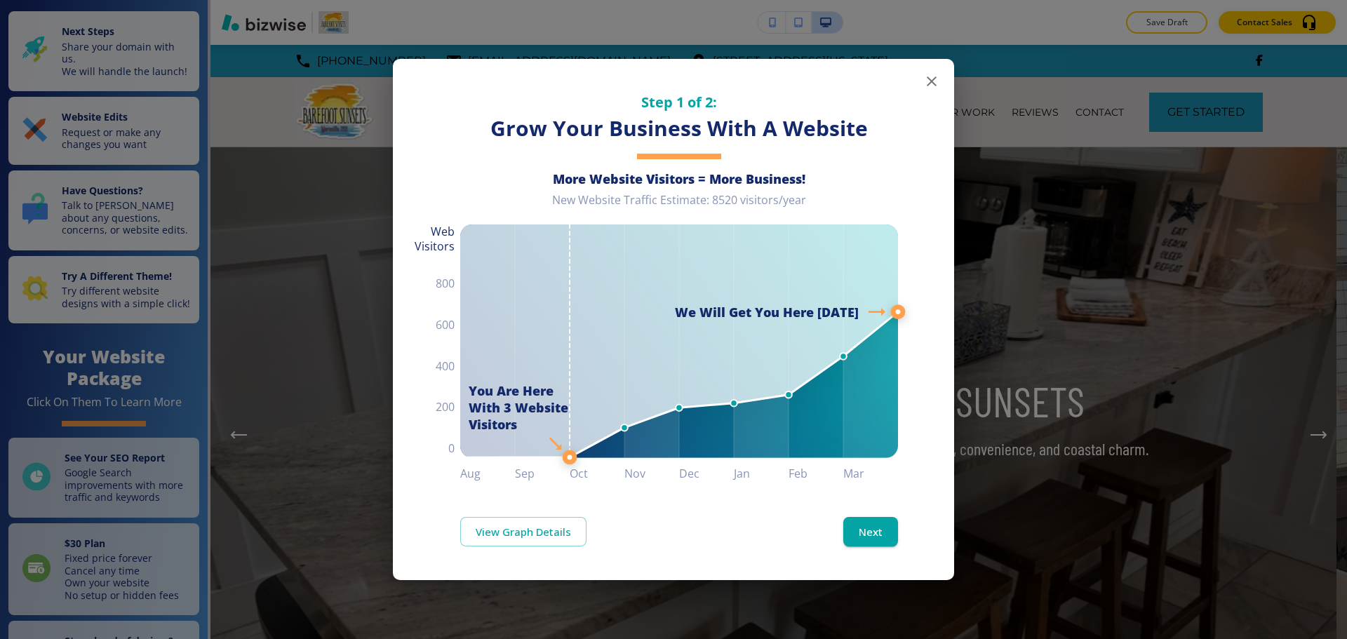
click at [930, 78] on icon "button" at bounding box center [931, 81] width 17 height 17
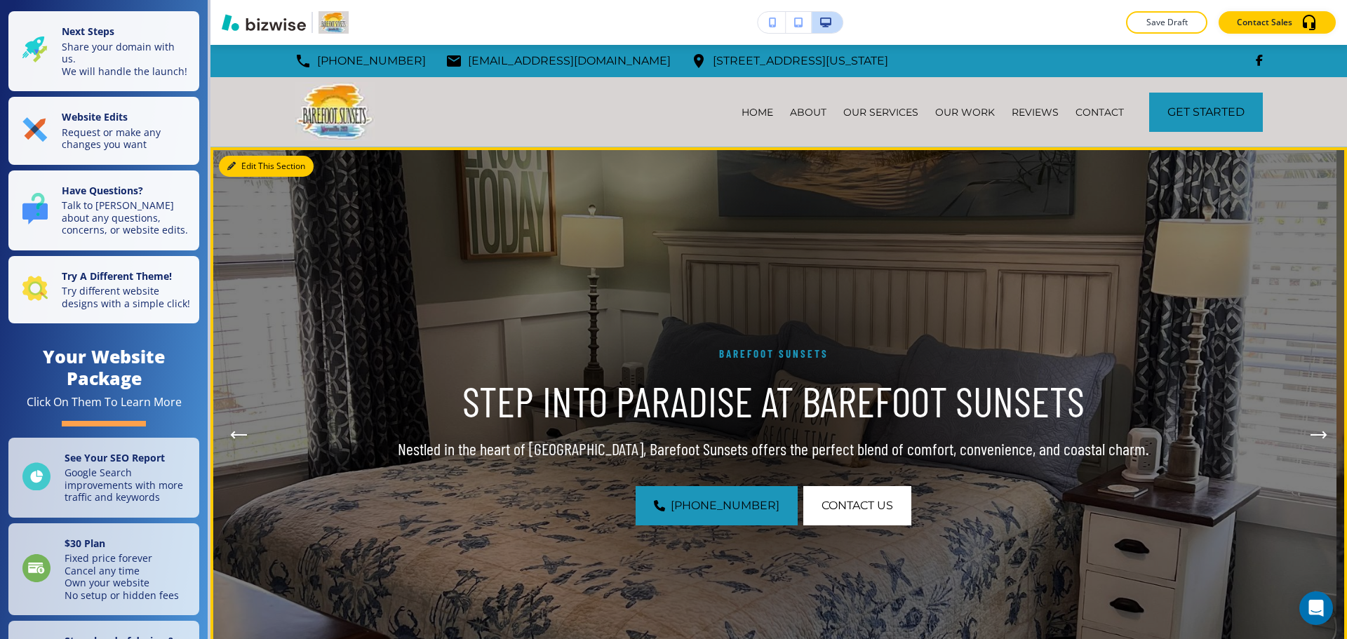
click at [248, 166] on button "Edit This Section" at bounding box center [266, 166] width 95 height 21
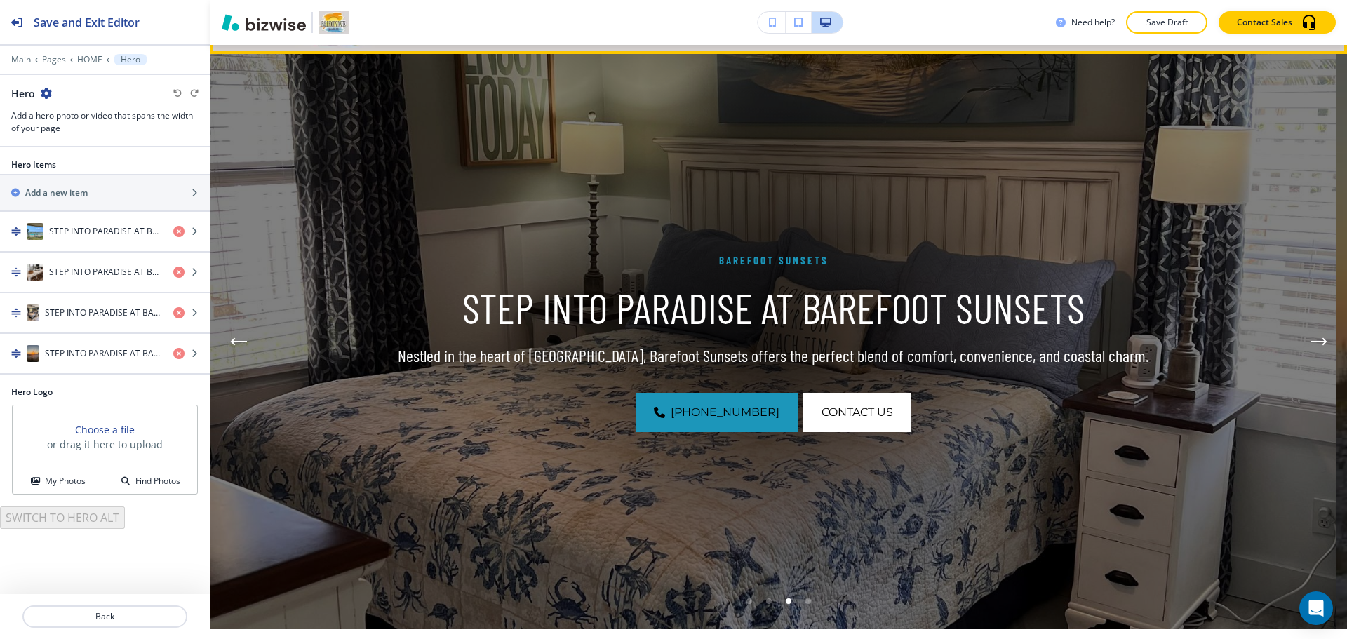
scroll to position [102, 0]
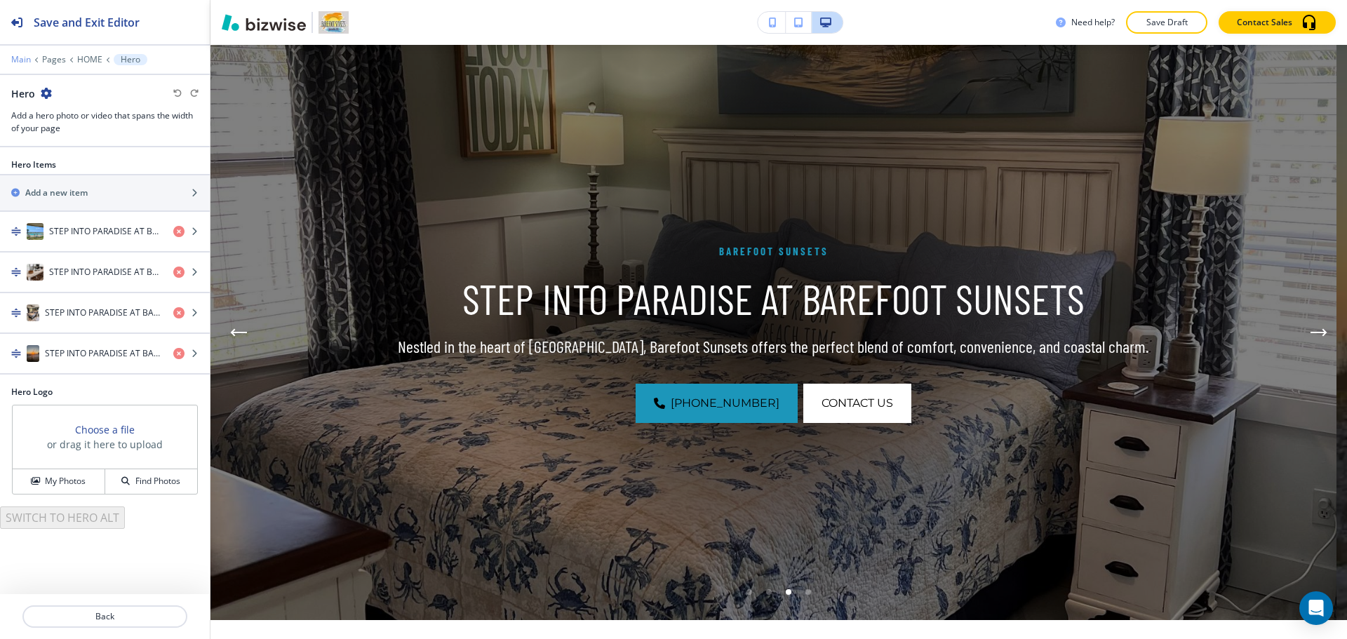
click at [20, 56] on p "Main" at bounding box center [21, 60] width 20 height 10
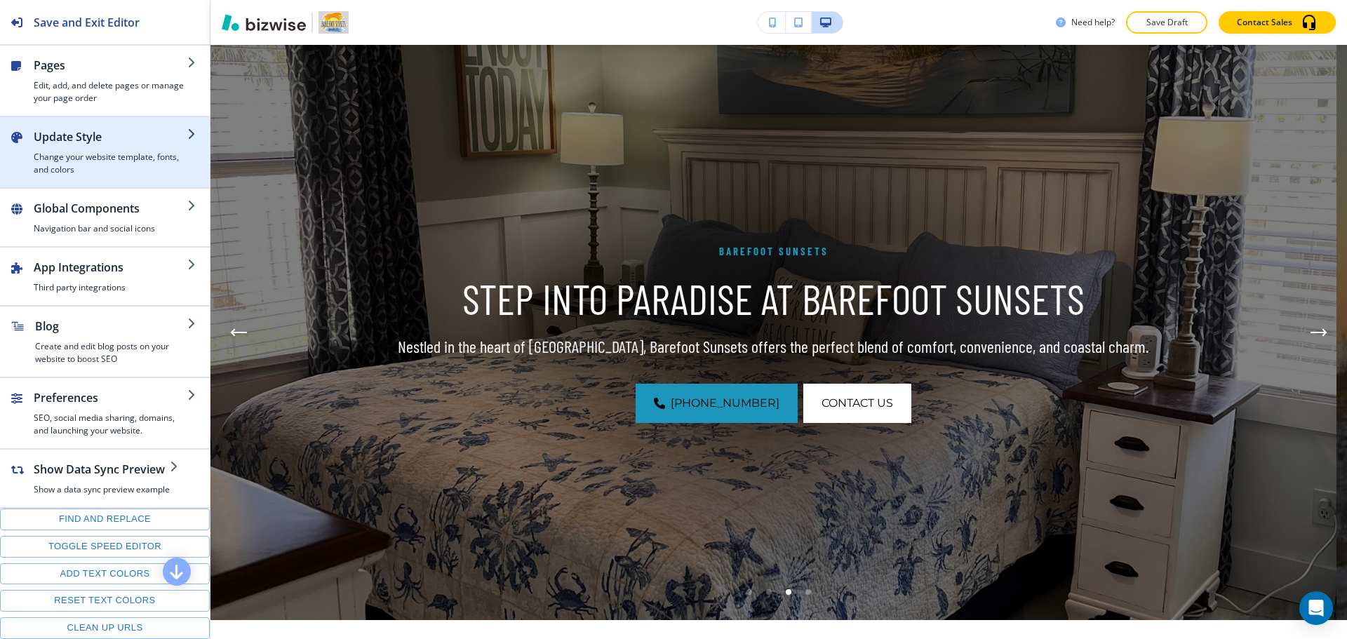
click at [96, 134] on h2 "Update Style" at bounding box center [111, 136] width 154 height 17
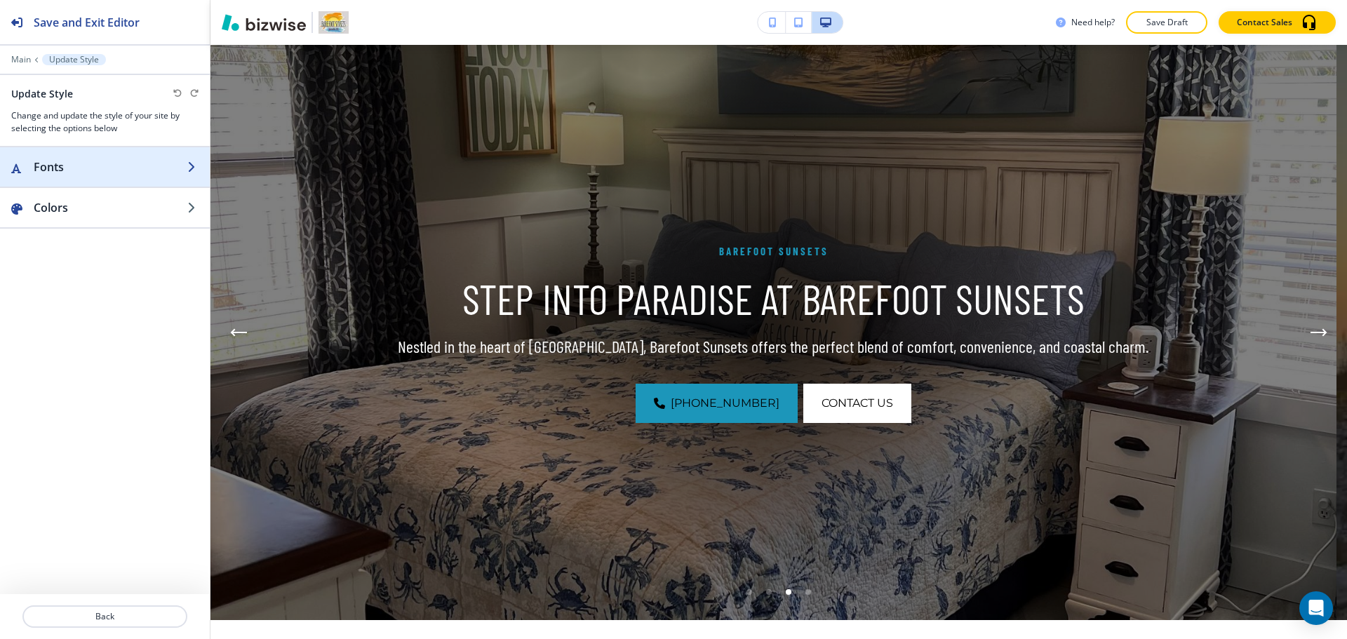
click at [99, 180] on div "button" at bounding box center [105, 180] width 210 height 11
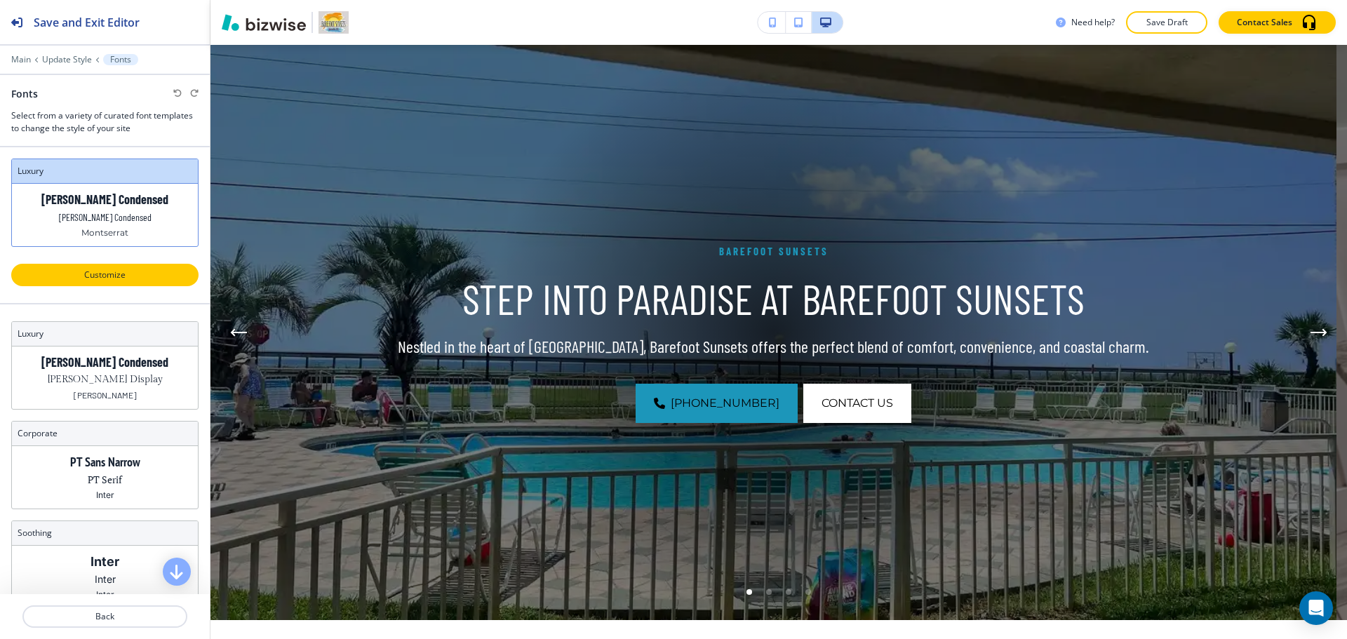
click at [152, 283] on button "Customize" at bounding box center [104, 275] width 187 height 22
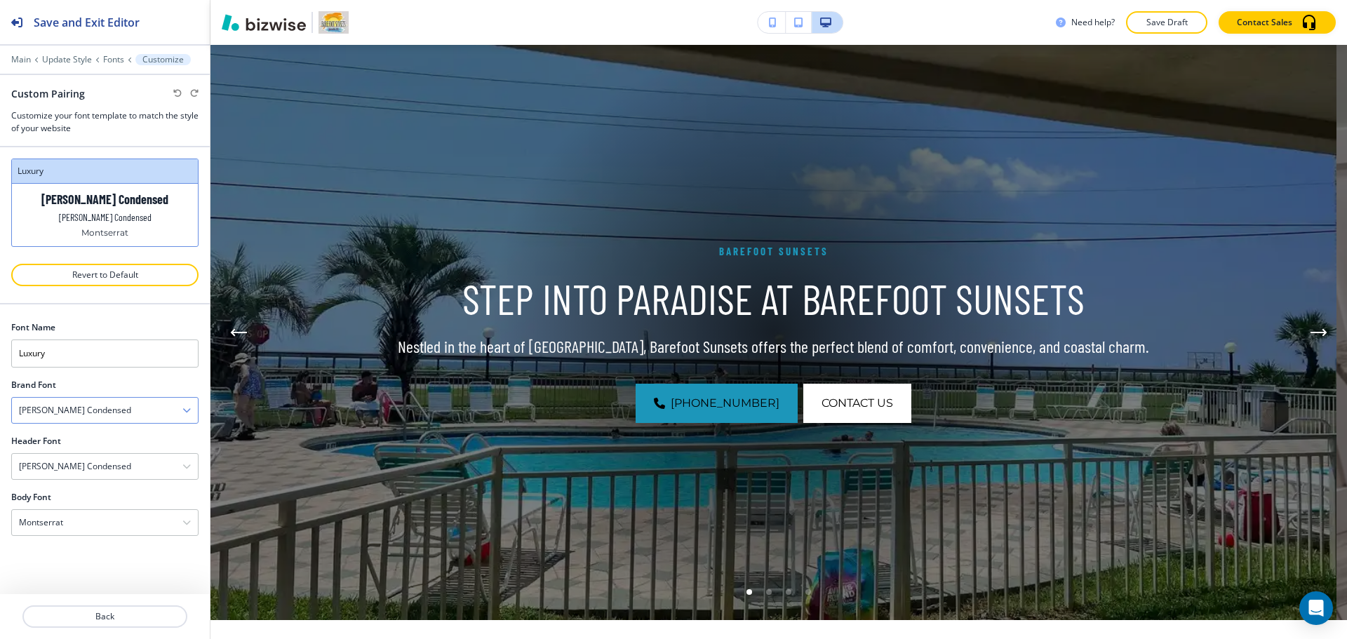
click at [126, 411] on div "[PERSON_NAME] Condensed" at bounding box center [105, 410] width 186 height 25
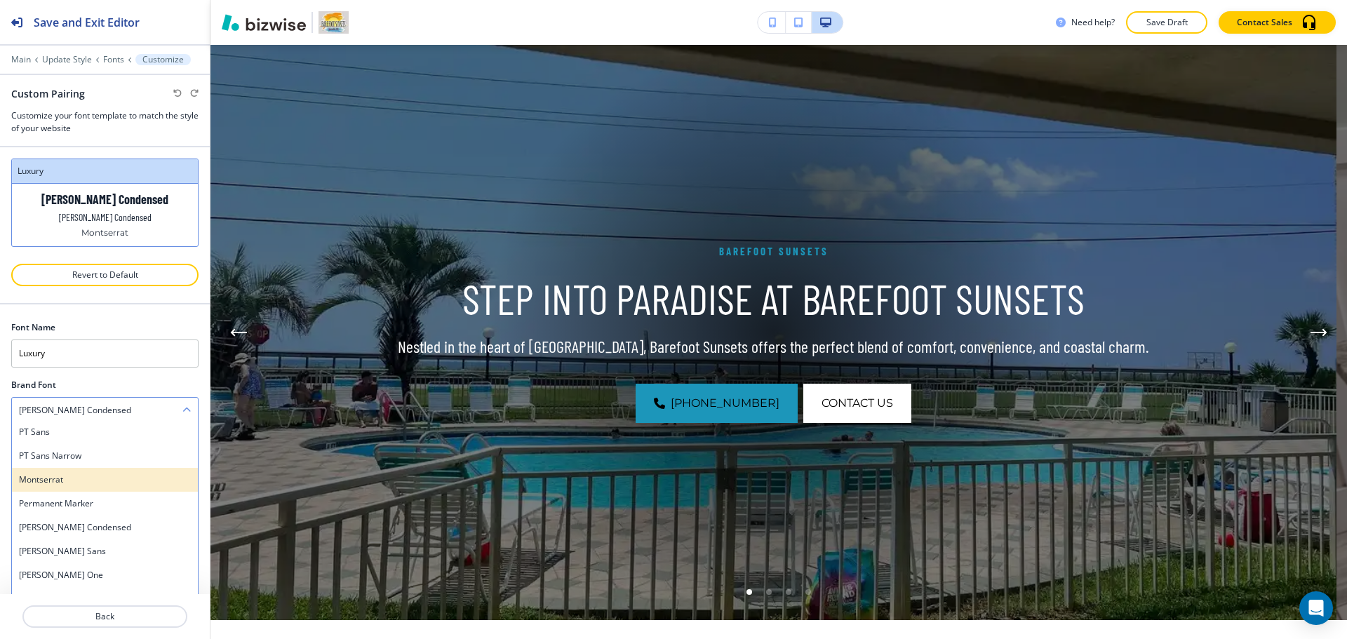
click at [119, 475] on h4 "Montserrat" at bounding box center [105, 479] width 172 height 13
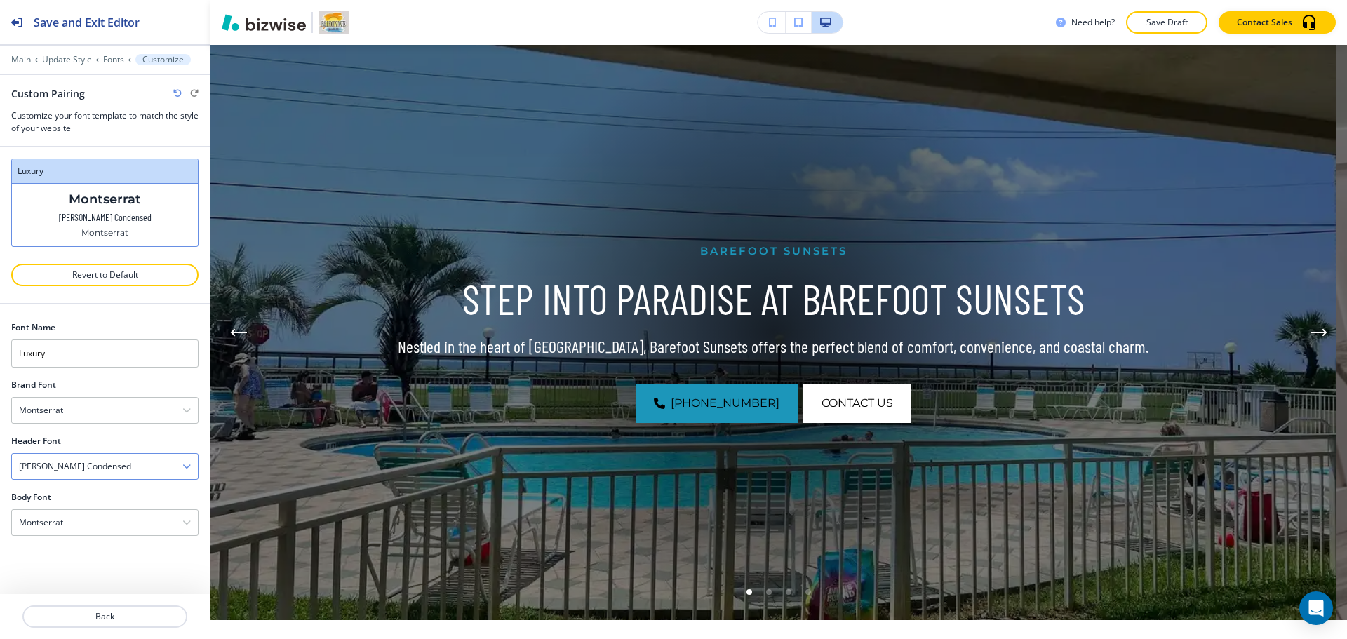
click at [85, 465] on h4 "[PERSON_NAME] Condensed" at bounding box center [75, 466] width 112 height 13
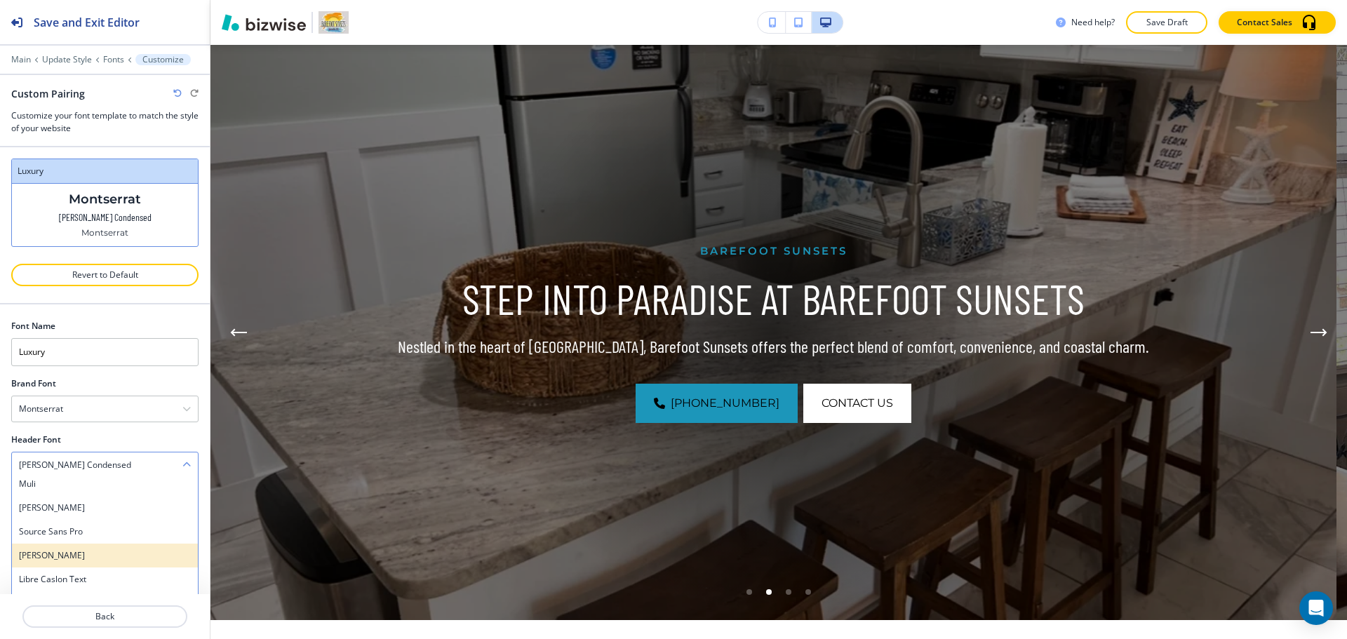
click at [100, 549] on h4 "[PERSON_NAME]" at bounding box center [105, 555] width 172 height 13
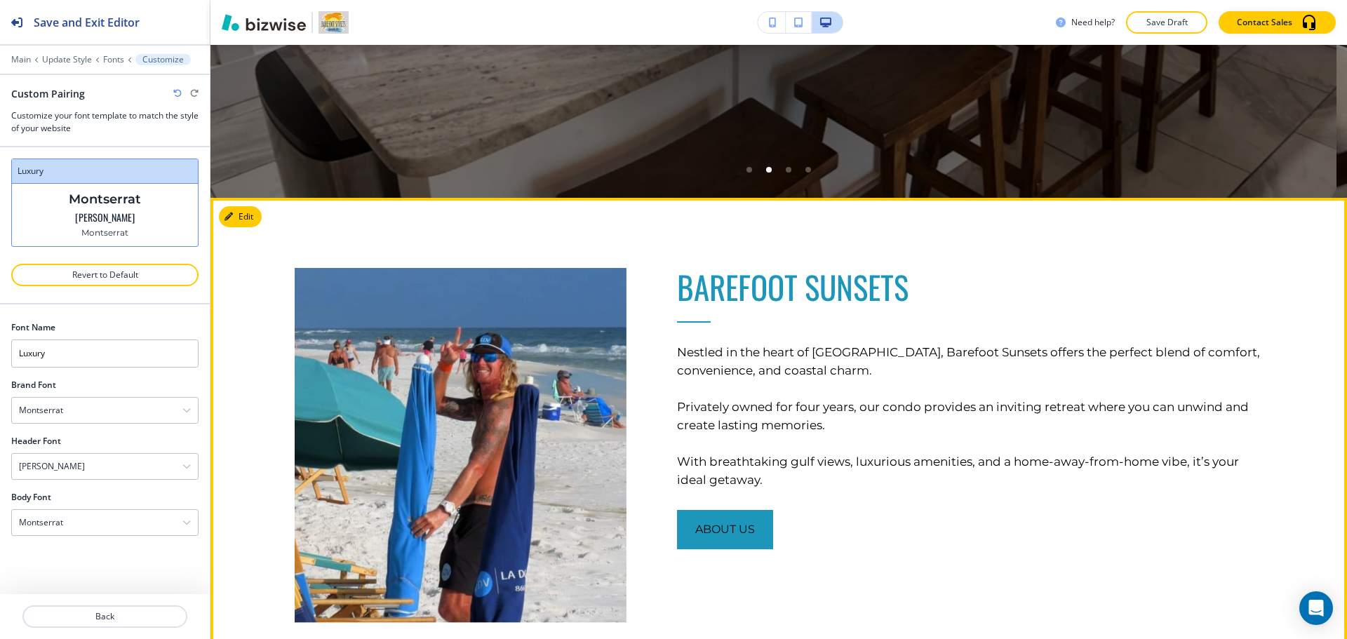
scroll to position [313, 0]
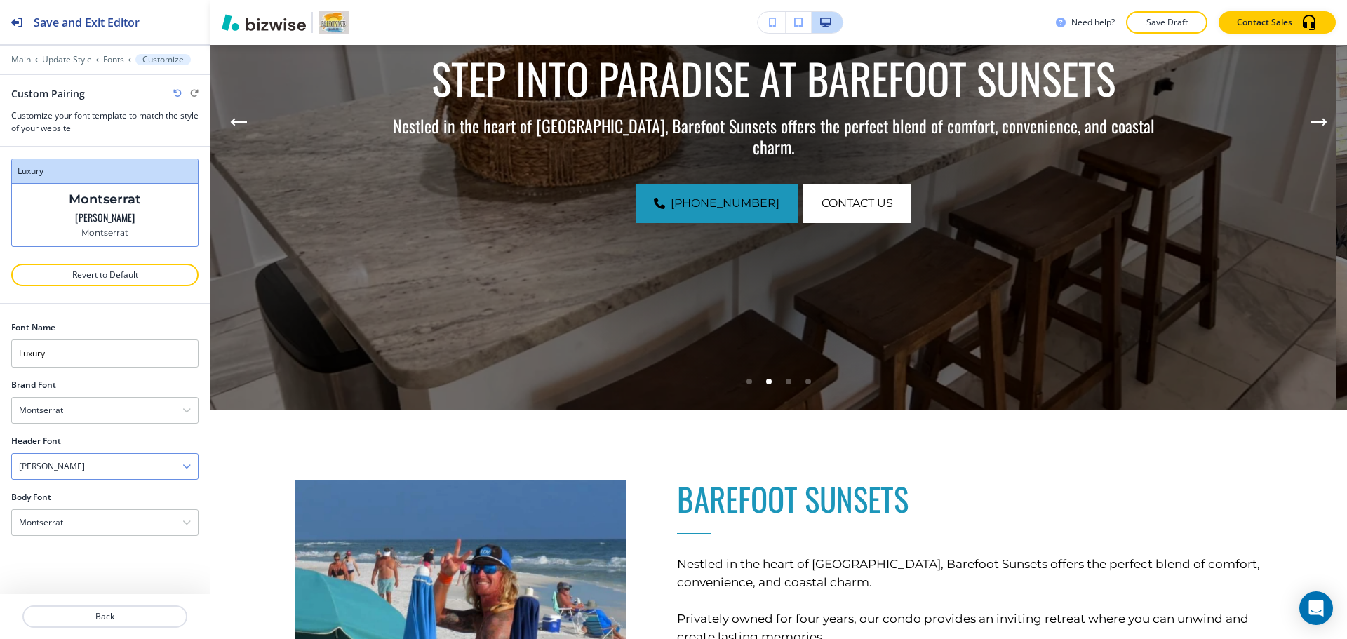
click at [93, 460] on div "[PERSON_NAME]" at bounding box center [105, 466] width 186 height 25
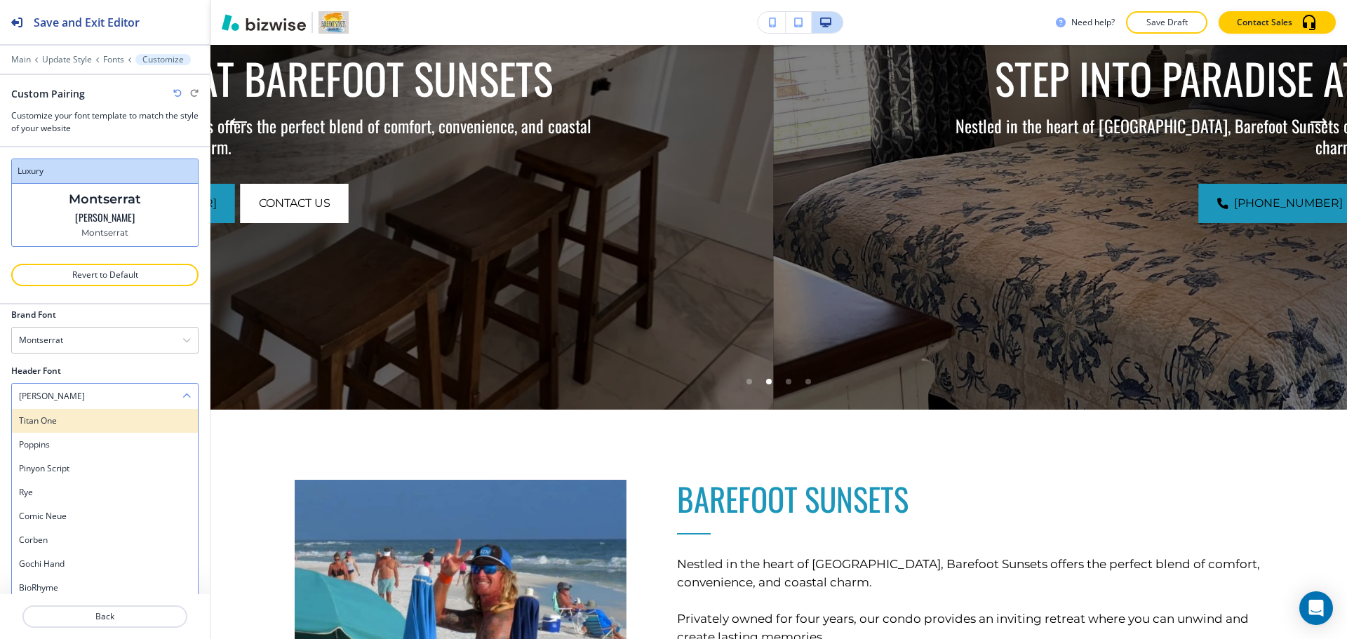
scroll to position [1221, 0]
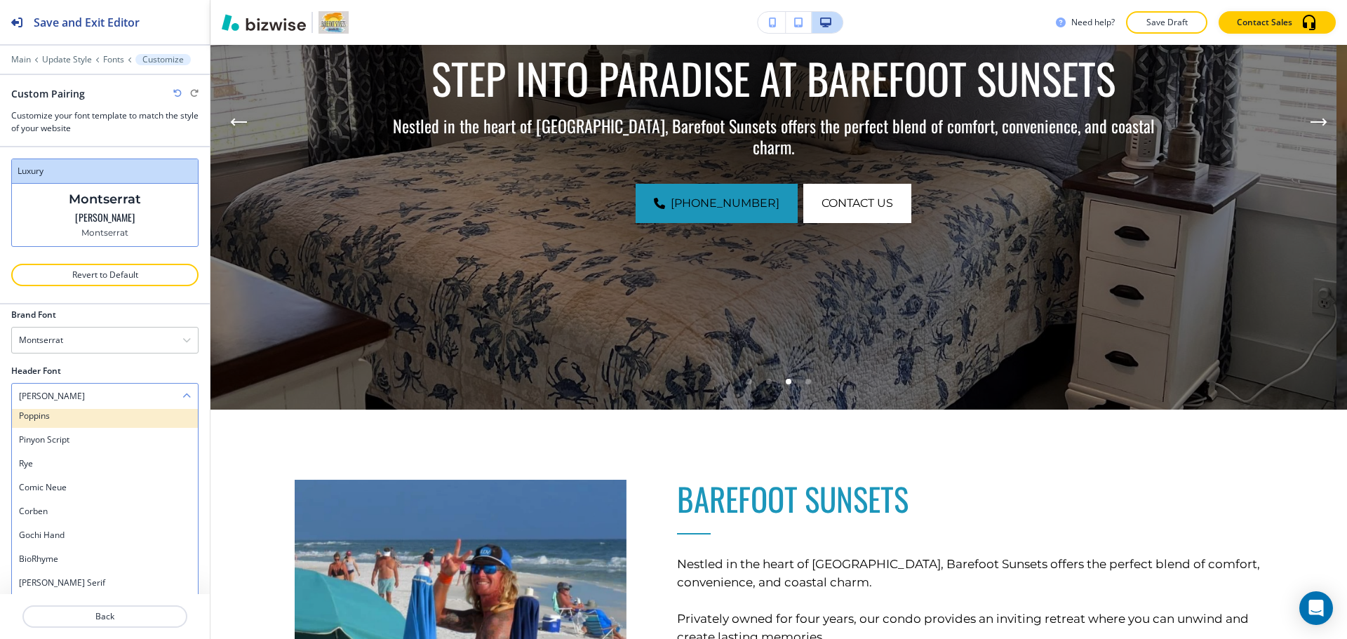
click at [104, 419] on h4 "Poppins" at bounding box center [105, 416] width 172 height 13
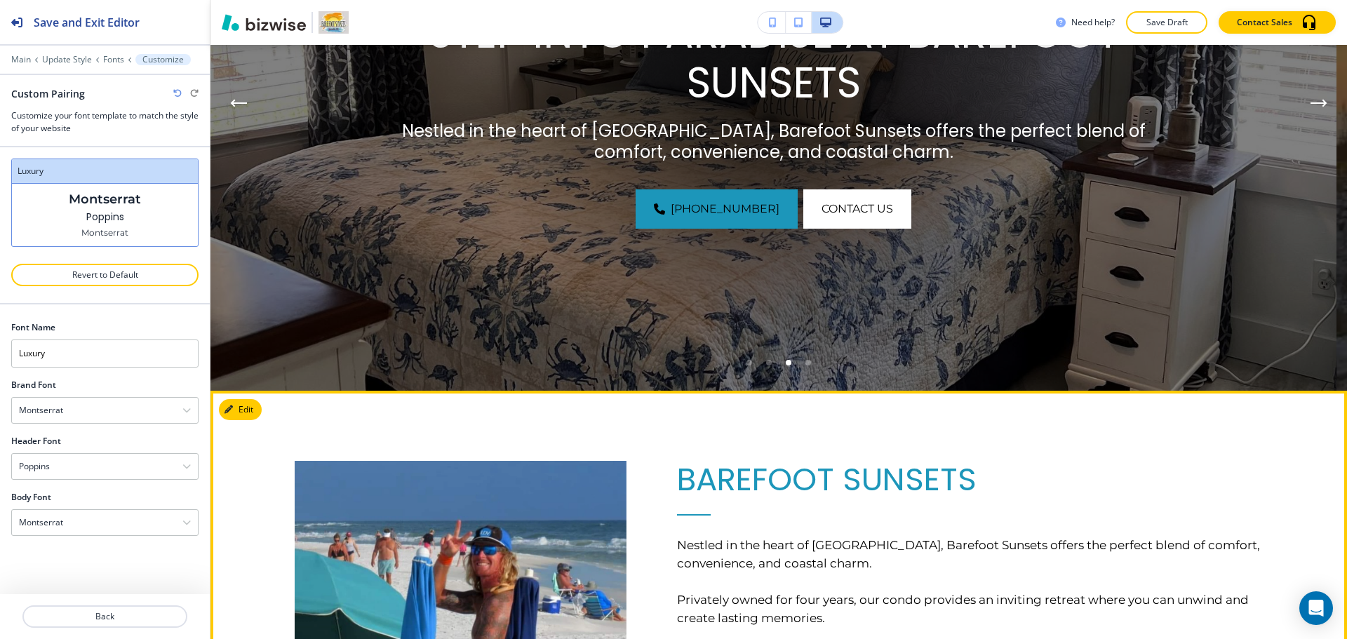
scroll to position [383, 0]
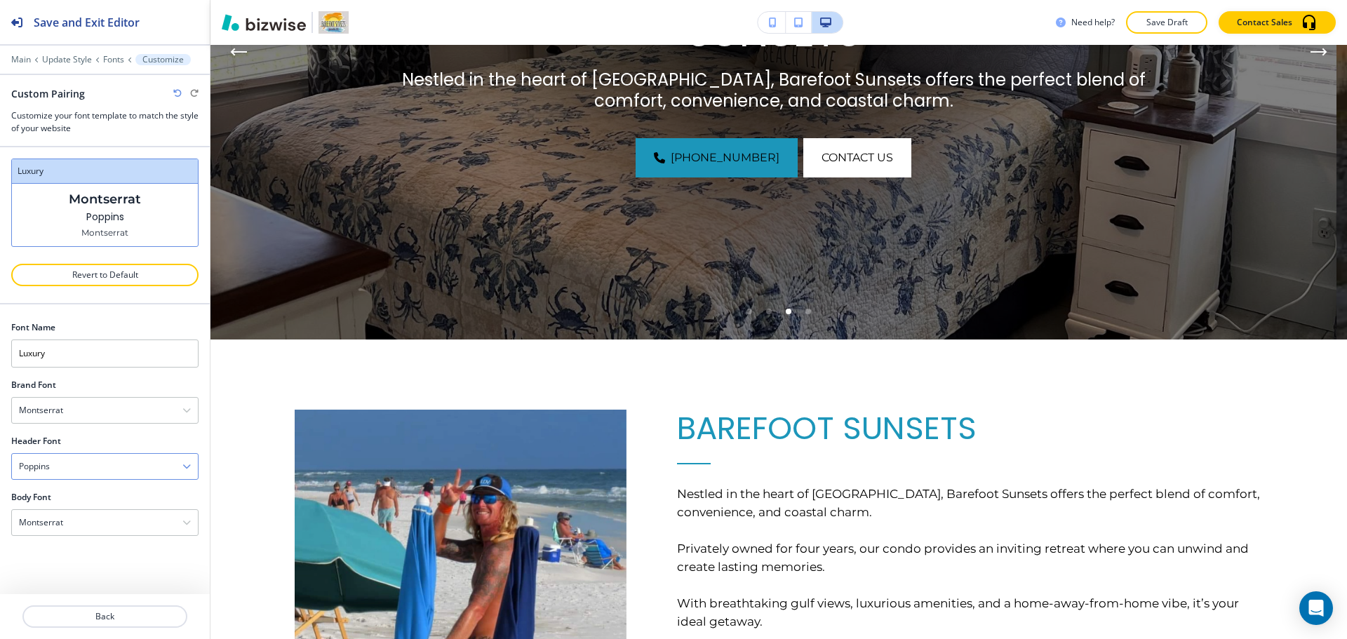
click at [115, 463] on div "Poppins" at bounding box center [105, 466] width 186 height 25
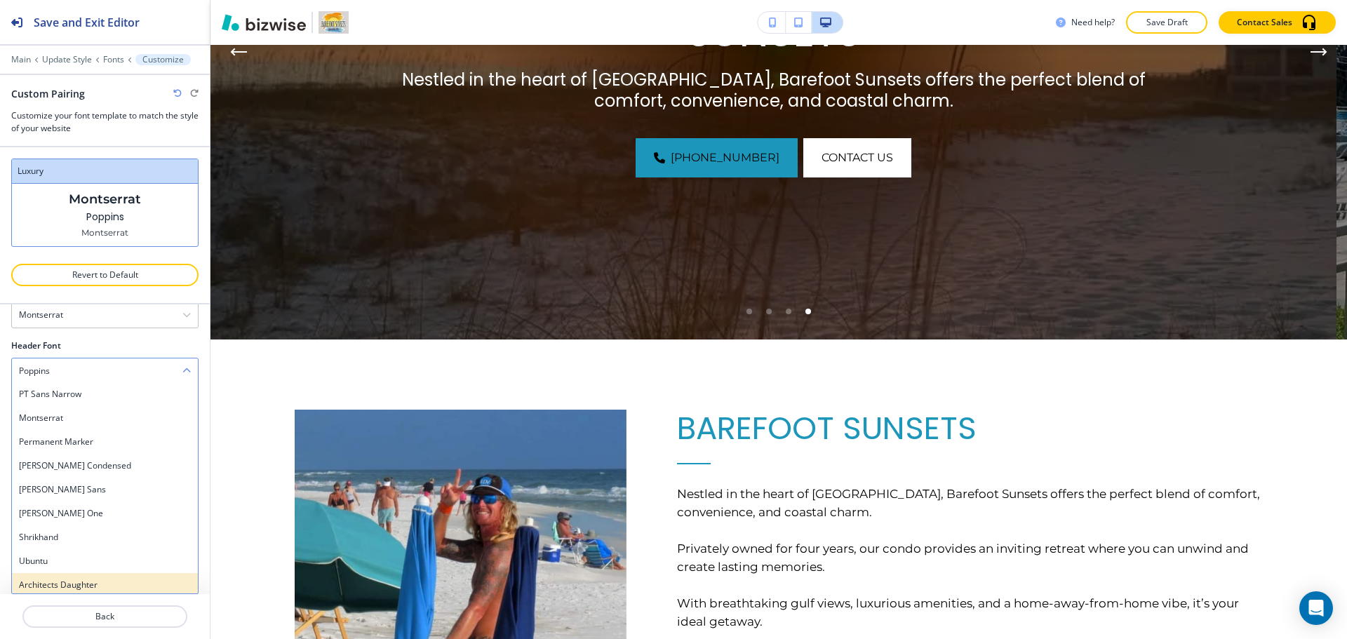
scroll to position [730, 0]
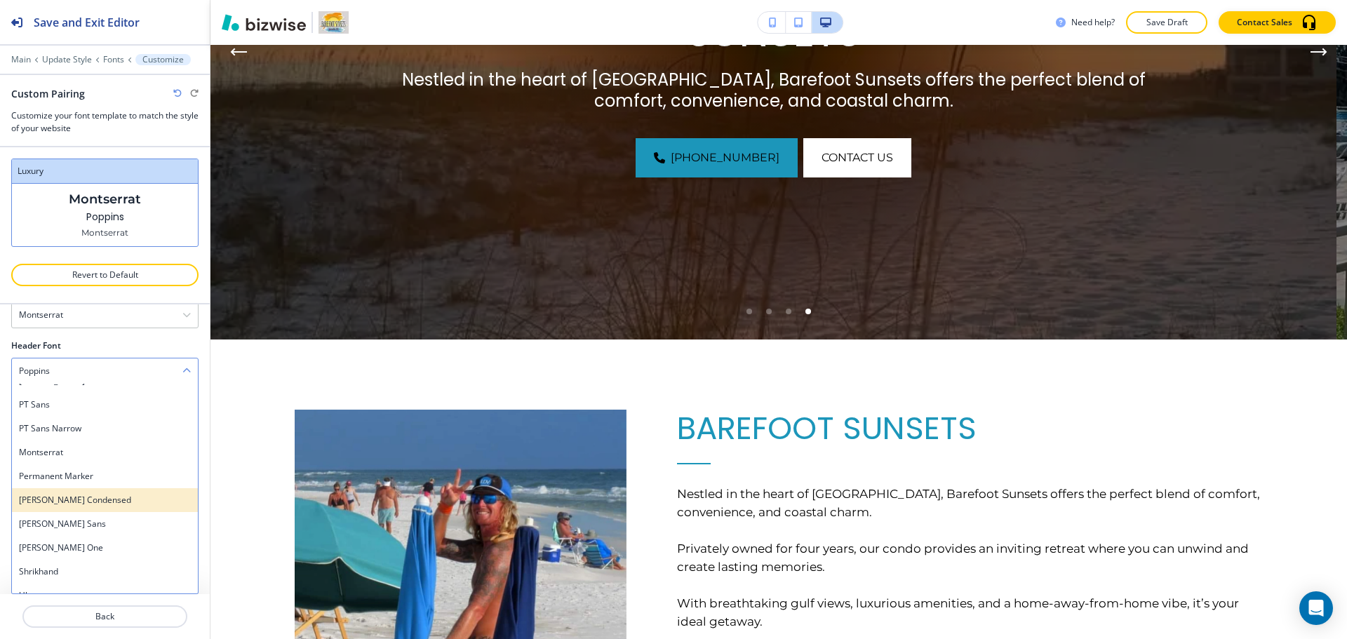
click at [96, 504] on h4 "[PERSON_NAME] Condensed" at bounding box center [105, 500] width 172 height 13
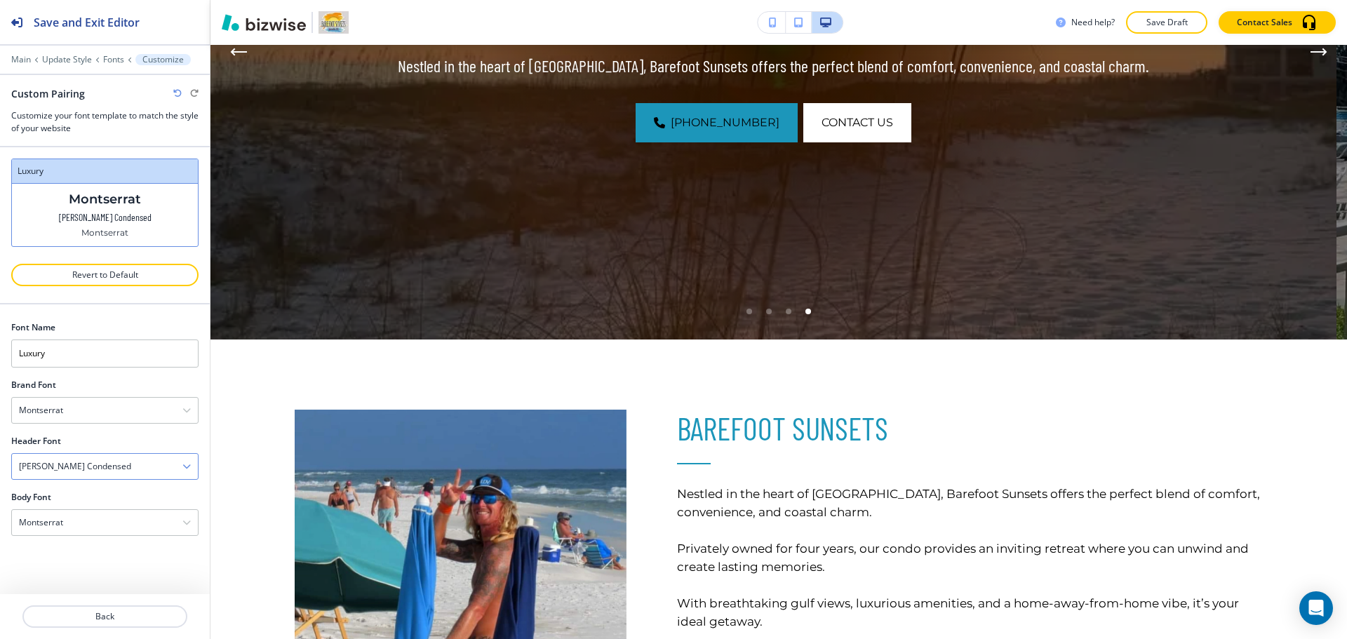
click at [96, 454] on div "[PERSON_NAME] Condensed" at bounding box center [105, 466] width 186 height 25
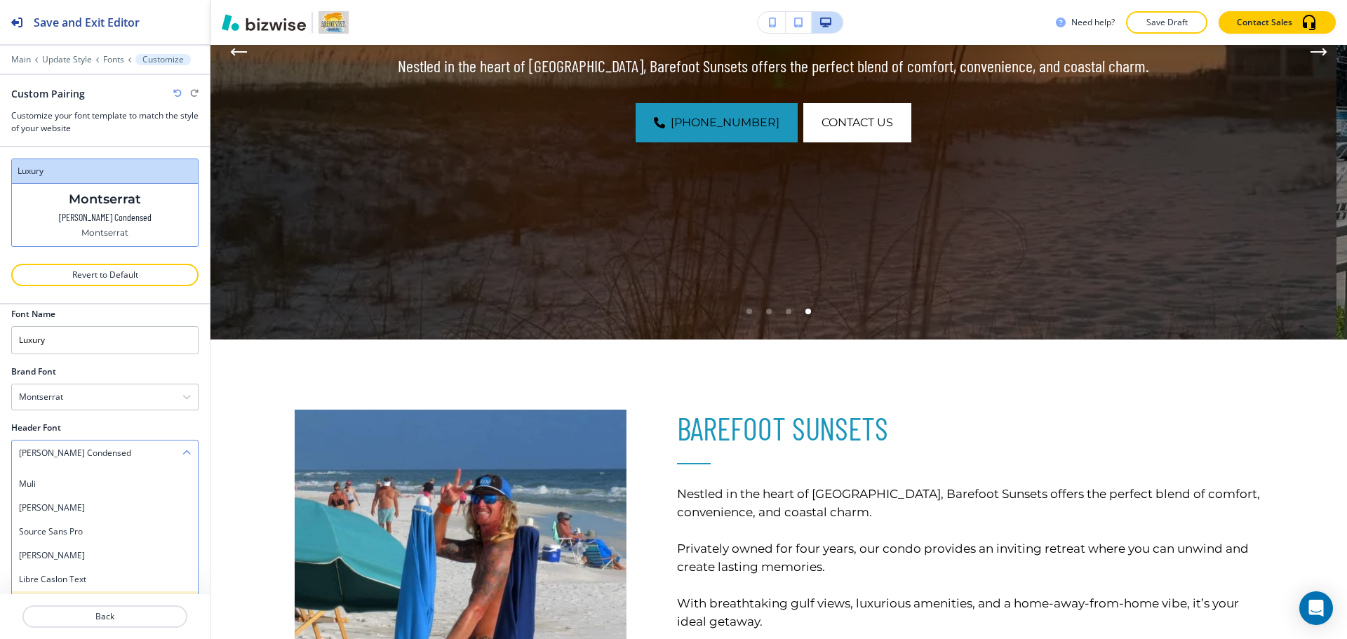
scroll to position [520, 0]
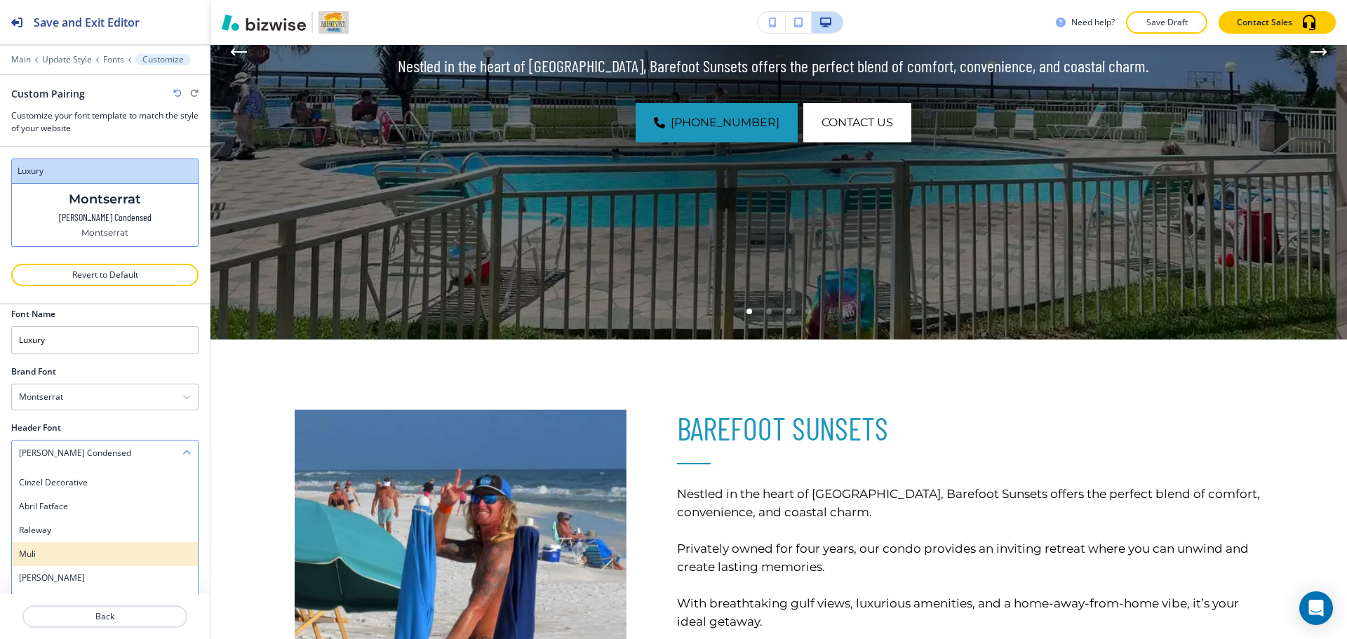
click at [97, 560] on div "Muli" at bounding box center [105, 554] width 186 height 24
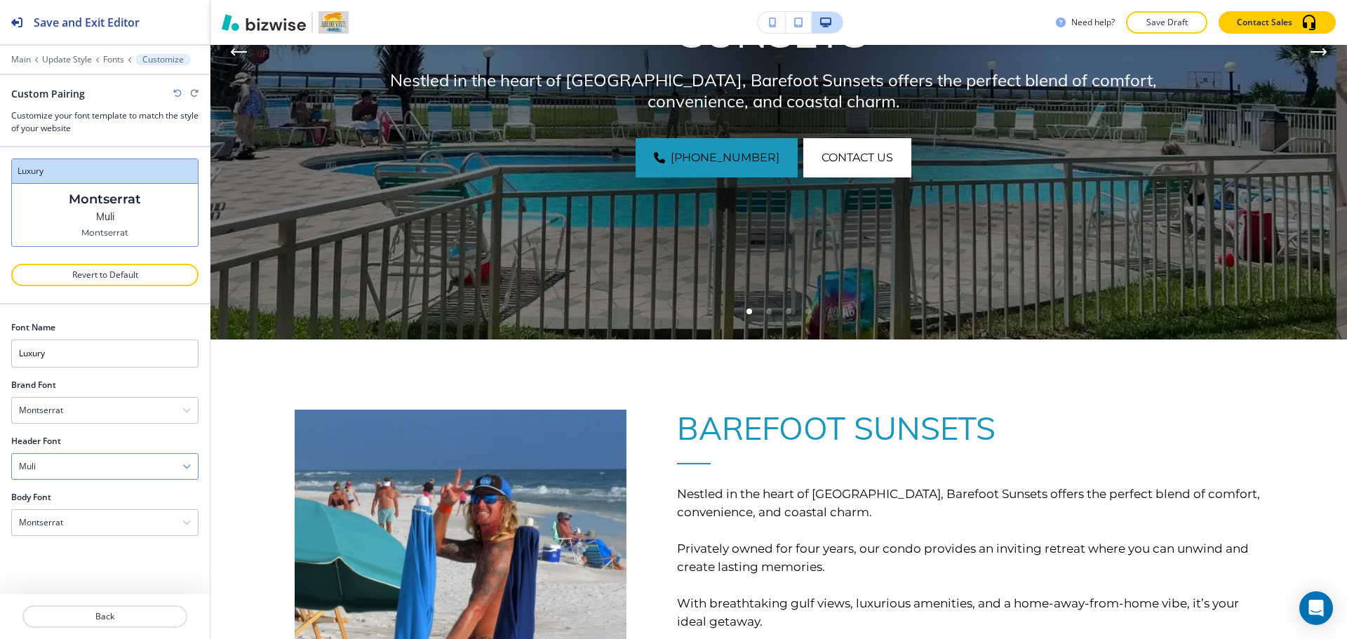
scroll to position [0, 0]
click at [122, 473] on div "Muli" at bounding box center [105, 466] width 186 height 25
click at [88, 584] on div "[PERSON_NAME]" at bounding box center [105, 591] width 186 height 24
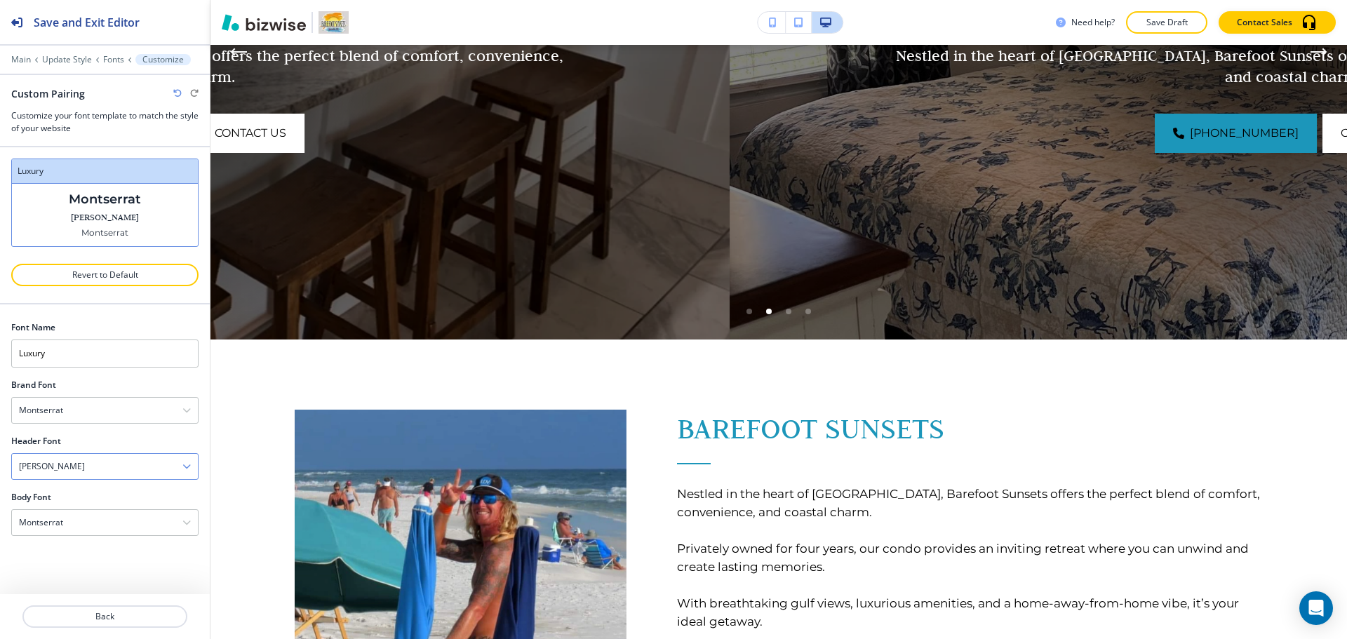
click at [91, 459] on div "[PERSON_NAME]" at bounding box center [105, 466] width 186 height 25
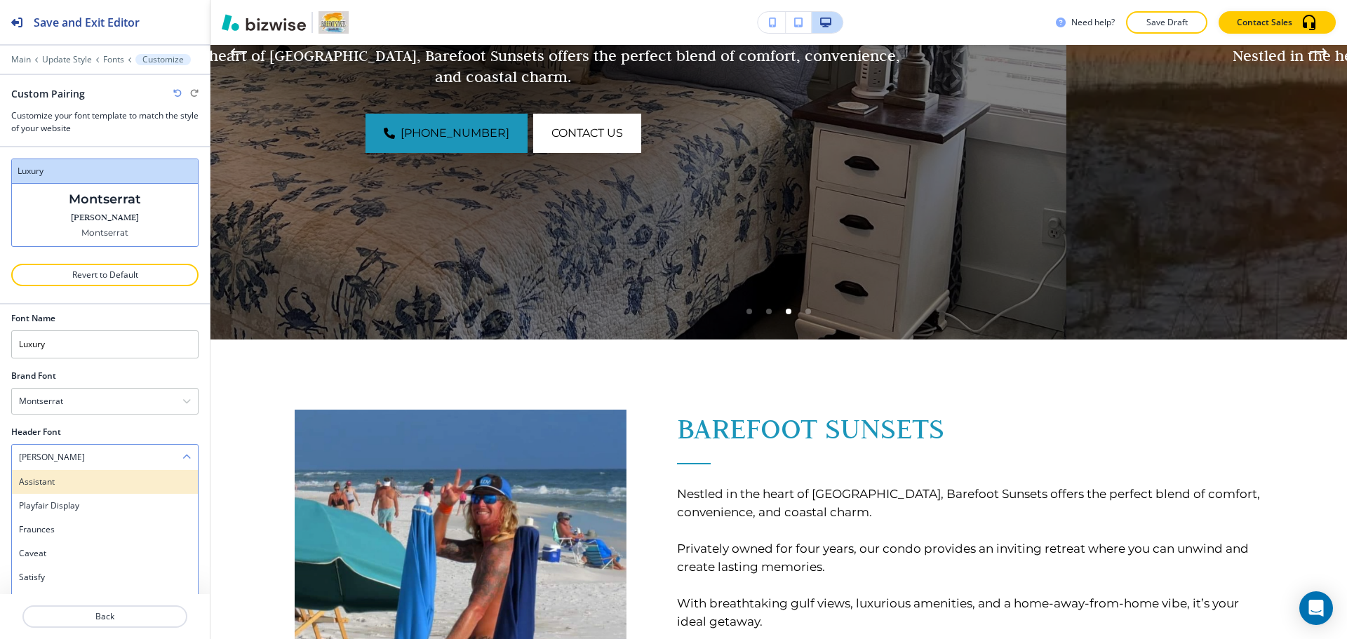
click at [94, 485] on h4 "Assistant" at bounding box center [105, 482] width 172 height 13
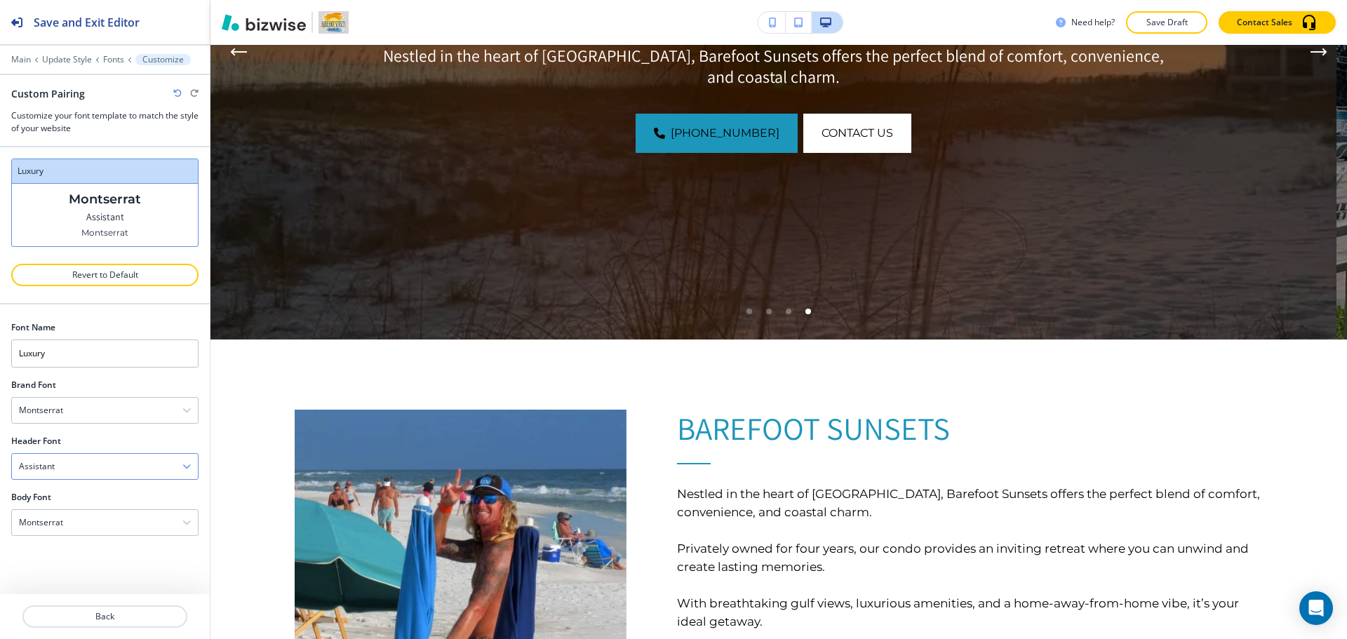
click at [106, 469] on div "Assistant" at bounding box center [105, 466] width 186 height 25
click at [95, 515] on h4 "Playfair Display" at bounding box center [105, 515] width 172 height 13
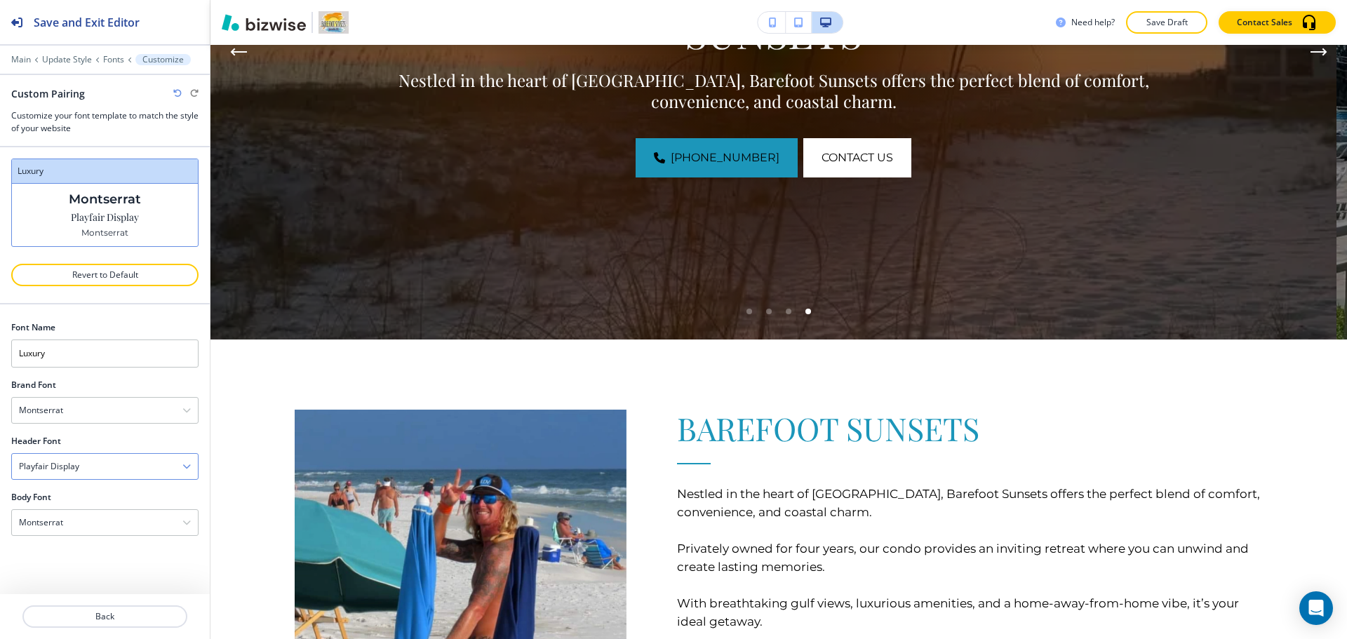
click at [102, 469] on div "Playfair Display" at bounding box center [105, 466] width 186 height 25
click at [84, 545] on div "Fraunces" at bounding box center [105, 539] width 186 height 24
click at [107, 472] on div "Fraunces" at bounding box center [105, 466] width 186 height 25
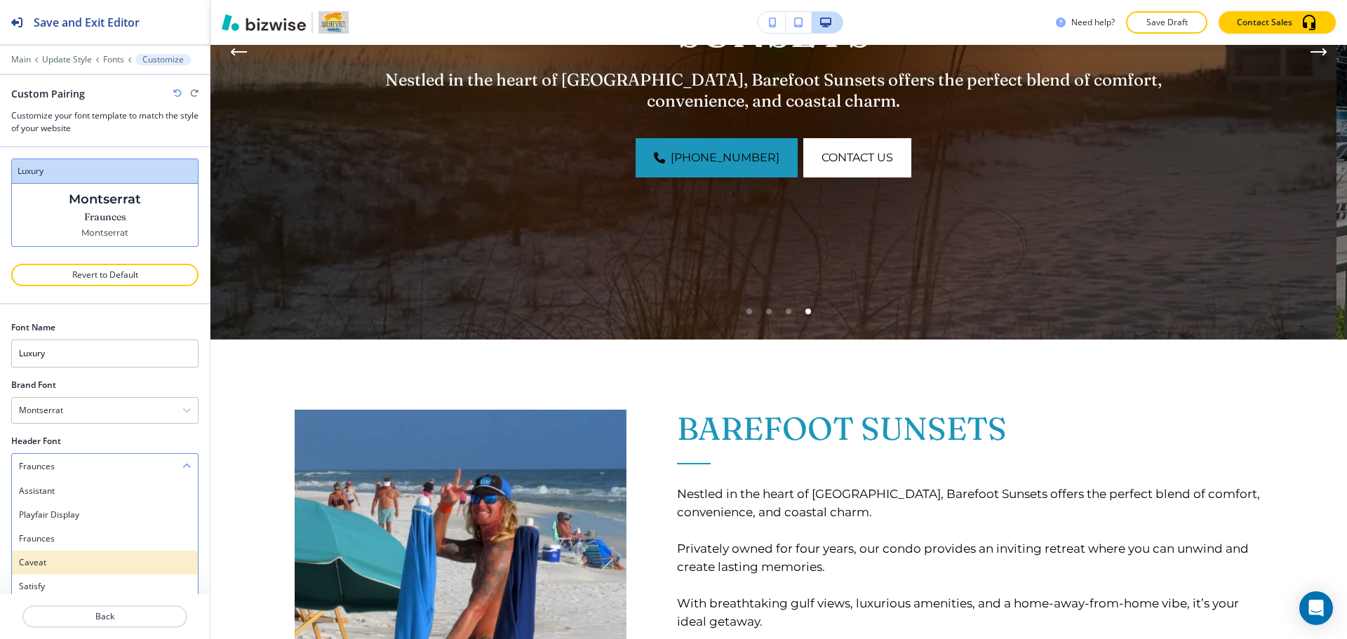
click at [81, 557] on h4 "Caveat" at bounding box center [105, 562] width 172 height 13
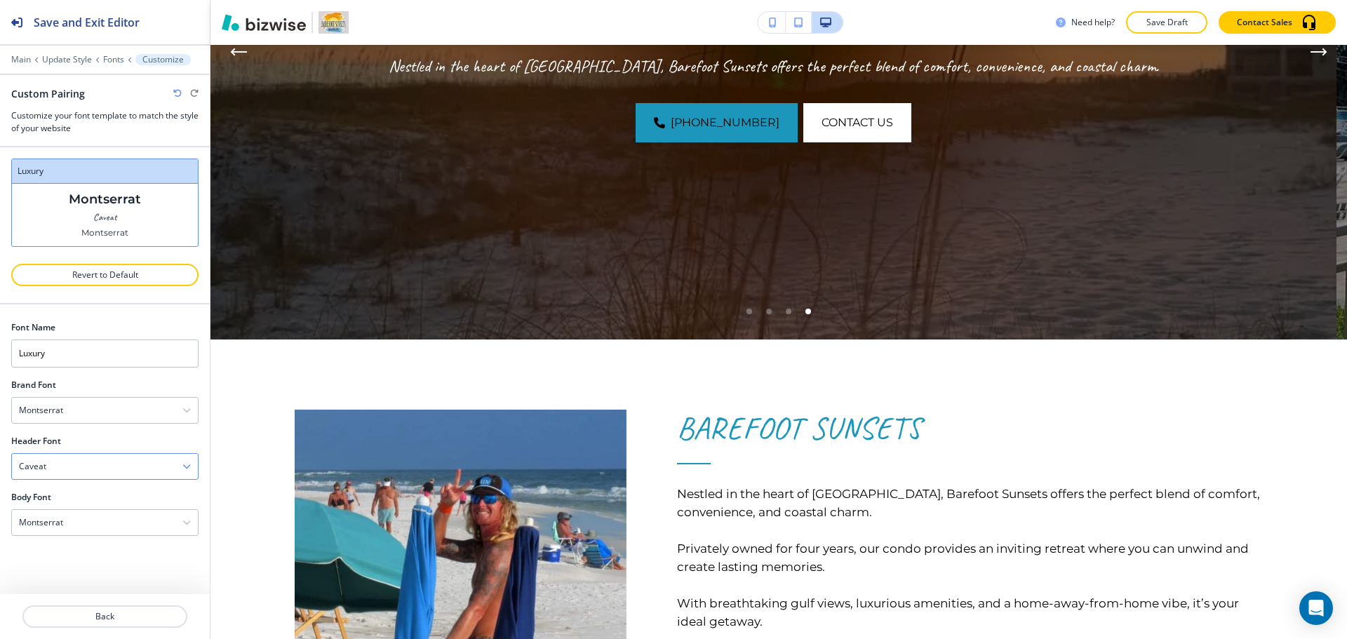
click at [102, 464] on div "Caveat" at bounding box center [105, 466] width 186 height 25
click at [65, 584] on h4 "Satisfy" at bounding box center [105, 586] width 172 height 13
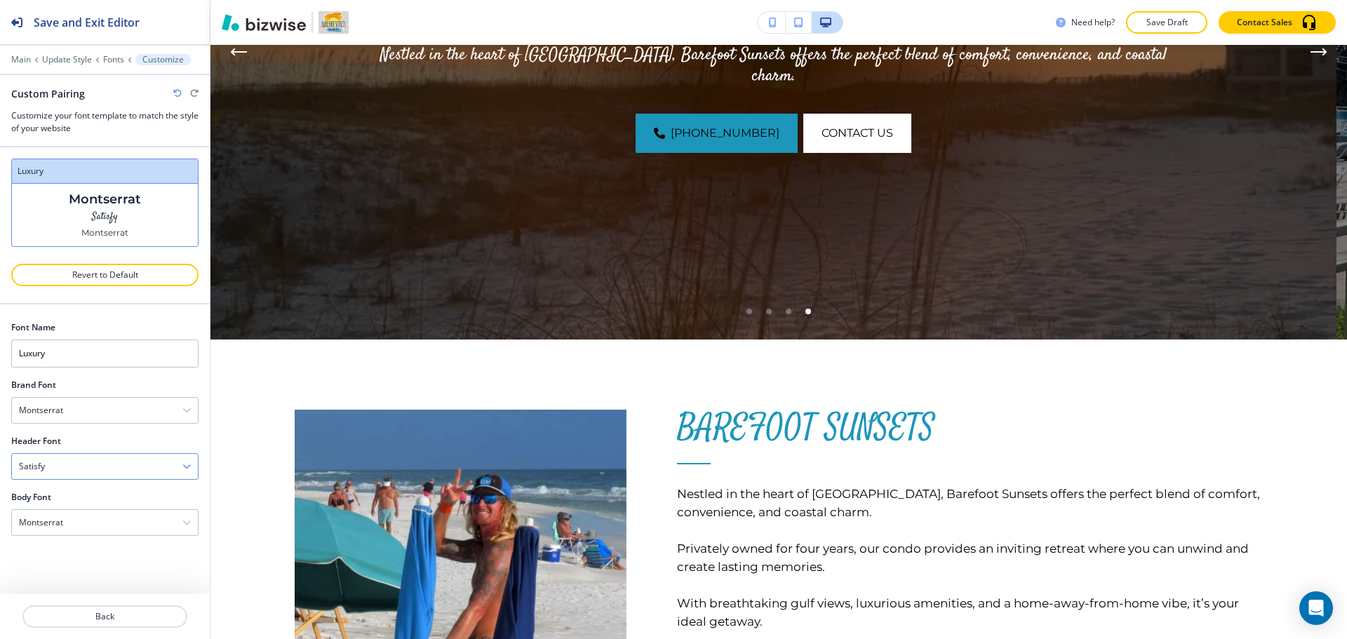
click at [102, 468] on div "Satisfy" at bounding box center [105, 466] width 186 height 25
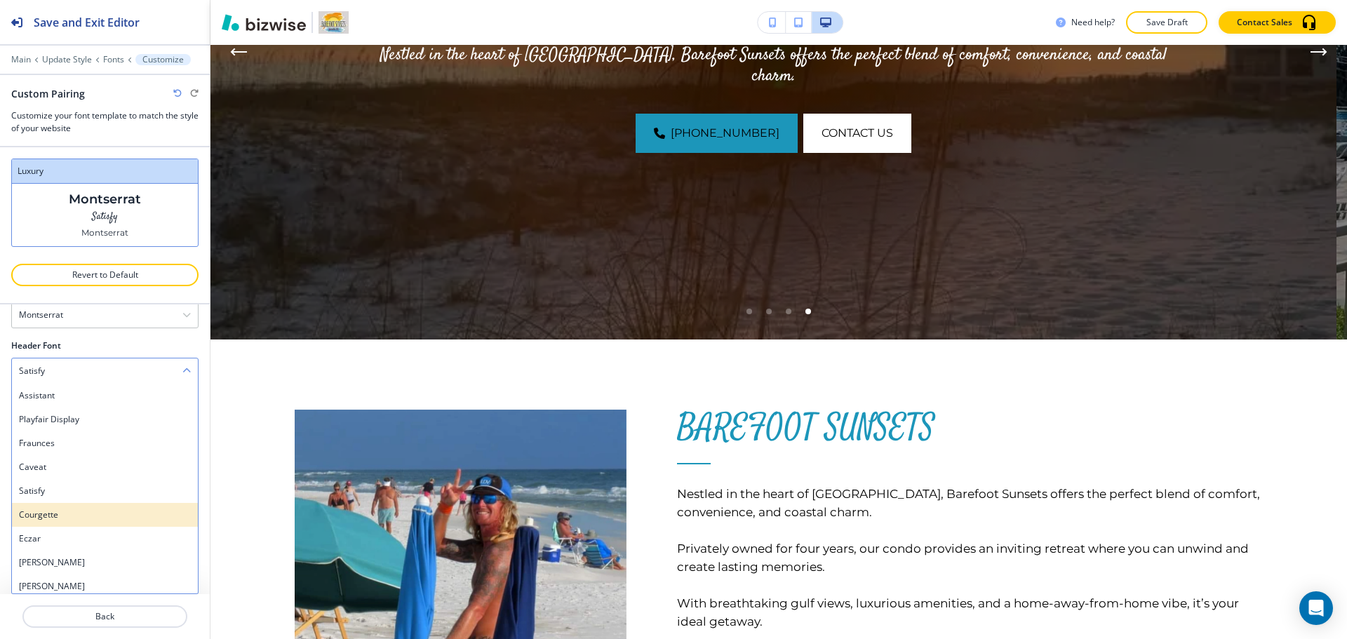
click at [107, 515] on h4 "Courgette" at bounding box center [105, 515] width 172 height 13
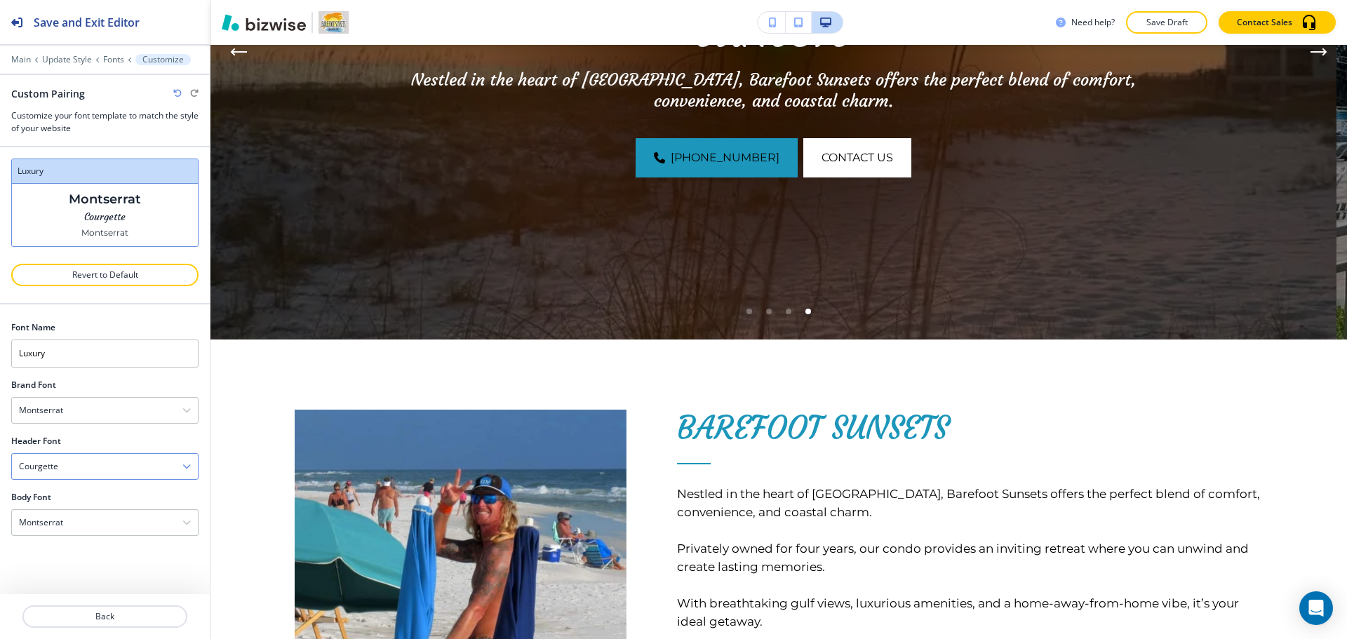
click at [123, 459] on div "Courgette" at bounding box center [105, 466] width 186 height 25
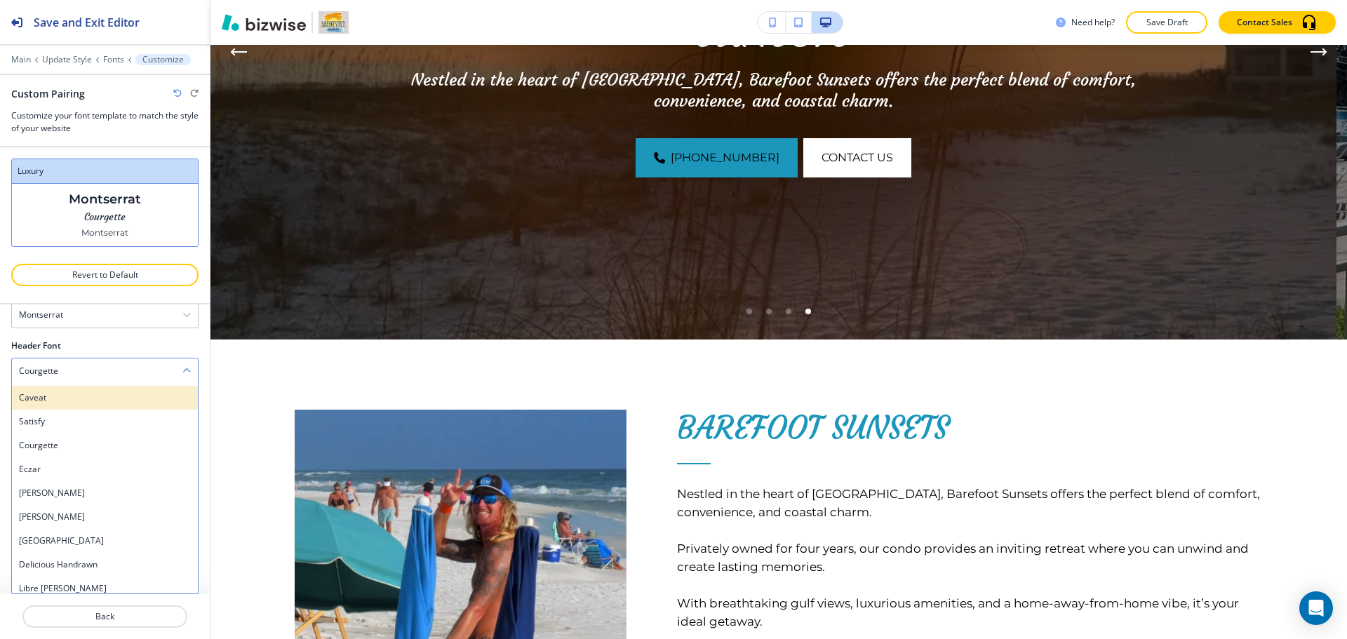
scroll to position [70, 0]
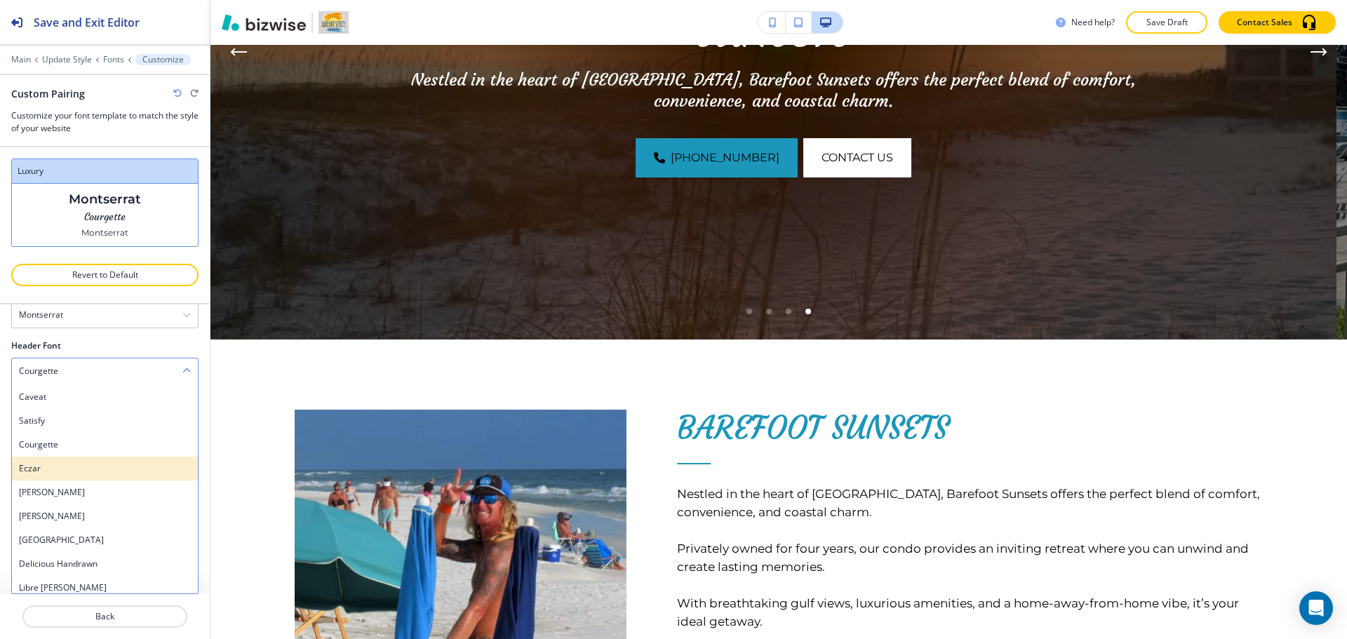
click at [126, 474] on h4 "Eczar" at bounding box center [105, 468] width 172 height 13
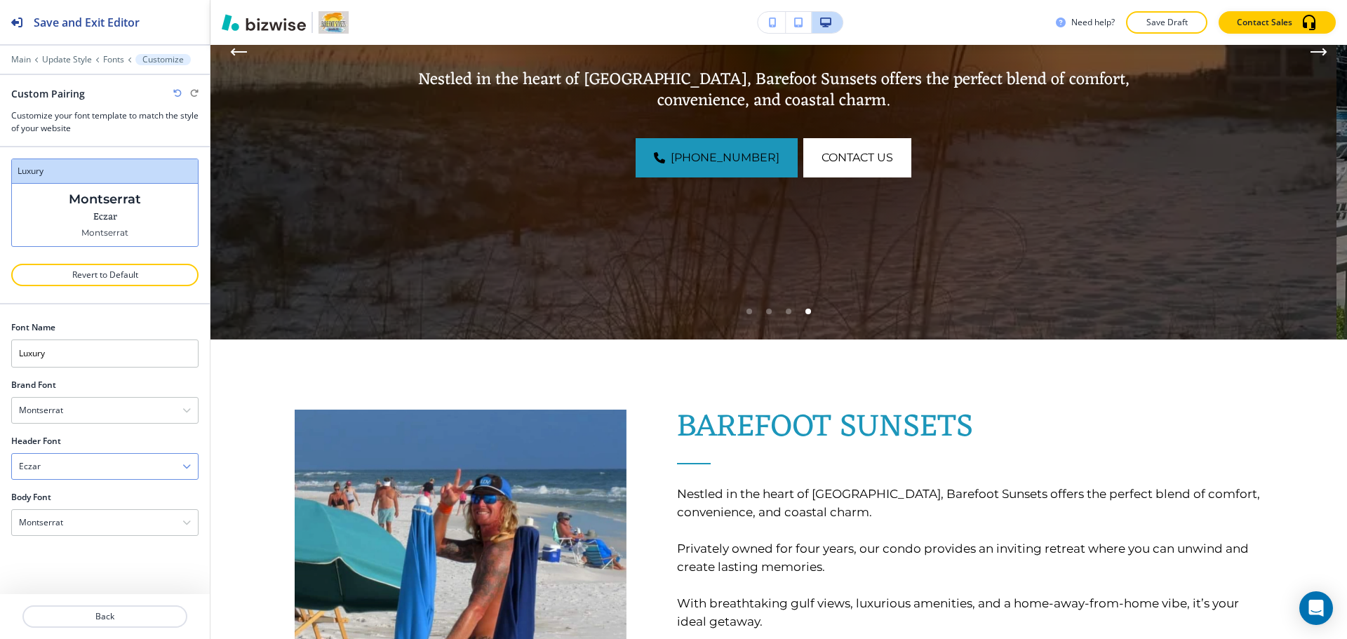
scroll to position [0, 0]
click at [127, 466] on div "Eczar" at bounding box center [105, 466] width 186 height 25
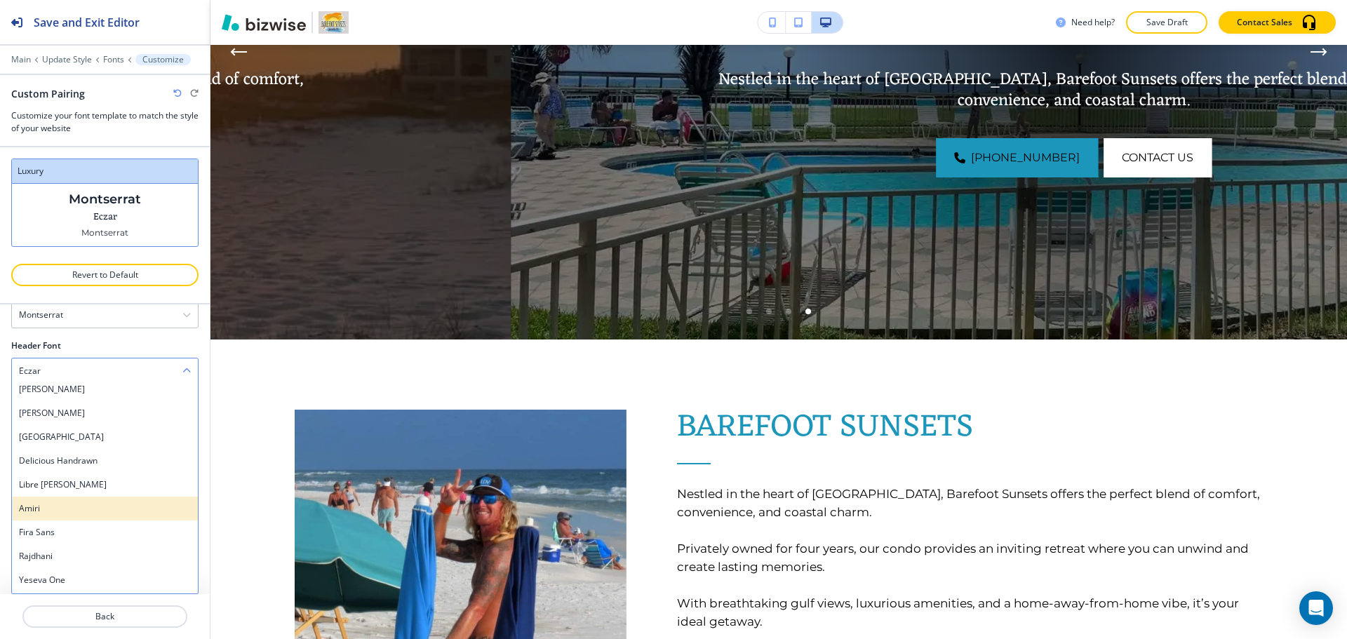
scroll to position [140, 0]
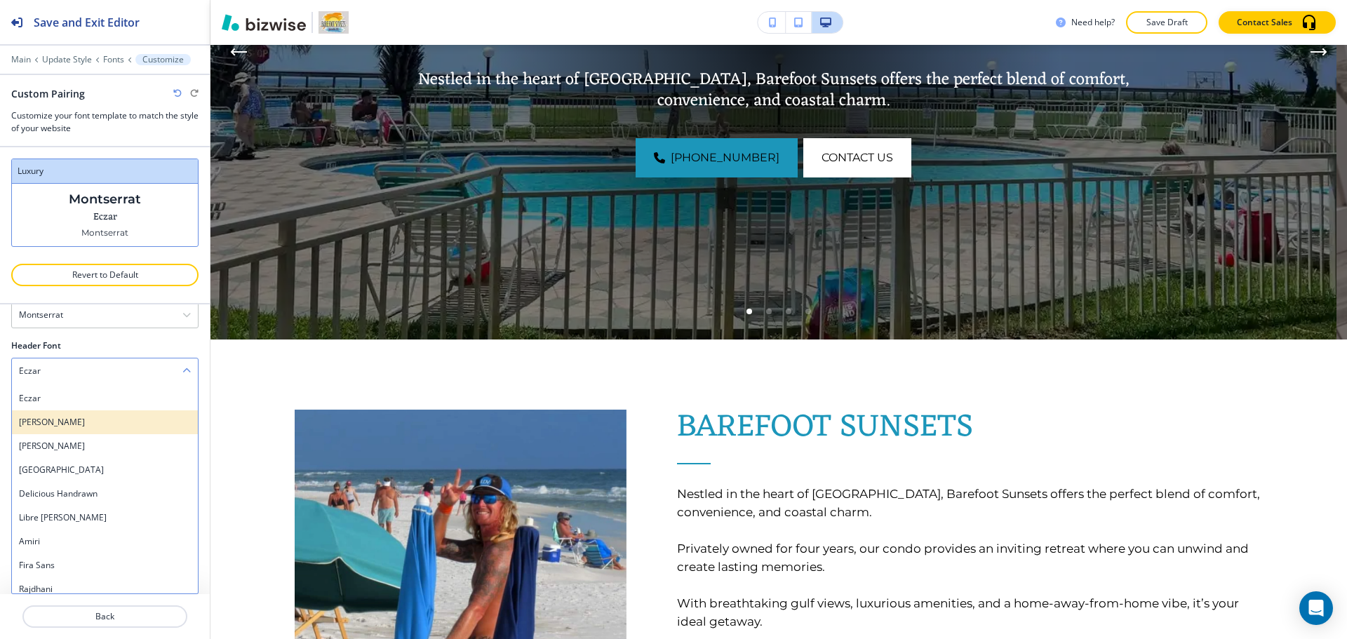
click at [124, 430] on div "[PERSON_NAME]" at bounding box center [105, 422] width 186 height 24
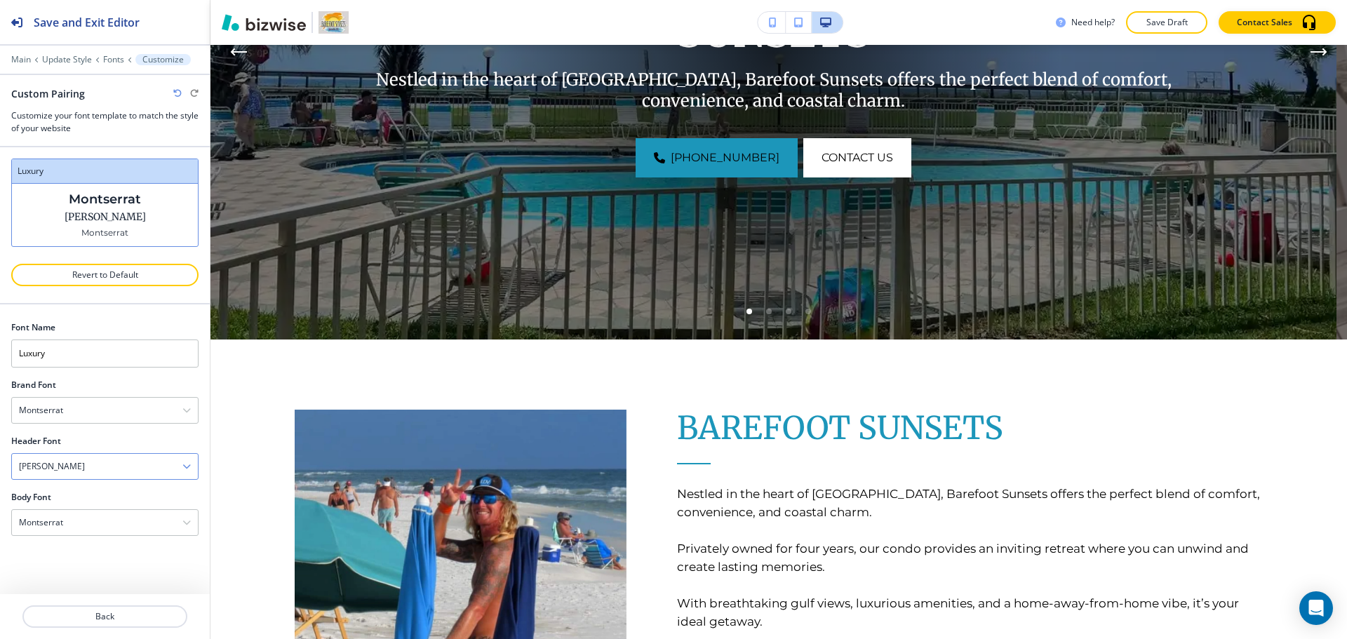
scroll to position [0, 0]
click at [115, 465] on div "[PERSON_NAME]" at bounding box center [105, 466] width 186 height 25
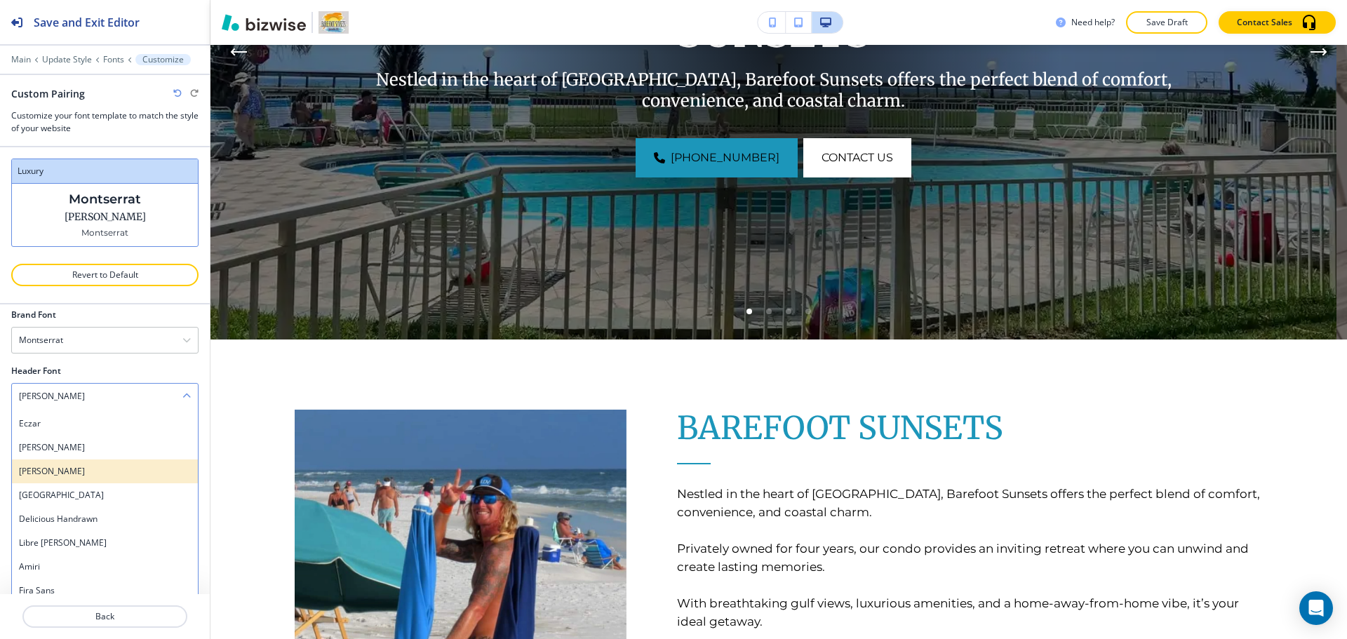
click at [109, 477] on h4 "[PERSON_NAME]" at bounding box center [105, 471] width 172 height 13
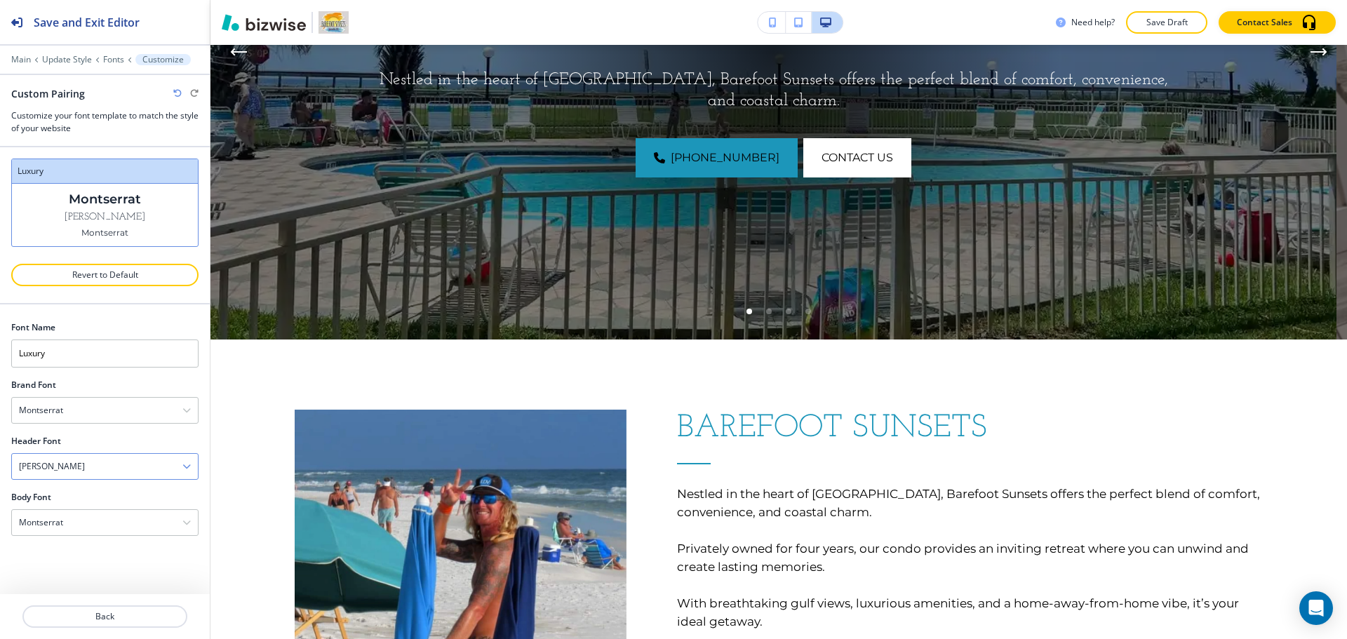
scroll to position [0, 0]
click at [121, 471] on div "[PERSON_NAME]" at bounding box center [105, 466] width 186 height 25
click at [102, 546] on h4 "[PERSON_NAME]" at bounding box center [105, 541] width 172 height 13
click at [131, 477] on div "[PERSON_NAME]" at bounding box center [105, 466] width 186 height 25
click at [100, 570] on h4 "[GEOGRAPHIC_DATA]" at bounding box center [105, 565] width 172 height 13
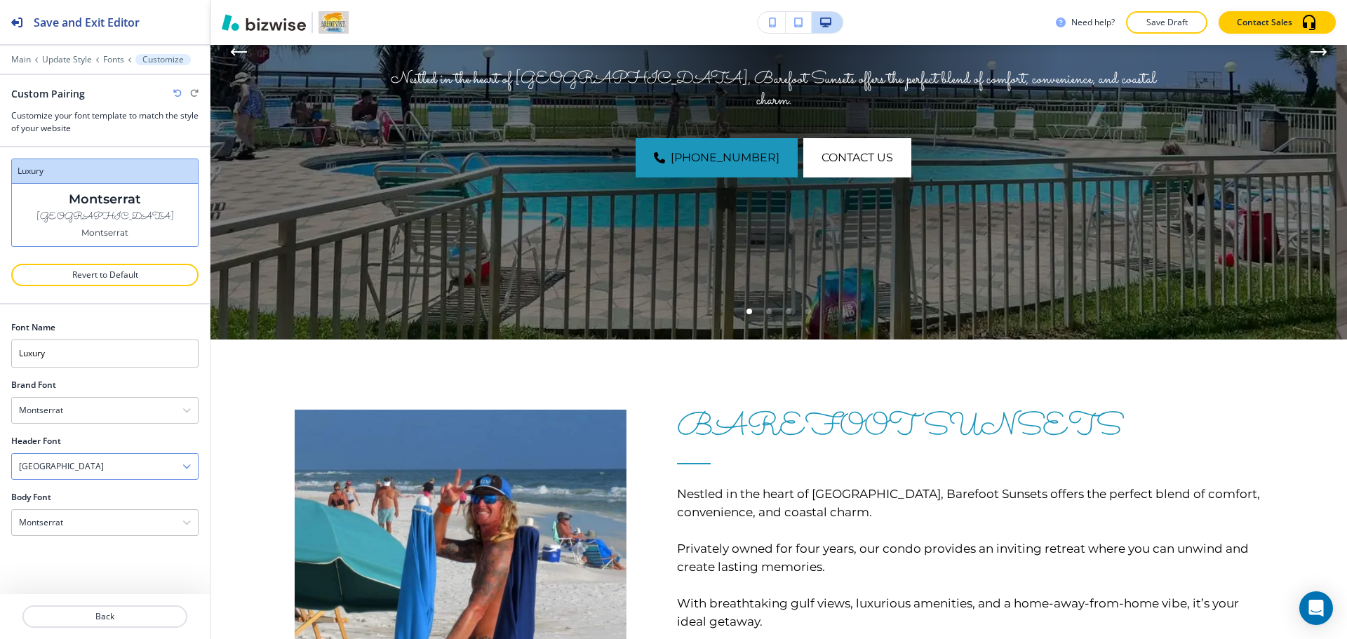
click at [112, 465] on div "[GEOGRAPHIC_DATA]" at bounding box center [105, 466] width 186 height 25
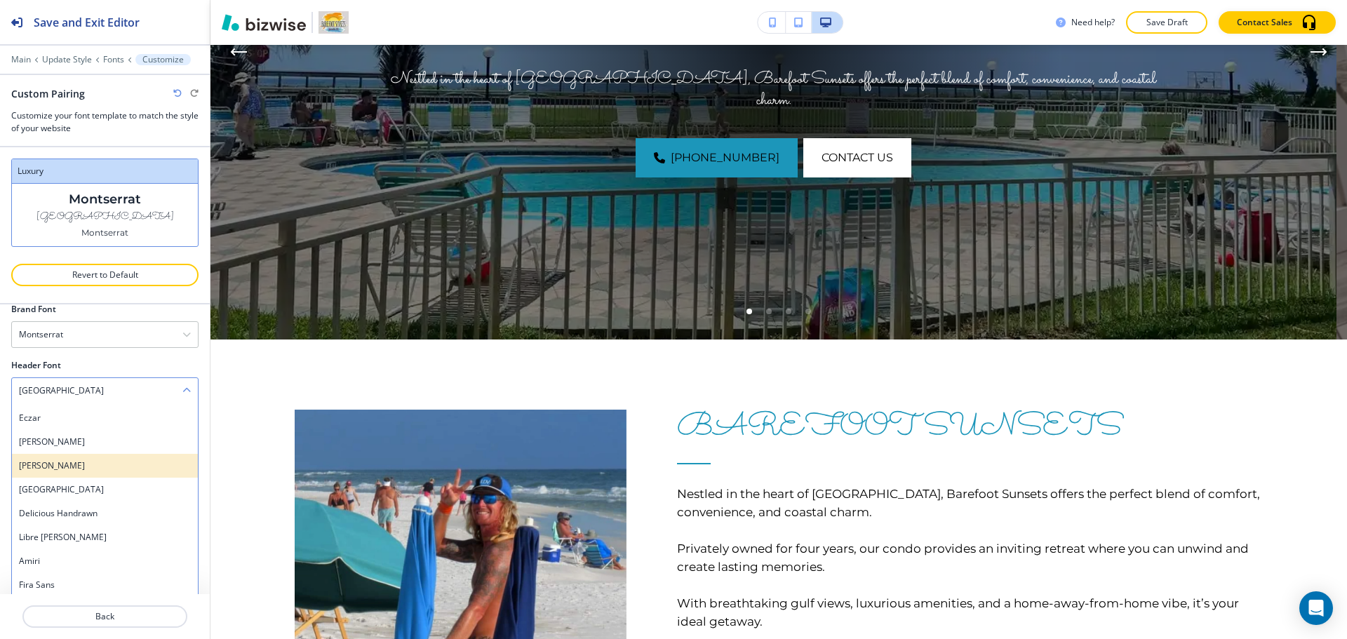
scroll to position [95, 0]
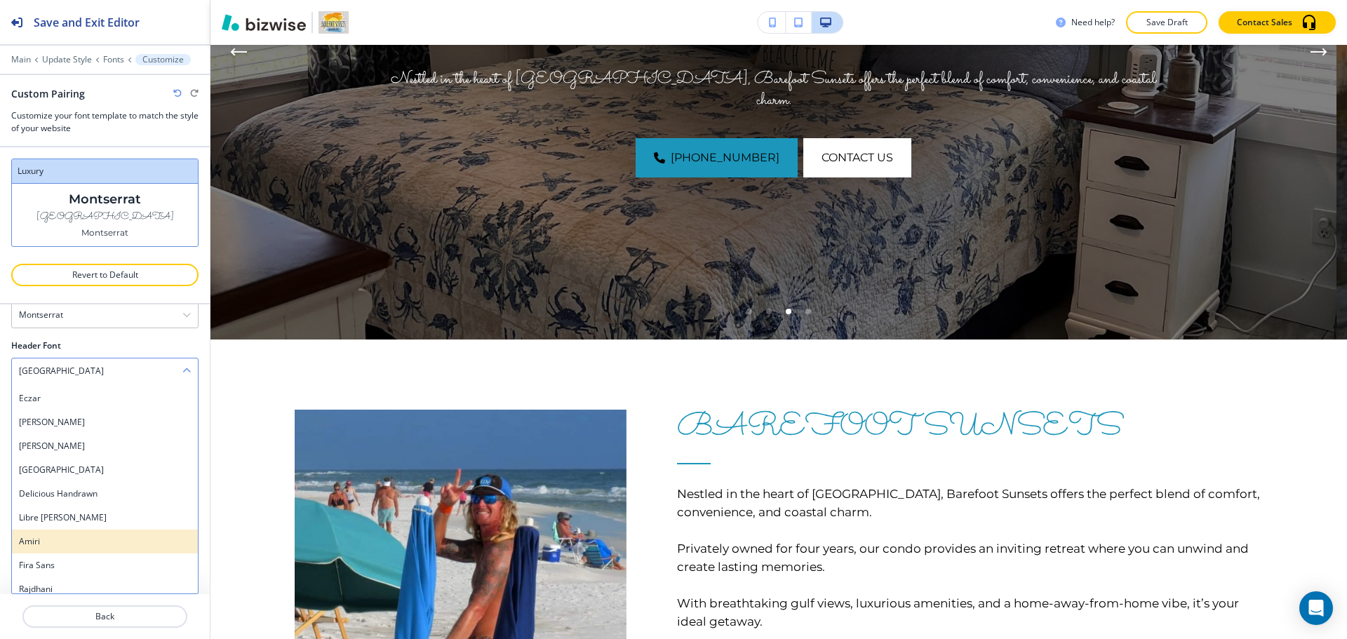
click at [95, 545] on h4 "Amiri" at bounding box center [105, 541] width 172 height 13
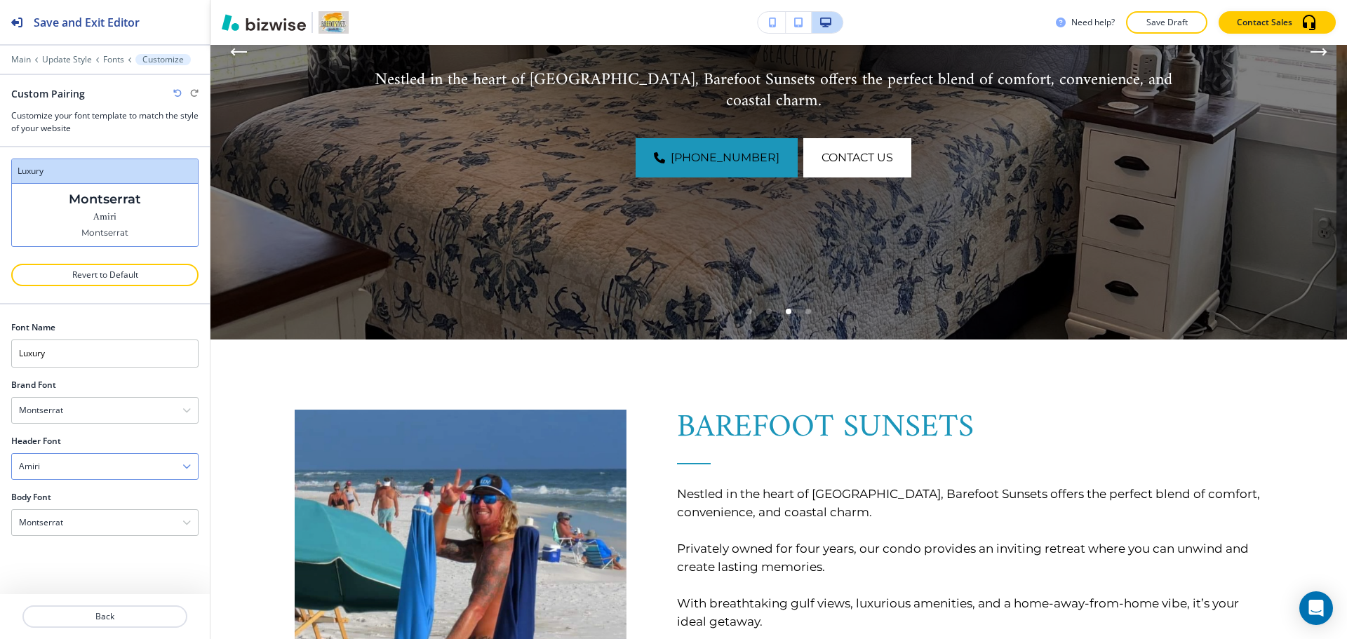
scroll to position [0, 0]
click at [120, 473] on div "Amiri" at bounding box center [105, 466] width 186 height 25
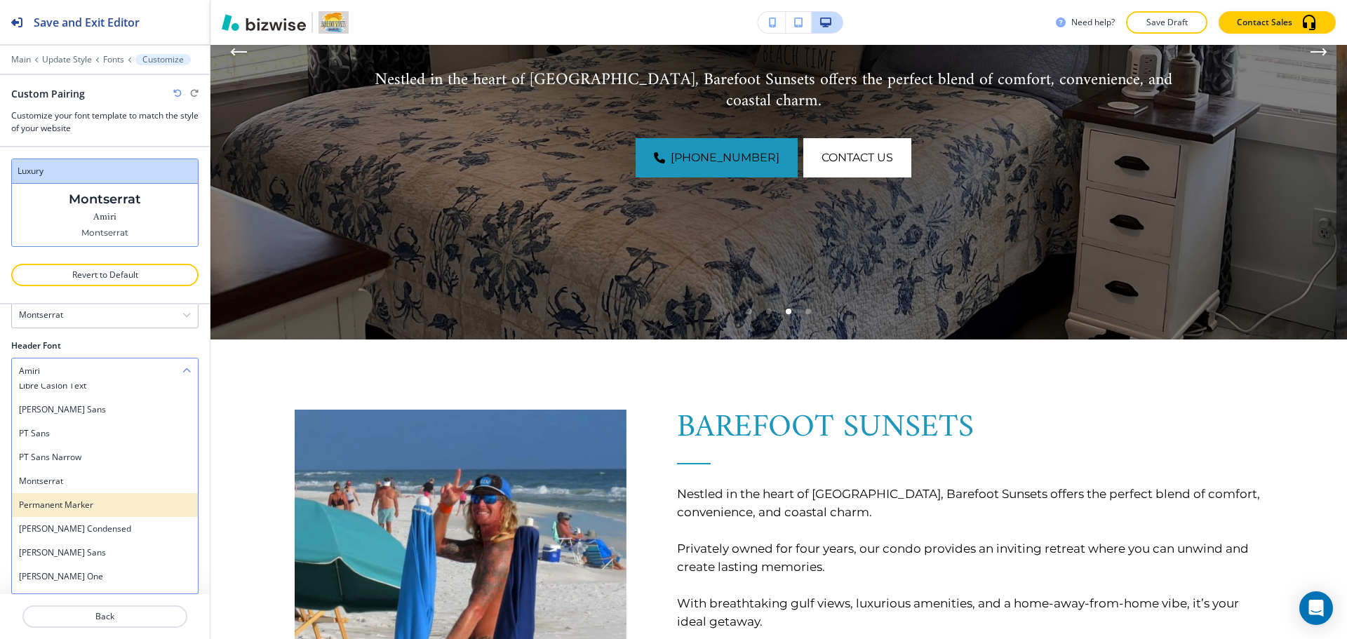
click at [112, 509] on h4 "Permanent Marker" at bounding box center [105, 505] width 172 height 13
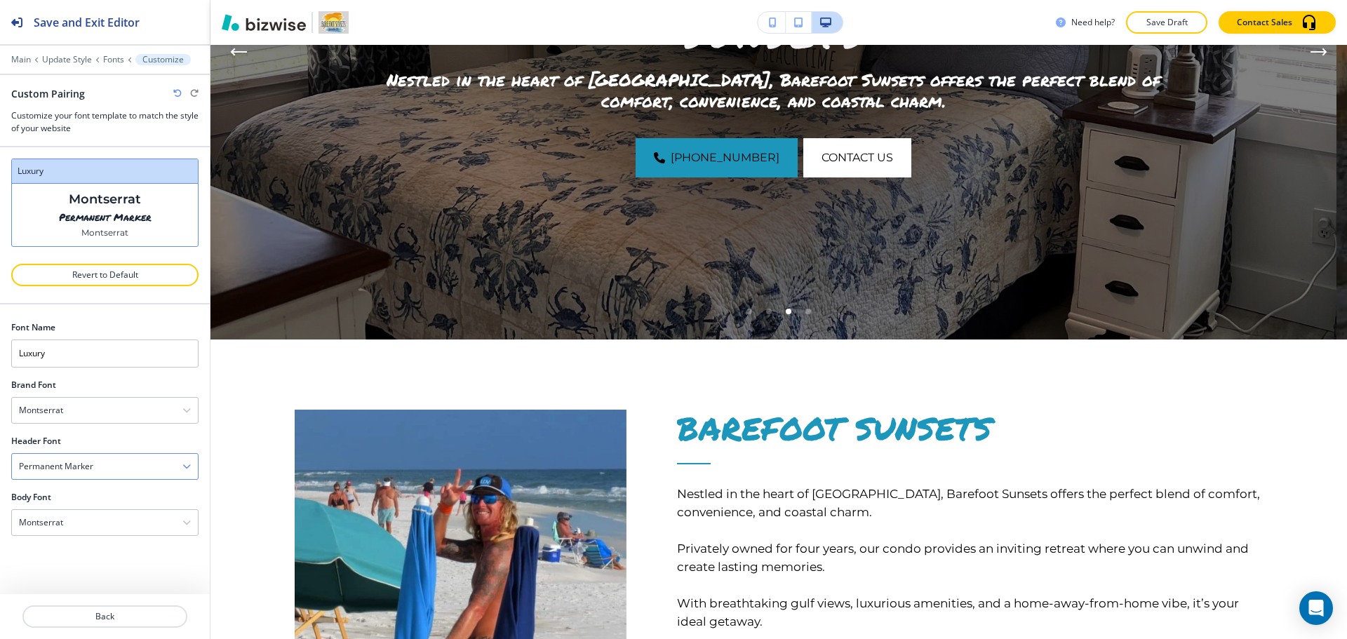
scroll to position [0, 0]
click at [112, 476] on div "Permanent Marker" at bounding box center [105, 466] width 186 height 25
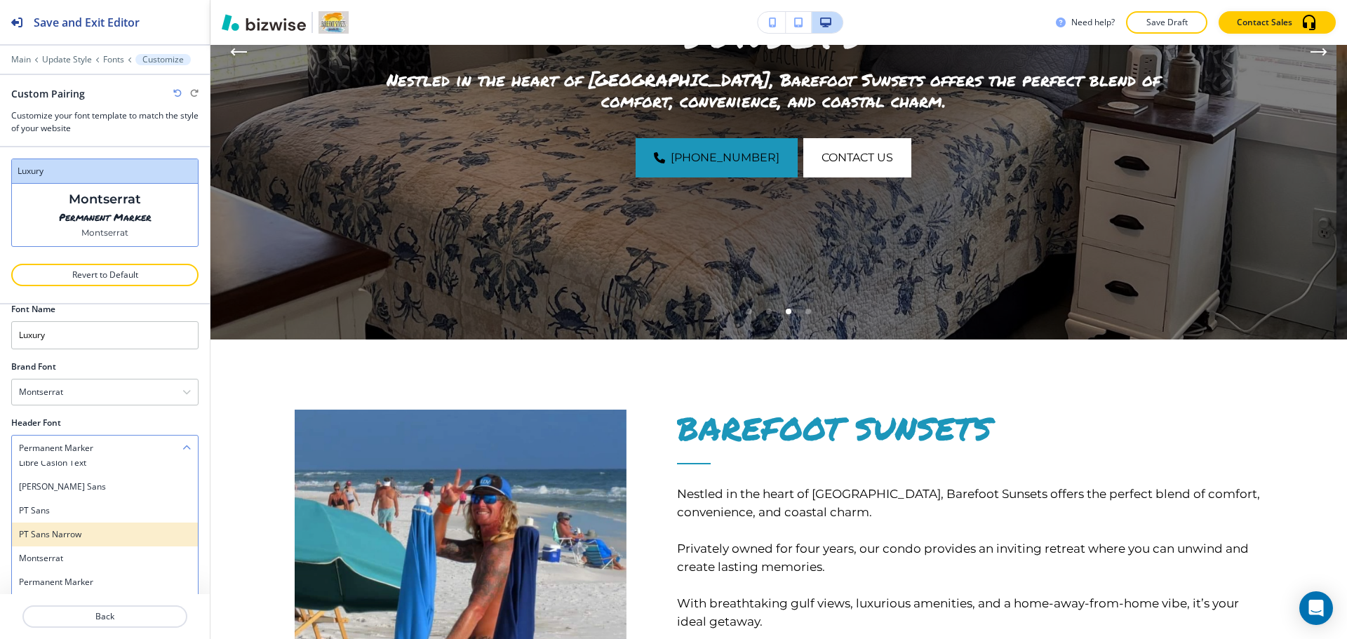
click at [93, 545] on div "PT Sans Narrow" at bounding box center [105, 535] width 186 height 24
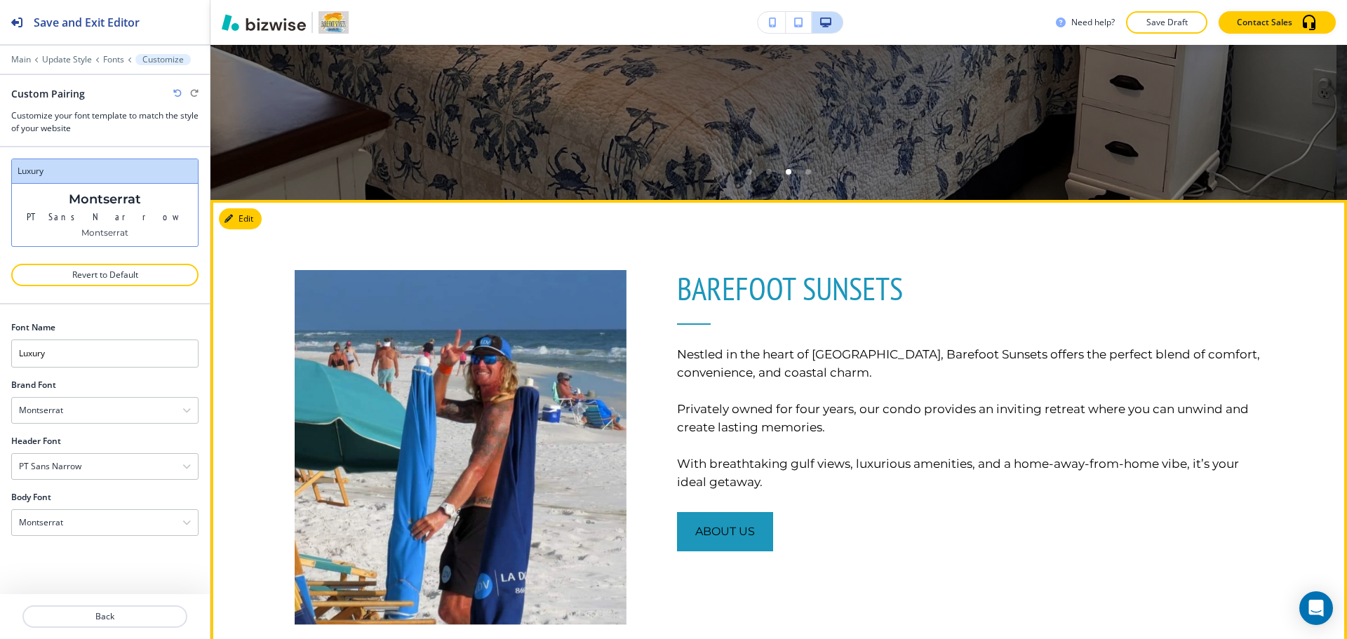
scroll to position [523, 0]
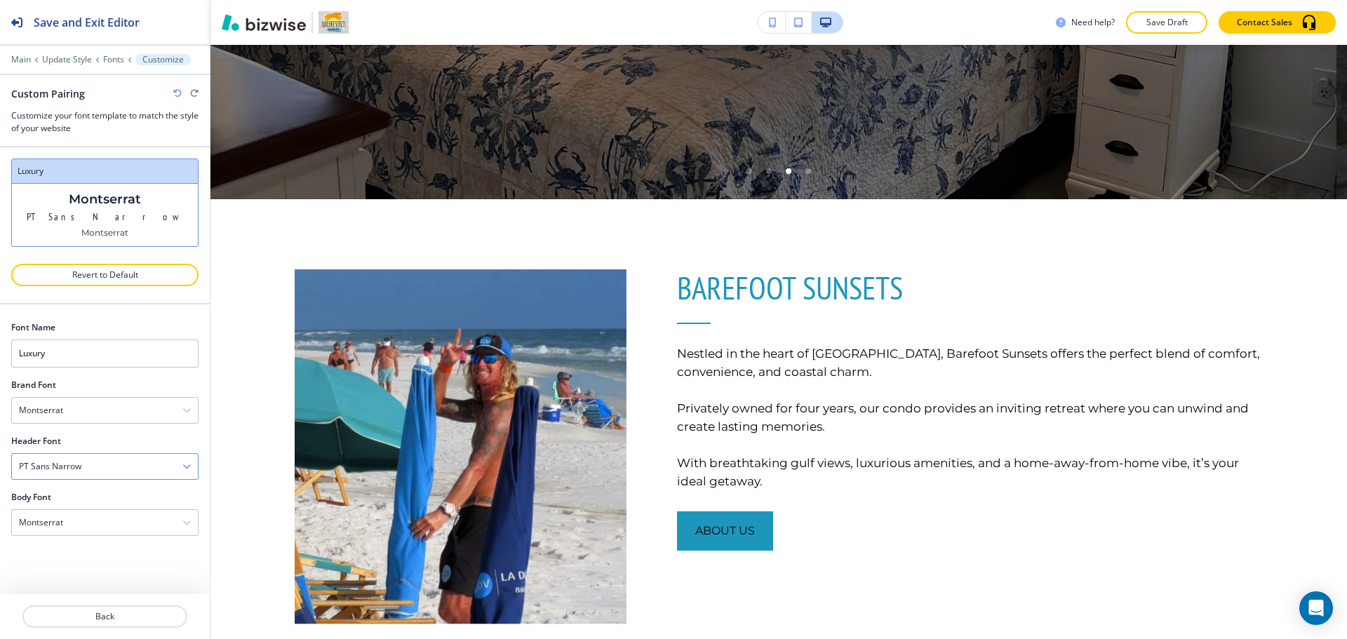
drag, startPoint x: 93, startPoint y: 465, endPoint x: 102, endPoint y: 466, distance: 9.1
click at [94, 465] on div "PT Sans Narrow" at bounding box center [105, 466] width 186 height 25
click at [102, 553] on h4 "Lato" at bounding box center [105, 557] width 172 height 13
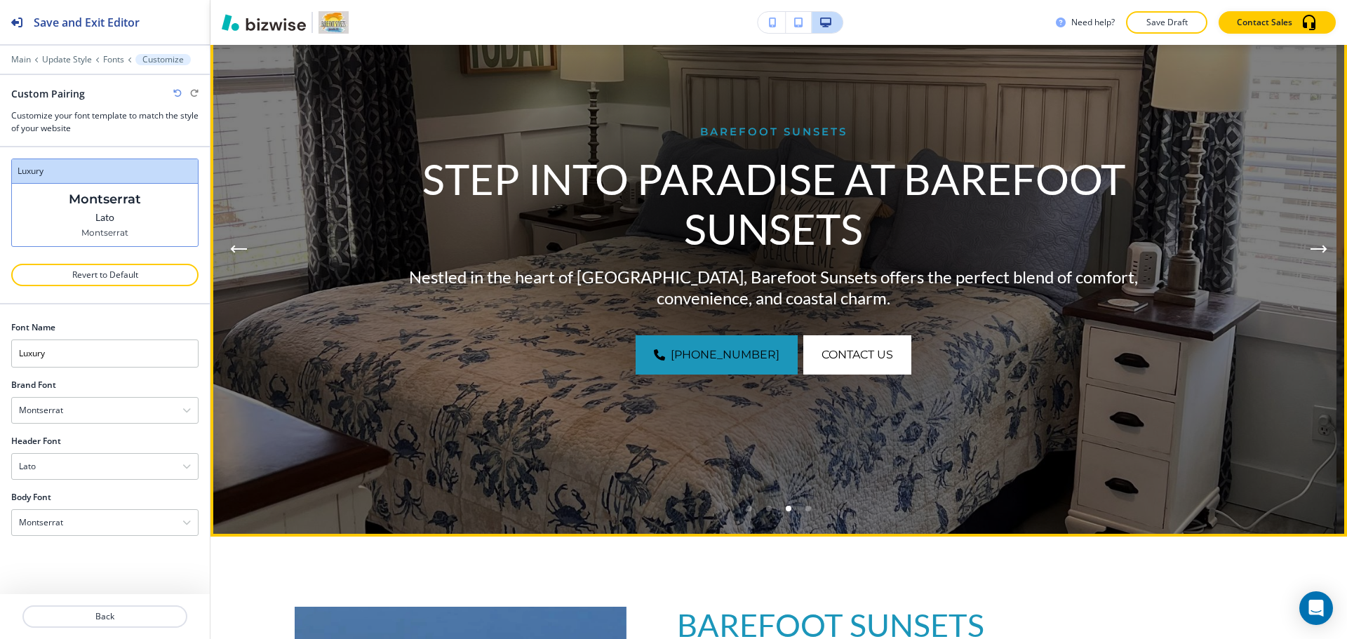
scroll to position [0, 0]
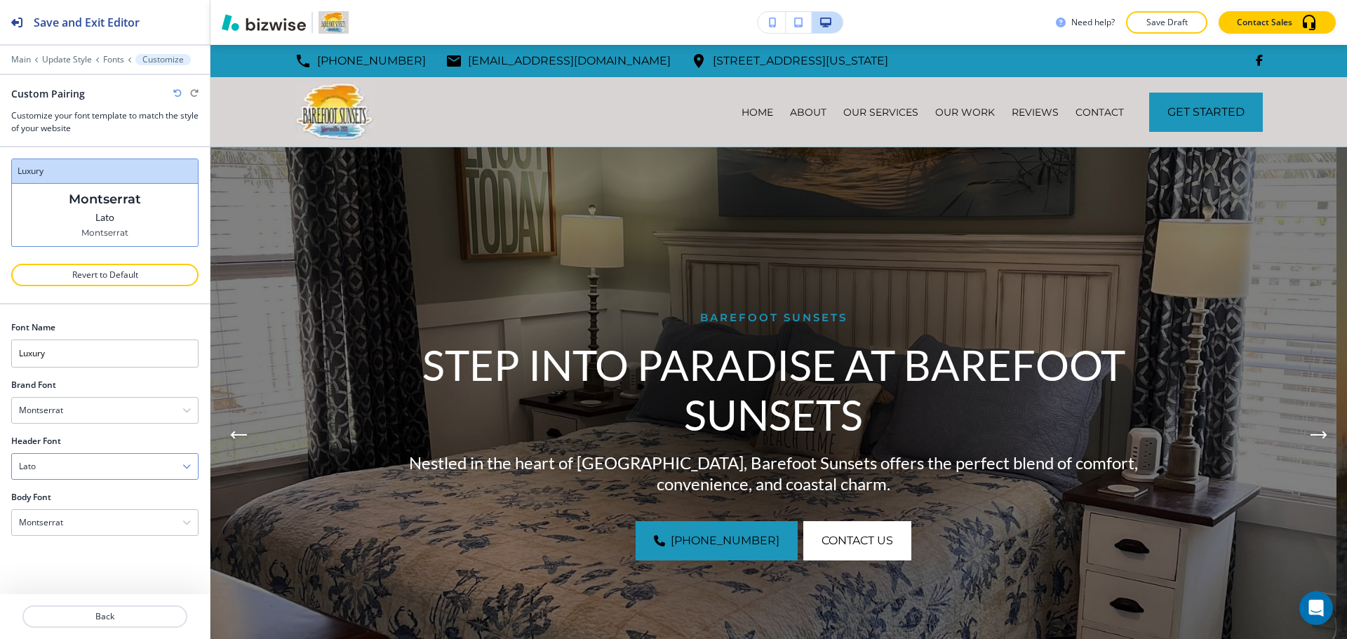
click at [79, 471] on div "Lato" at bounding box center [105, 466] width 186 height 25
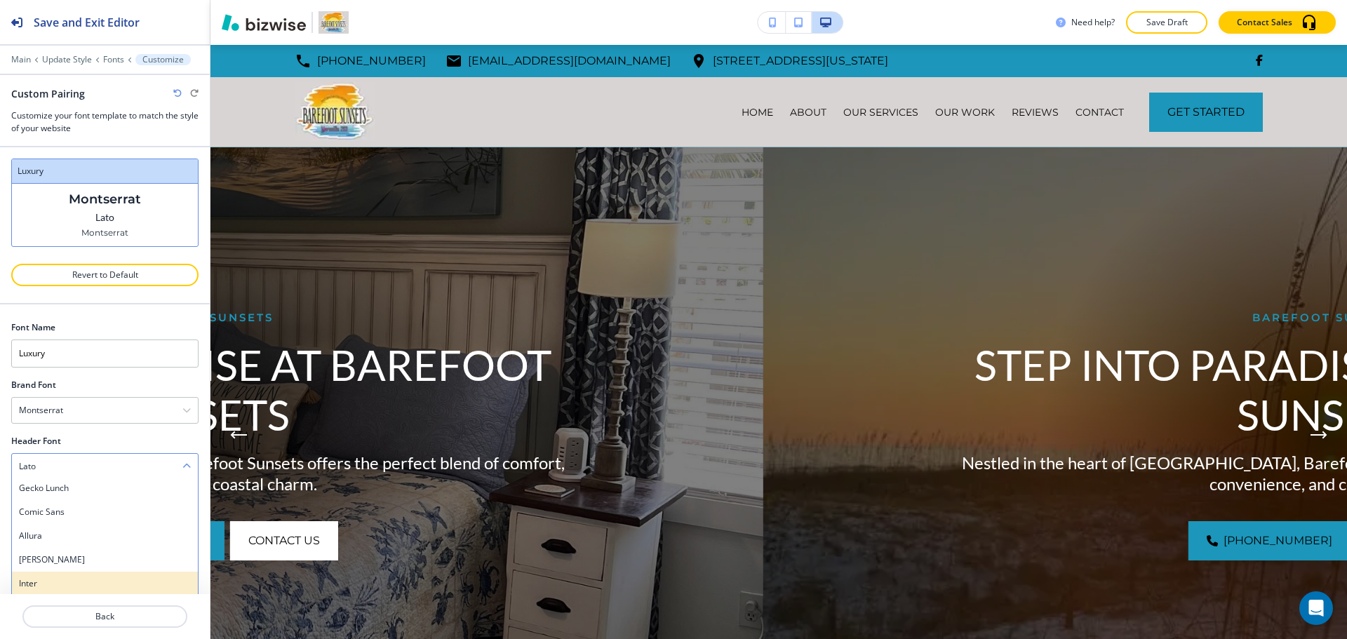
click at [62, 573] on div "Inter" at bounding box center [105, 584] width 186 height 24
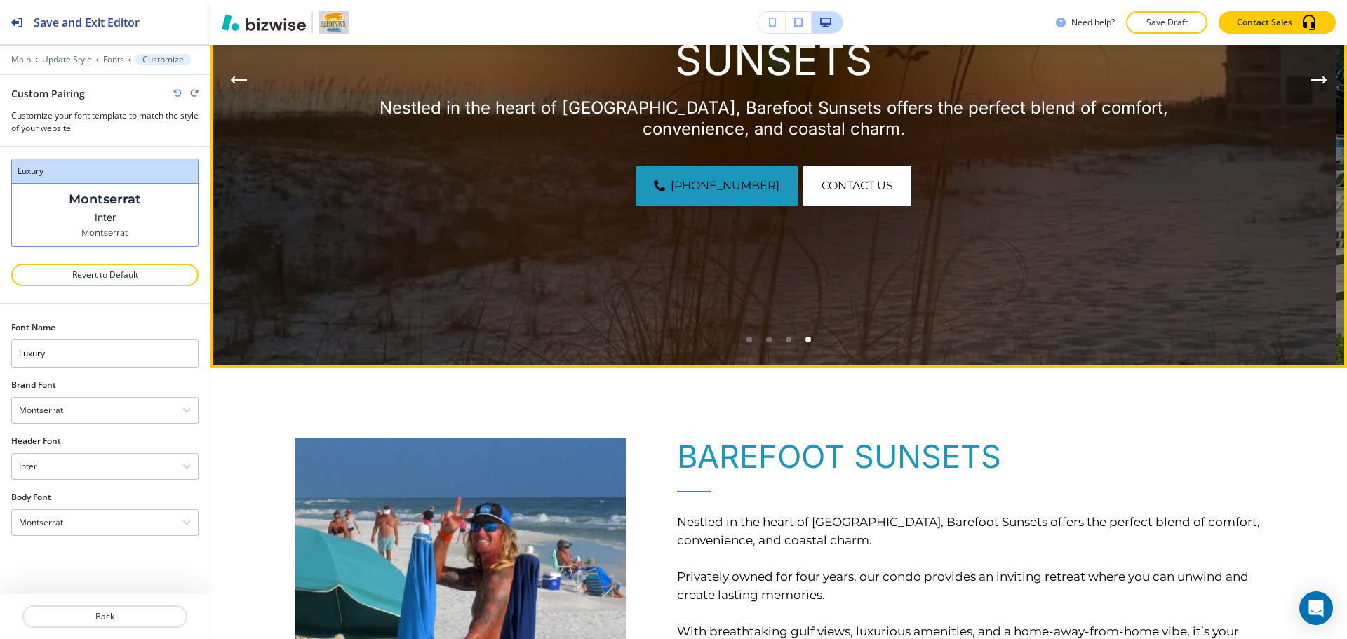
scroll to position [421, 0]
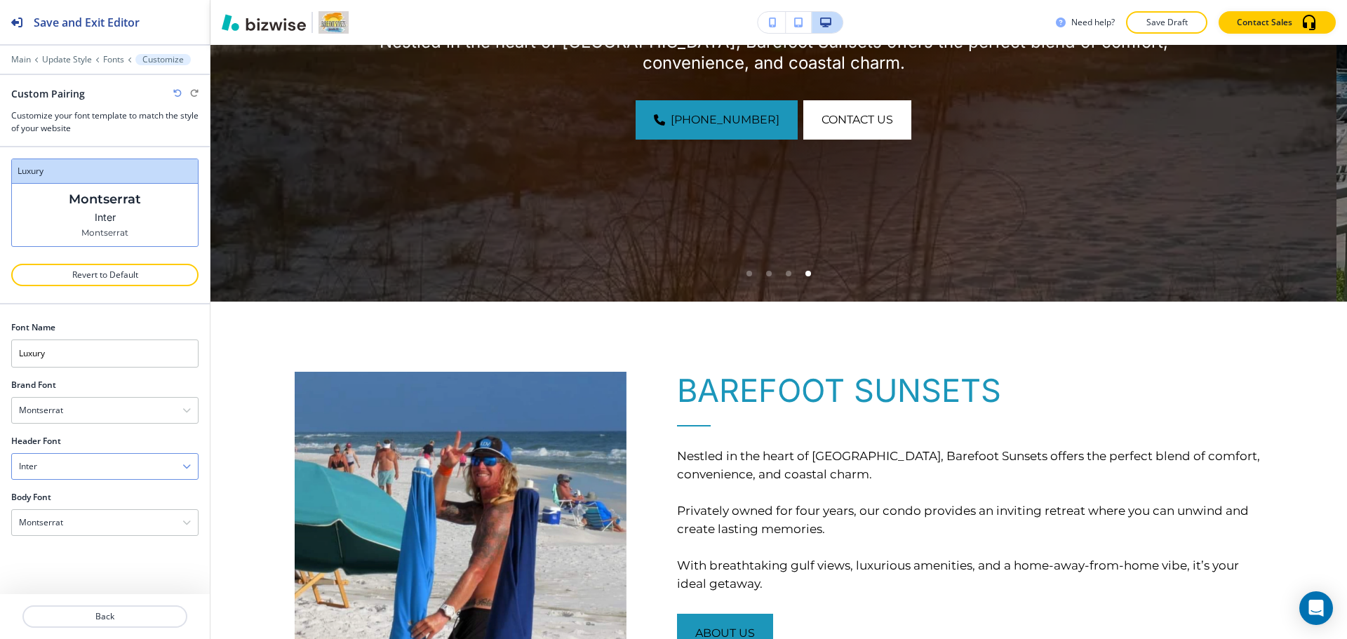
click at [152, 477] on div "Inter" at bounding box center [105, 466] width 186 height 25
click at [123, 563] on h4 "[PERSON_NAME]" at bounding box center [105, 558] width 172 height 13
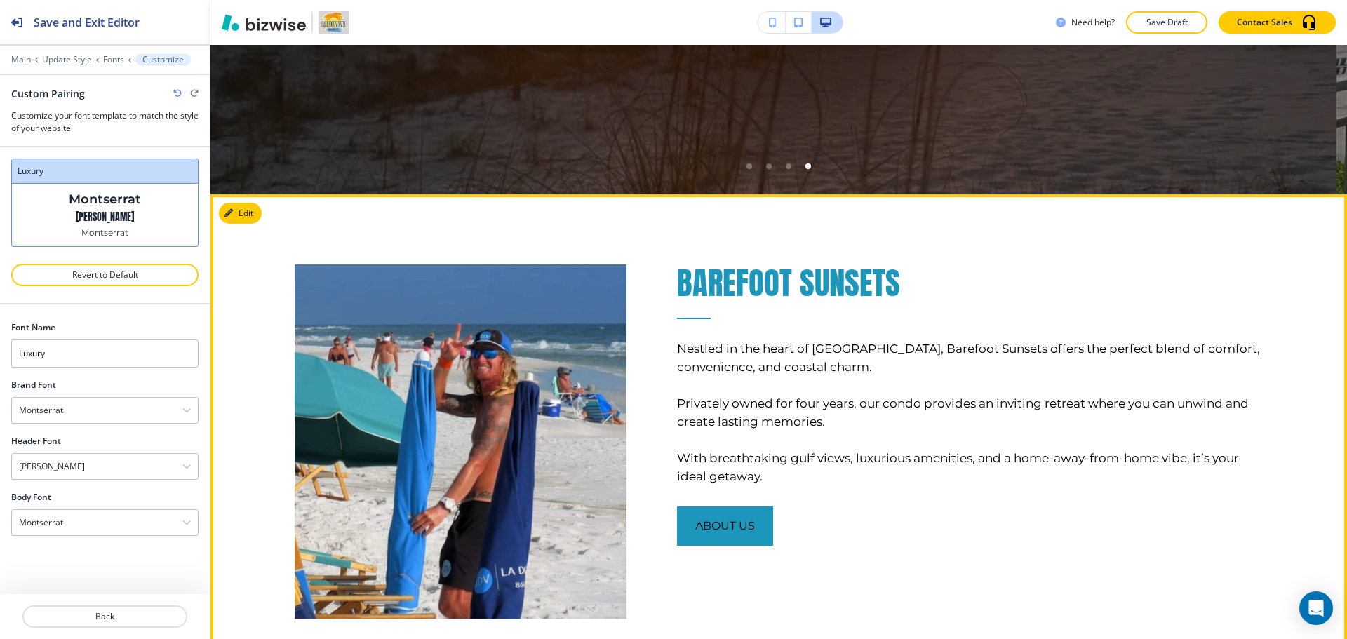
scroll to position [561, 0]
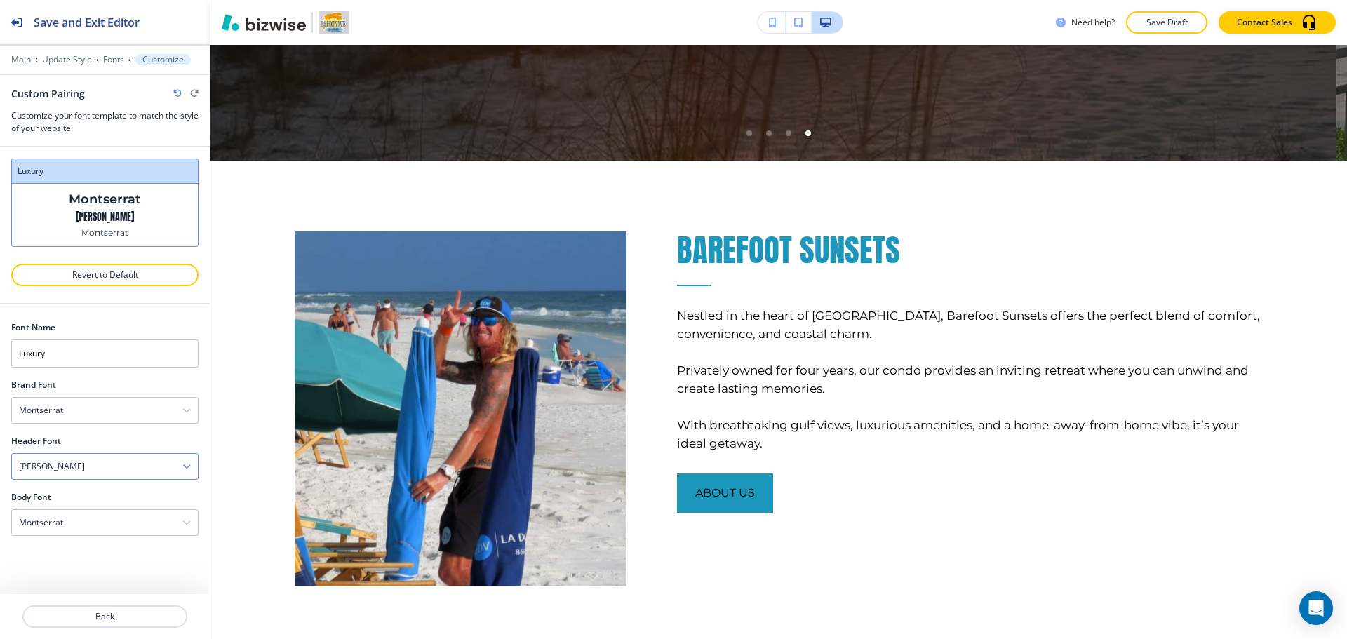
click at [137, 466] on div "[PERSON_NAME]" at bounding box center [105, 466] width 186 height 25
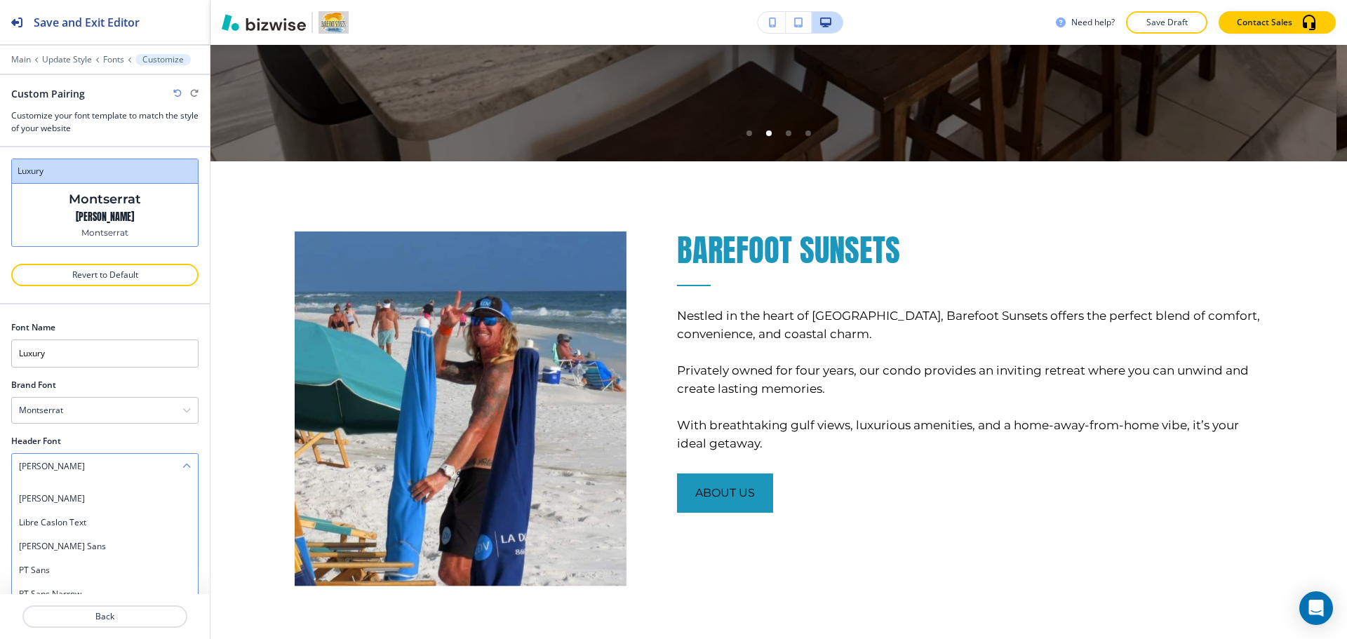
scroll to position [590, 0]
click at [109, 563] on h4 "[PERSON_NAME]" at bounding box center [105, 569] width 172 height 13
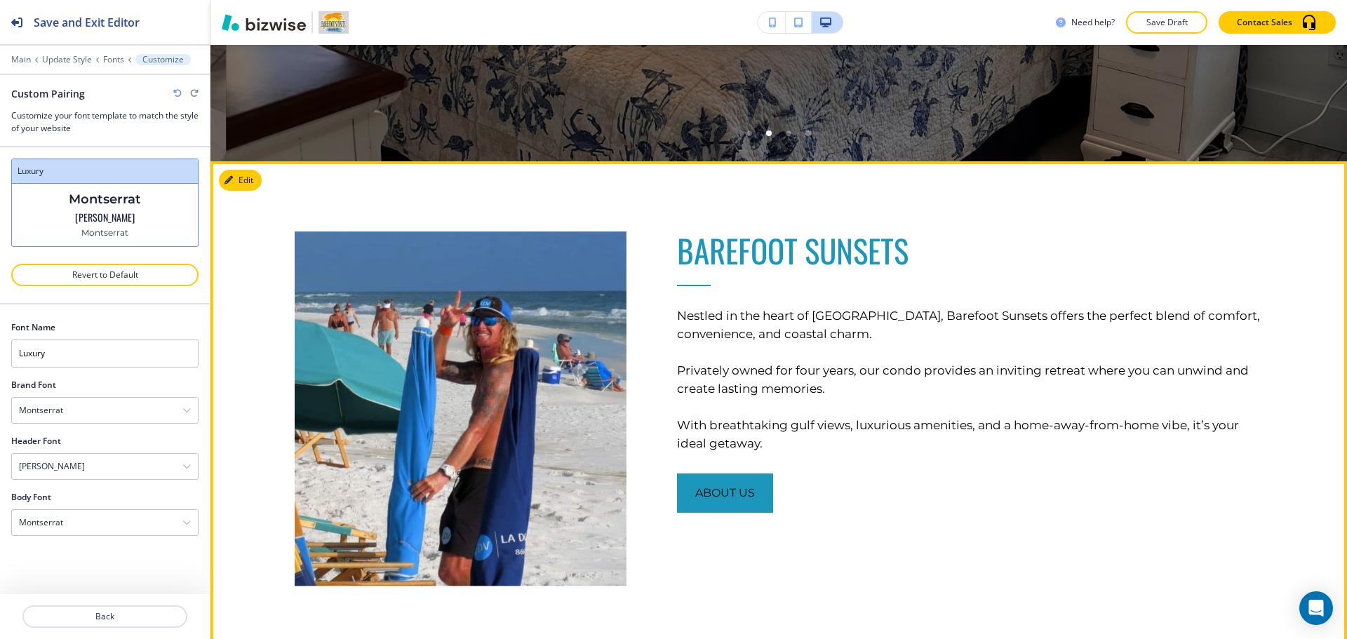
drag, startPoint x: 974, startPoint y: 578, endPoint x: 968, endPoint y: 567, distance: 11.9
click at [974, 578] on div "BAREFOOT SUNSETS Nestled in the heart of [GEOGRAPHIC_DATA], Barefoot Sunsets of…" at bounding box center [944, 373] width 637 height 425
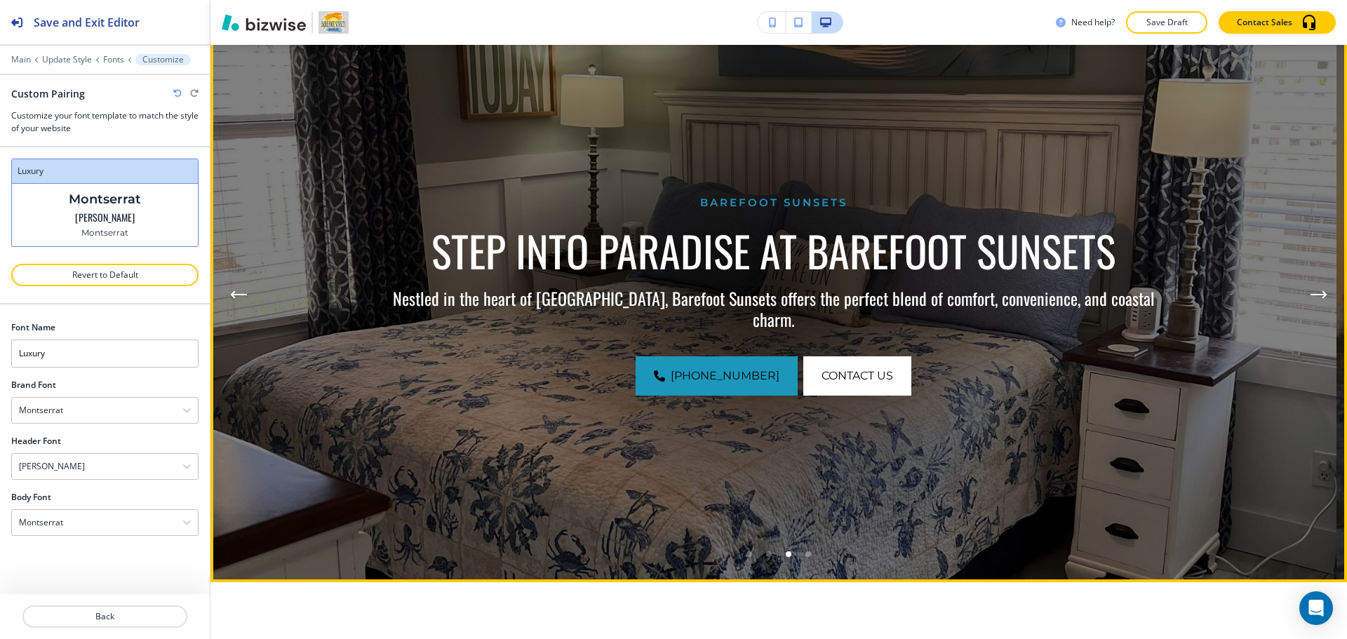
scroll to position [0, 0]
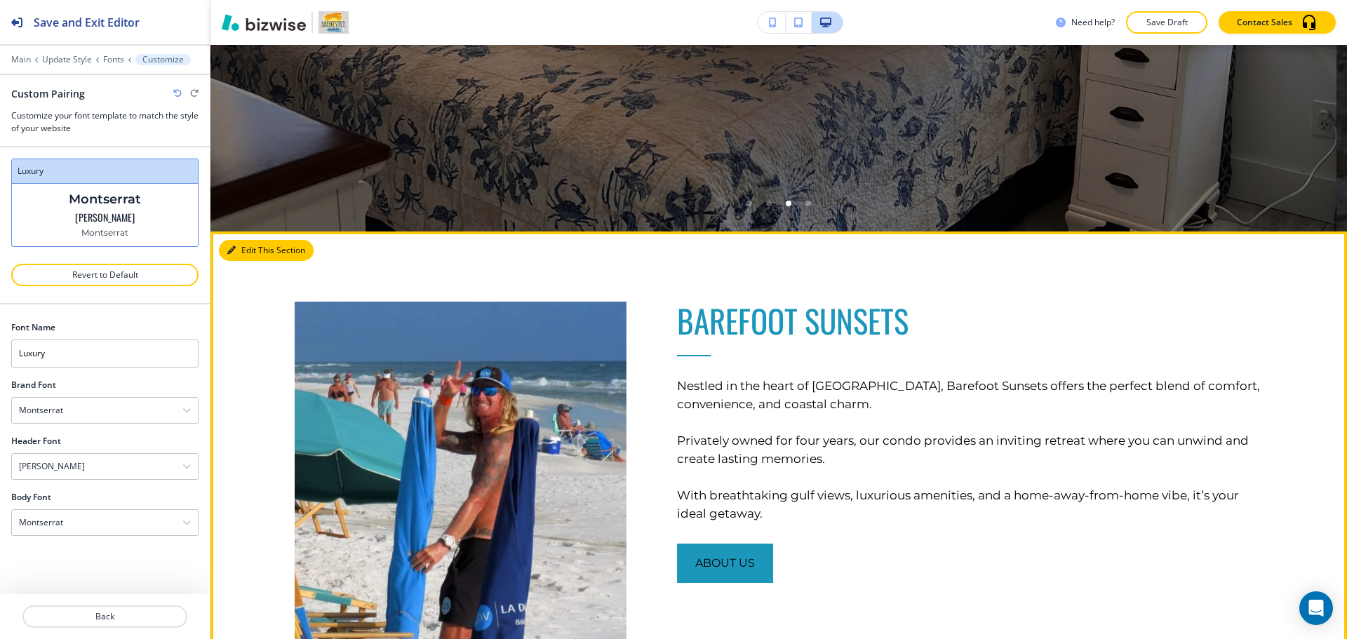
click at [234, 250] on icon "button" at bounding box center [231, 250] width 8 height 8
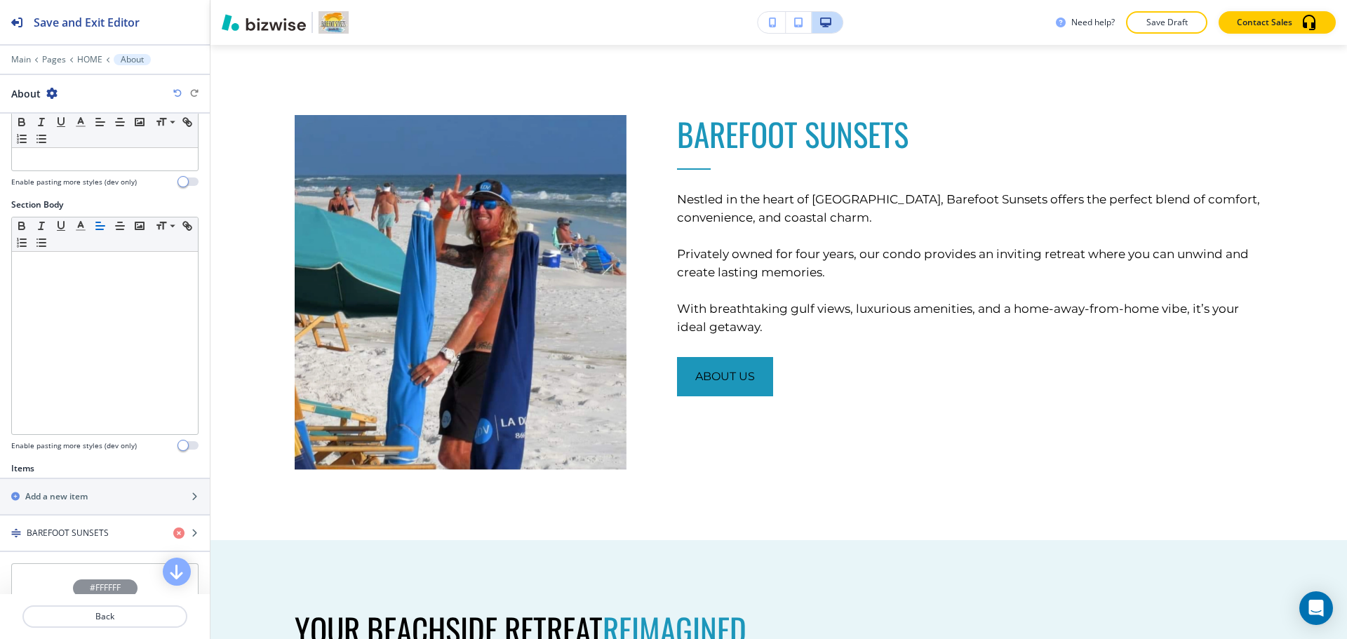
scroll to position [325, 0]
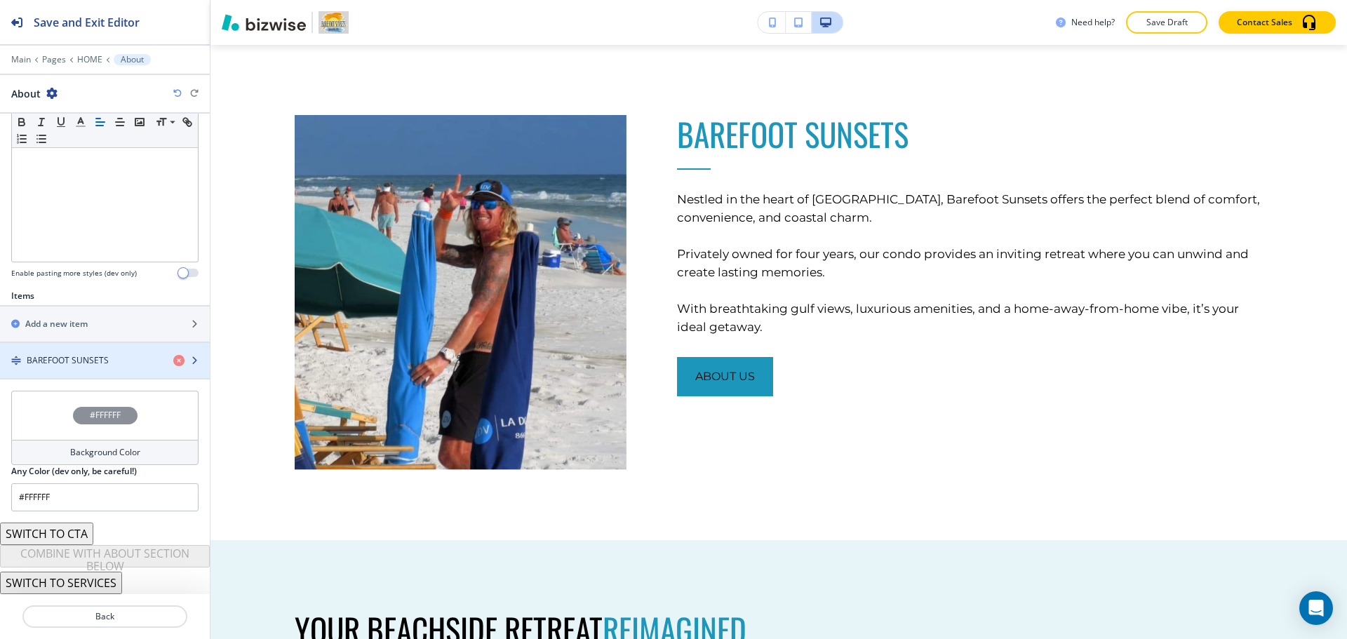
click at [69, 365] on h4 "BAREFOOT SUNSETS" at bounding box center [68, 360] width 82 height 13
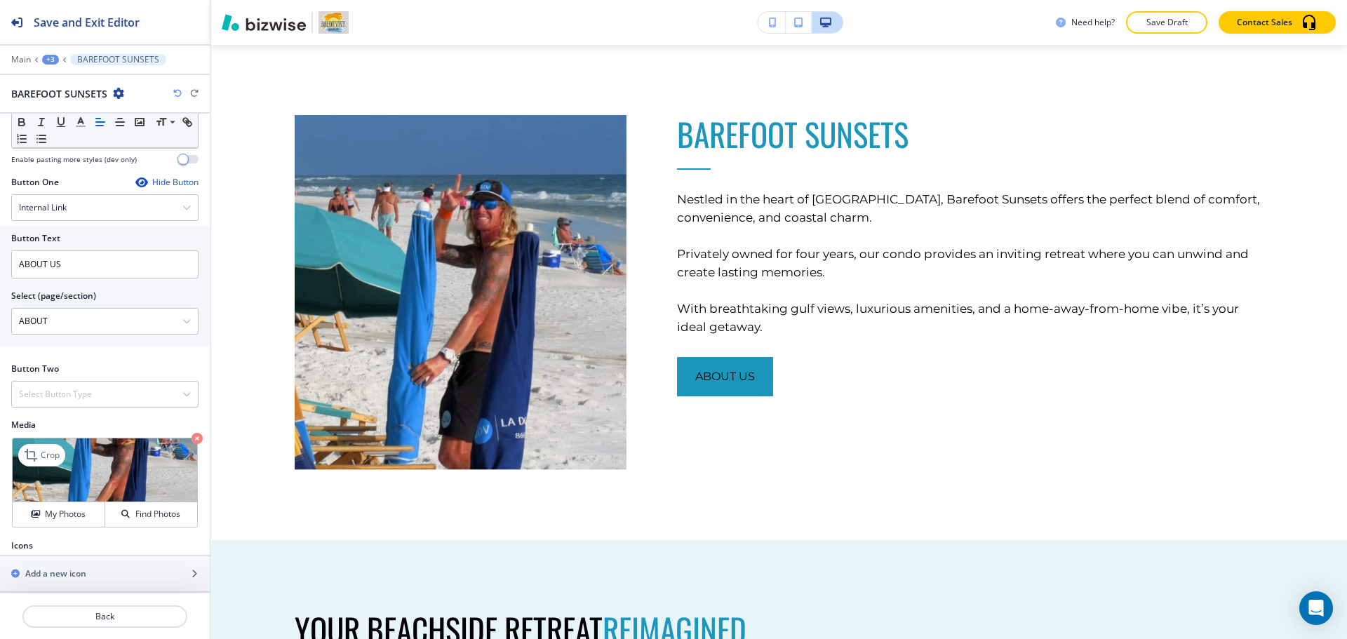
scroll to position [448, 0]
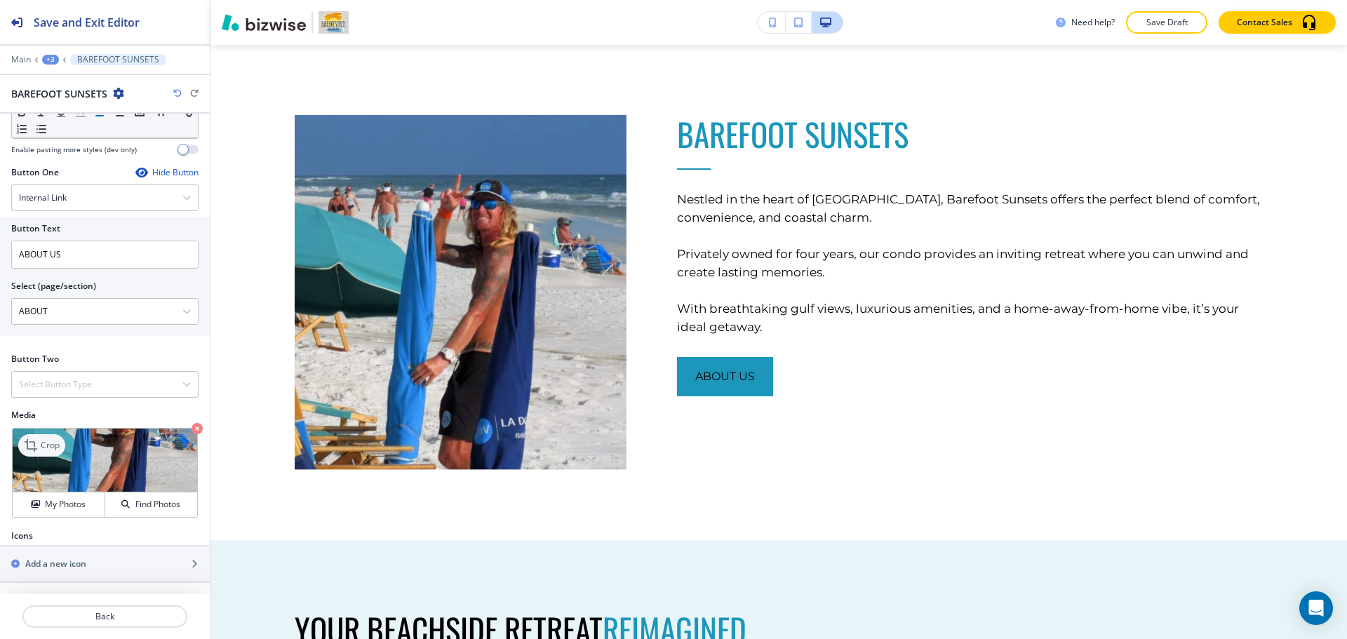
click at [51, 445] on p "Crop" at bounding box center [50, 445] width 19 height 13
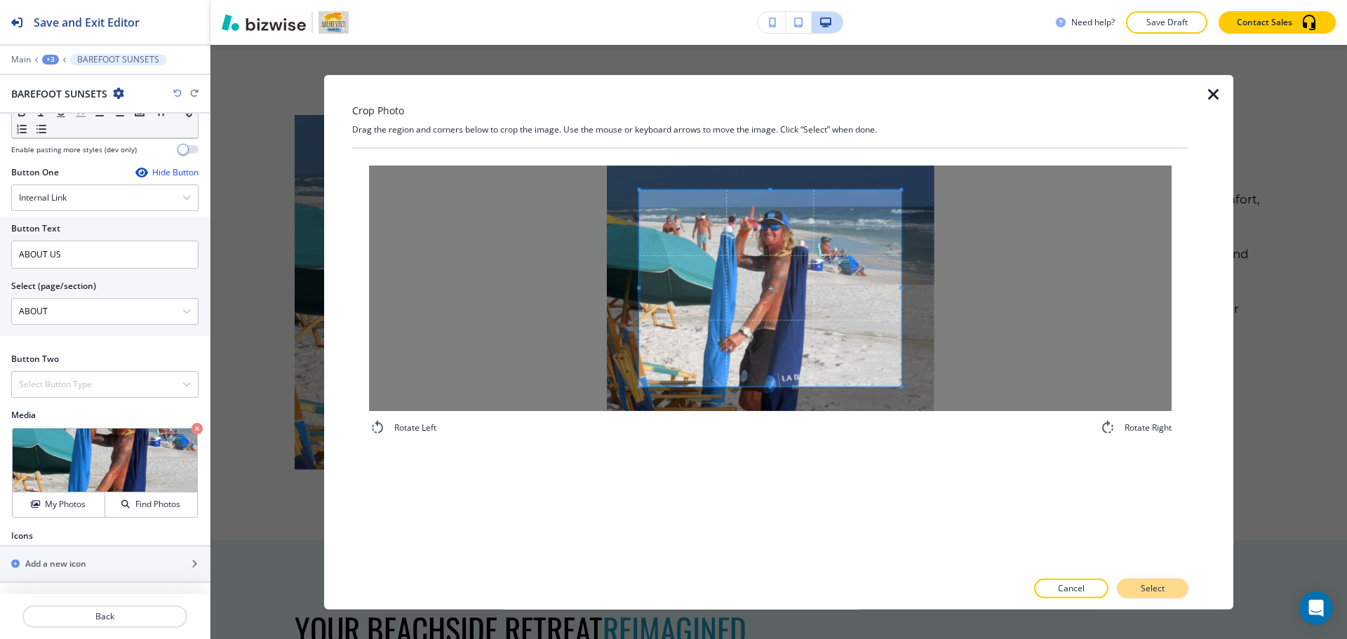
click at [1148, 592] on p "Select" at bounding box center [1153, 588] width 24 height 13
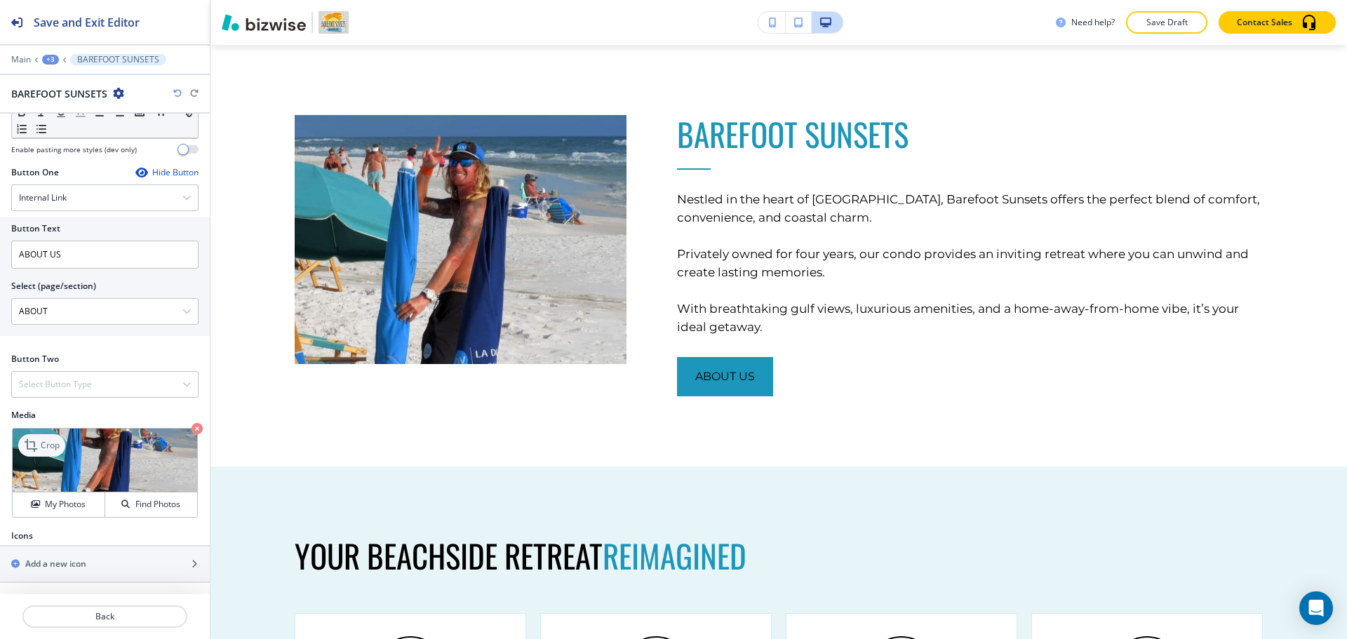
click at [36, 446] on icon at bounding box center [32, 445] width 17 height 17
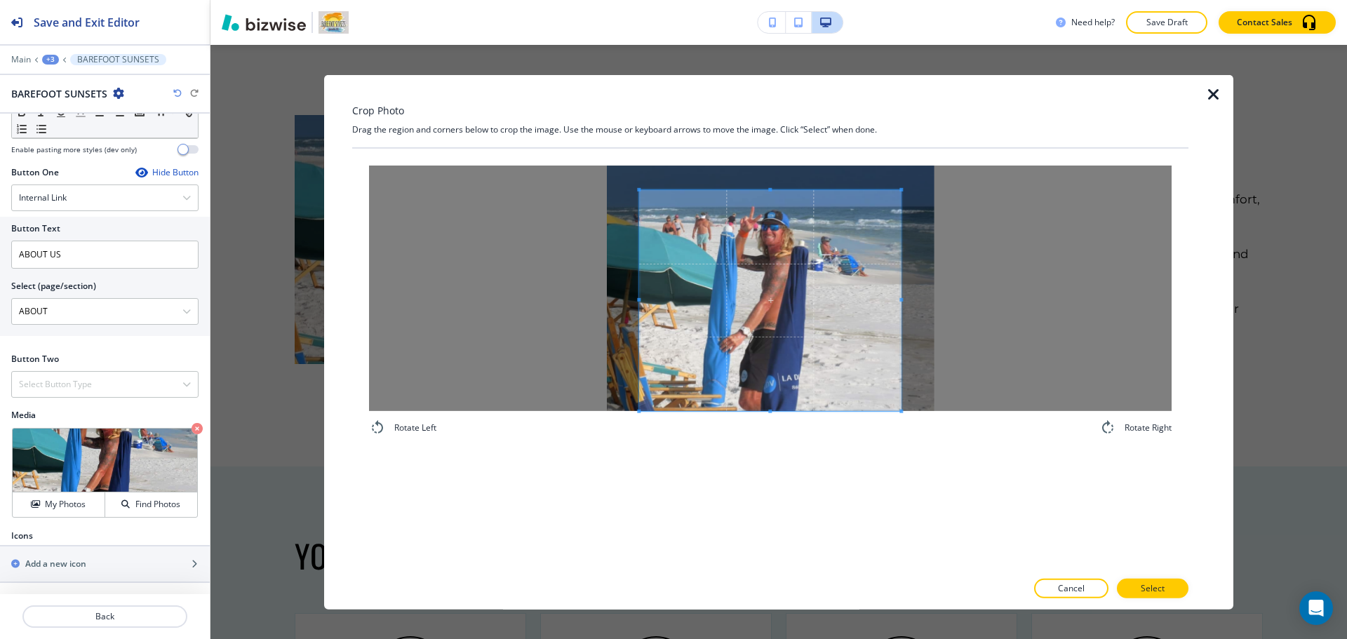
click at [768, 410] on div at bounding box center [770, 299] width 262 height 221
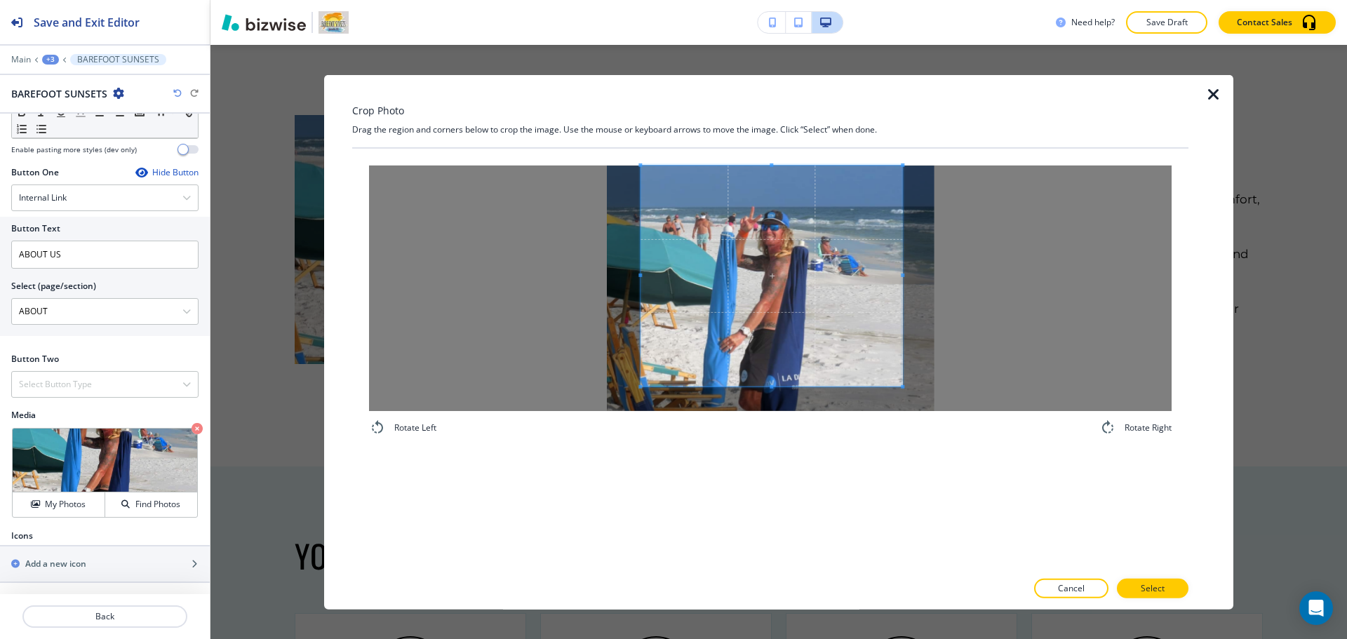
click at [799, 335] on span at bounding box center [771, 275] width 262 height 221
click at [1166, 583] on button "Select" at bounding box center [1153, 589] width 72 height 20
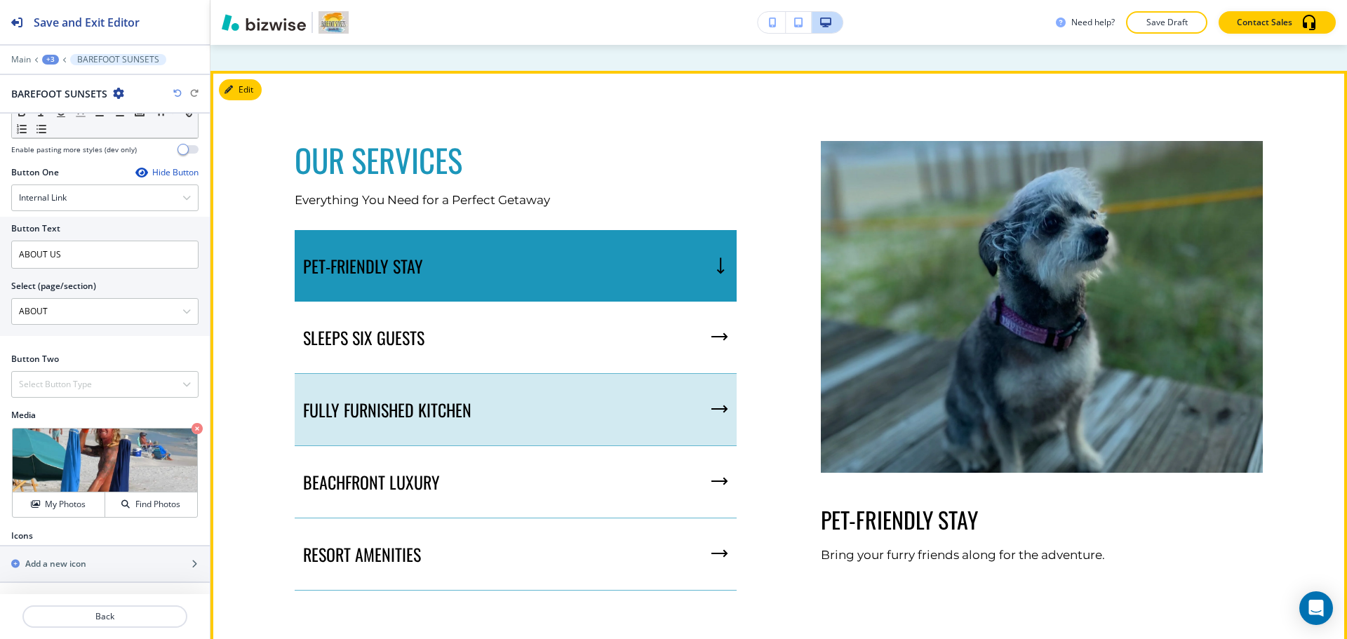
scroll to position [1449, 0]
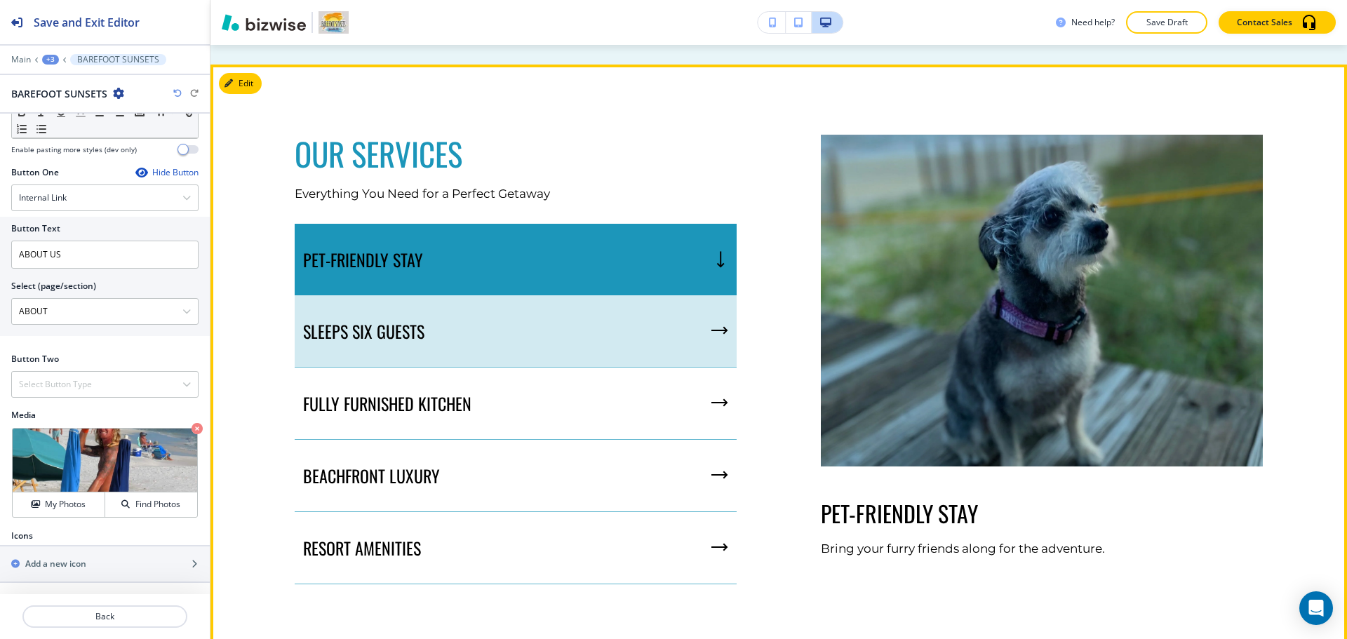
click at [563, 326] on div "SLEEPS SIX GUESTS" at bounding box center [516, 331] width 442 height 72
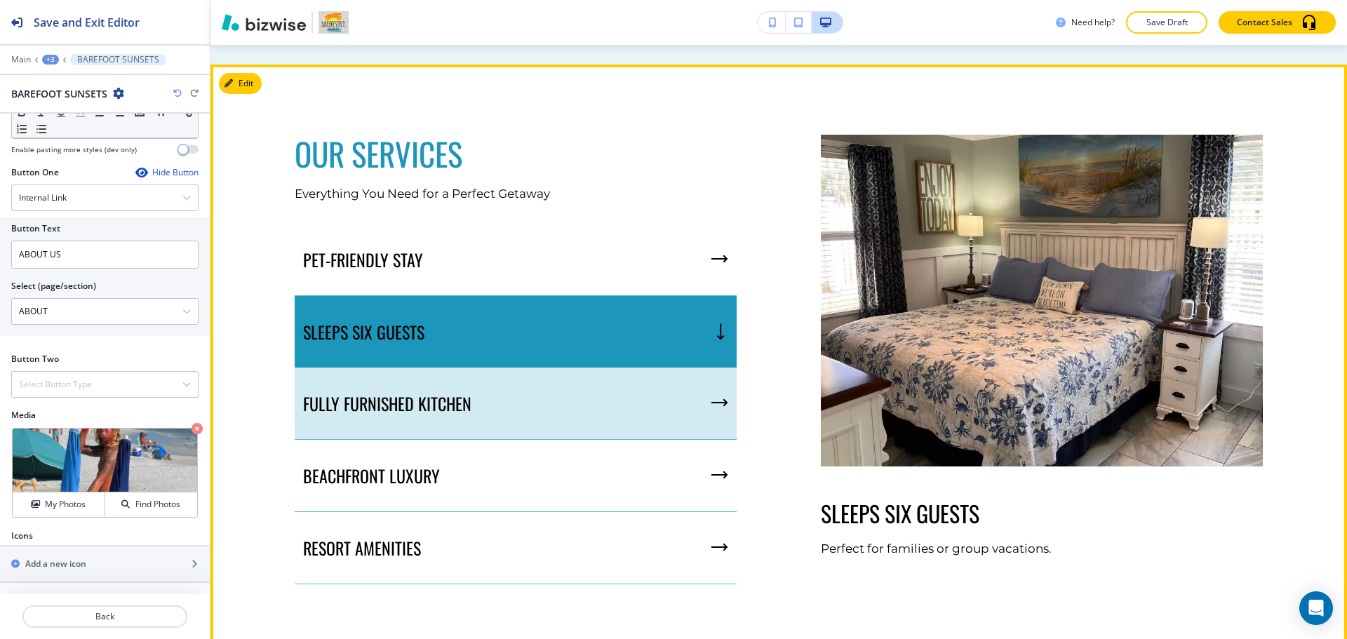
click at [567, 384] on div "FULLY FURNISHED KITCHEN" at bounding box center [516, 404] width 442 height 72
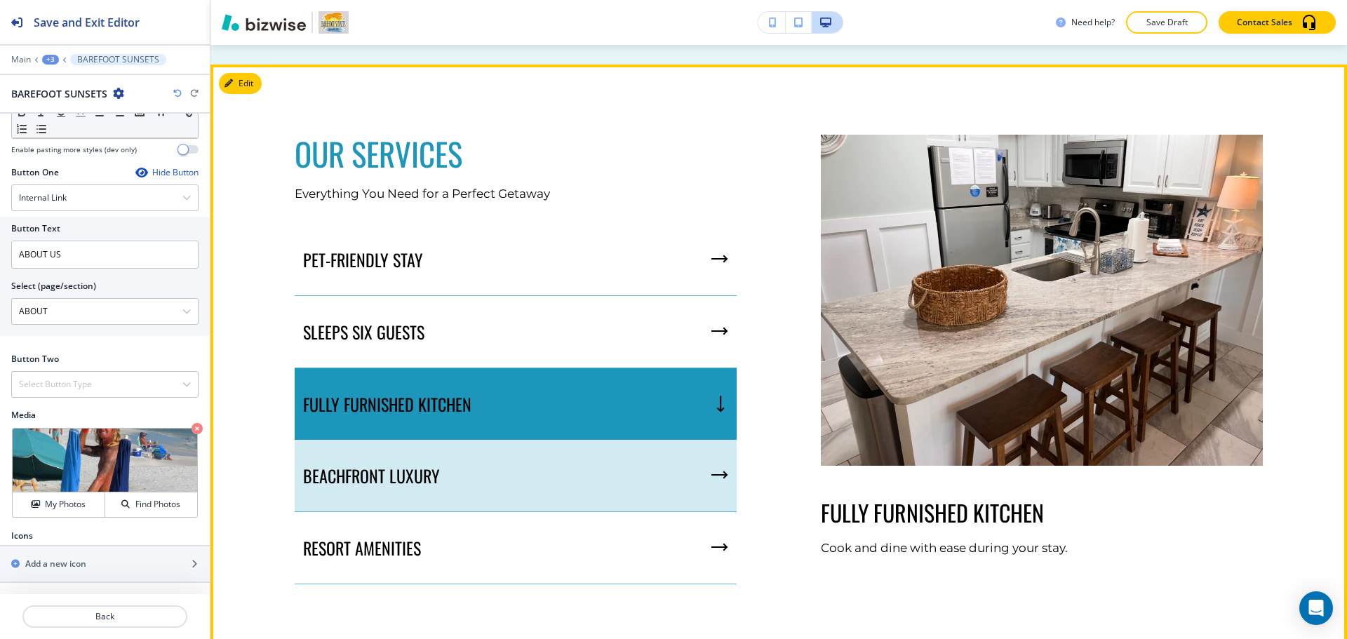
click at [562, 469] on div "BEACHFRONT LUXURY" at bounding box center [516, 476] width 442 height 72
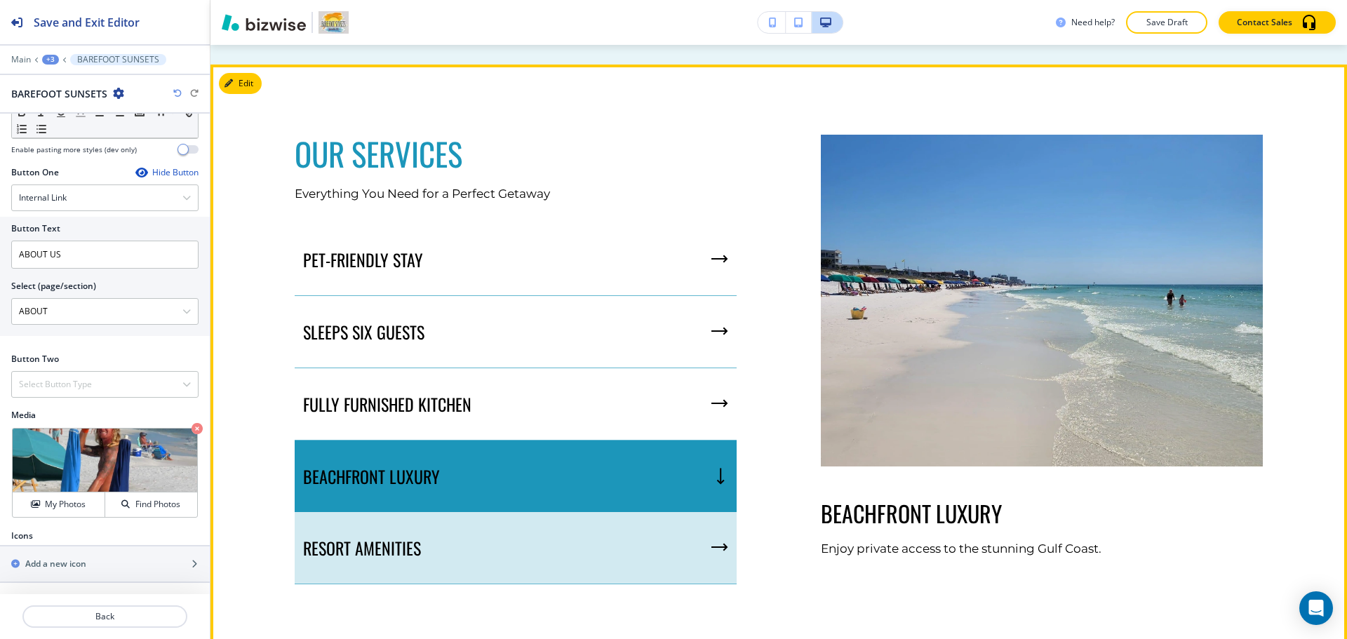
click at [551, 544] on div "RESORT AMENITIES" at bounding box center [516, 548] width 442 height 72
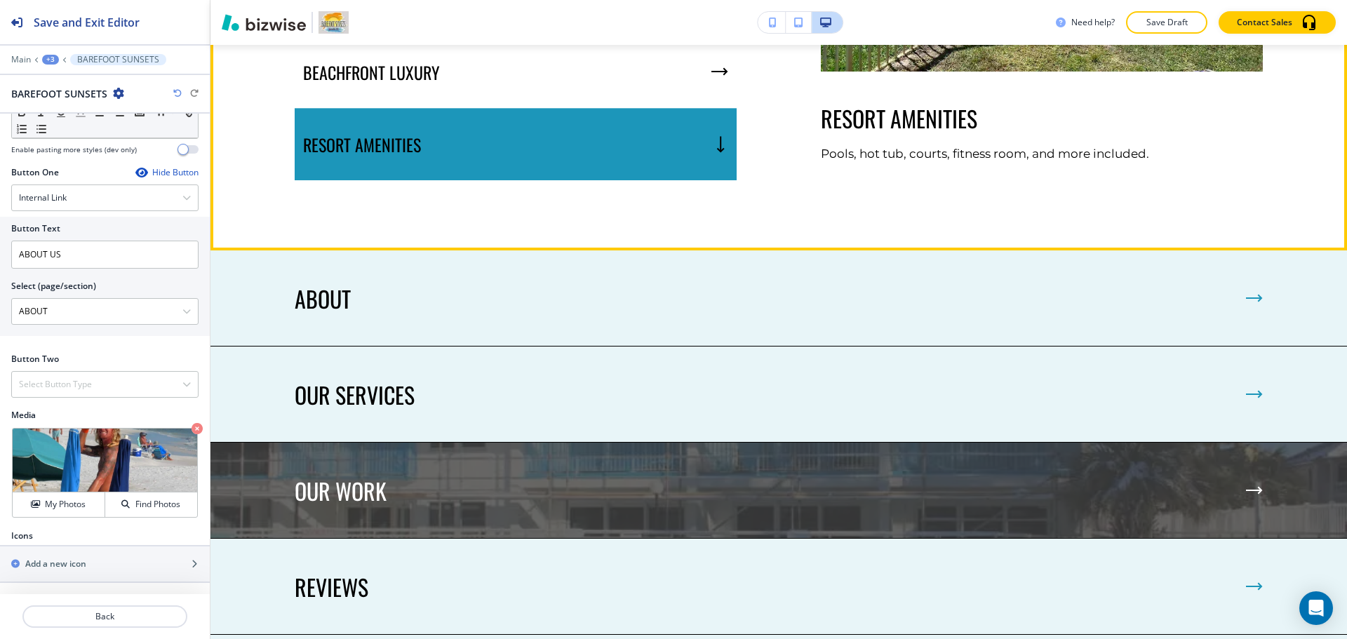
scroll to position [2010, 0]
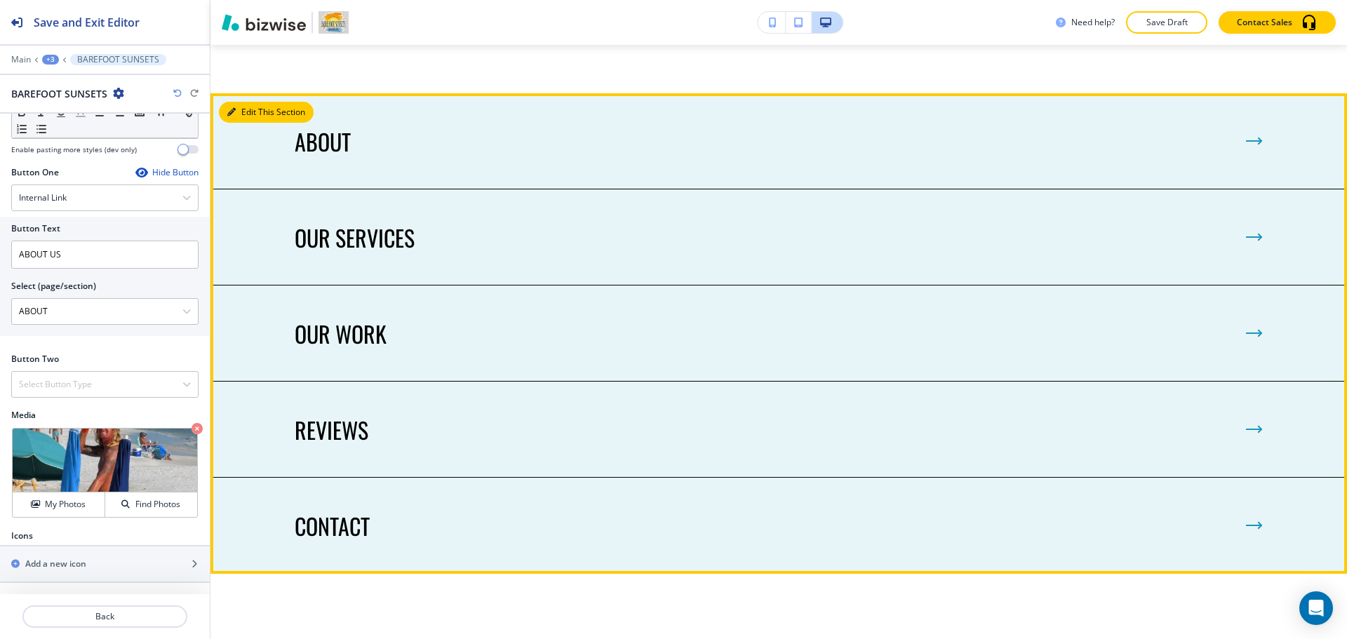
click at [236, 109] on button "Edit This Section" at bounding box center [266, 112] width 95 height 21
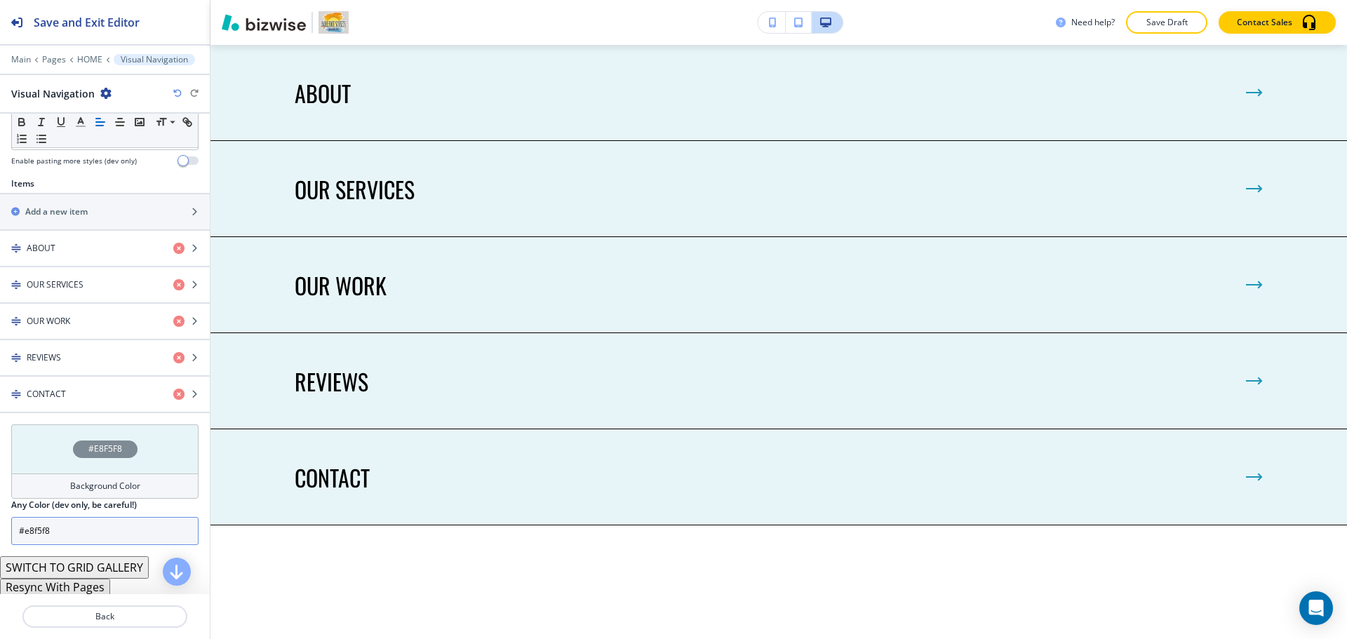
scroll to position [438, 0]
click at [90, 585] on button "Resync With Pages" at bounding box center [55, 585] width 110 height 17
click at [86, 586] on button "Resync With Pages" at bounding box center [55, 585] width 110 height 17
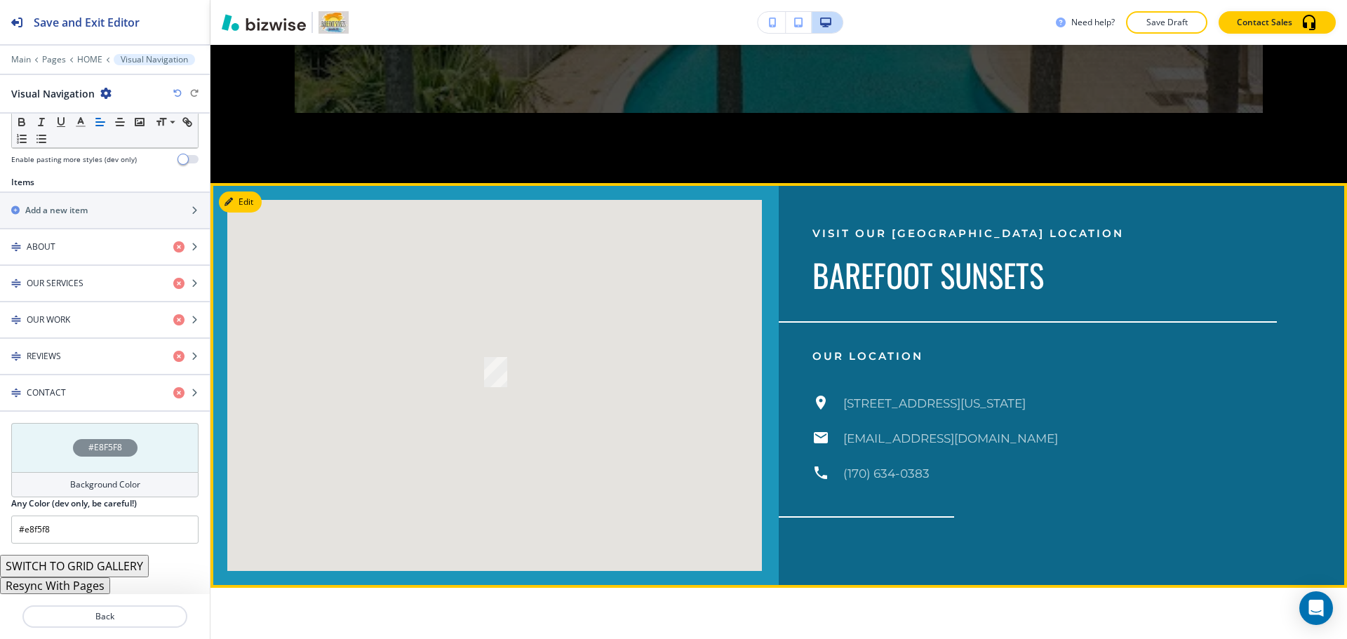
scroll to position [3391, 0]
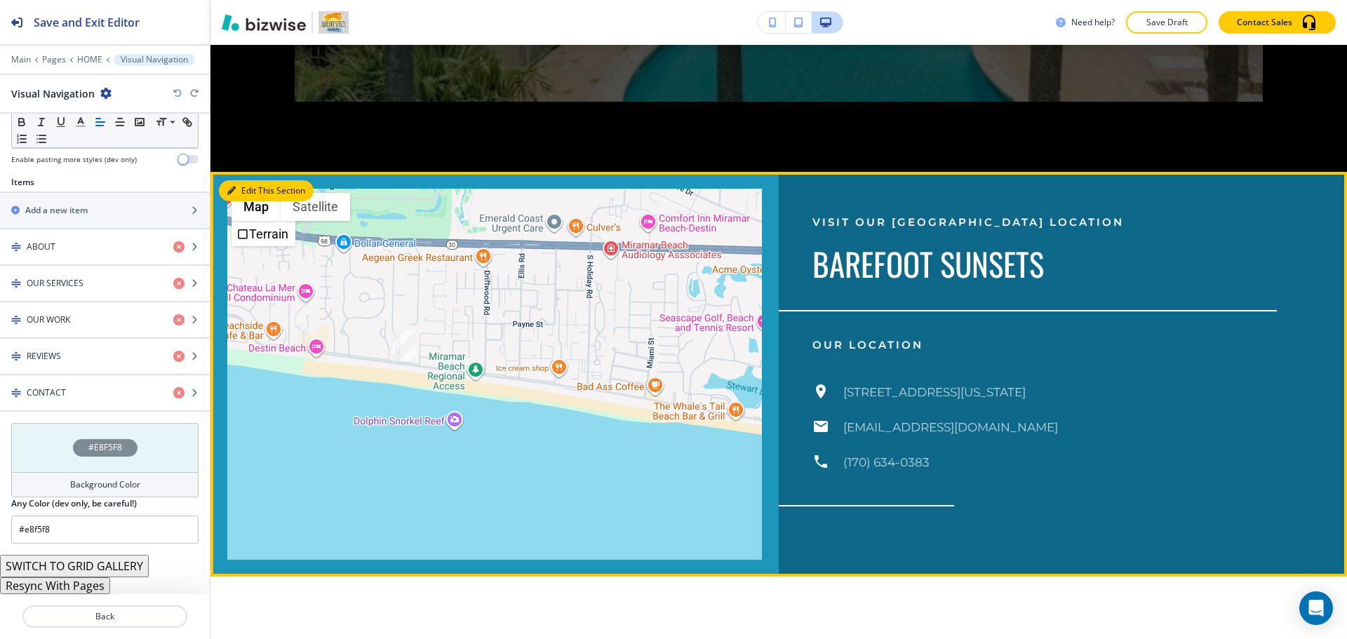
click at [256, 190] on button "Edit This Section" at bounding box center [266, 190] width 95 height 21
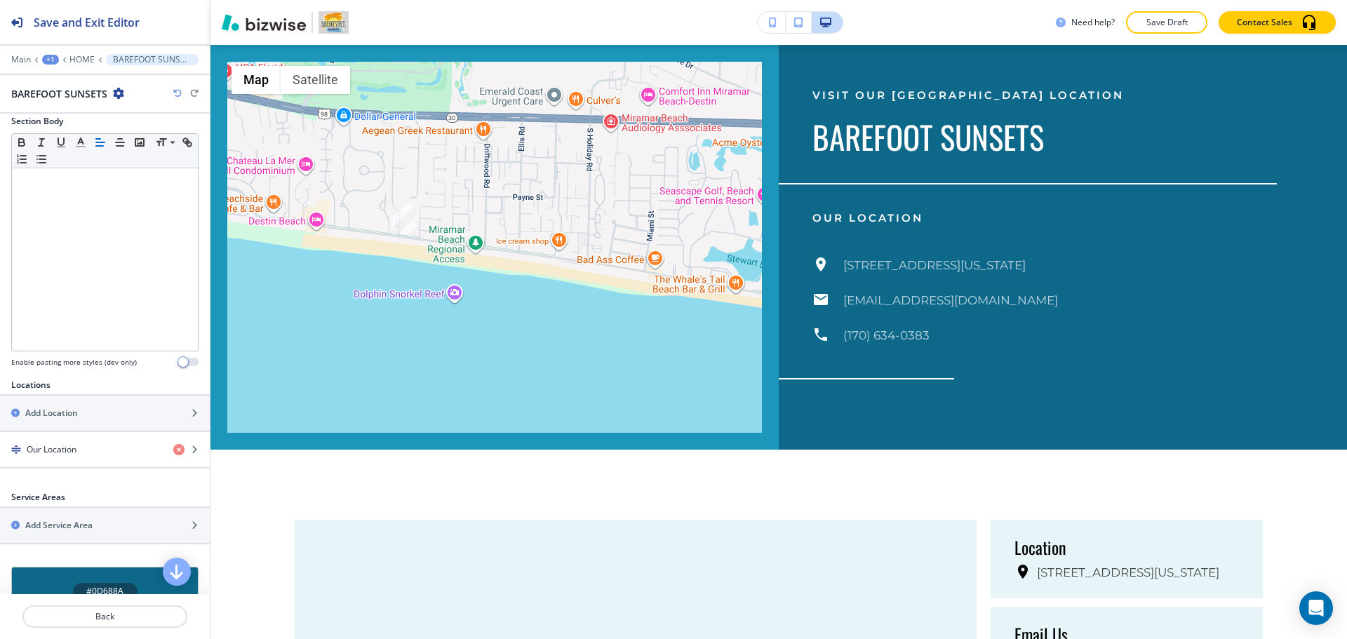
scroll to position [340, 0]
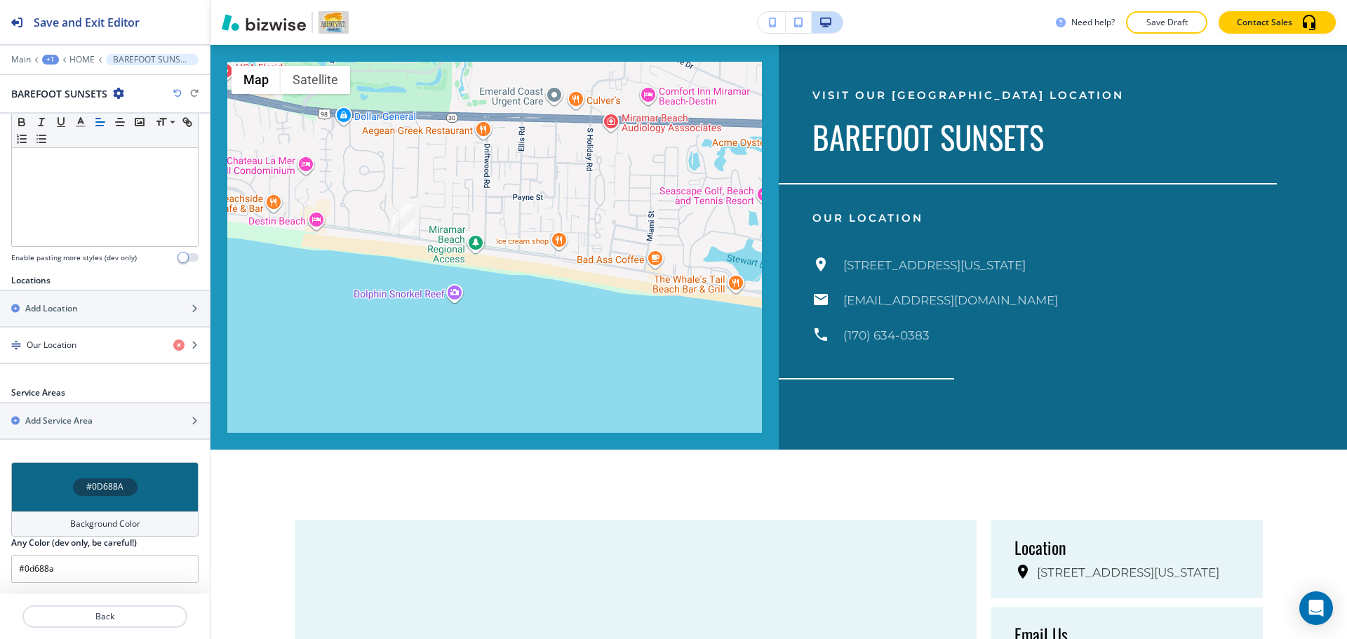
click at [91, 513] on div "Background Color" at bounding box center [104, 523] width 187 height 25
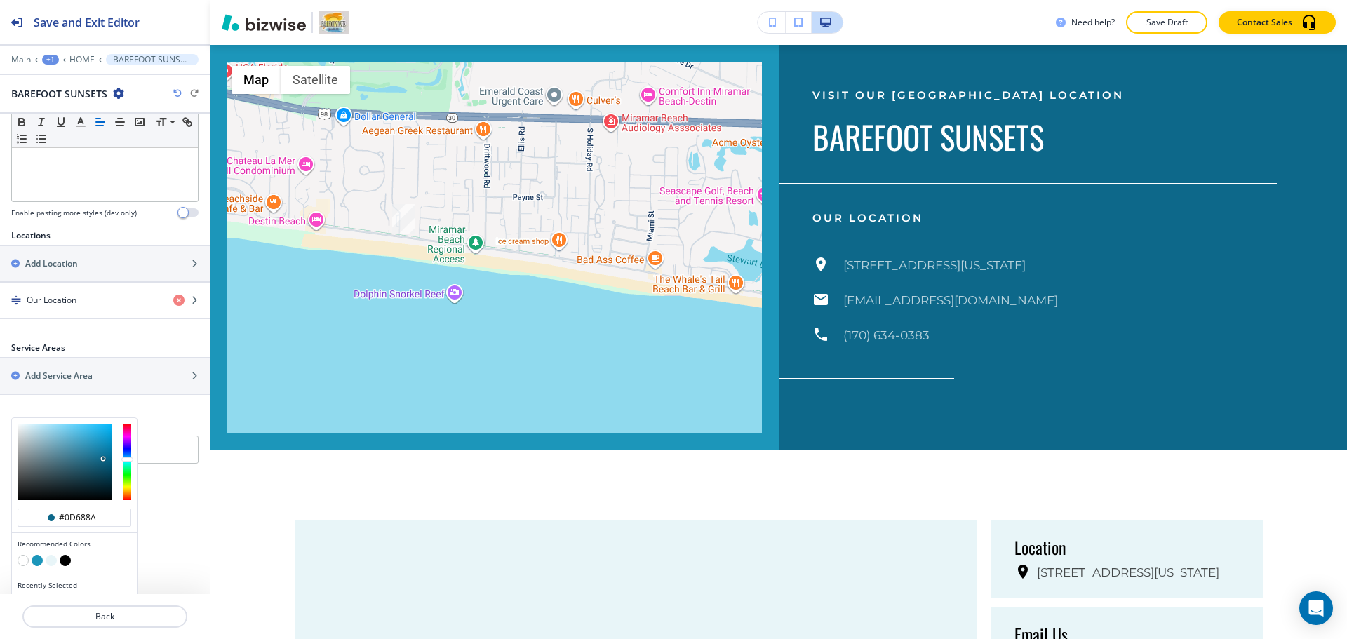
scroll to position [408, 0]
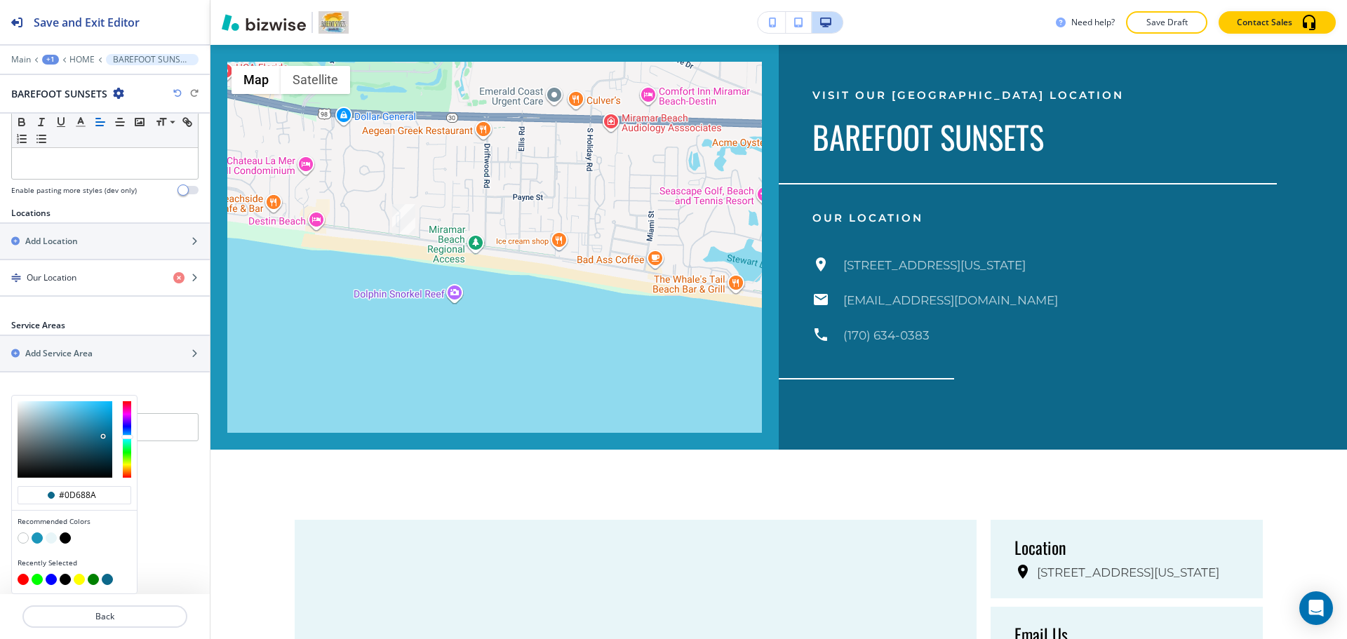
click at [22, 539] on button "button" at bounding box center [23, 537] width 11 height 11
type input "#FFFFFF"
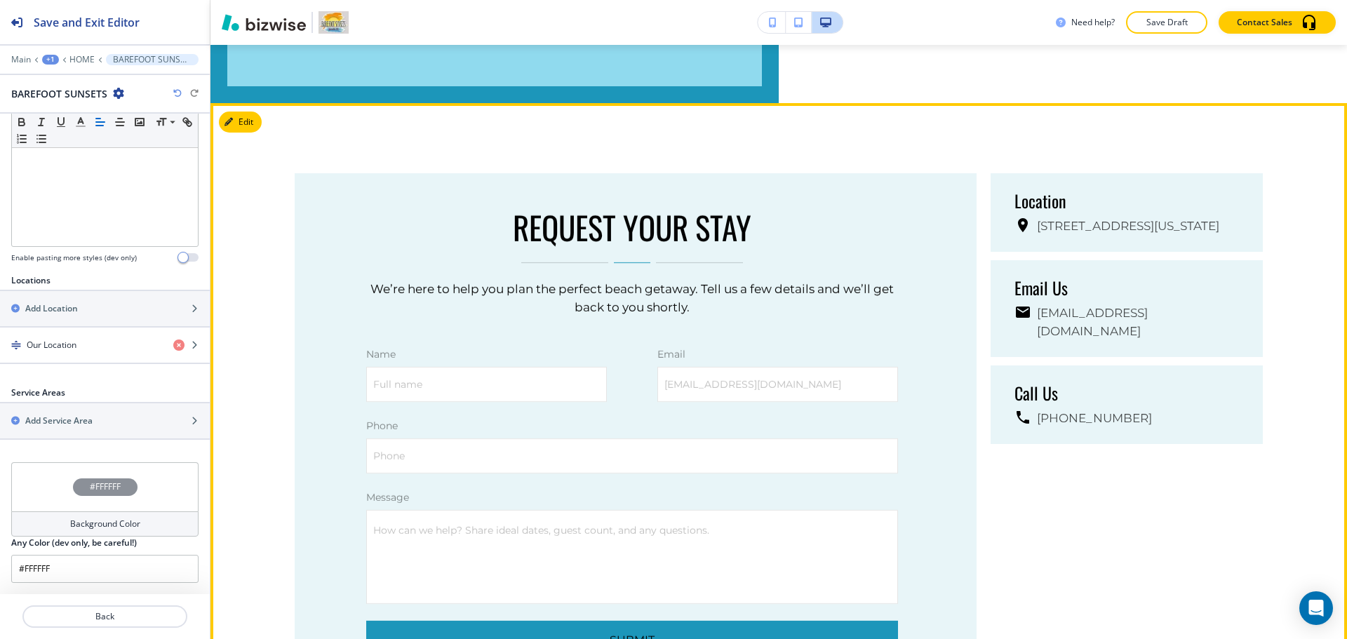
scroll to position [3658, 0]
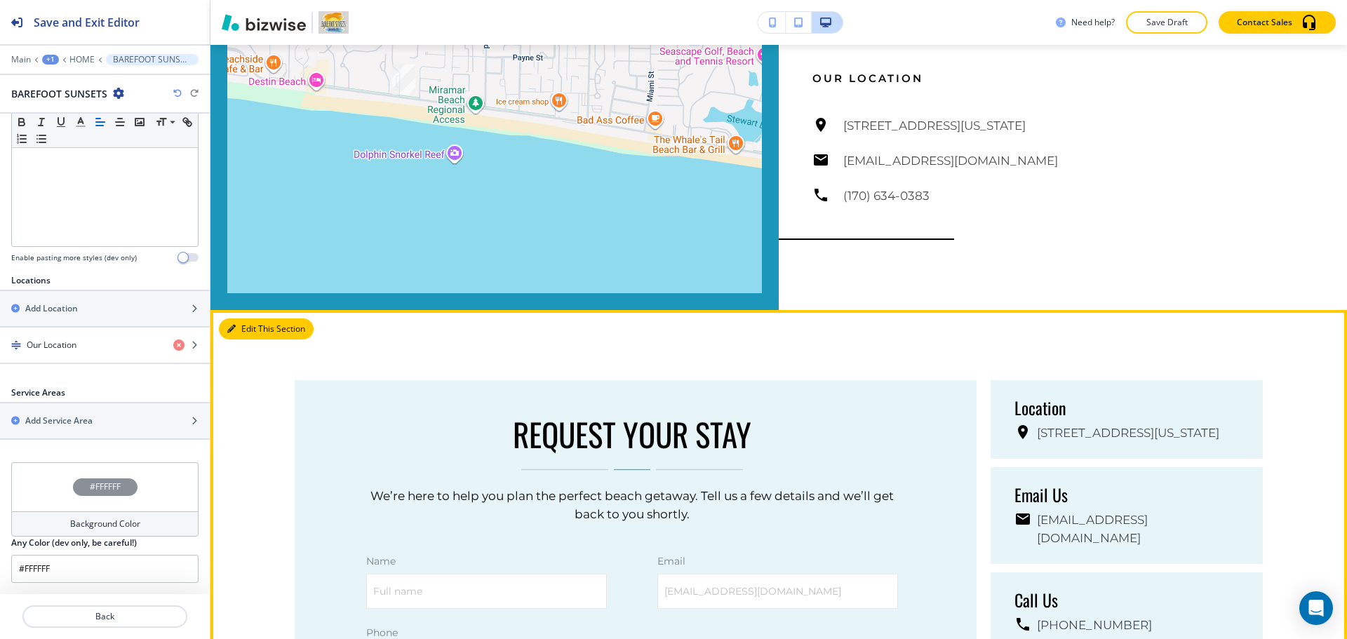
click at [248, 329] on button "Edit This Section" at bounding box center [266, 328] width 95 height 21
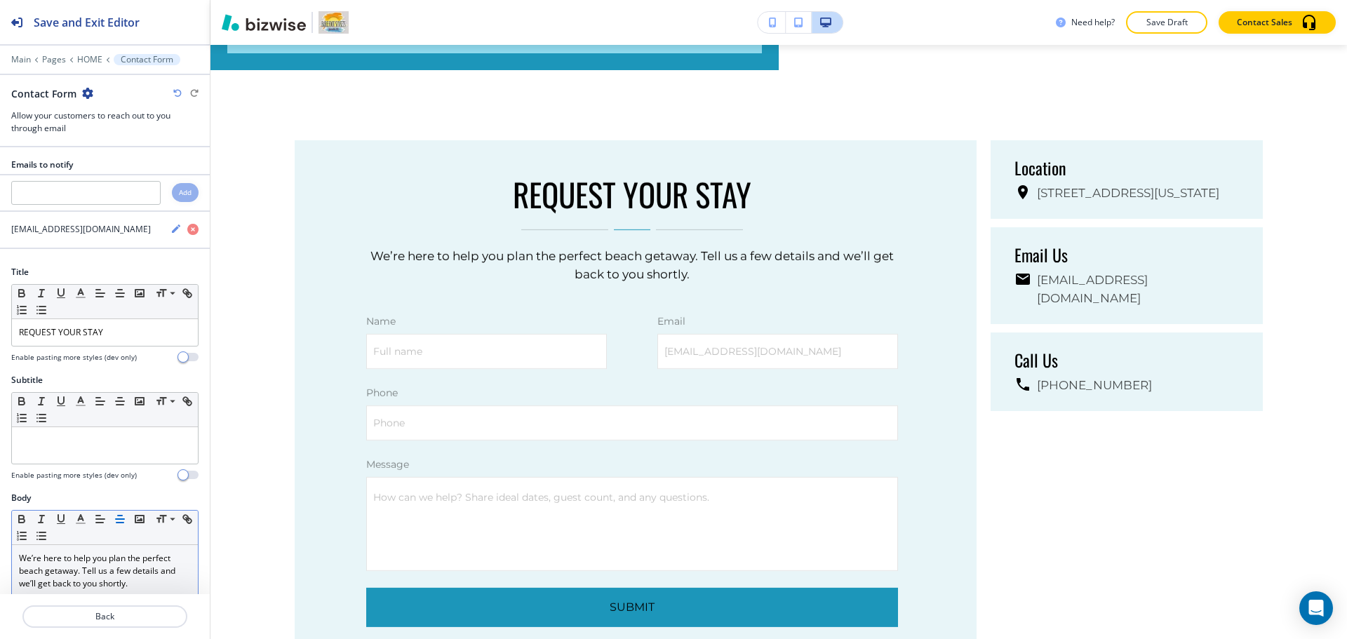
scroll to position [3923, 0]
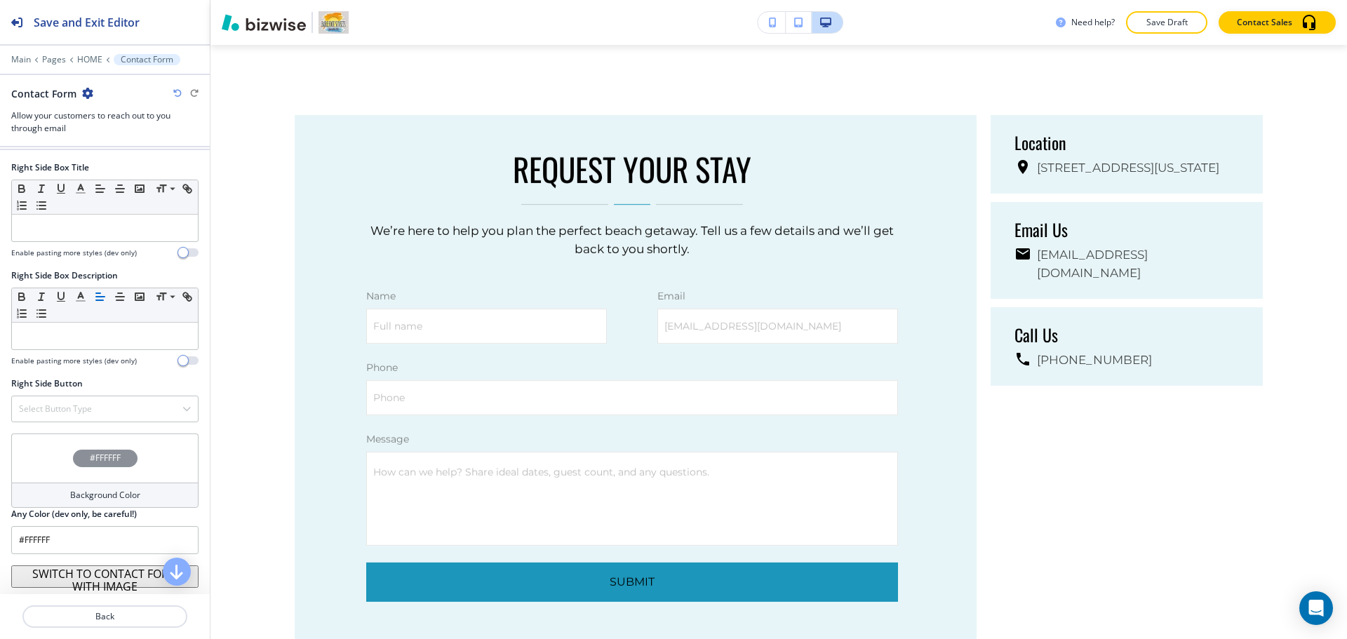
click at [100, 498] on h4 "Background Color" at bounding box center [105, 495] width 70 height 13
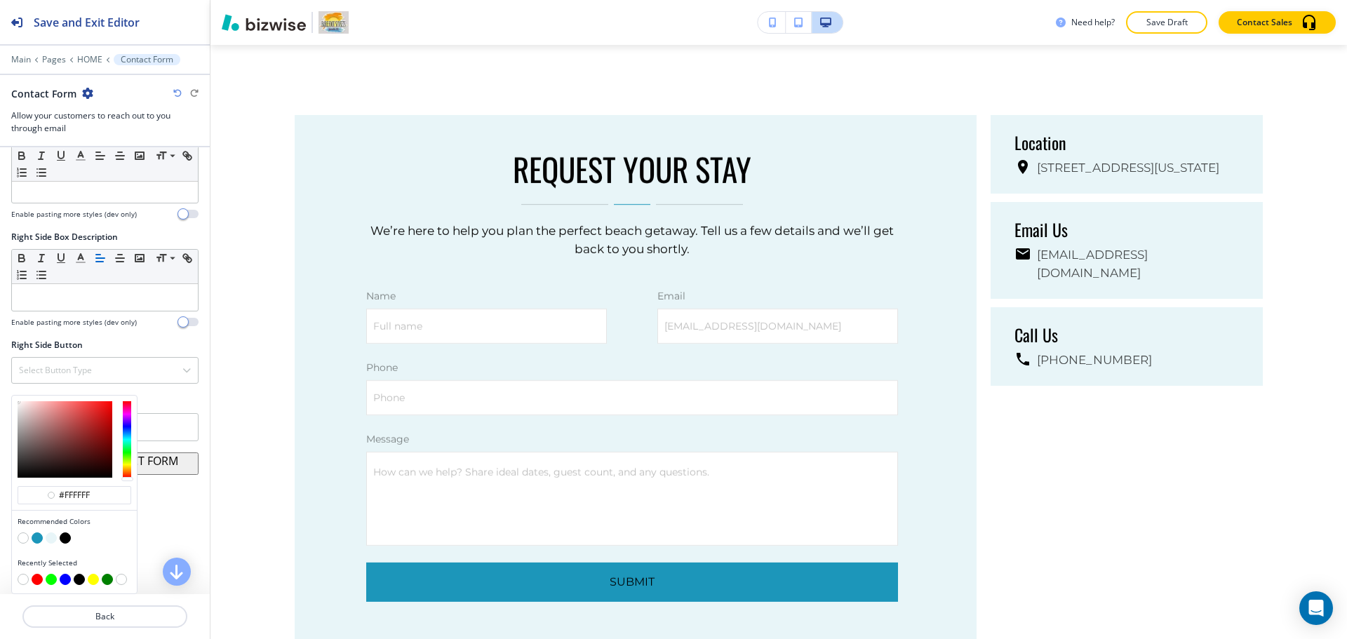
click at [51, 534] on button "button" at bounding box center [51, 537] width 11 height 11
type input "#e8f5f8"
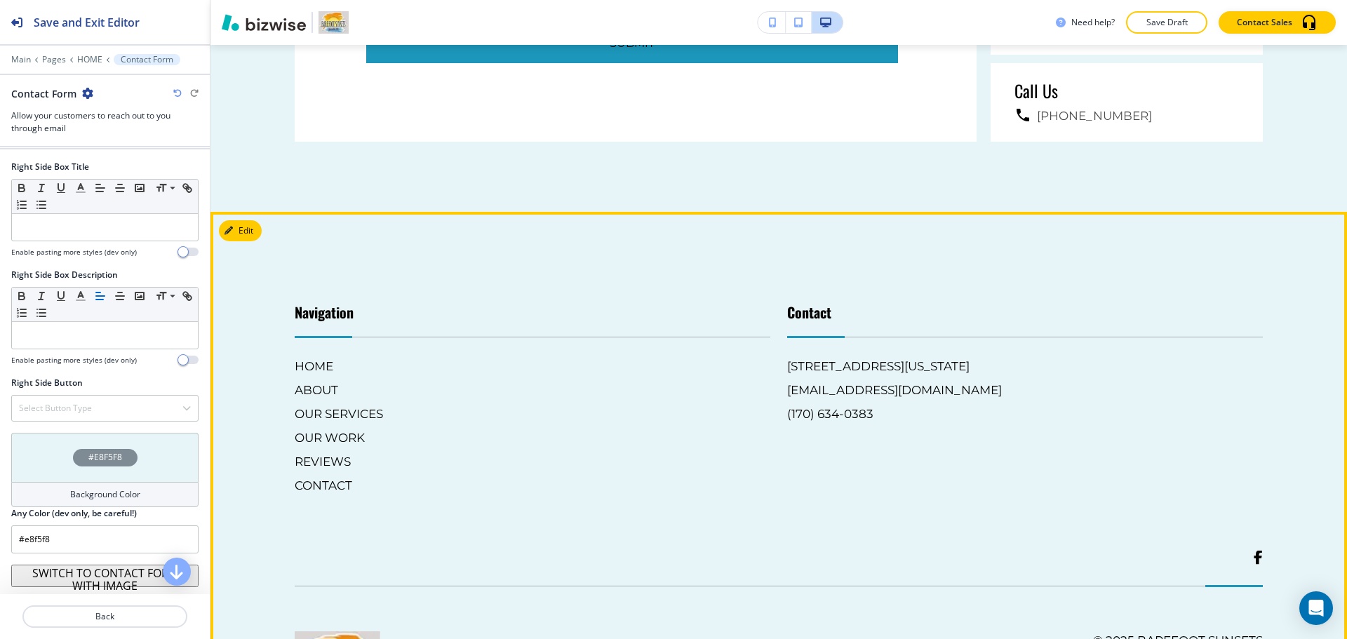
scroll to position [4570, 0]
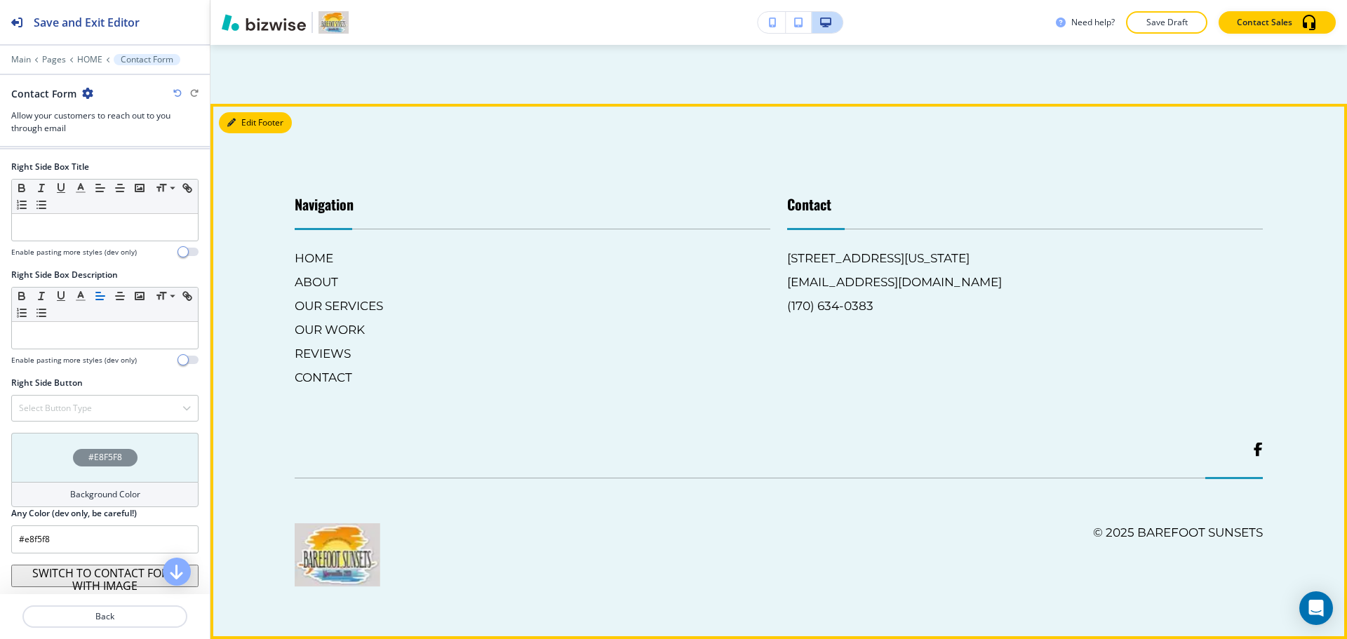
click at [229, 124] on icon "button" at bounding box center [231, 123] width 8 height 8
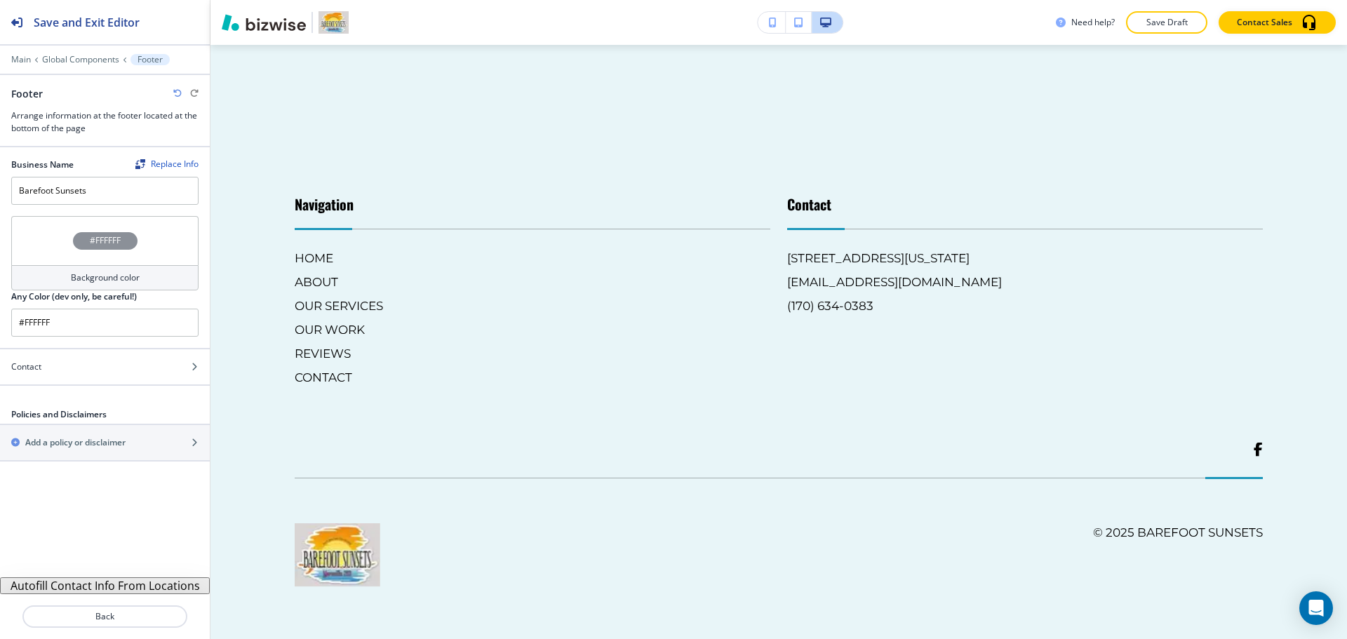
click at [123, 274] on h4 "Background color" at bounding box center [105, 277] width 69 height 13
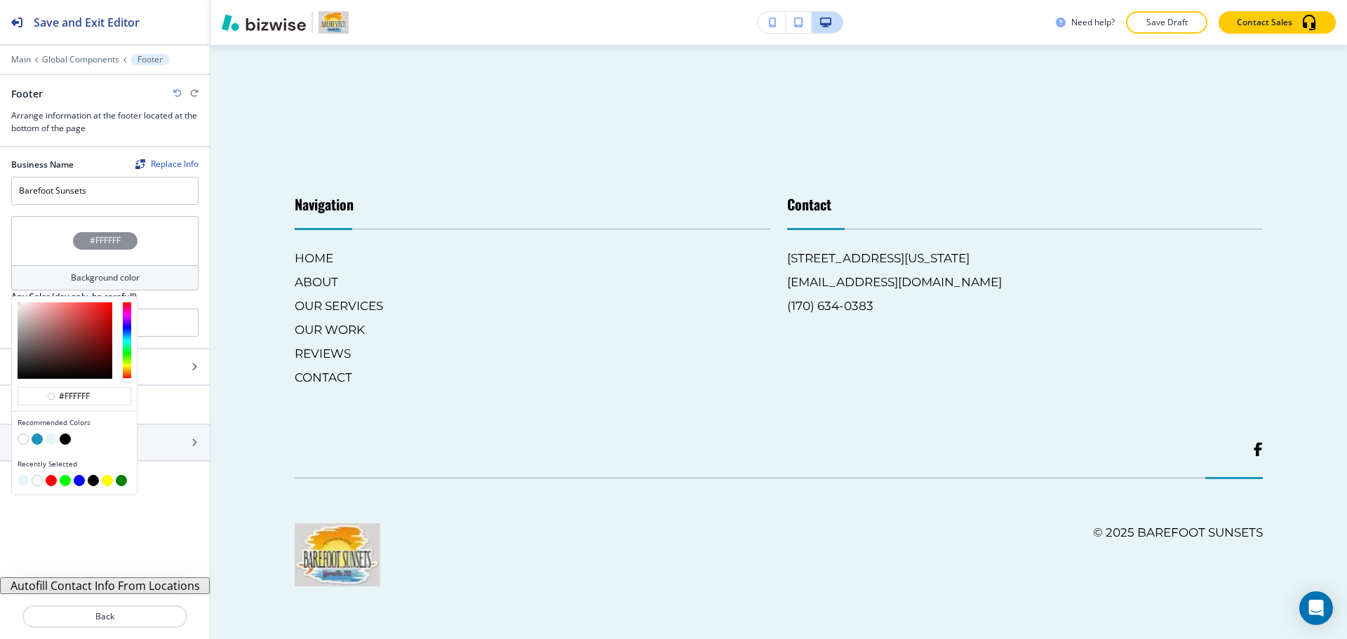
scroll to position [1, 0]
click at [131, 519] on div "Business Name Replace Info Barefoot Sunsets #FFFFFF Background color #ffffff Re…" at bounding box center [105, 362] width 210 height 430
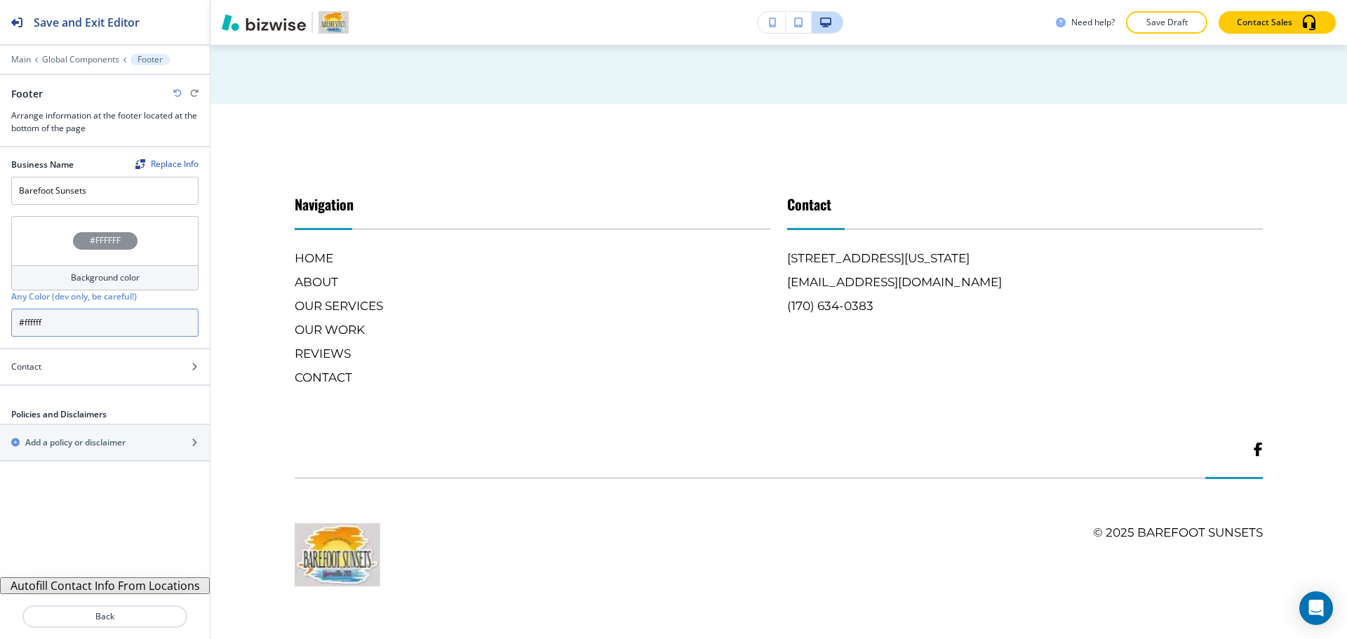
click at [112, 325] on input "#ffffff" at bounding box center [104, 323] width 187 height 28
paste input "d8d4d3"
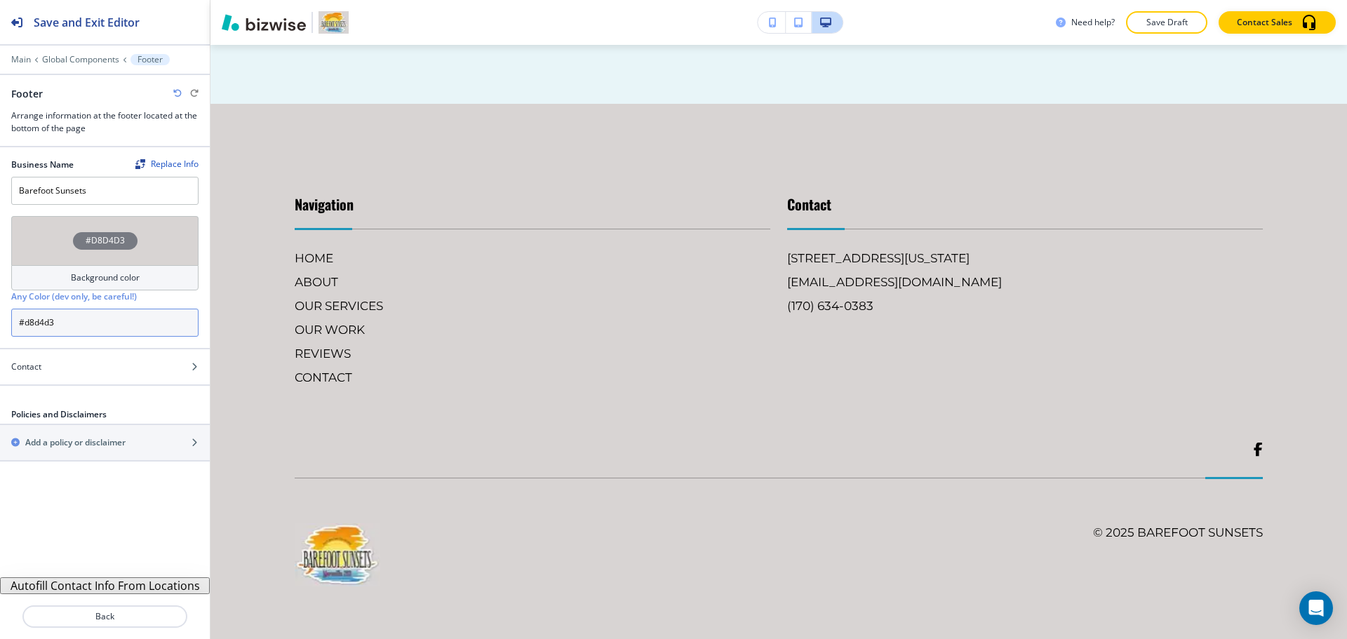
type input "#d8d4d3"
click at [94, 503] on div "Business Name Replace Info Barefoot Sunsets #D8D4D3 Background color Any Color …" at bounding box center [105, 362] width 210 height 430
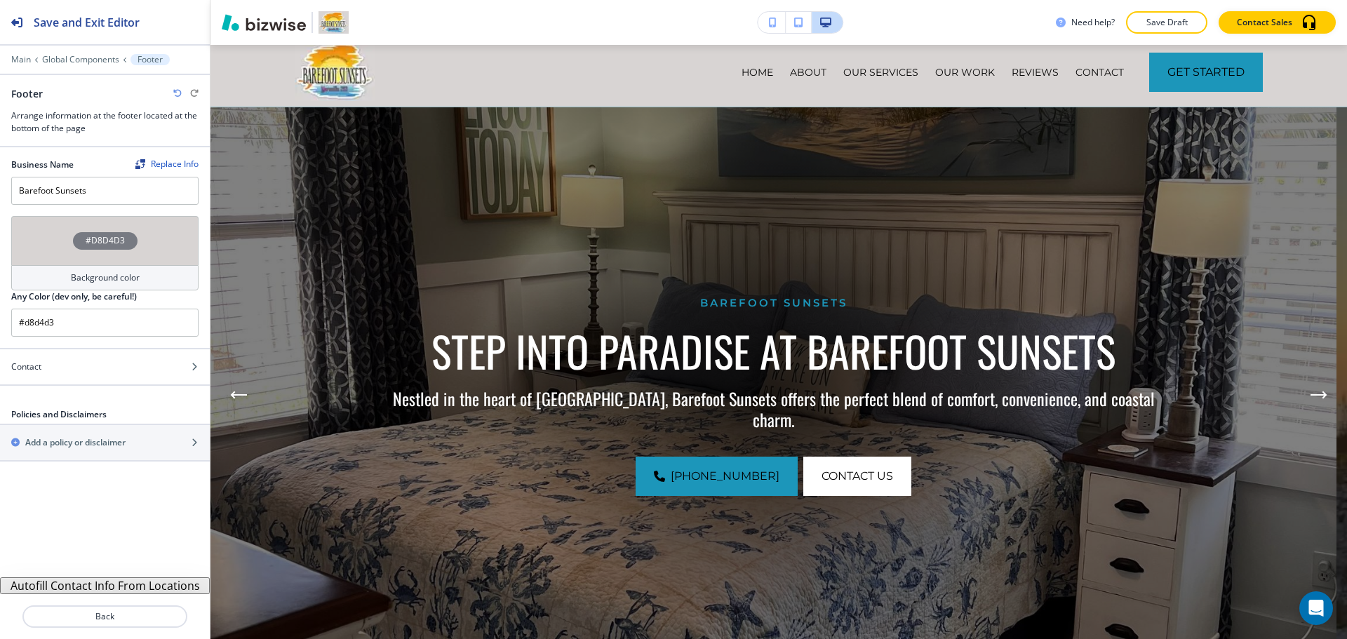
scroll to position [0, 0]
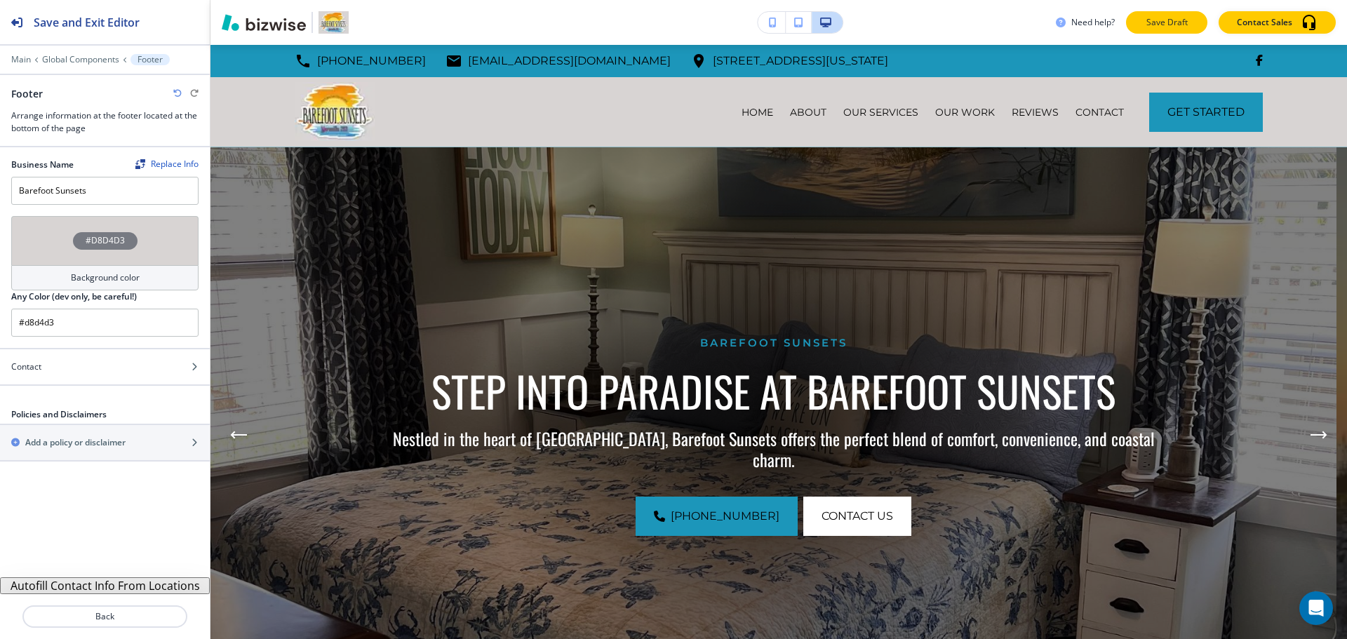
click at [1167, 28] on p "Save Draft" at bounding box center [1166, 22] width 45 height 13
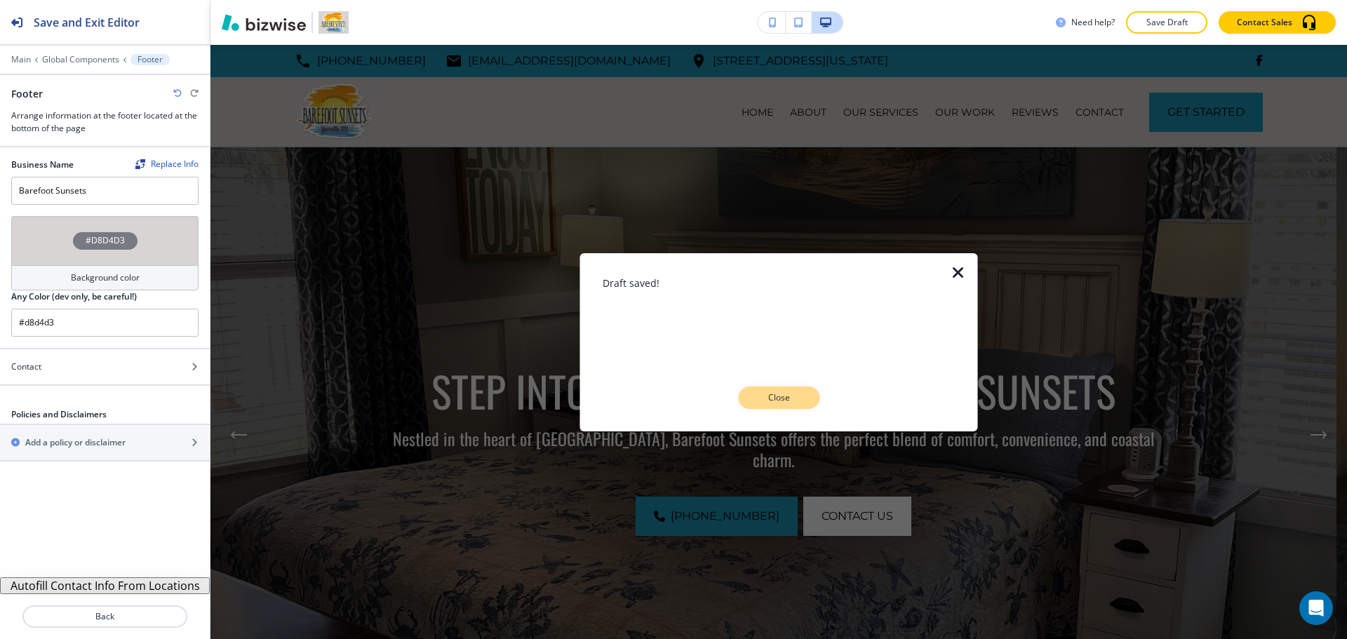
click at [802, 397] on button "Close" at bounding box center [778, 397] width 81 height 22
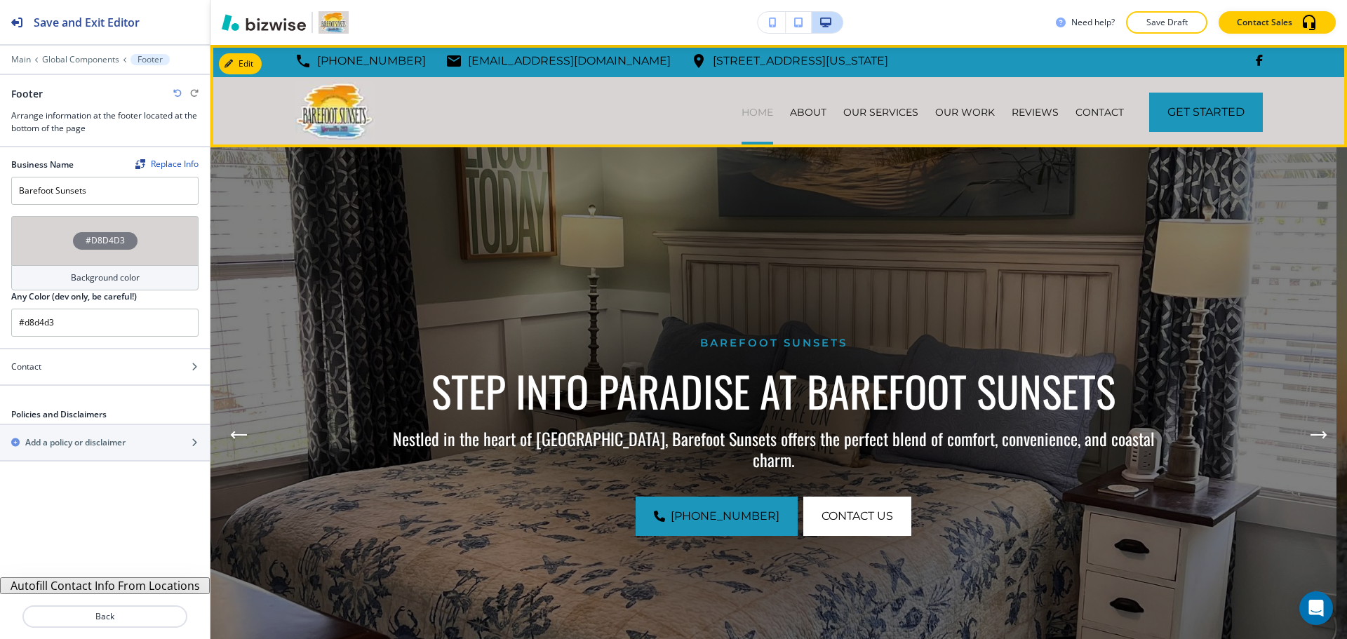
click at [750, 113] on p "HOME" at bounding box center [757, 112] width 32 height 14
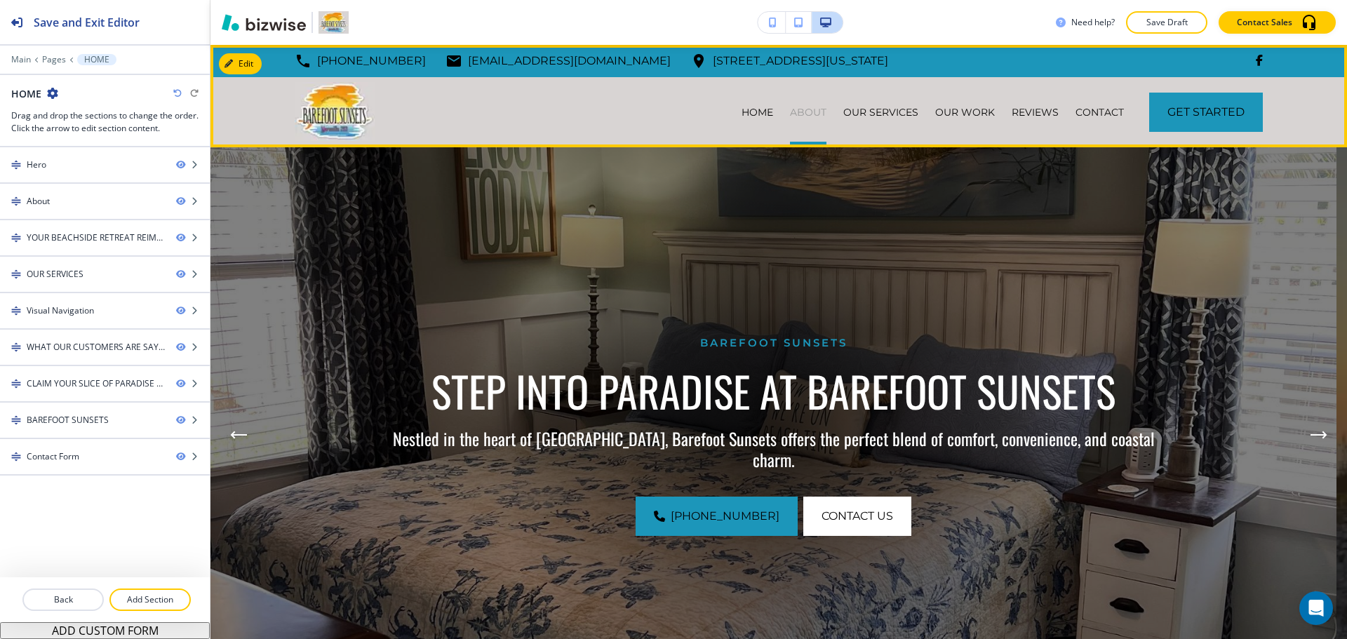
click at [797, 112] on p "ABOUT" at bounding box center [808, 112] width 36 height 14
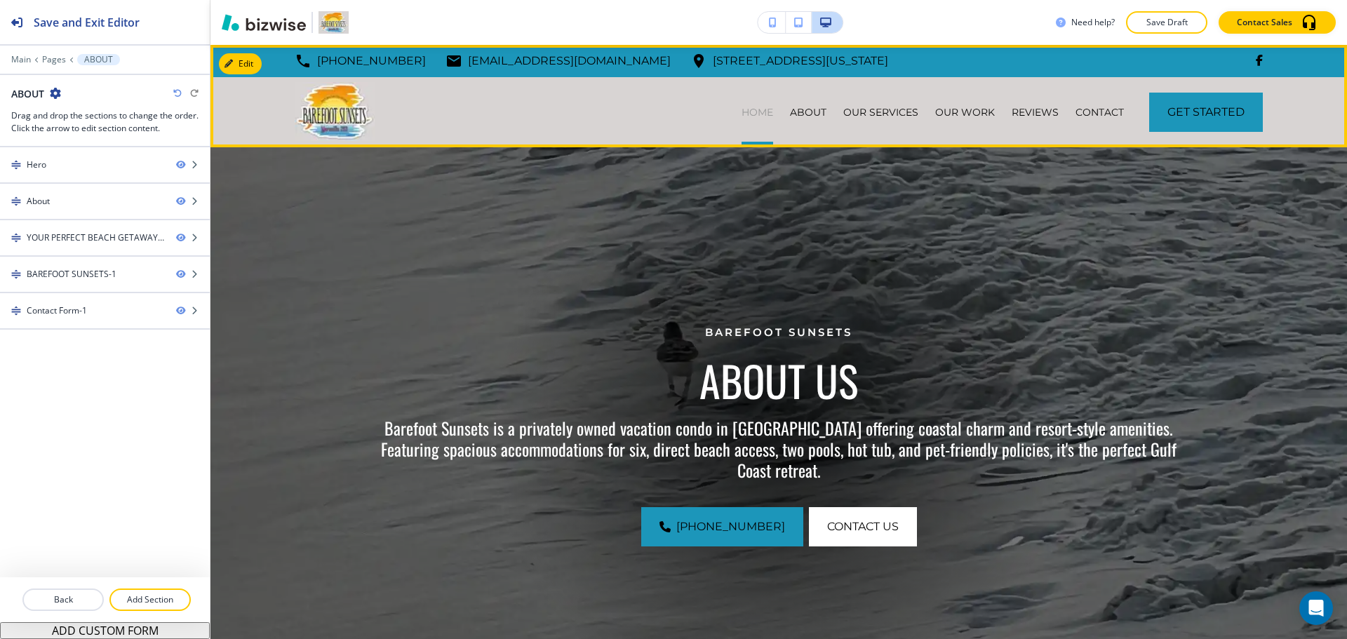
click at [749, 116] on p "HOME" at bounding box center [757, 112] width 32 height 14
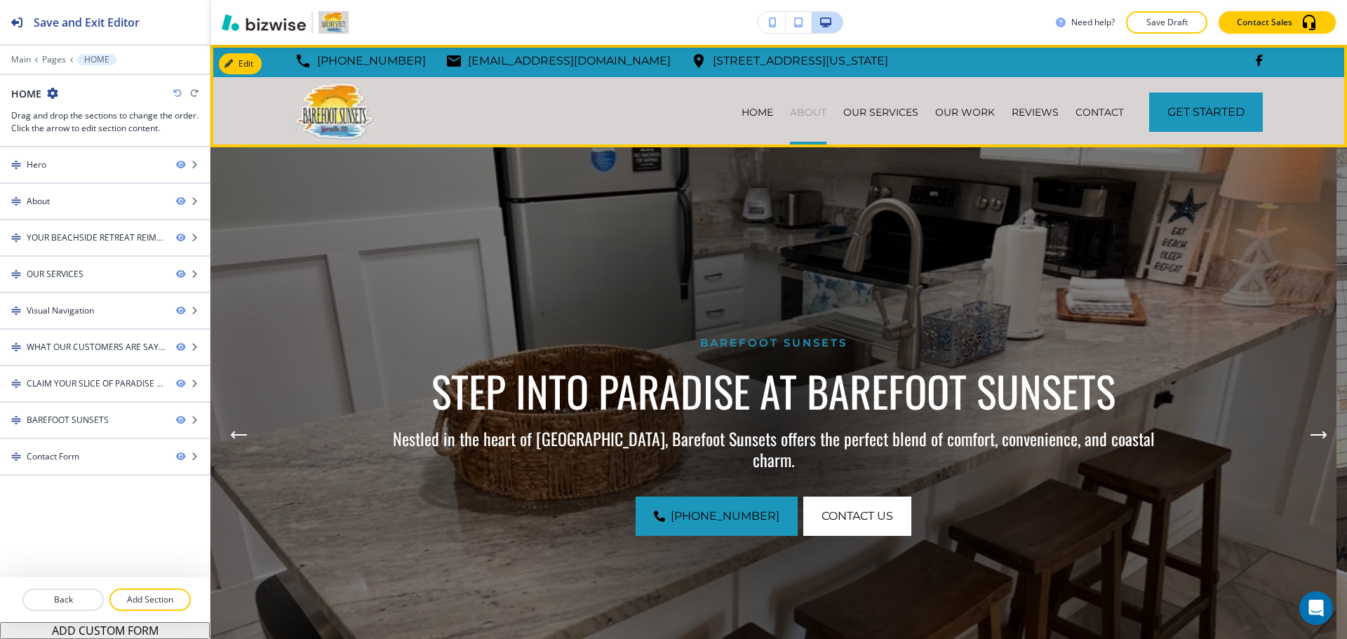
click at [805, 114] on p "ABOUT" at bounding box center [808, 112] width 36 height 14
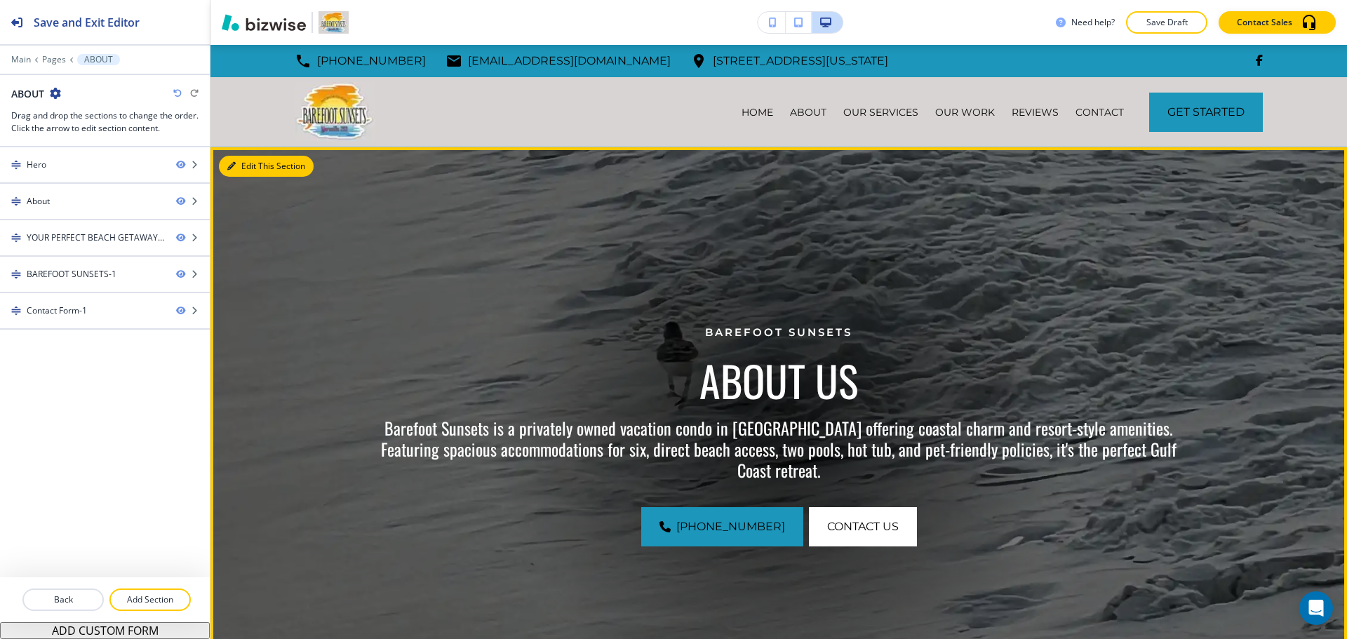
click at [252, 168] on button "Edit This Section" at bounding box center [266, 166] width 95 height 21
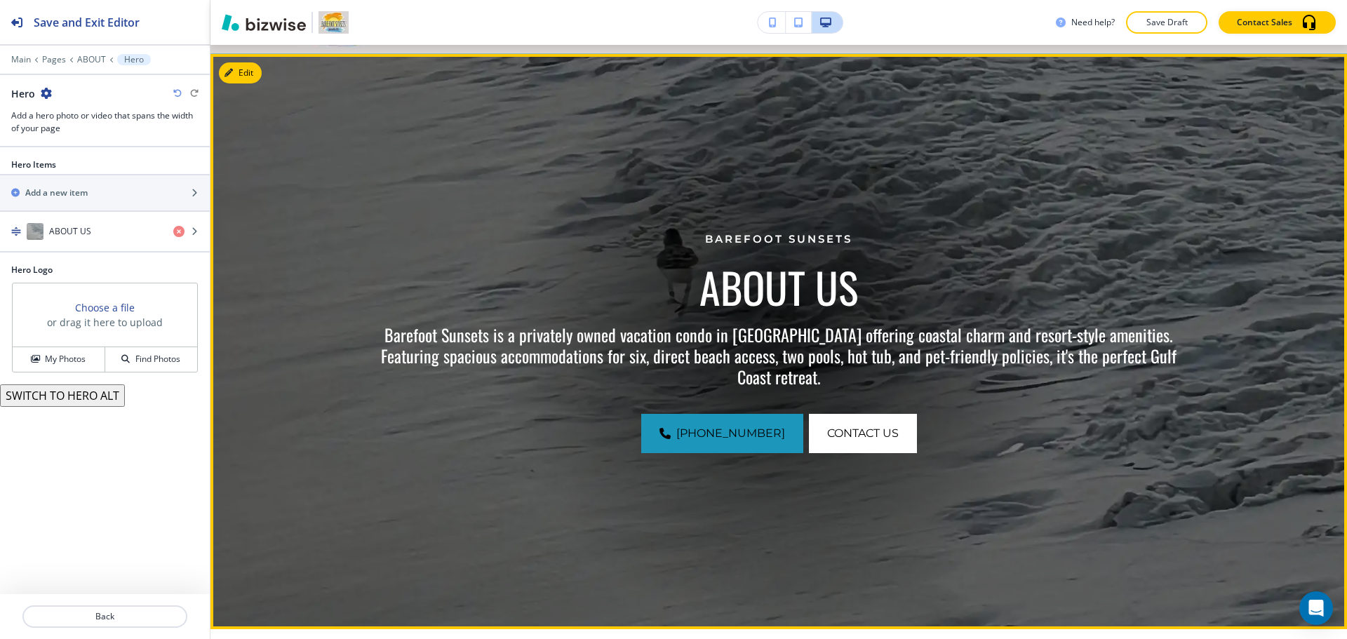
scroll to position [102, 0]
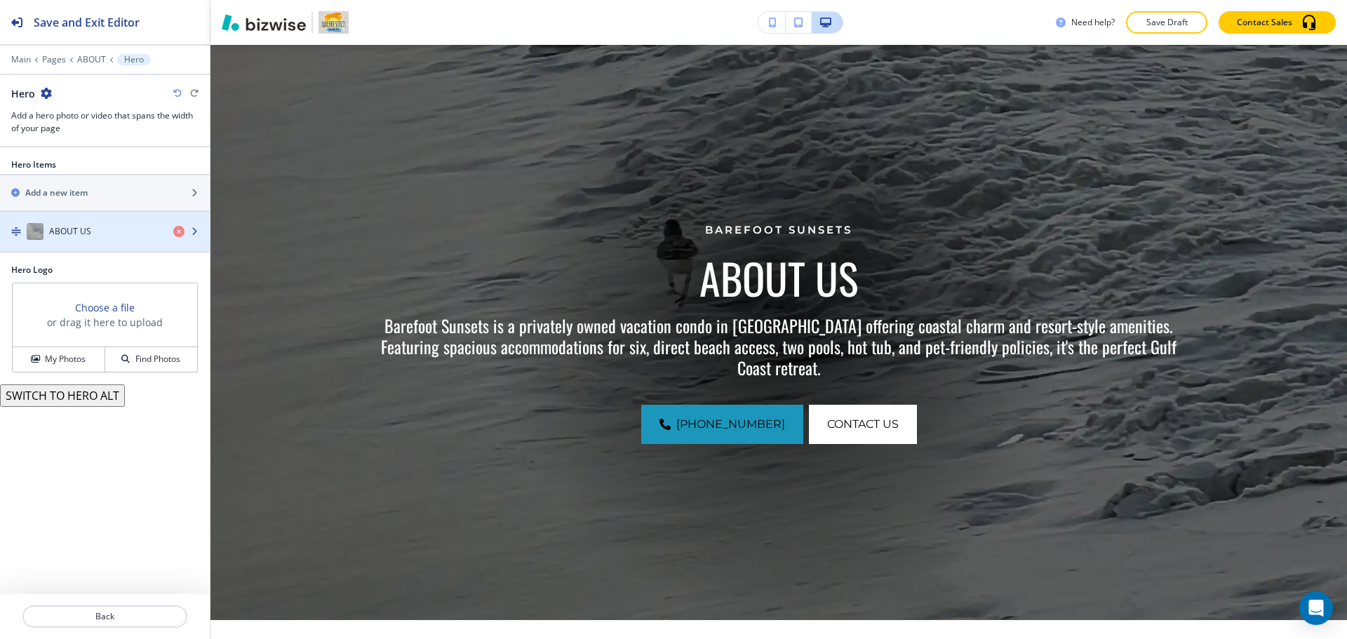
click at [108, 243] on div "button" at bounding box center [105, 245] width 210 height 11
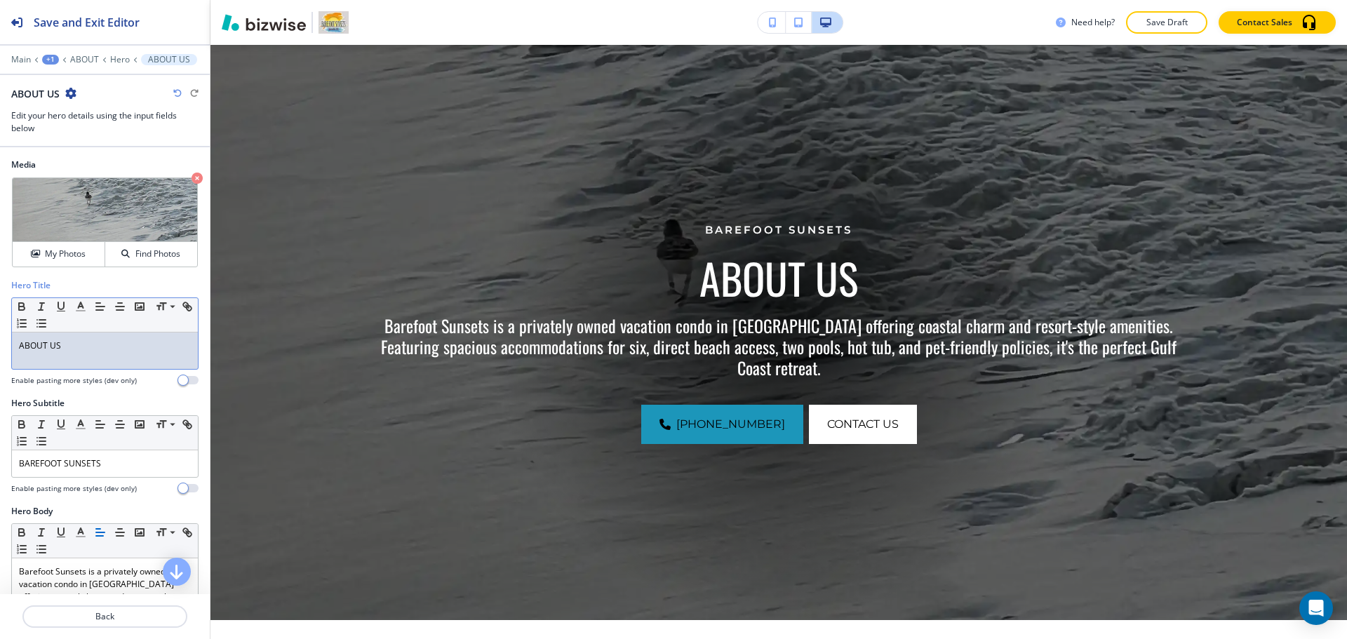
click at [87, 339] on p "ABOUT US" at bounding box center [105, 345] width 172 height 13
click at [95, 462] on p "BAREFOOT SUNSETS" at bounding box center [105, 463] width 172 height 13
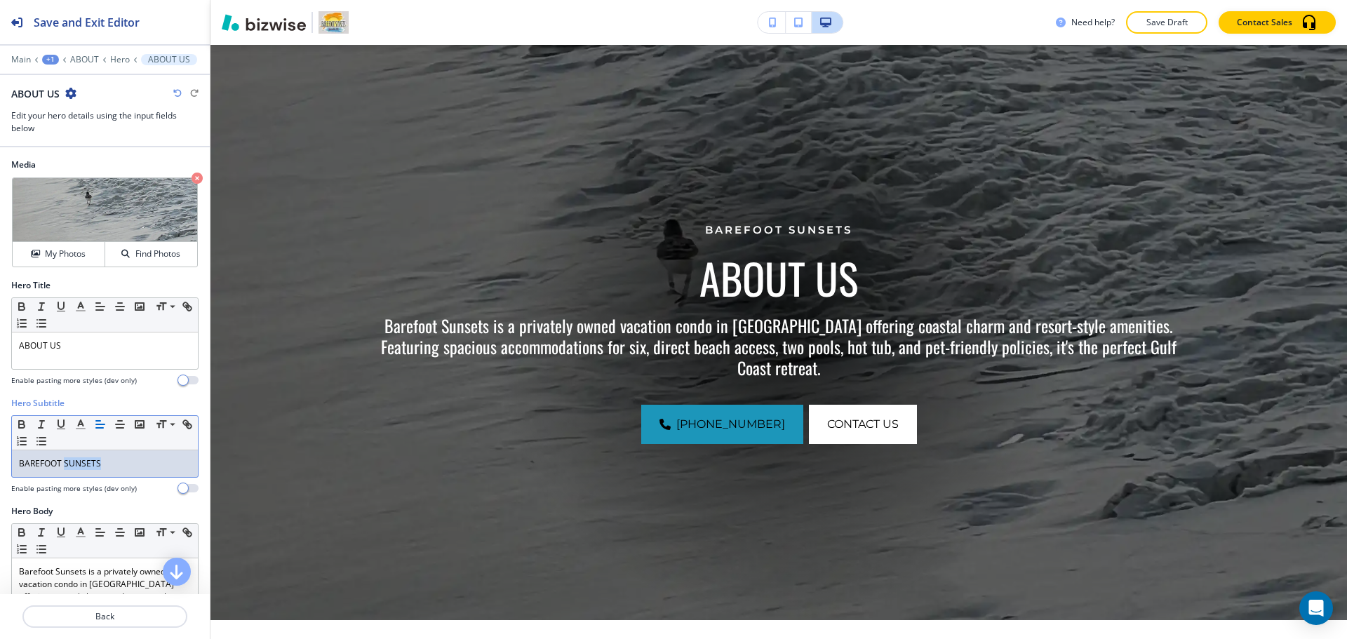
click at [95, 462] on p "BAREFOOT SUNSETS" at bounding box center [105, 463] width 172 height 13
drag, startPoint x: 95, startPoint y: 462, endPoint x: 98, endPoint y: 450, distance: 12.9
click at [96, 462] on p "BAREFOOT SUNSETS" at bounding box center [105, 463] width 172 height 13
click at [82, 429] on icon "button" at bounding box center [80, 424] width 13 height 13
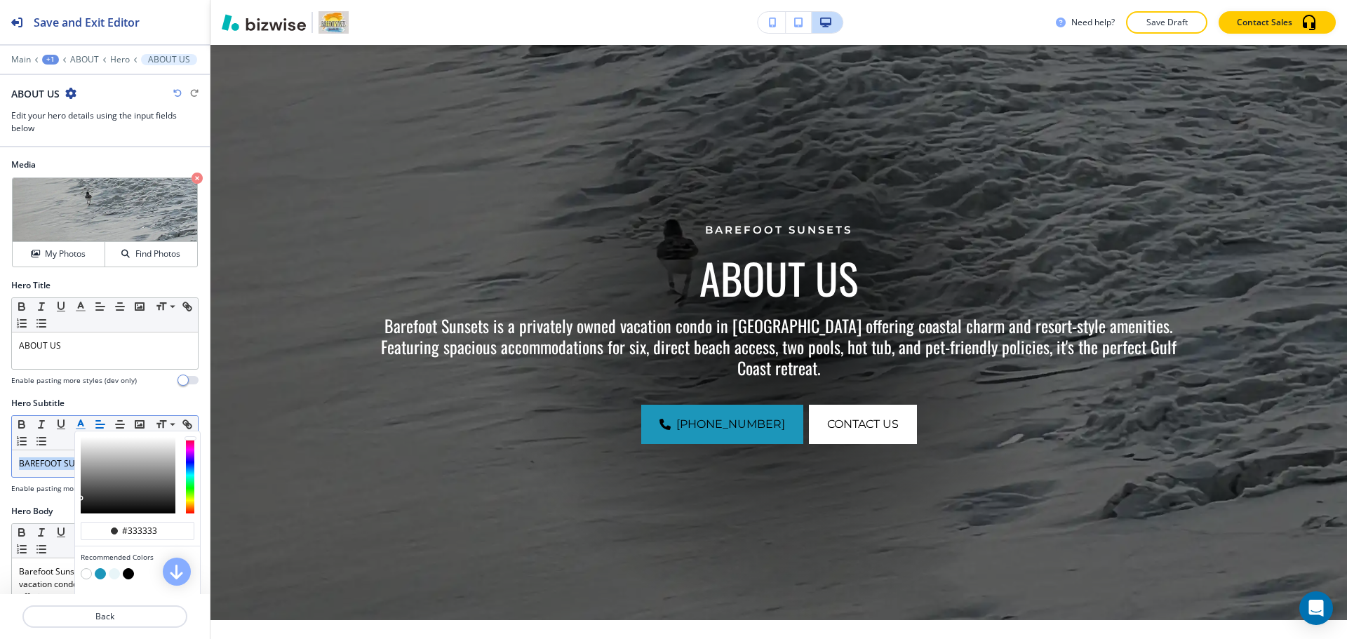
click at [101, 574] on button "button" at bounding box center [100, 573] width 11 height 11
type input "#1c96ba"
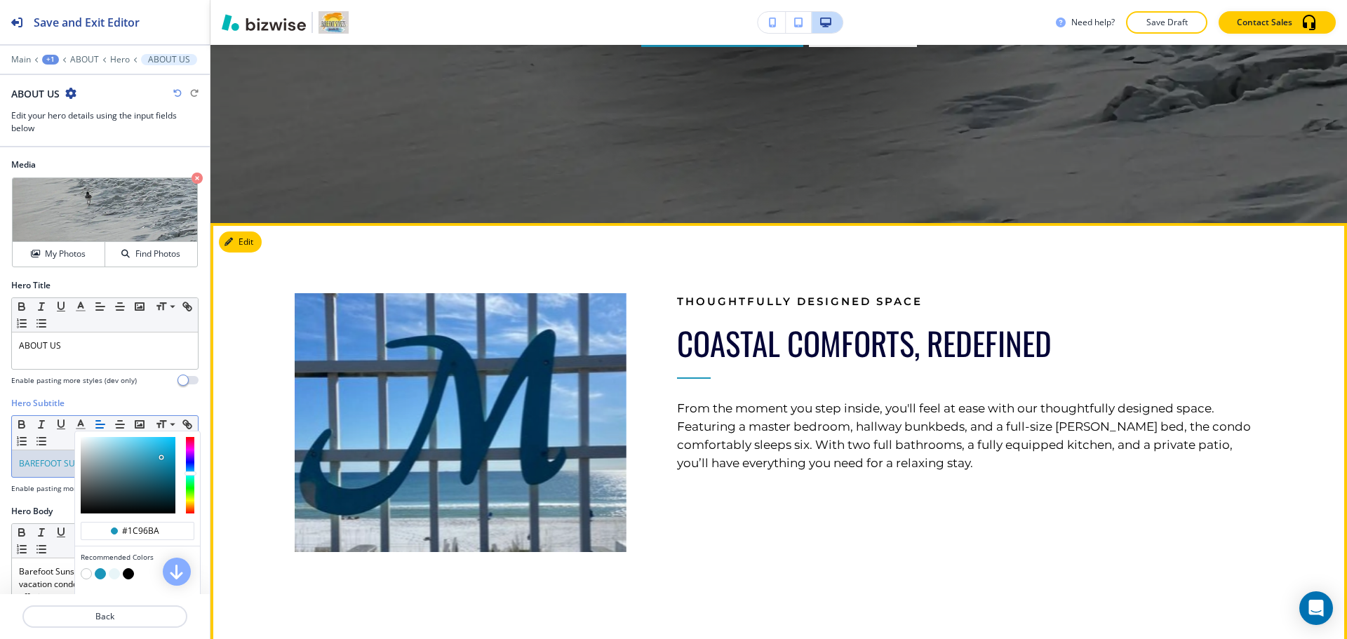
scroll to position [523, 0]
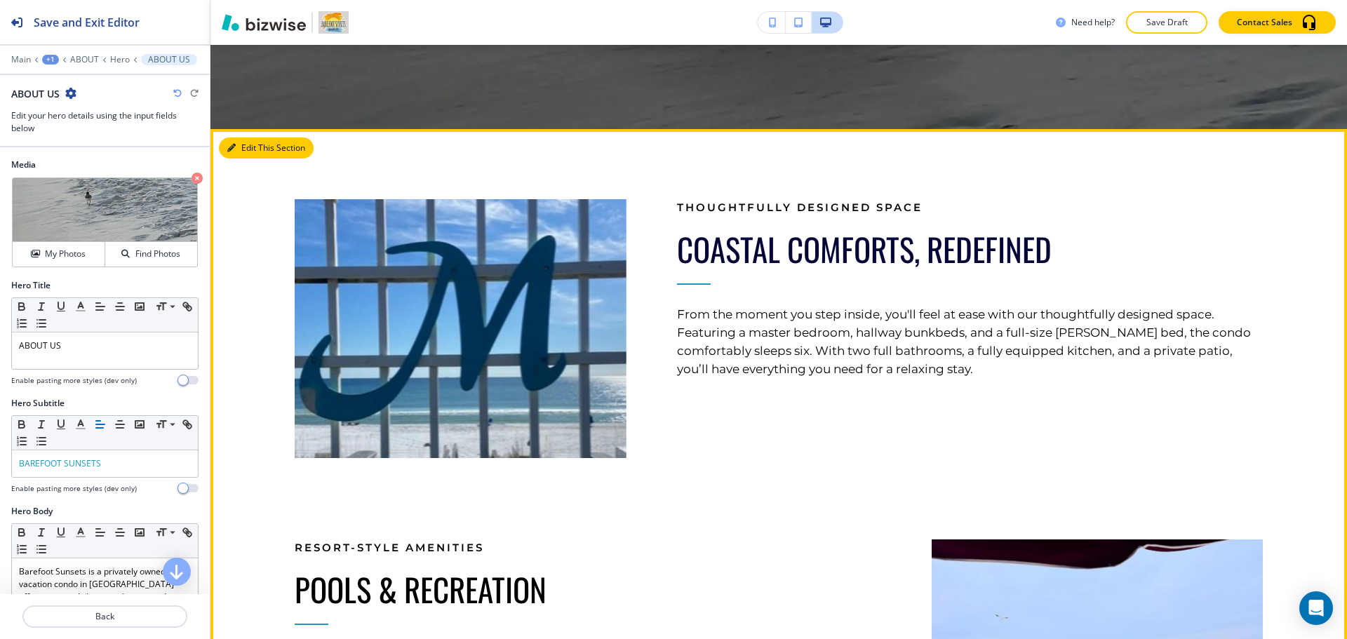
click at [248, 149] on button "Edit This Section" at bounding box center [266, 147] width 95 height 21
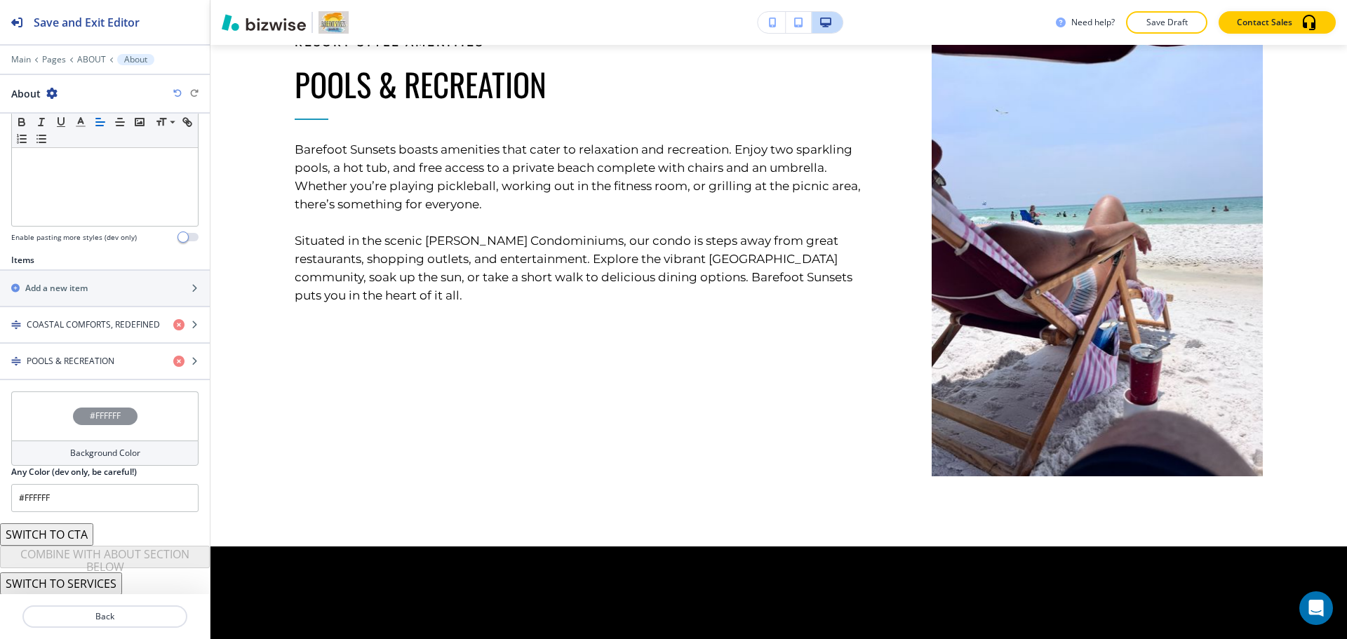
scroll to position [361, 0]
click at [123, 362] on div "POOLS & RECREATION" at bounding box center [81, 360] width 162 height 13
click at [117, 370] on div "button" at bounding box center [105, 372] width 210 height 11
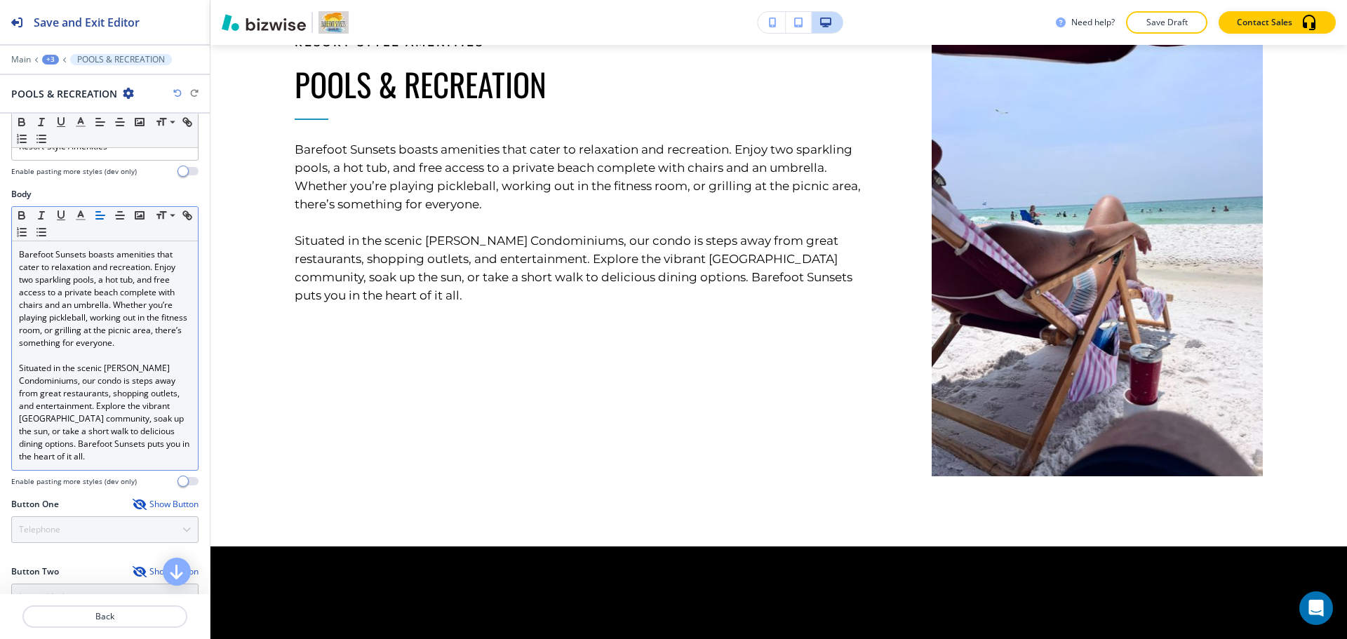
scroll to position [386, 0]
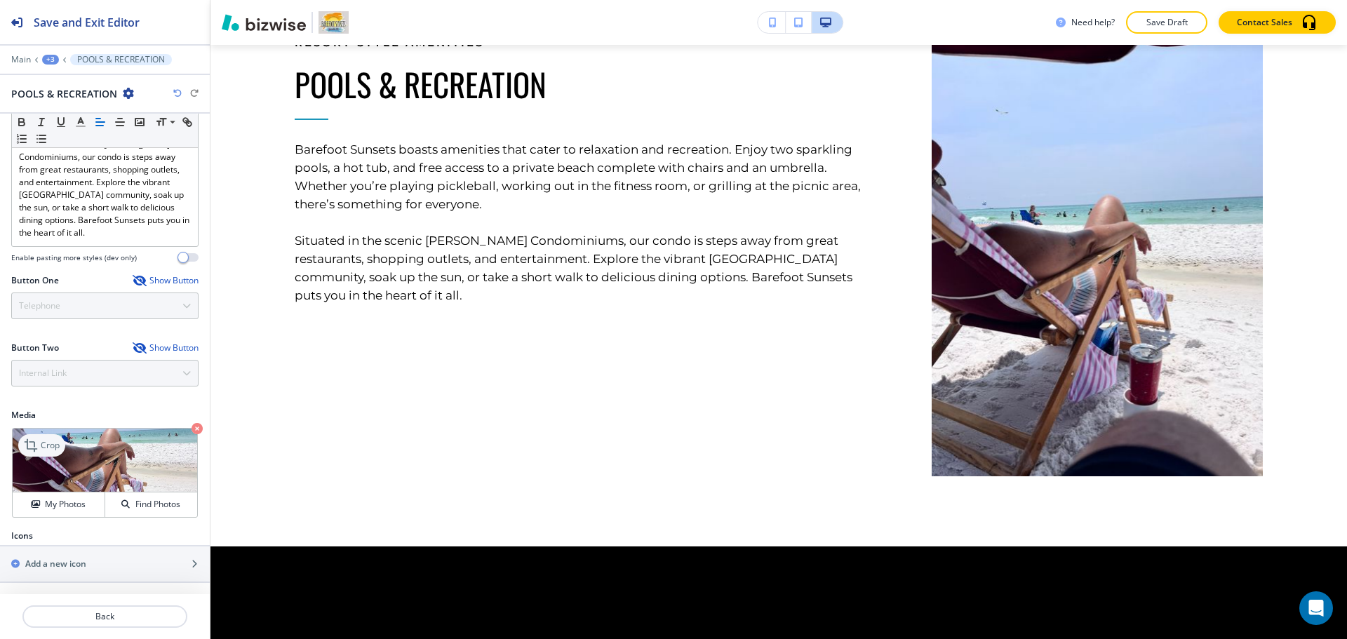
click at [55, 445] on p "Crop" at bounding box center [50, 445] width 19 height 13
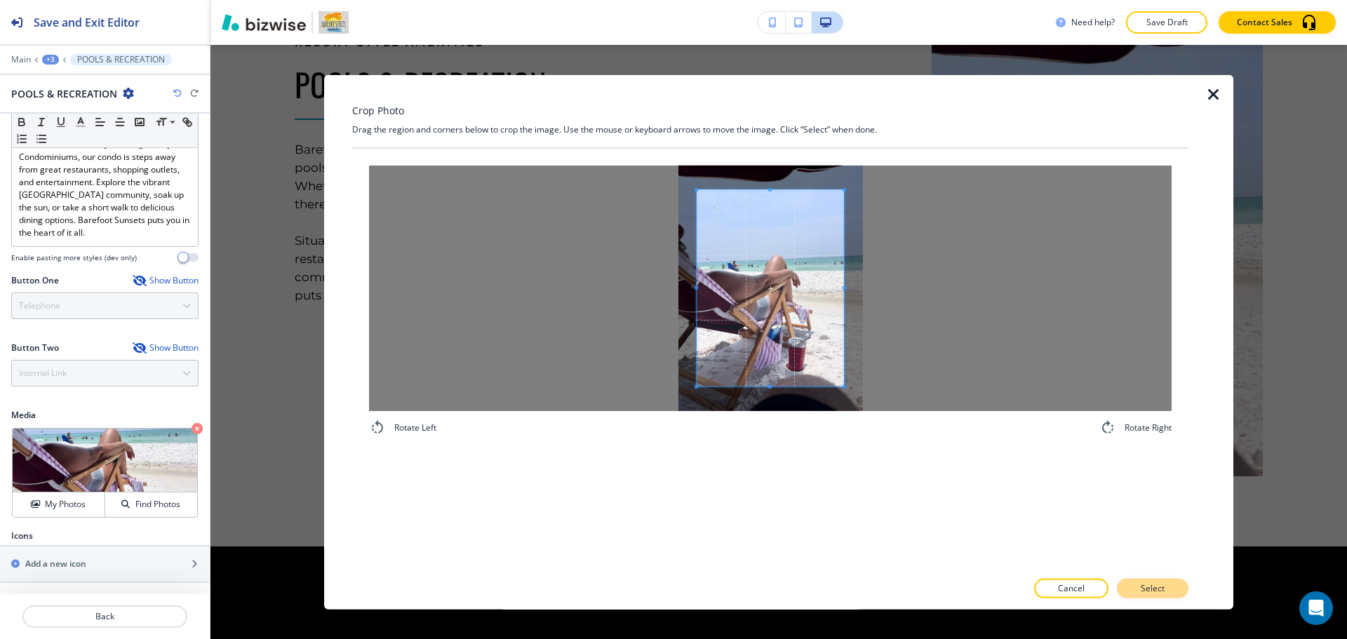
click at [1161, 588] on p "Select" at bounding box center [1153, 588] width 24 height 13
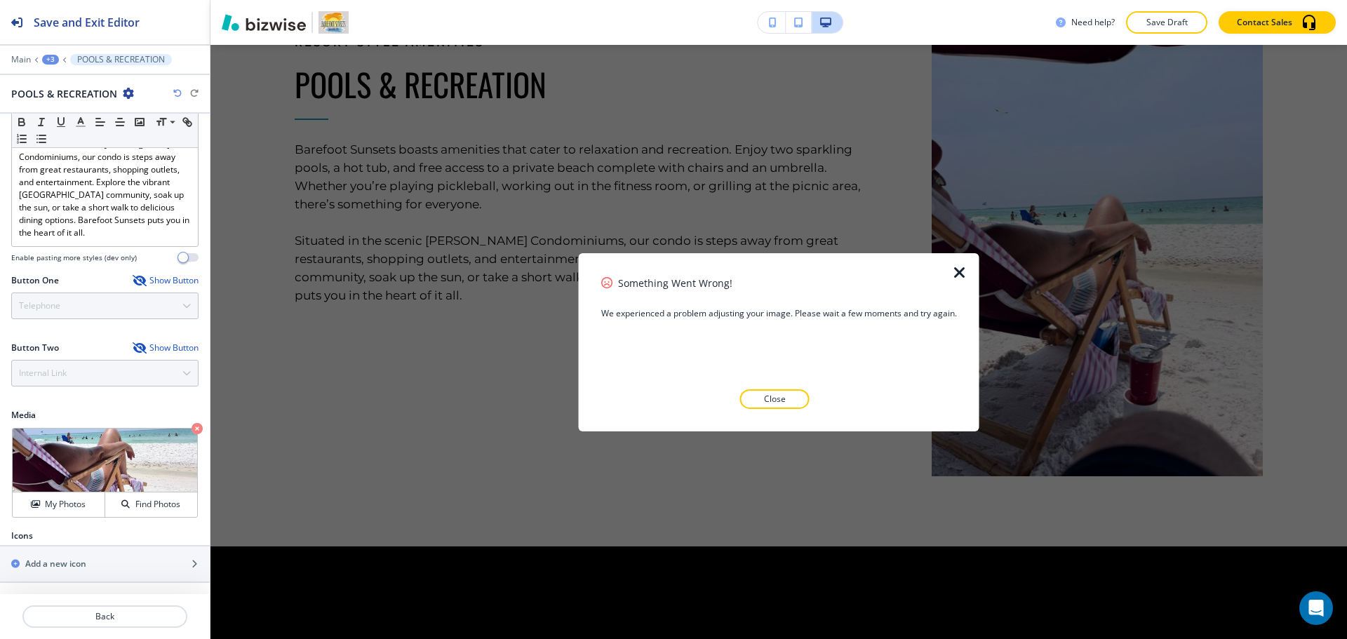
scroll to position [1169, 0]
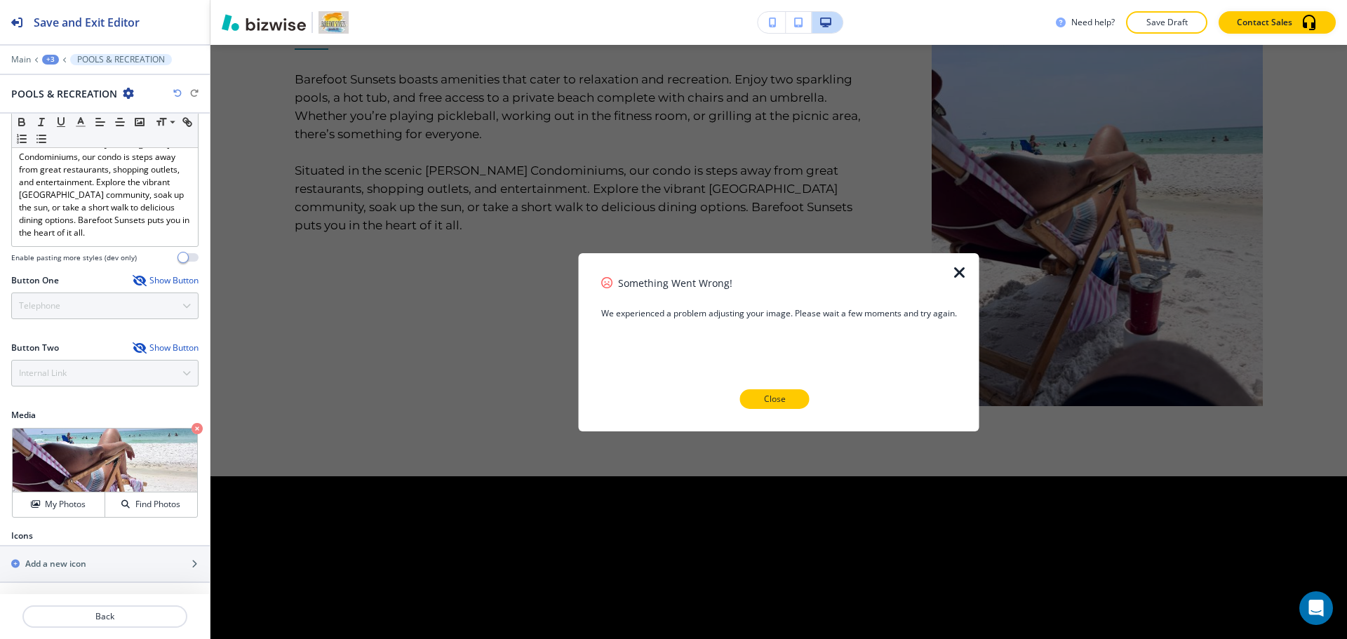
click at [783, 396] on p "Close" at bounding box center [775, 399] width 22 height 13
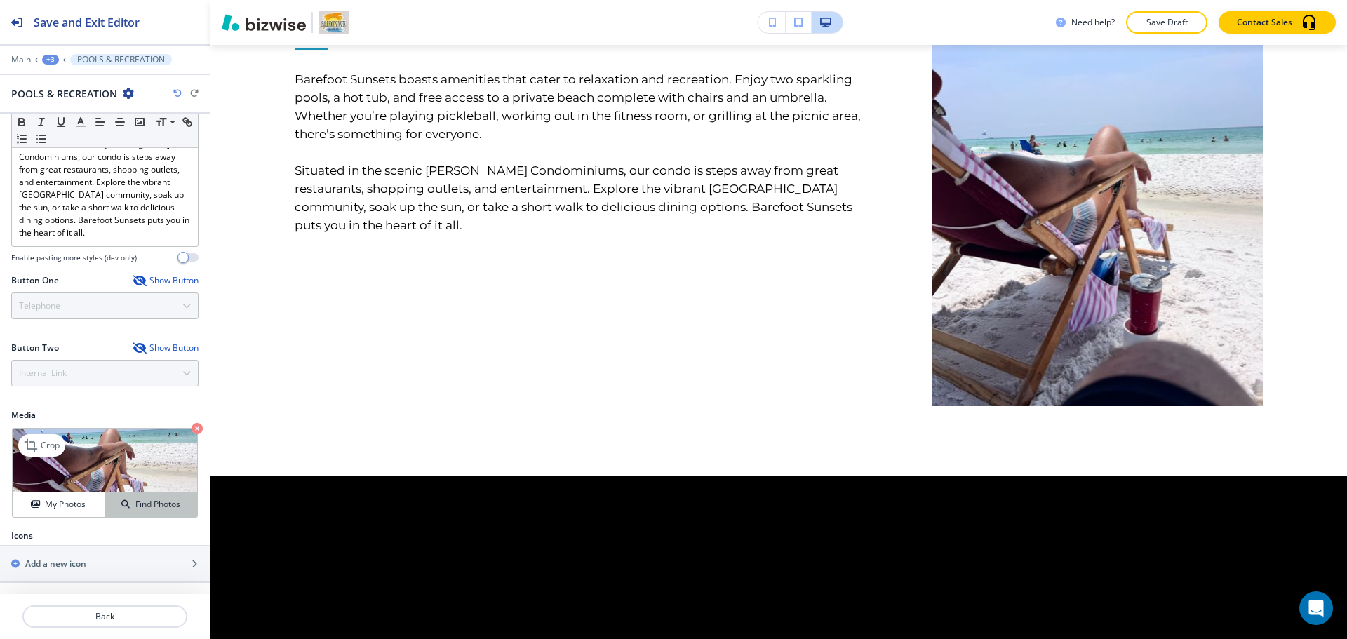
click at [130, 497] on button "Find Photos" at bounding box center [151, 504] width 92 height 25
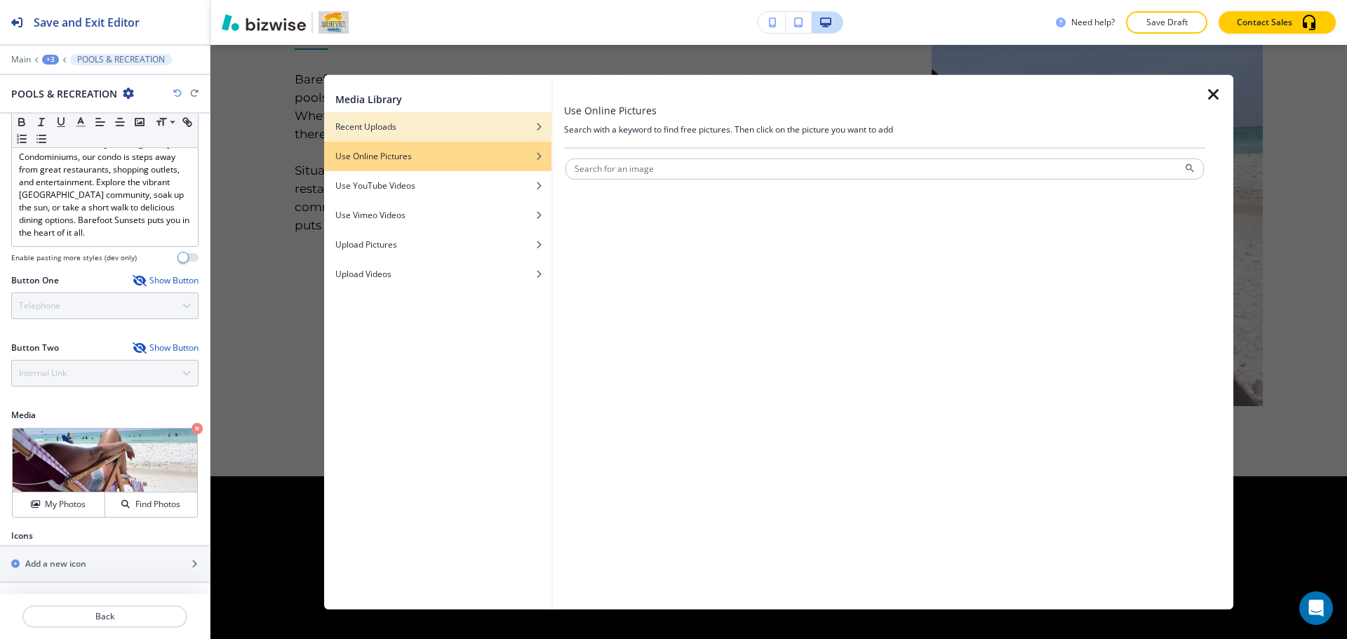
click at [441, 126] on div "Recent Uploads" at bounding box center [437, 126] width 227 height 13
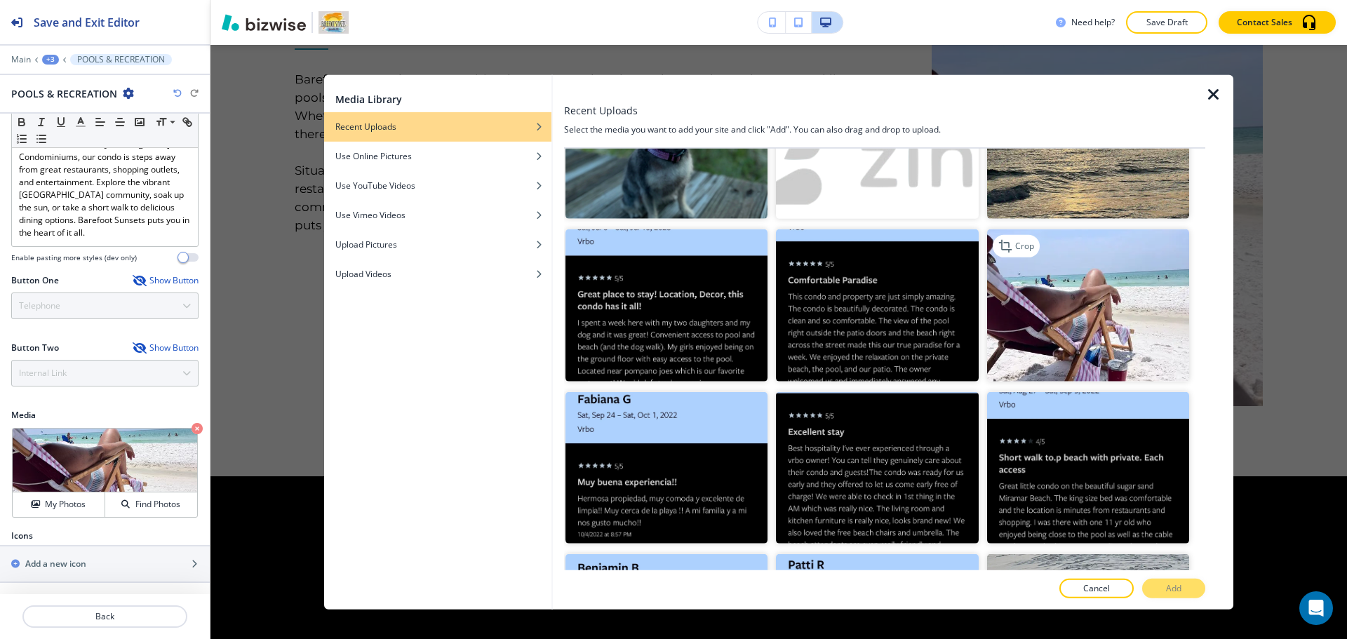
scroll to position [2034, 0]
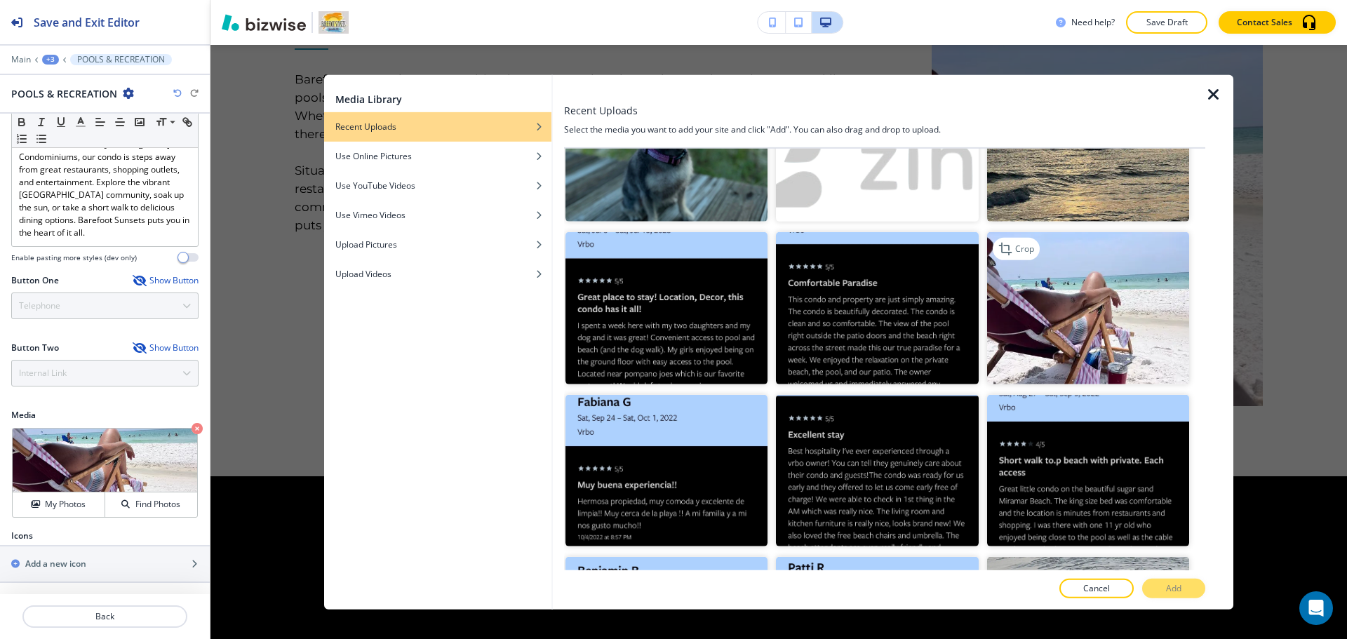
click at [1086, 288] on img "button" at bounding box center [1088, 308] width 202 height 152
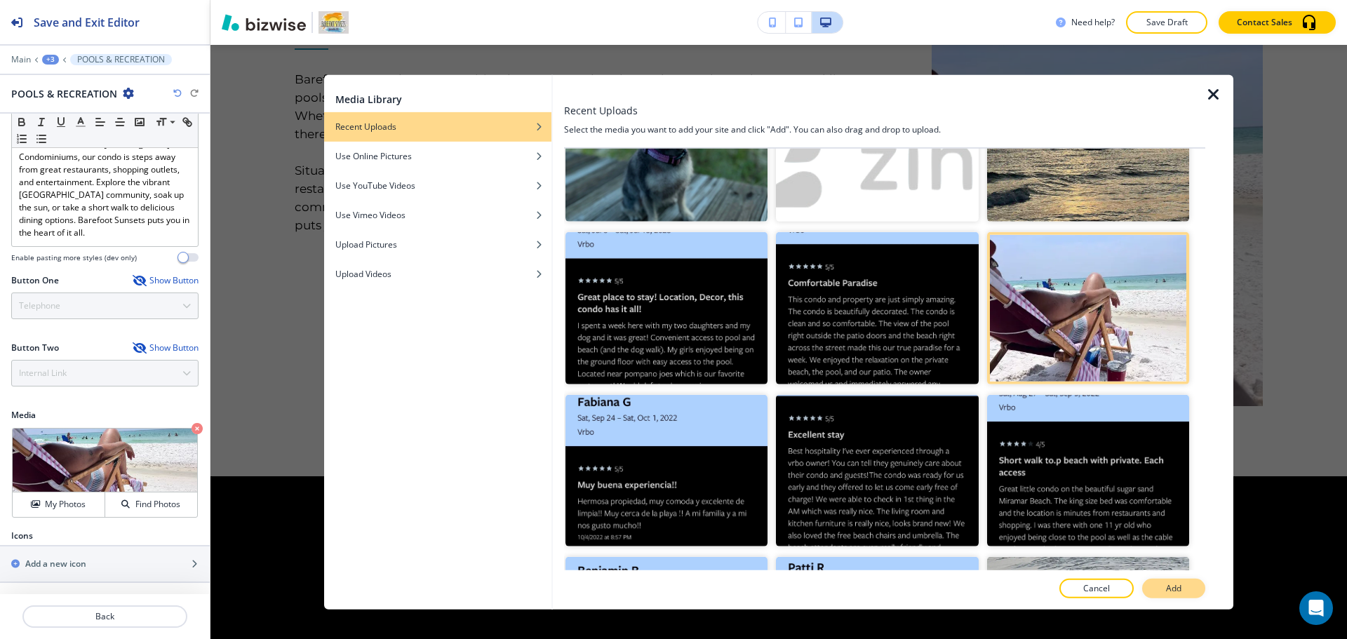
click at [1166, 591] on p "Add" at bounding box center [1173, 588] width 15 height 13
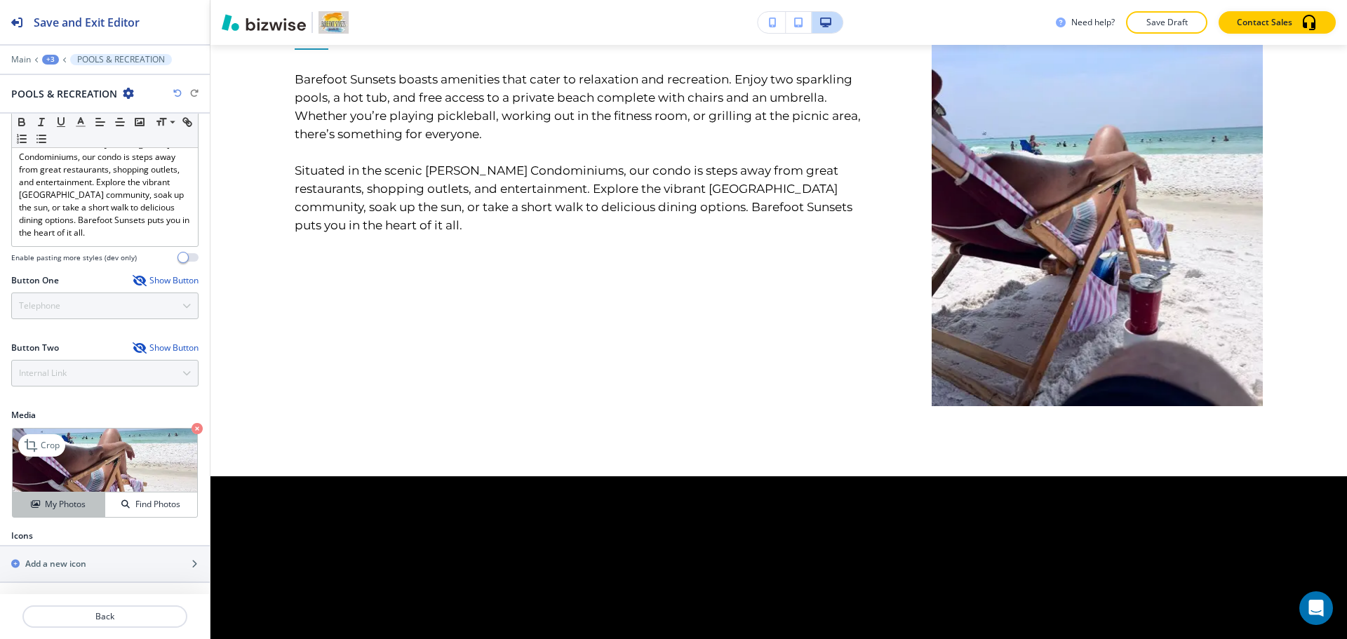
click at [74, 497] on button "My Photos" at bounding box center [59, 504] width 93 height 25
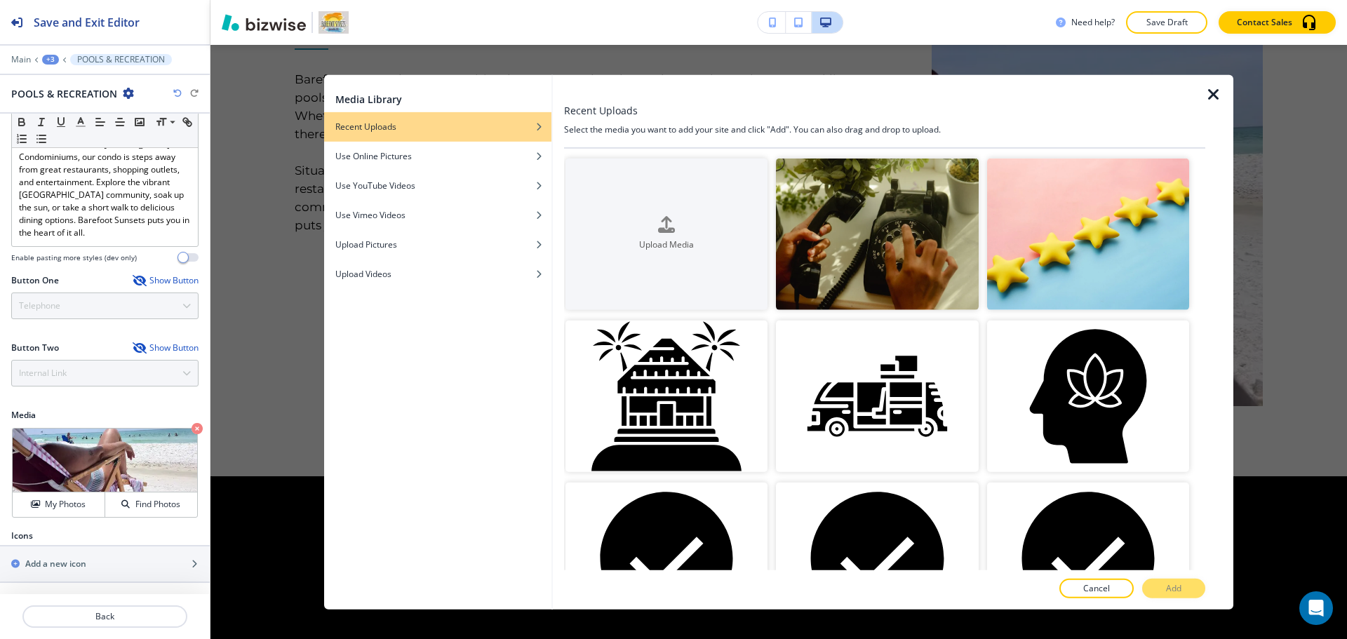
click at [1209, 97] on icon "button" at bounding box center [1213, 94] width 17 height 17
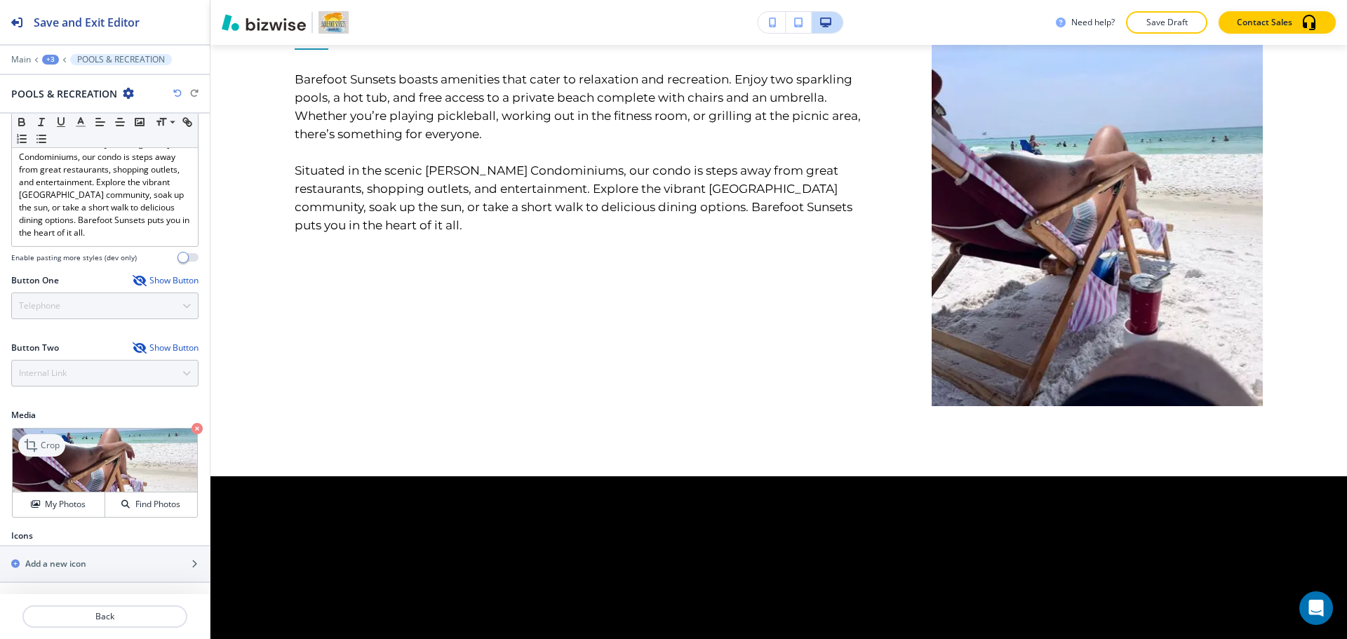
click at [41, 441] on p "Crop" at bounding box center [50, 445] width 19 height 13
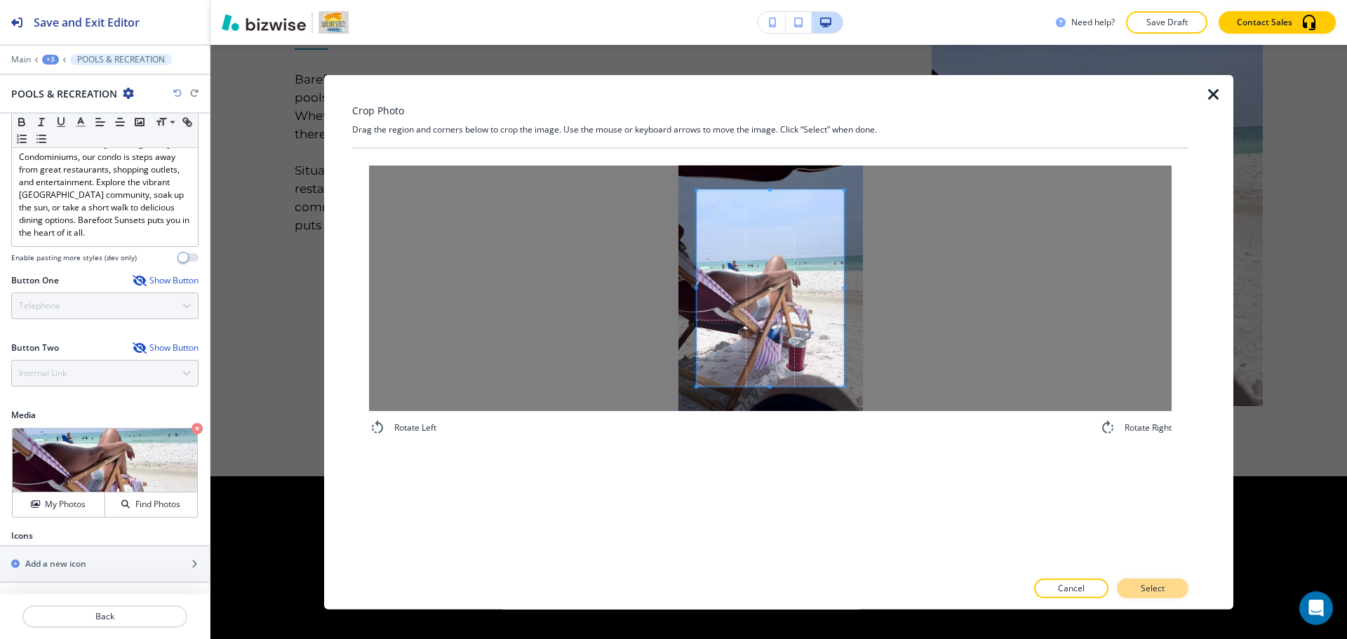
click at [1136, 590] on button "Select" at bounding box center [1153, 589] width 72 height 20
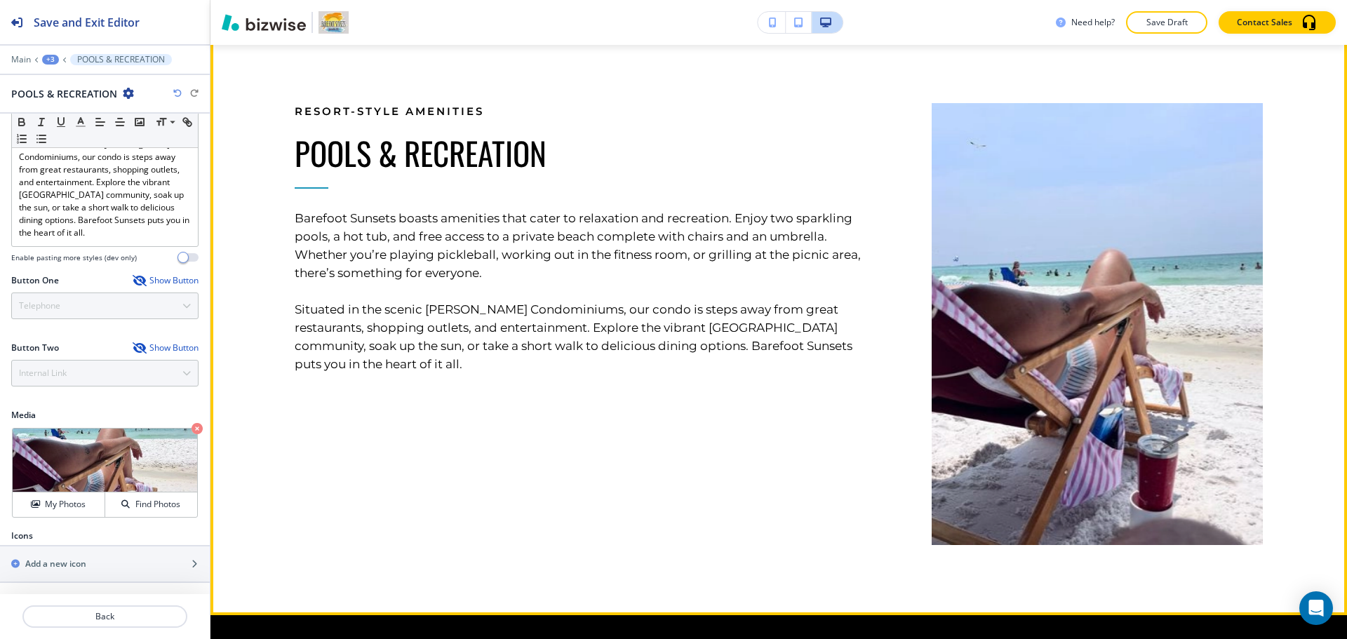
scroll to position [1028, 0]
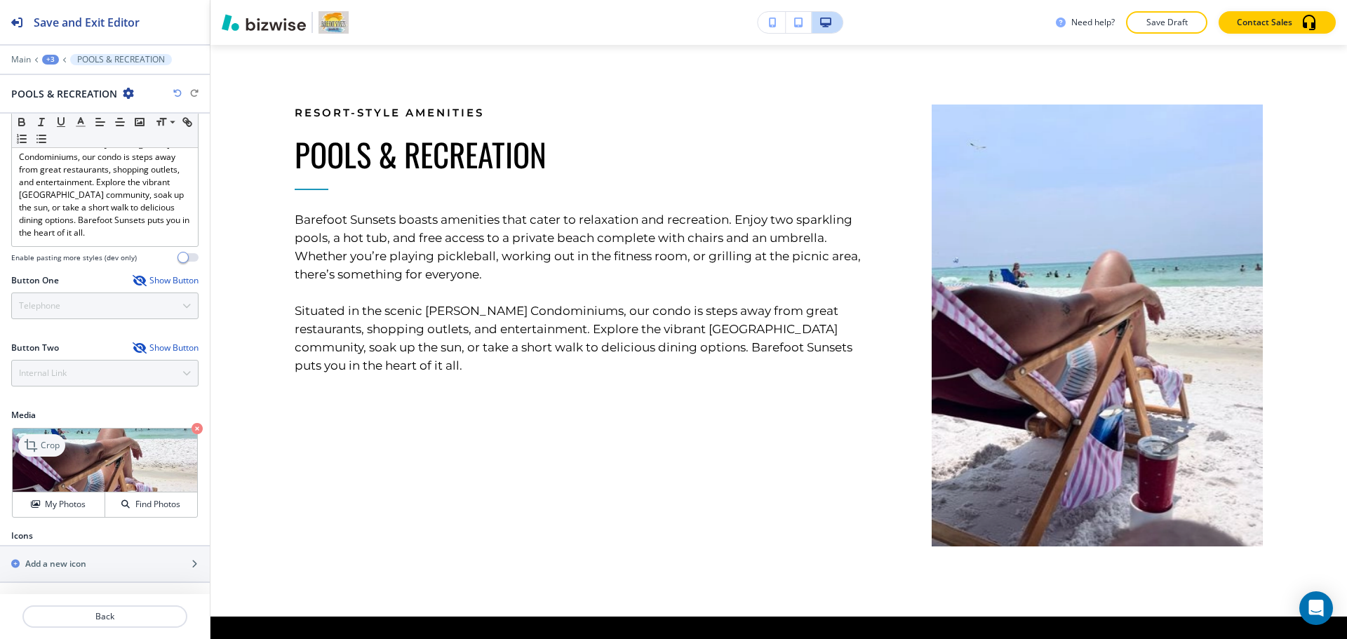
click at [32, 442] on icon at bounding box center [31, 445] width 13 height 13
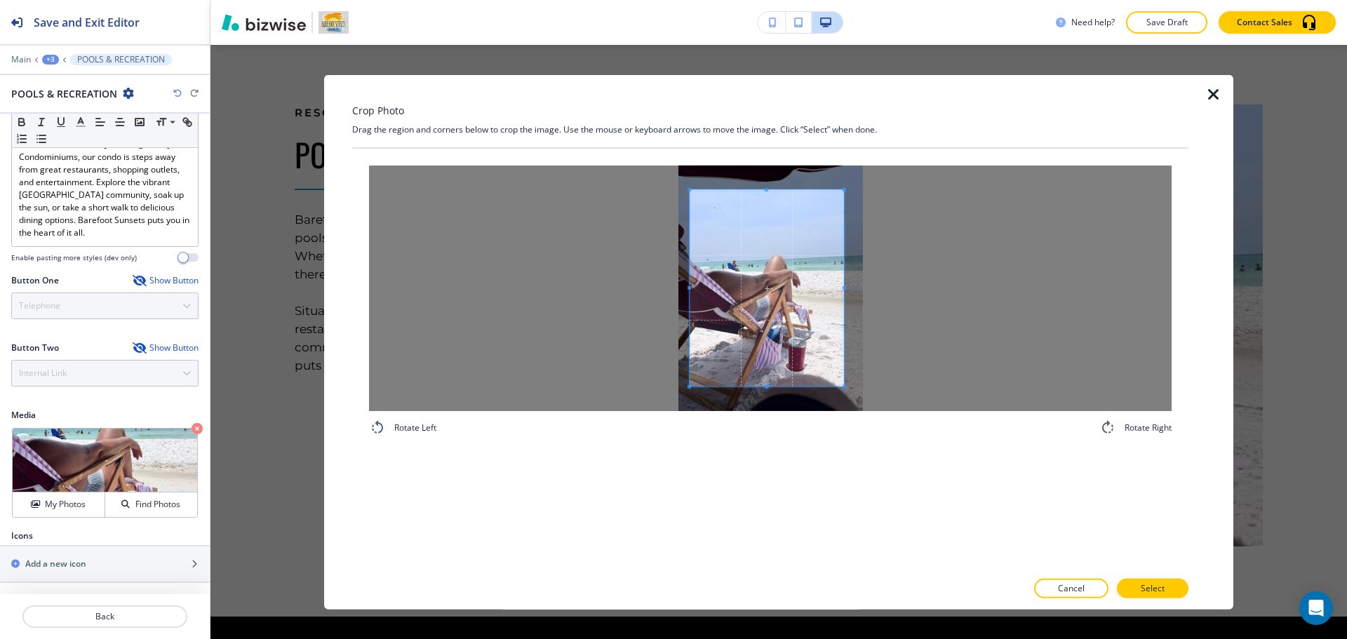
click at [580, 283] on div at bounding box center [770, 287] width 802 height 245
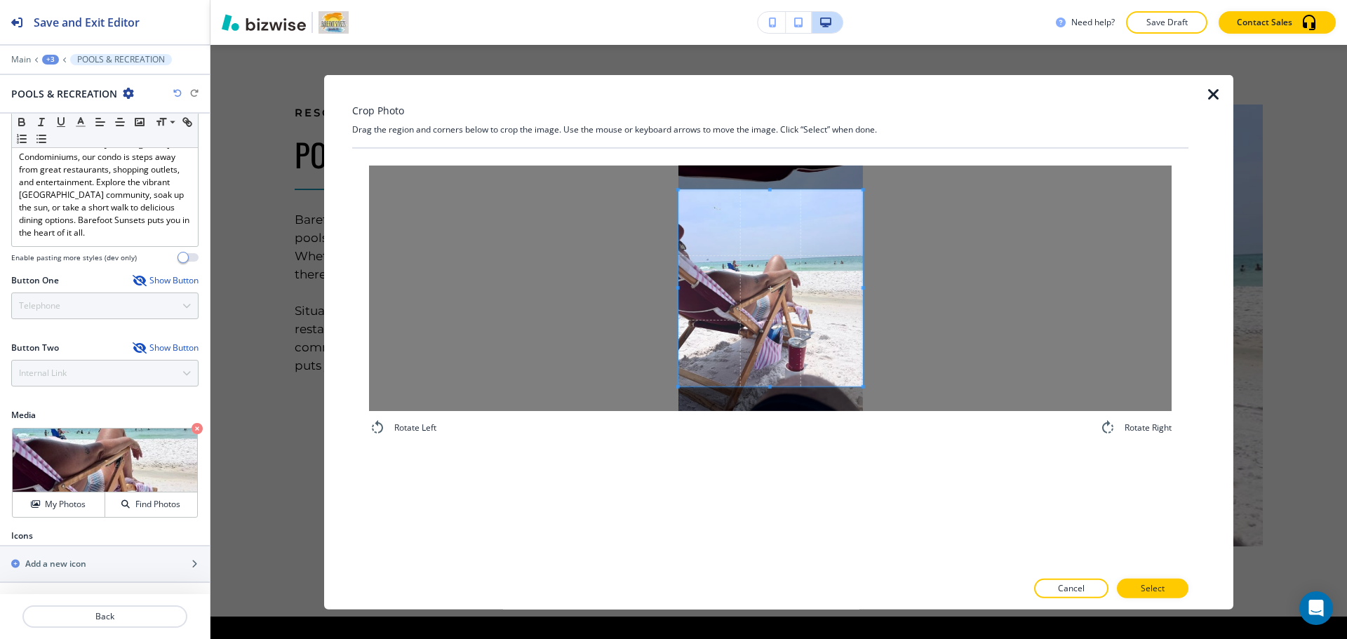
click at [979, 285] on div at bounding box center [770, 287] width 802 height 245
click at [1143, 583] on p "Select" at bounding box center [1153, 588] width 24 height 13
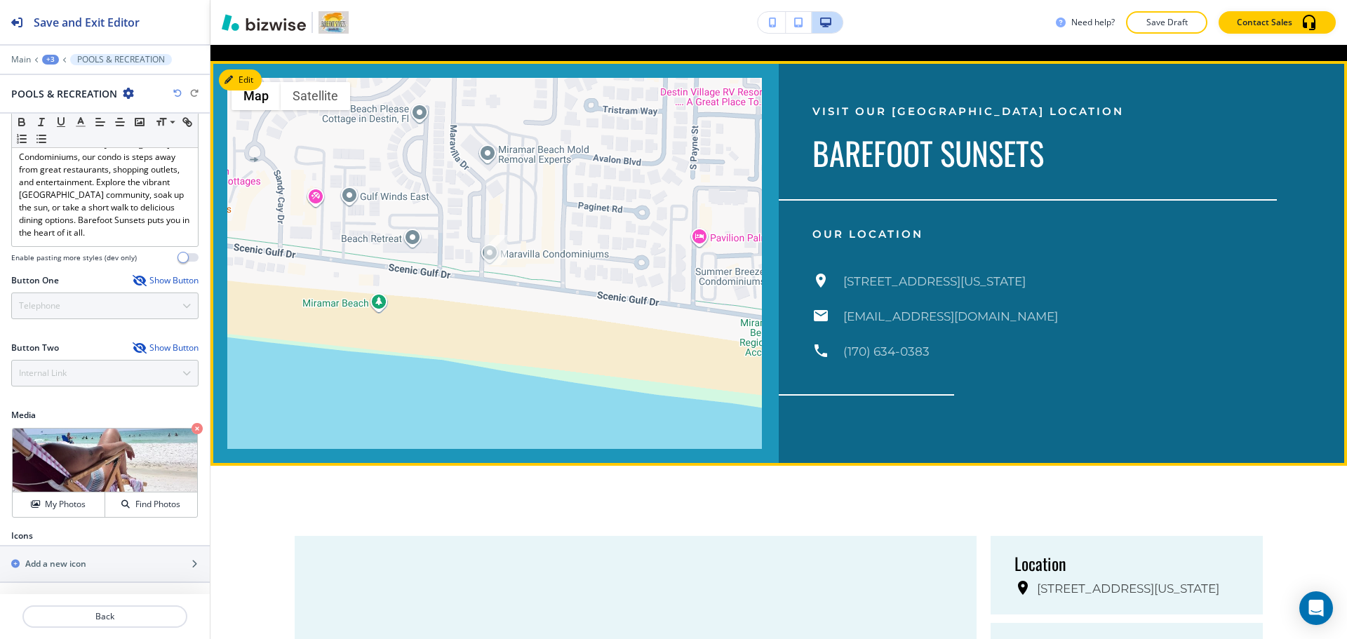
scroll to position [2010, 0]
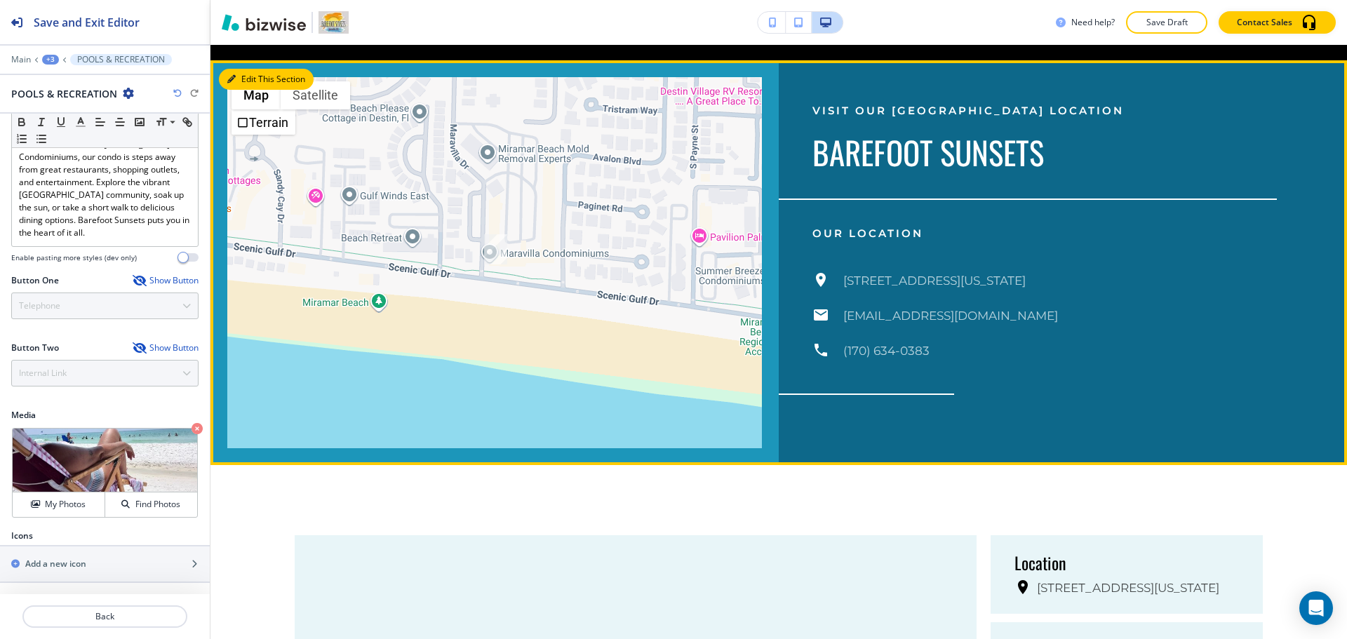
click at [248, 69] on button "Edit This Section" at bounding box center [266, 79] width 95 height 21
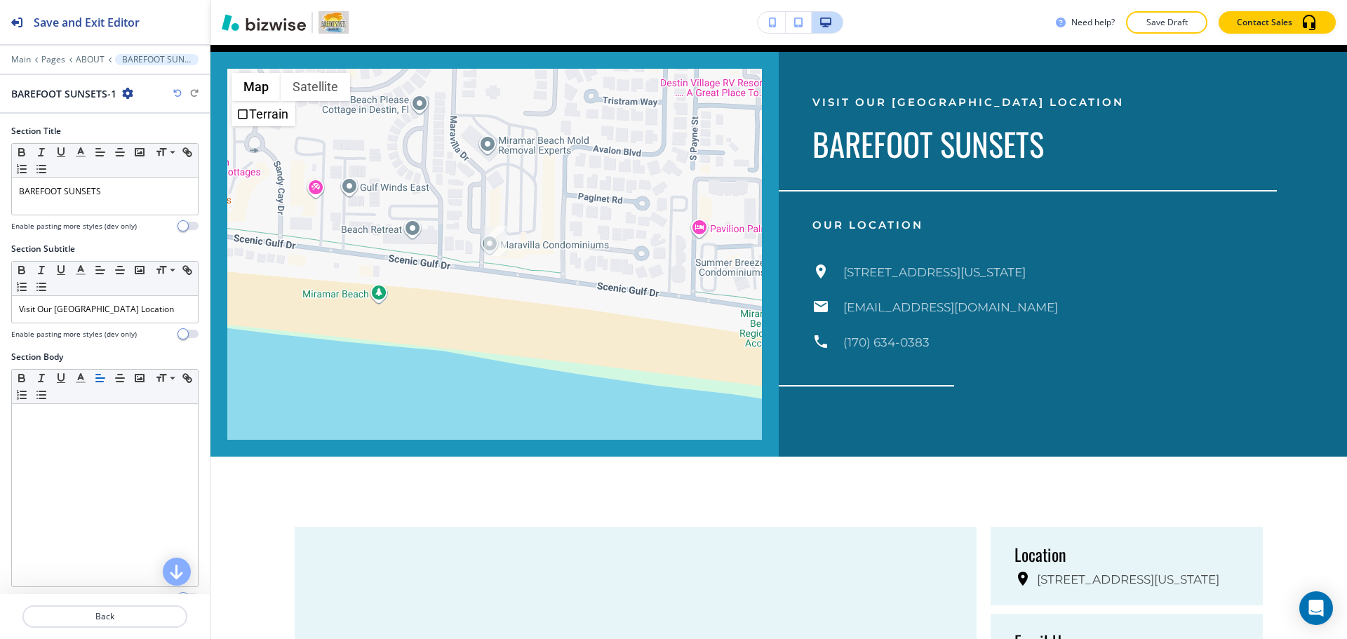
scroll to position [340, 0]
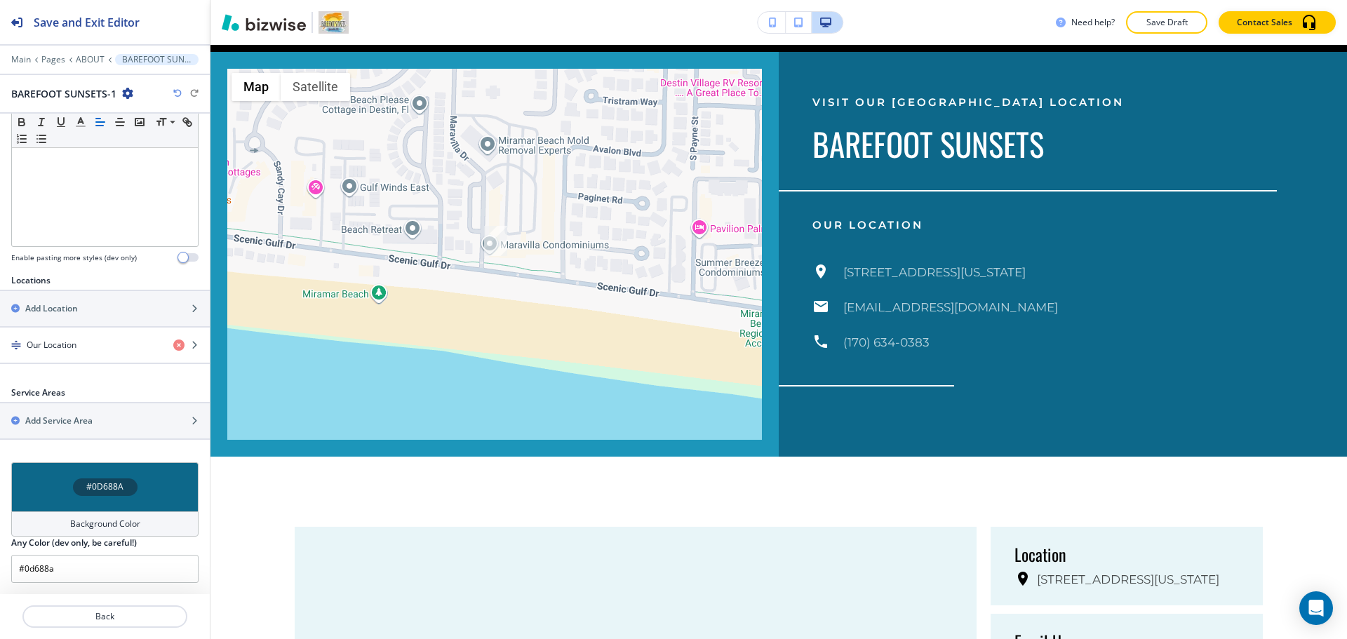
click at [71, 510] on div "#0D688A" at bounding box center [104, 486] width 187 height 49
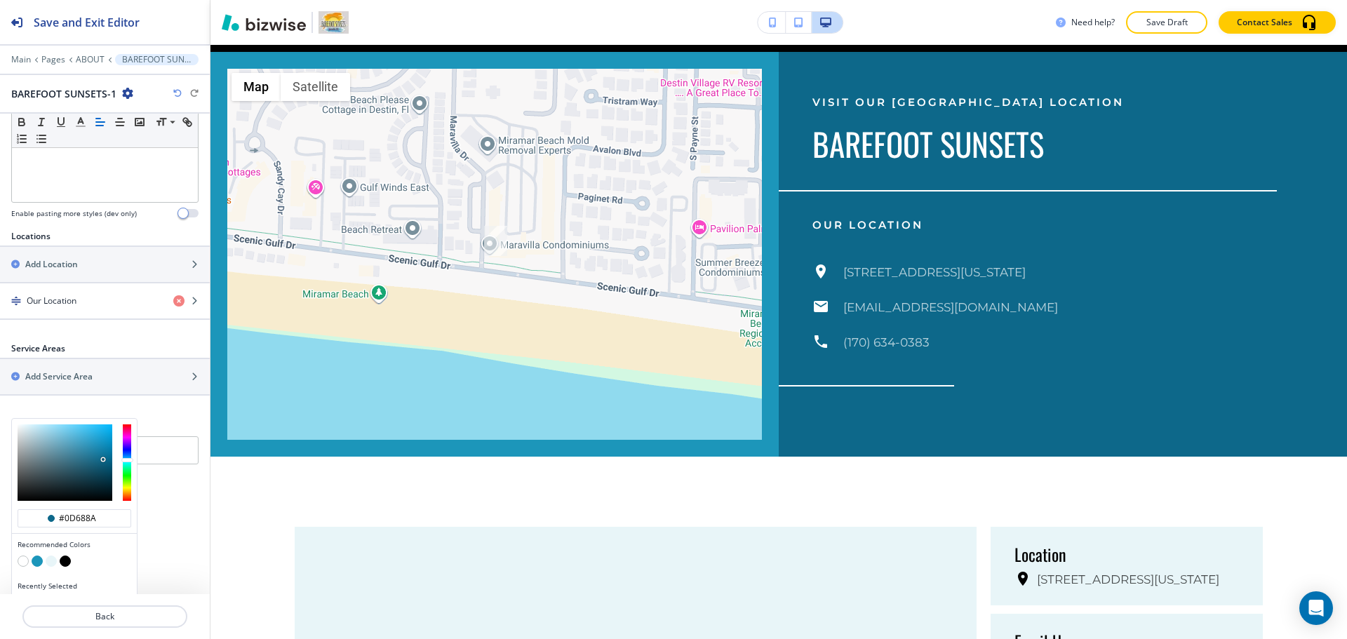
scroll to position [408, 0]
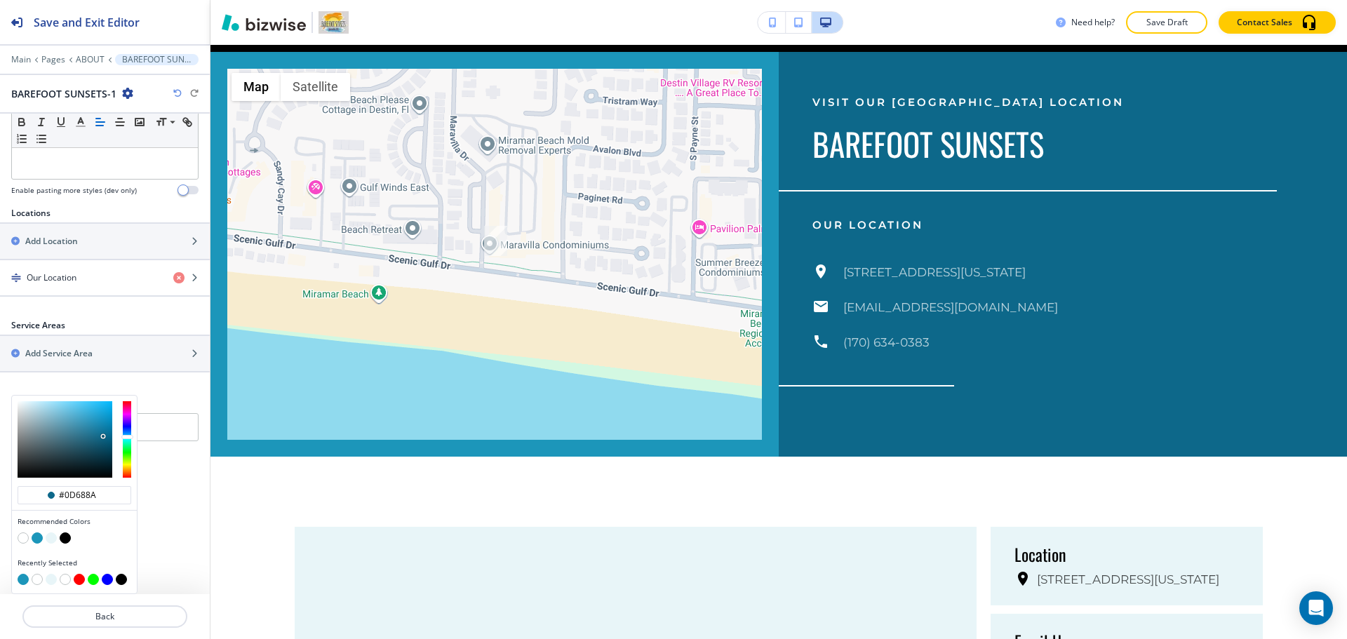
click at [22, 533] on button "button" at bounding box center [23, 537] width 11 height 11
type input "#FFFFFF"
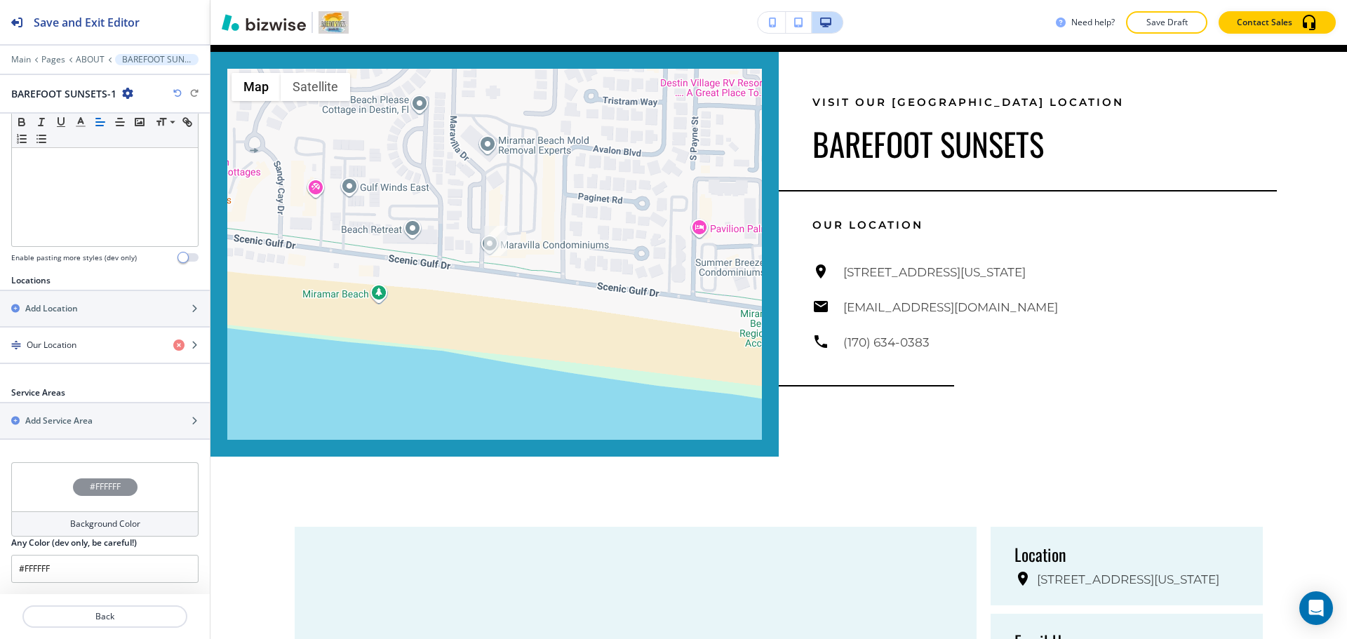
scroll to position [340, 0]
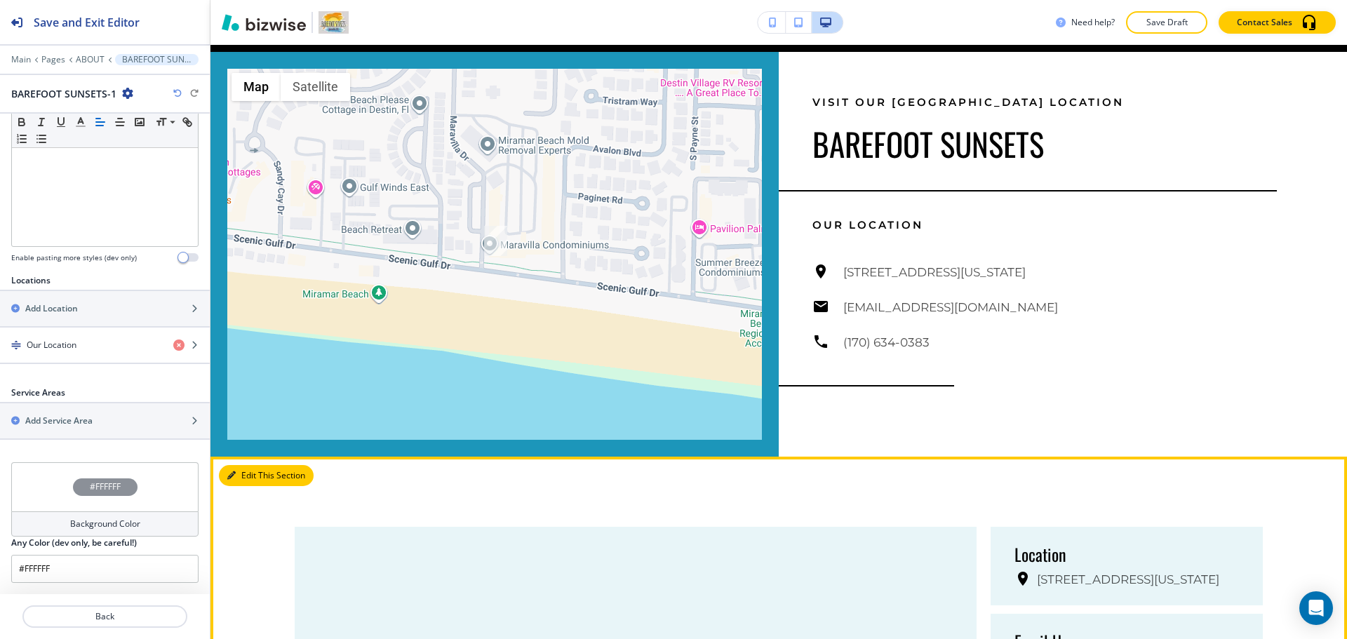
click at [248, 471] on button "Edit This Section" at bounding box center [266, 475] width 95 height 21
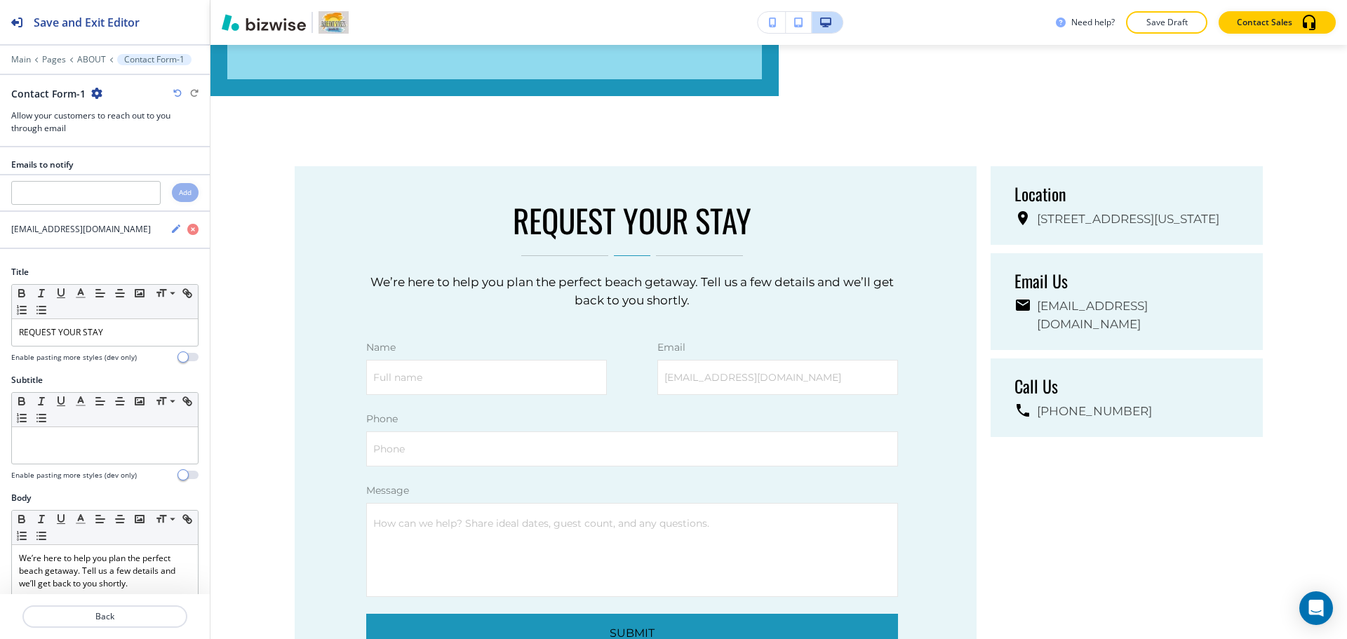
scroll to position [2423, 0]
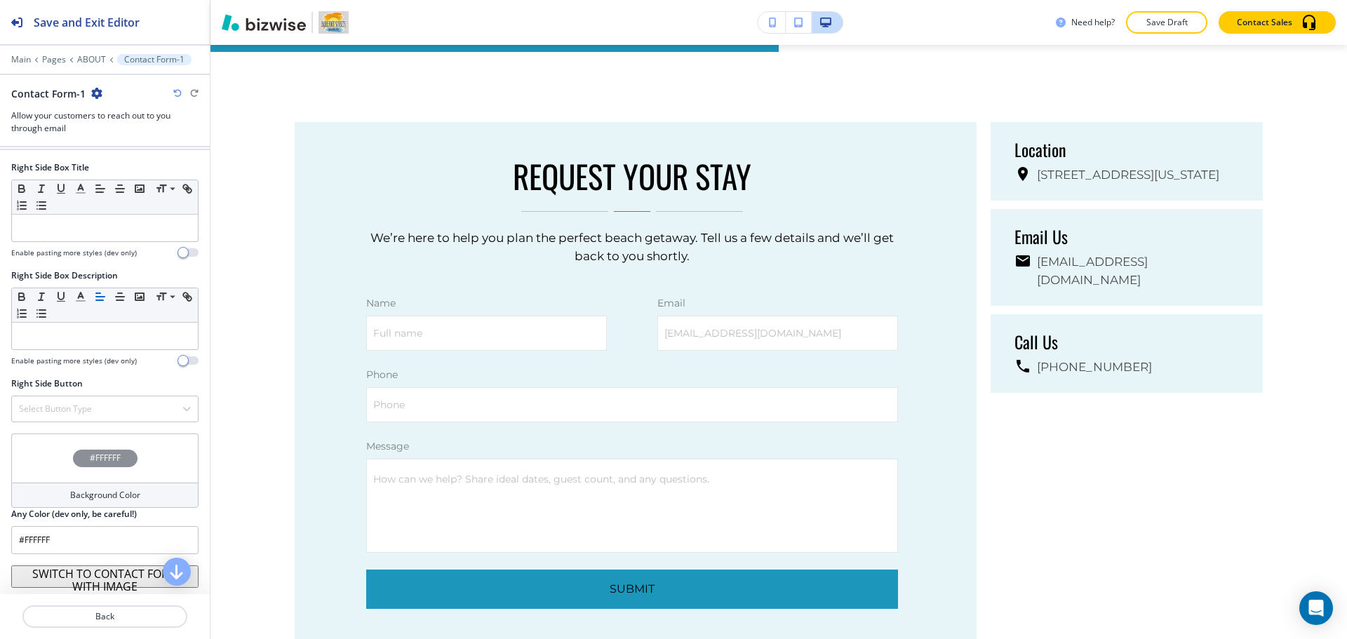
click at [107, 492] on h4 "Background Color" at bounding box center [105, 495] width 70 height 13
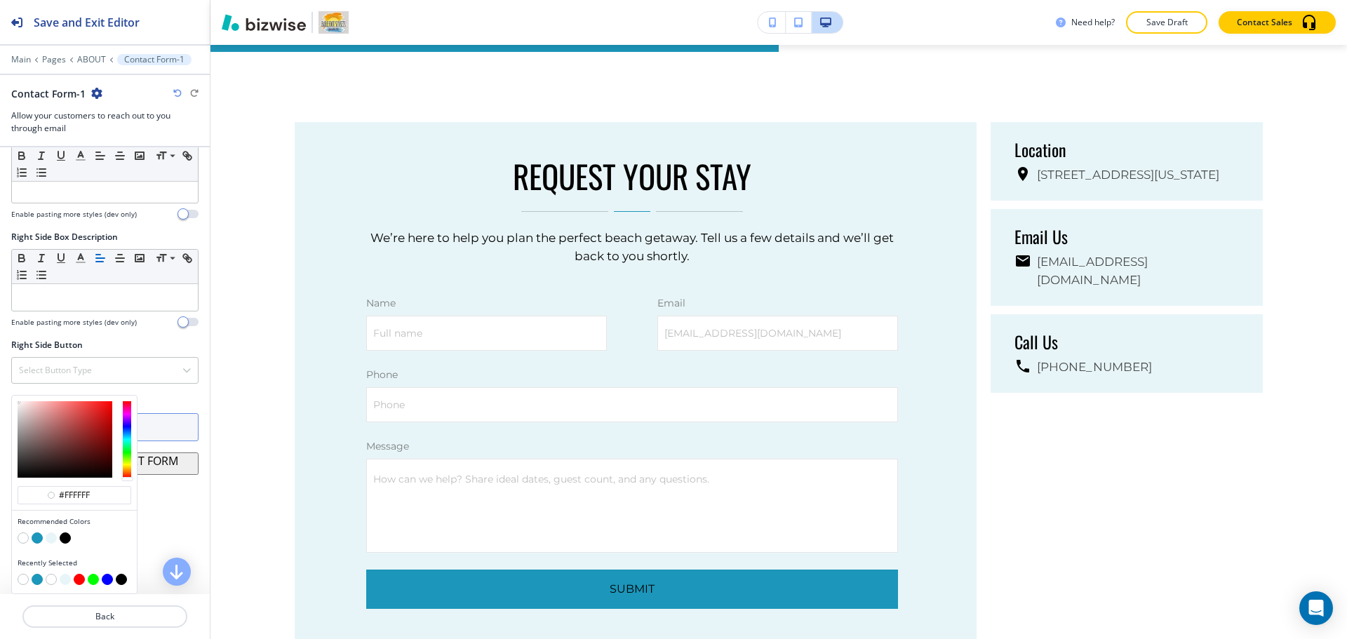
click at [56, 538] on button "button" at bounding box center [51, 537] width 11 height 11
type input "#e8f5f8"
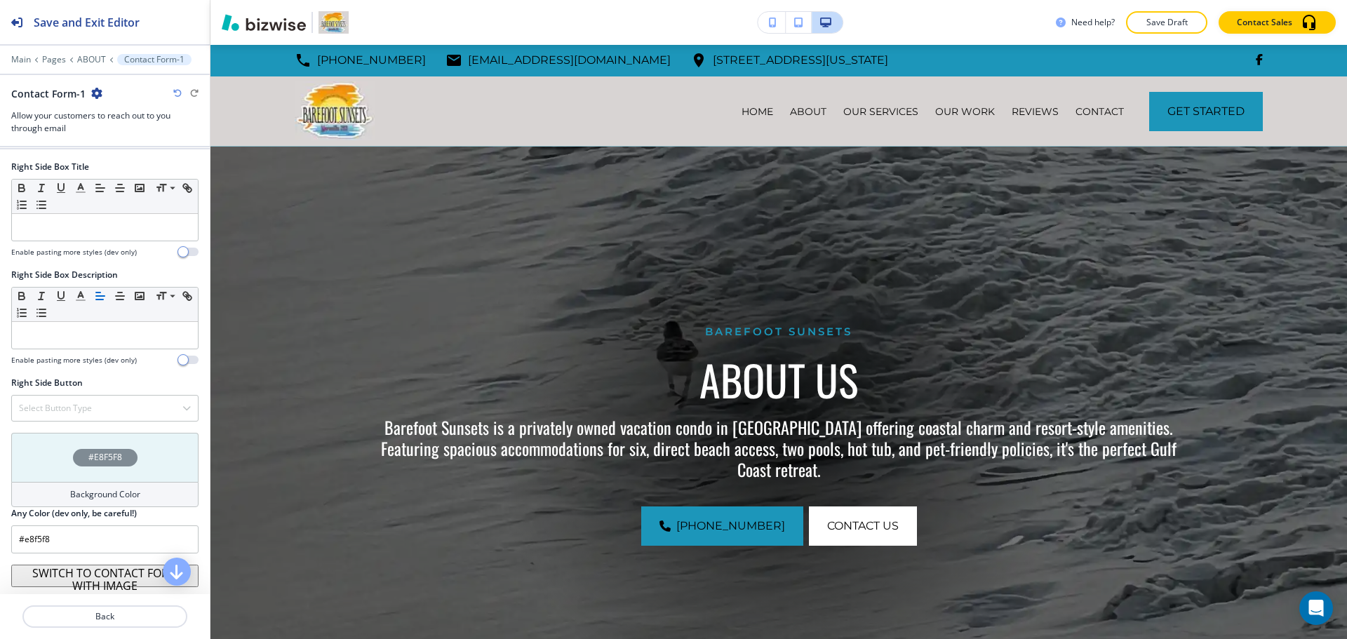
scroll to position [0, 0]
click at [1148, 26] on p "Save Draft" at bounding box center [1166, 22] width 45 height 13
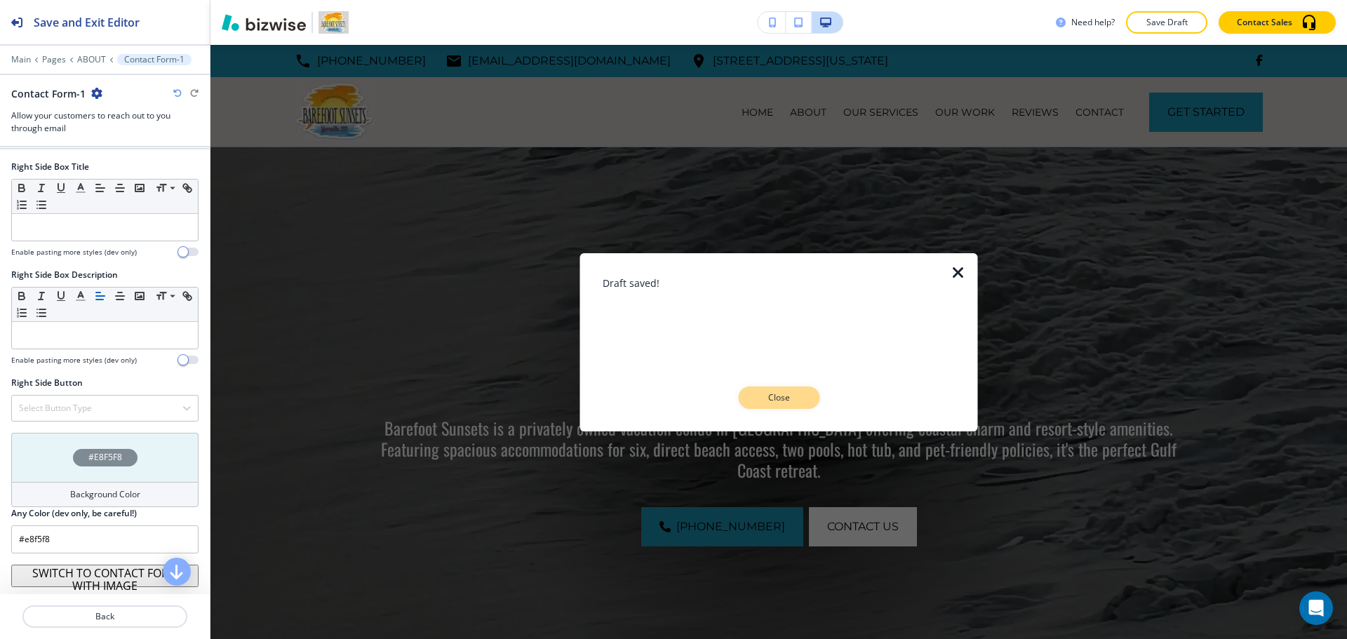
click at [776, 401] on p "Close" at bounding box center [778, 397] width 45 height 13
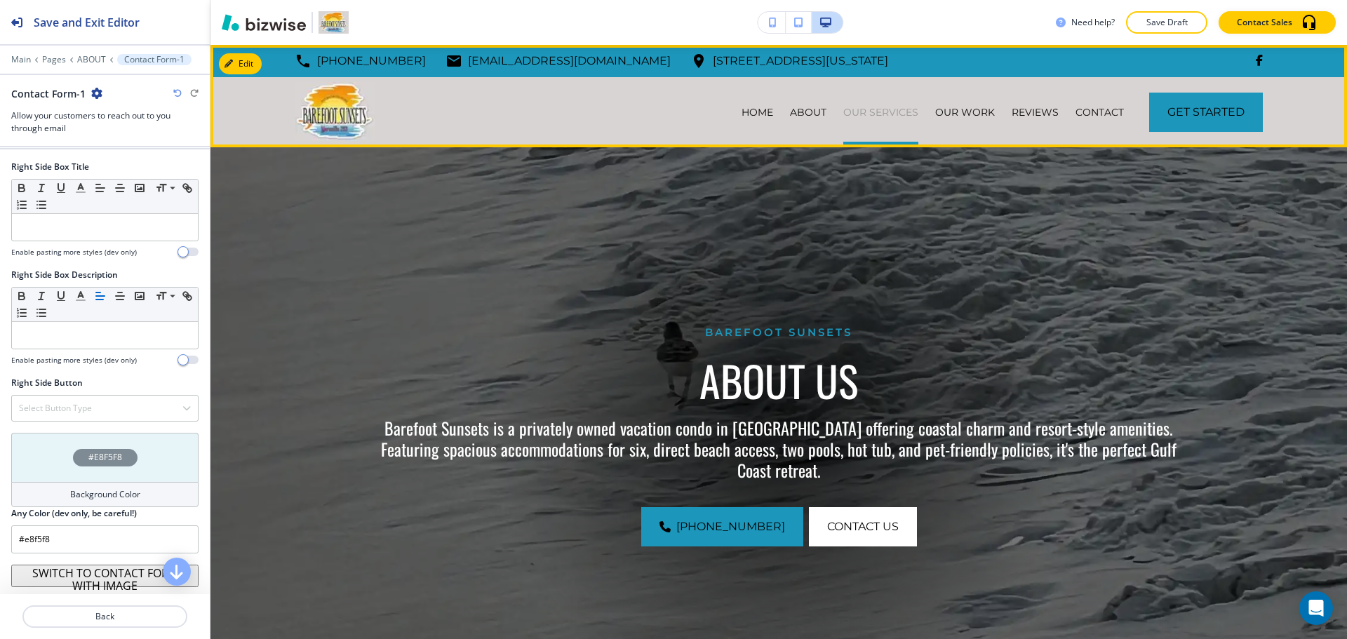
click at [881, 107] on p "OUR SERVICES" at bounding box center [880, 112] width 75 height 14
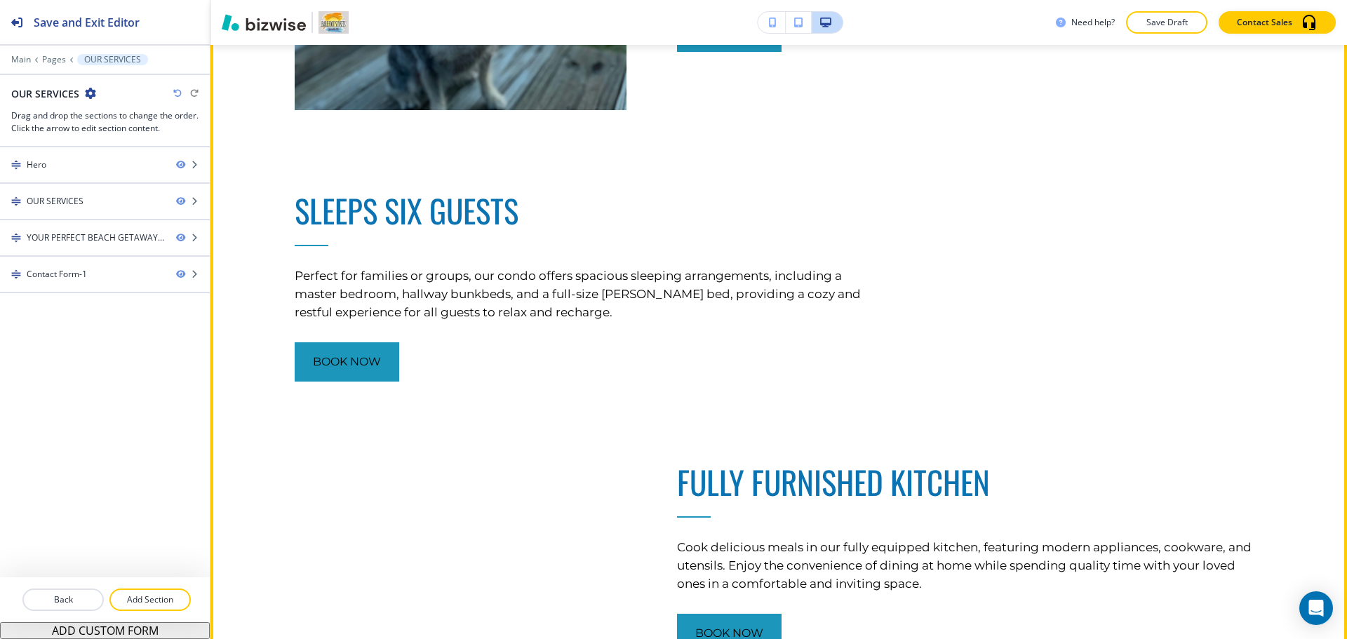
scroll to position [1052, 0]
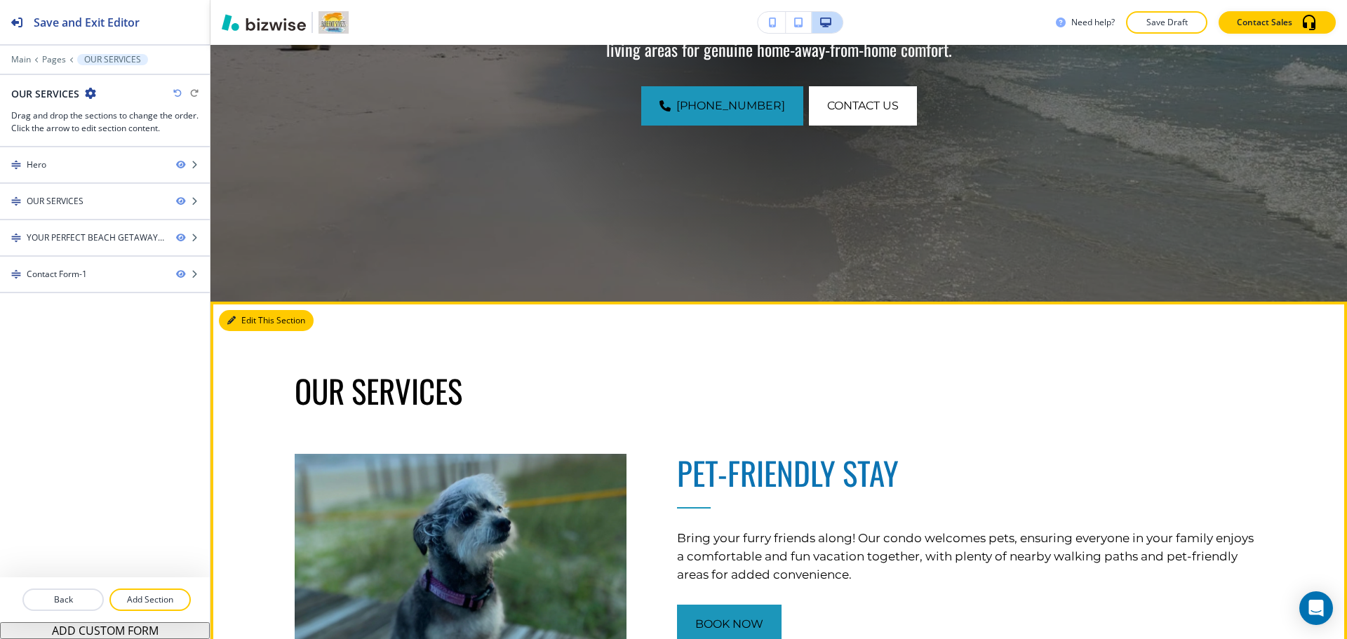
drag, startPoint x: 253, startPoint y: 321, endPoint x: 255, endPoint y: 312, distance: 8.7
click at [253, 320] on button "Edit This Section" at bounding box center [266, 320] width 95 height 21
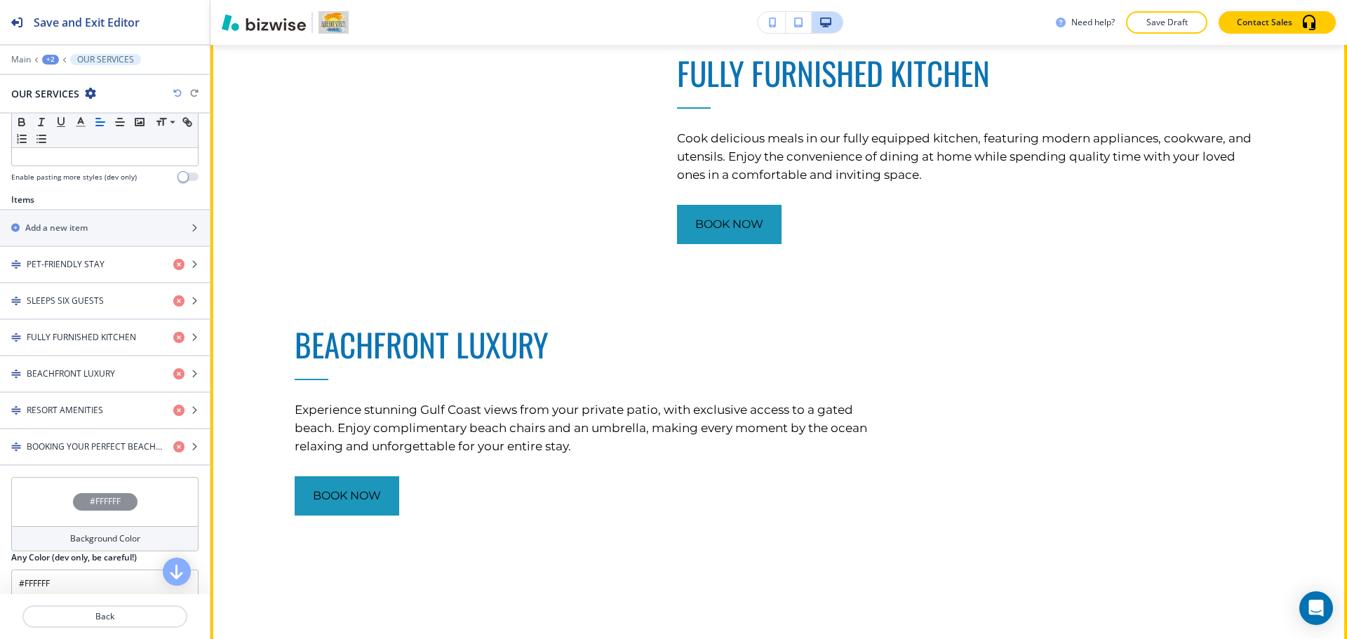
scroll to position [1441, 0]
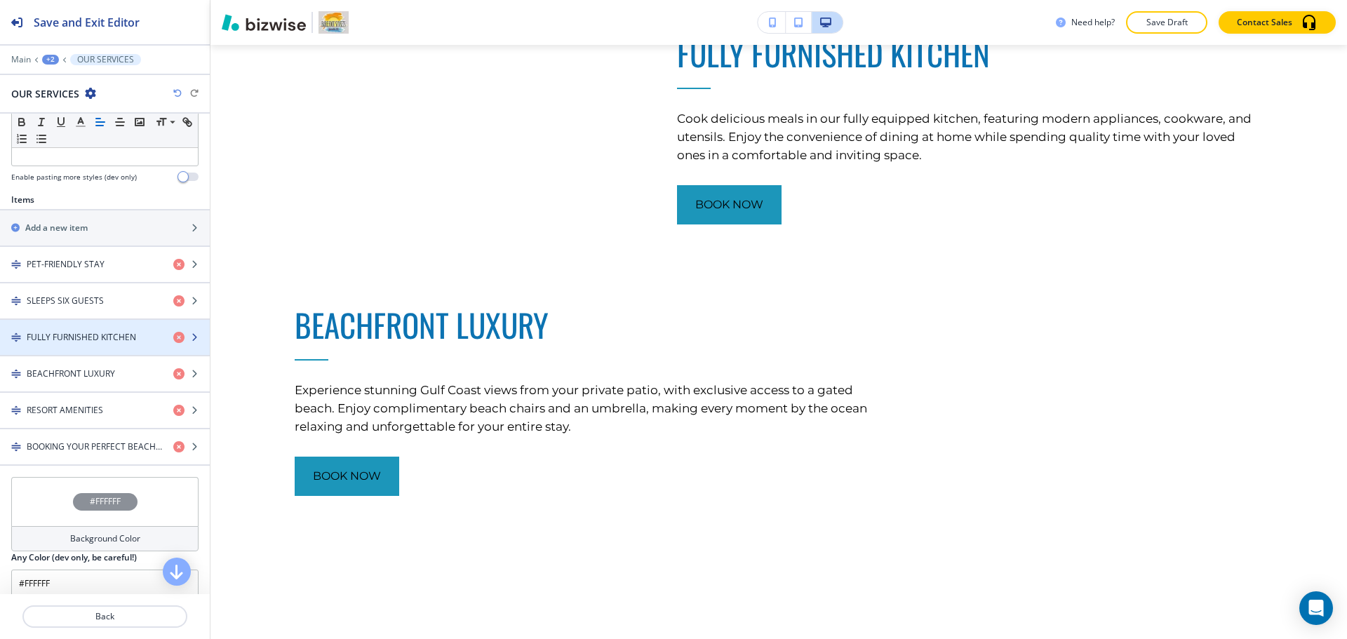
click at [112, 327] on div "button" at bounding box center [105, 325] width 210 height 11
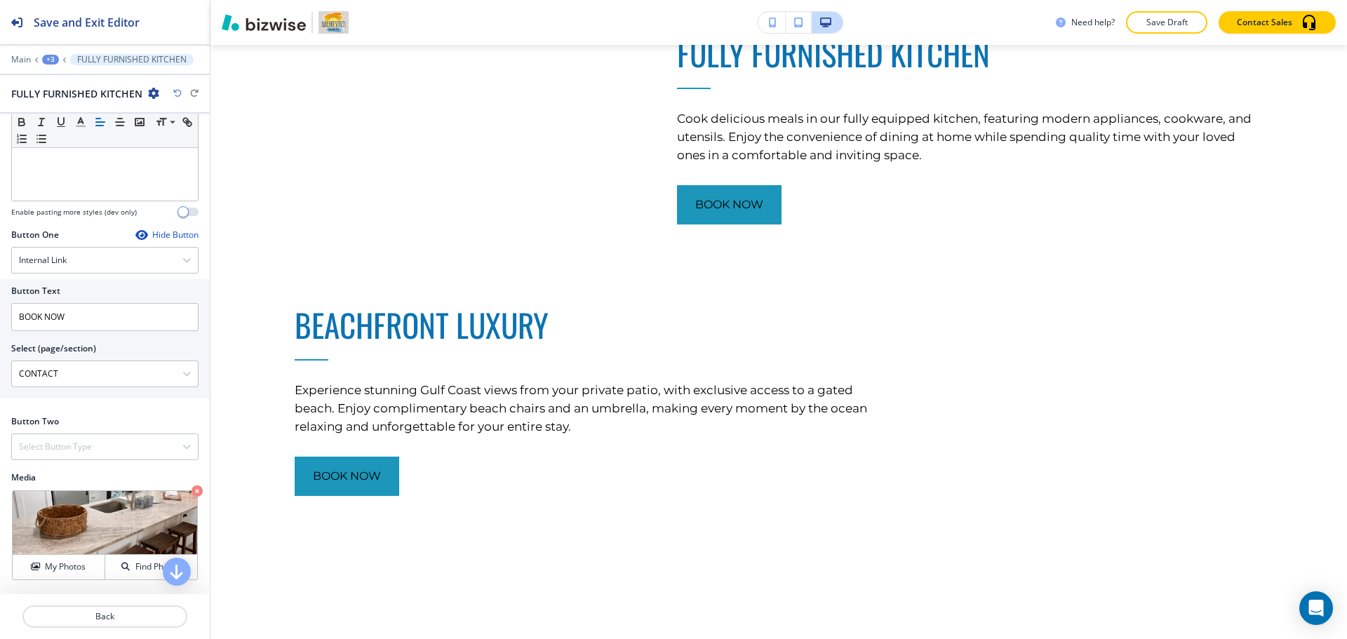
scroll to position [448, 0]
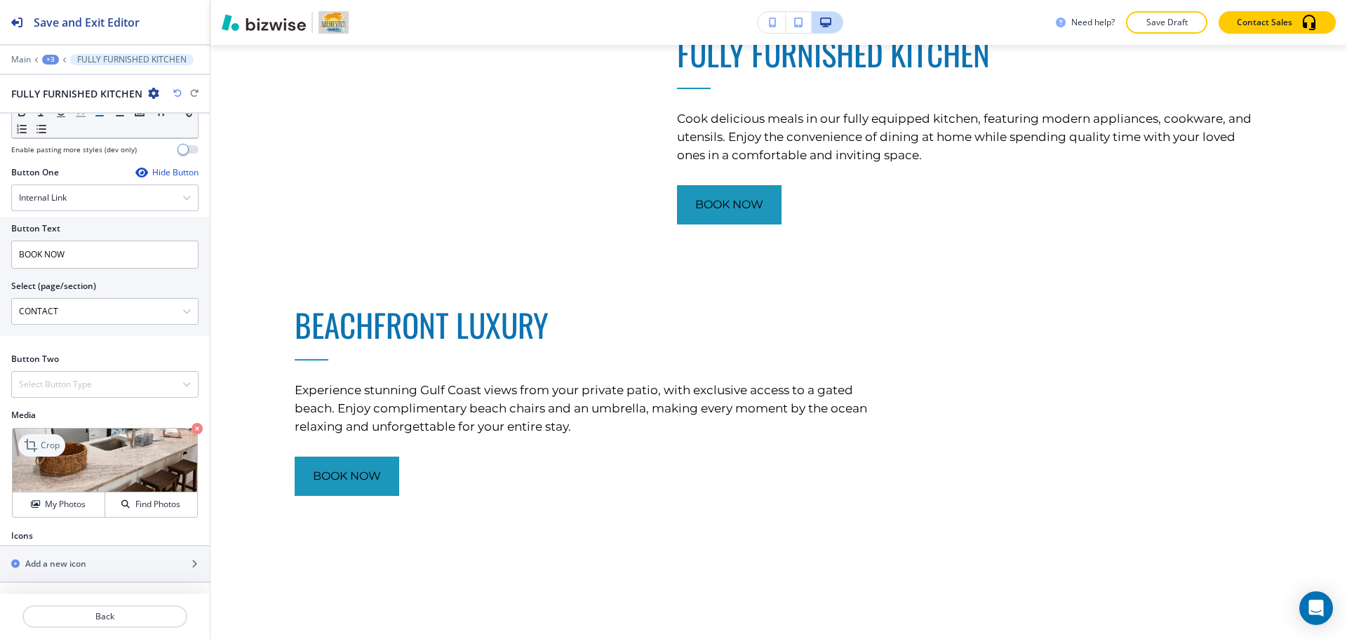
click at [54, 442] on p "Crop" at bounding box center [50, 445] width 19 height 13
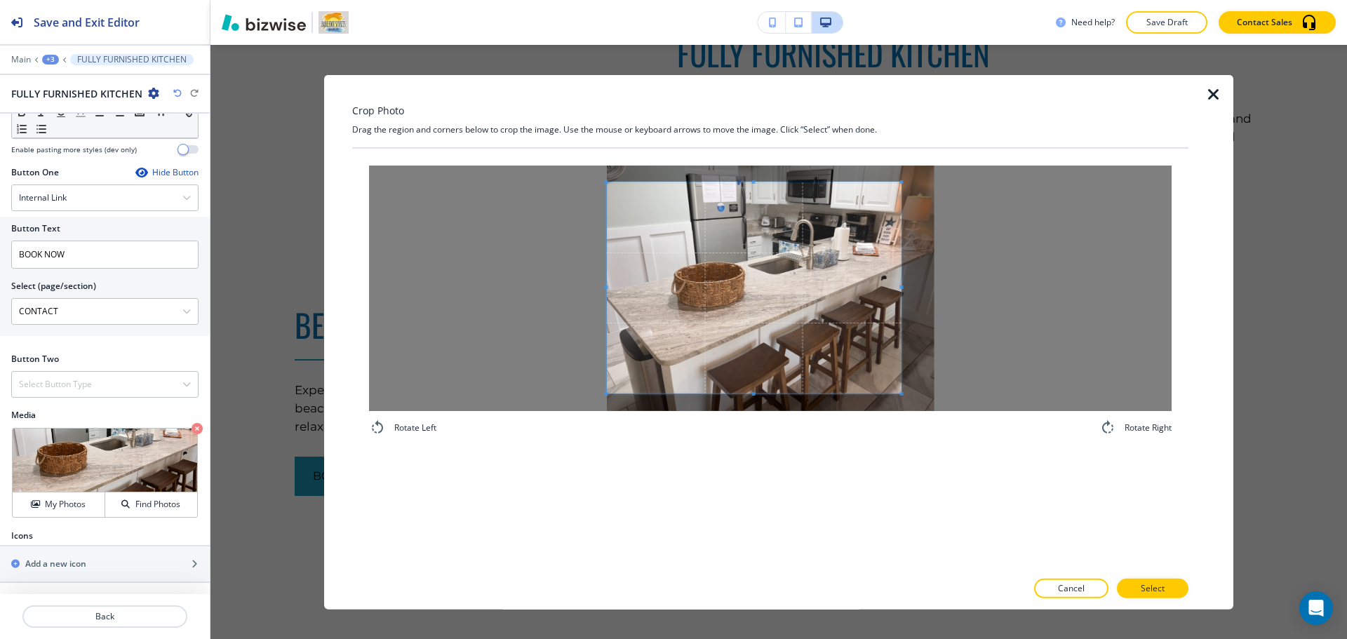
click at [544, 294] on div at bounding box center [770, 287] width 802 height 245
click at [1018, 290] on div at bounding box center [770, 287] width 802 height 245
click at [1154, 583] on p "Select" at bounding box center [1153, 588] width 24 height 13
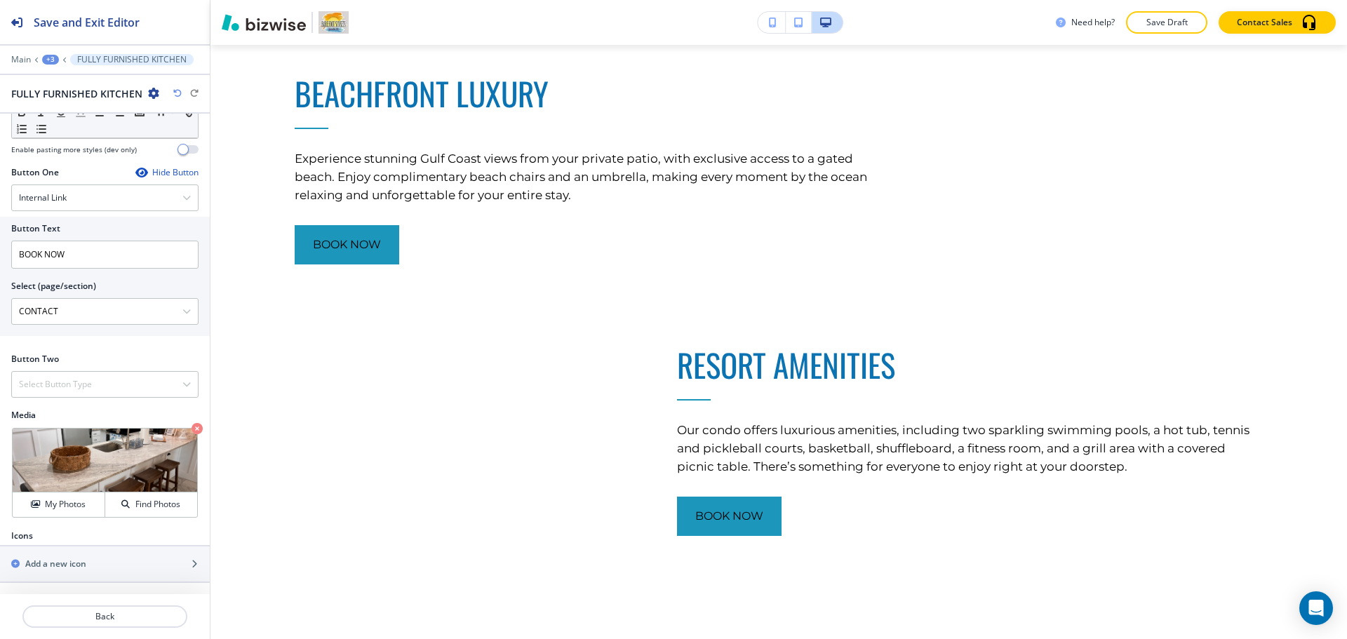
scroll to position [1722, 0]
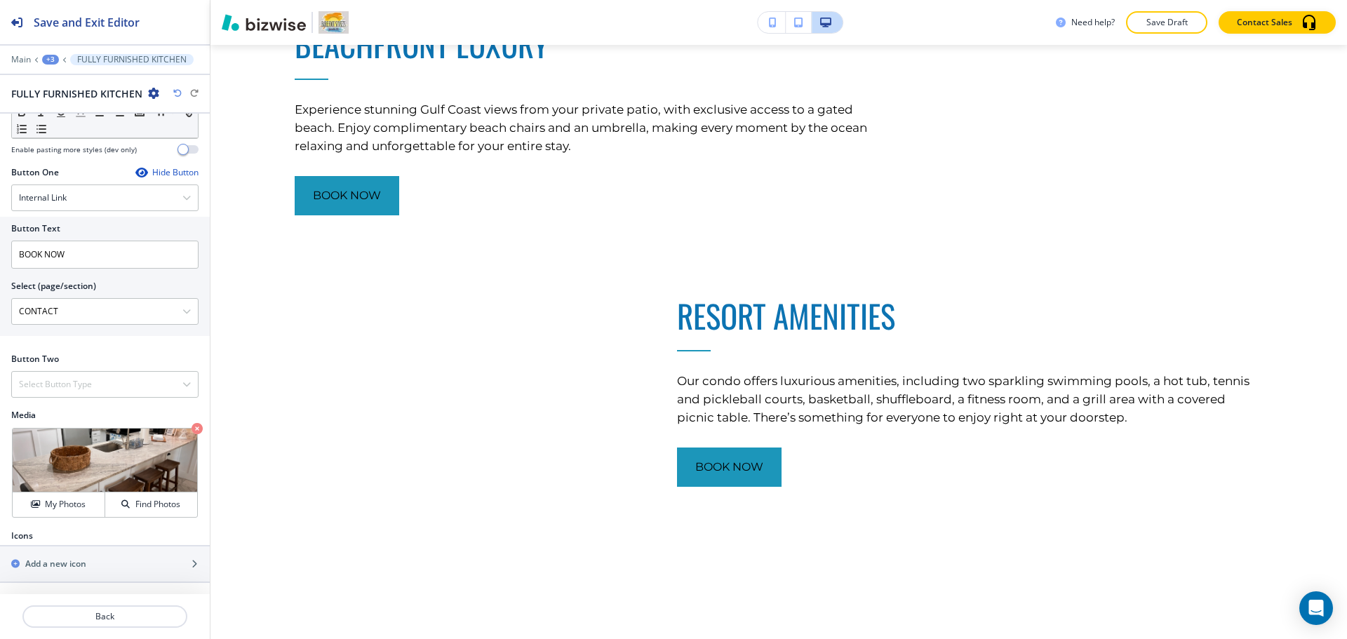
click at [54, 60] on div "+3" at bounding box center [50, 60] width 17 height 10
click at [74, 126] on p "OUR SERVICES" at bounding box center [87, 132] width 72 height 13
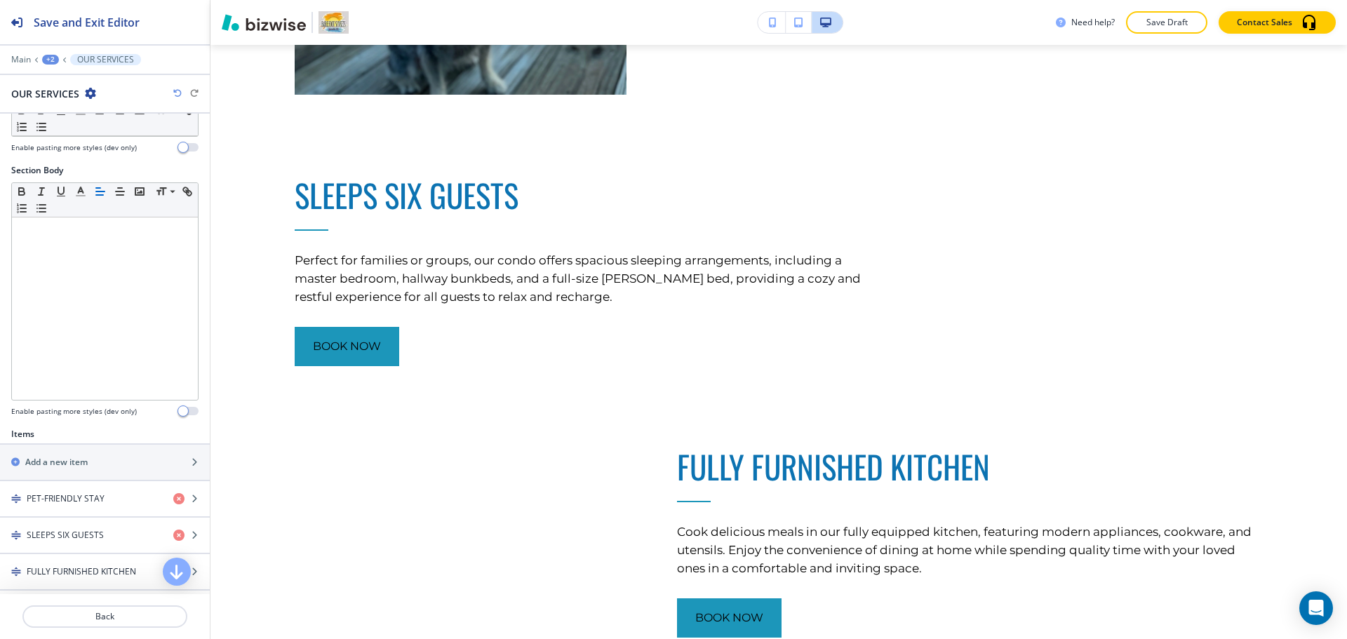
scroll to position [507, 0]
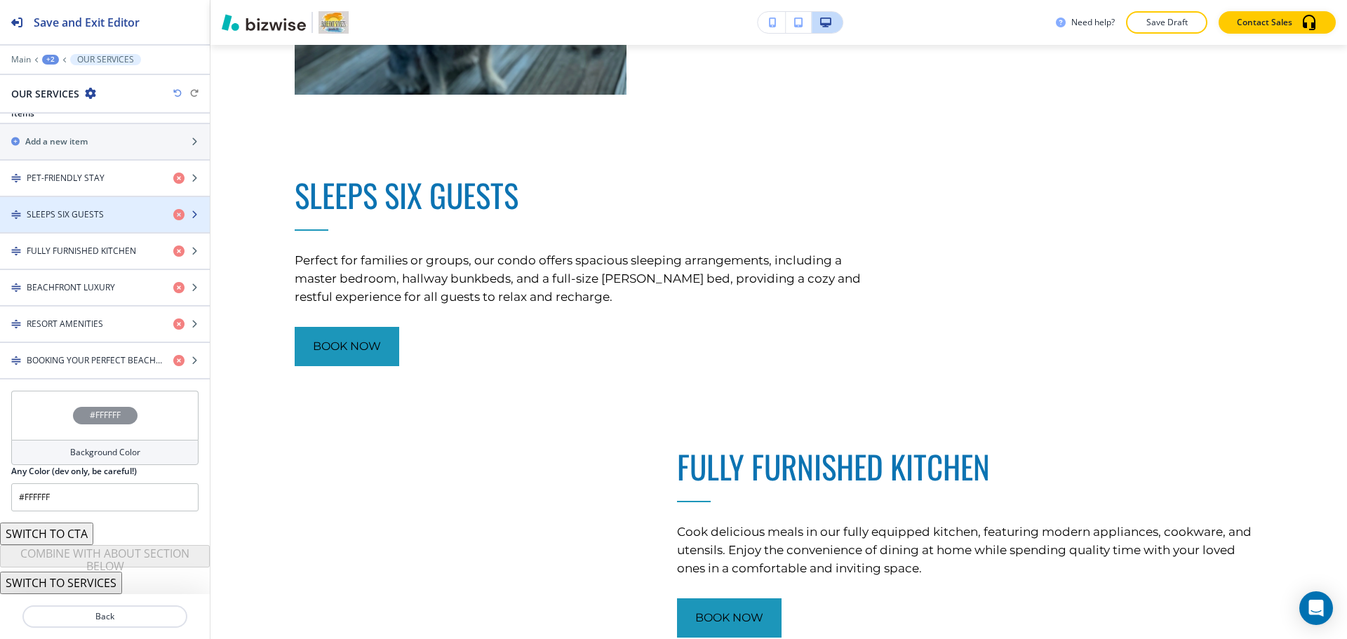
click at [90, 214] on h4 "SLEEPS SIX GUESTS" at bounding box center [65, 214] width 77 height 13
click at [72, 215] on h4 "SLEEPS SIX GUESTS" at bounding box center [65, 214] width 77 height 13
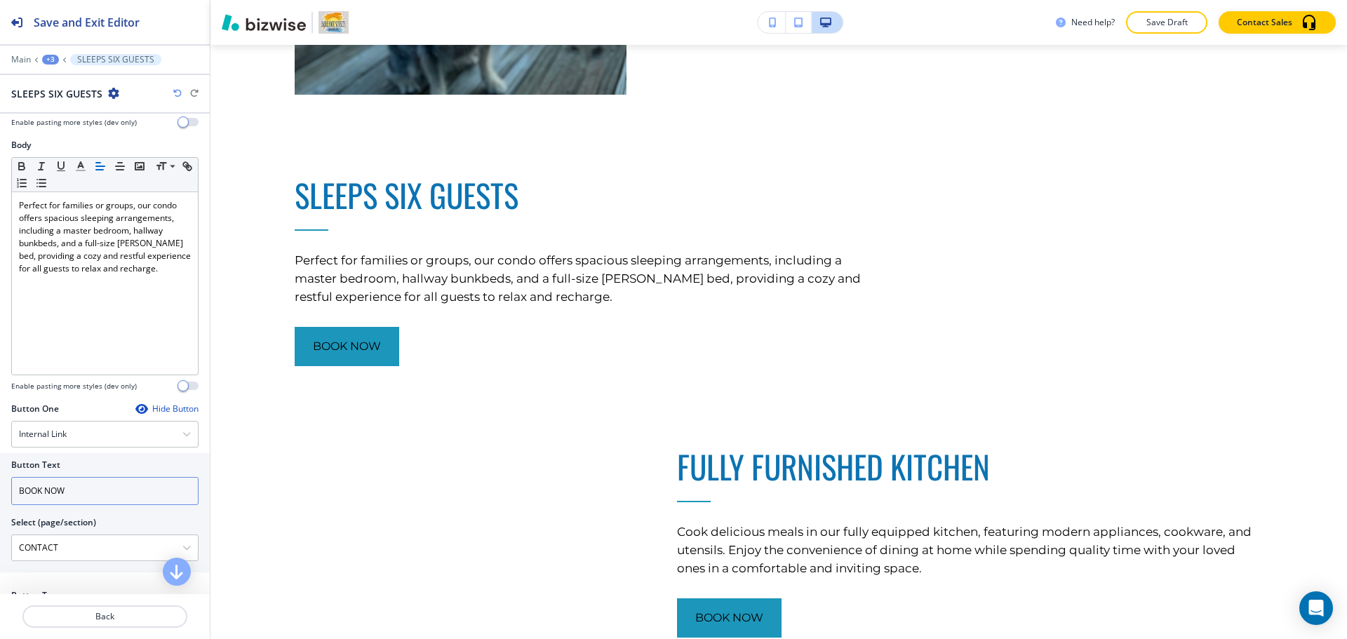
scroll to position [448, 0]
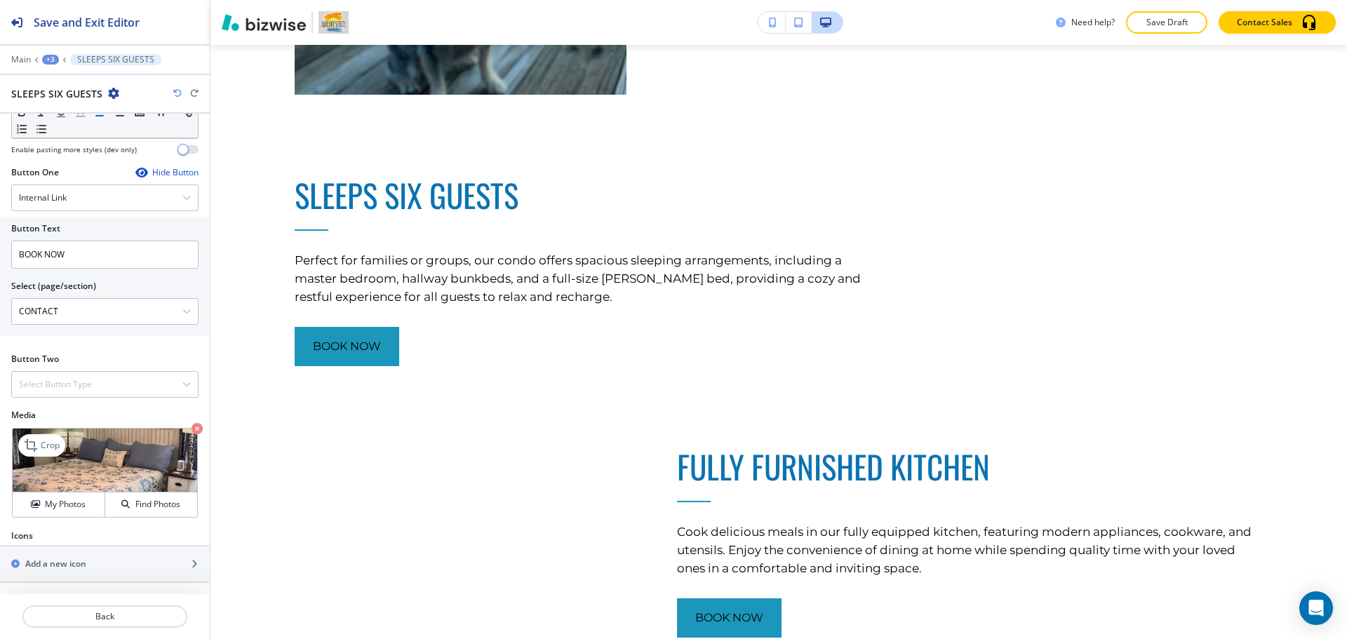
drag, startPoint x: 51, startPoint y: 438, endPoint x: 62, endPoint y: 433, distance: 11.3
click at [53, 436] on div "Crop" at bounding box center [41, 445] width 47 height 22
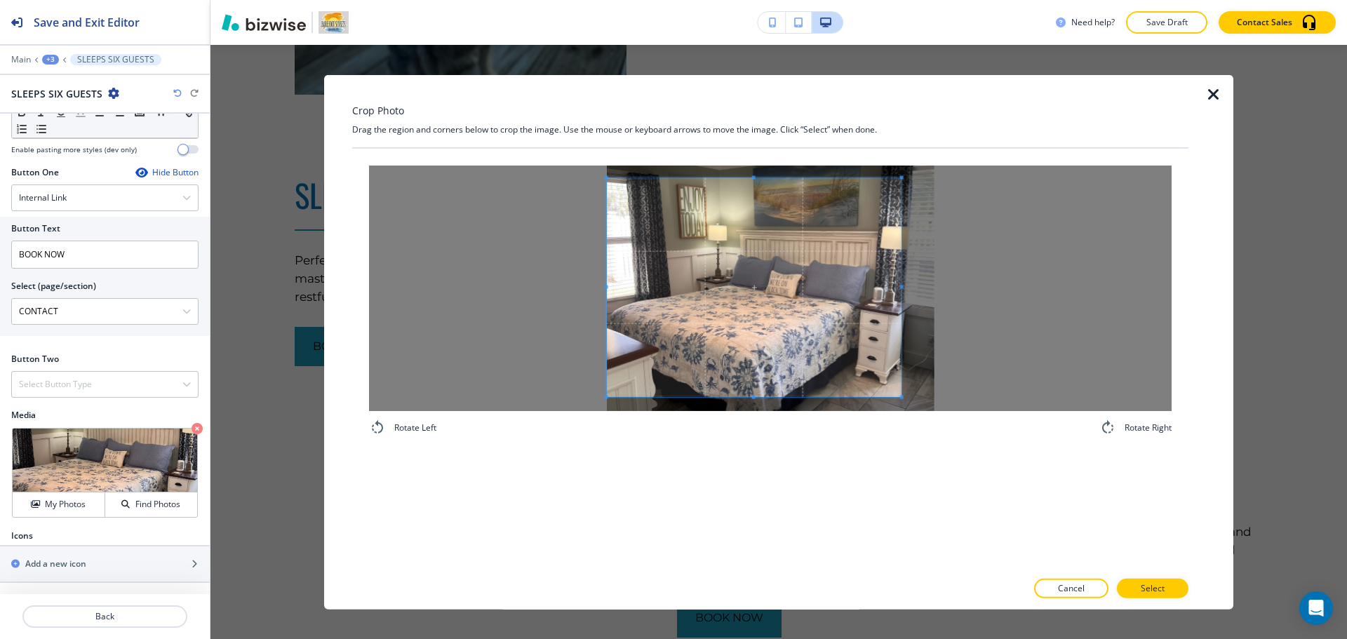
click at [456, 288] on div at bounding box center [770, 287] width 802 height 245
click at [1120, 309] on div at bounding box center [770, 287] width 802 height 245
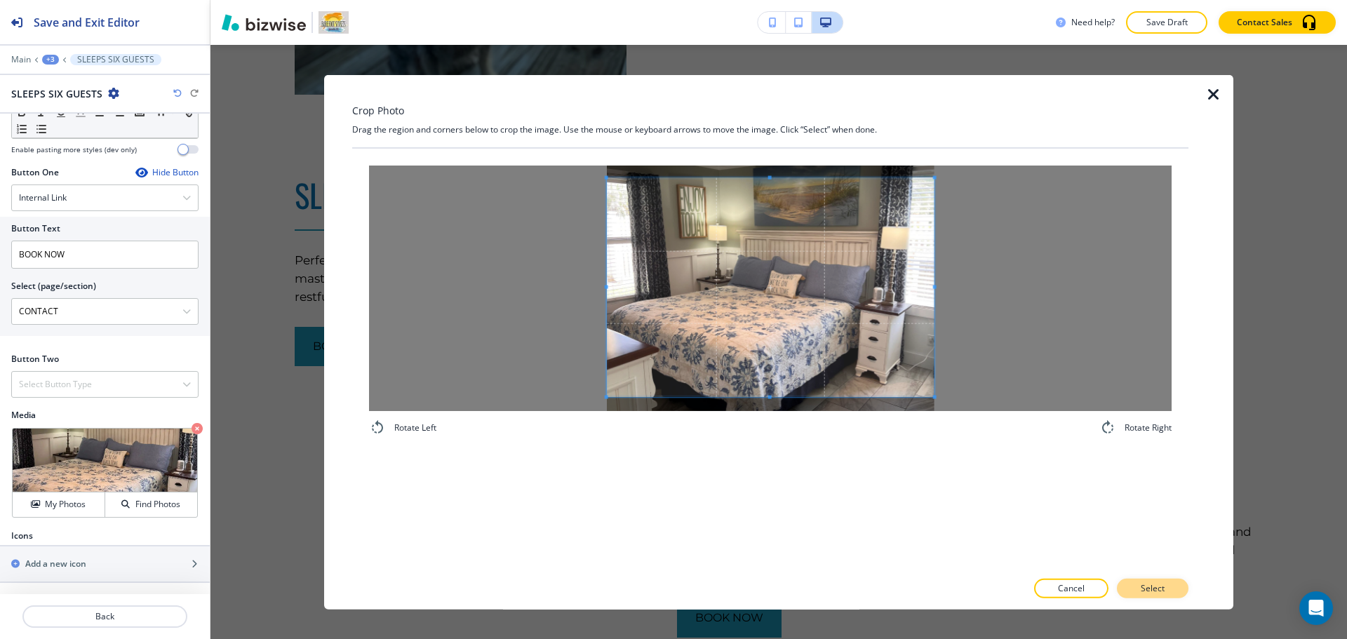
click at [1159, 587] on p "Select" at bounding box center [1153, 588] width 24 height 13
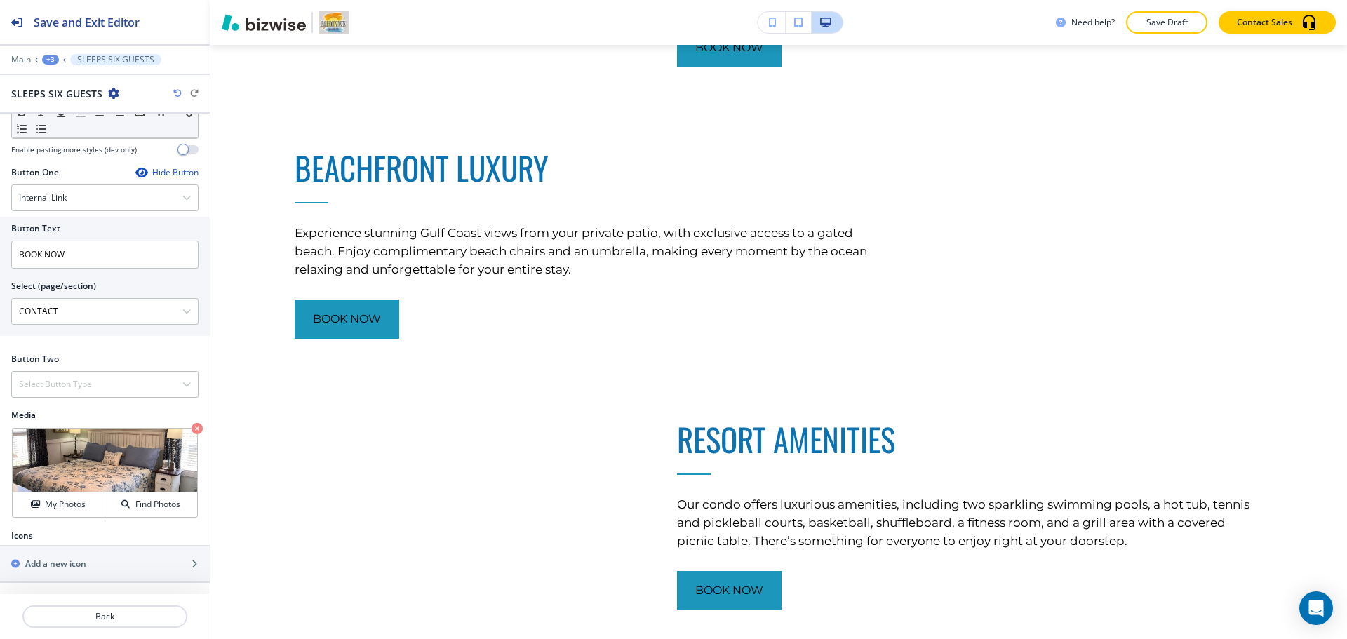
scroll to position [1730, 0]
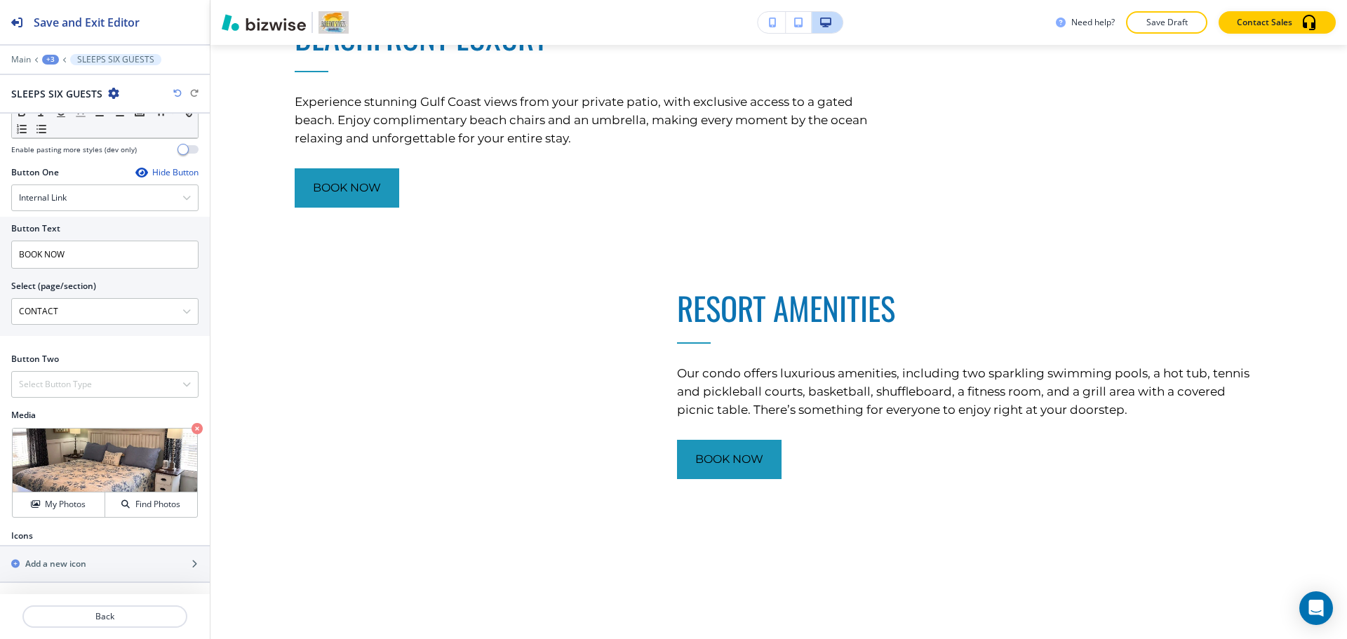
click at [48, 60] on div "+3" at bounding box center [50, 60] width 17 height 10
click at [60, 124] on button "OUR SERVICES" at bounding box center [87, 131] width 90 height 25
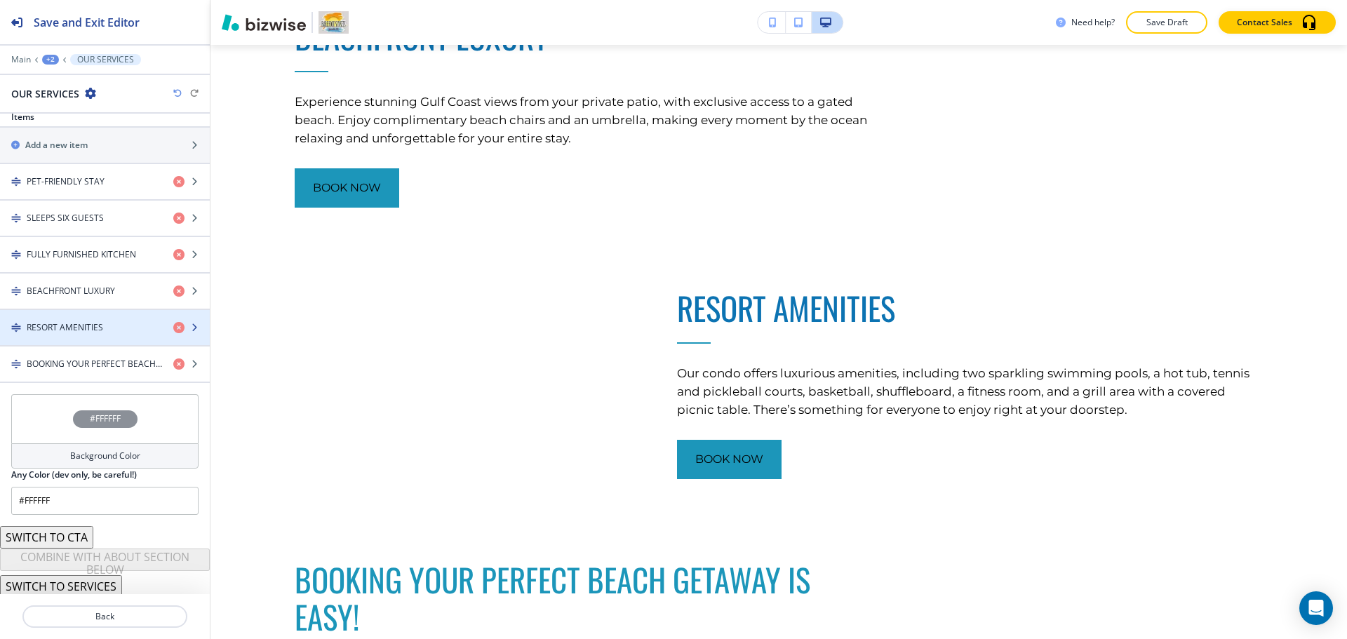
scroll to position [507, 0]
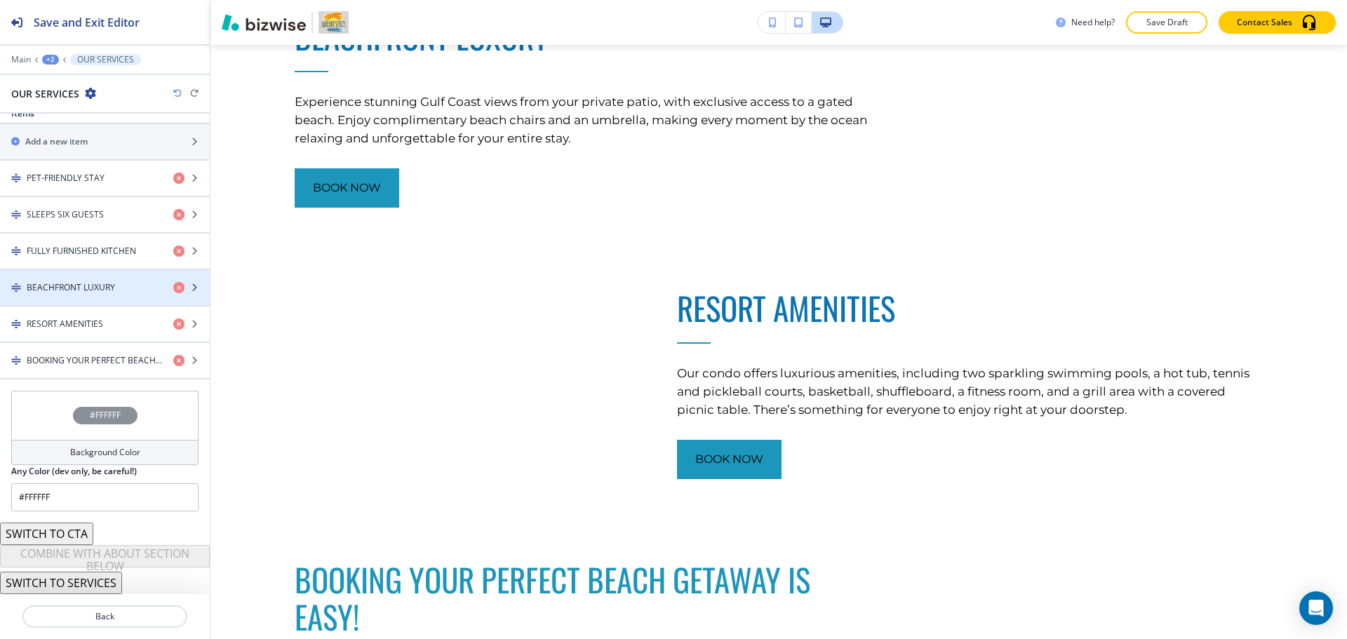
click at [107, 300] on div "button" at bounding box center [105, 299] width 210 height 11
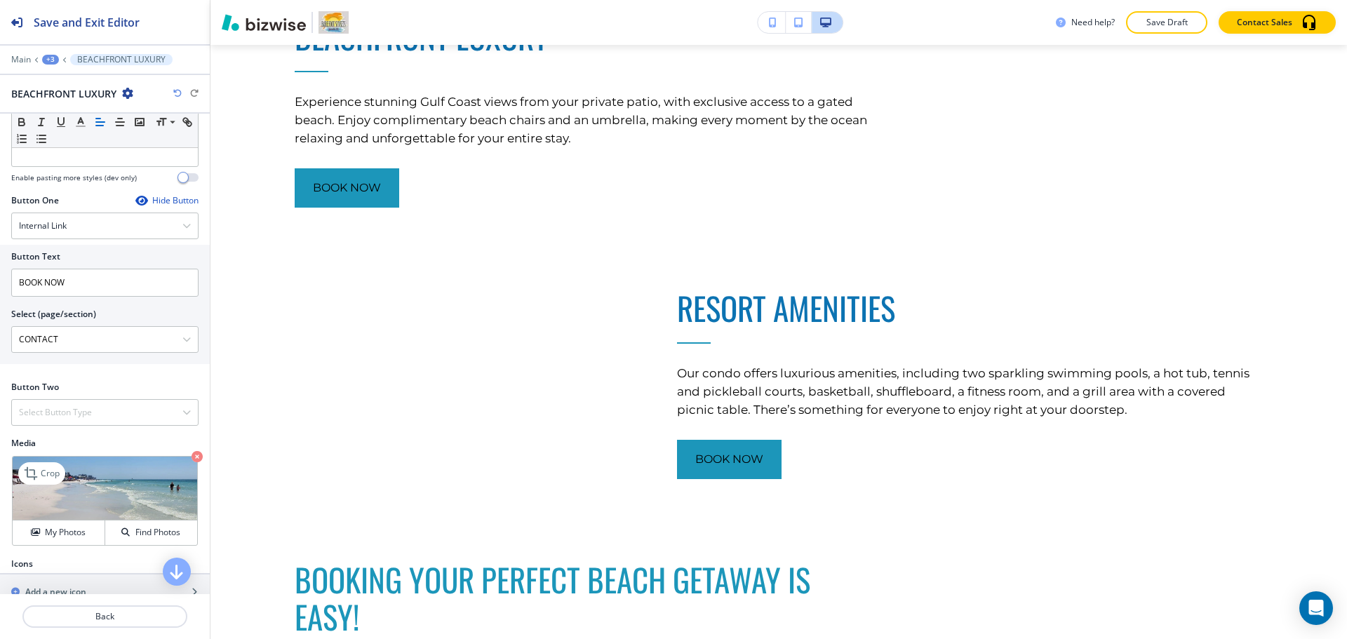
scroll to position [421, 0]
drag, startPoint x: 61, startPoint y: 476, endPoint x: 81, endPoint y: 471, distance: 21.1
click at [63, 475] on div "Crop" at bounding box center [41, 473] width 47 height 22
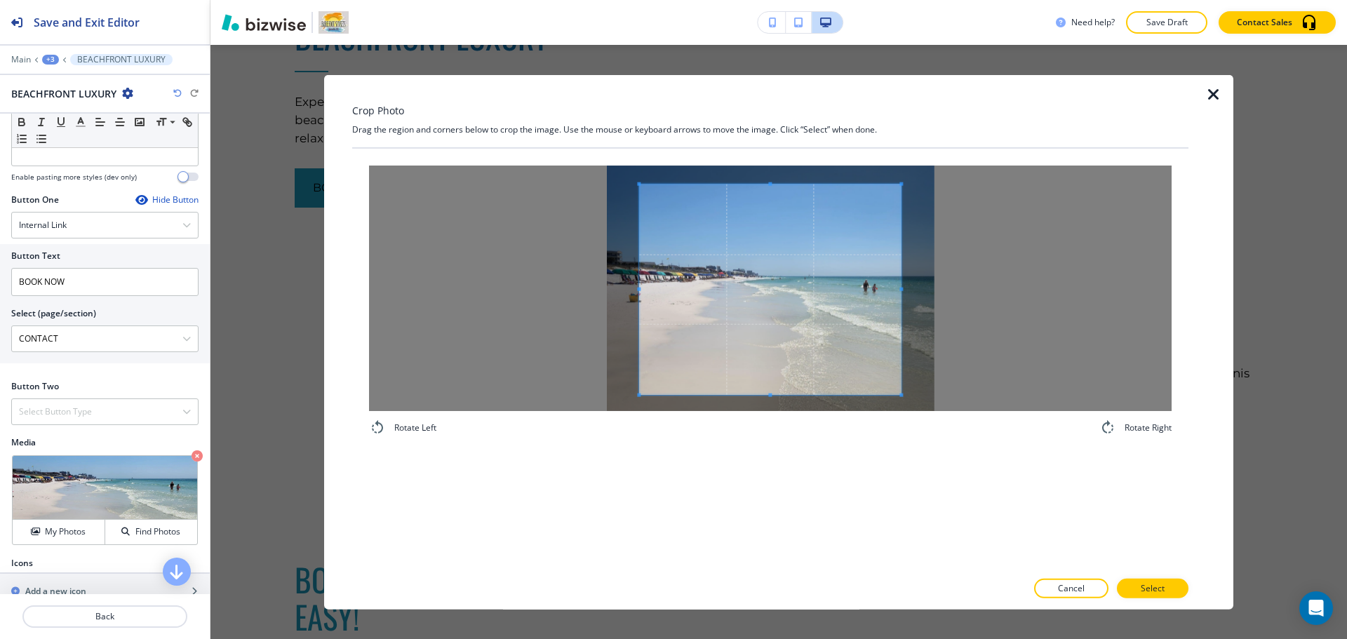
click at [990, 288] on div at bounding box center [770, 287] width 802 height 245
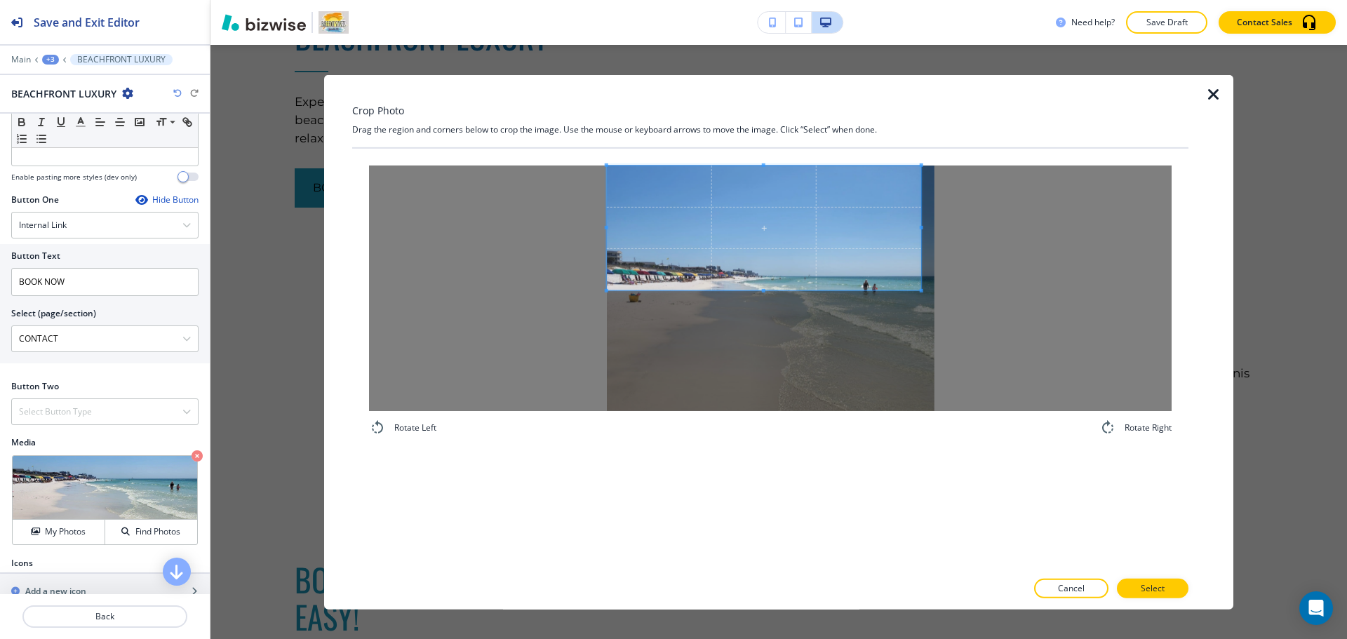
click at [497, 143] on div "Crop Photo Drag the region and corners below to crop the image. Use the mouse o…" at bounding box center [770, 341] width 836 height 534
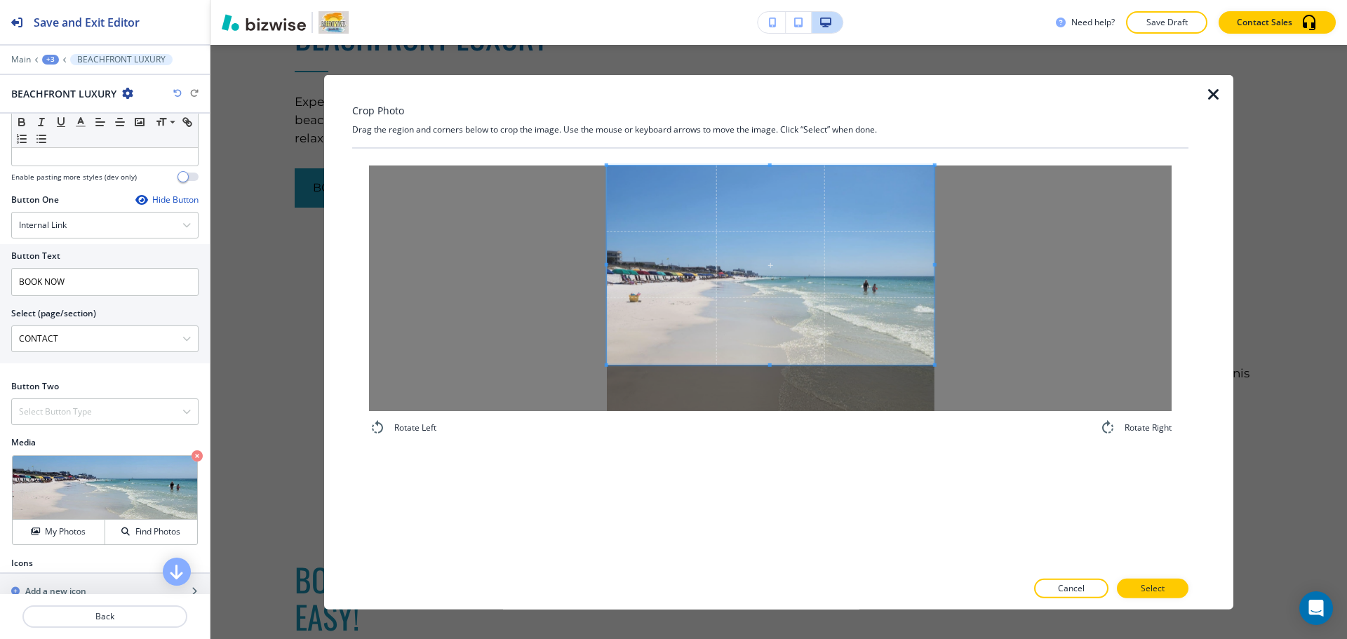
click at [955, 365] on div at bounding box center [770, 287] width 802 height 245
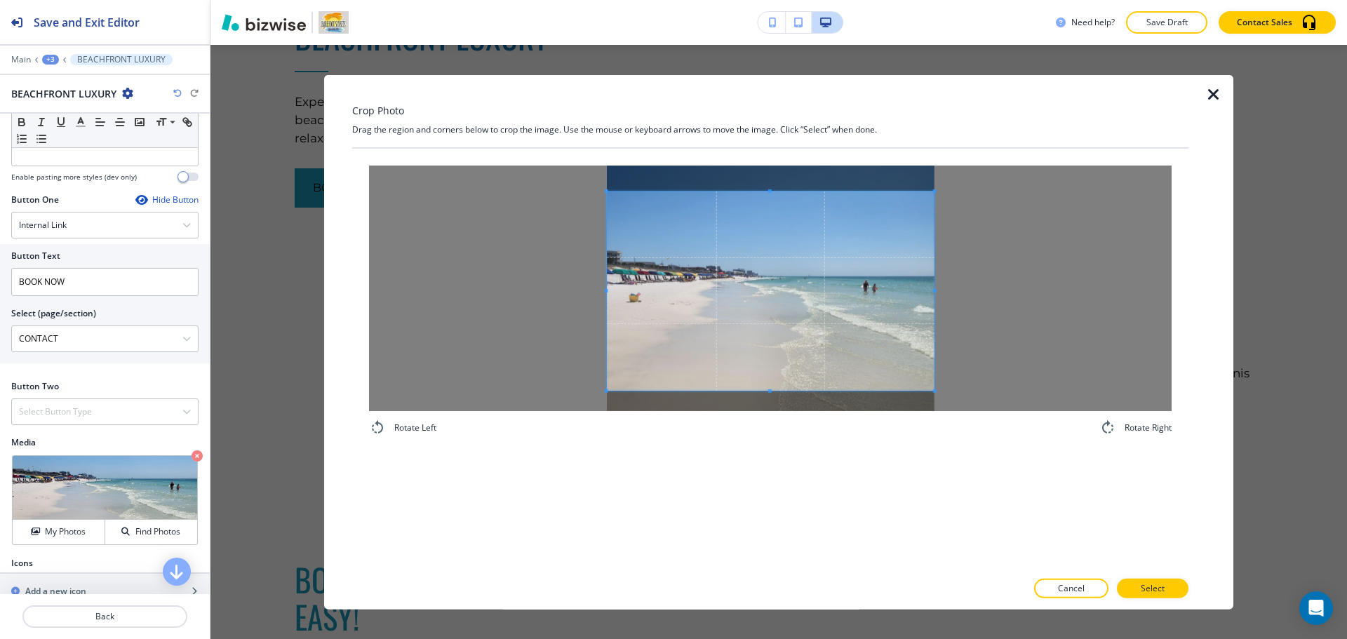
click at [863, 293] on span at bounding box center [771, 291] width 328 height 200
click at [1152, 586] on p "Select" at bounding box center [1153, 588] width 24 height 13
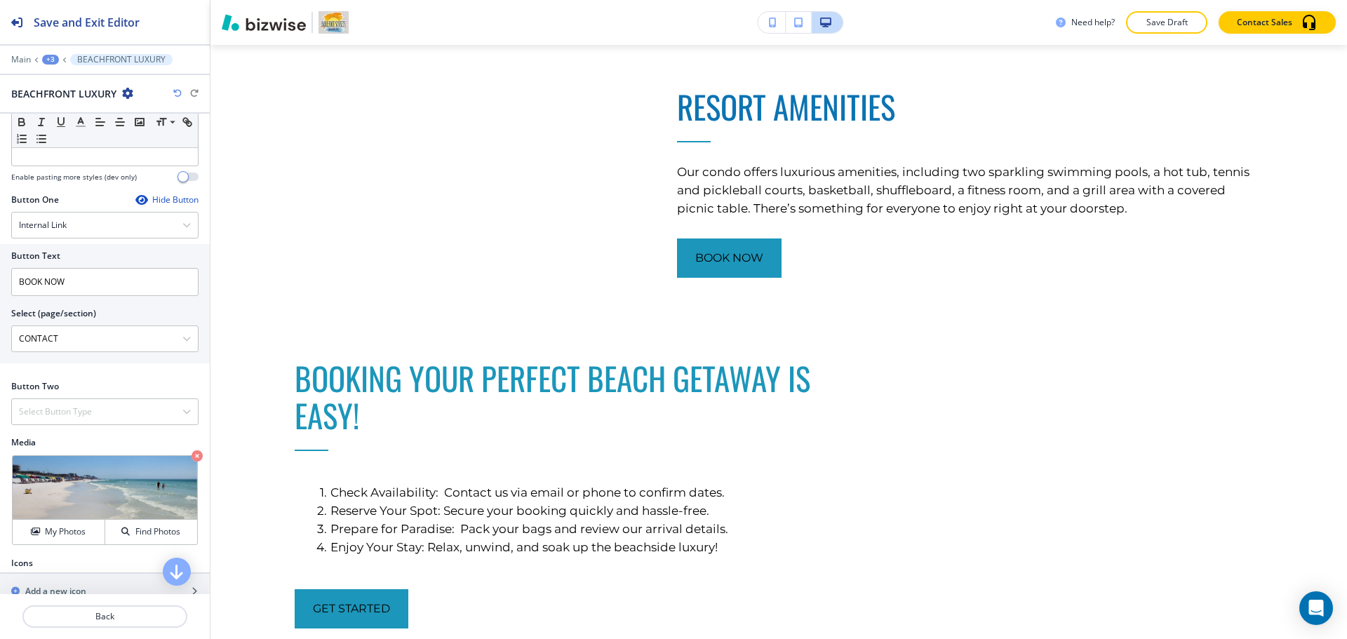
scroll to position [1940, 0]
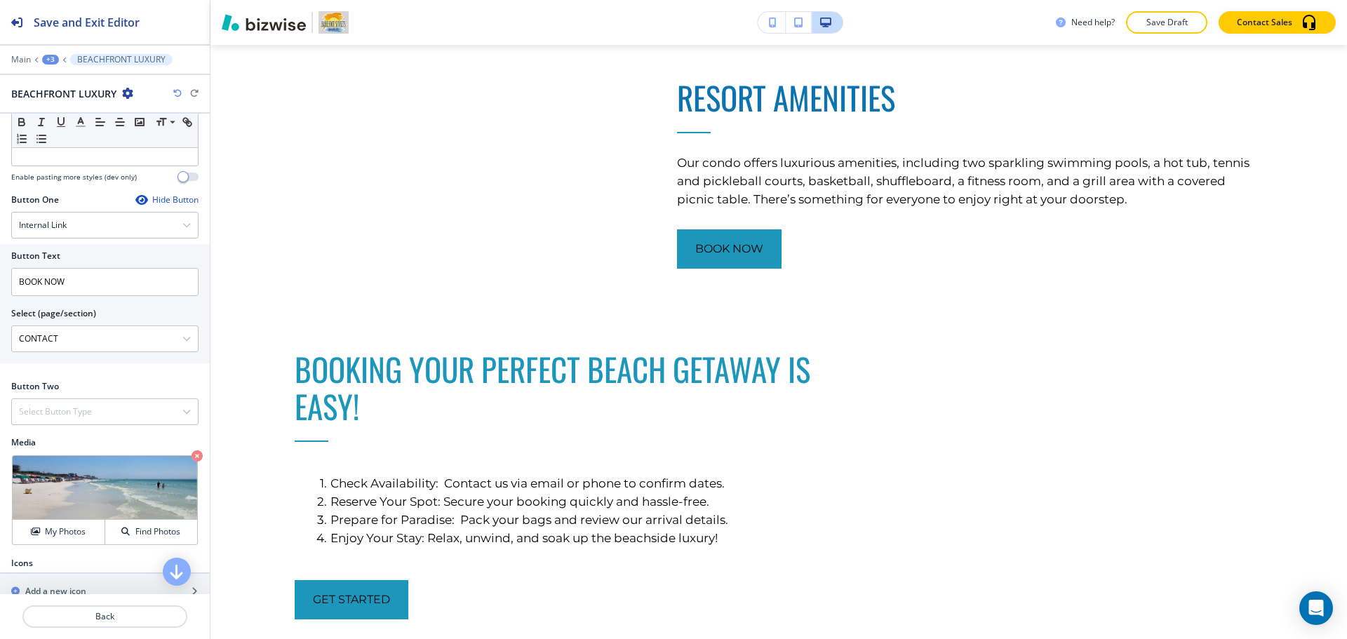
click at [52, 58] on div "+3" at bounding box center [50, 60] width 17 height 10
click at [83, 128] on p "OUR SERVICES" at bounding box center [87, 132] width 72 height 13
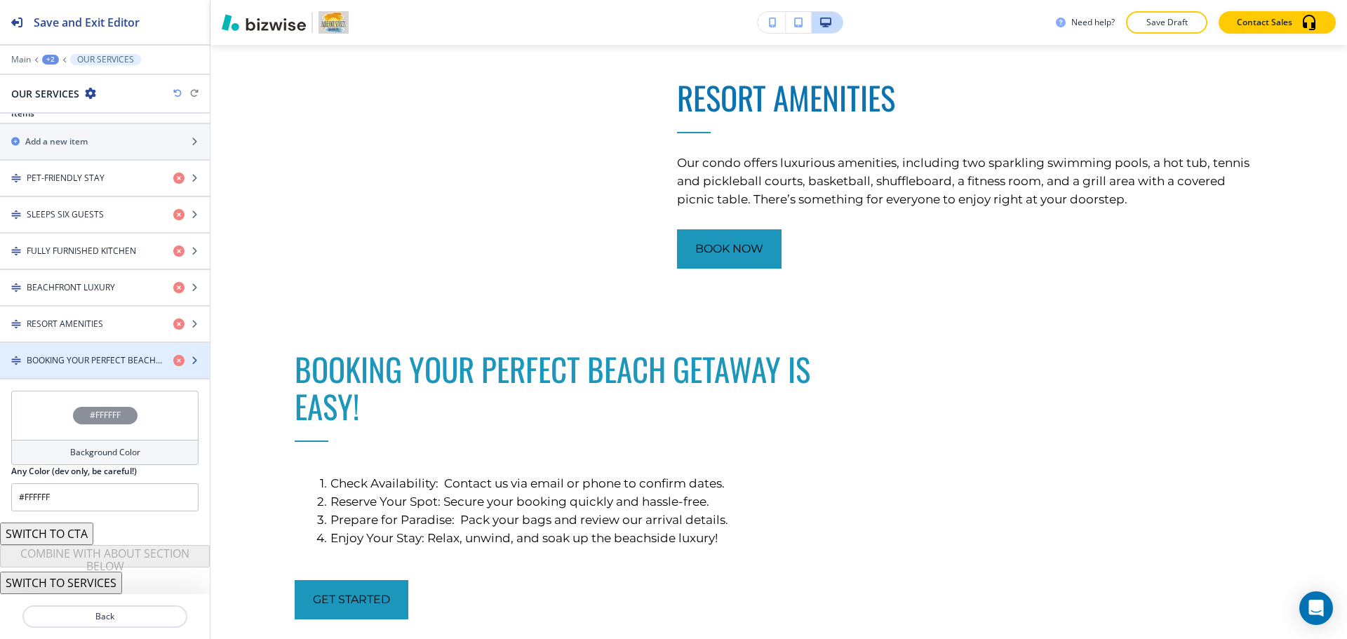
click at [95, 351] on div "button" at bounding box center [105, 348] width 210 height 11
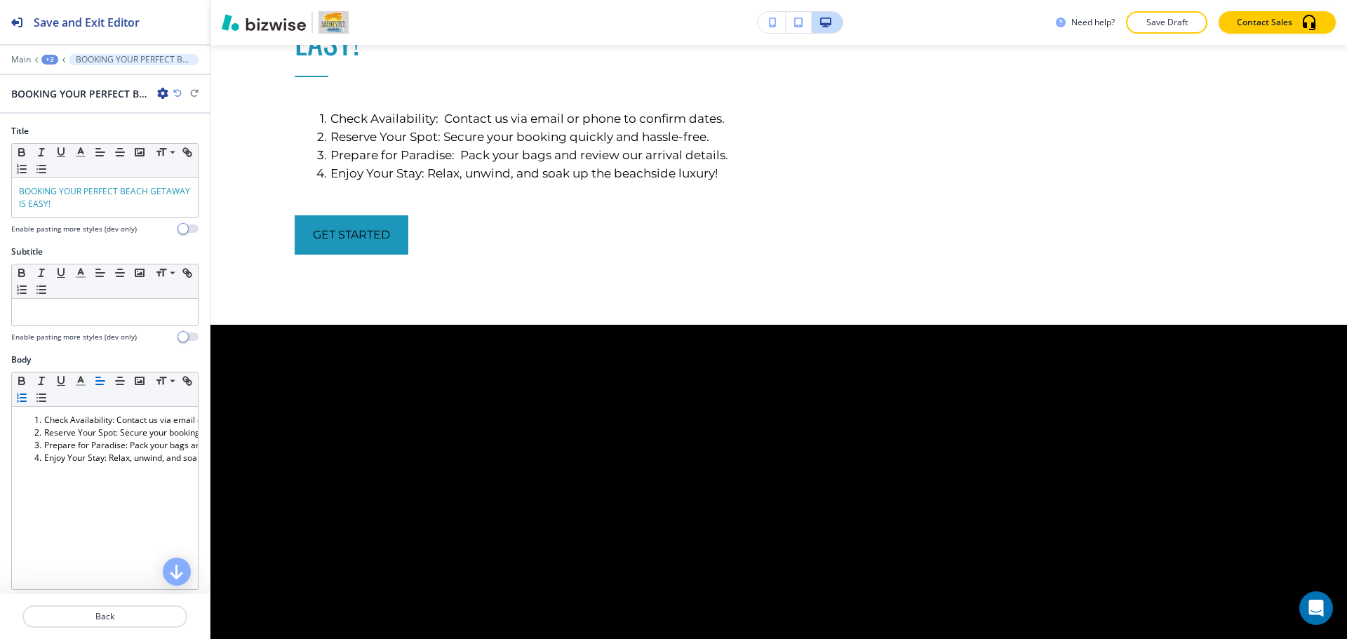
scroll to position [2306, 0]
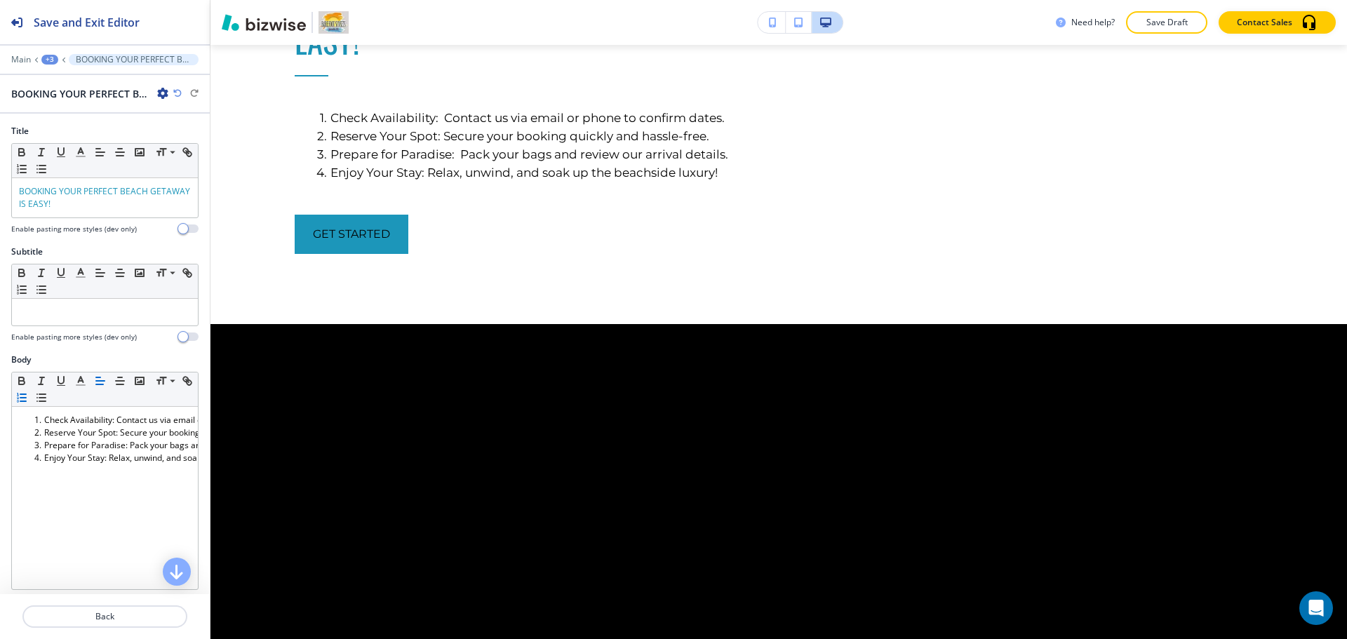
click at [51, 58] on div "+3" at bounding box center [49, 60] width 17 height 10
click at [88, 138] on button "OUR SERVICES" at bounding box center [86, 131] width 90 height 25
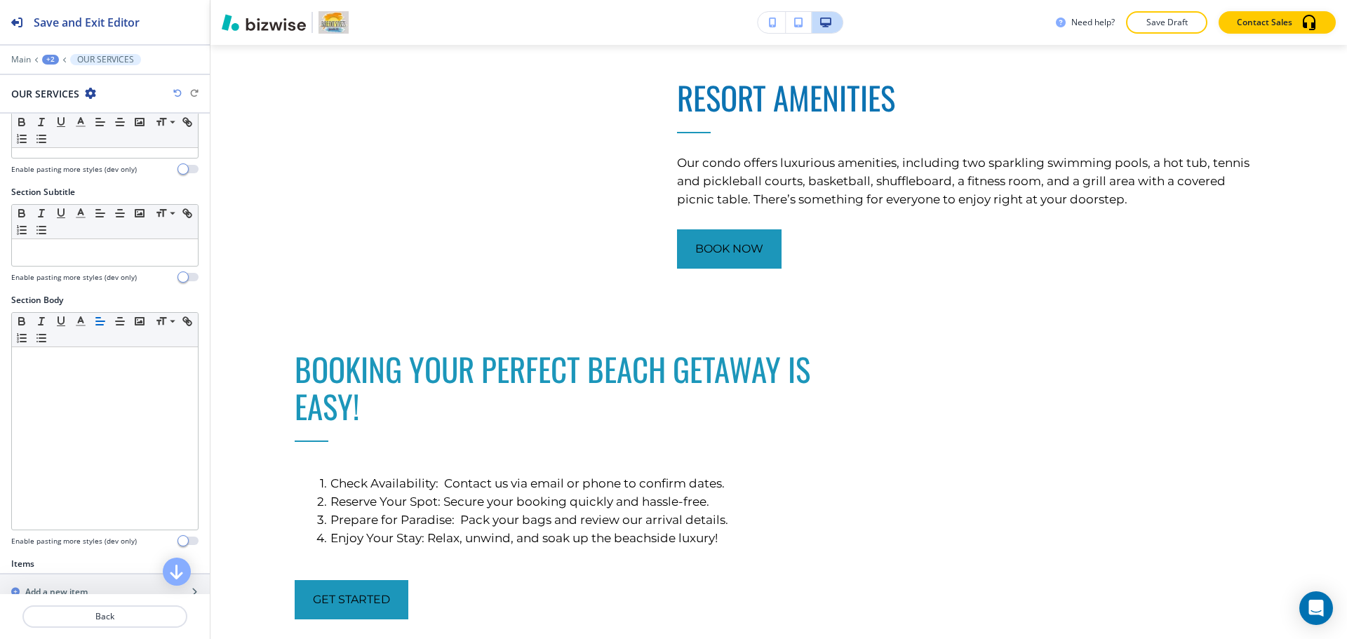
scroll to position [507, 0]
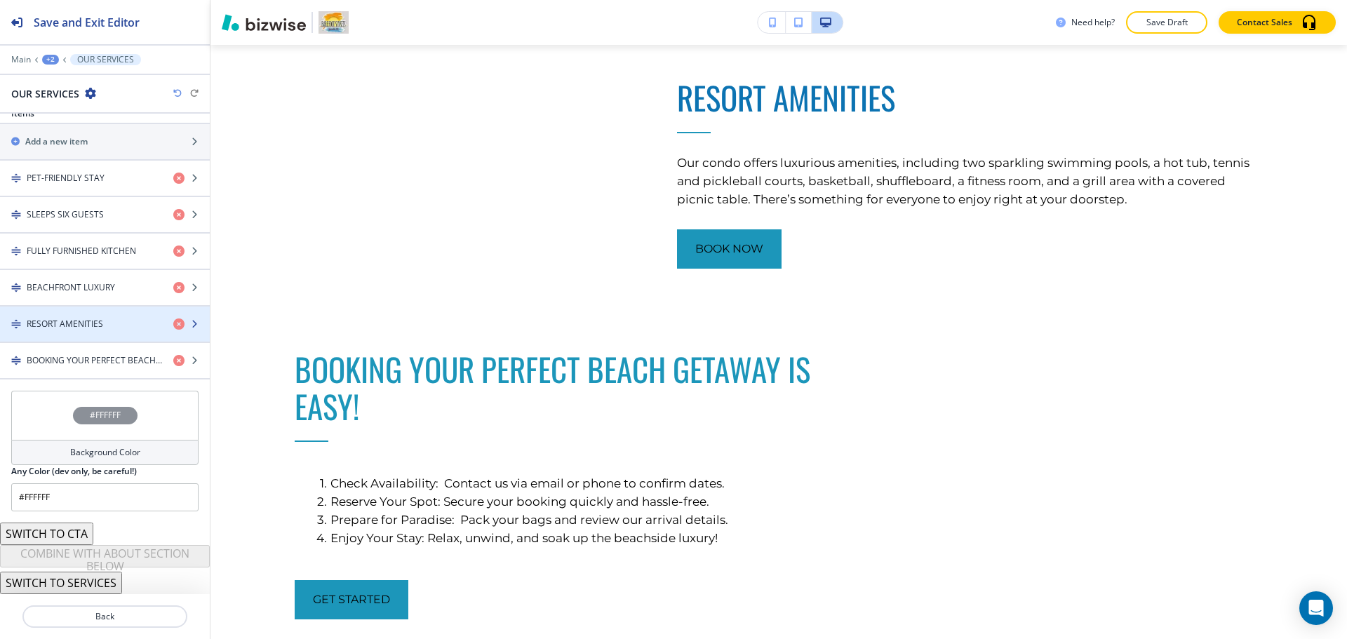
click at [107, 316] on div "button" at bounding box center [105, 312] width 210 height 11
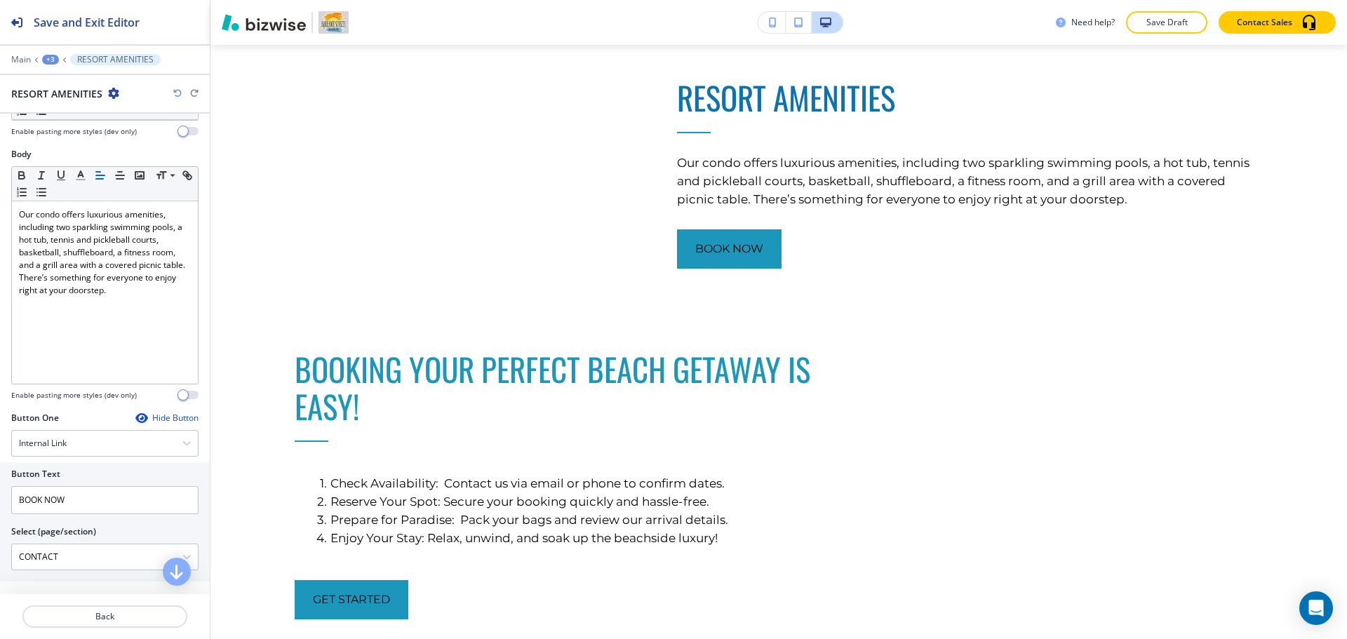
scroll to position [421, 0]
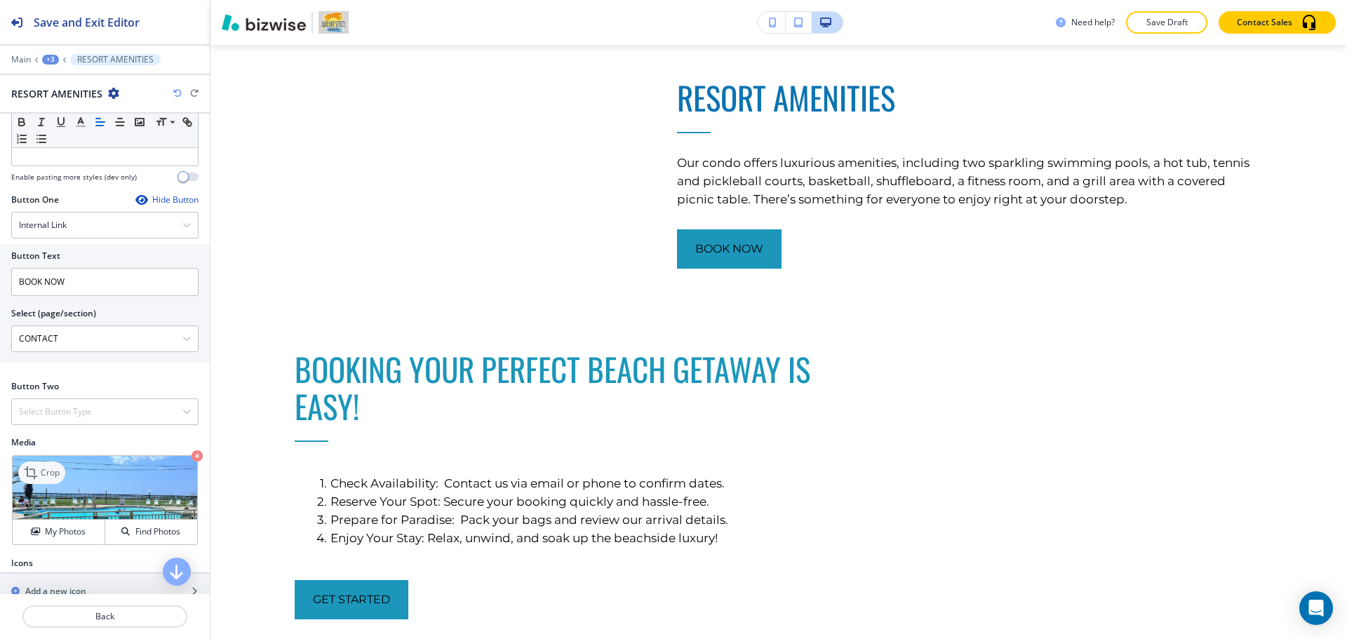
click at [40, 476] on icon at bounding box center [32, 472] width 17 height 17
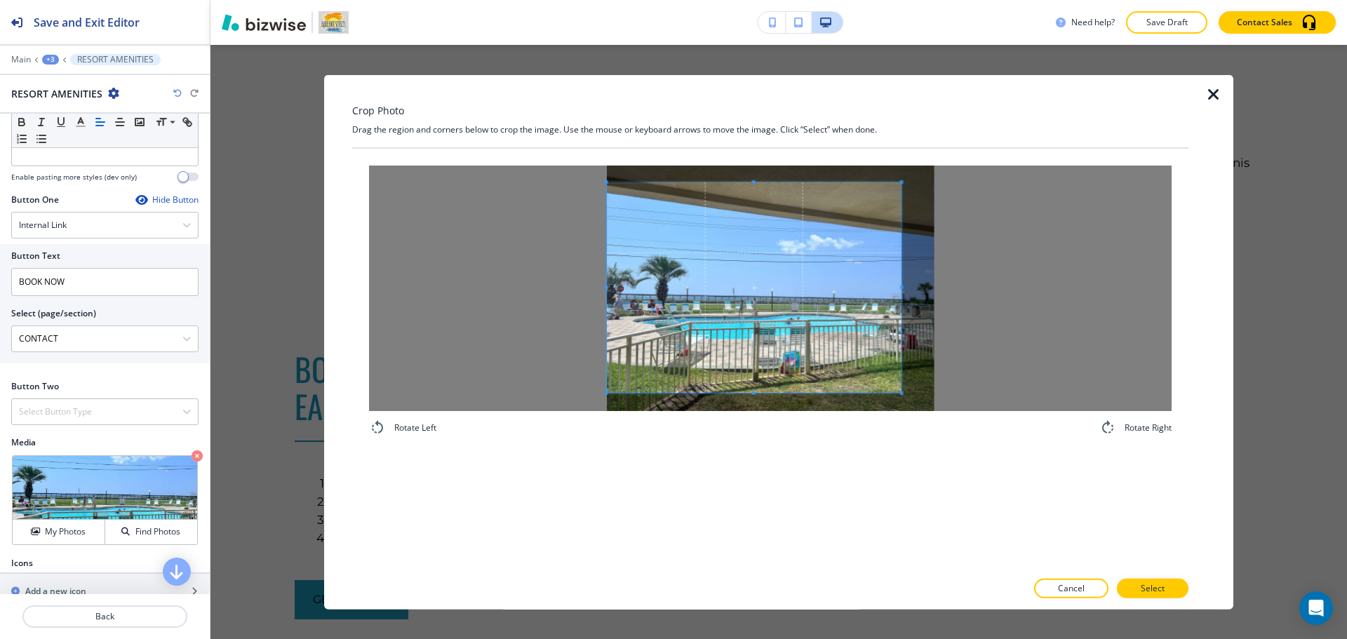
click at [515, 267] on div at bounding box center [770, 287] width 802 height 245
click at [1133, 318] on div at bounding box center [770, 287] width 802 height 245
click at [1155, 588] on p "Select" at bounding box center [1153, 588] width 24 height 13
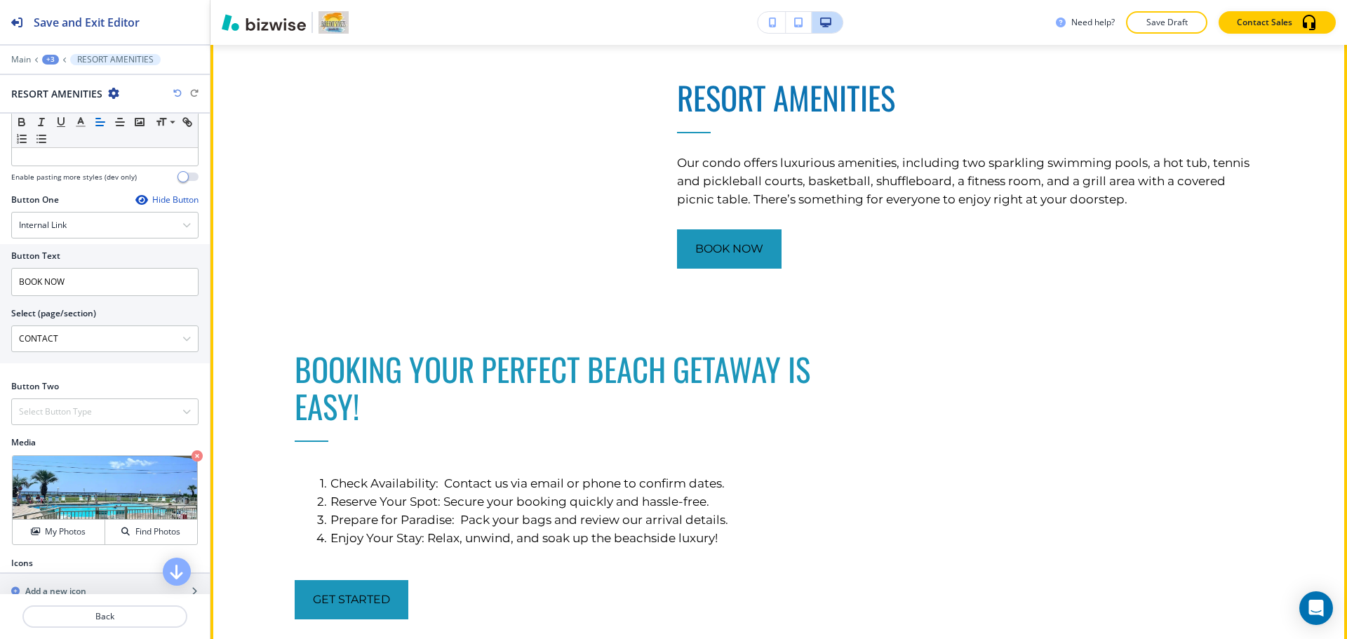
click at [993, 269] on div "BOOK NOW" at bounding box center [970, 248] width 586 height 39
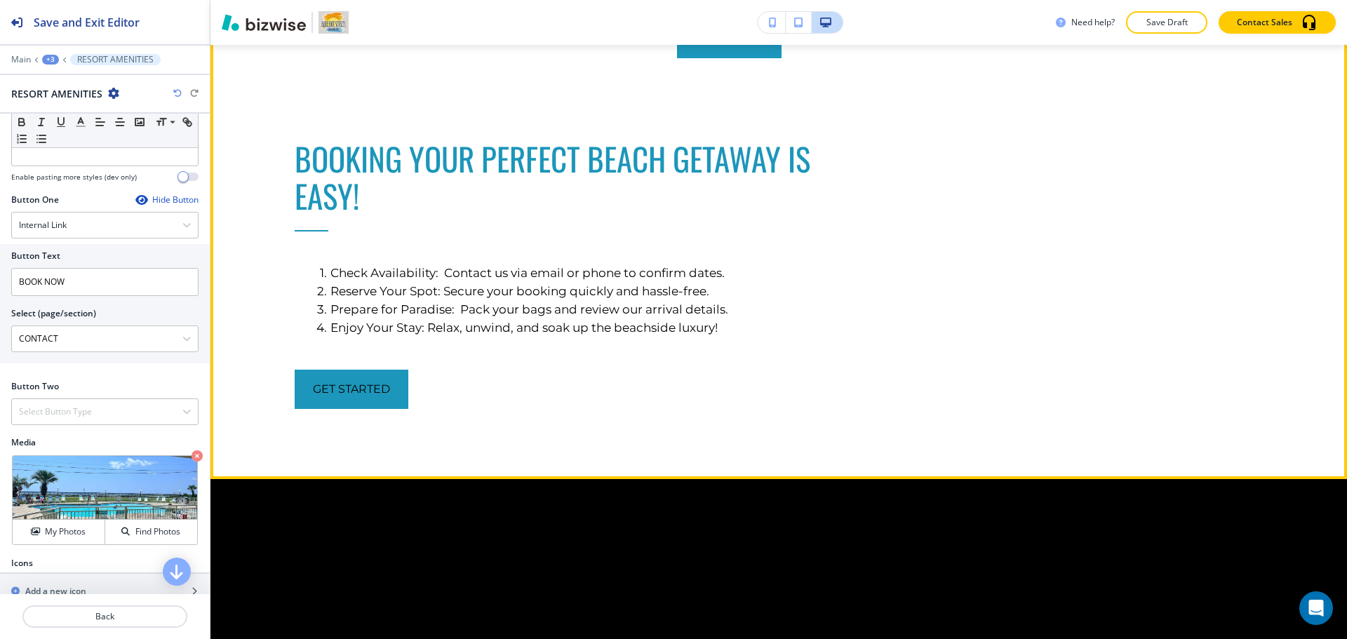
scroll to position [2291, 0]
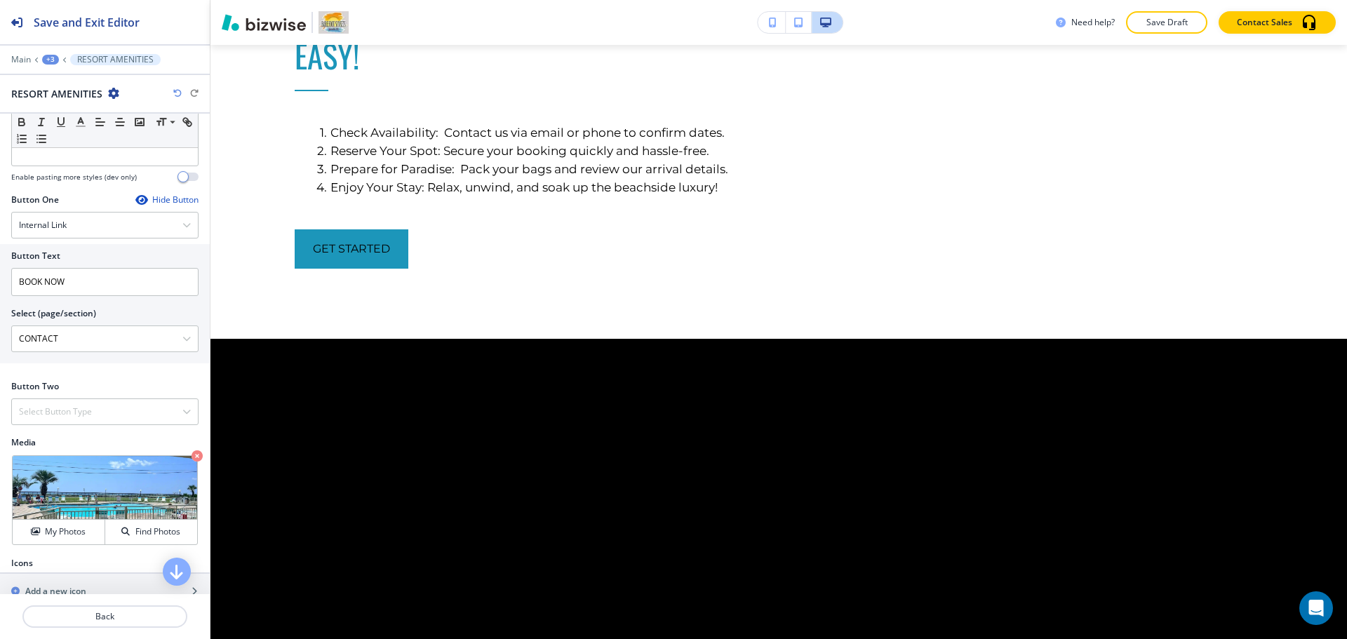
click at [50, 61] on div "+3" at bounding box center [50, 60] width 17 height 10
click at [80, 130] on p "OUR SERVICES" at bounding box center [87, 132] width 72 height 13
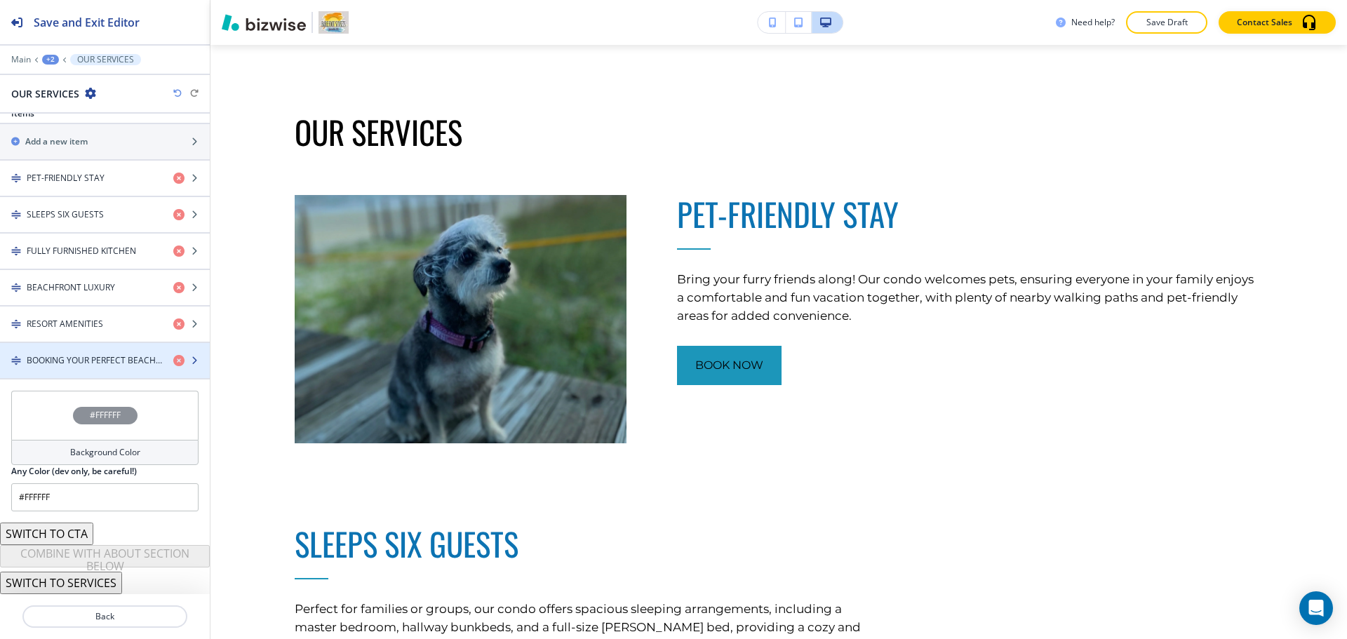
scroll to position [678, 0]
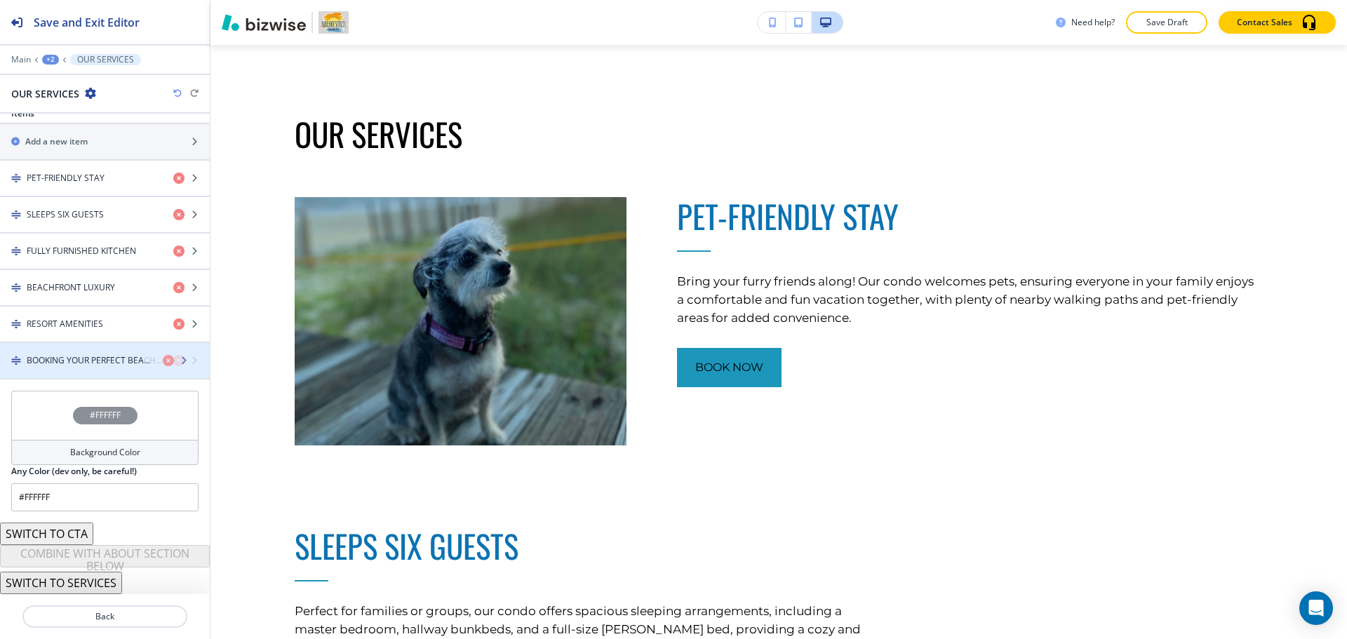
click at [94, 363] on h4 "BOOKING YOUR PERFECT BEACH GETAWAY IS EASY!" at bounding box center [94, 360] width 135 height 13
click at [126, 368] on div "button" at bounding box center [105, 372] width 210 height 11
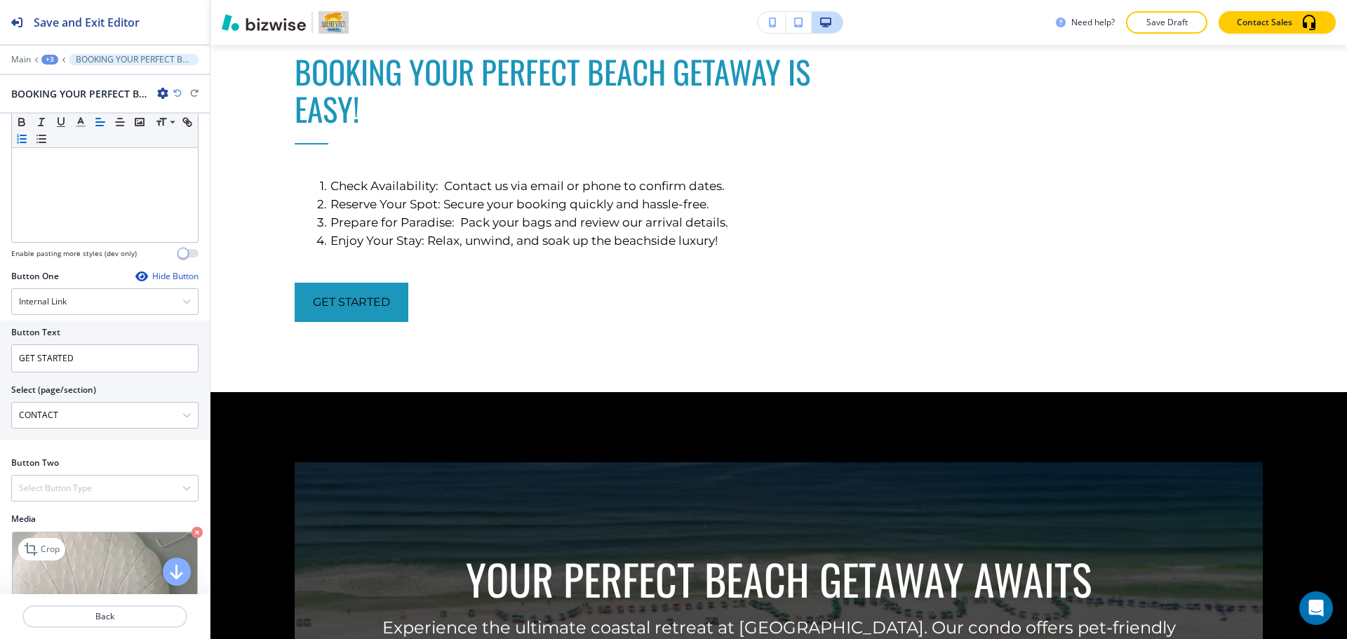
scroll to position [451, 0]
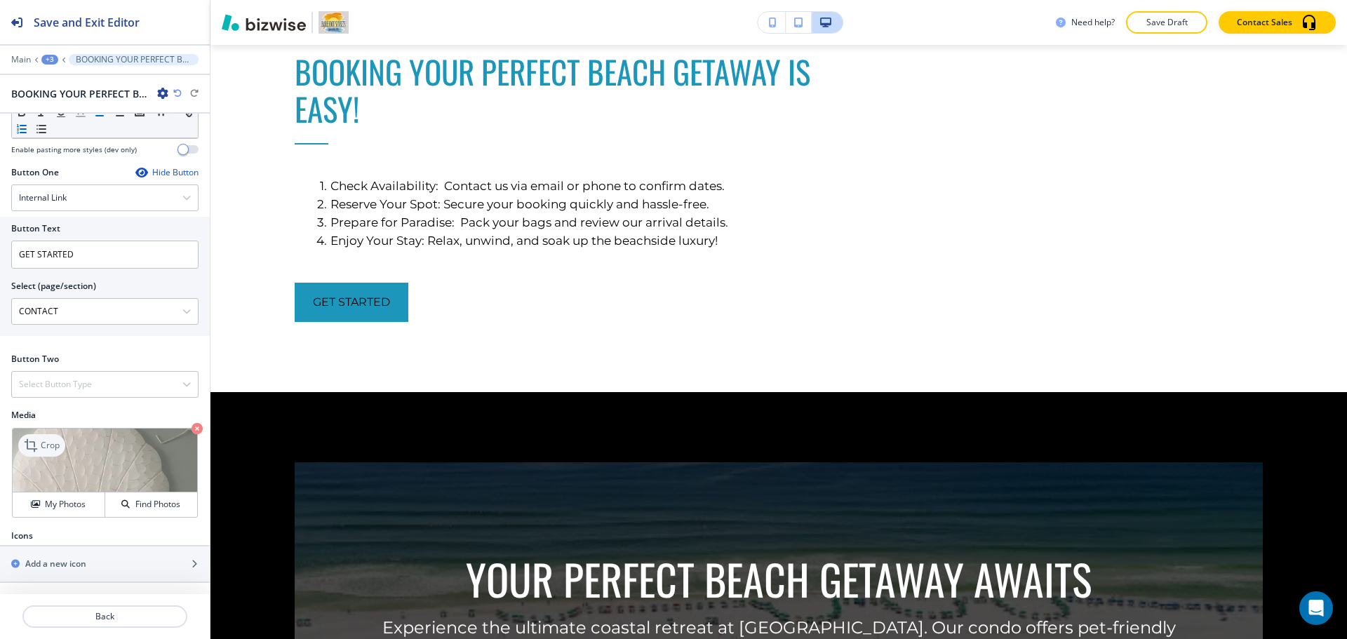
click at [43, 450] on p "Crop" at bounding box center [50, 445] width 19 height 13
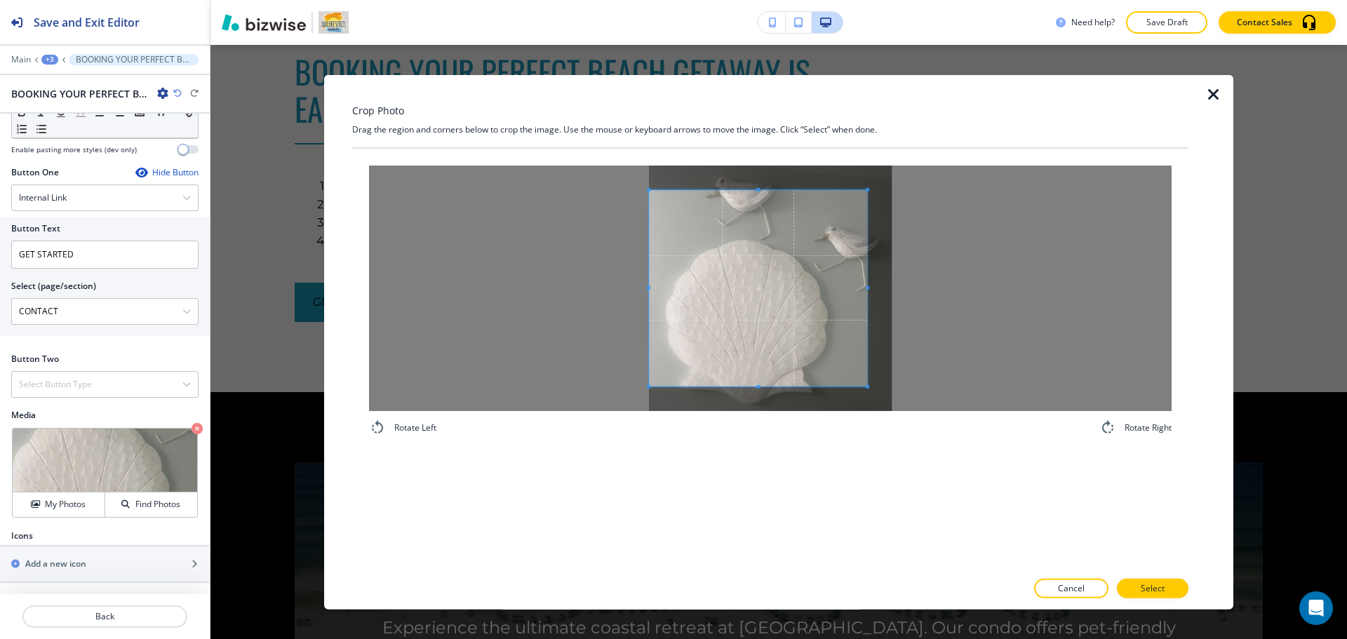
click at [606, 285] on div at bounding box center [770, 287] width 802 height 245
click at [924, 299] on div at bounding box center [770, 287] width 802 height 245
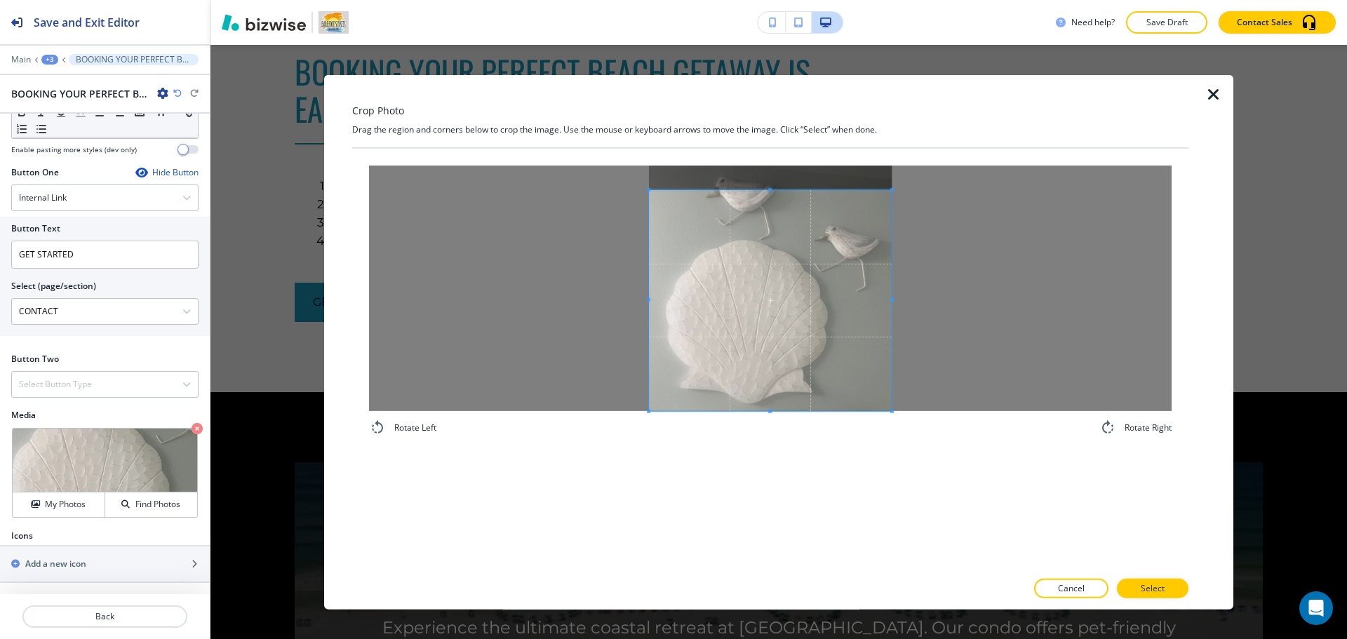
click at [746, 448] on div "Rotate Left Rotate Right" at bounding box center [770, 300] width 836 height 304
click at [781, 117] on div "Crop Photo Drag the region and corners below to crop the image. Use the mouse o…" at bounding box center [770, 341] width 836 height 534
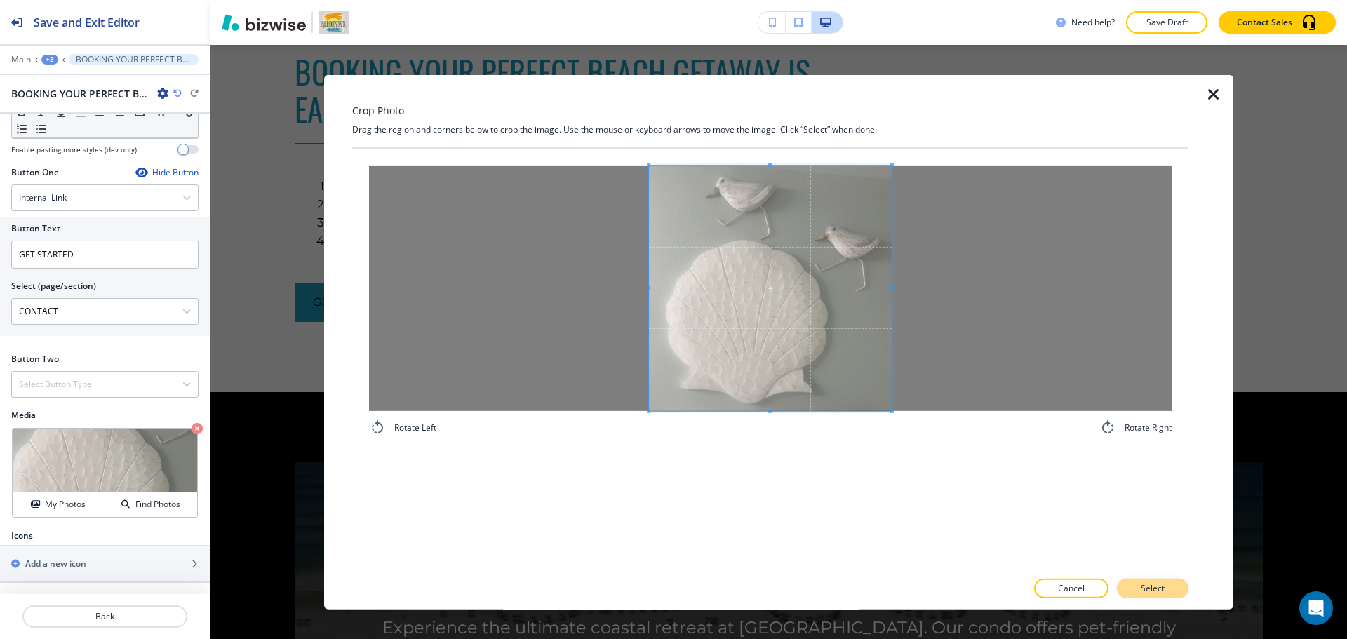
click at [1163, 595] on button "Select" at bounding box center [1153, 589] width 72 height 20
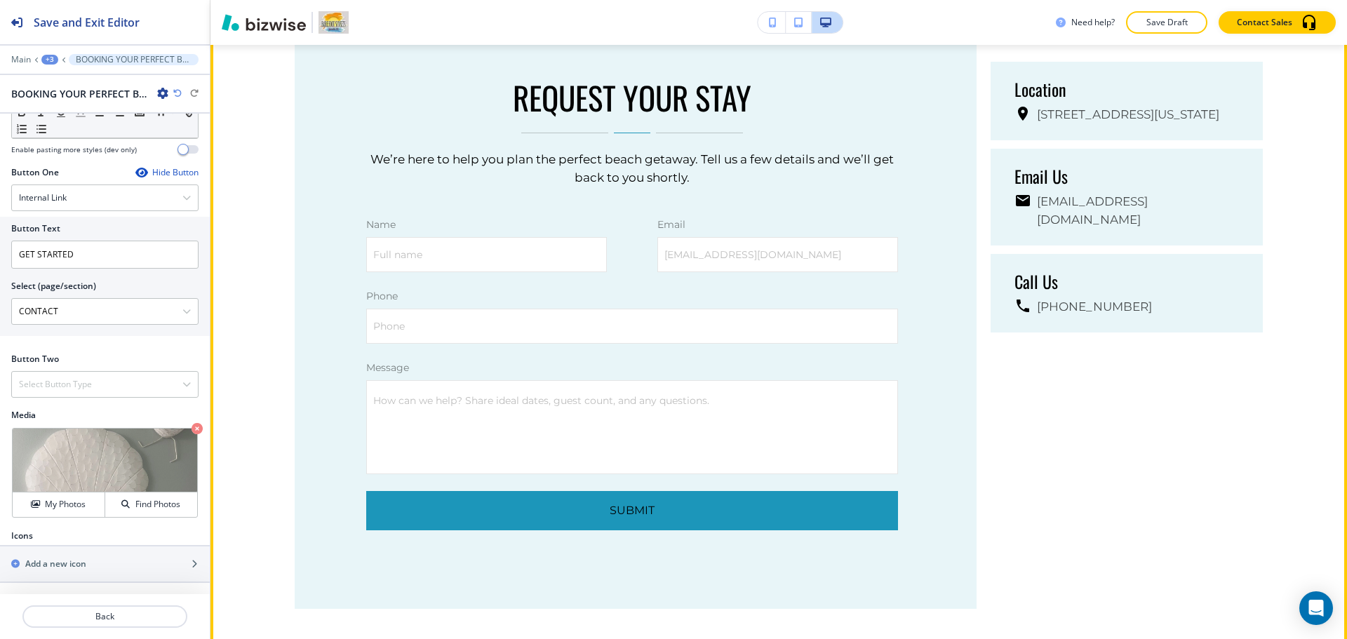
scroll to position [3168, 0]
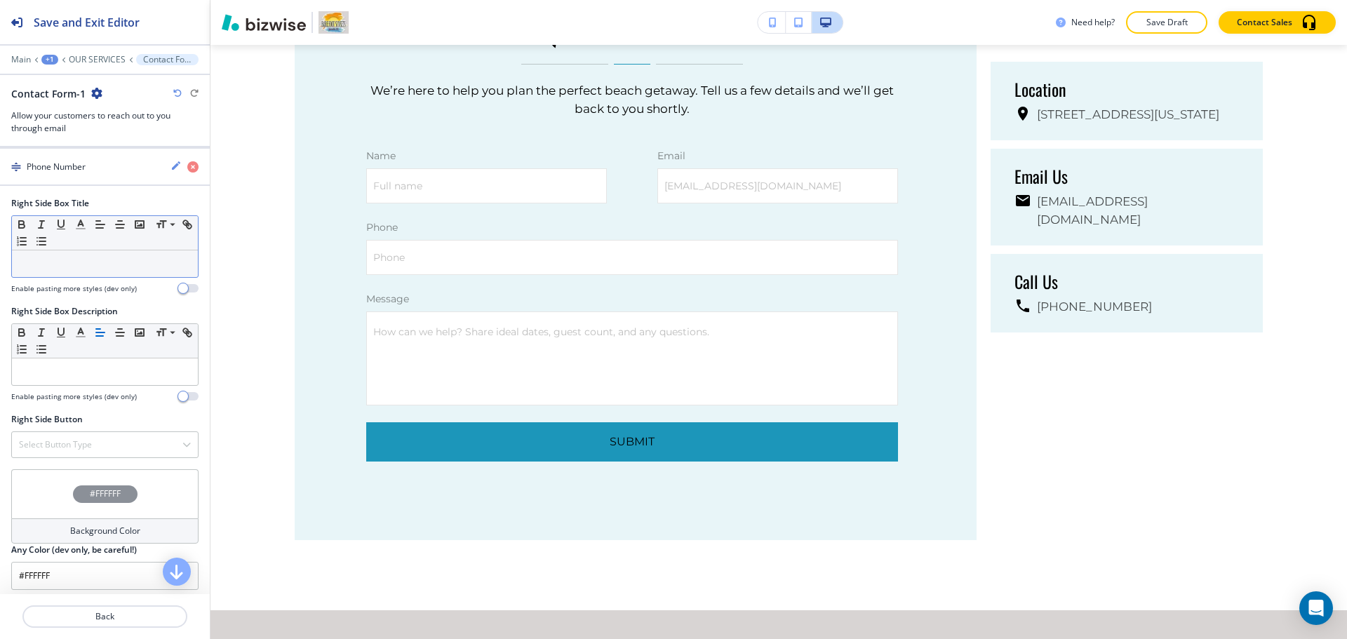
scroll to position [1040, 0]
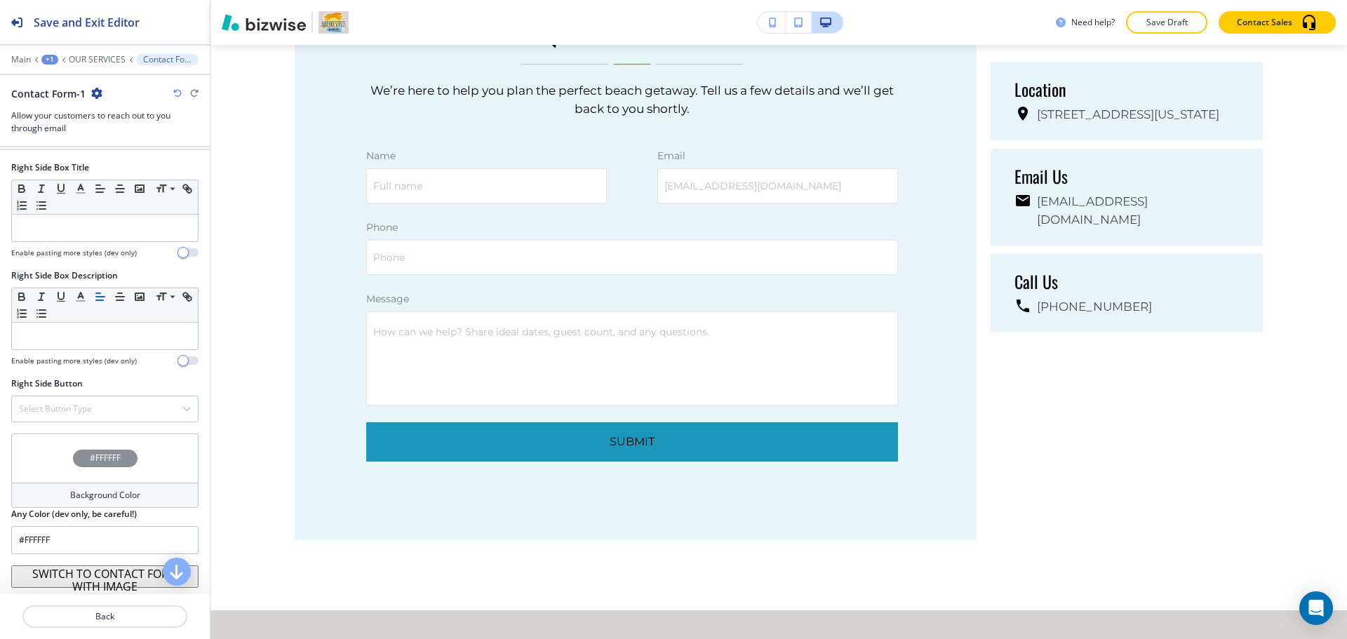
click at [97, 492] on h4 "Background Color" at bounding box center [105, 495] width 70 height 13
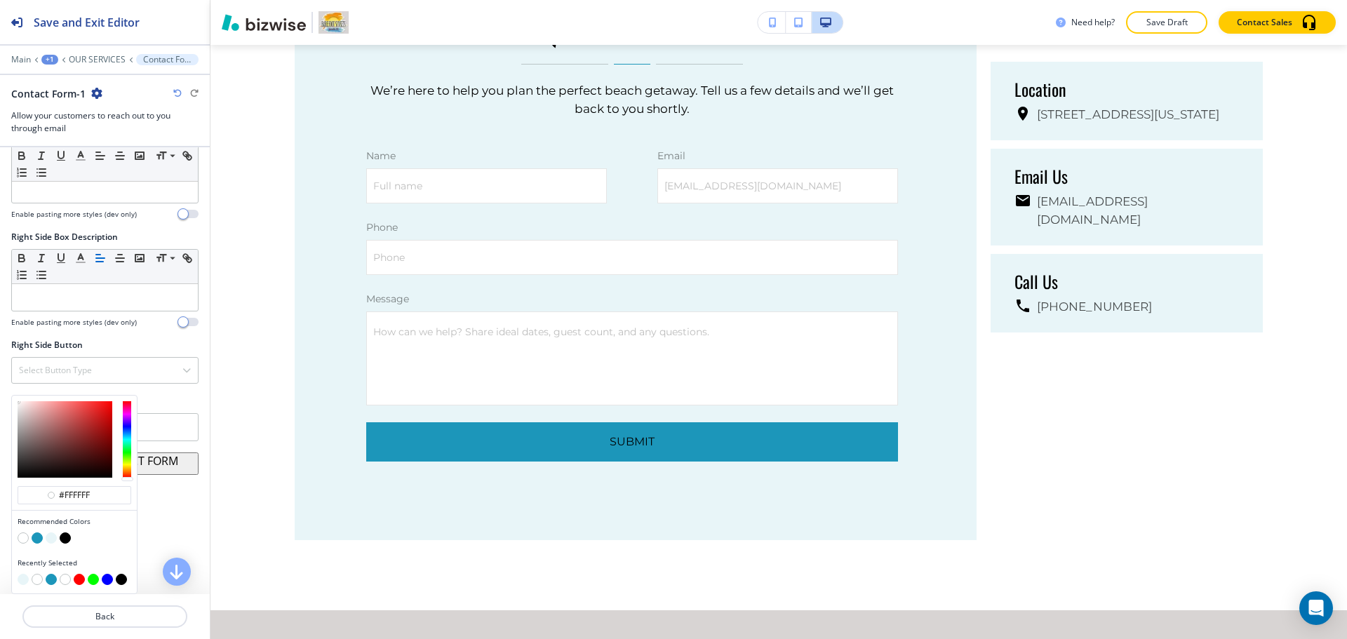
click at [50, 535] on button "button" at bounding box center [51, 537] width 11 height 11
type input "#e8f5f8"
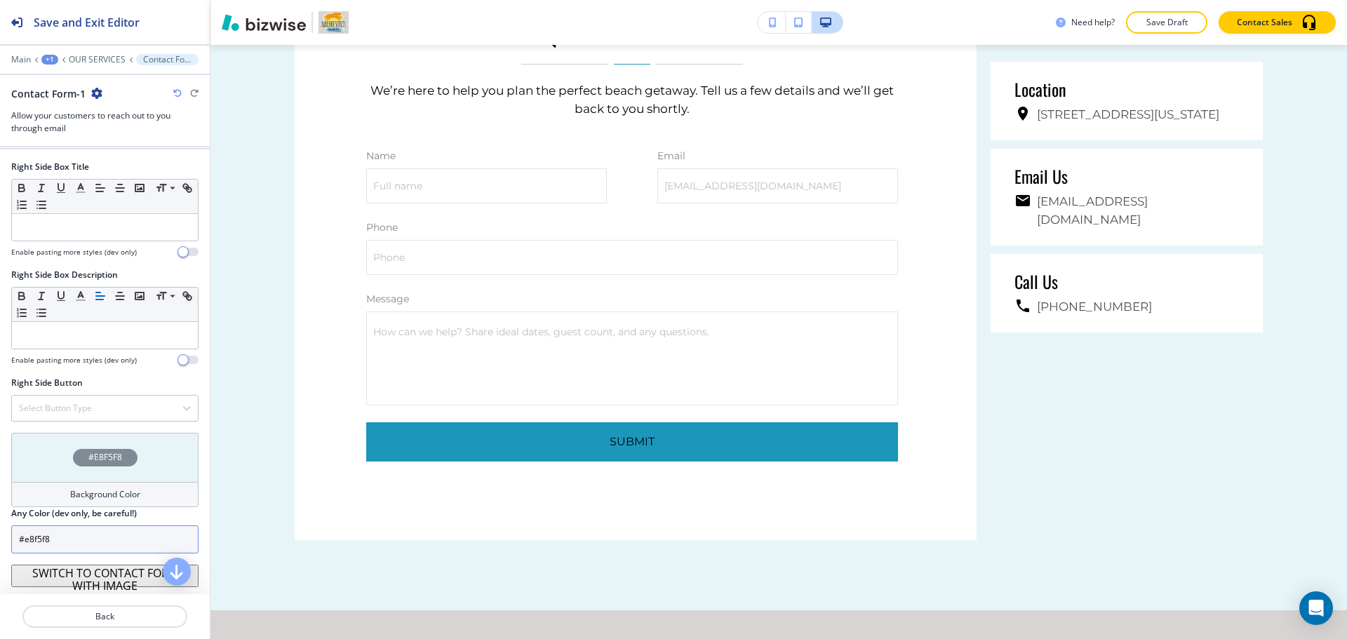
scroll to position [1041, 0]
click at [1160, 16] on p "Save Draft" at bounding box center [1166, 22] width 45 height 13
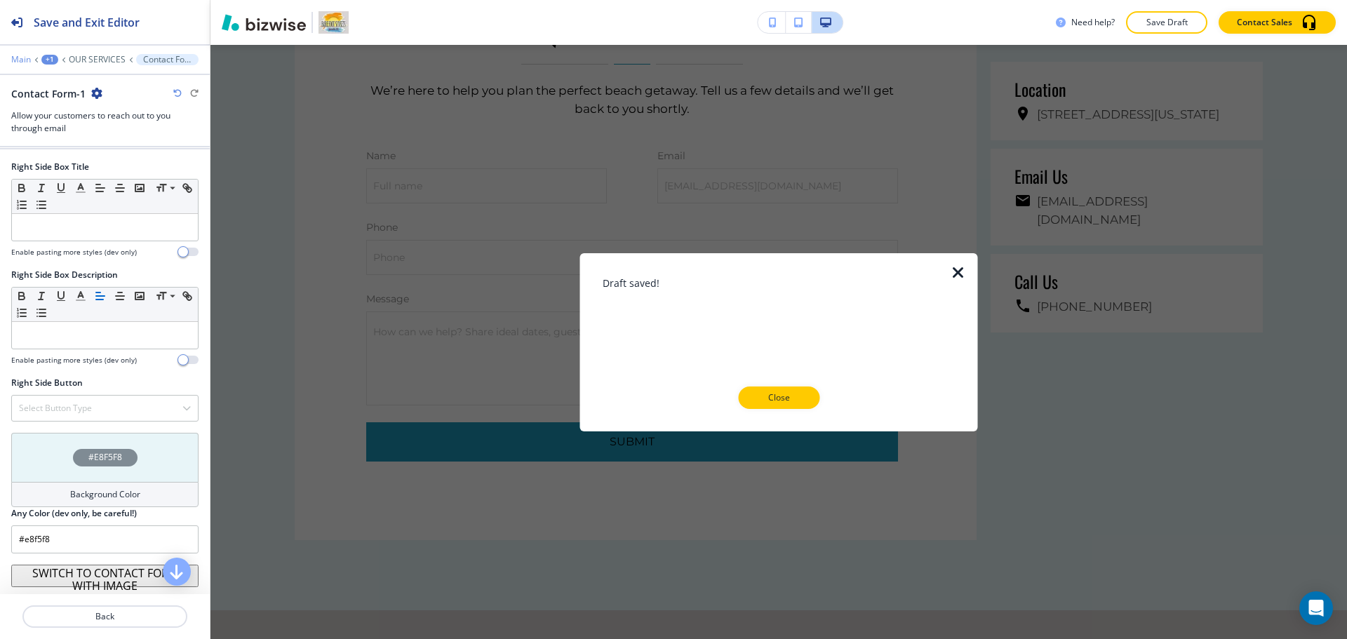
click at [26, 58] on p "Main" at bounding box center [21, 60] width 20 height 10
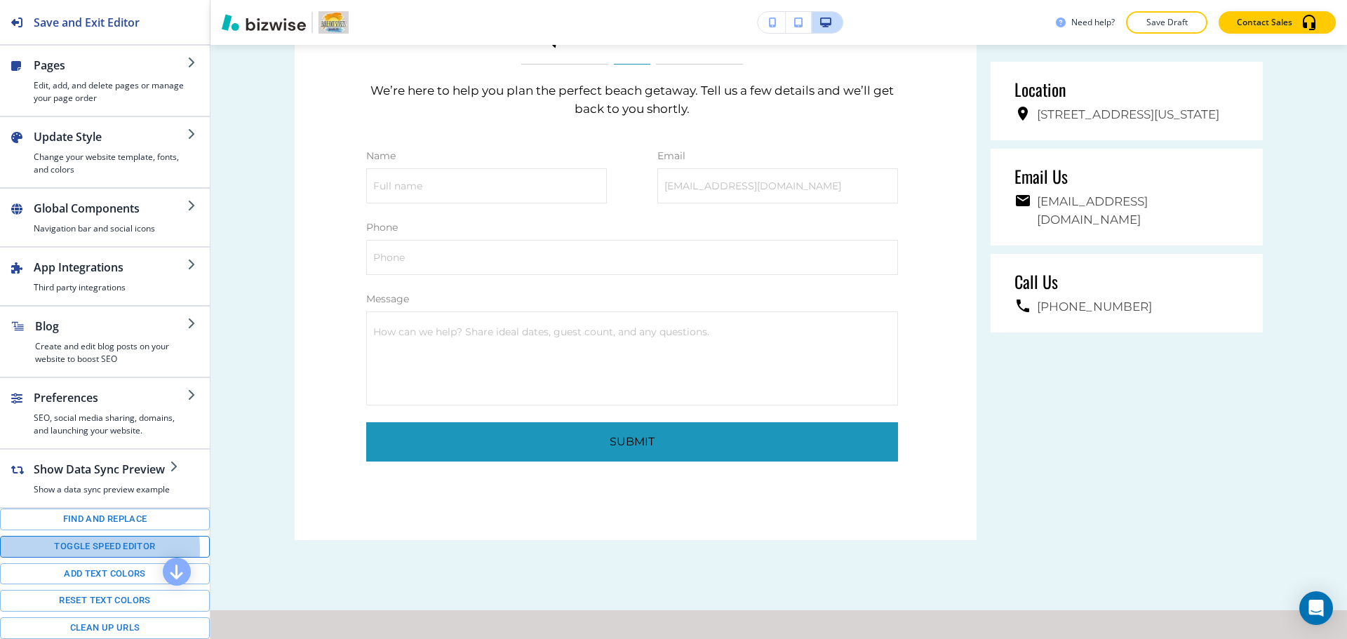
click at [69, 549] on button "Toggle speed editor" at bounding box center [105, 547] width 210 height 22
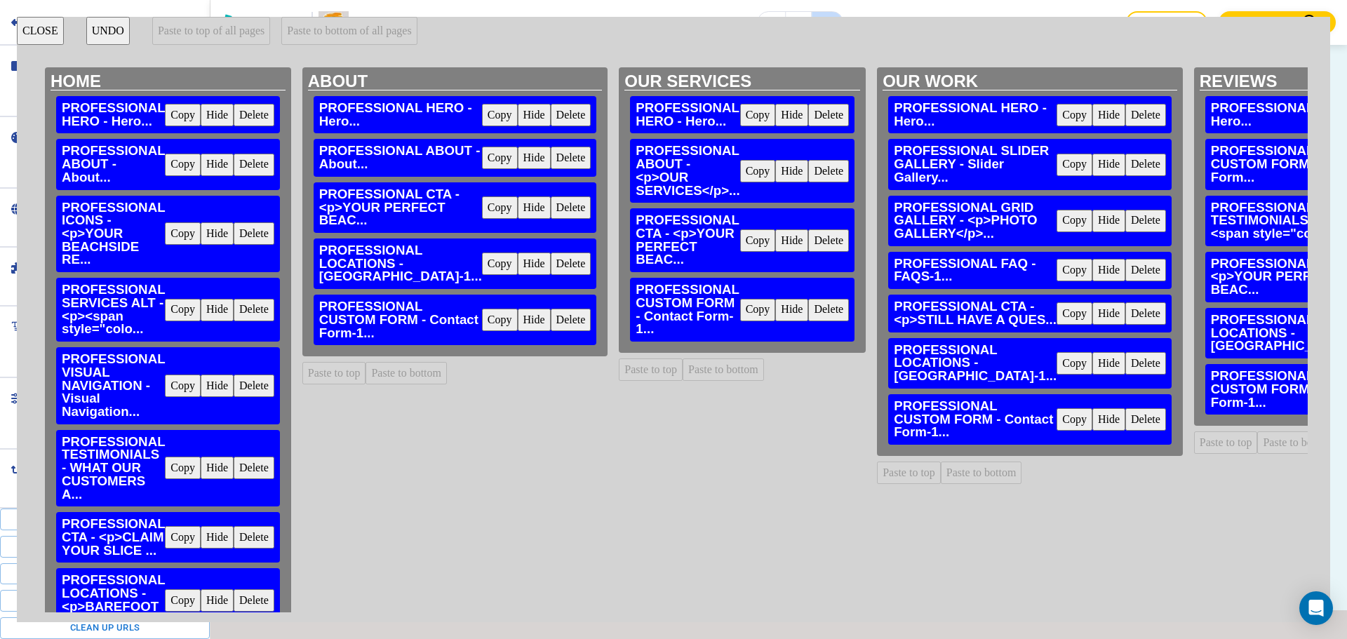
click at [482, 275] on button "Copy" at bounding box center [500, 264] width 36 height 22
click at [682, 378] on button "Paste to bottom" at bounding box center [722, 369] width 81 height 22
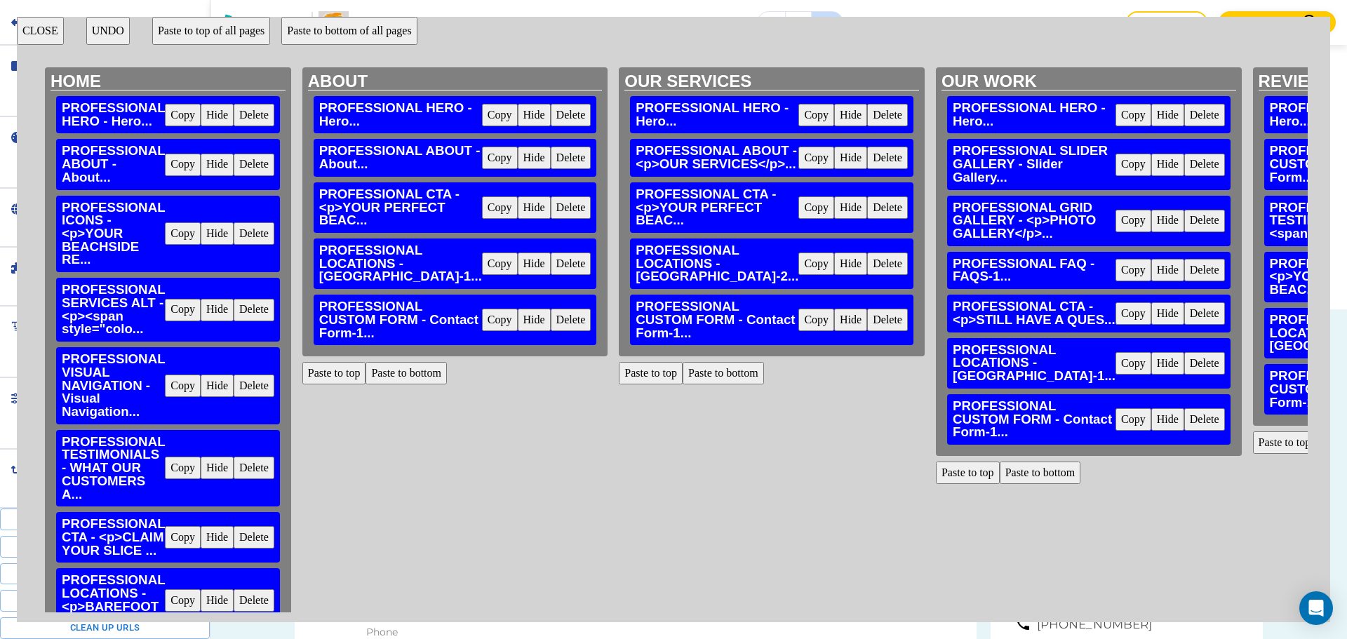
click at [36, 34] on button "CLOSE" at bounding box center [40, 31] width 47 height 28
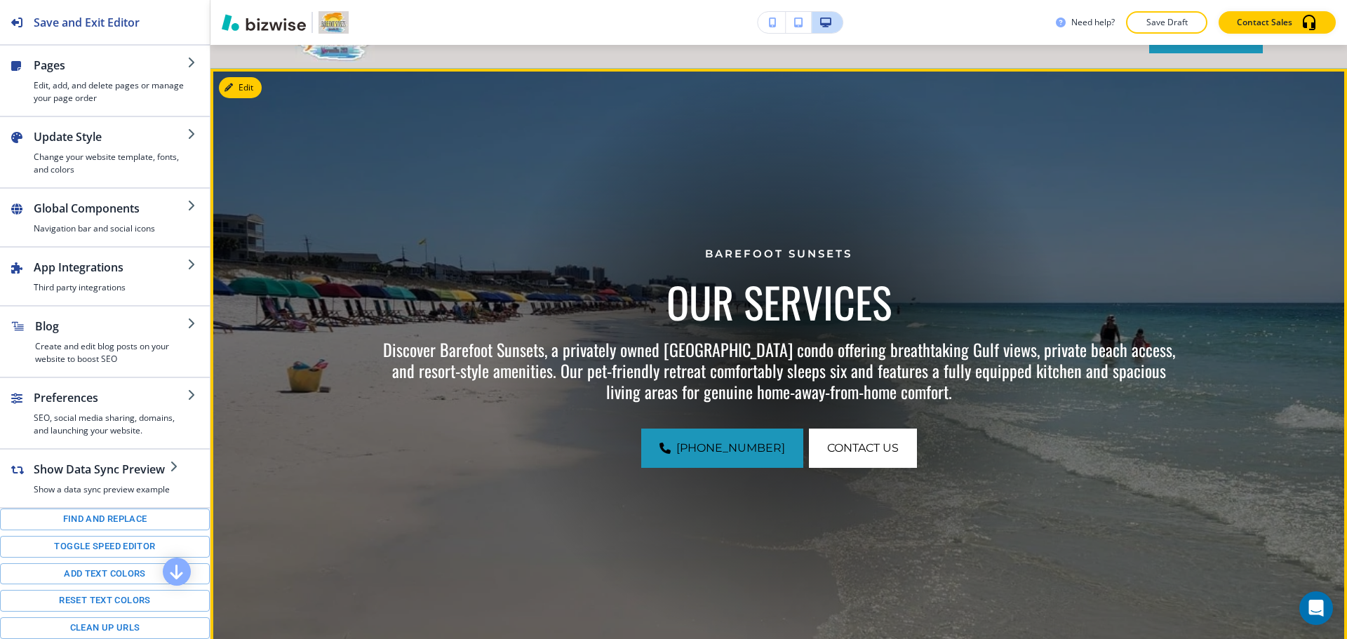
scroll to position [0, 0]
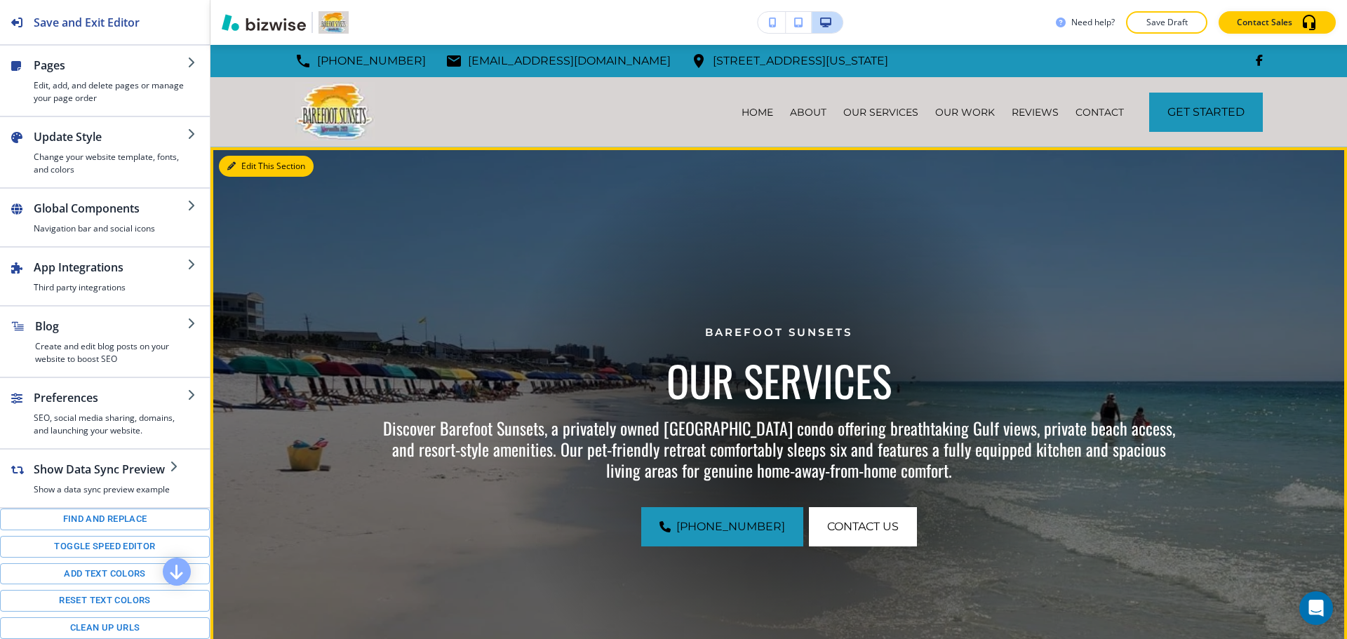
click at [250, 160] on button "Edit This Section" at bounding box center [266, 166] width 95 height 21
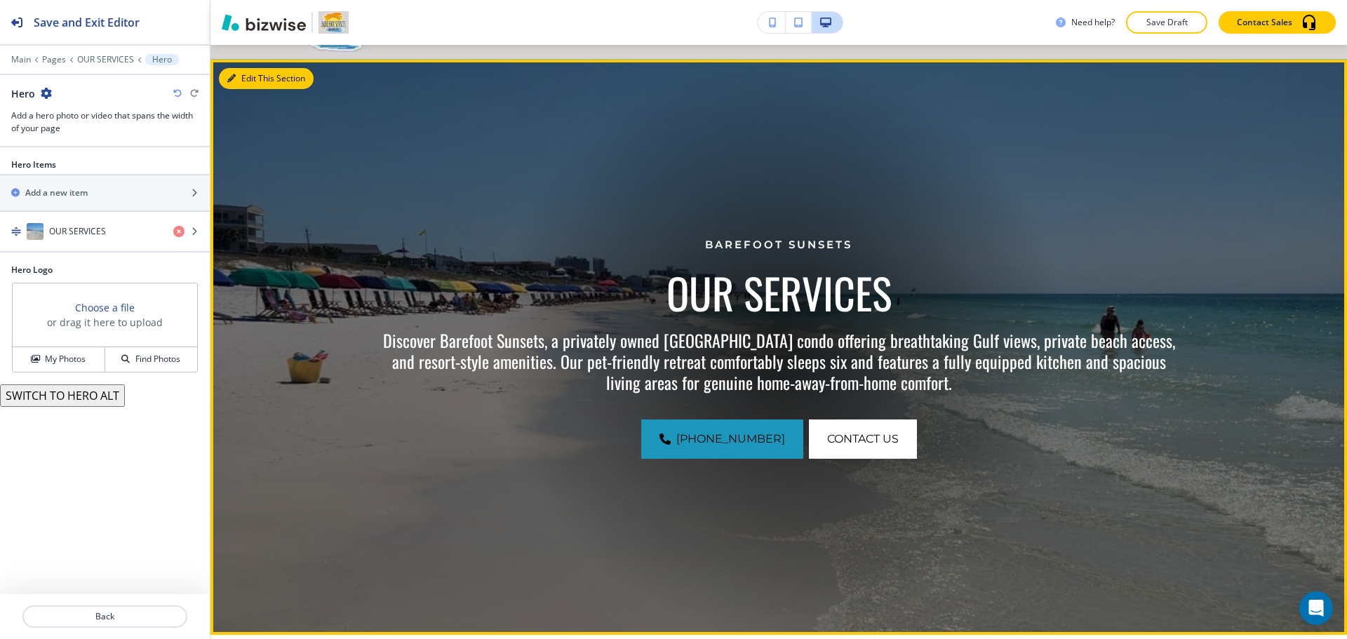
scroll to position [102, 0]
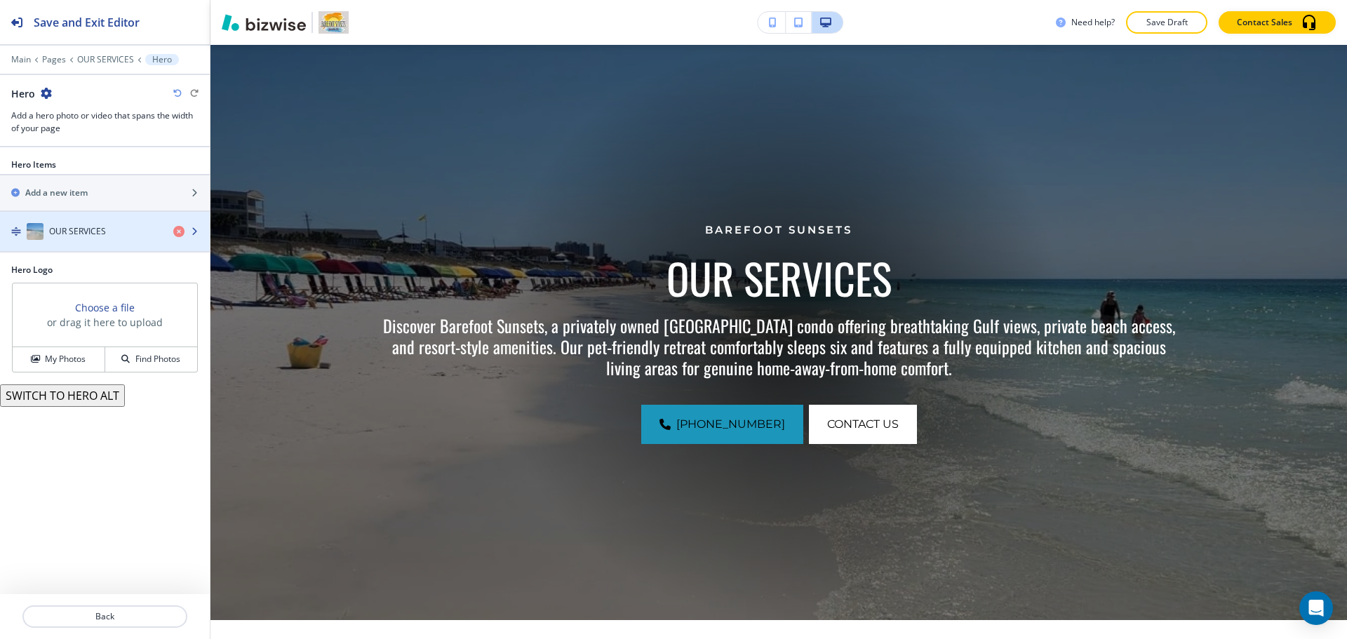
click at [106, 248] on div "button" at bounding box center [105, 245] width 210 height 11
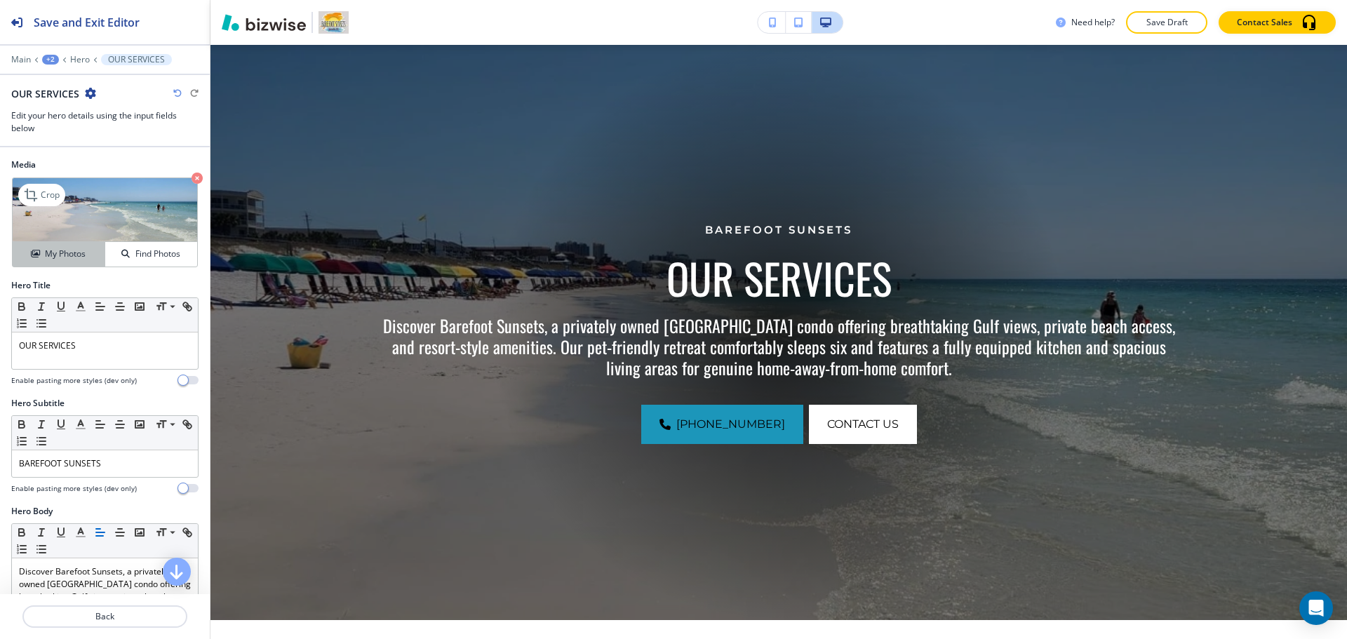
click at [85, 253] on div "My Photos" at bounding box center [59, 254] width 92 height 13
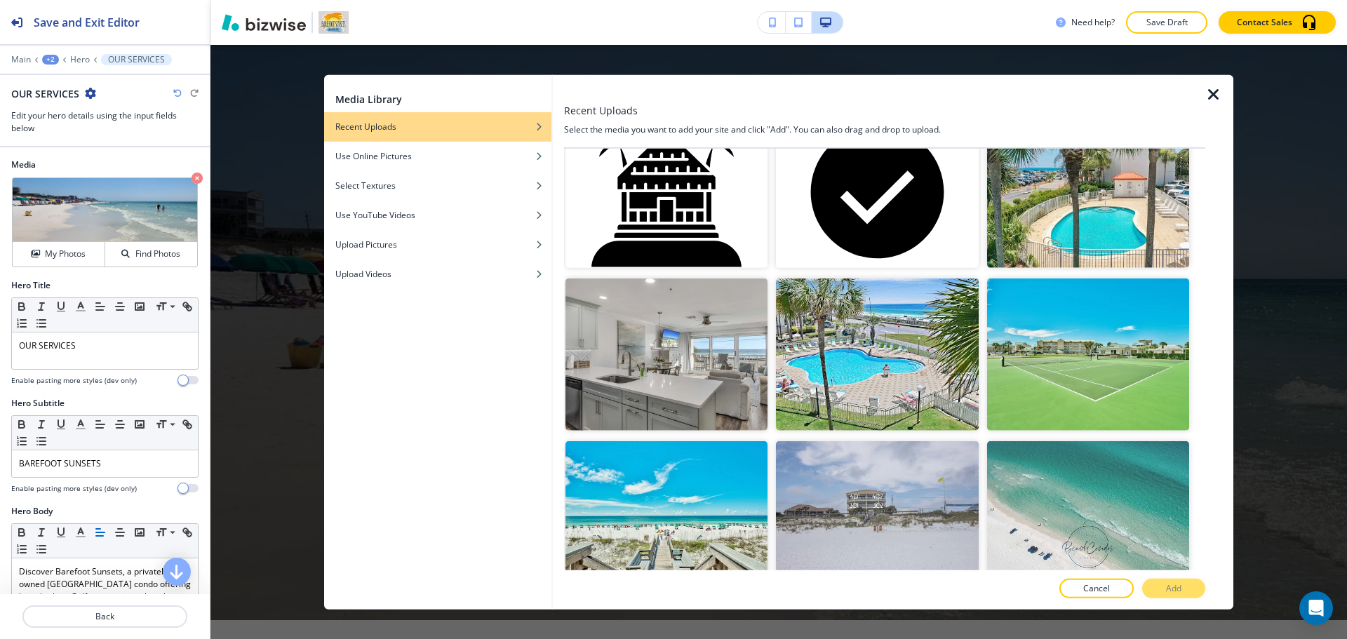
scroll to position [631, 0]
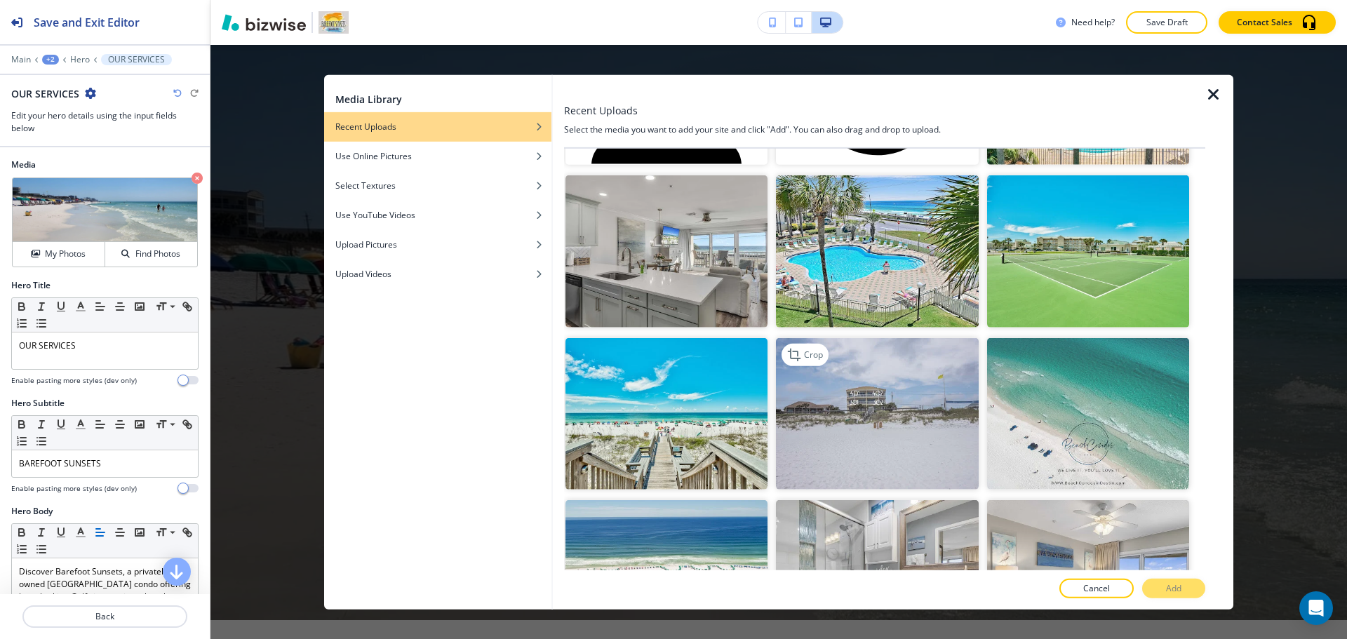
click at [880, 413] on img "button" at bounding box center [877, 413] width 202 height 152
click at [1175, 584] on p "Add" at bounding box center [1173, 588] width 15 height 13
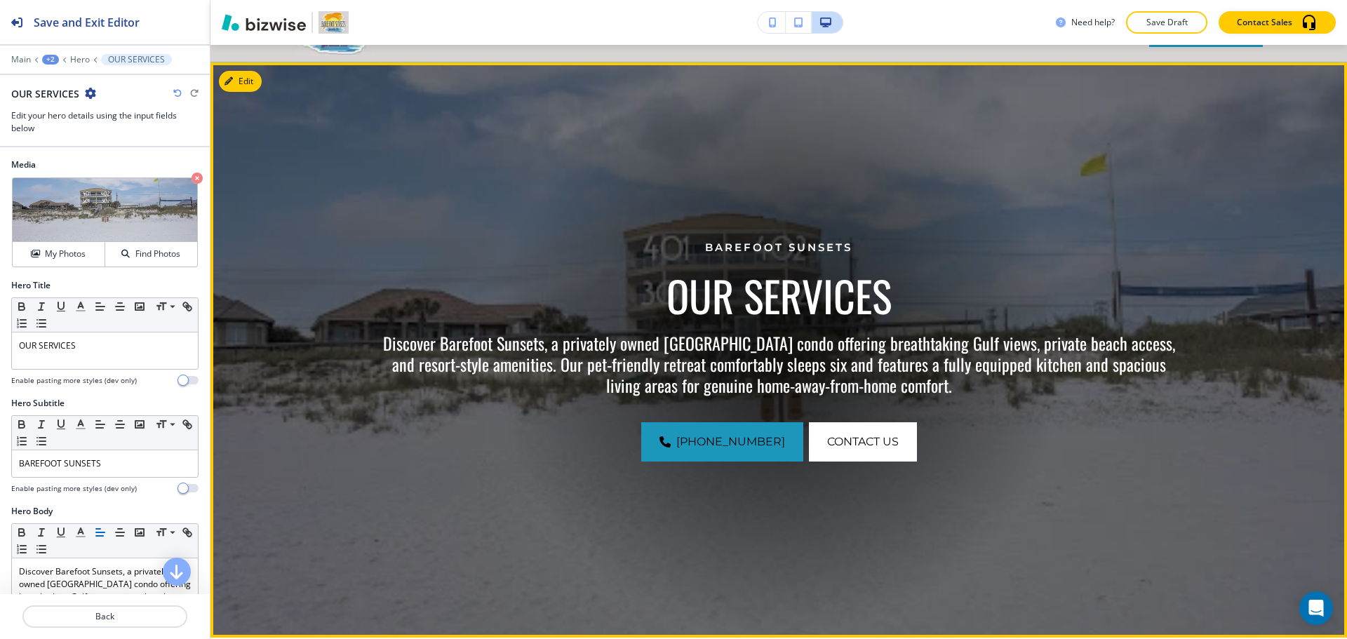
scroll to position [0, 0]
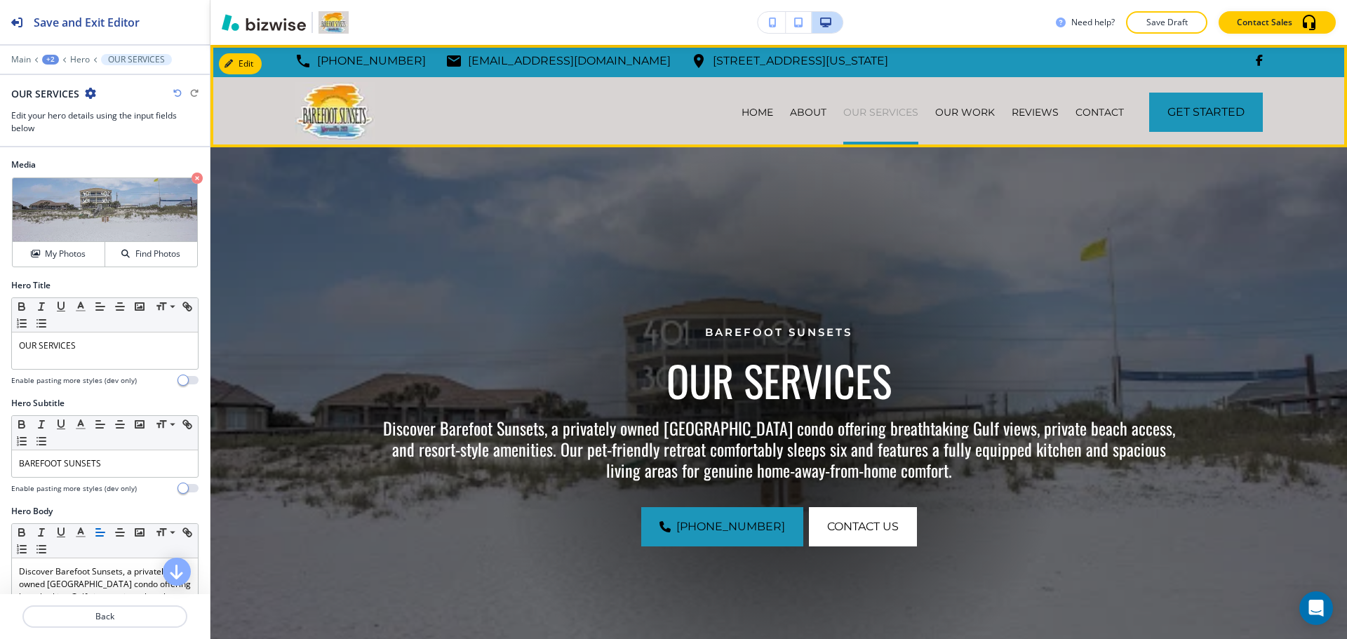
click at [861, 112] on p "OUR SERVICES" at bounding box center [880, 112] width 75 height 14
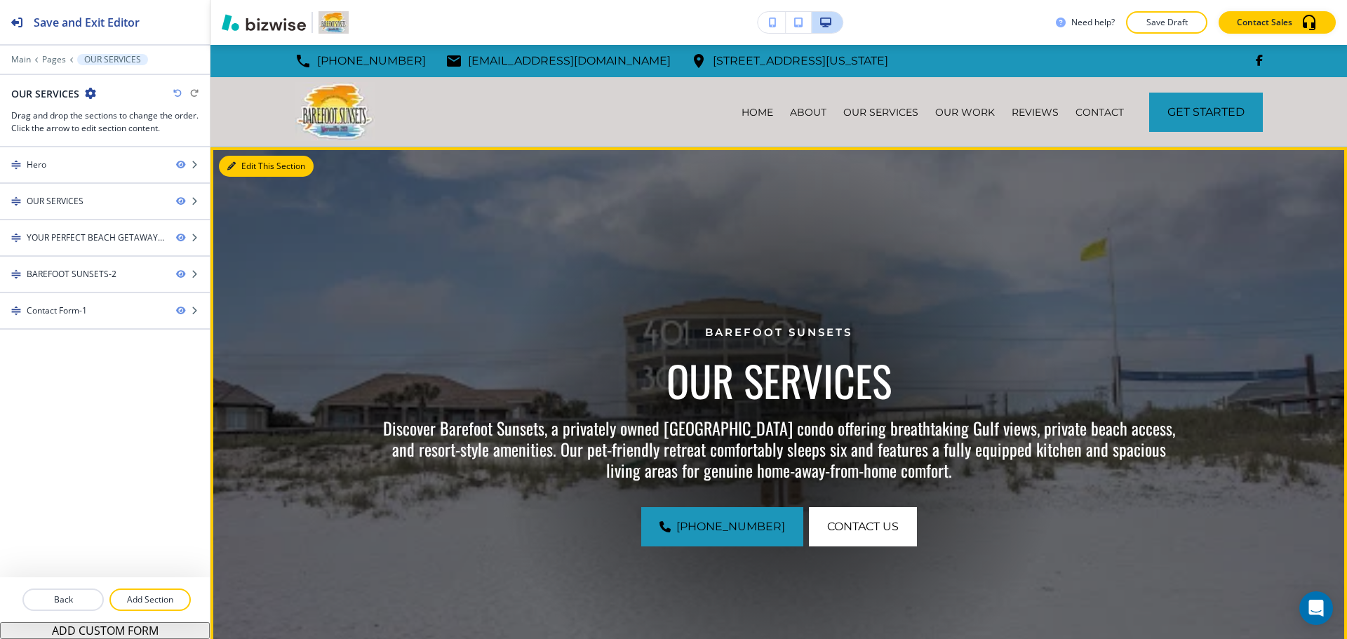
click at [247, 168] on button "Edit This Section" at bounding box center [266, 166] width 95 height 21
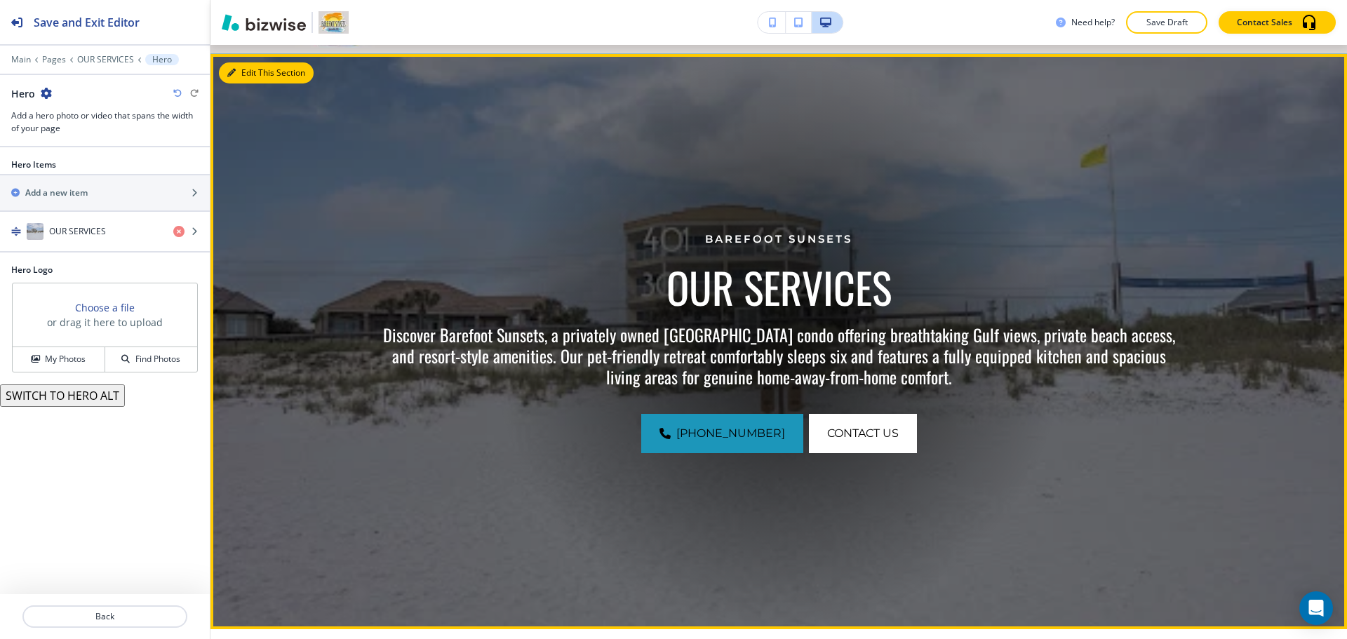
scroll to position [102, 0]
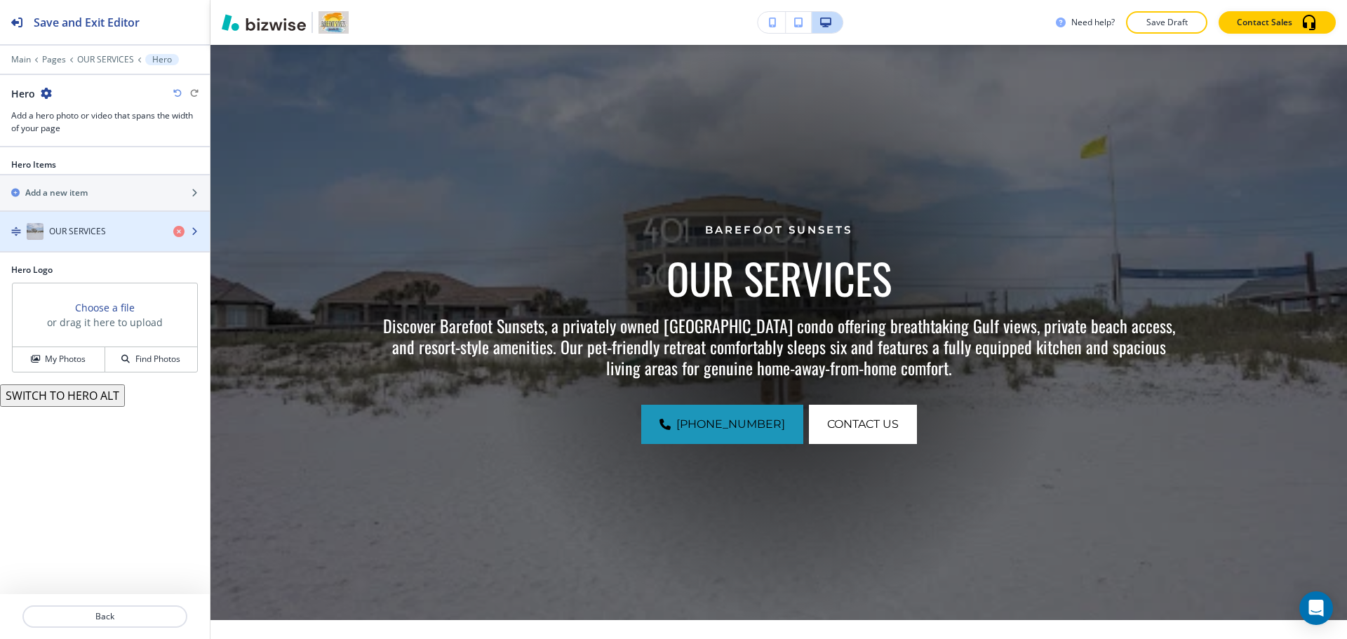
click at [114, 231] on div "OUR SERVICES" at bounding box center [81, 231] width 162 height 17
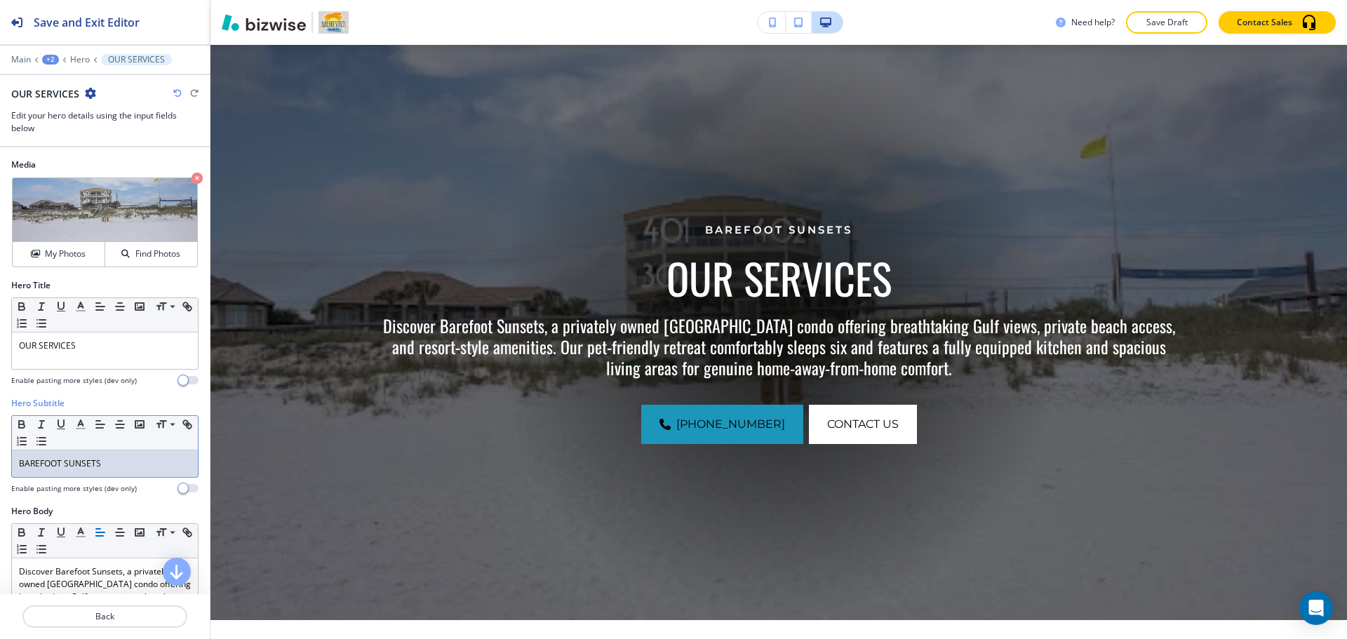
click at [95, 462] on p "BAREFOOT SUNSETS" at bounding box center [105, 463] width 172 height 13
click at [79, 427] on icon "button" at bounding box center [80, 424] width 13 height 13
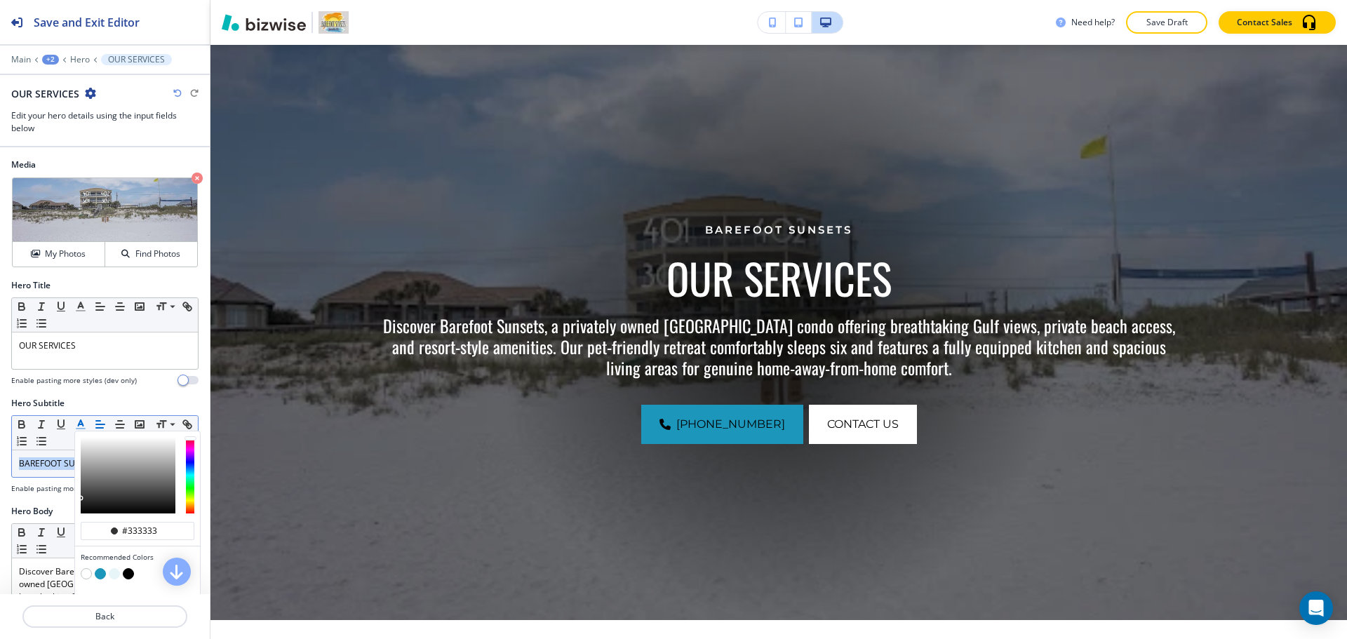
click at [100, 574] on button "button" at bounding box center [100, 573] width 11 height 11
type input "#1c96ba"
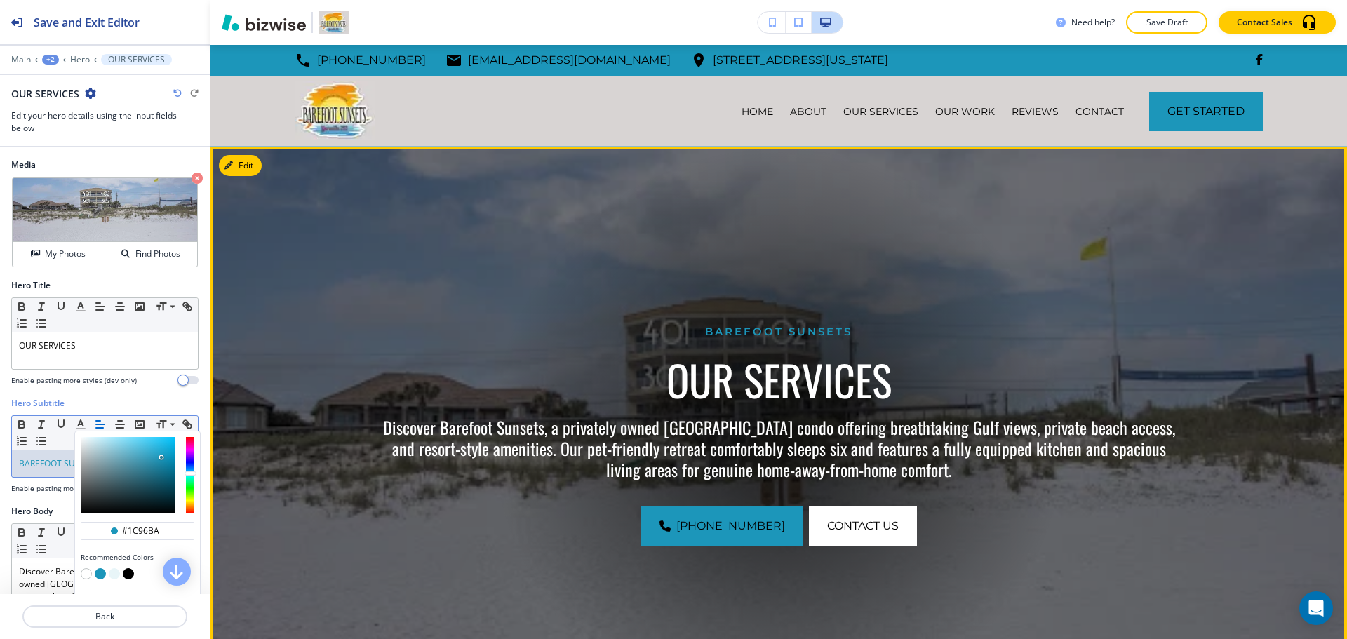
scroll to position [0, 0]
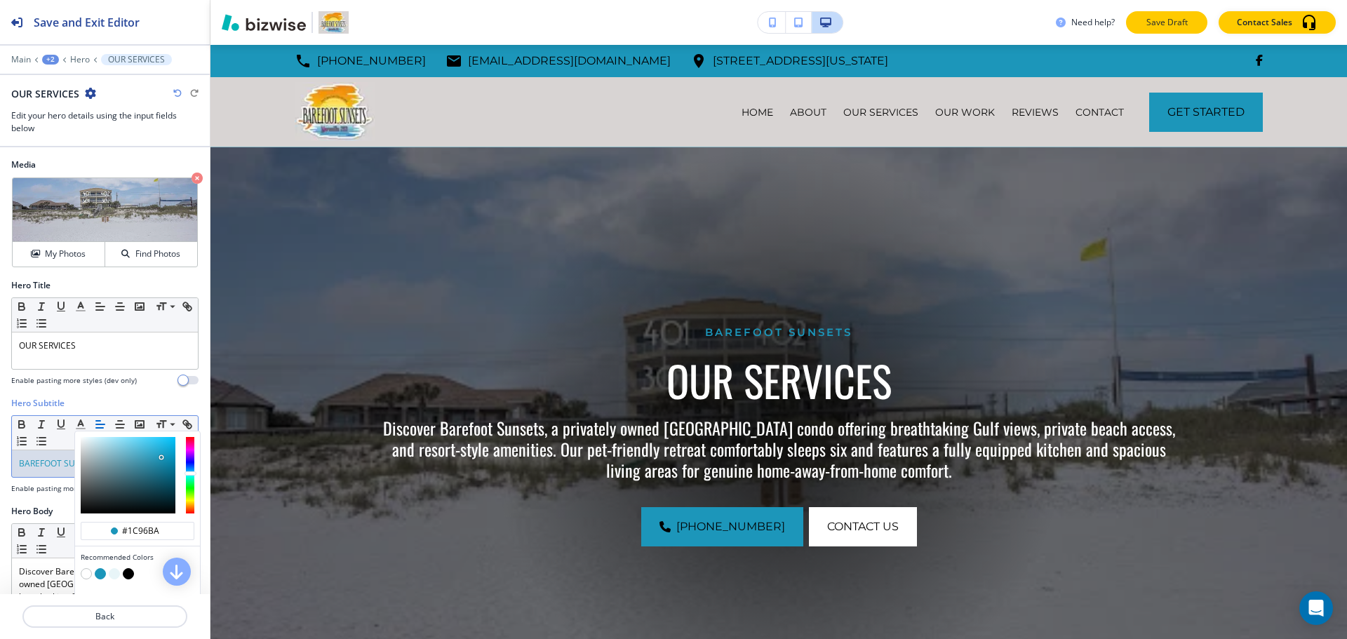
click at [1185, 25] on p "Save Draft" at bounding box center [1166, 22] width 45 height 13
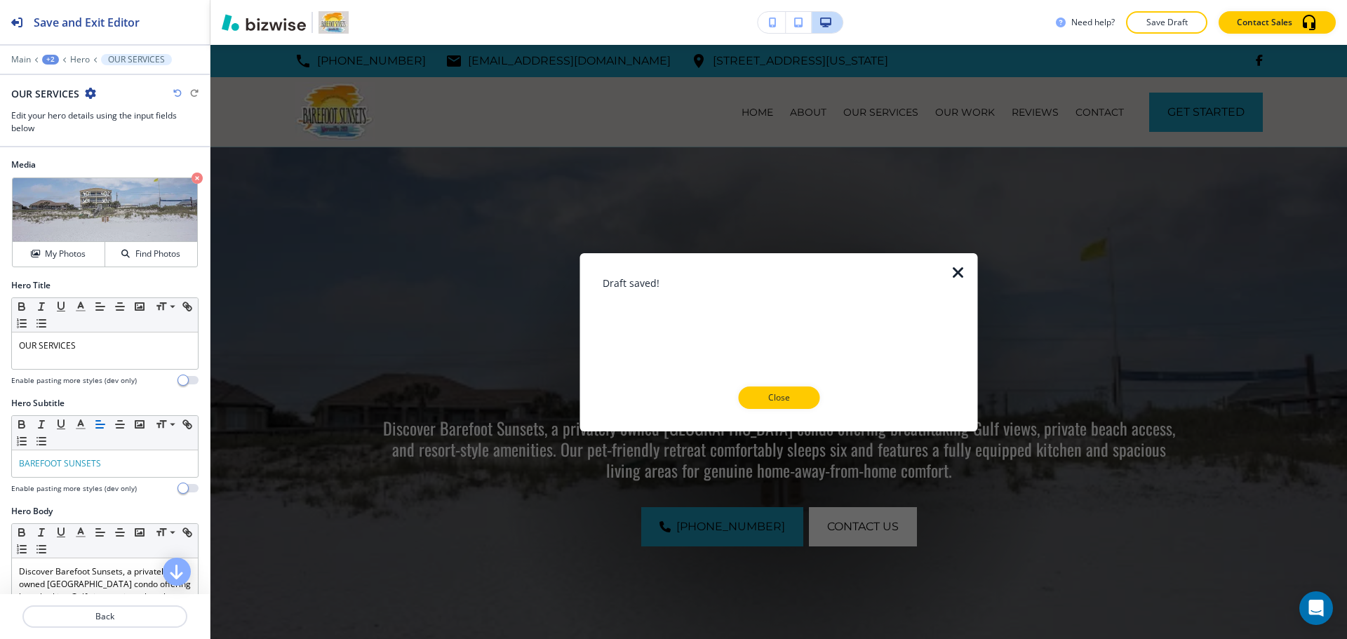
click at [781, 384] on div "Draft saved! Close" at bounding box center [779, 341] width 353 height 133
click at [779, 389] on button "Close" at bounding box center [778, 397] width 81 height 22
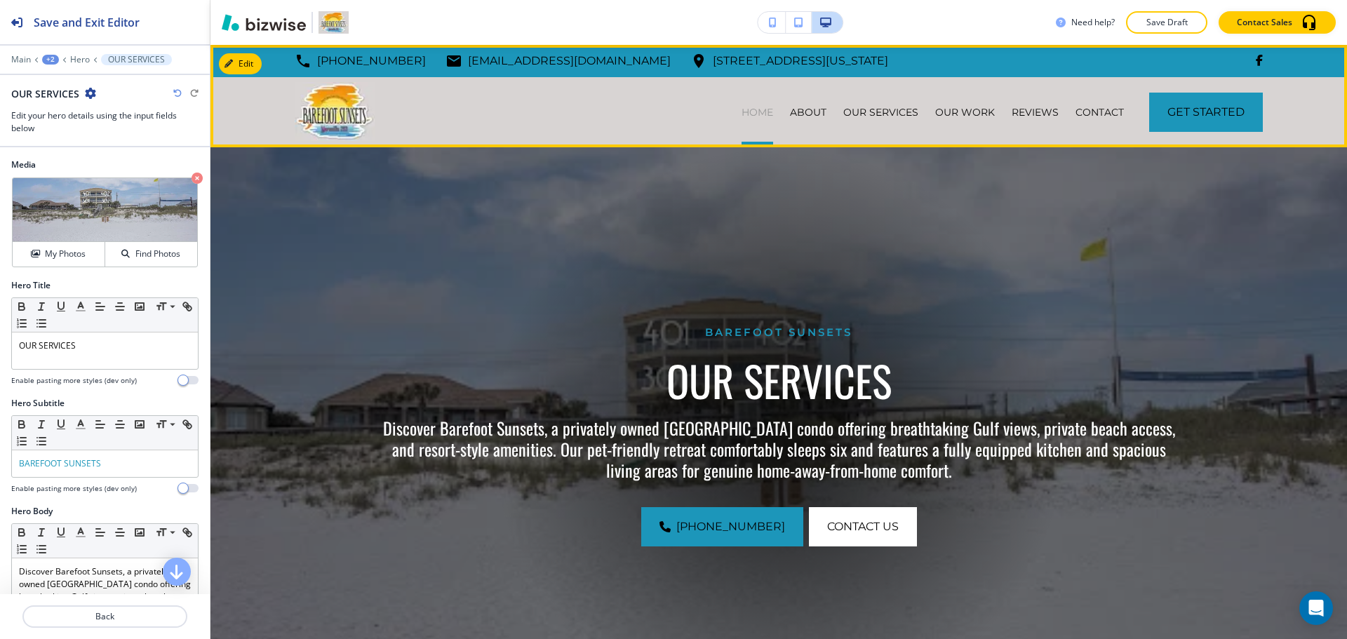
click at [748, 113] on p "HOME" at bounding box center [757, 112] width 32 height 14
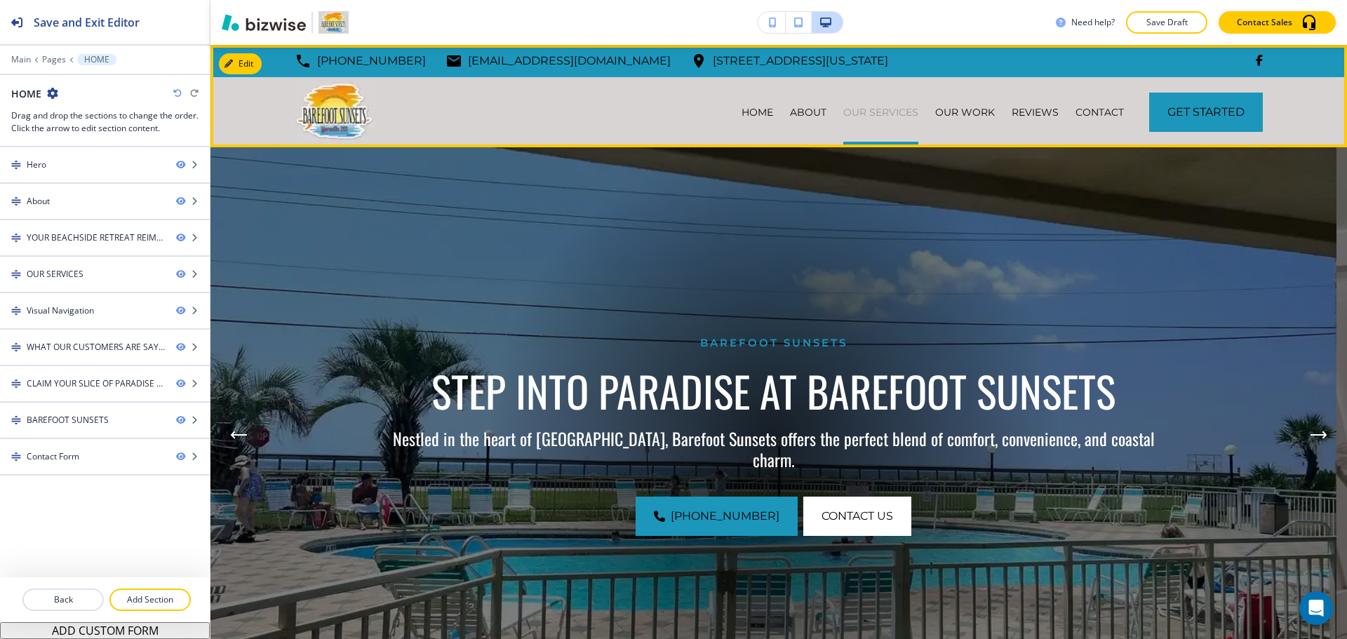
click at [869, 114] on p "OUR SERVICES" at bounding box center [880, 112] width 75 height 14
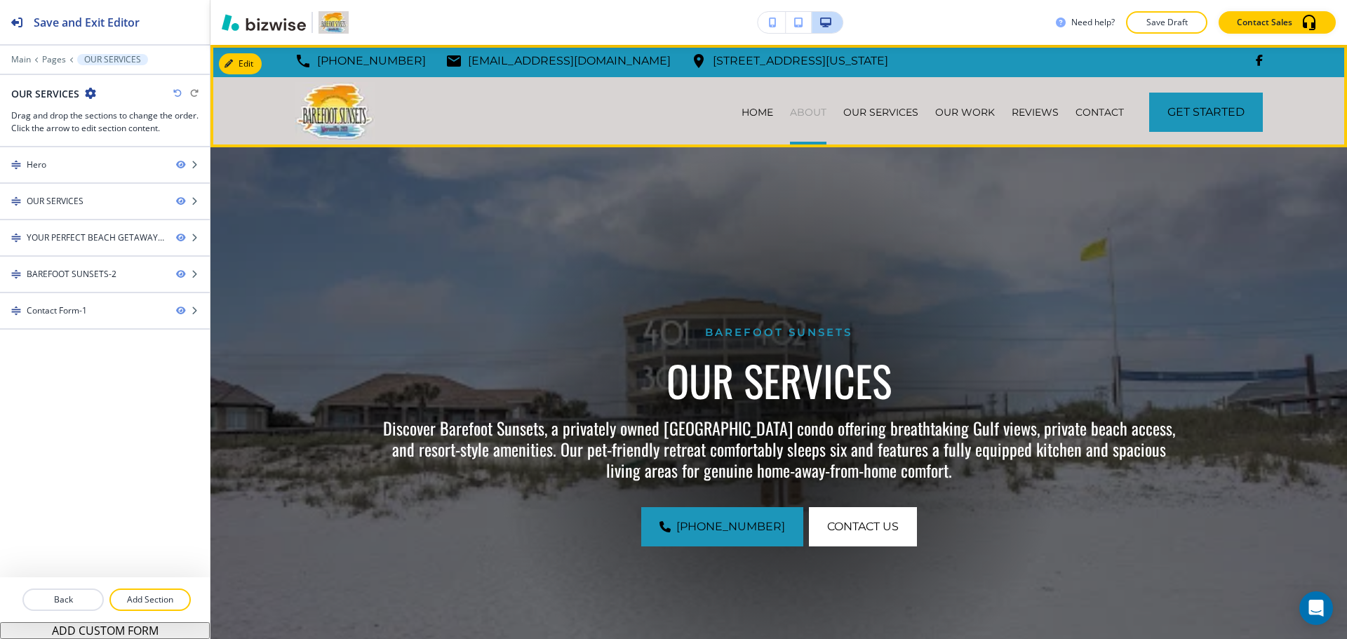
click at [801, 112] on p "ABOUT" at bounding box center [808, 112] width 36 height 14
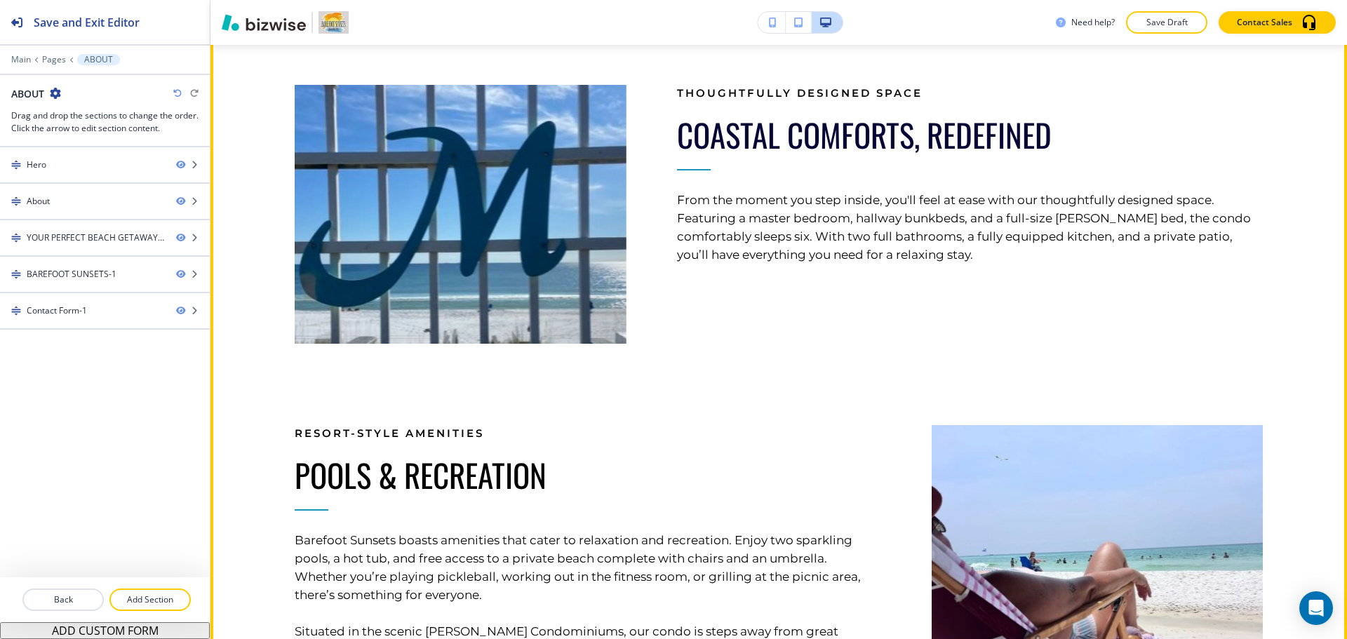
scroll to position [491, 0]
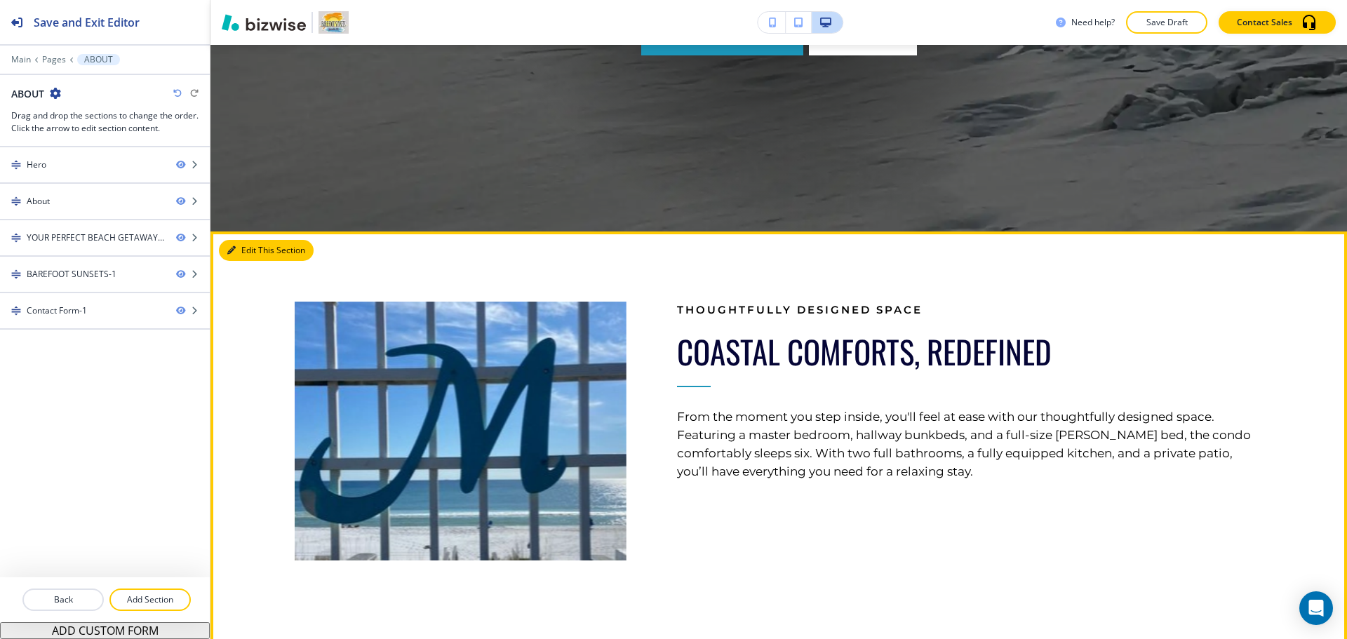
click at [234, 255] on button "Edit This Section" at bounding box center [266, 250] width 95 height 21
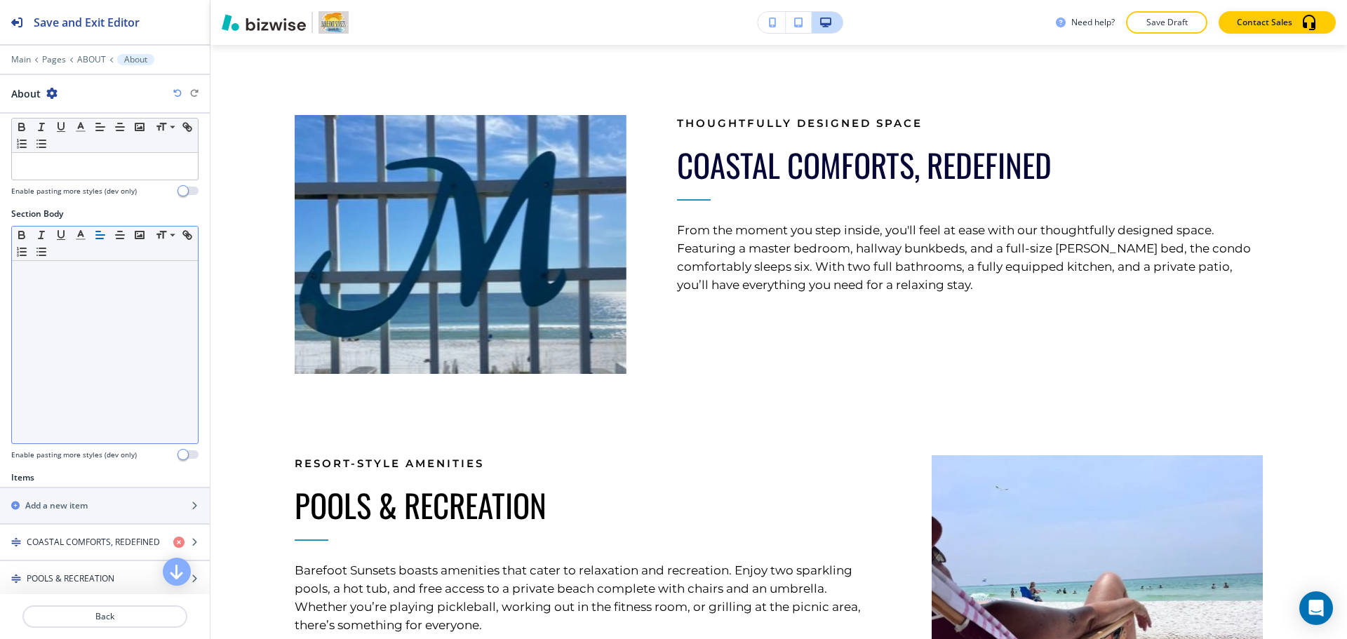
scroll to position [361, 0]
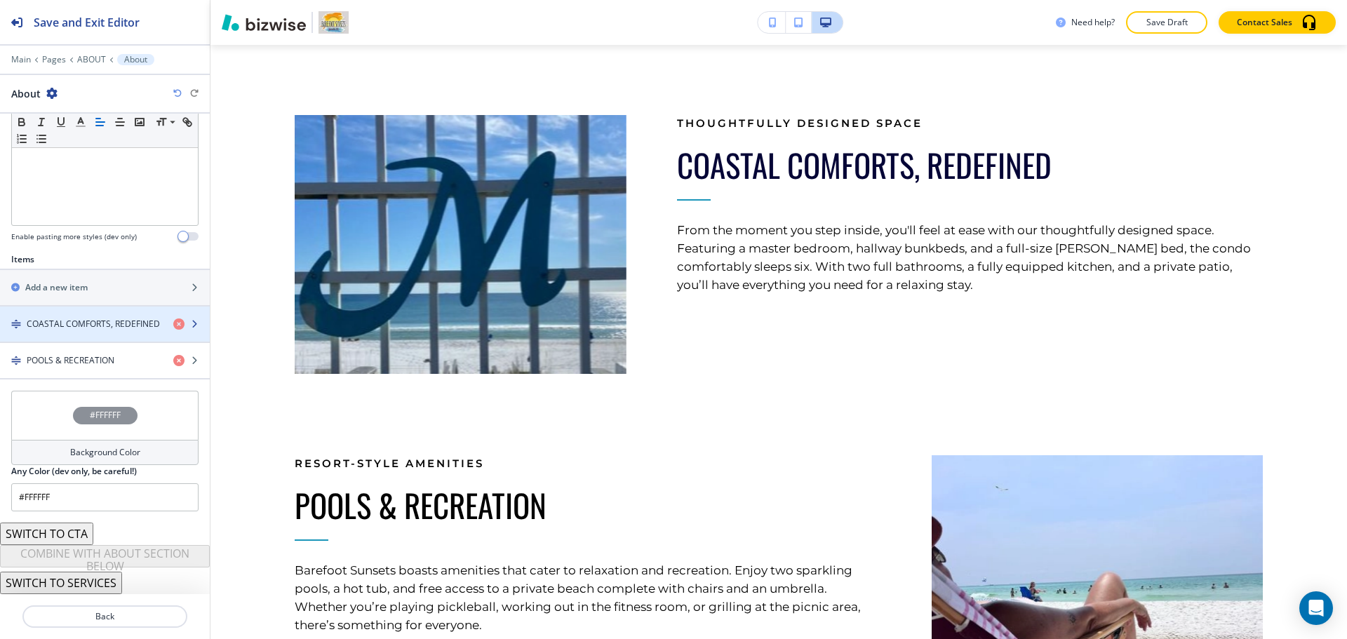
click at [74, 323] on h4 "COASTAL COMFORTS, REDEFINED" at bounding box center [93, 324] width 133 height 13
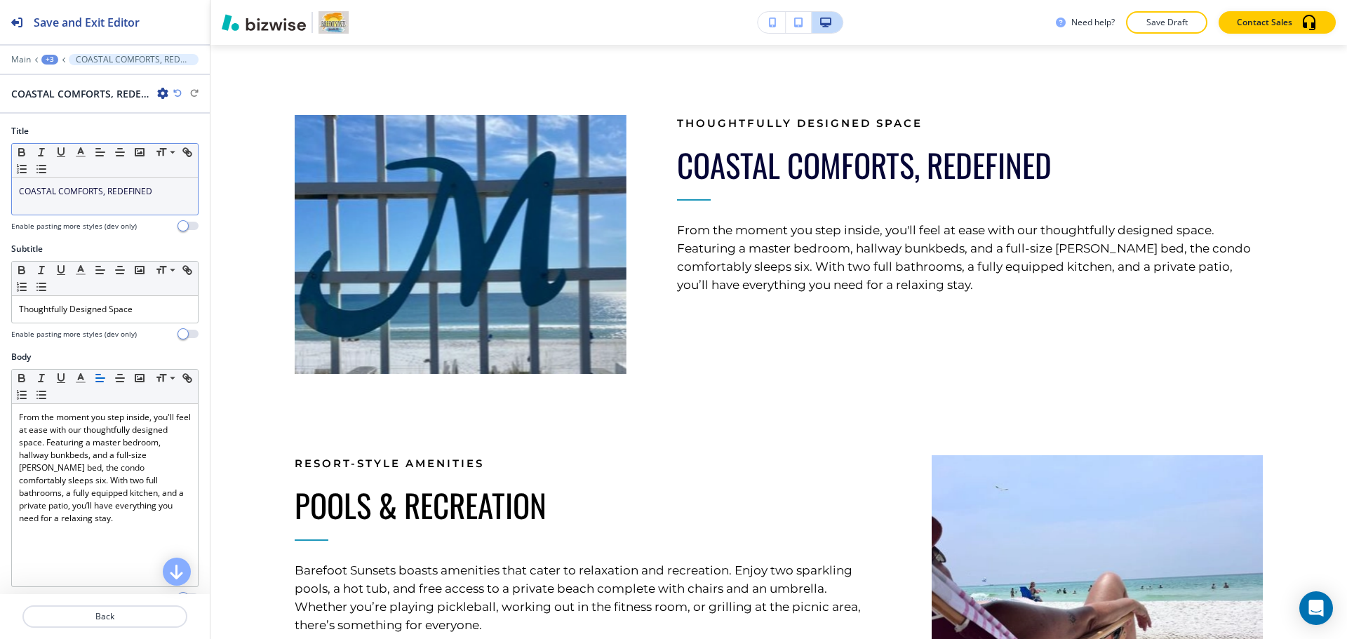
click at [86, 194] on span "COASTAL COMFORTS, REDEFINED" at bounding box center [85, 191] width 133 height 12
click at [82, 157] on icon "button" at bounding box center [80, 152] width 13 height 13
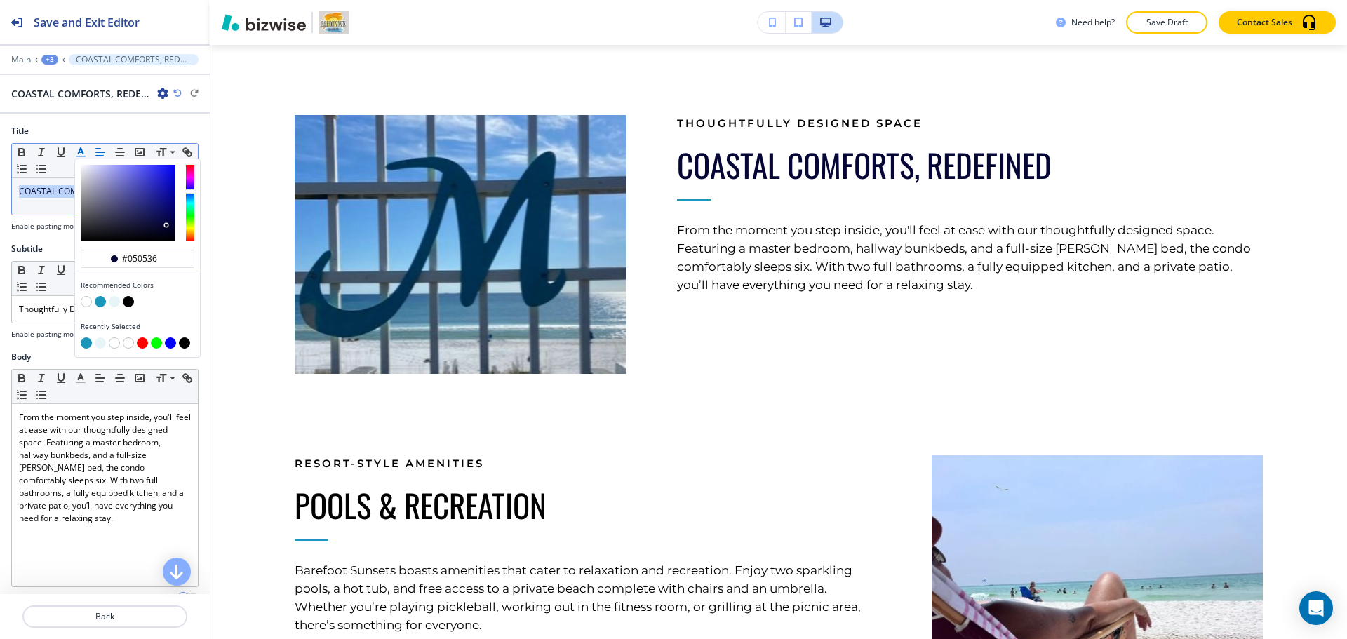
click at [102, 301] on button "button" at bounding box center [100, 301] width 11 height 11
type input "#1c96ba"
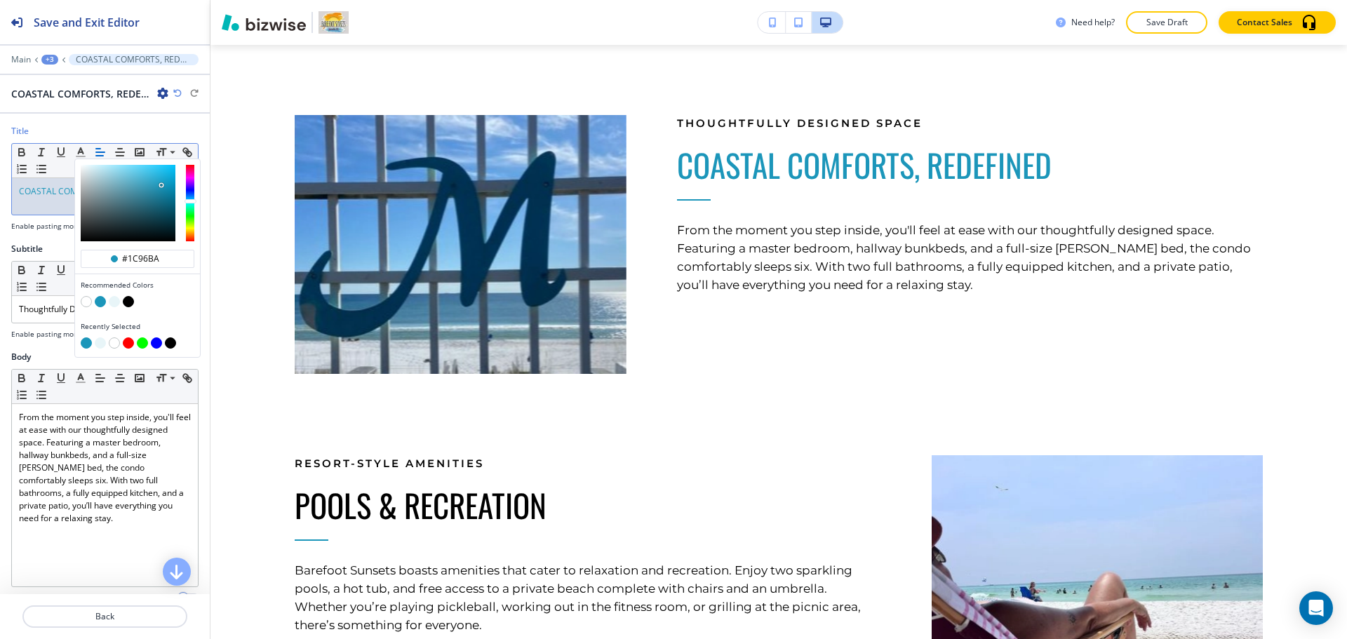
click at [55, 335] on h4 "Enable pasting more styles (dev only)" at bounding box center [74, 334] width 126 height 11
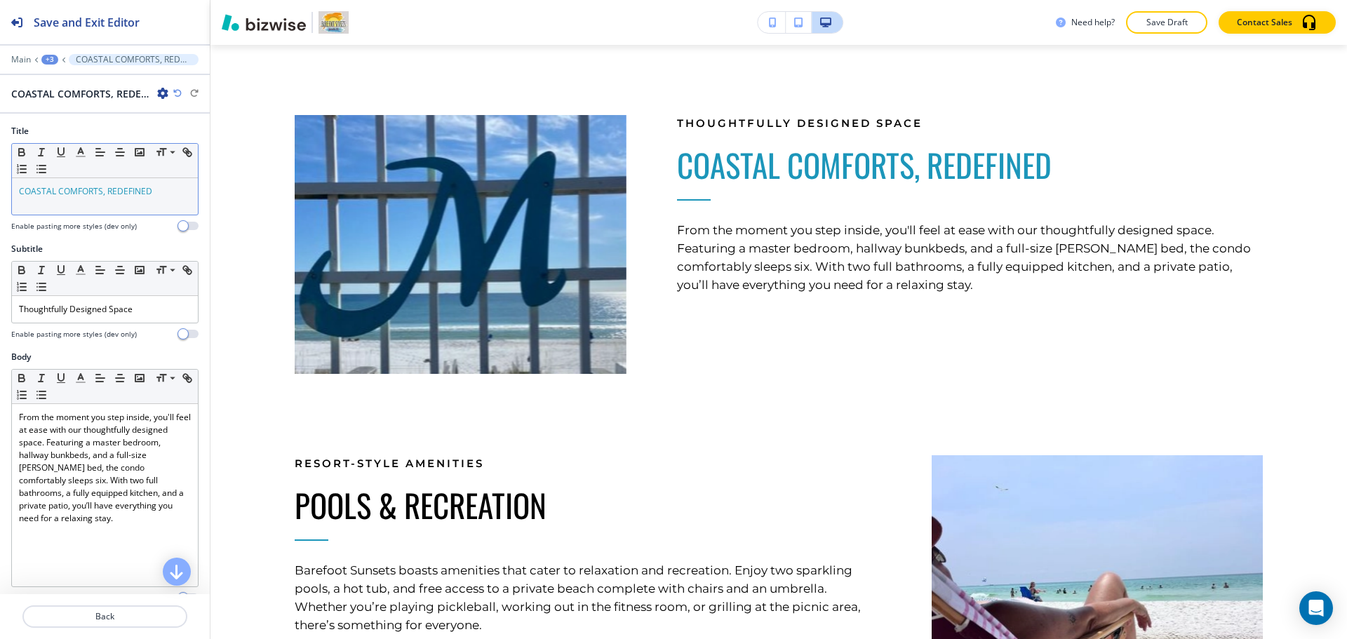
click at [90, 196] on span "COASTAL COMFORTS, REDEFINED" at bounding box center [85, 191] width 133 height 12
click at [81, 157] on icon "button" at bounding box center [80, 152] width 13 height 13
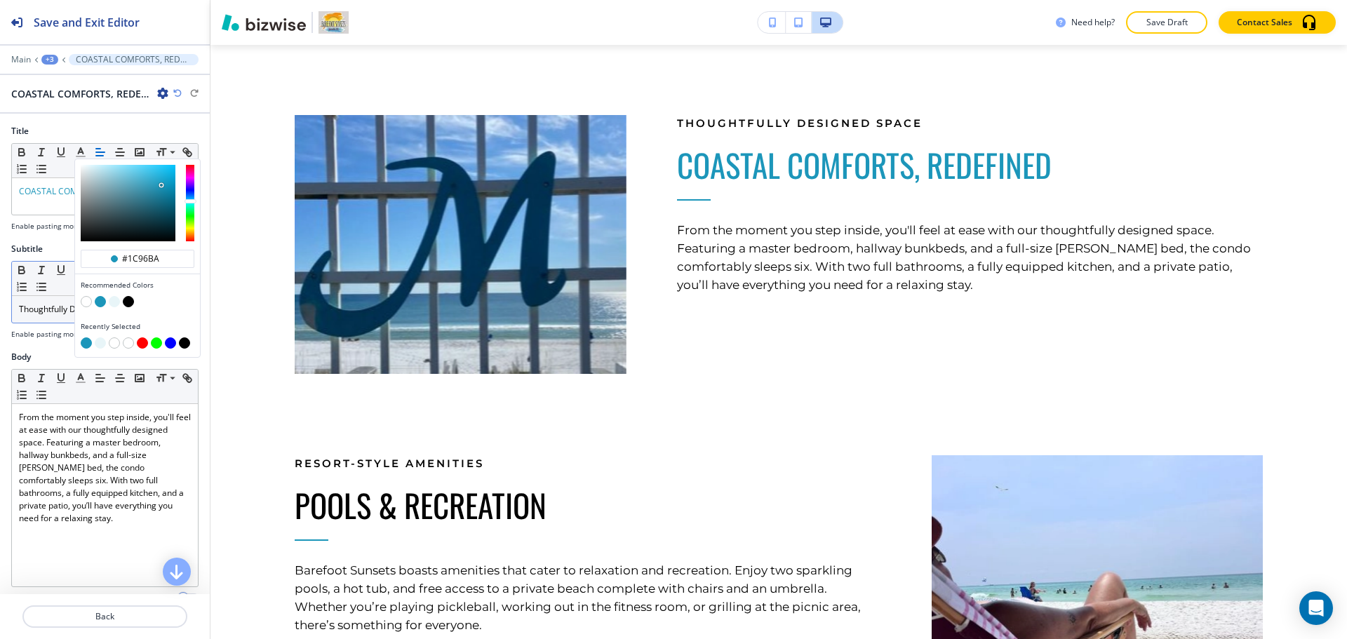
click at [41, 314] on p "Thoughtfully Designed Space" at bounding box center [105, 309] width 172 height 13
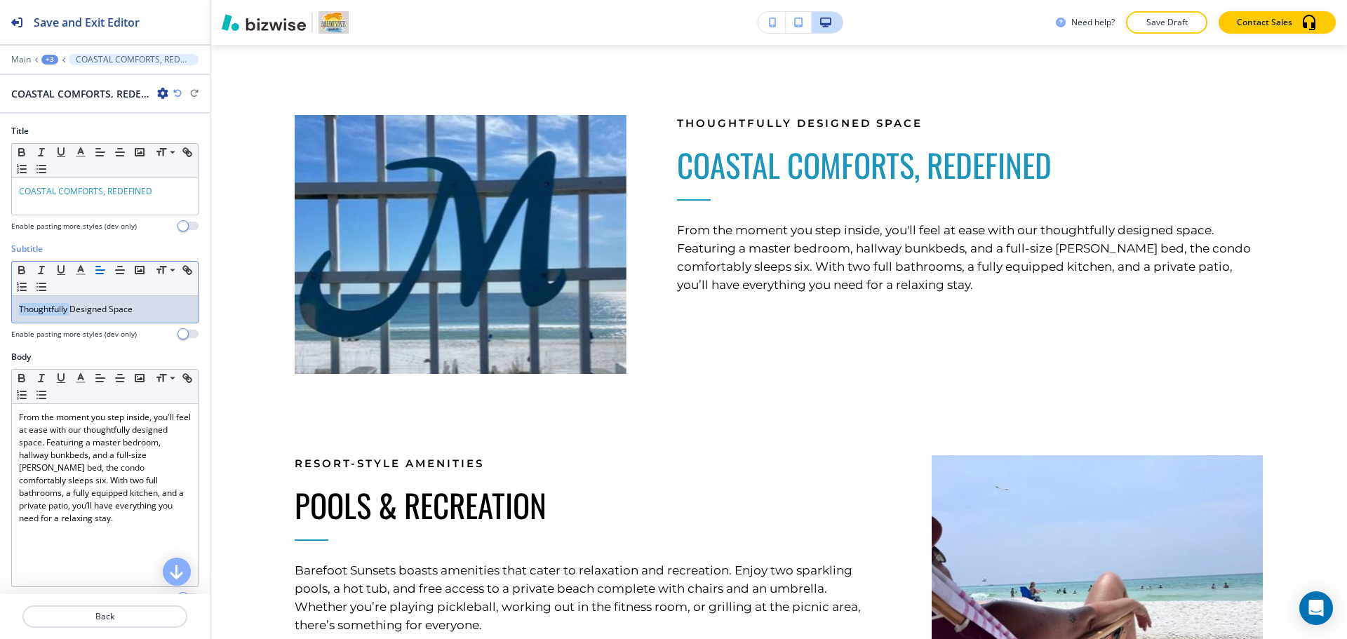
click at [41, 314] on p "Thoughtfully Designed Space" at bounding box center [105, 309] width 172 height 13
click at [76, 274] on line "button" at bounding box center [80, 274] width 8 height 0
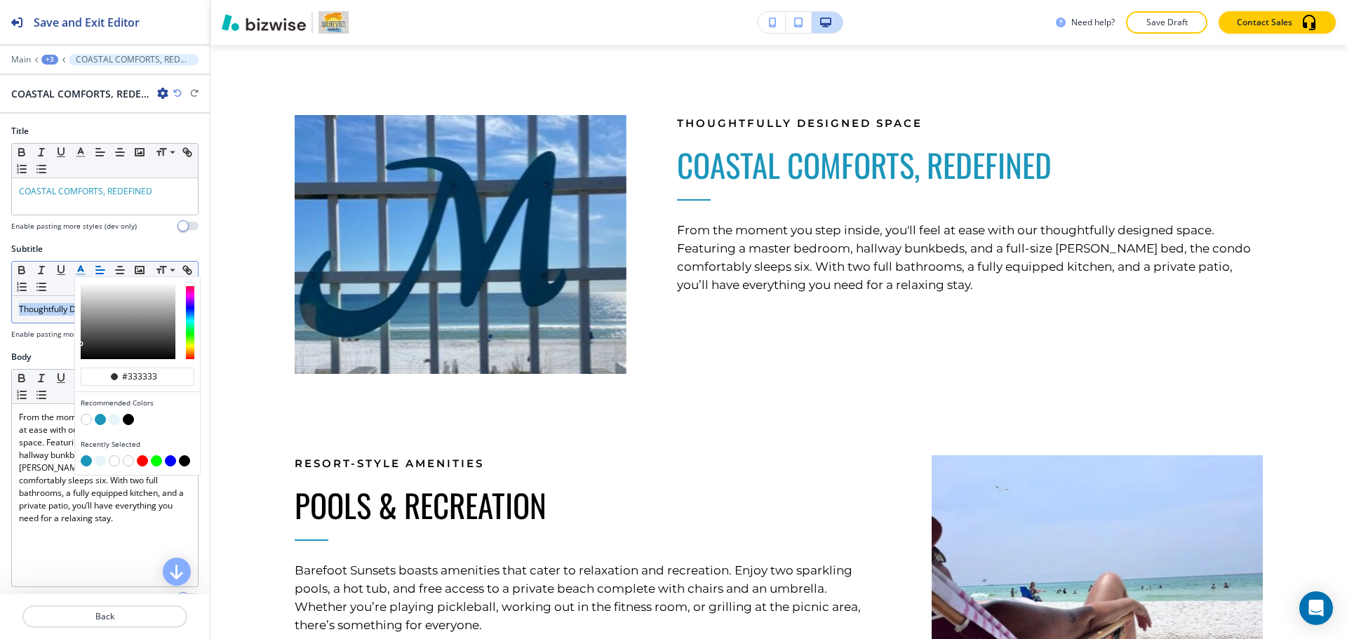
click at [103, 420] on button "button" at bounding box center [100, 419] width 11 height 11
type input "#1c96ba"
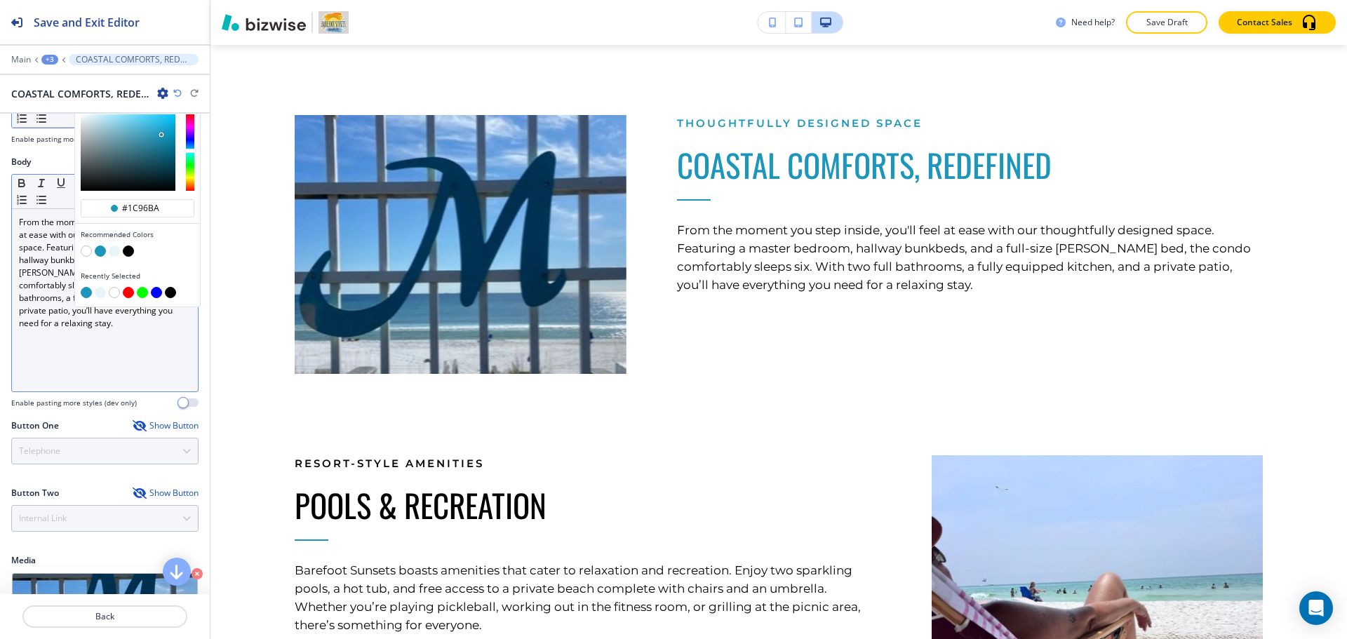
scroll to position [210, 0]
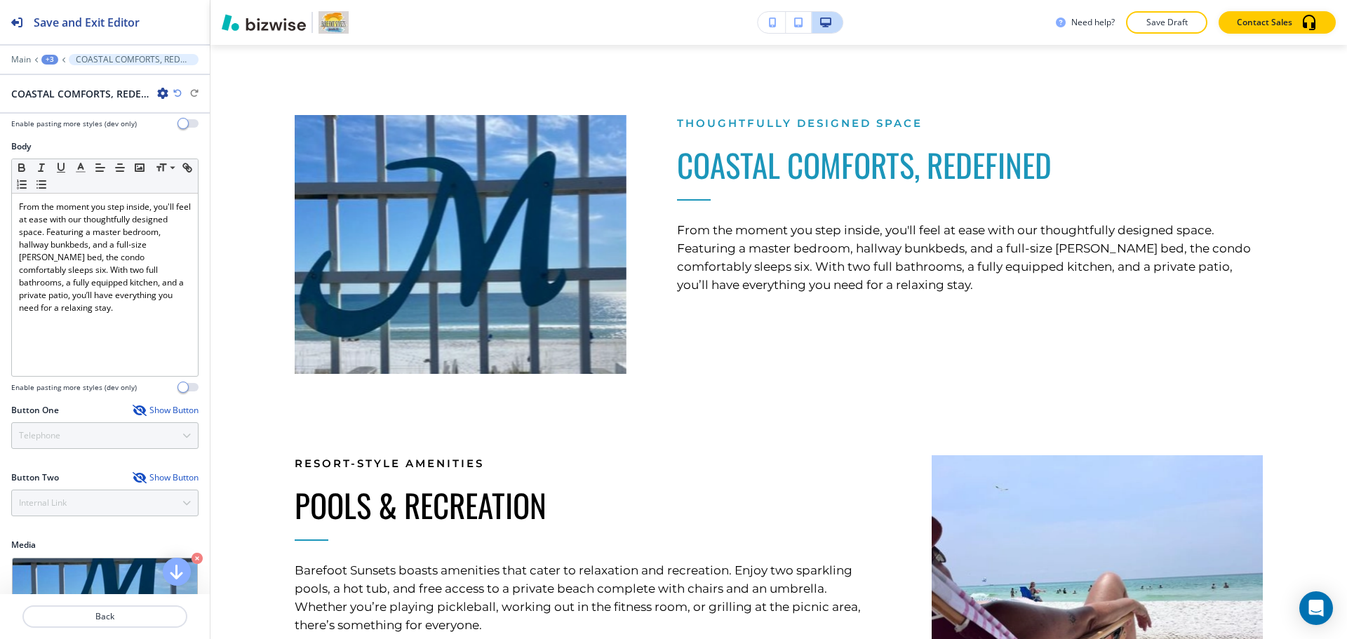
click at [53, 63] on div "+3" at bounding box center [49, 60] width 17 height 10
click at [67, 112] on p "ABOUT" at bounding box center [87, 107] width 72 height 13
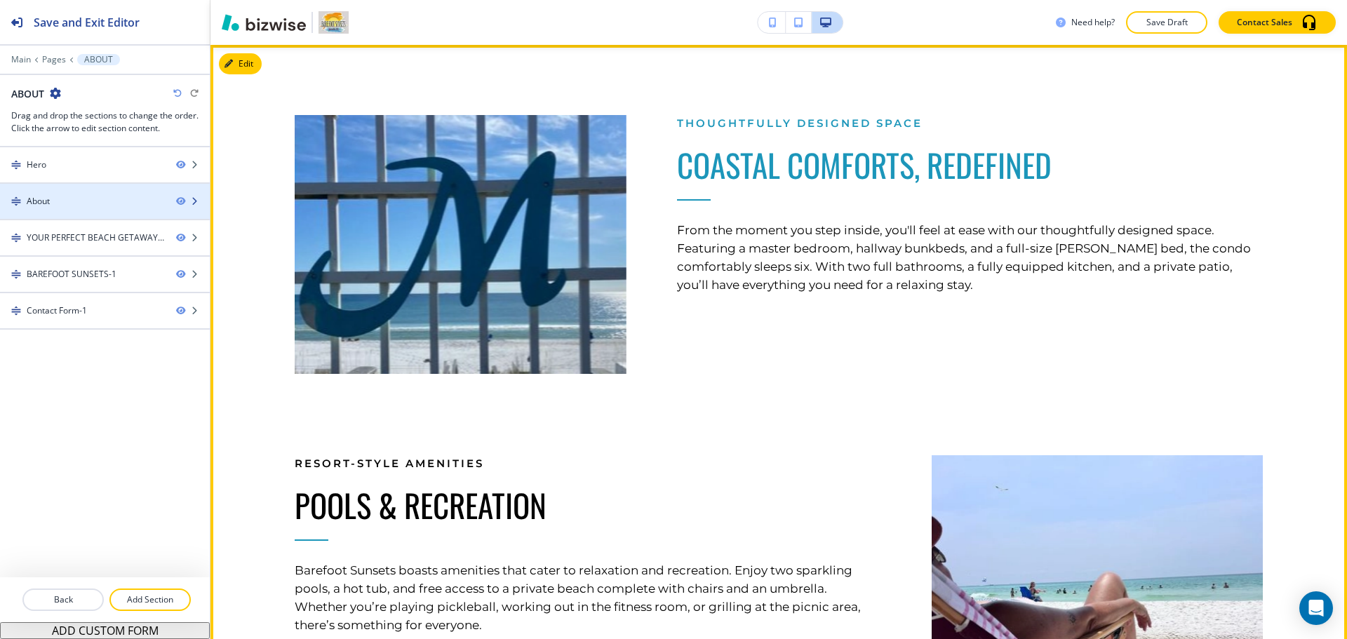
click at [103, 208] on div at bounding box center [105, 213] width 210 height 11
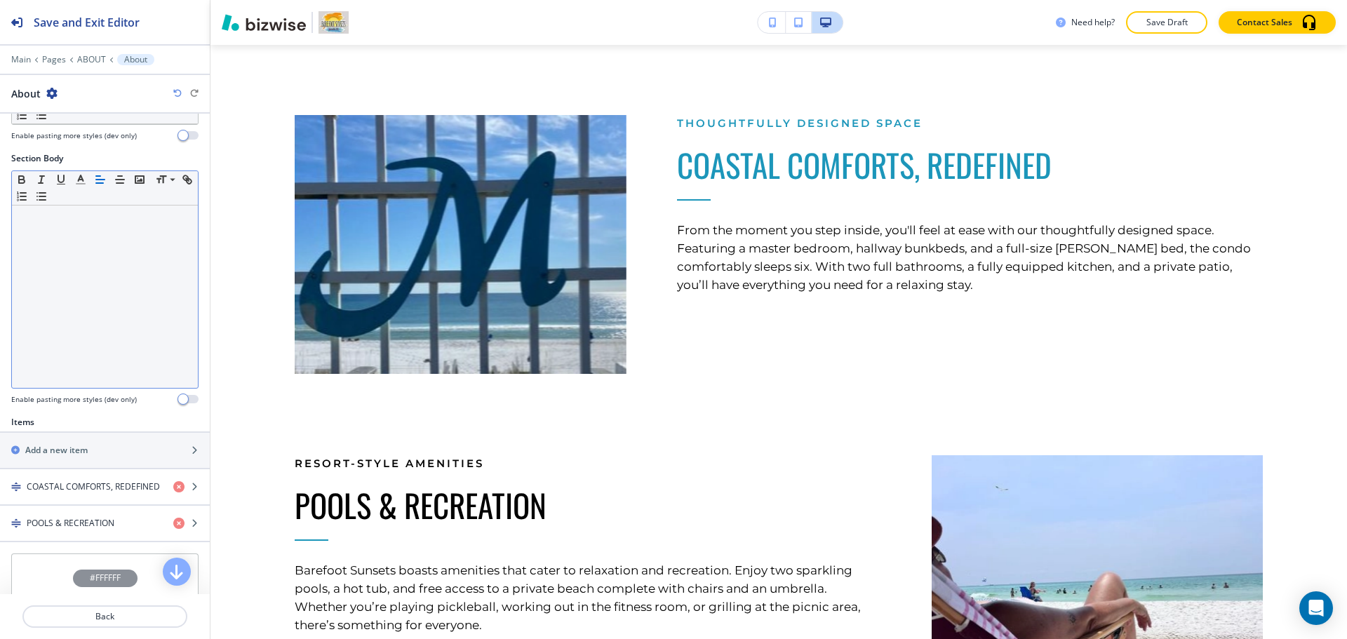
scroll to position [361, 0]
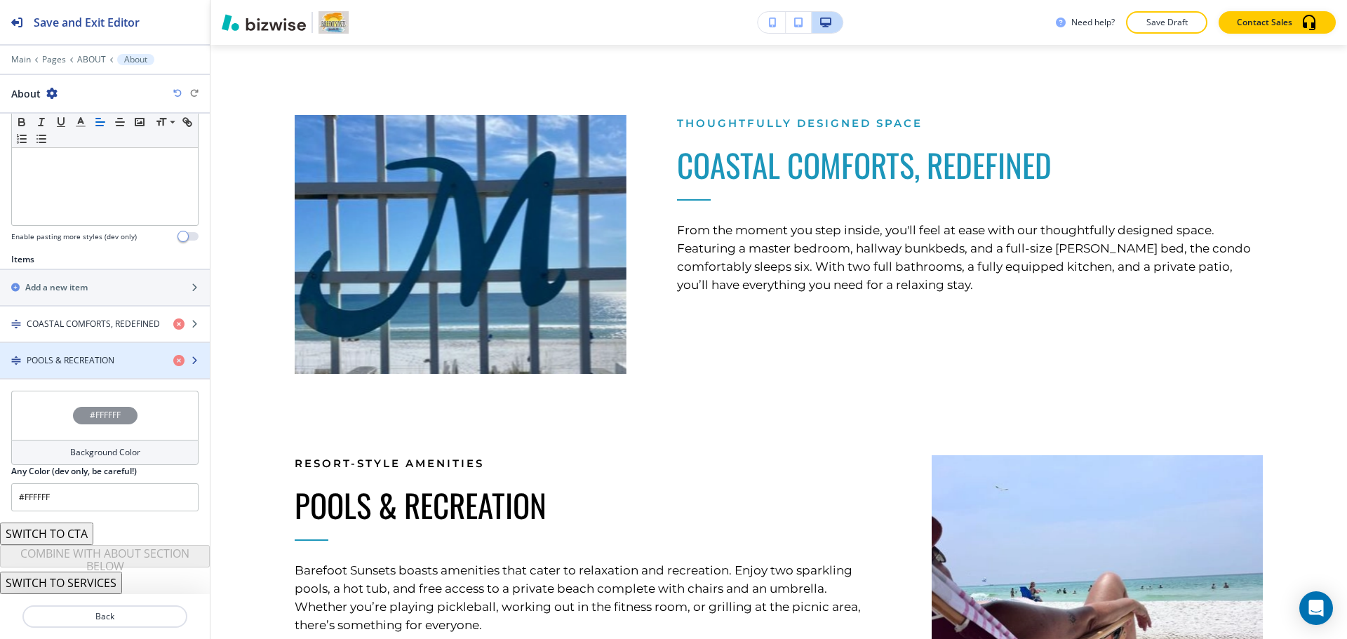
click at [88, 356] on h4 "POOLS & RECREATION" at bounding box center [71, 360] width 88 height 13
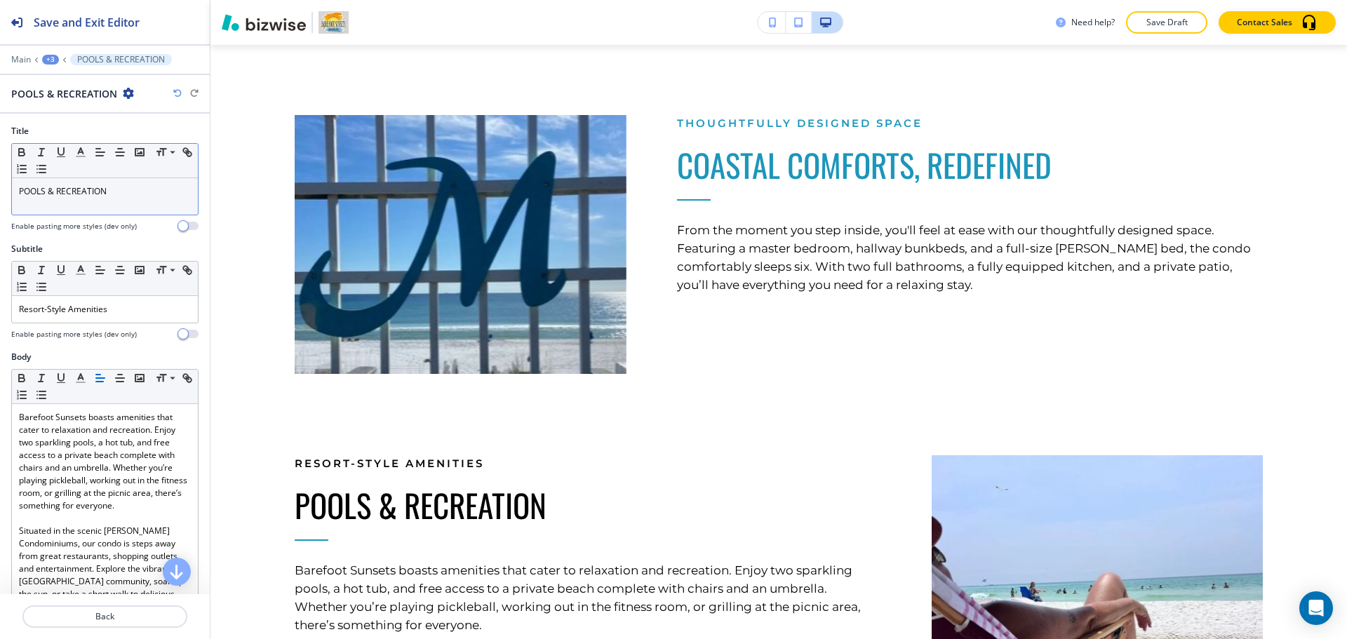
click at [74, 189] on p "POOLS & RECREATION" at bounding box center [105, 191] width 172 height 13
click at [84, 150] on icon "button" at bounding box center [80, 152] width 13 height 13
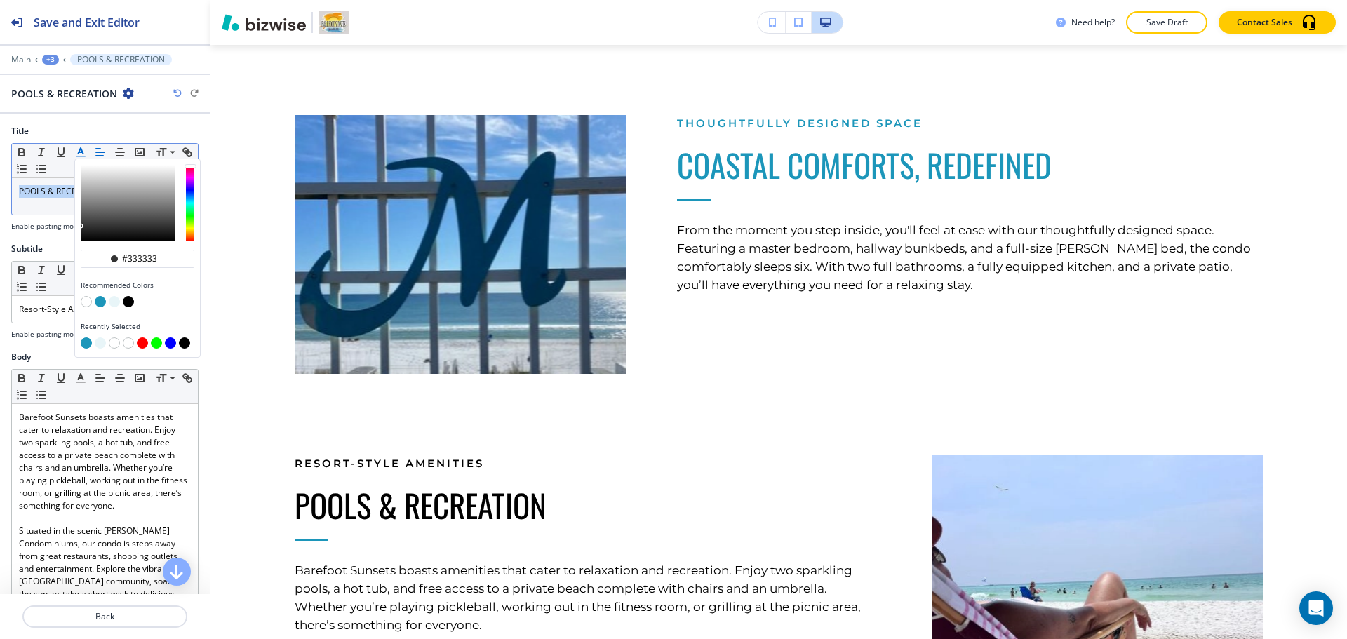
click at [100, 301] on button "button" at bounding box center [100, 301] width 11 height 11
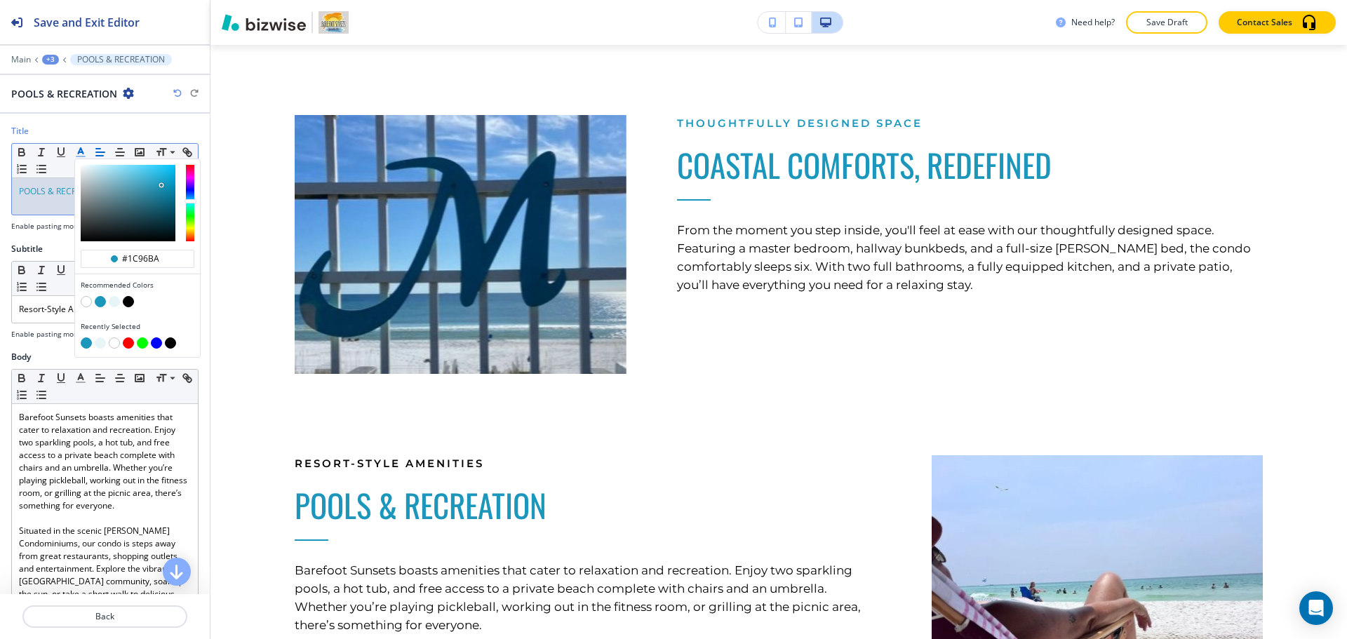
type input "#1c96ba"
click at [48, 309] on p "Resort-Style Amenities" at bounding box center [105, 309] width 172 height 13
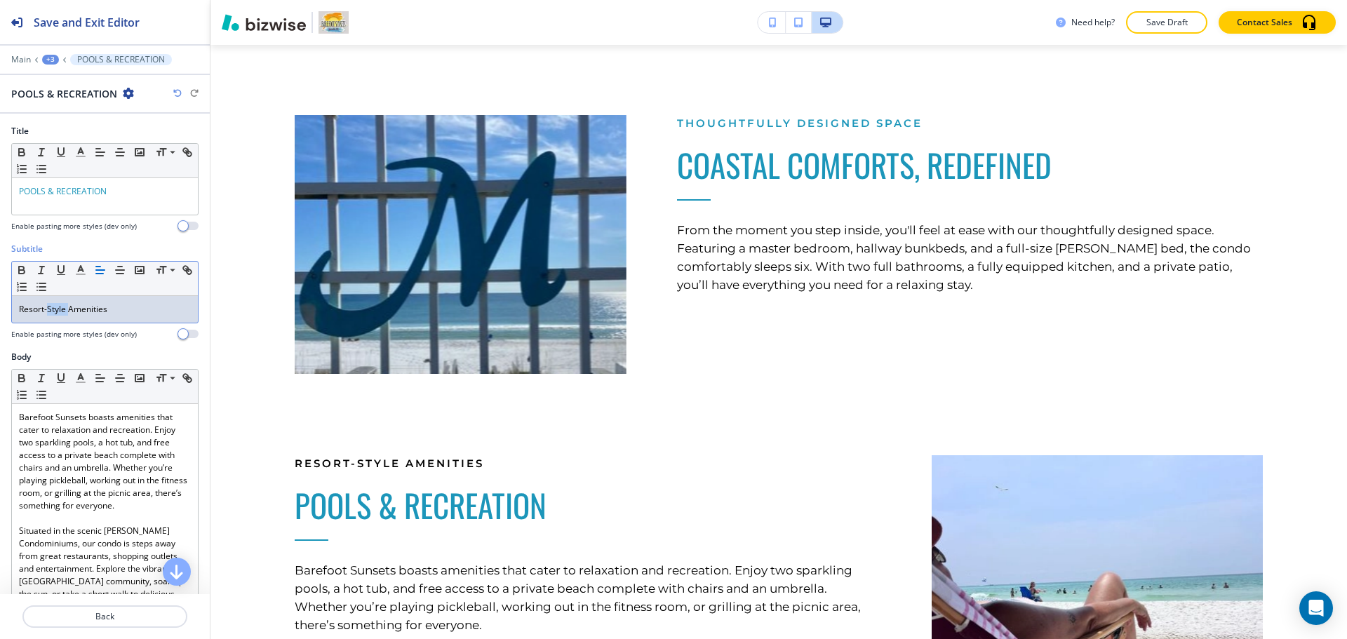
click at [48, 309] on p "Resort-Style Amenities" at bounding box center [105, 309] width 172 height 13
click at [79, 271] on polyline "button" at bounding box center [81, 269] width 5 height 6
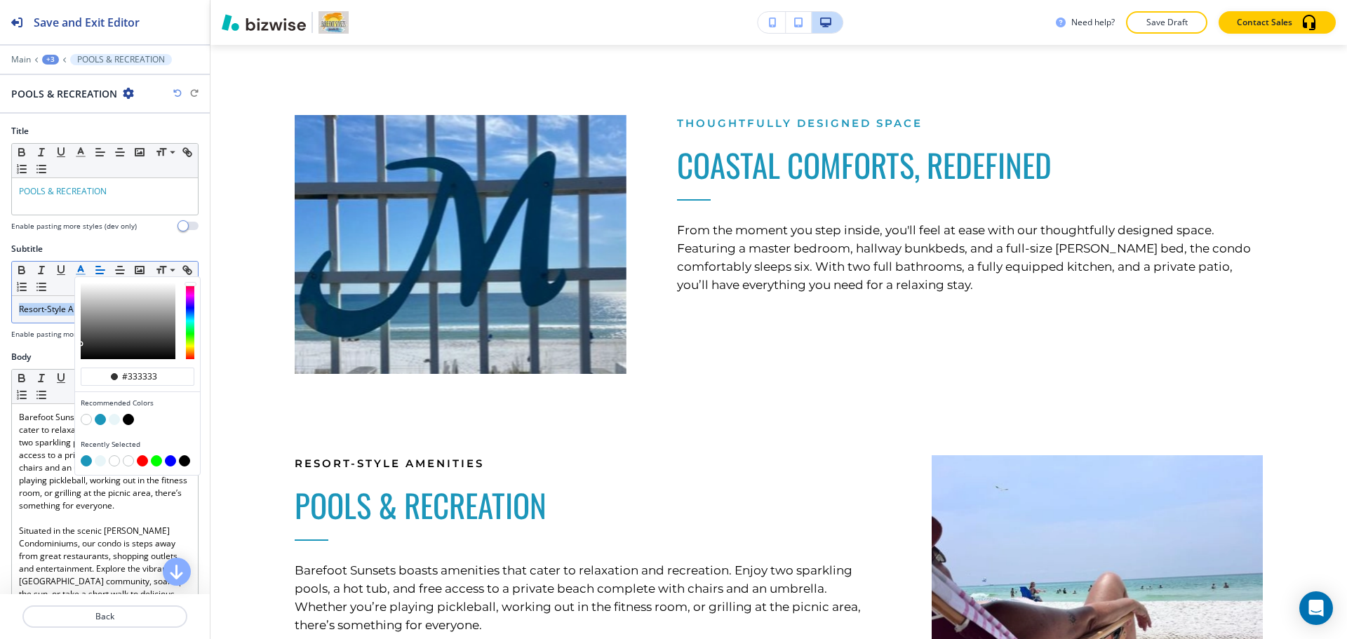
click at [101, 417] on button "button" at bounding box center [100, 419] width 11 height 11
type input "#1c96ba"
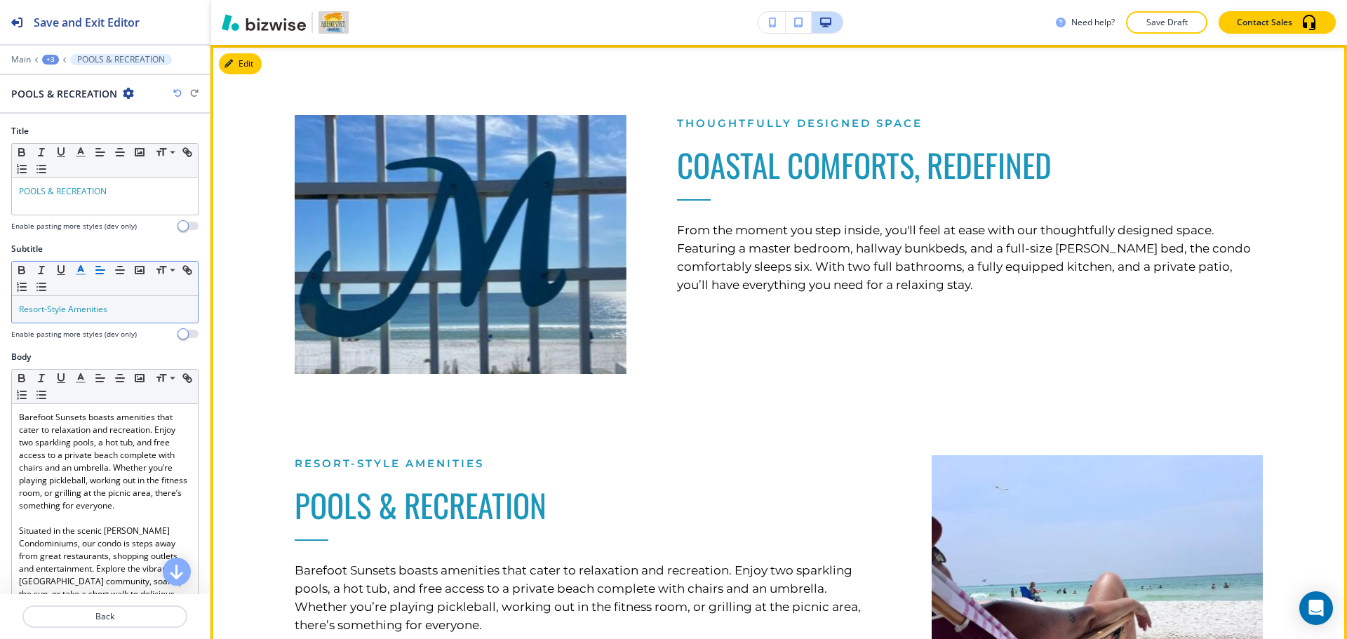
click at [649, 376] on div "Thoughtfully Designed Space COASTAL COMFORTS, REDEFINED From the moment you ste…" at bounding box center [779, 427] width 968 height 764
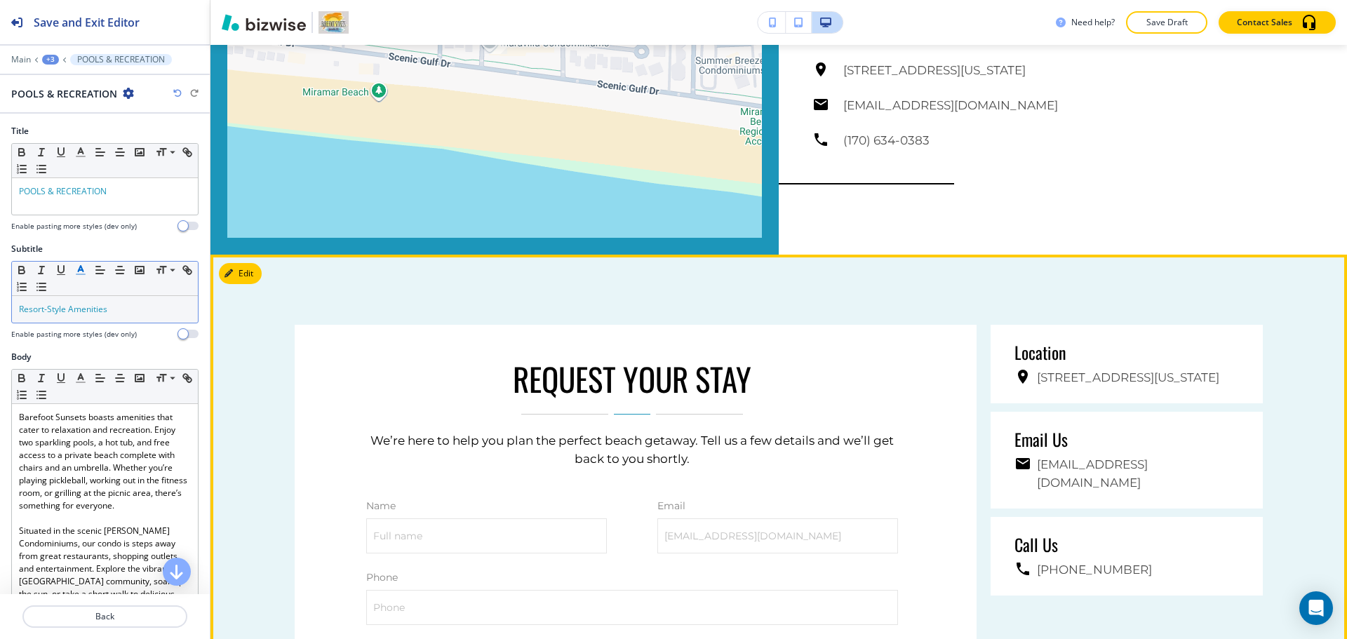
scroll to position [1870, 0]
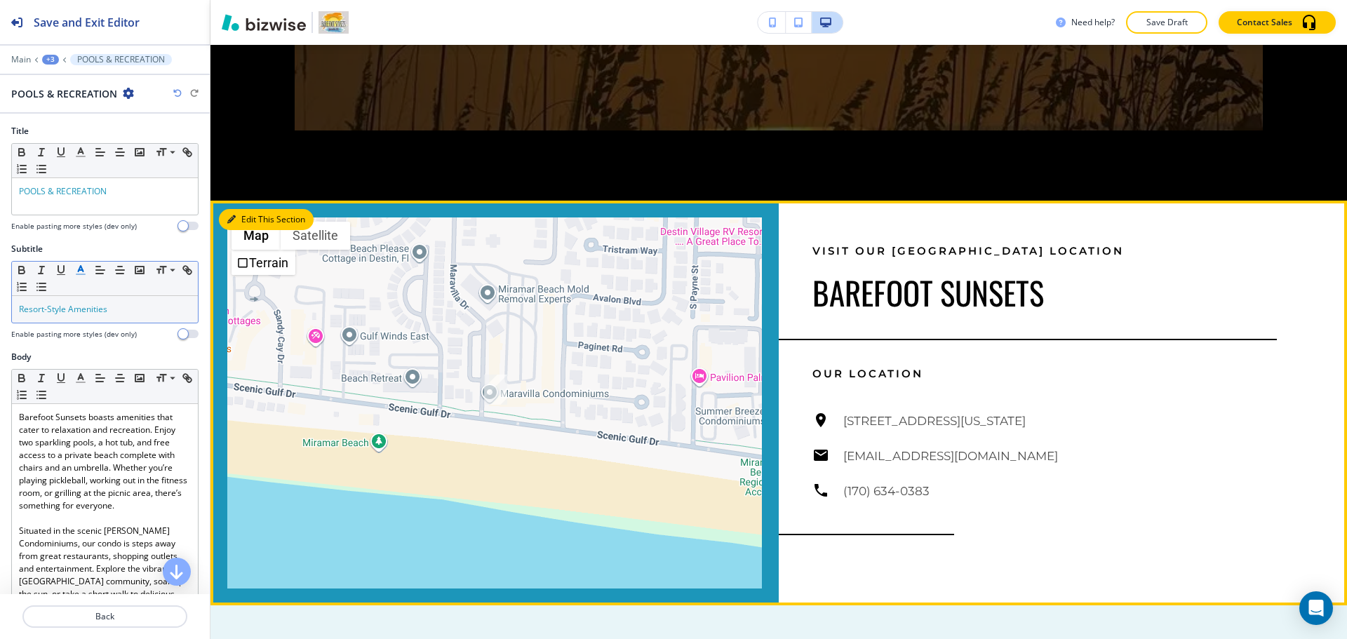
click at [248, 213] on button "Edit This Section" at bounding box center [266, 219] width 95 height 21
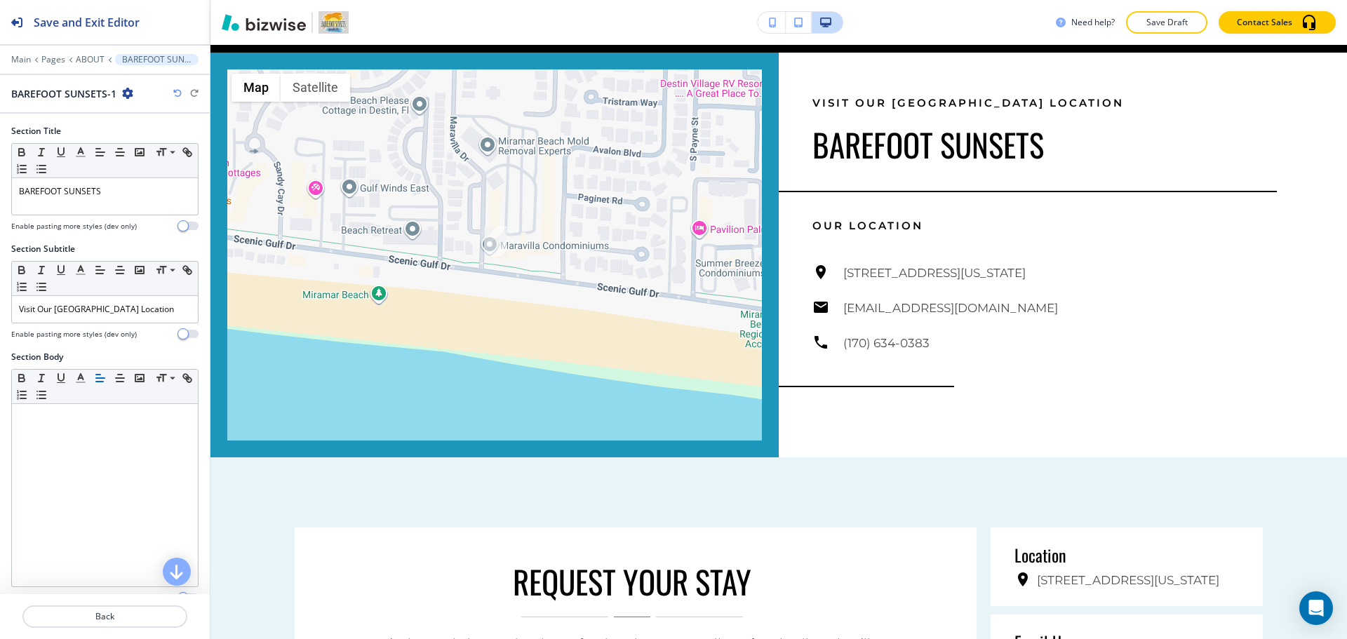
scroll to position [2019, 0]
click at [93, 193] on p "BAREFOOT SUNSETS" at bounding box center [105, 191] width 172 height 13
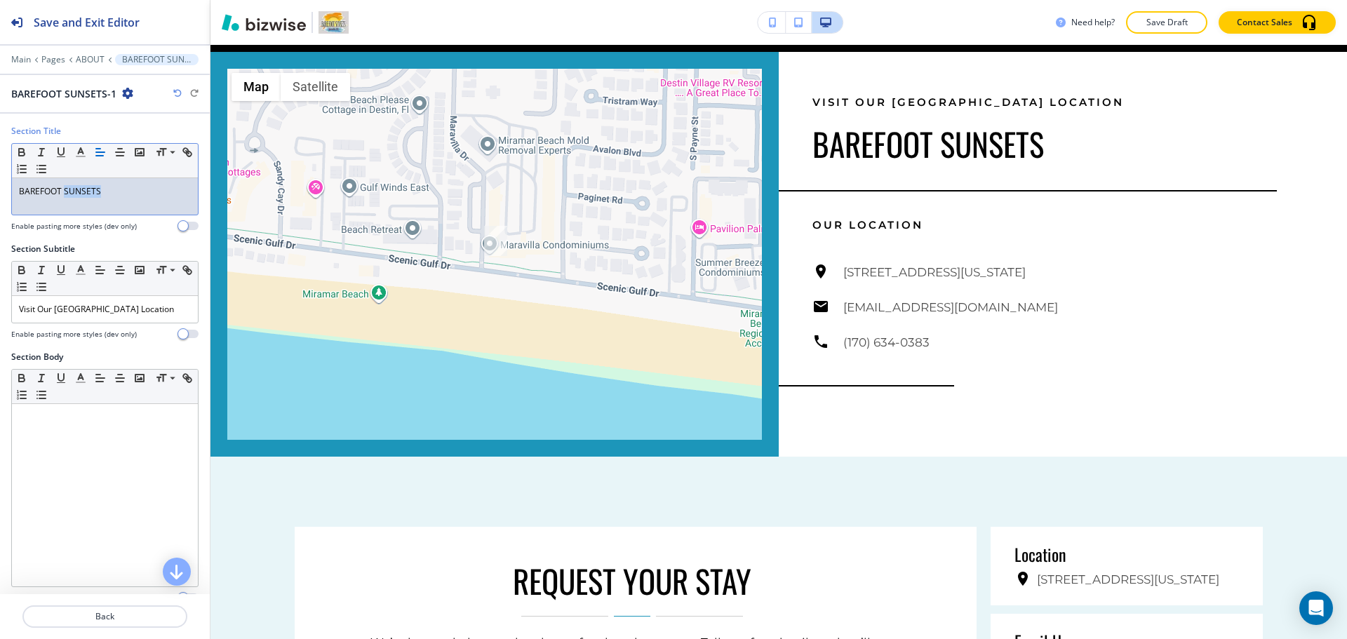
click at [93, 193] on p "BAREFOOT SUNSETS" at bounding box center [105, 191] width 172 height 13
click at [78, 154] on icon "button" at bounding box center [80, 152] width 13 height 13
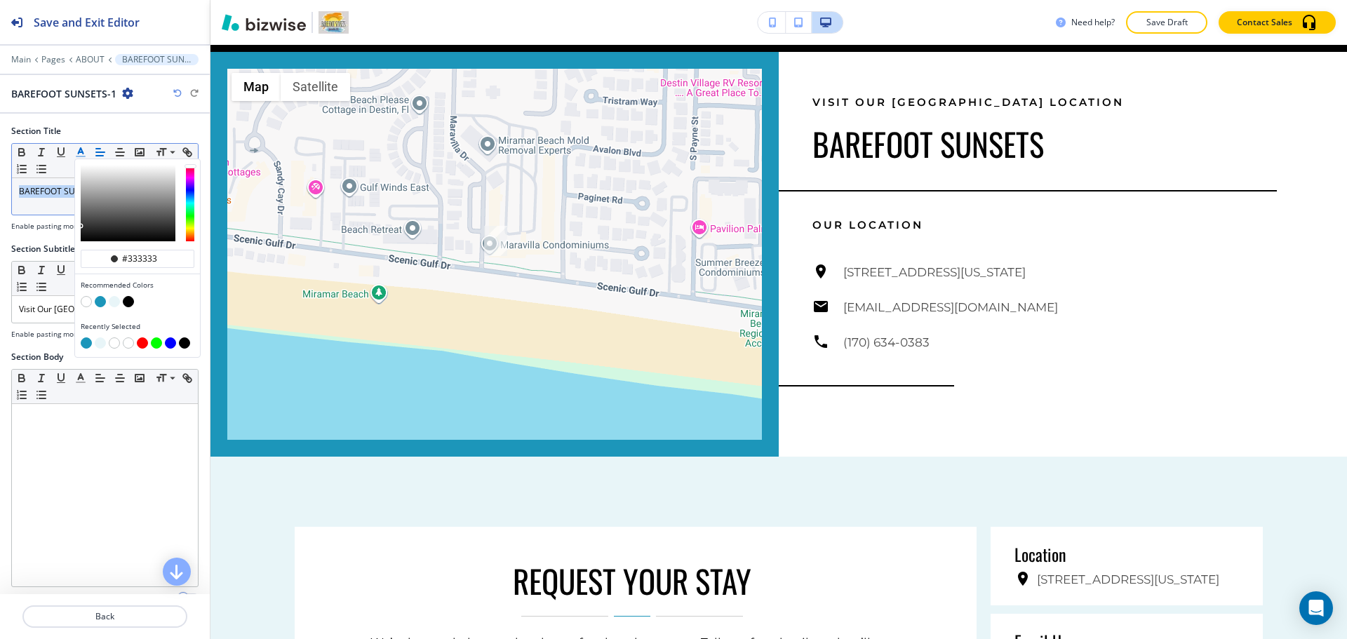
click at [97, 301] on button "button" at bounding box center [100, 301] width 11 height 11
type input "#1c96ba"
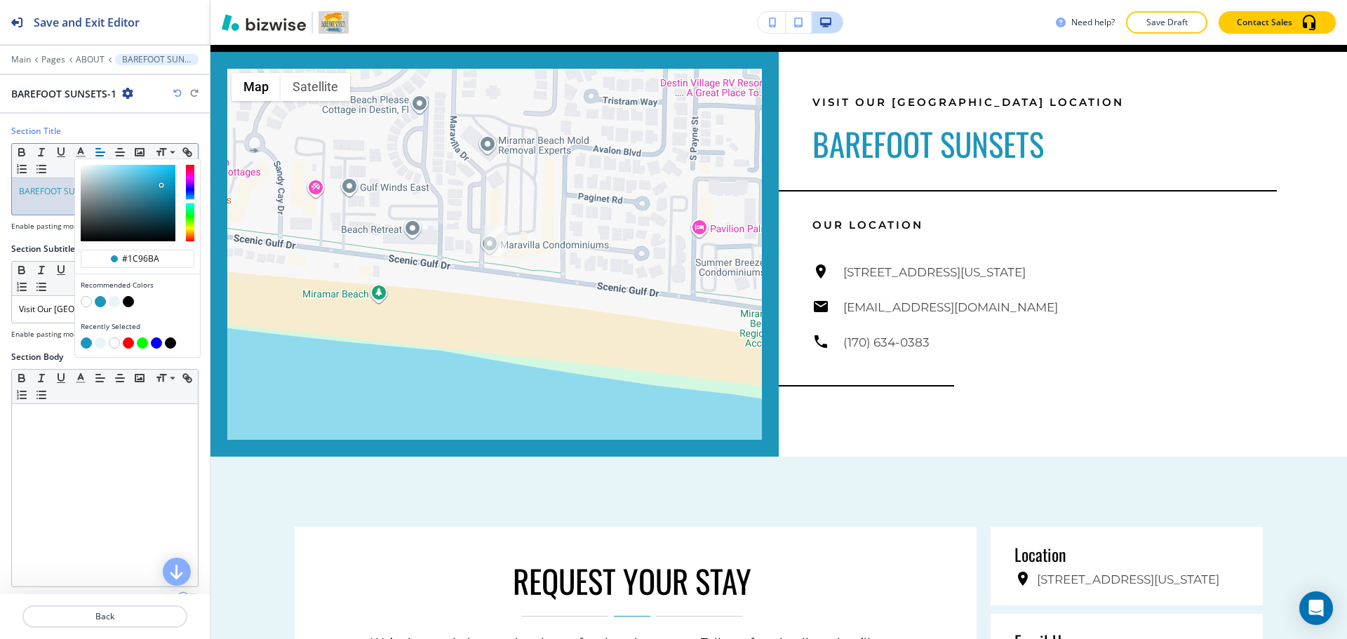
click at [33, 185] on span "BAREFOOT SUNSETS" at bounding box center [60, 191] width 82 height 12
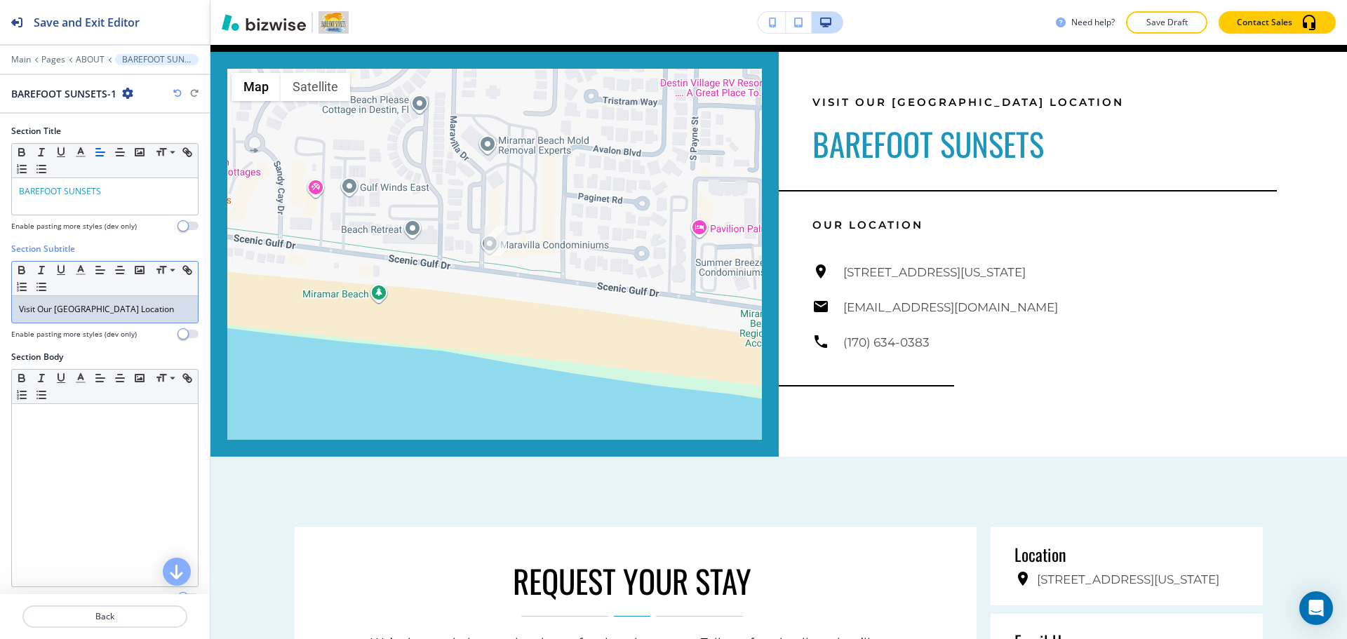
click at [82, 305] on p "Visit Our [GEOGRAPHIC_DATA] Location" at bounding box center [105, 309] width 172 height 13
click at [81, 270] on line "button" at bounding box center [81, 270] width 4 height 0
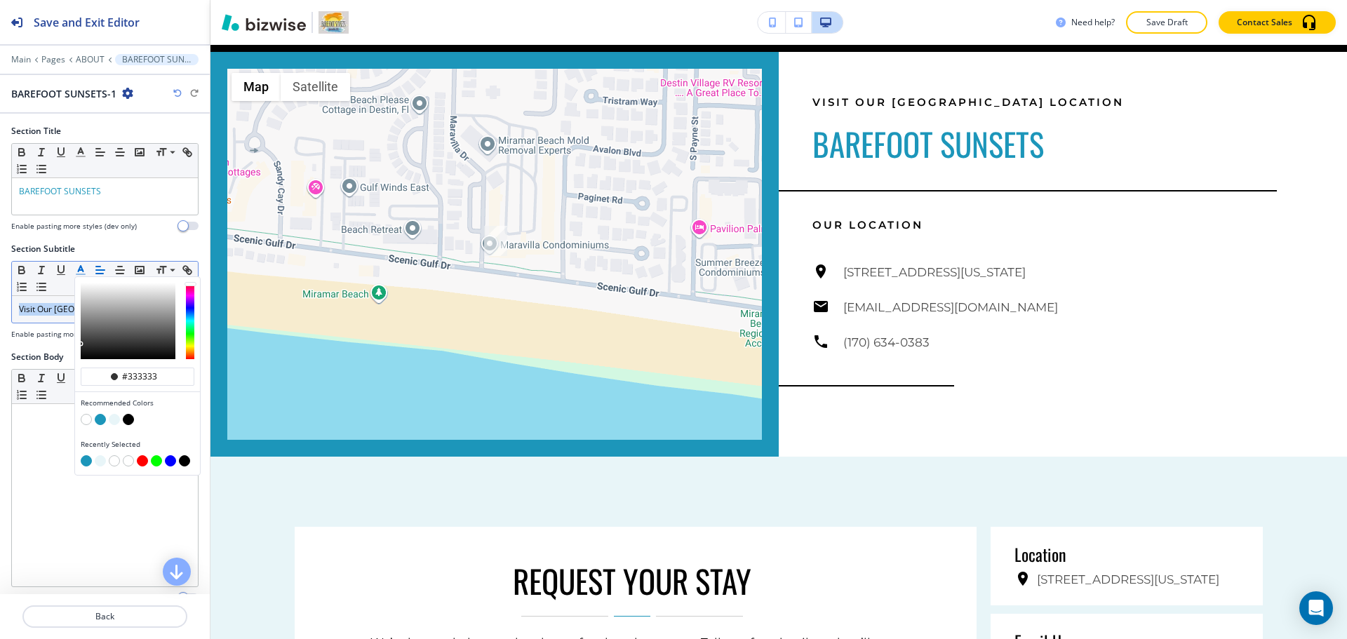
click at [100, 415] on button "button" at bounding box center [100, 419] width 11 height 11
type input "#1c96ba"
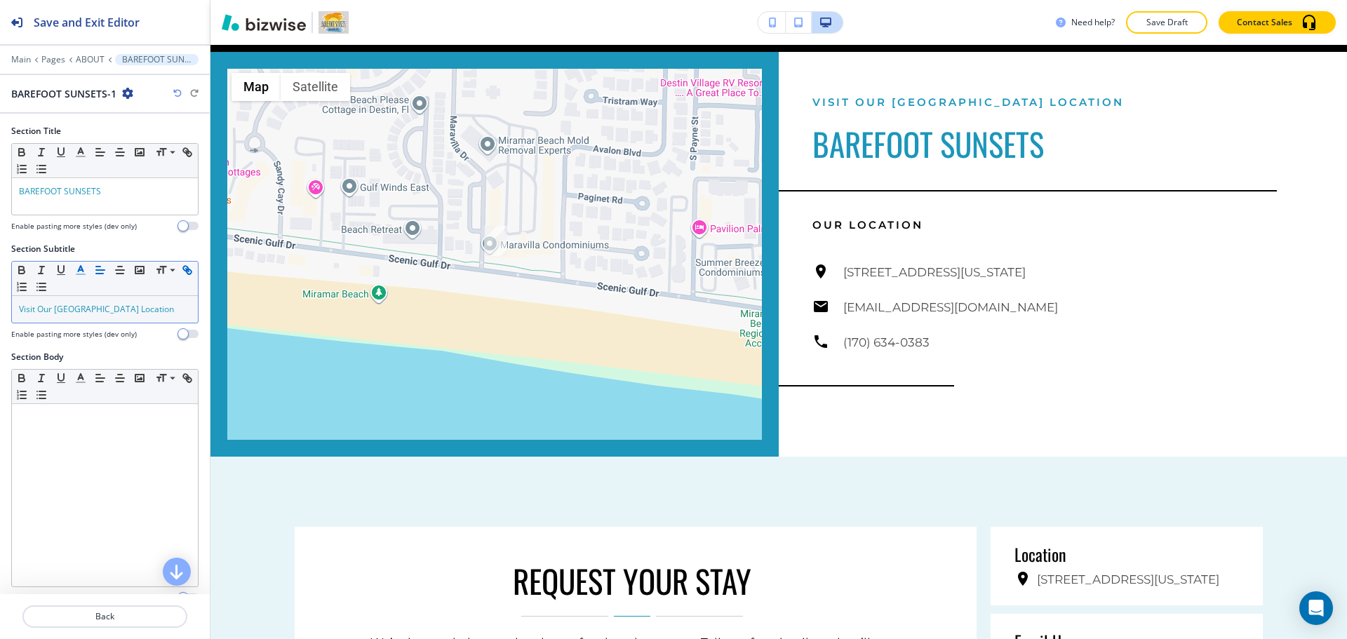
click at [181, 276] on icon "button" at bounding box center [187, 270] width 13 height 13
type input "Visit Our [GEOGRAPHIC_DATA] Location"
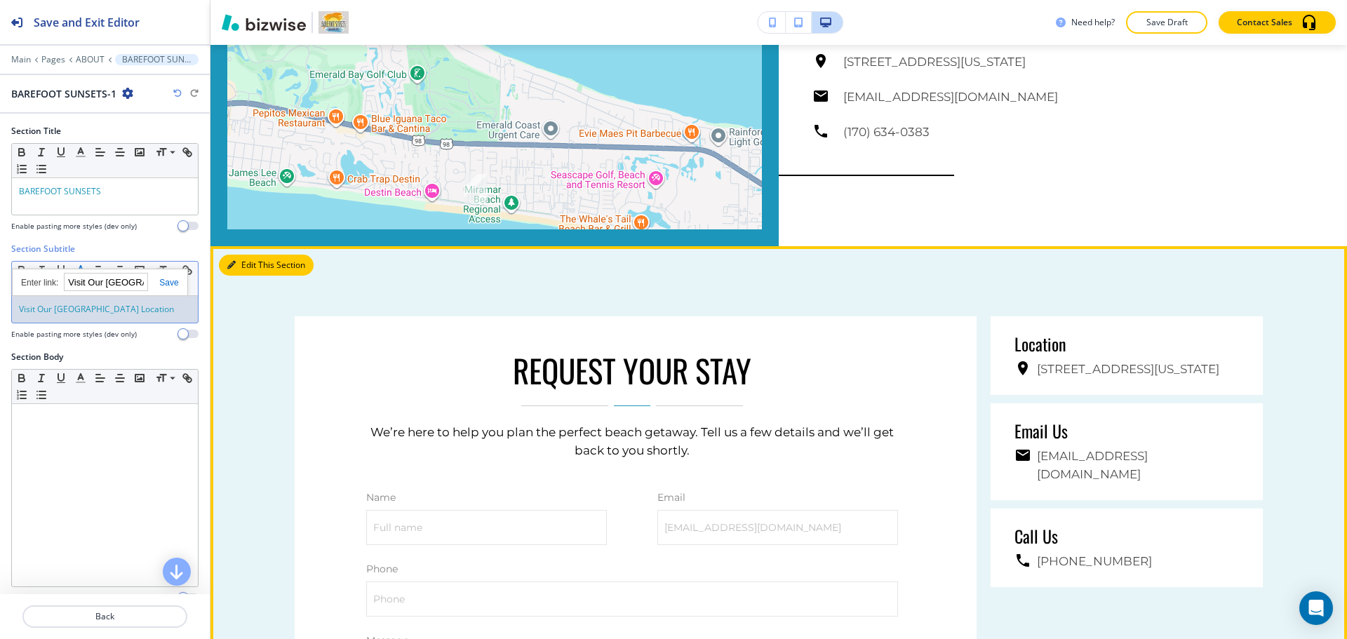
click at [241, 264] on button "Edit This Section" at bounding box center [266, 265] width 95 height 21
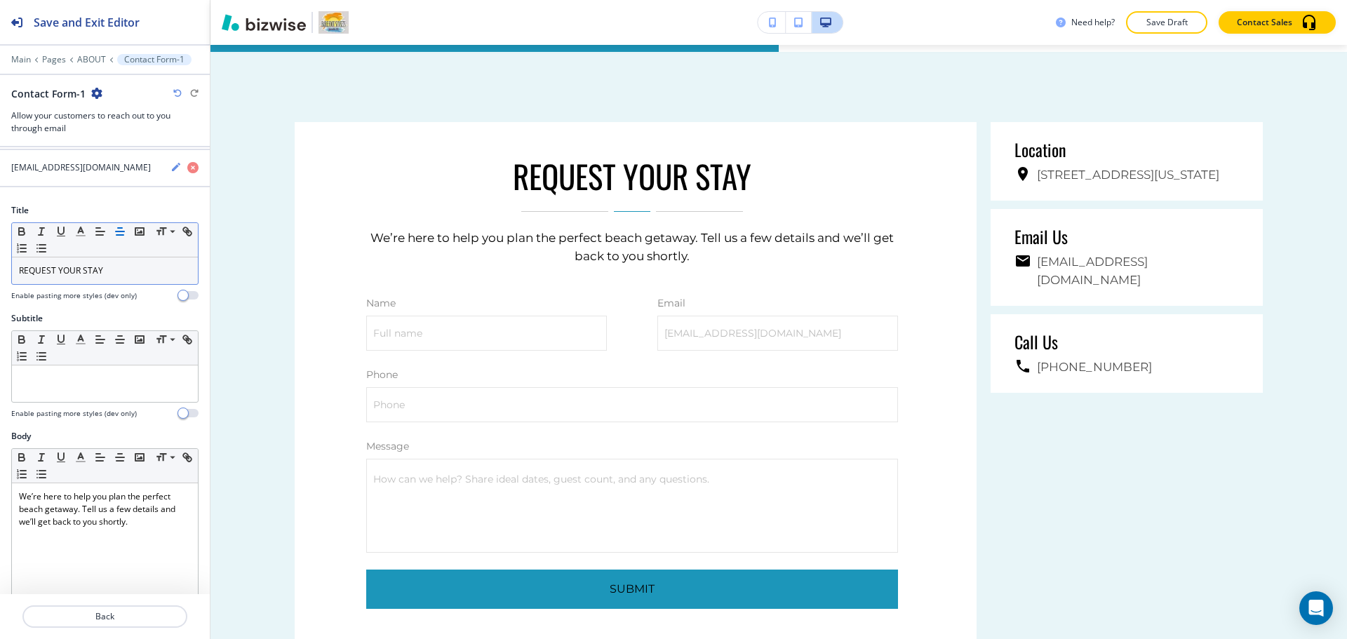
scroll to position [0, 0]
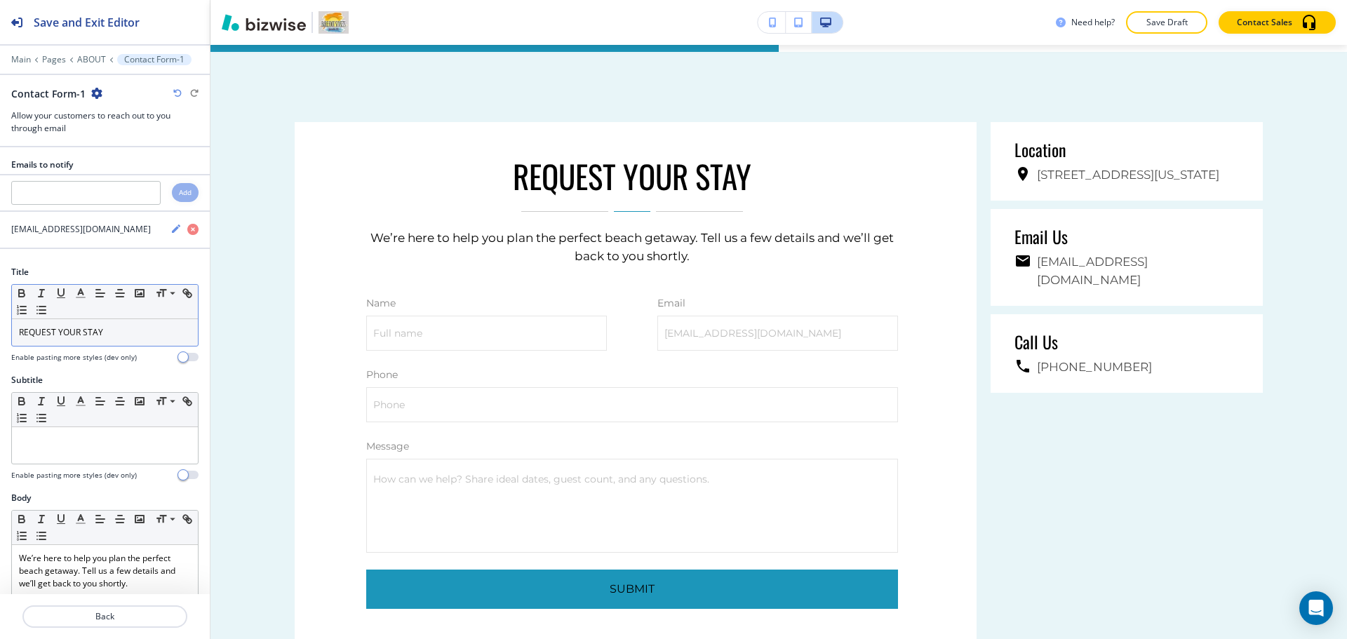
click at [137, 328] on p "REQUEST YOUR STAY" at bounding box center [105, 332] width 172 height 13
click at [81, 297] on line "button" at bounding box center [80, 297] width 8 height 0
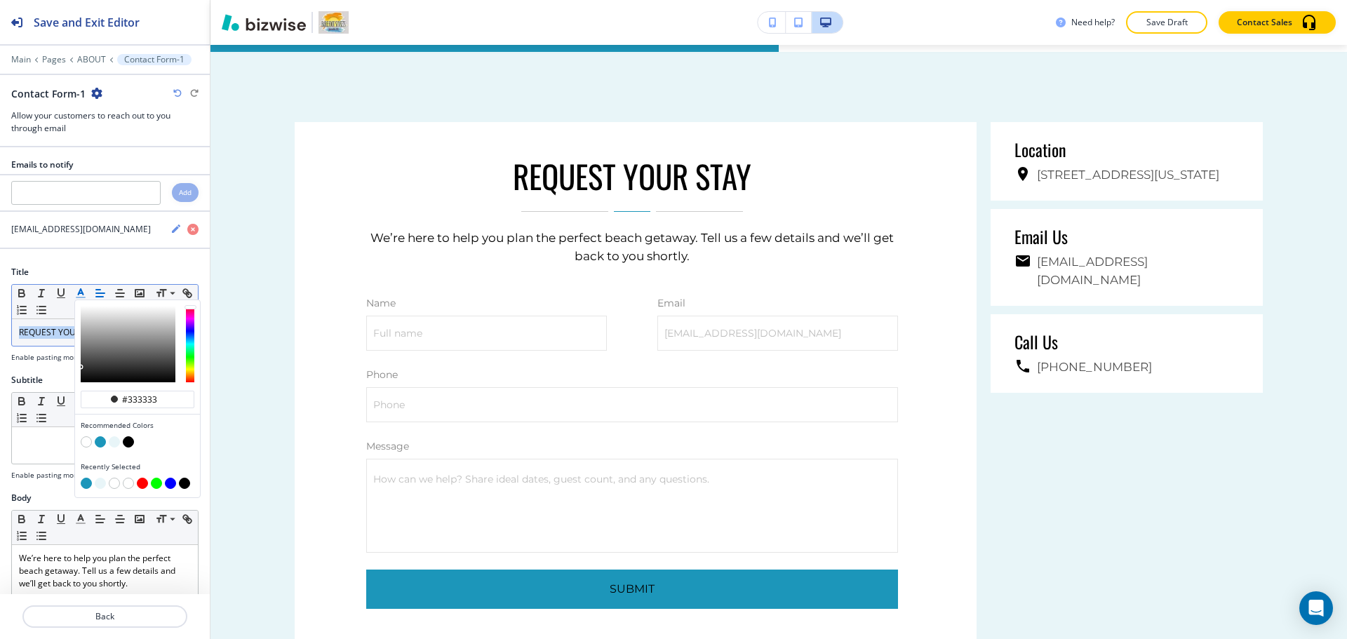
click at [102, 440] on button "button" at bounding box center [100, 441] width 11 height 11
type input "#1c96ba"
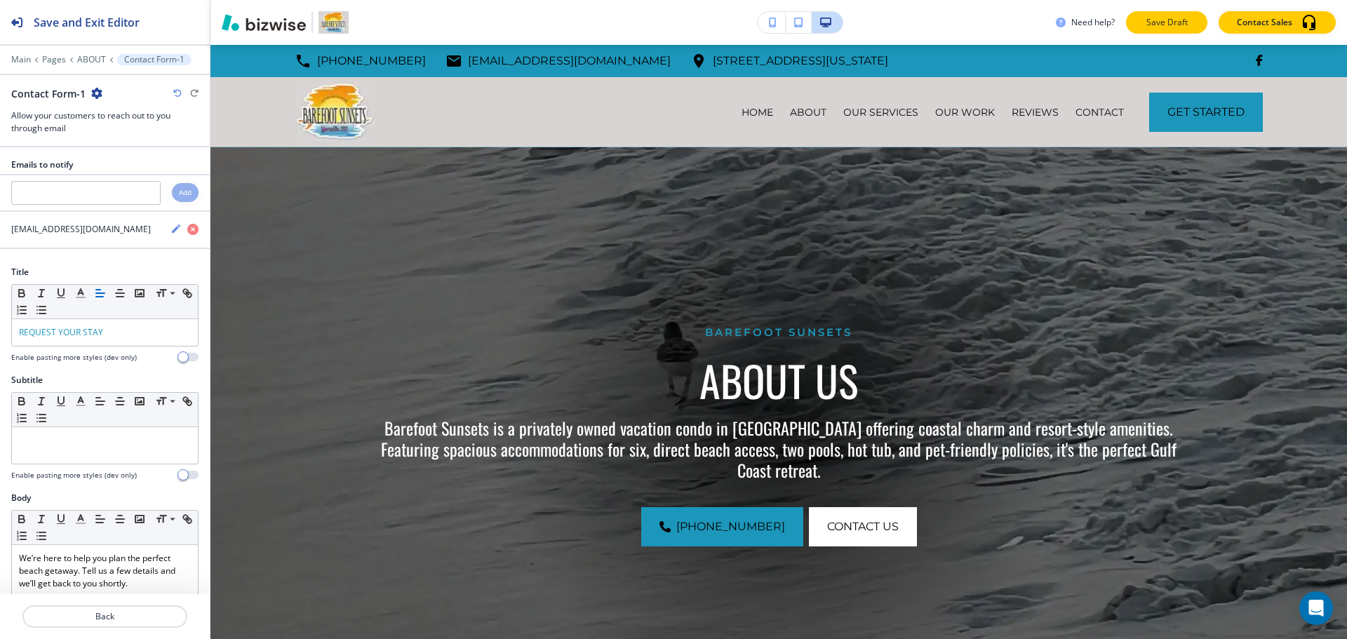
click at [1166, 26] on p "Save Draft" at bounding box center [1166, 22] width 45 height 13
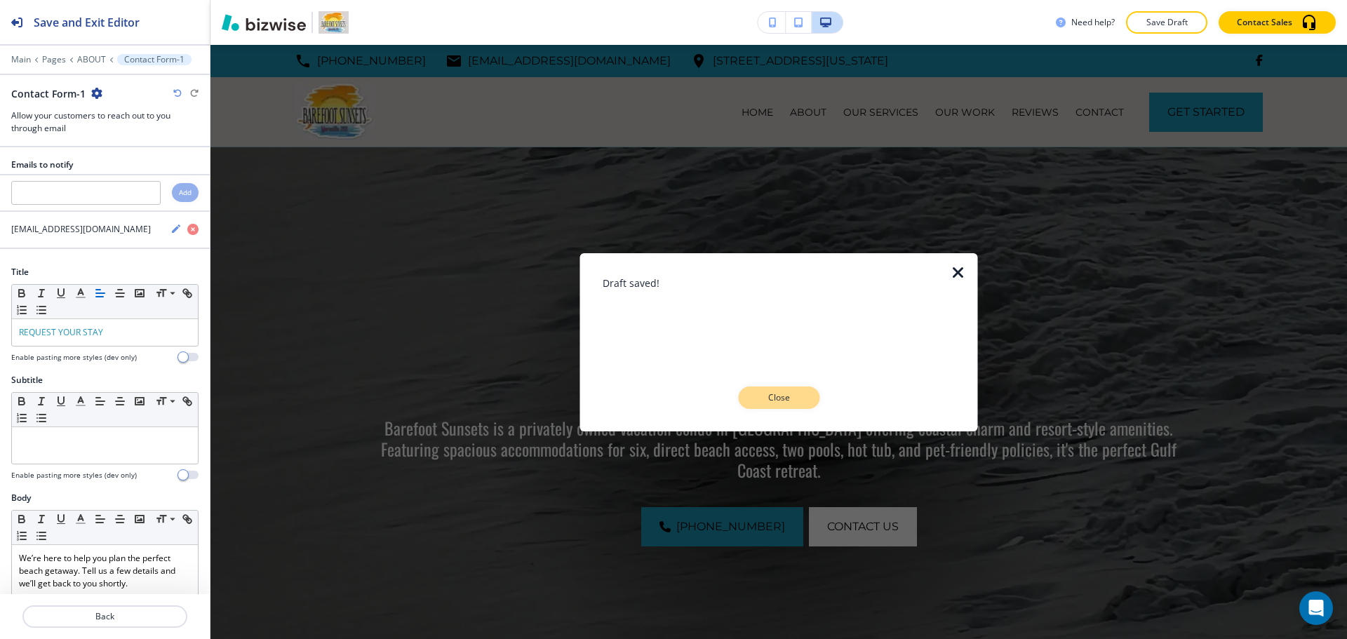
click at [769, 396] on p "Close" at bounding box center [778, 397] width 45 height 13
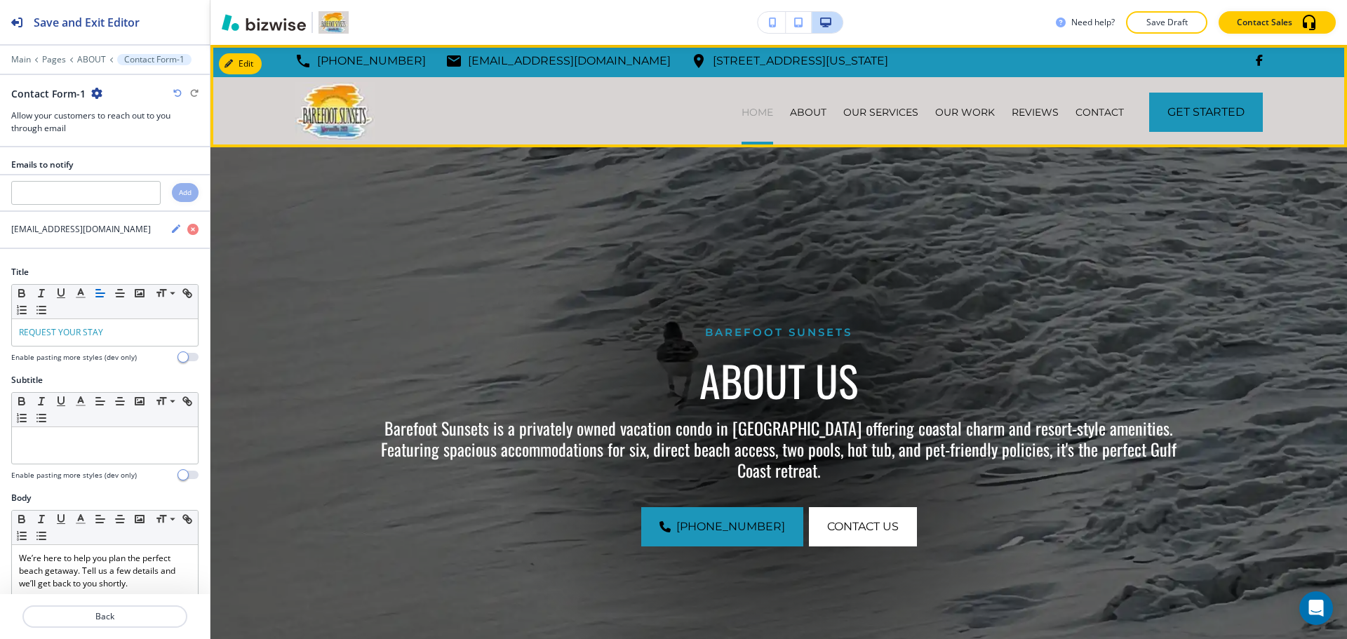
click at [755, 117] on p "HOME" at bounding box center [757, 112] width 32 height 14
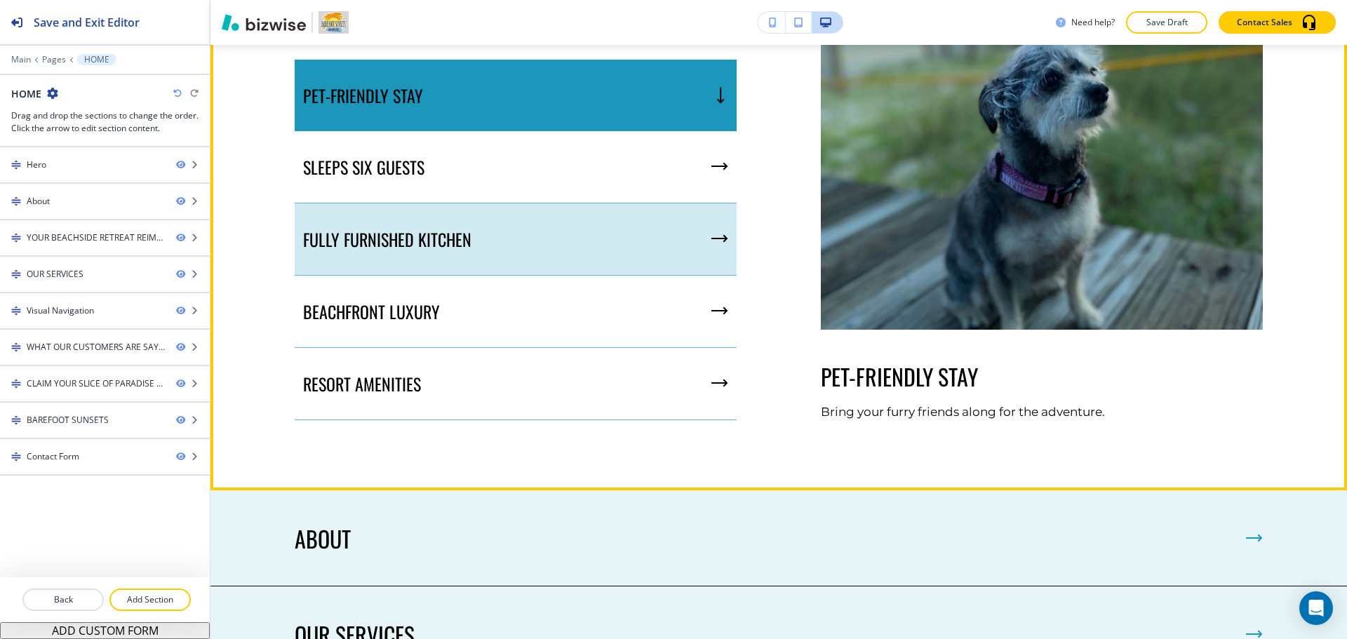
scroll to position [1543, 0]
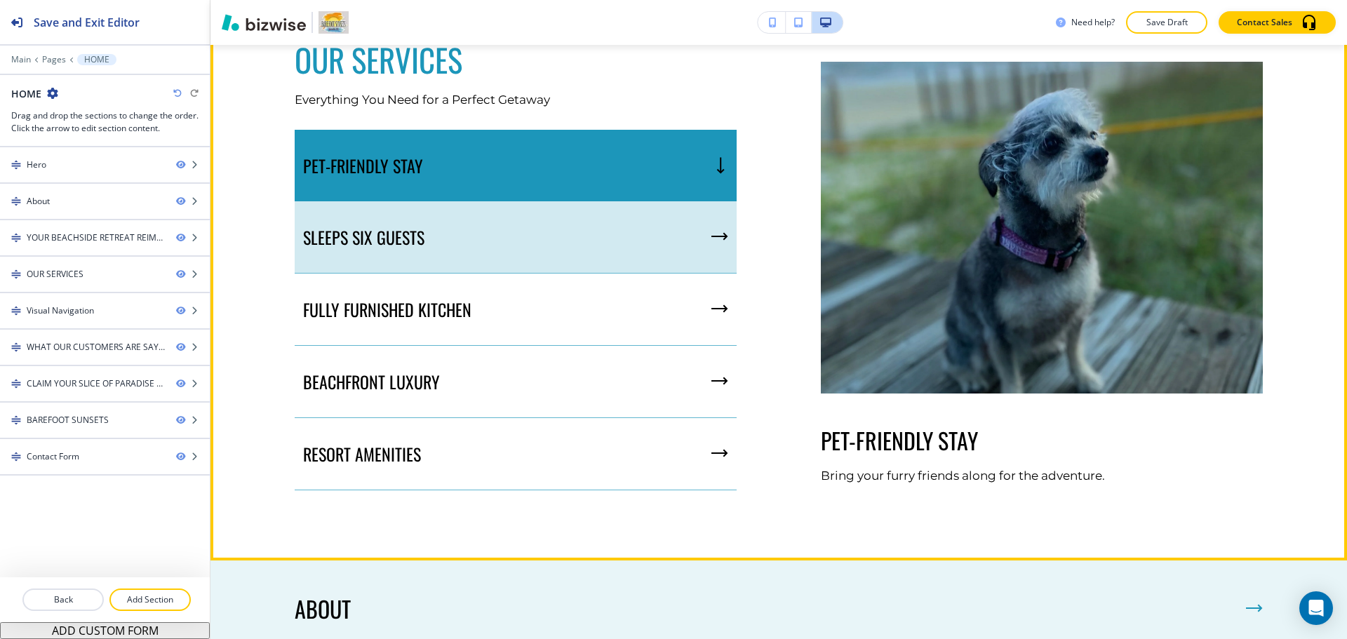
click at [576, 254] on div "SLEEPS SIX GUESTS" at bounding box center [516, 237] width 442 height 72
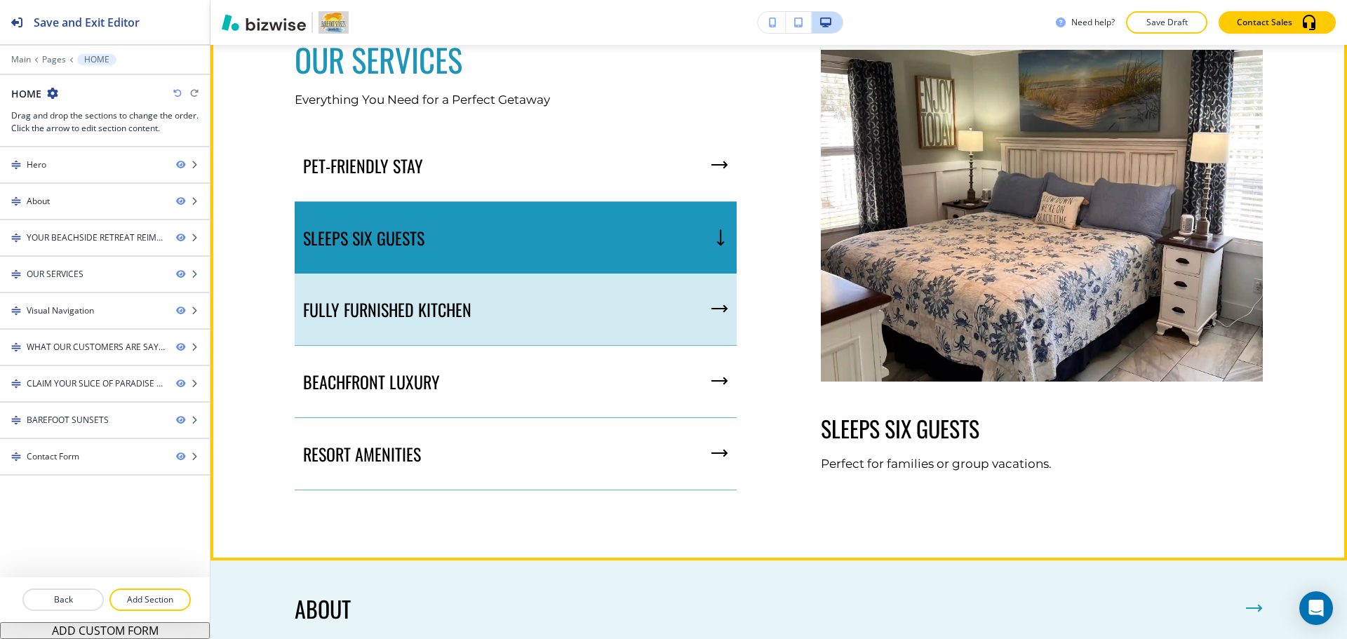
click at [560, 311] on div "FULLY FURNISHED KITCHEN" at bounding box center [516, 310] width 442 height 72
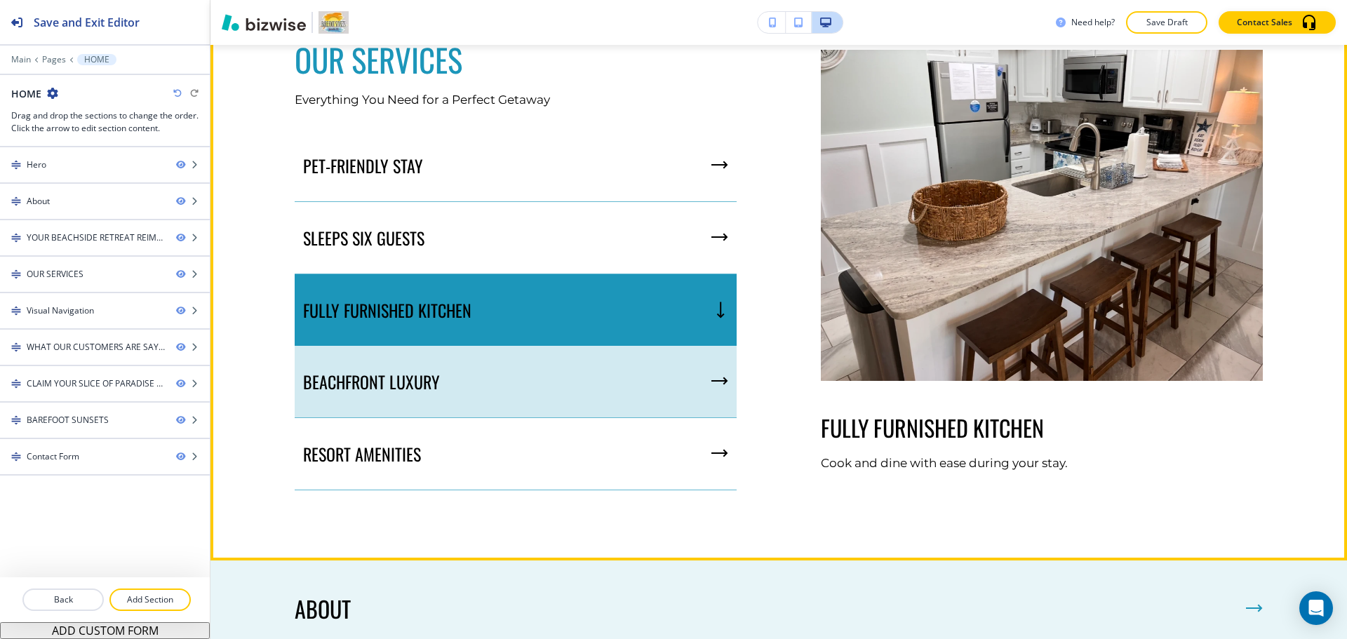
click at [550, 359] on div "BEACHFRONT LUXURY" at bounding box center [516, 382] width 442 height 72
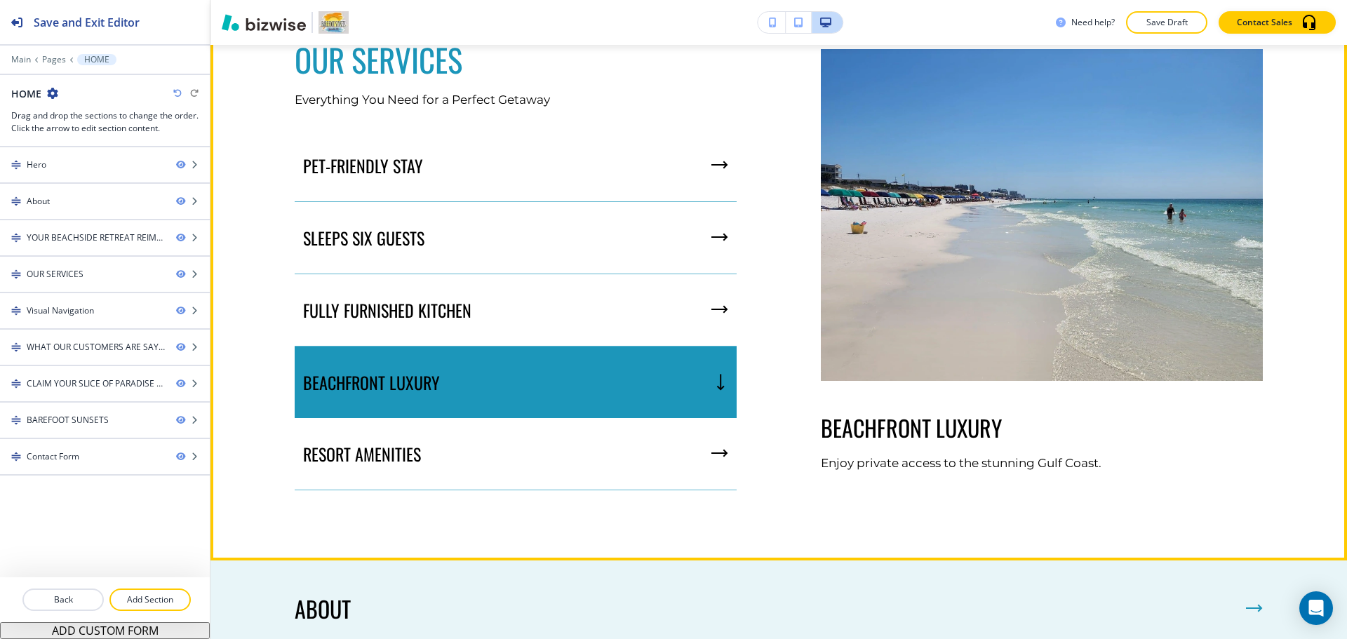
click at [548, 405] on div "BEACHFRONT LUXURY" at bounding box center [516, 383] width 442 height 72
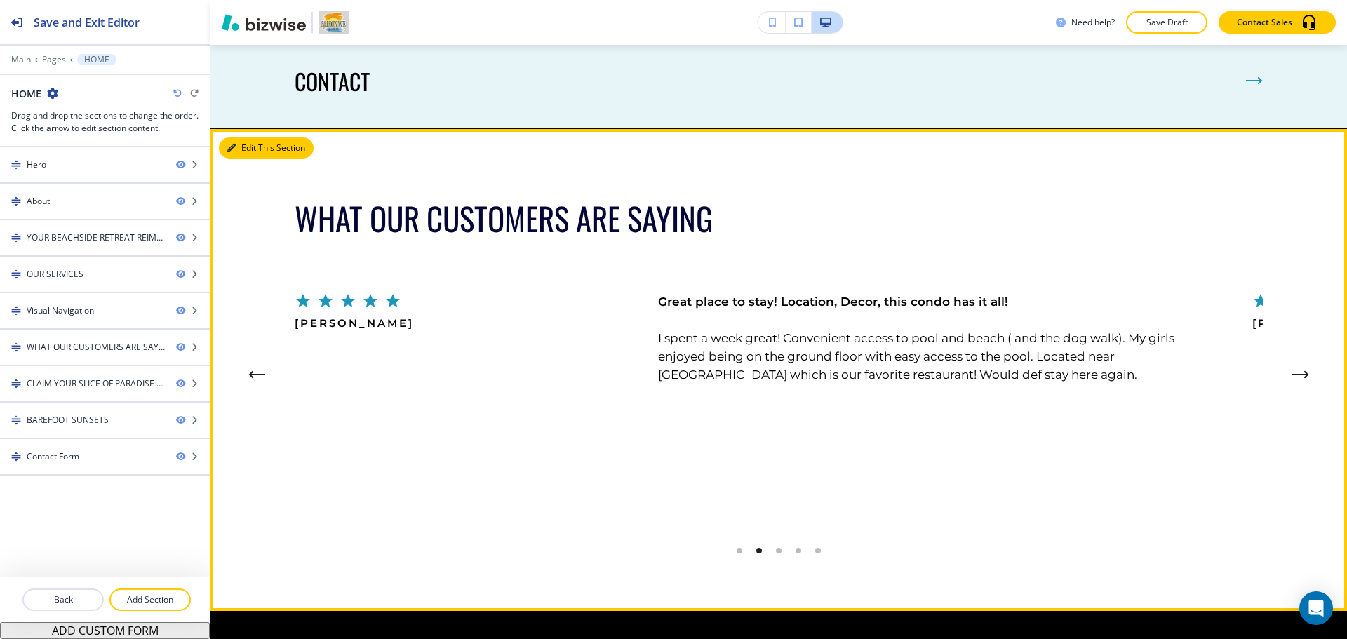
click at [256, 154] on button "Edit This Section" at bounding box center [266, 147] width 95 height 21
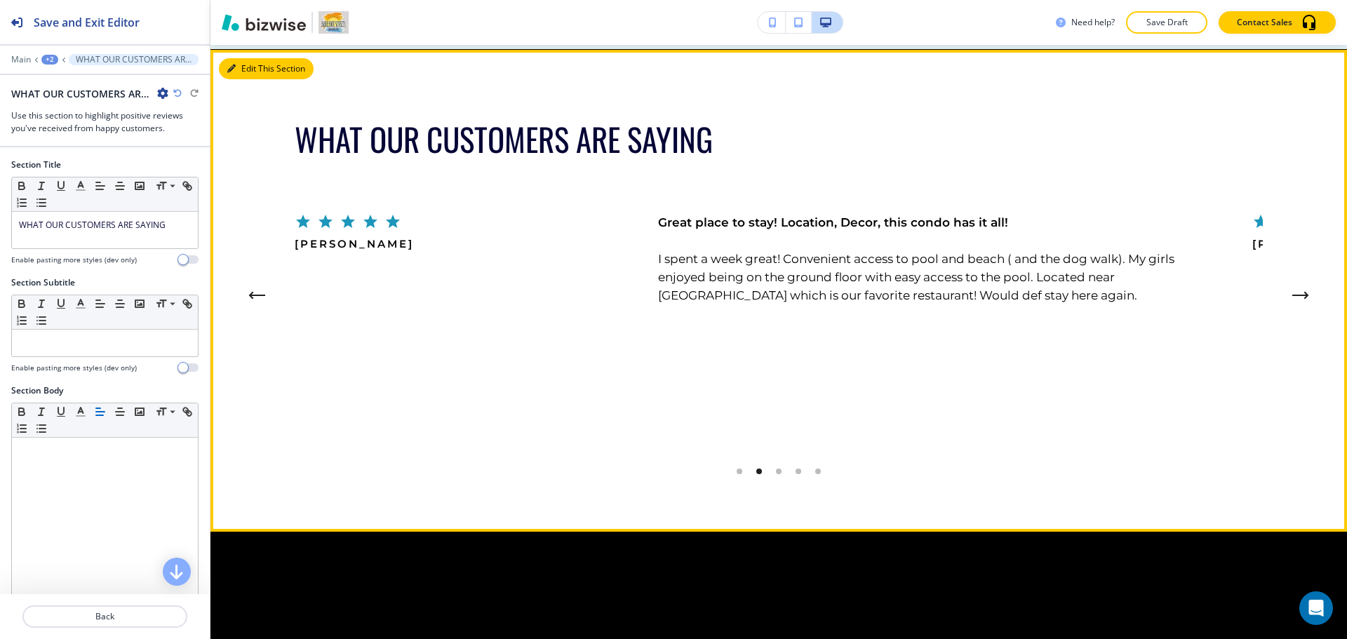
scroll to position [2539, 0]
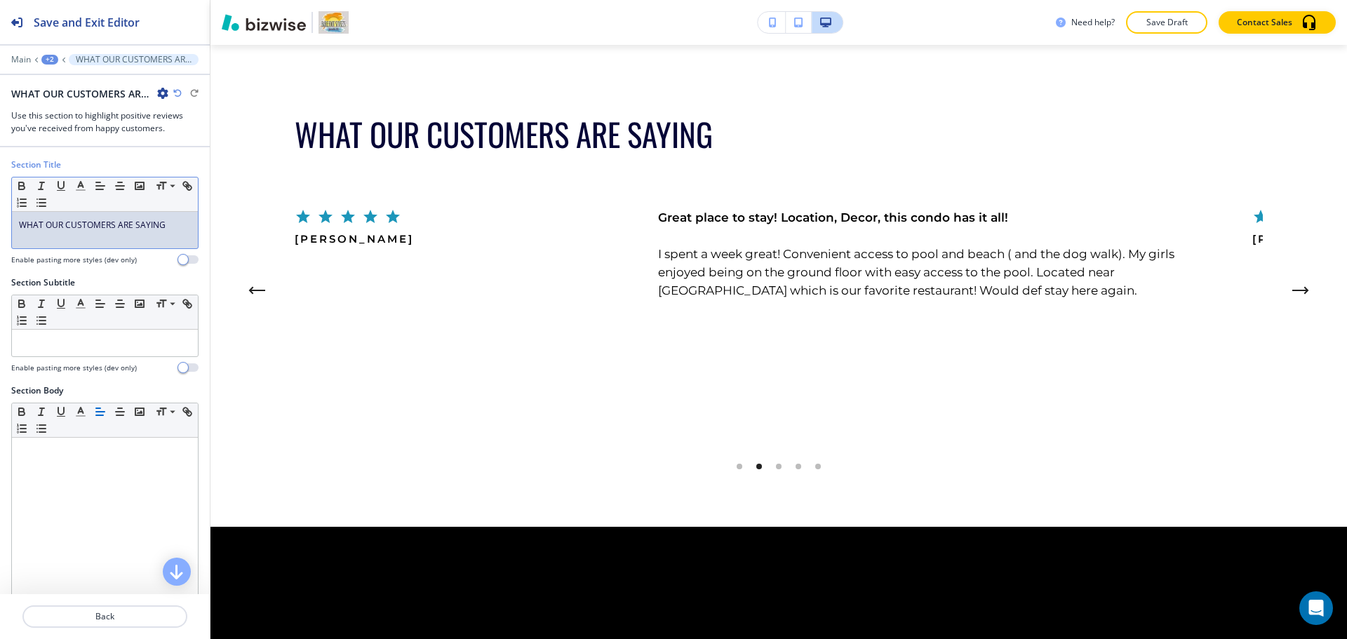
click at [112, 232] on div "WHAT OUR CUSTOMERS ARE SAYING" at bounding box center [105, 230] width 186 height 36
click at [83, 190] on line "button" at bounding box center [80, 190] width 8 height 0
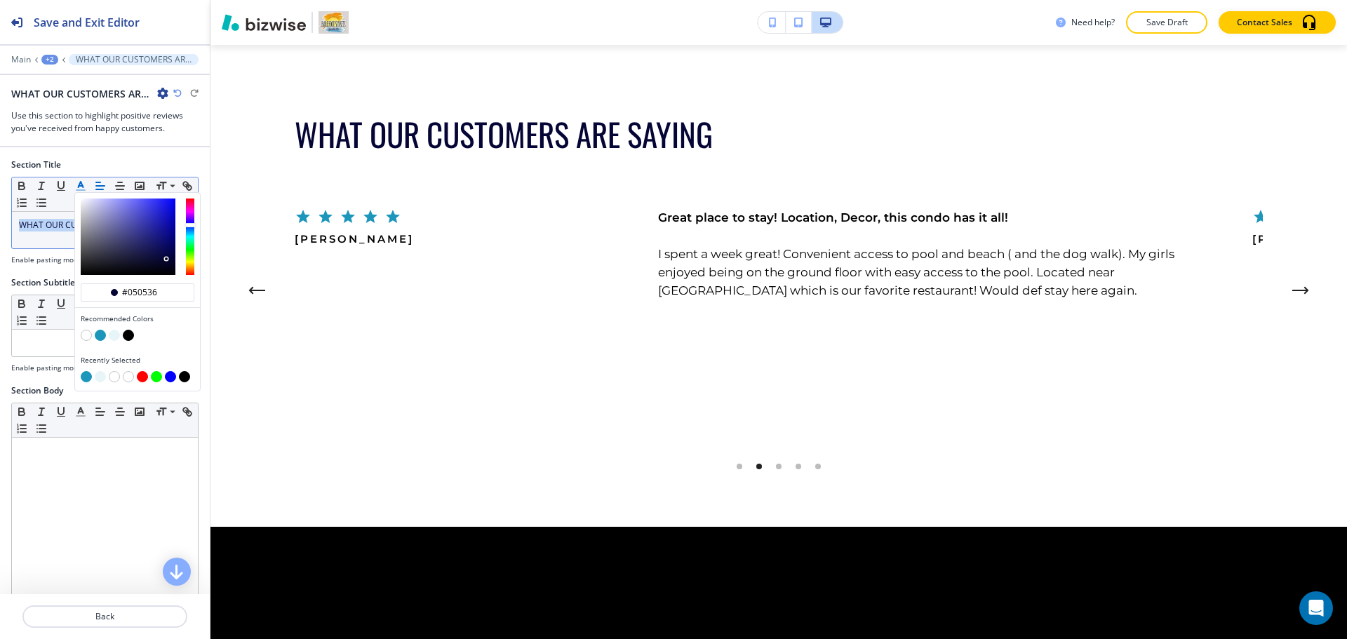
click at [100, 336] on button "button" at bounding box center [100, 335] width 11 height 11
type input "#1c96ba"
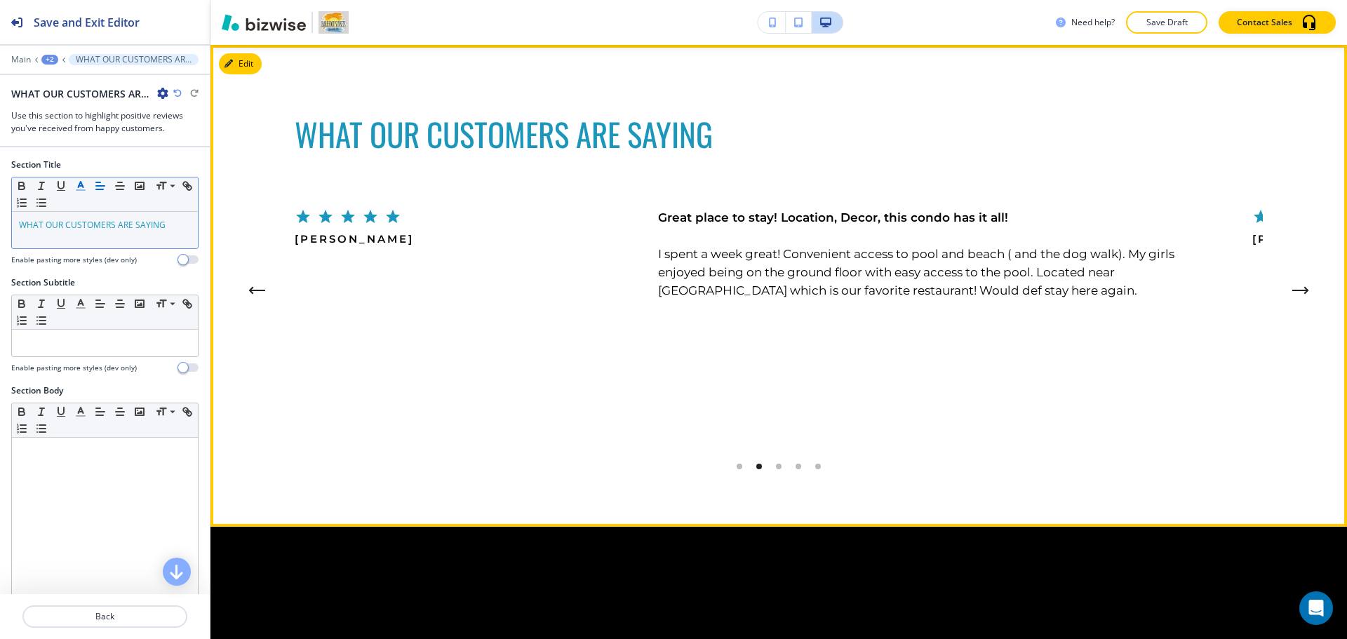
click at [321, 341] on div "[PERSON_NAME] Great place to stay! Location, Decor, this condo has it all! I sp…" at bounding box center [773, 290] width 957 height 164
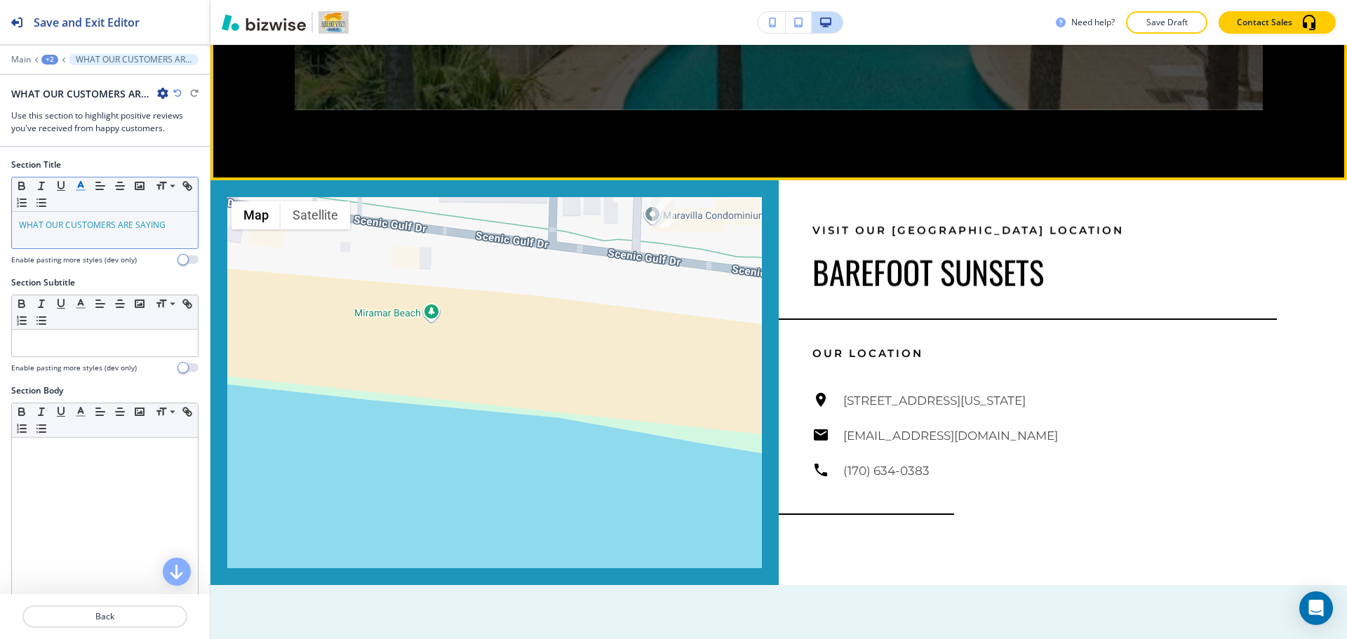
scroll to position [3451, 0]
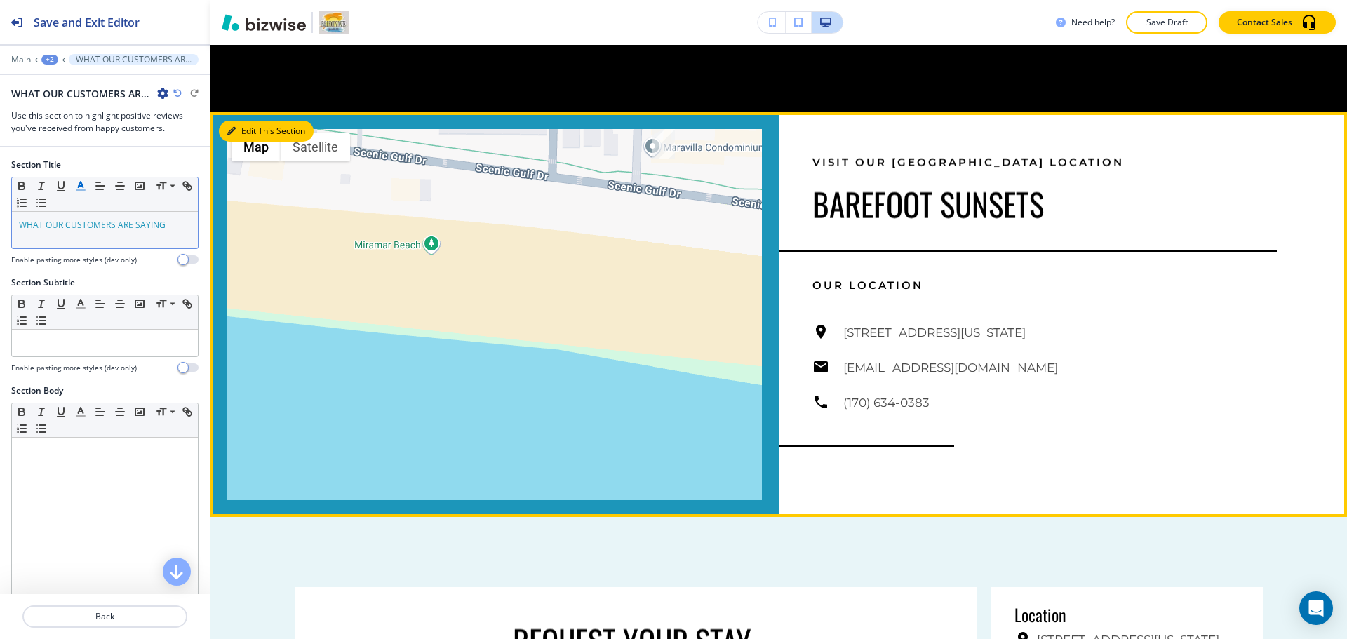
click at [248, 134] on button "Edit This Section" at bounding box center [266, 131] width 95 height 21
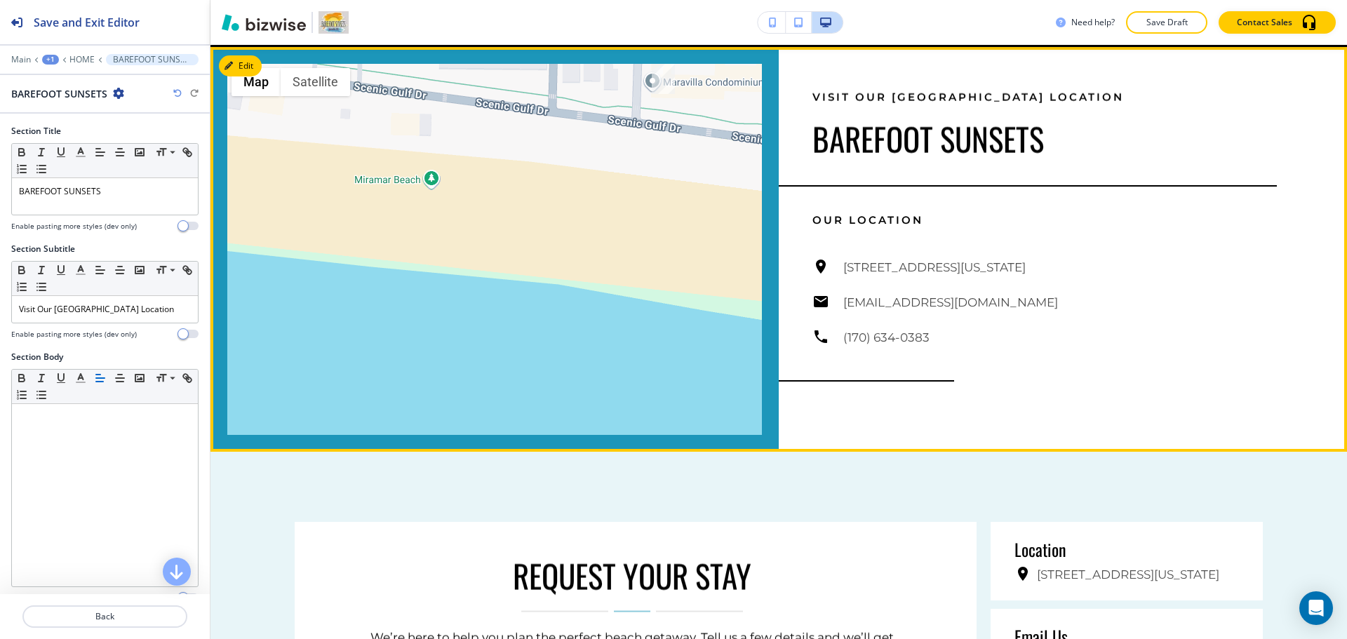
scroll to position [3518, 0]
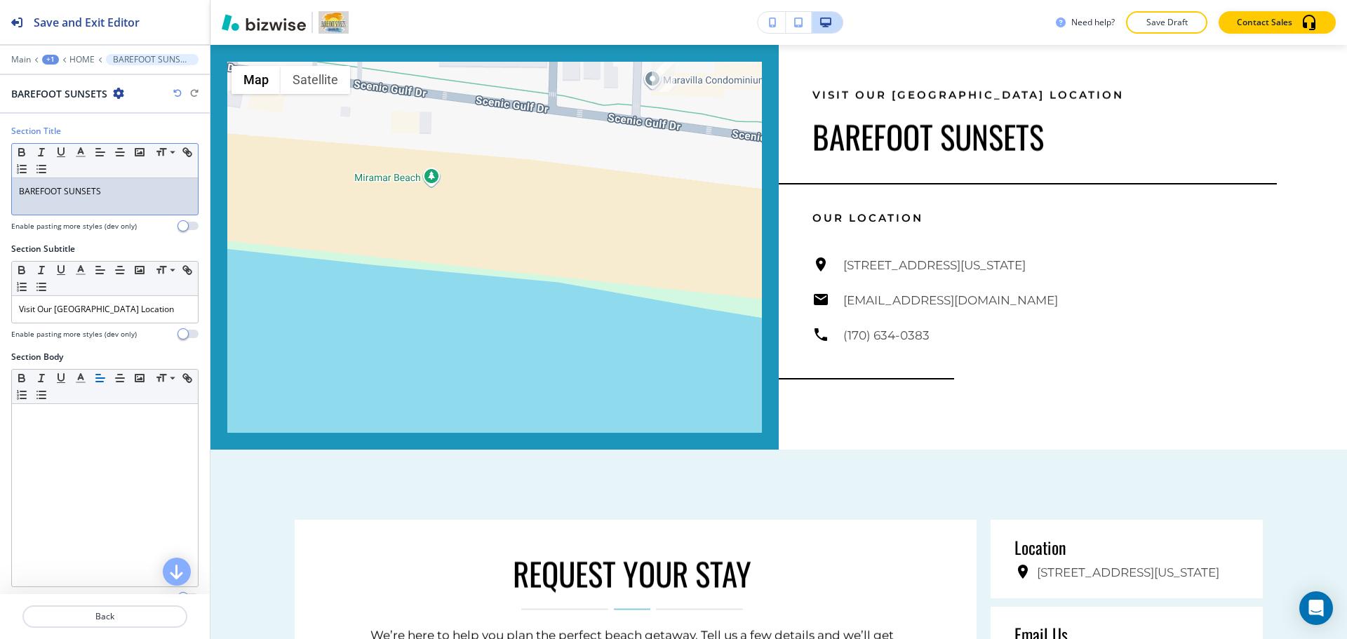
click at [83, 189] on p "BAREFOOT SUNSETS" at bounding box center [105, 191] width 172 height 13
click at [81, 154] on icon "button" at bounding box center [80, 152] width 13 height 13
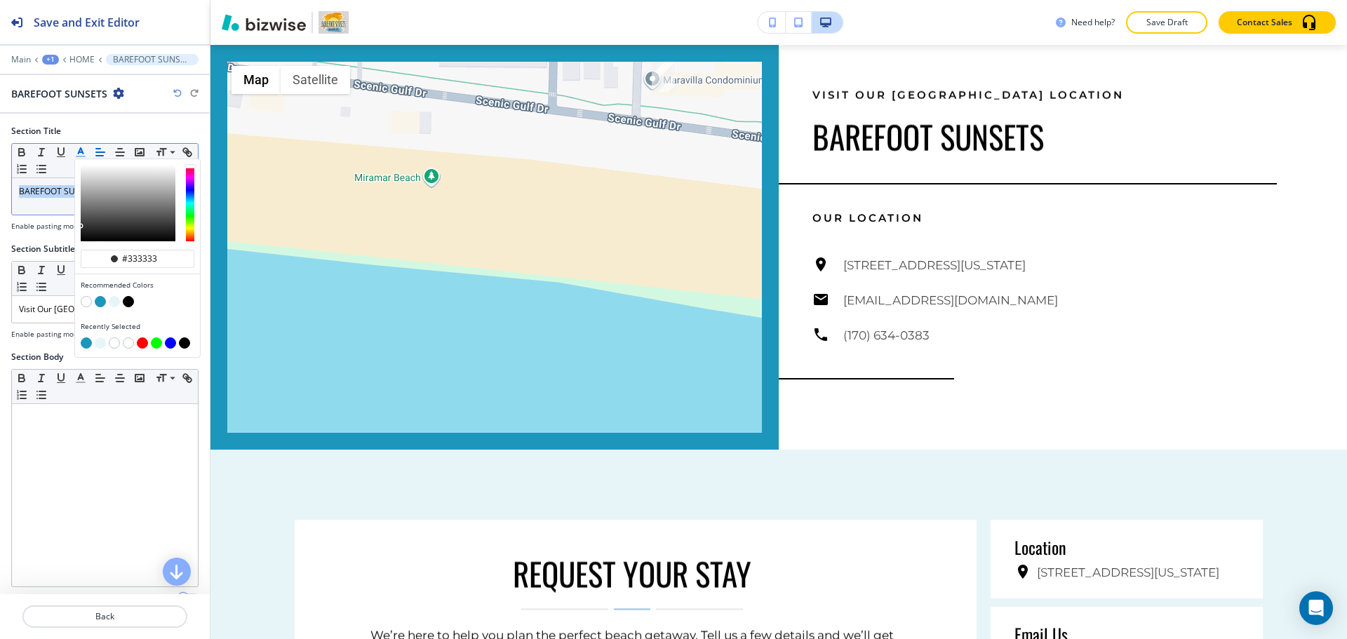
click at [95, 298] on button "button" at bounding box center [100, 301] width 11 height 11
type input "#1c96ba"
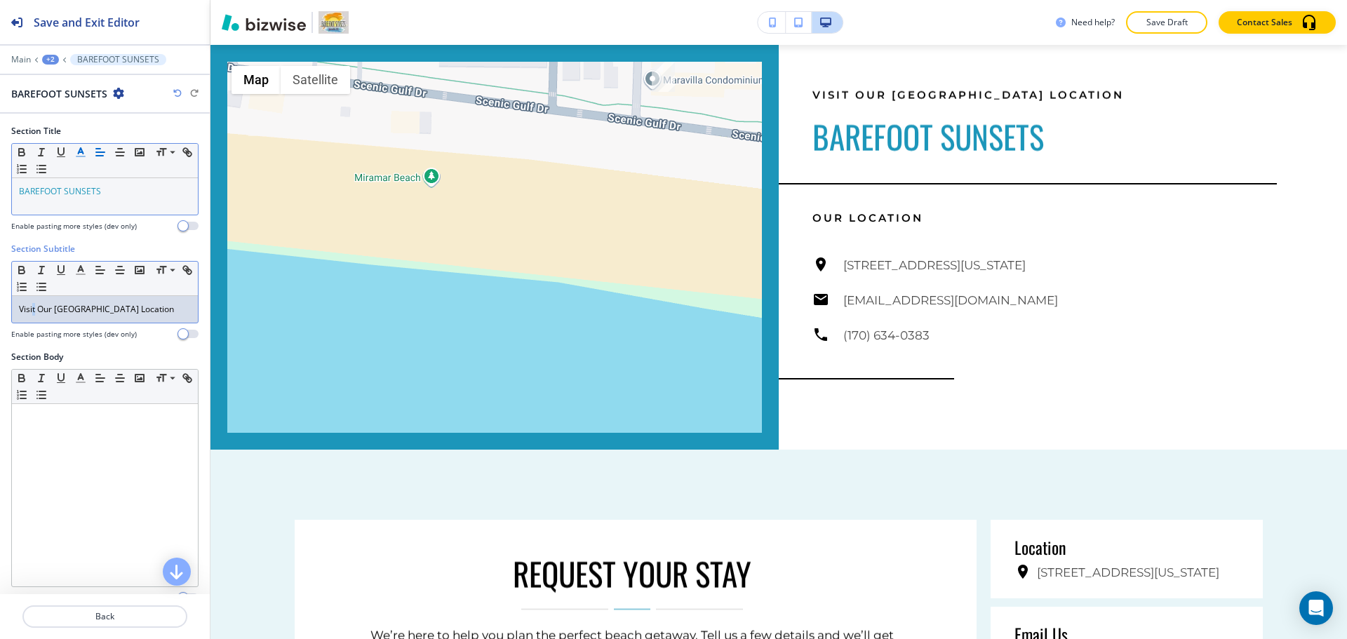
click at [34, 311] on p "Visit Our [GEOGRAPHIC_DATA] Location" at bounding box center [105, 309] width 172 height 13
click at [74, 269] on icon "button" at bounding box center [80, 270] width 13 height 13
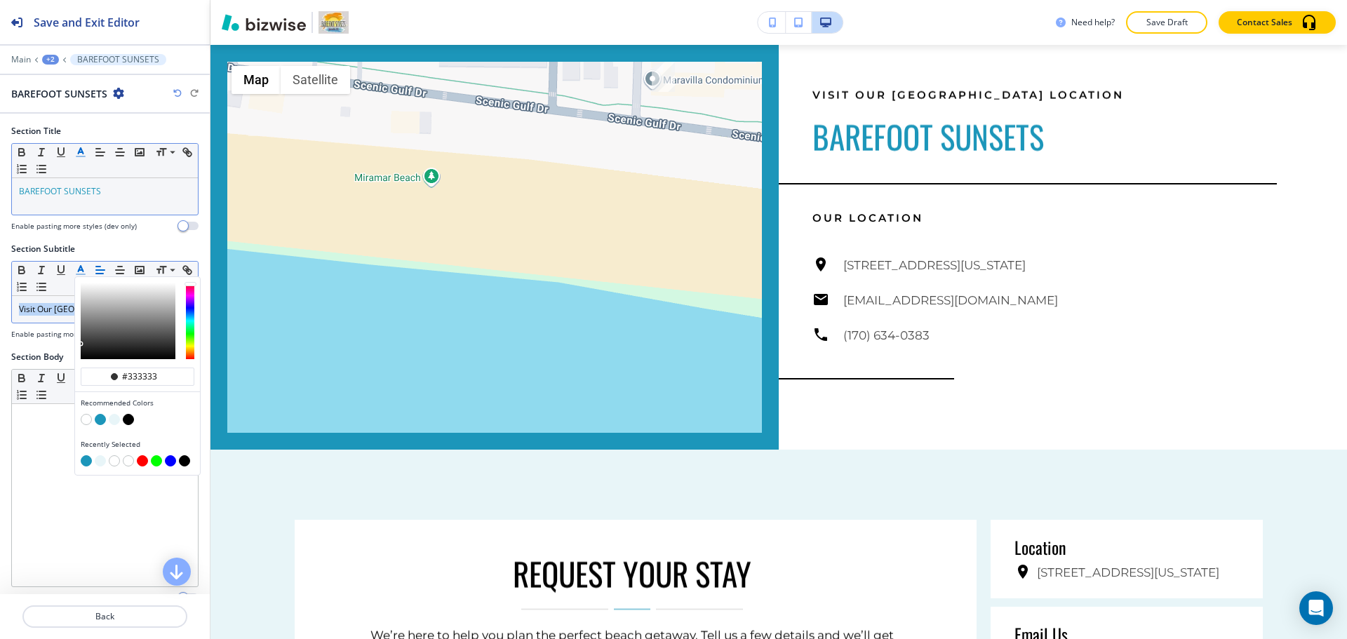
click at [102, 416] on button "button" at bounding box center [100, 419] width 11 height 11
type input "#1c96ba"
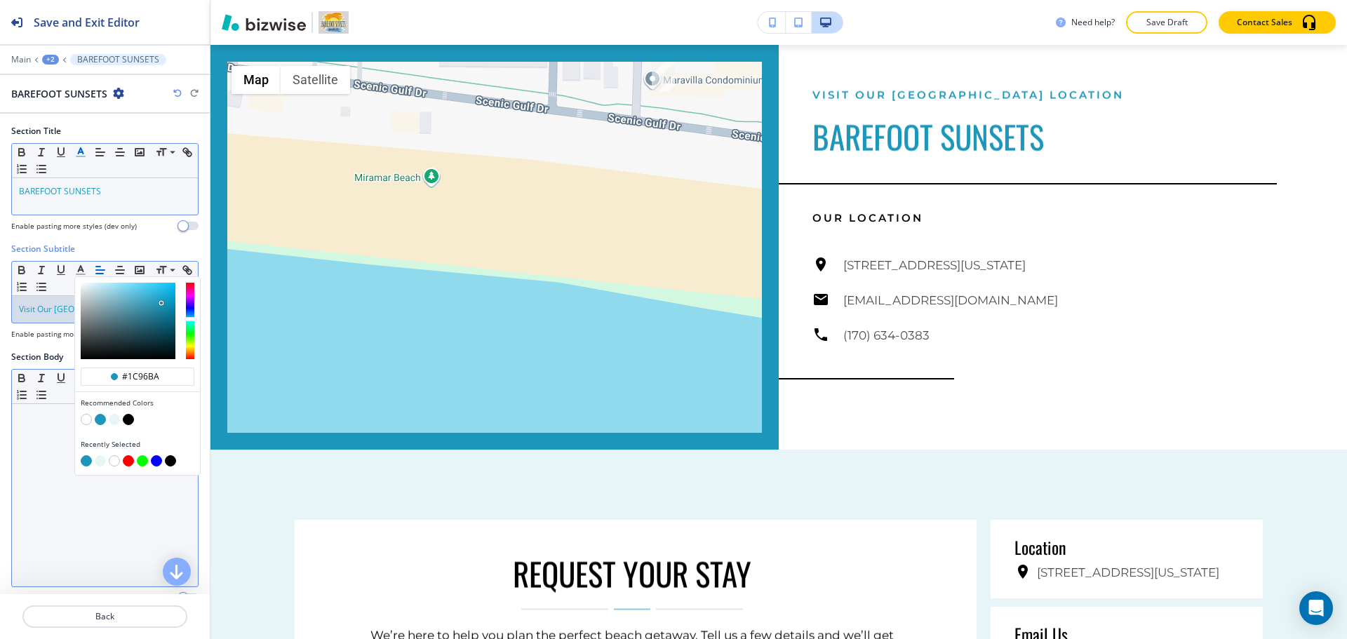
click at [55, 447] on div at bounding box center [105, 495] width 186 height 182
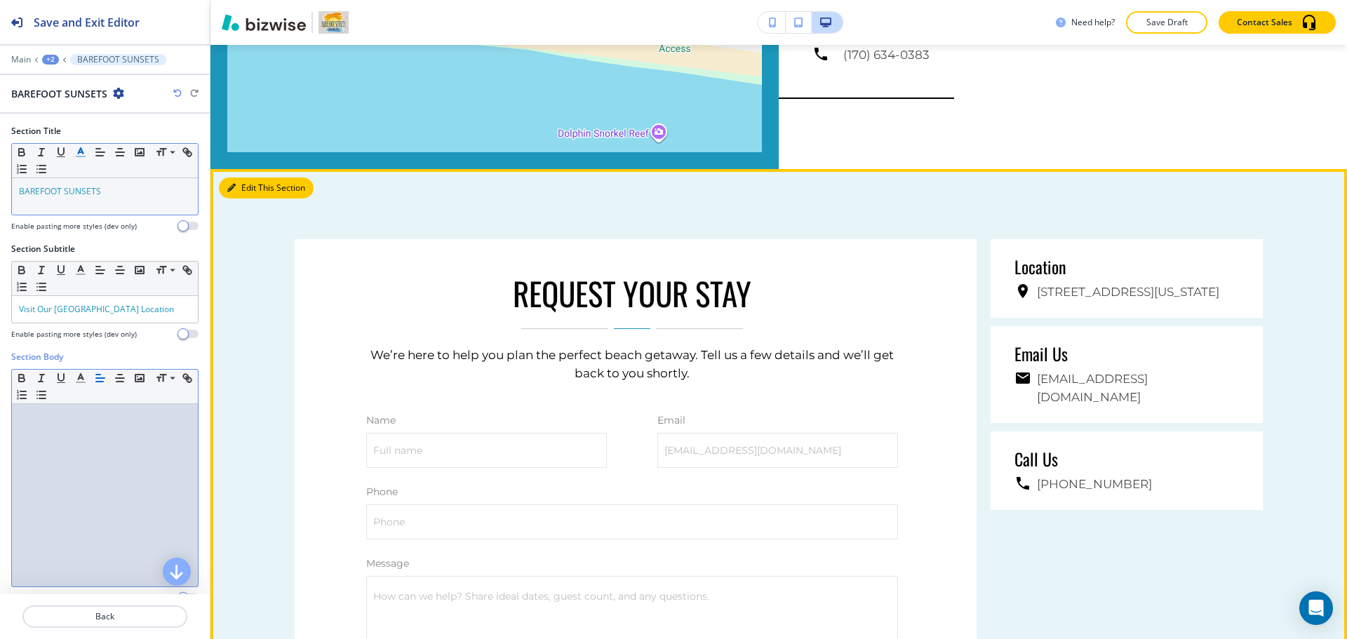
click at [250, 190] on button "Edit This Section" at bounding box center [266, 187] width 95 height 21
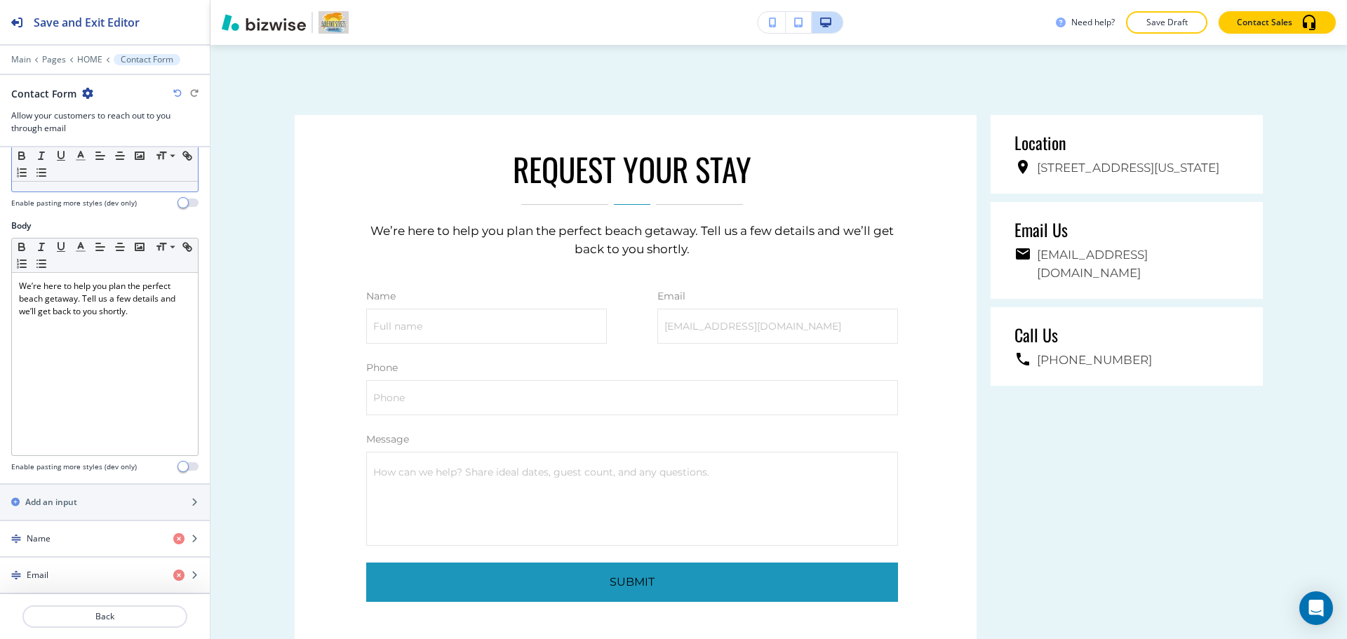
scroll to position [140, 0]
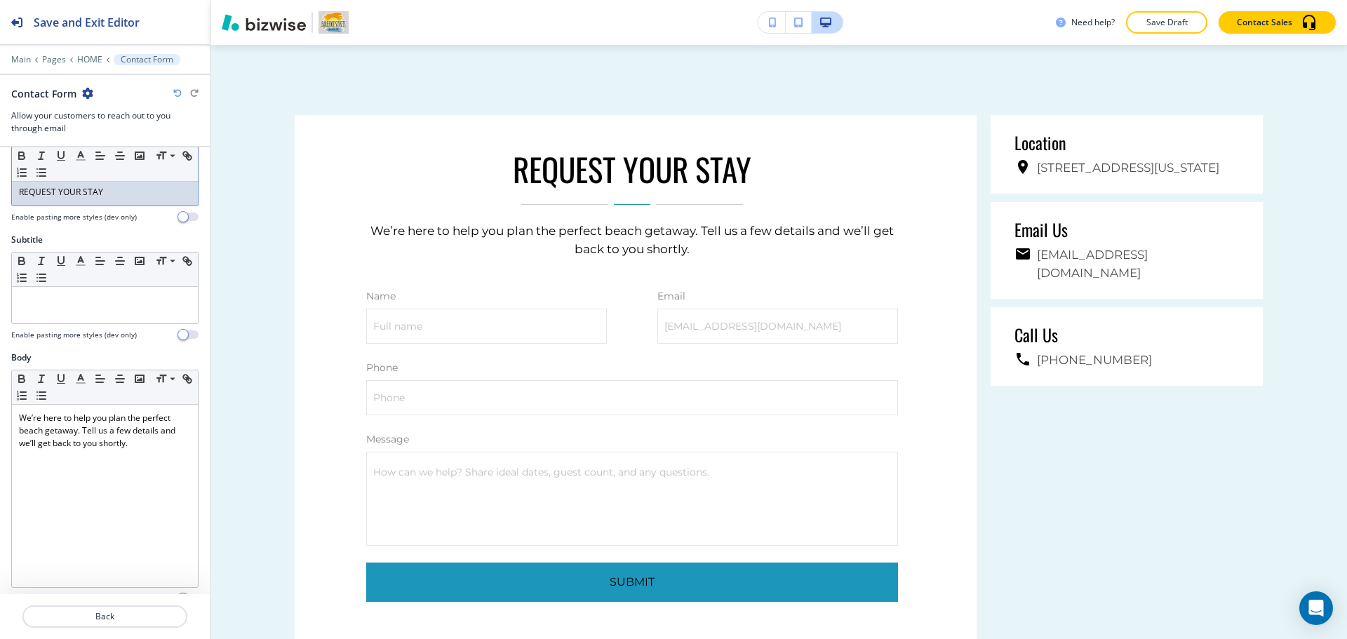
click at [117, 194] on p "REQUEST YOUR STAY" at bounding box center [105, 192] width 172 height 13
click at [83, 160] on line "button" at bounding box center [80, 160] width 8 height 0
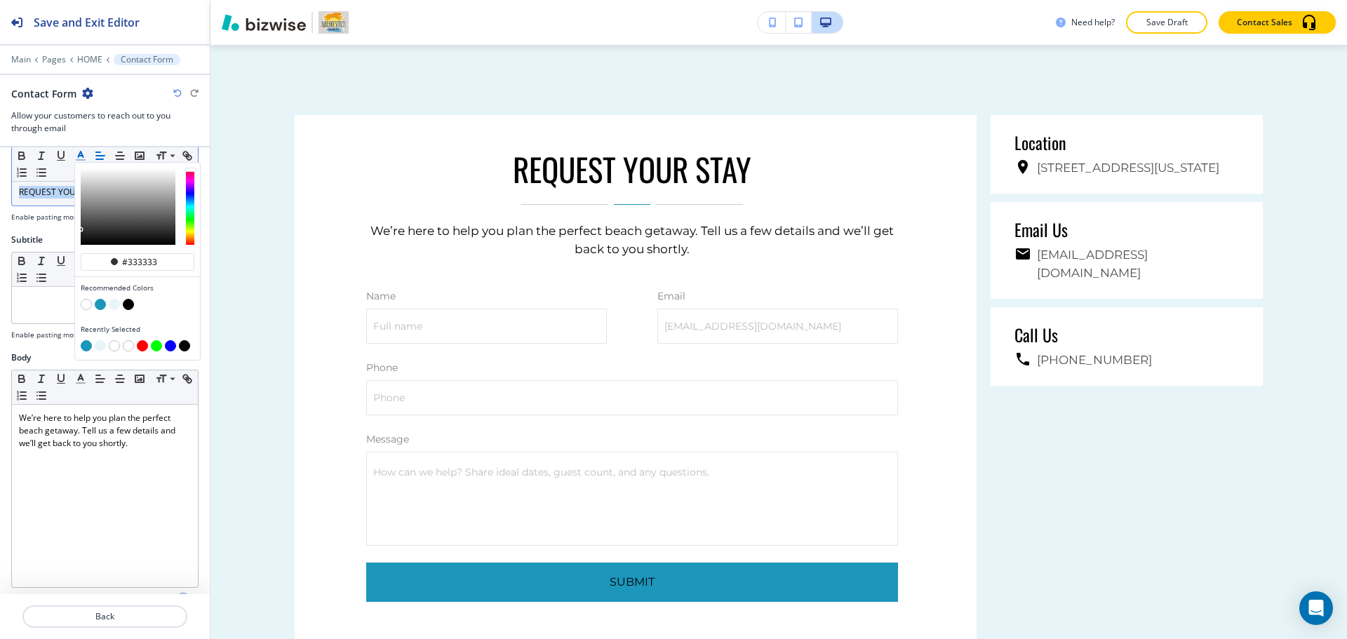
click at [103, 305] on button "button" at bounding box center [100, 305] width 11 height 11
type input "#1c96ba"
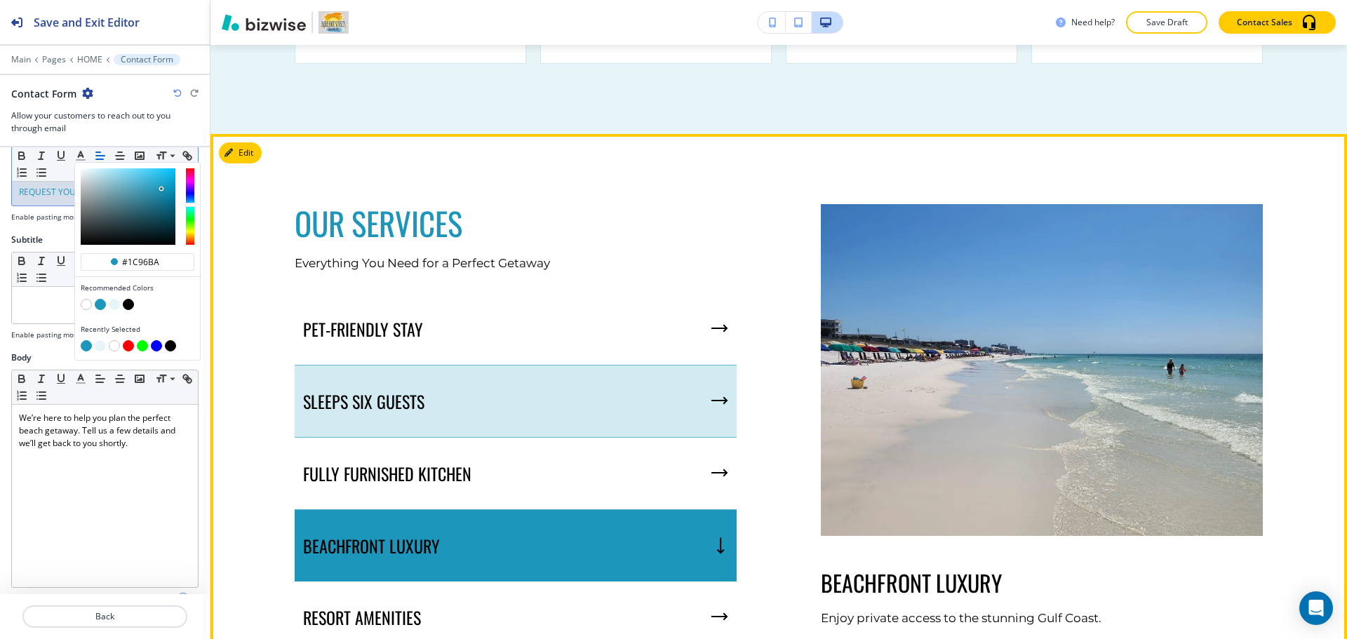
scroll to position [1413, 0]
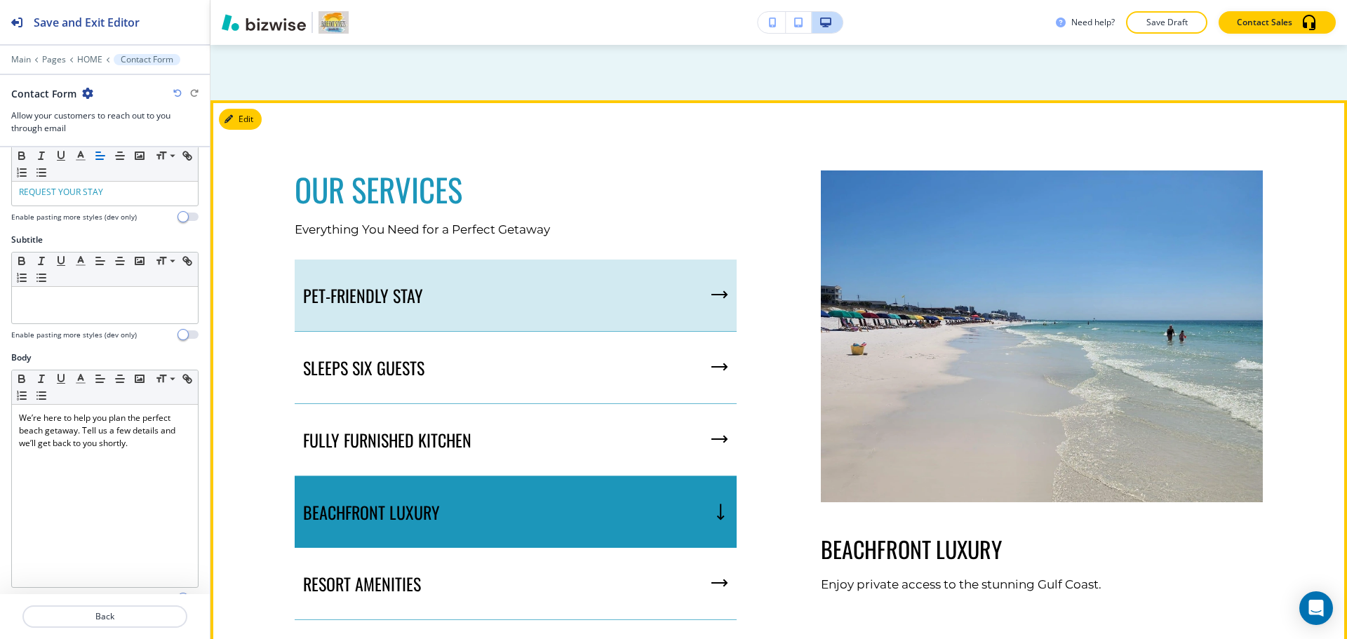
click at [473, 305] on div "PET-FRIENDLY STAY" at bounding box center [516, 296] width 442 height 72
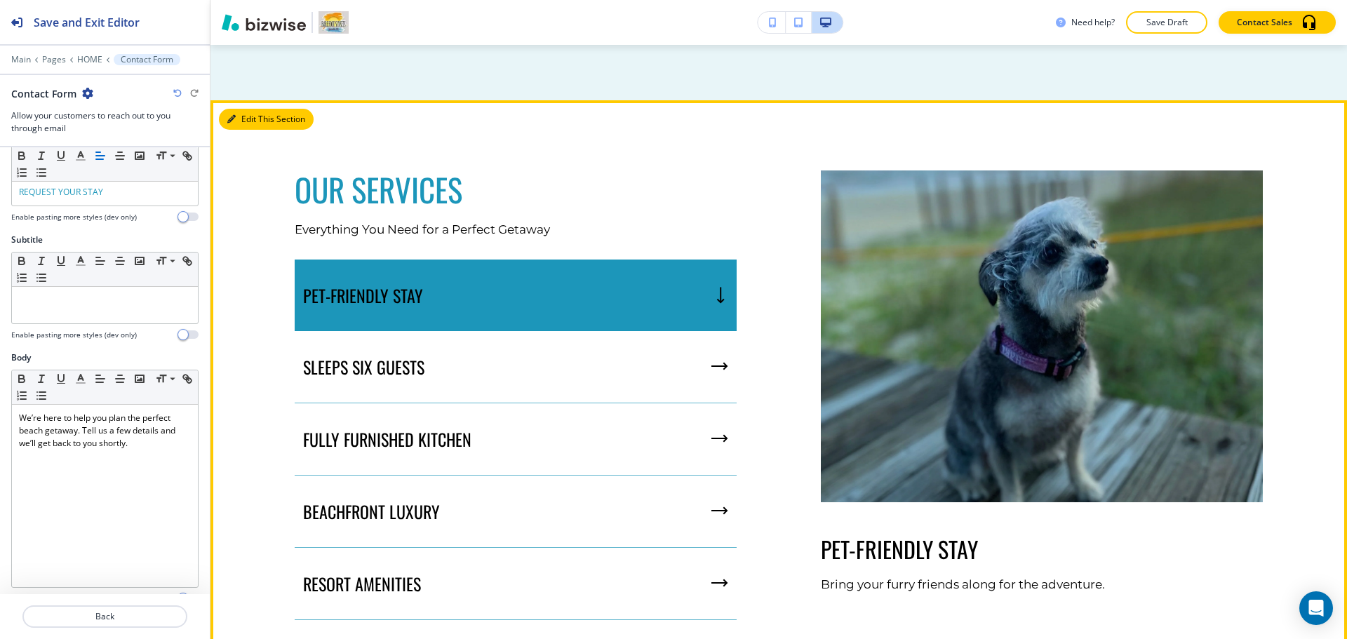
click at [236, 123] on div "Edit This Section OUR SERVICES Everything You Need for a Perfect Getaway PET-FR…" at bounding box center [778, 395] width 1136 height 590
click at [235, 120] on icon "button" at bounding box center [231, 119] width 8 height 8
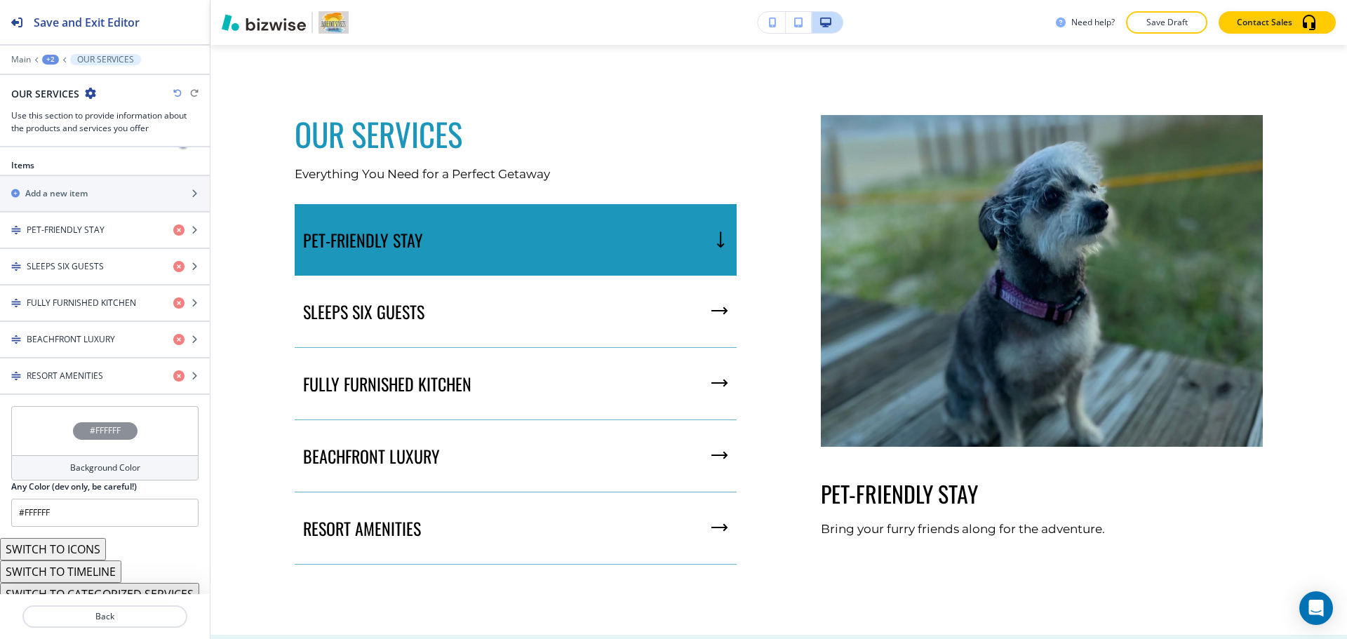
scroll to position [491, 0]
click at [103, 229] on h4 "PET-FRIENDLY STAY" at bounding box center [66, 228] width 78 height 13
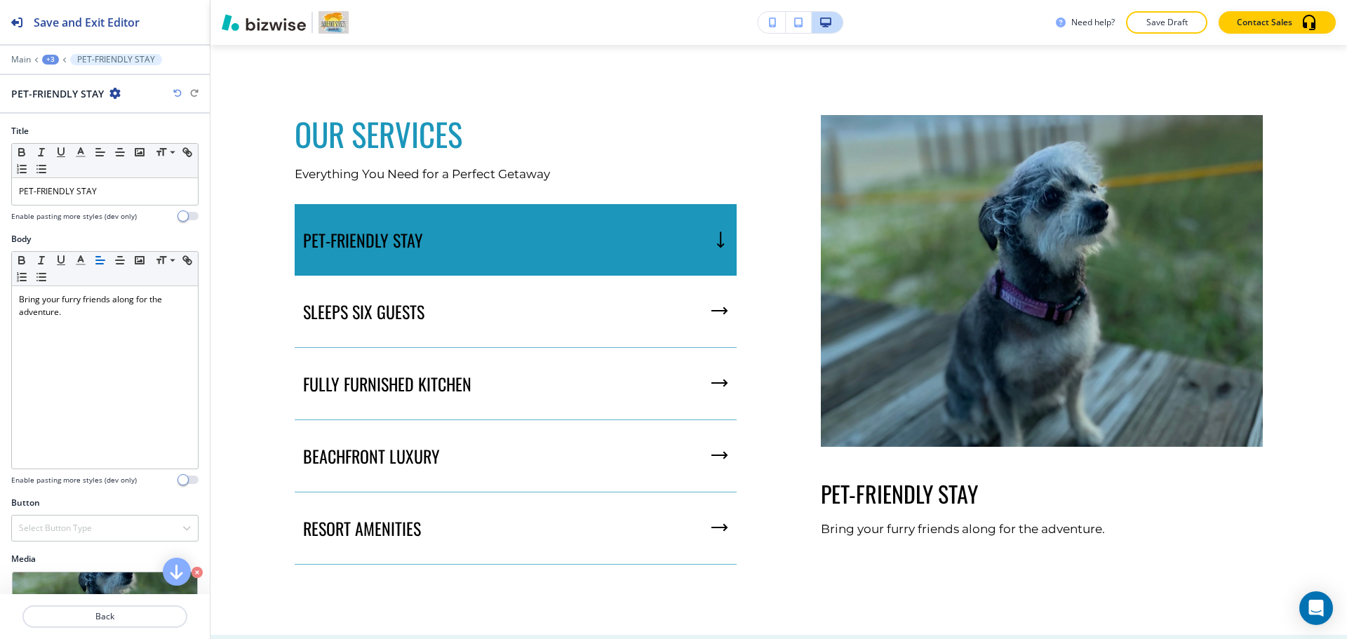
scroll to position [1539, 0]
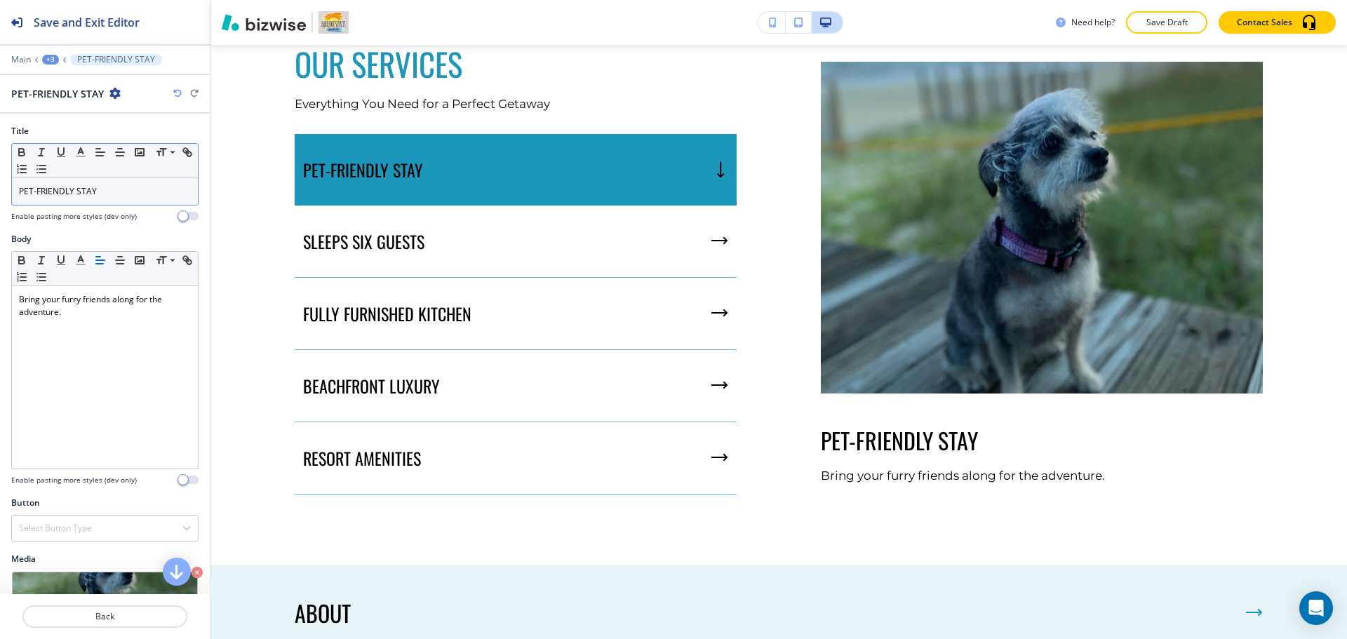
click at [112, 194] on p "PET-FRIENDLY STAY" at bounding box center [105, 191] width 172 height 13
click at [81, 152] on line "button" at bounding box center [81, 152] width 4 height 0
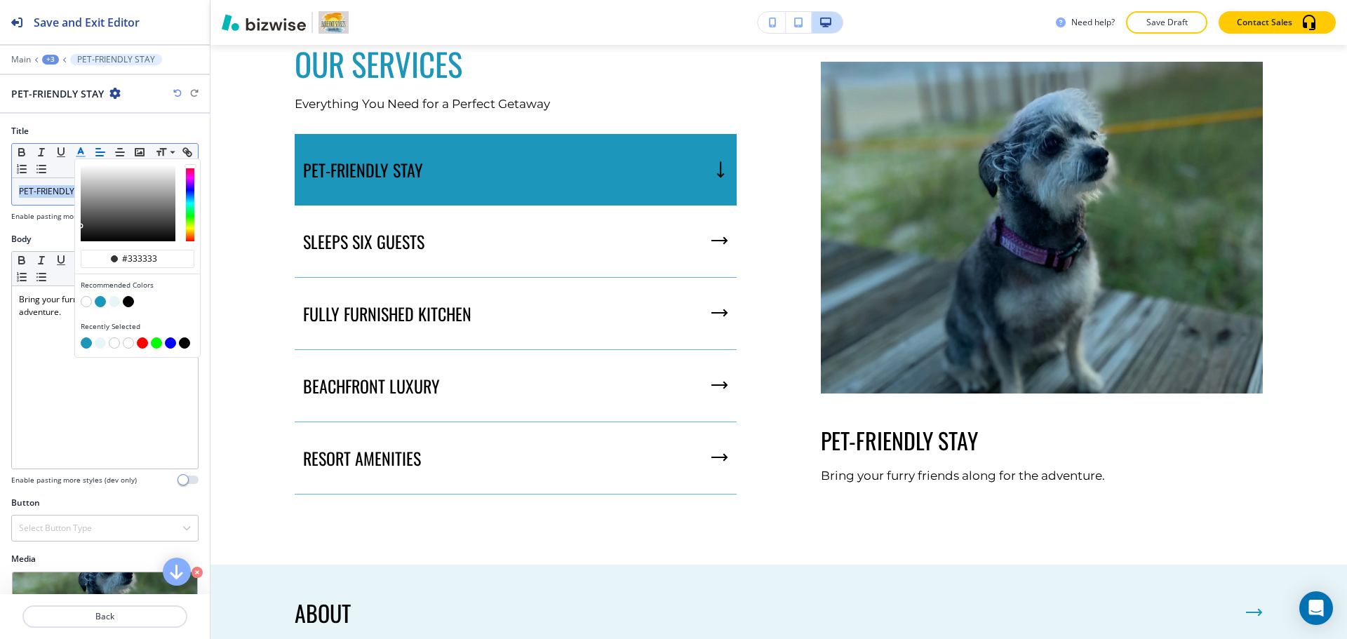
click at [103, 300] on button "button" at bounding box center [100, 301] width 11 height 11
type input "#1c96ba"
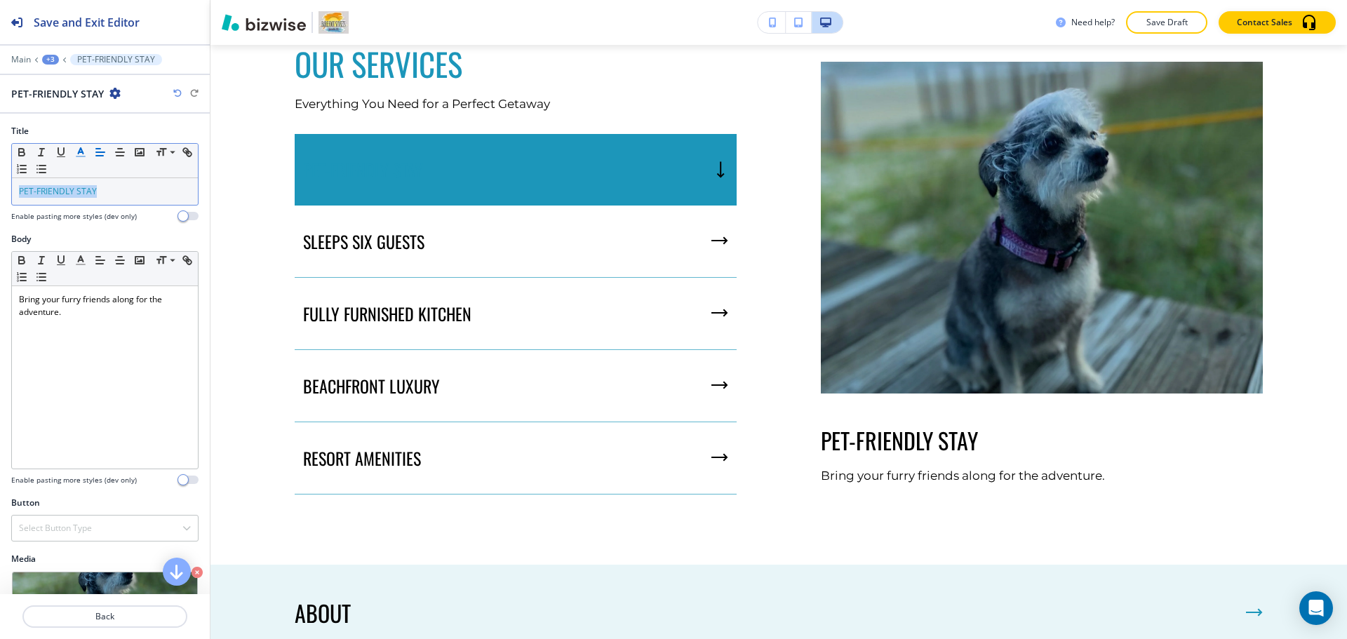
click at [53, 62] on div "+3" at bounding box center [50, 60] width 17 height 10
click at [80, 156] on line "button" at bounding box center [80, 156] width 8 height 0
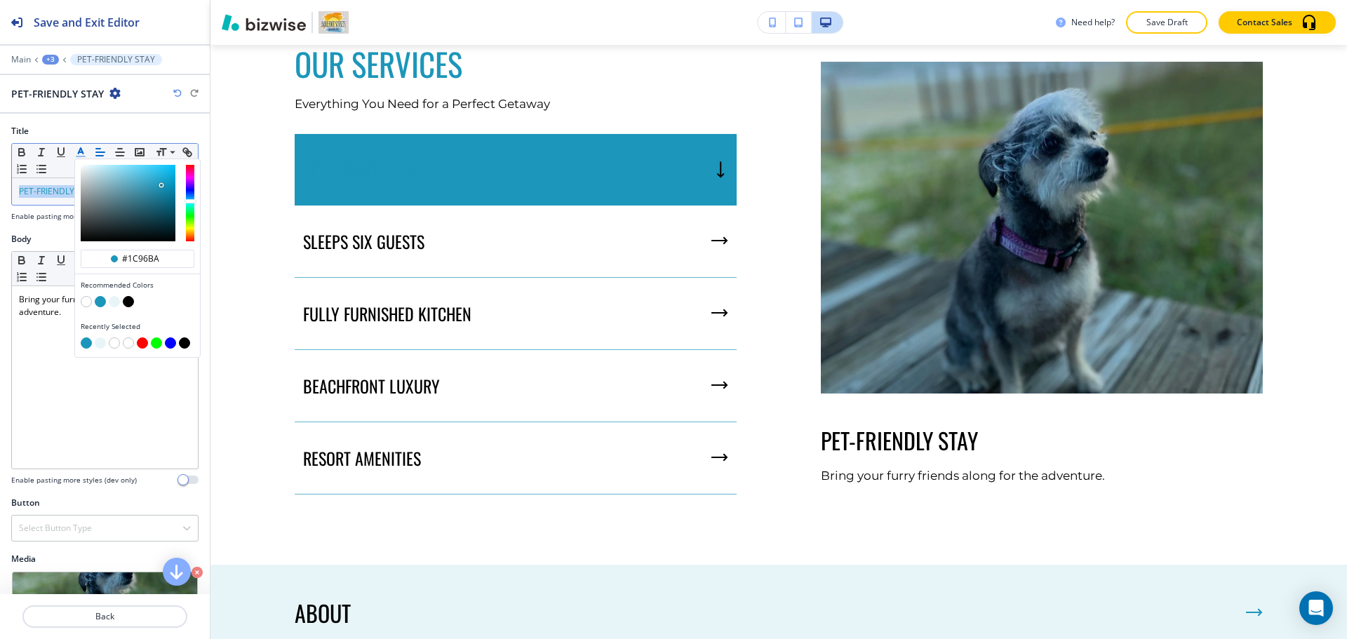
click at [87, 302] on button "button" at bounding box center [86, 301] width 11 height 11
type input "#ffffff"
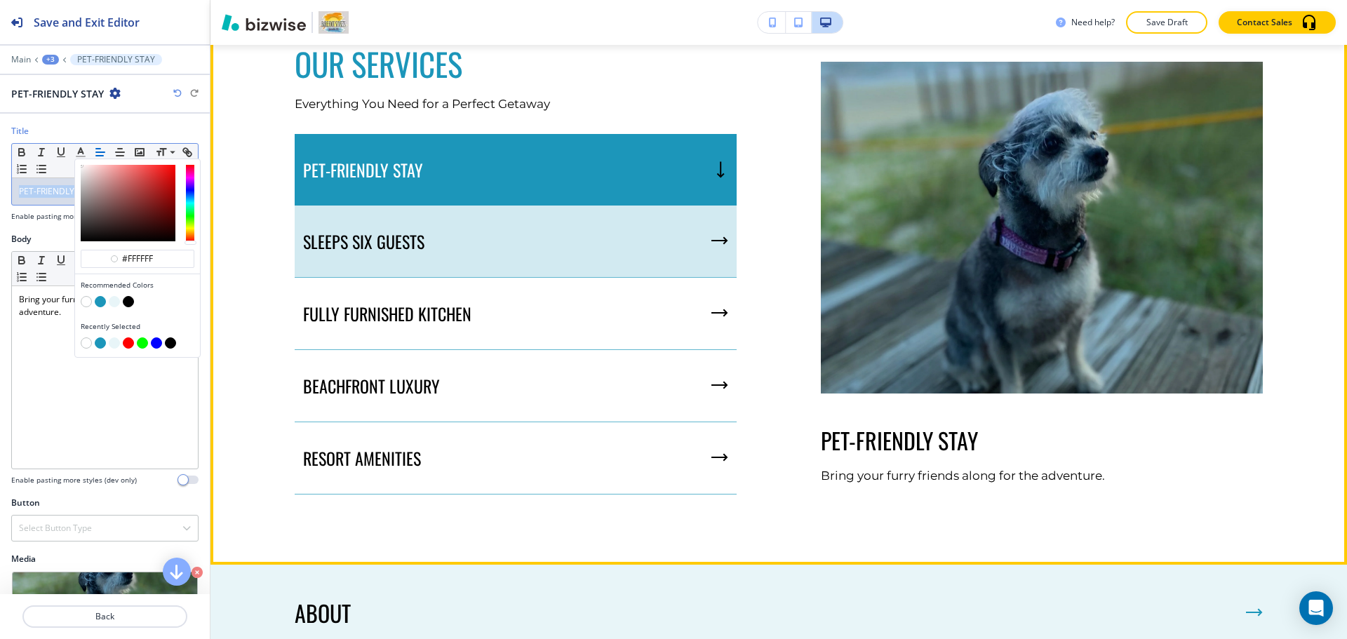
click at [429, 242] on div "SLEEPS SIX GUESTS" at bounding box center [516, 242] width 442 height 72
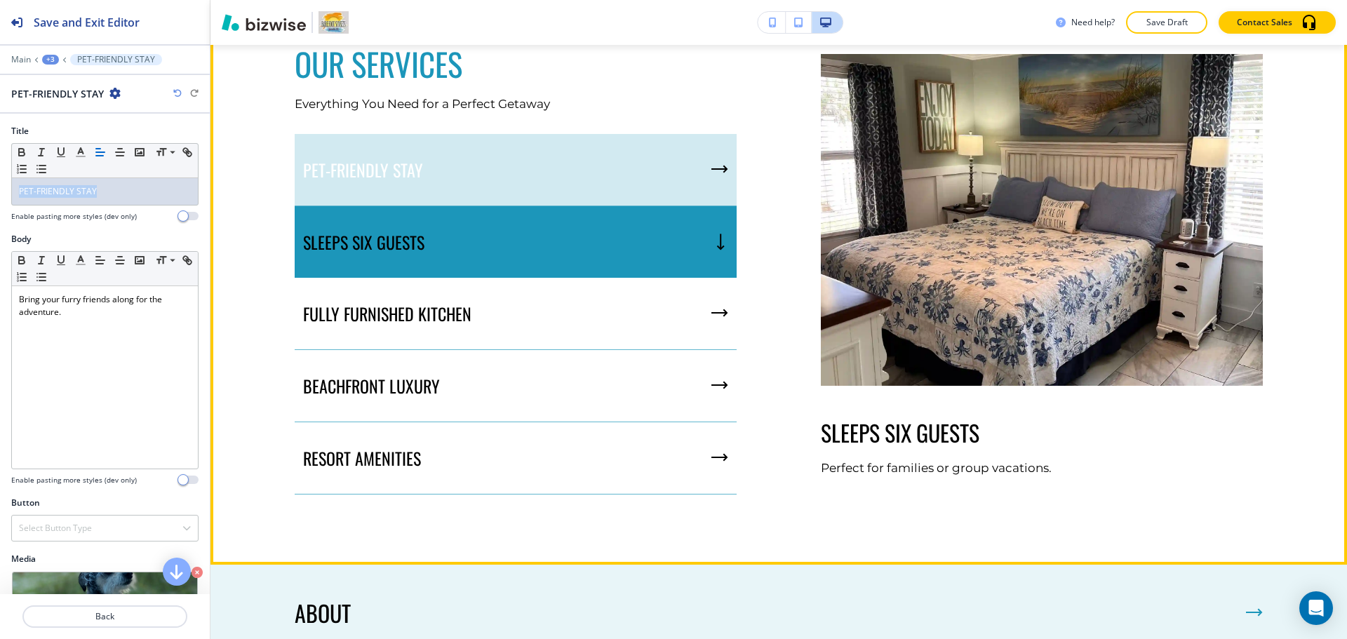
click at [435, 149] on div "PET-FRIENDLY STAY" at bounding box center [516, 170] width 442 height 72
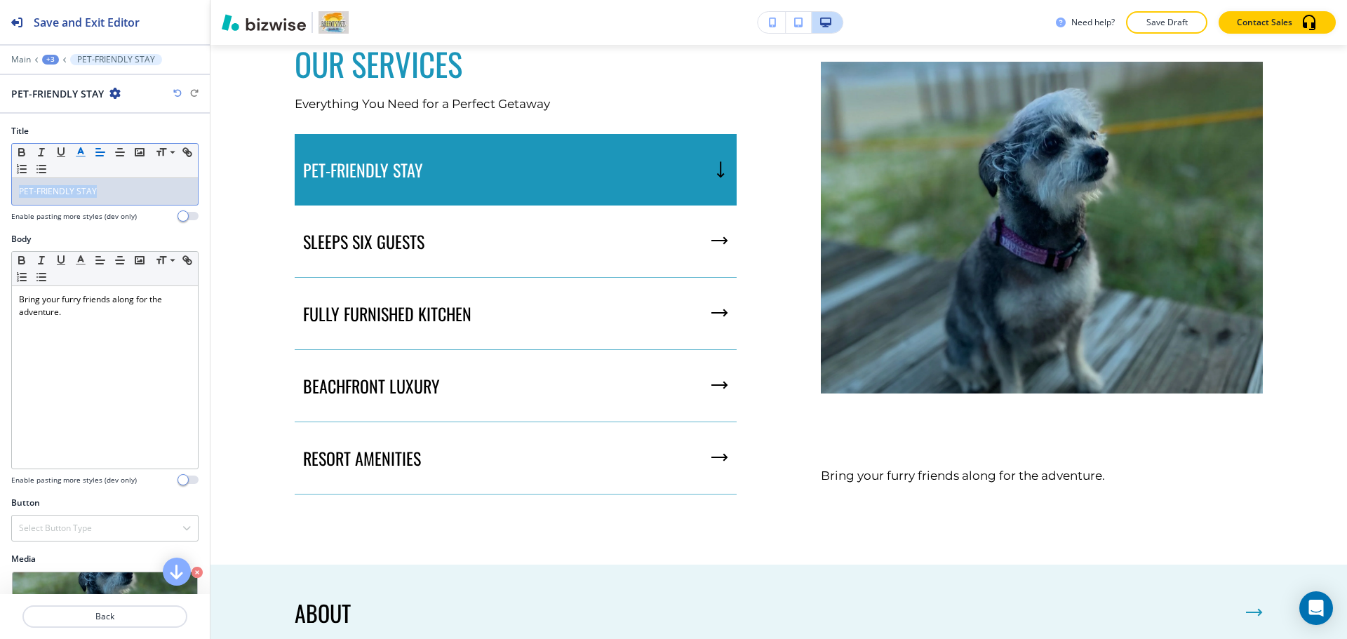
click at [78, 152] on icon "button" at bounding box center [80, 152] width 13 height 13
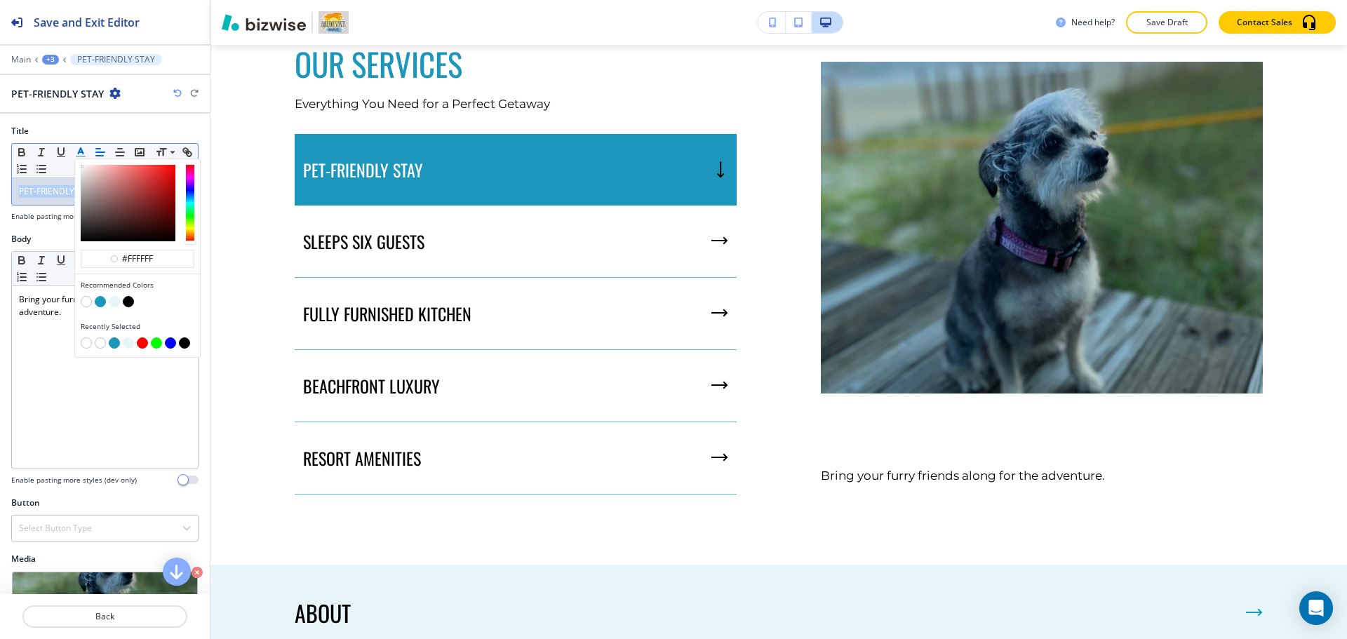
click at [130, 302] on button "button" at bounding box center [128, 301] width 11 height 11
type input "#000000"
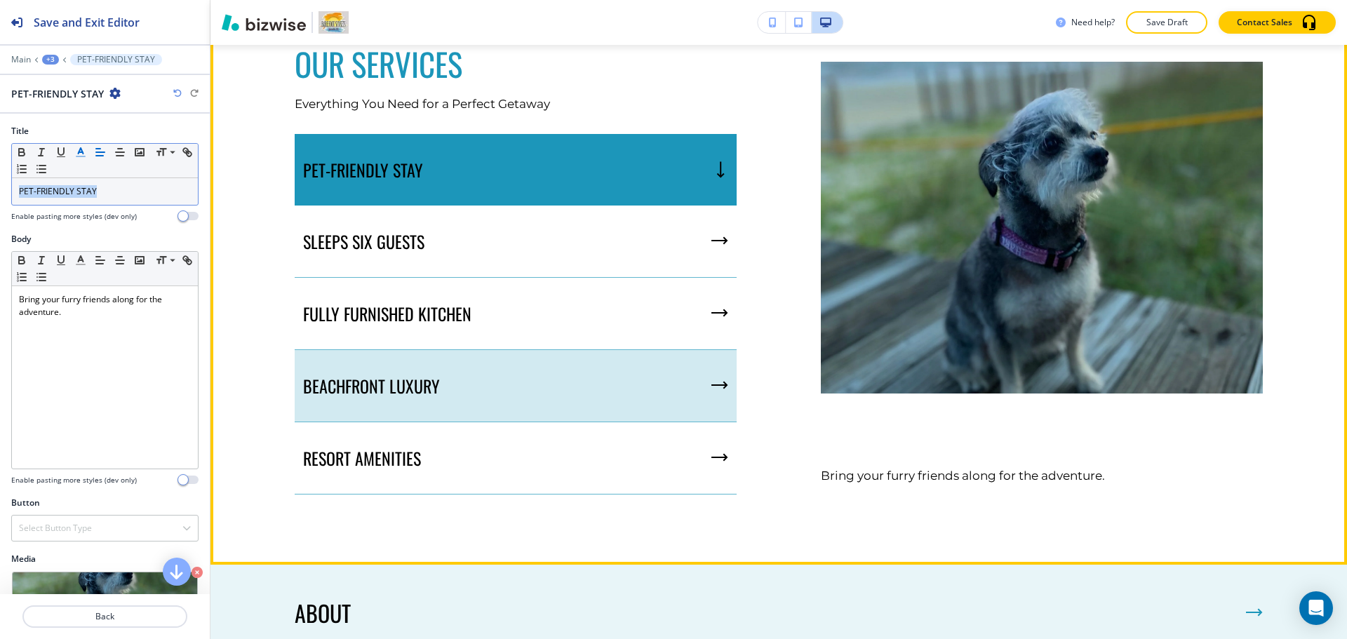
click at [530, 353] on div "BEACHFRONT LUXURY" at bounding box center [516, 386] width 442 height 72
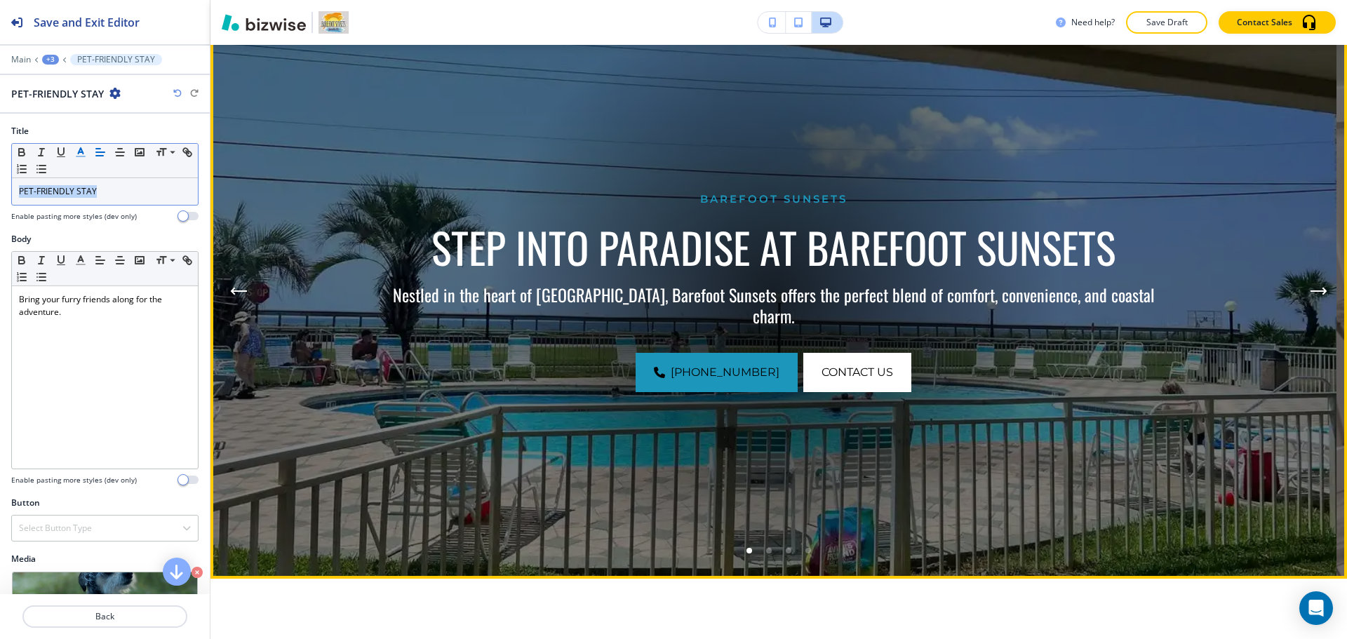
scroll to position [0, 0]
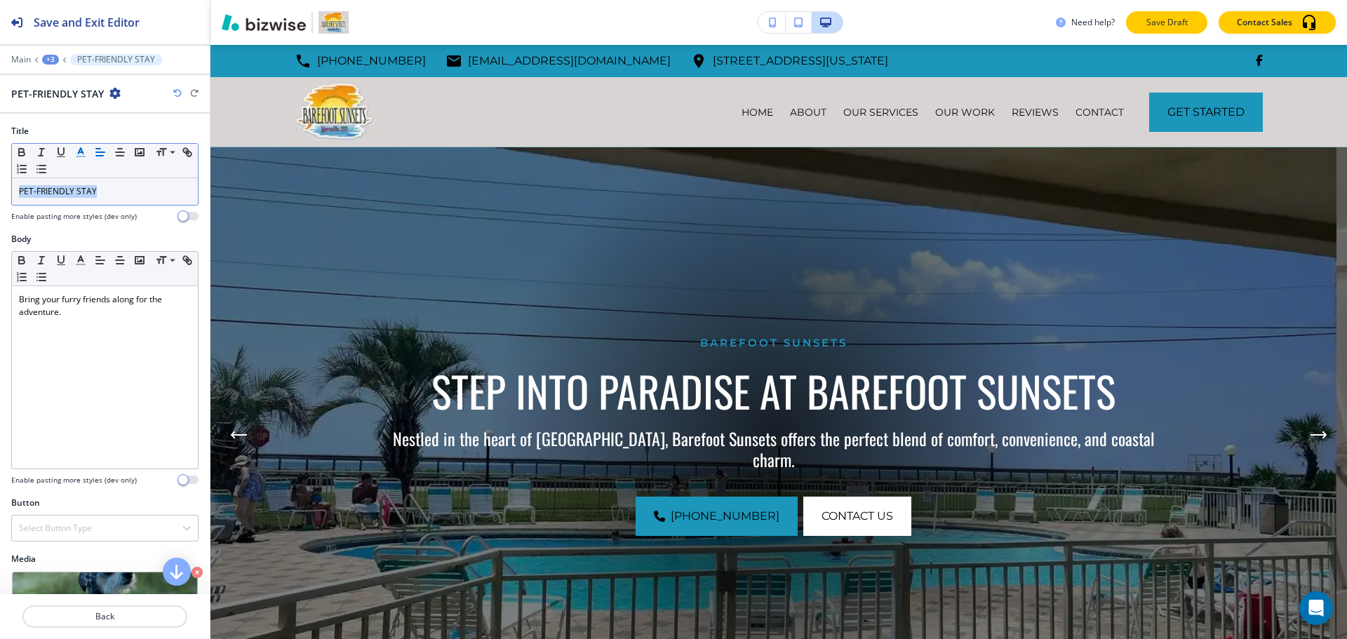
click at [1171, 26] on p "Save Draft" at bounding box center [1166, 22] width 45 height 13
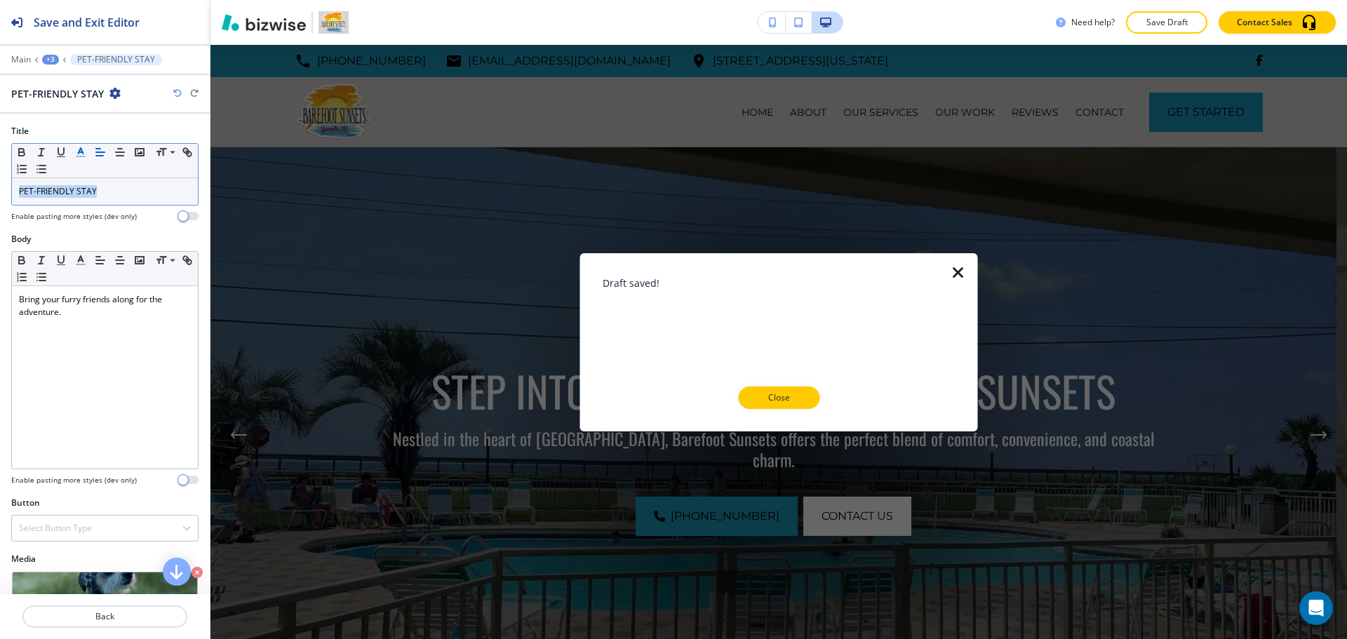
drag, startPoint x: 793, startPoint y: 399, endPoint x: 801, endPoint y: 323, distance: 76.9
click at [793, 400] on p "Close" at bounding box center [778, 397] width 45 height 13
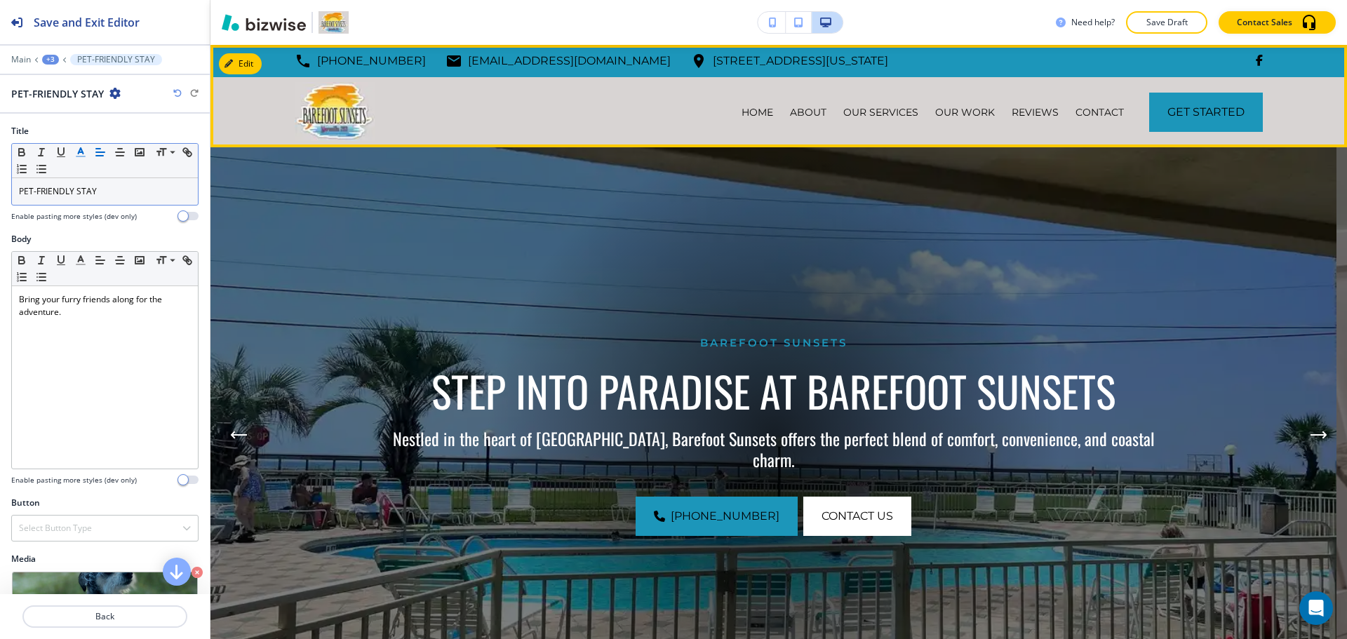
click at [806, 119] on div "ABOUT" at bounding box center [807, 112] width 53 height 70
click at [806, 114] on p "ABOUT" at bounding box center [808, 112] width 36 height 14
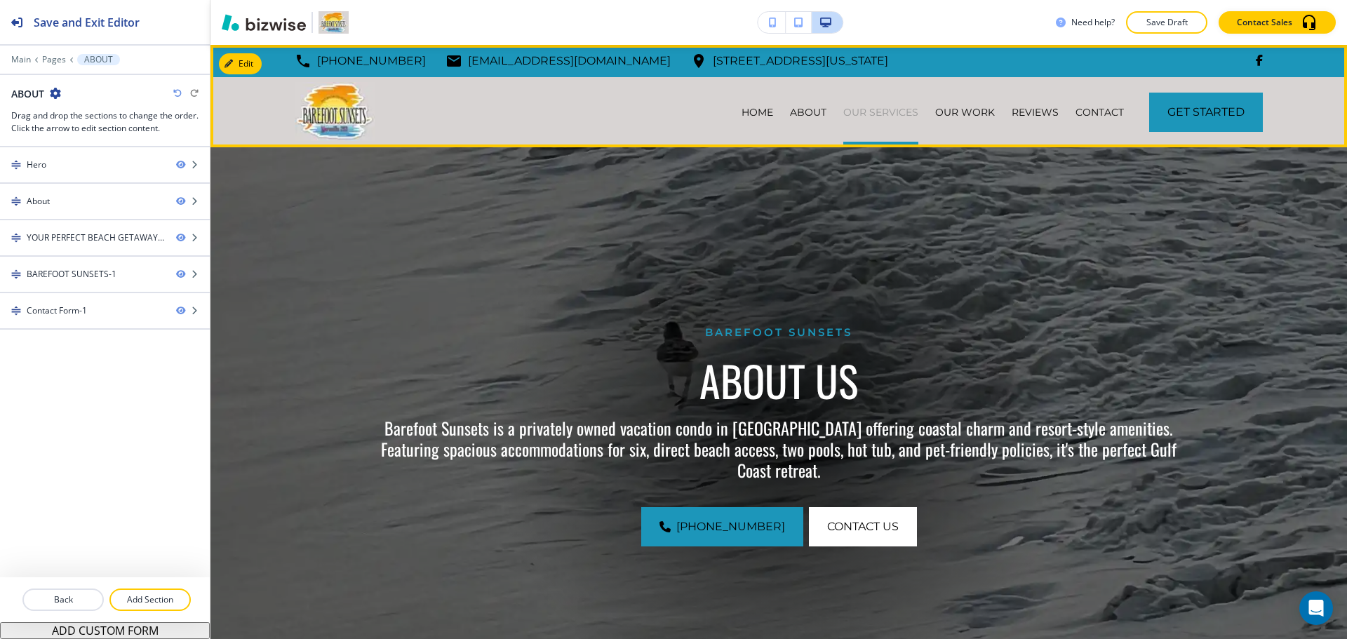
click at [860, 112] on p "OUR SERVICES" at bounding box center [880, 112] width 75 height 14
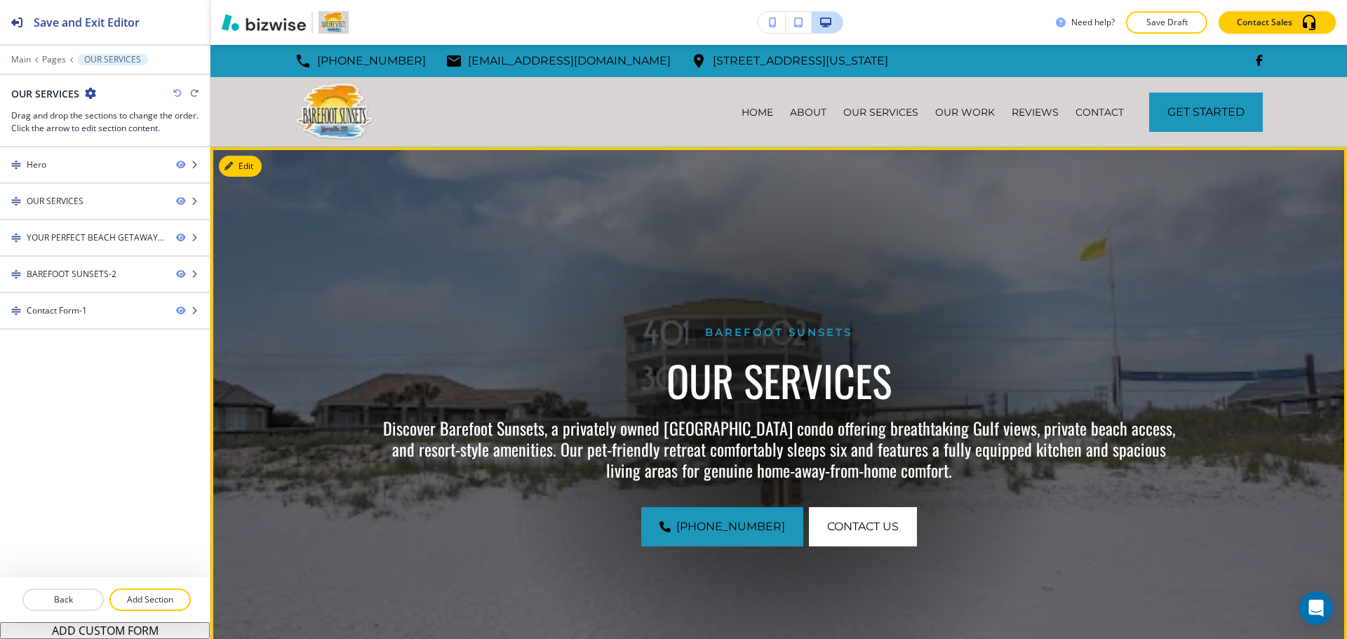
scroll to position [561, 0]
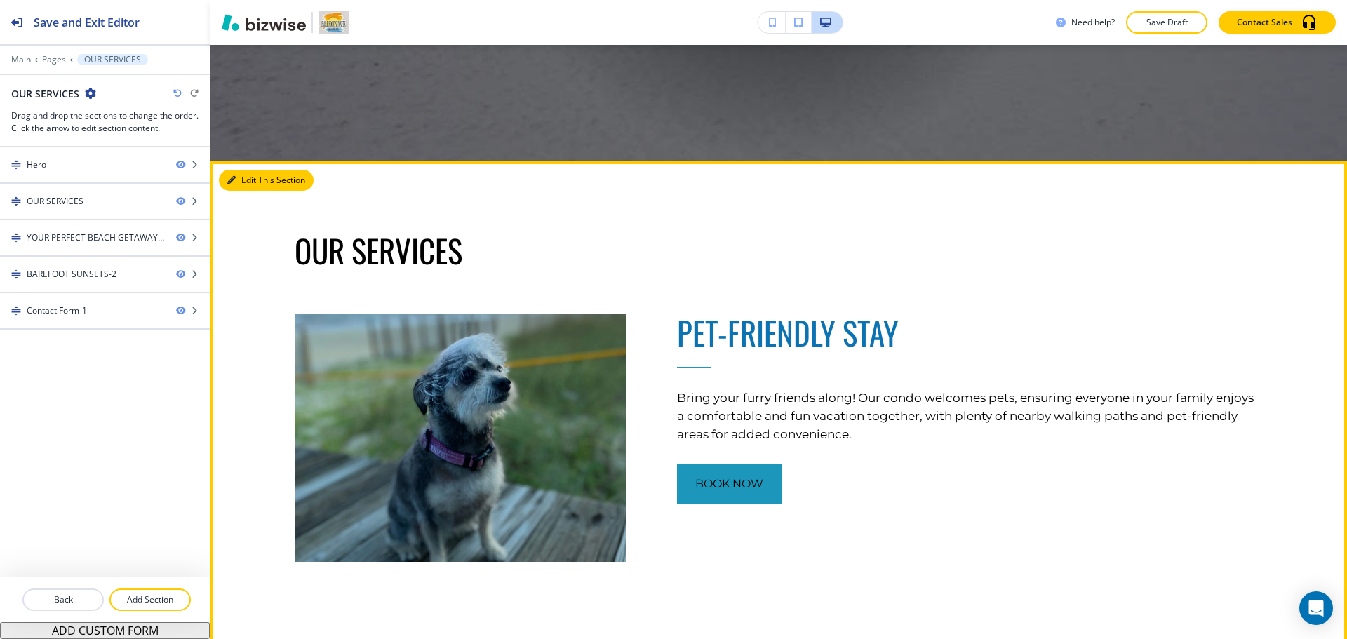
click at [253, 182] on button "Edit This Section" at bounding box center [266, 180] width 95 height 21
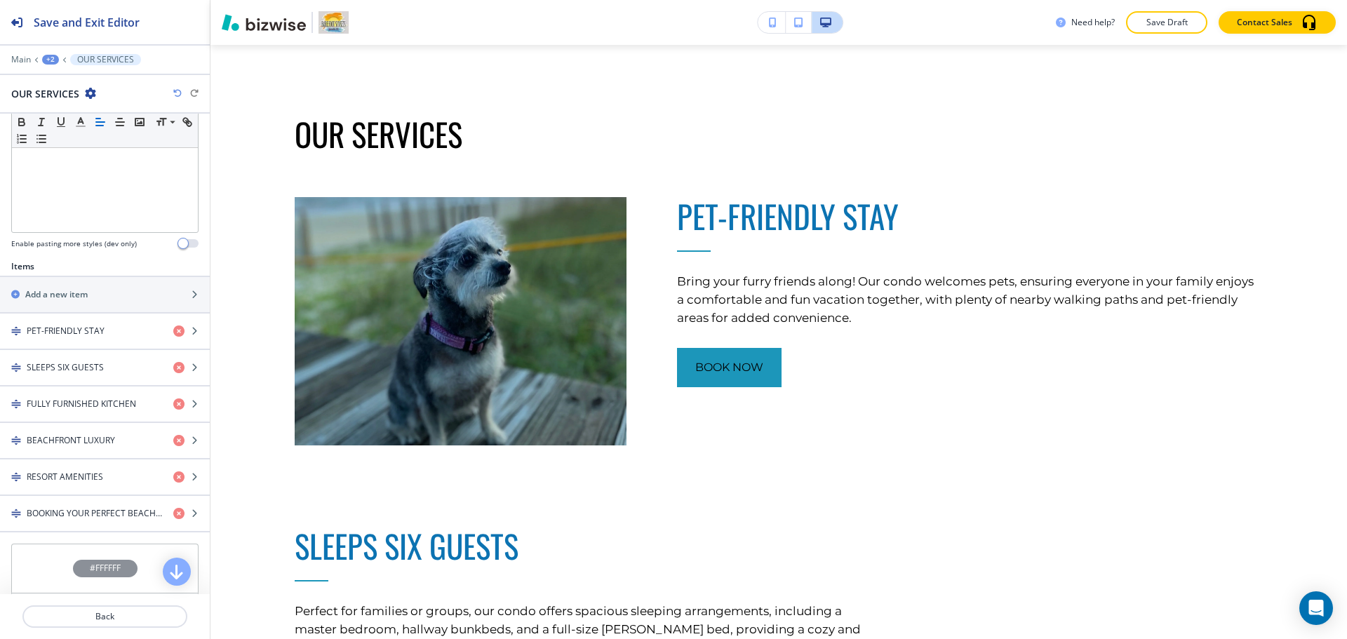
scroll to position [507, 0]
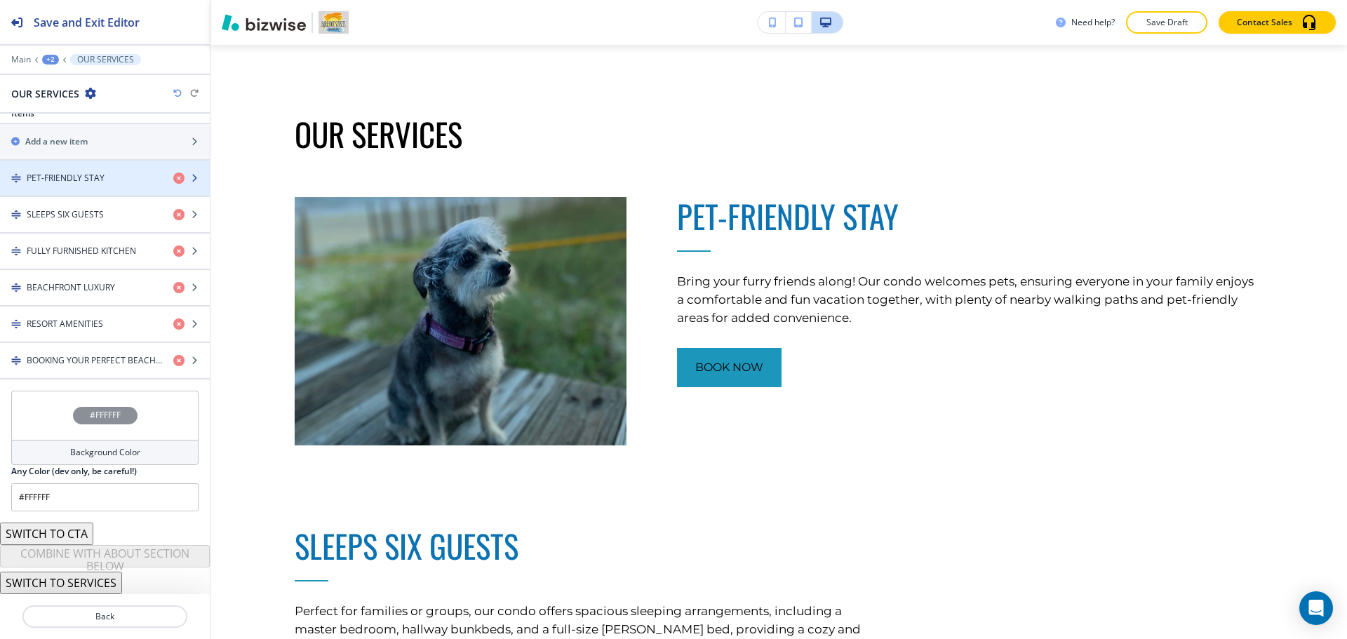
click at [94, 187] on div "button" at bounding box center [105, 189] width 210 height 11
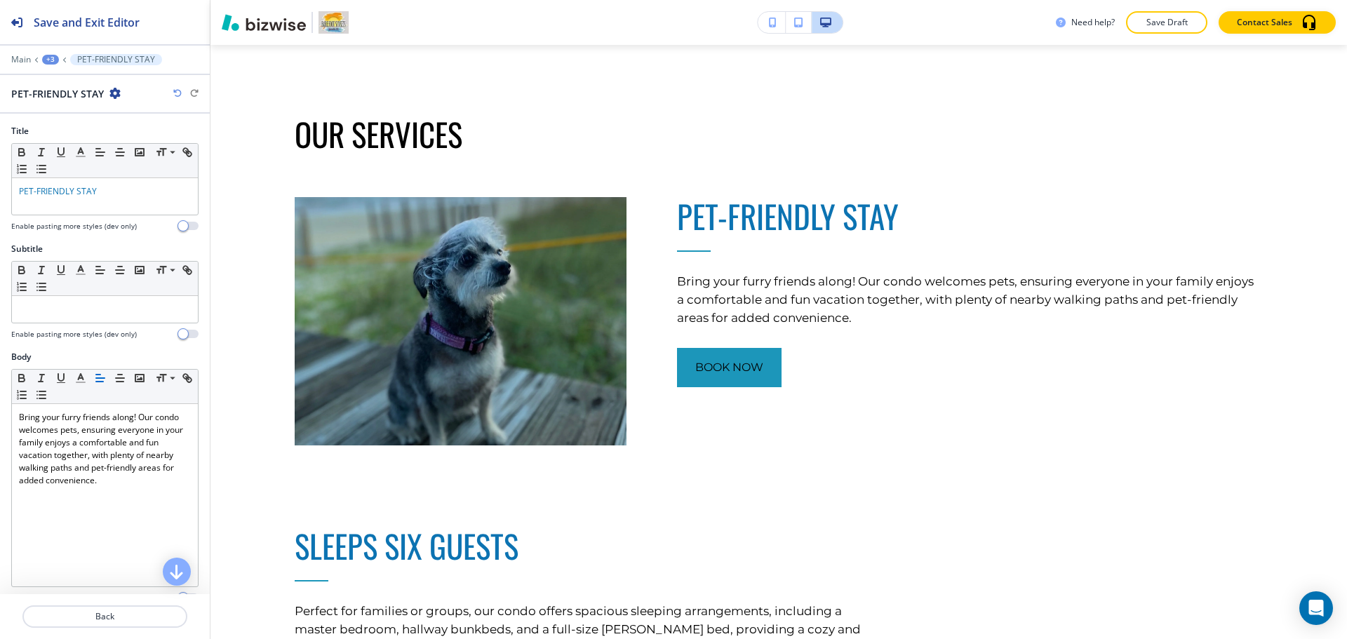
click at [94, 187] on span "PET-FRIENDLY STAY" at bounding box center [58, 191] width 78 height 12
click at [79, 156] on line "button" at bounding box center [80, 156] width 8 height 0
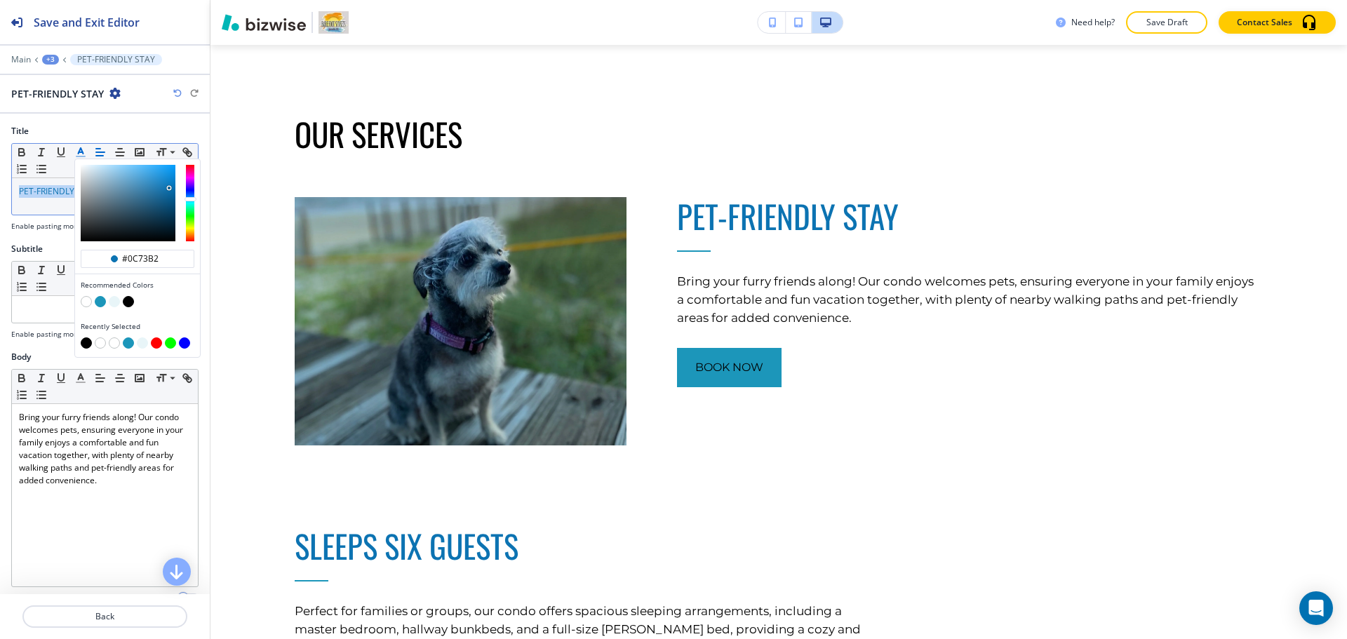
click at [102, 304] on button "button" at bounding box center [100, 301] width 11 height 11
type input "#1c96ba"
click at [46, 199] on div "PET-FRIENDLY STAY" at bounding box center [105, 196] width 186 height 36
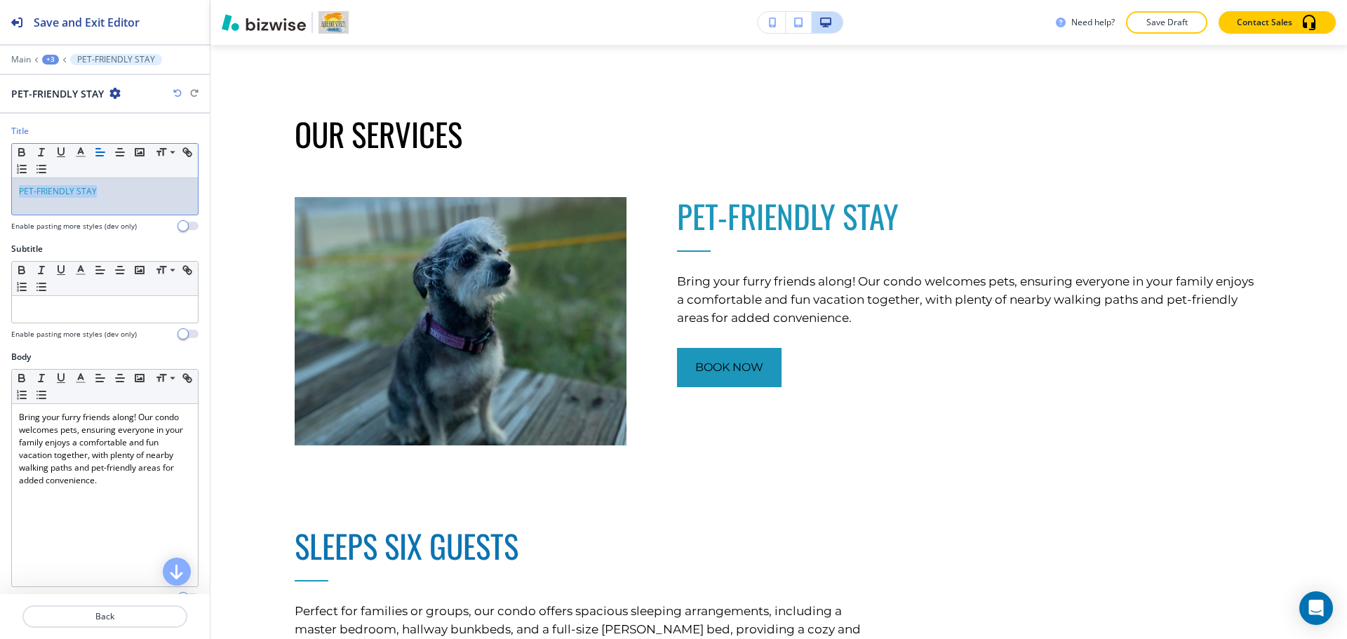
click at [49, 60] on div "+3" at bounding box center [50, 60] width 17 height 10
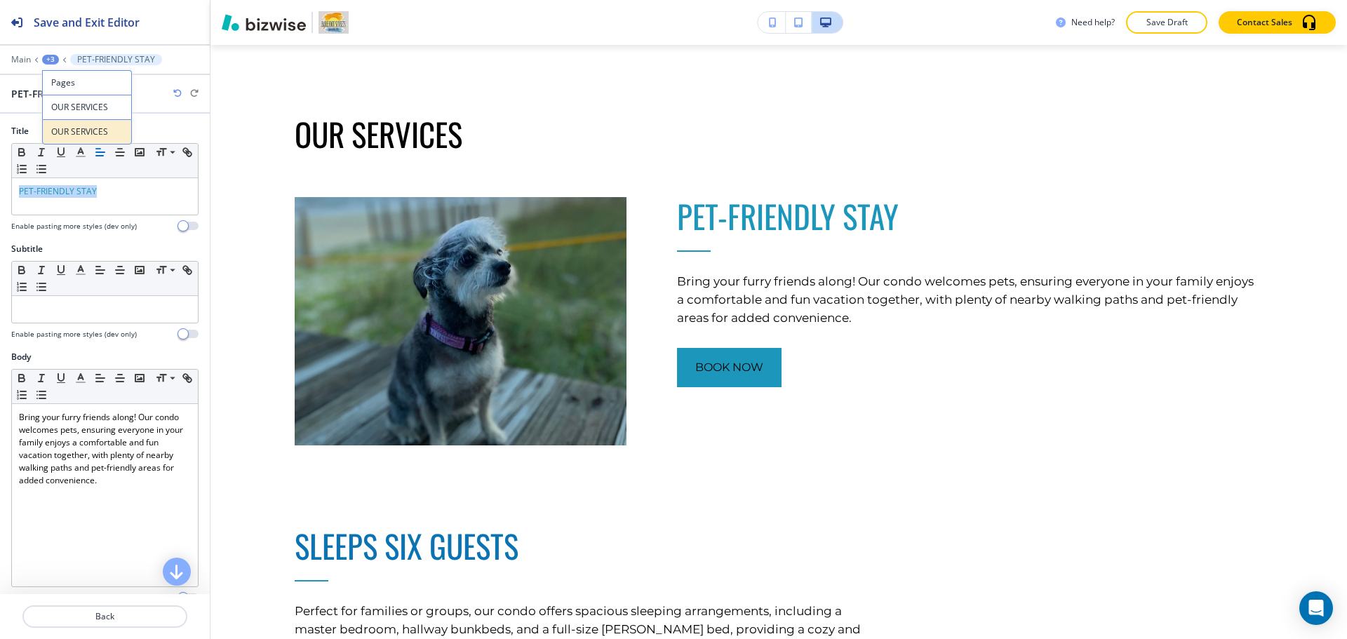
click at [76, 136] on p "OUR SERVICES" at bounding box center [87, 132] width 72 height 13
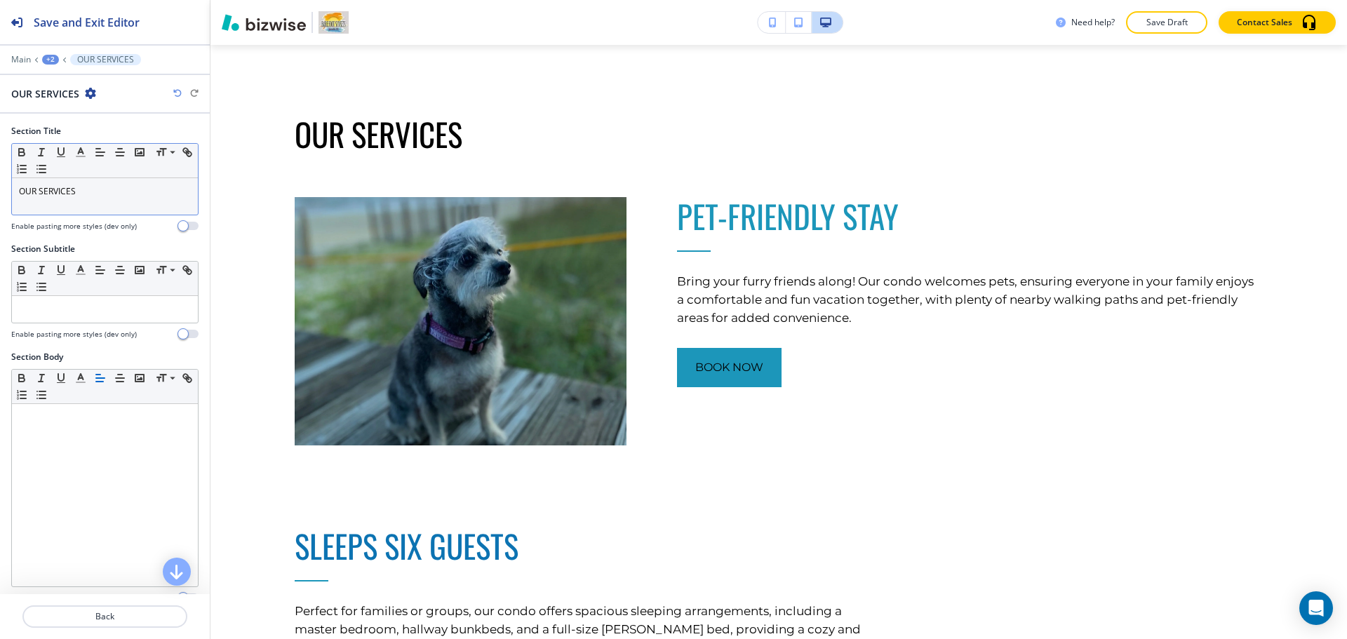
click at [66, 195] on p "OUR SERVICES" at bounding box center [105, 191] width 172 height 13
click at [78, 152] on icon "button" at bounding box center [80, 152] width 13 height 13
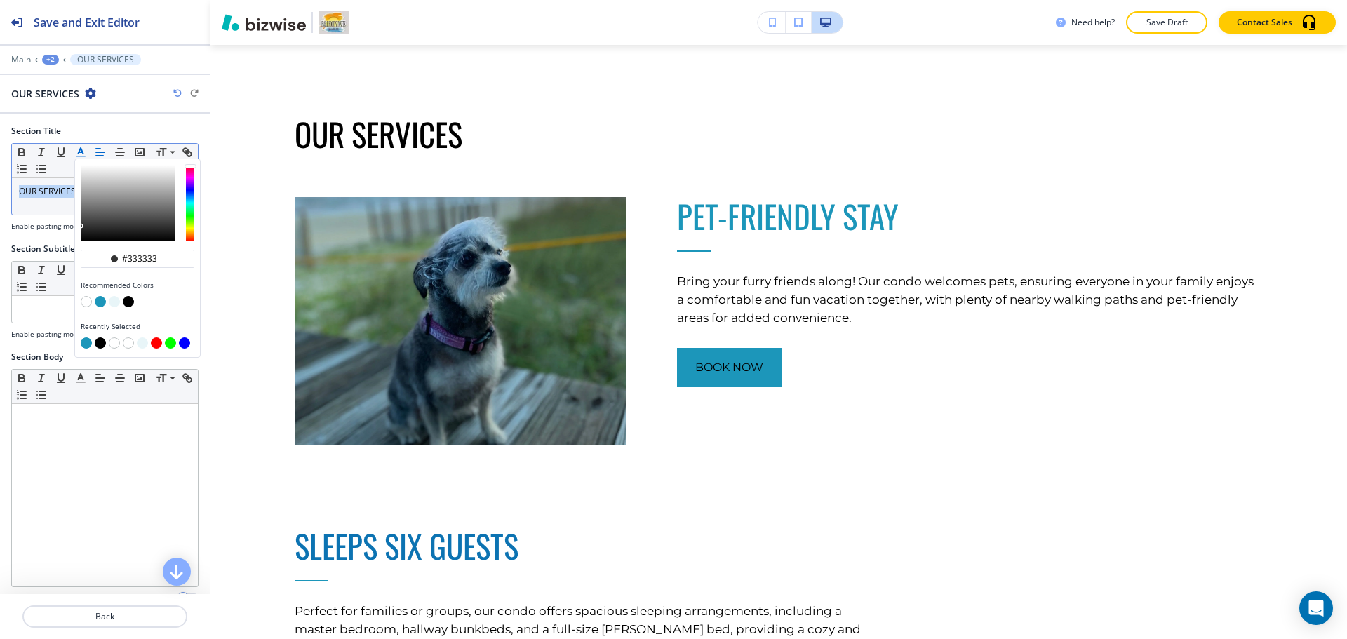
click at [97, 301] on button "button" at bounding box center [100, 301] width 11 height 11
type input "#1c96ba"
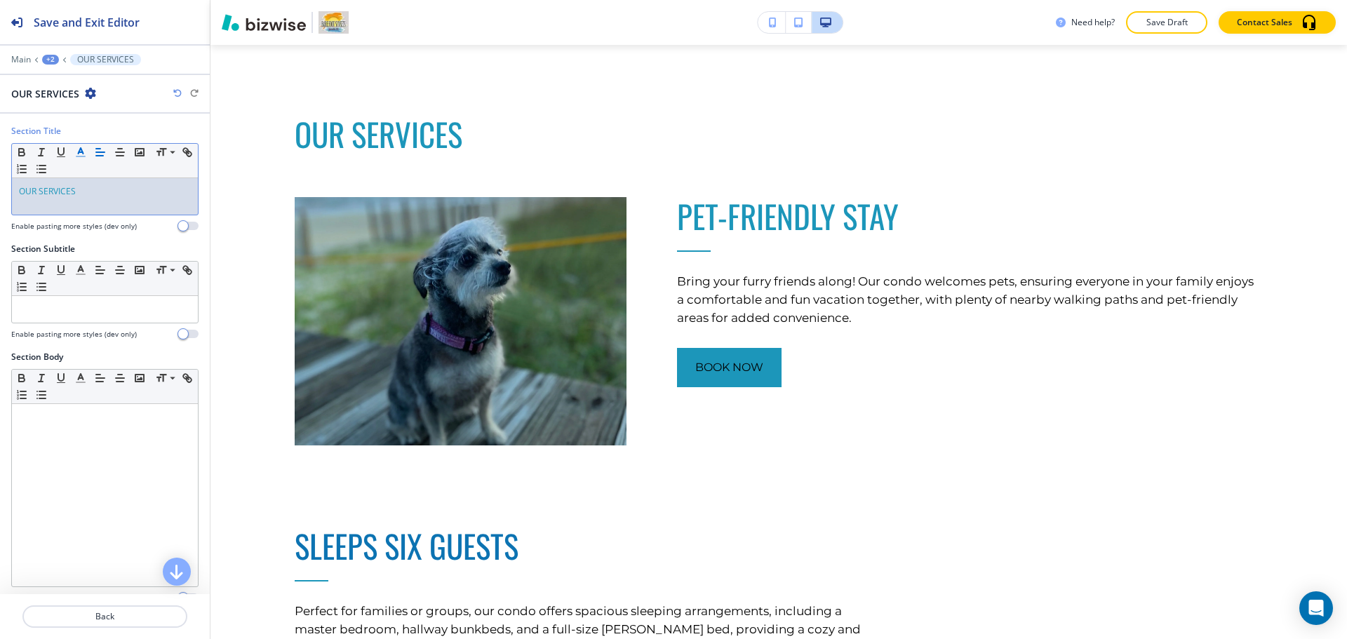
click at [30, 194] on span "OUR SERVICES" at bounding box center [47, 191] width 57 height 12
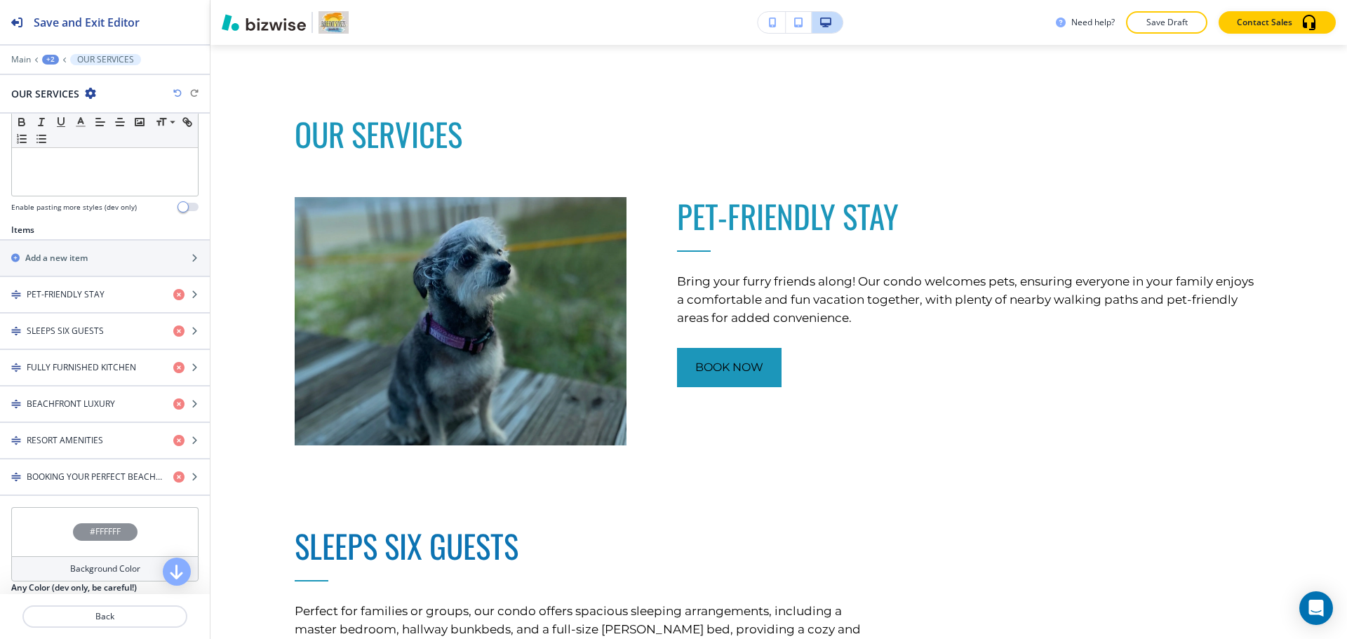
scroll to position [421, 0]
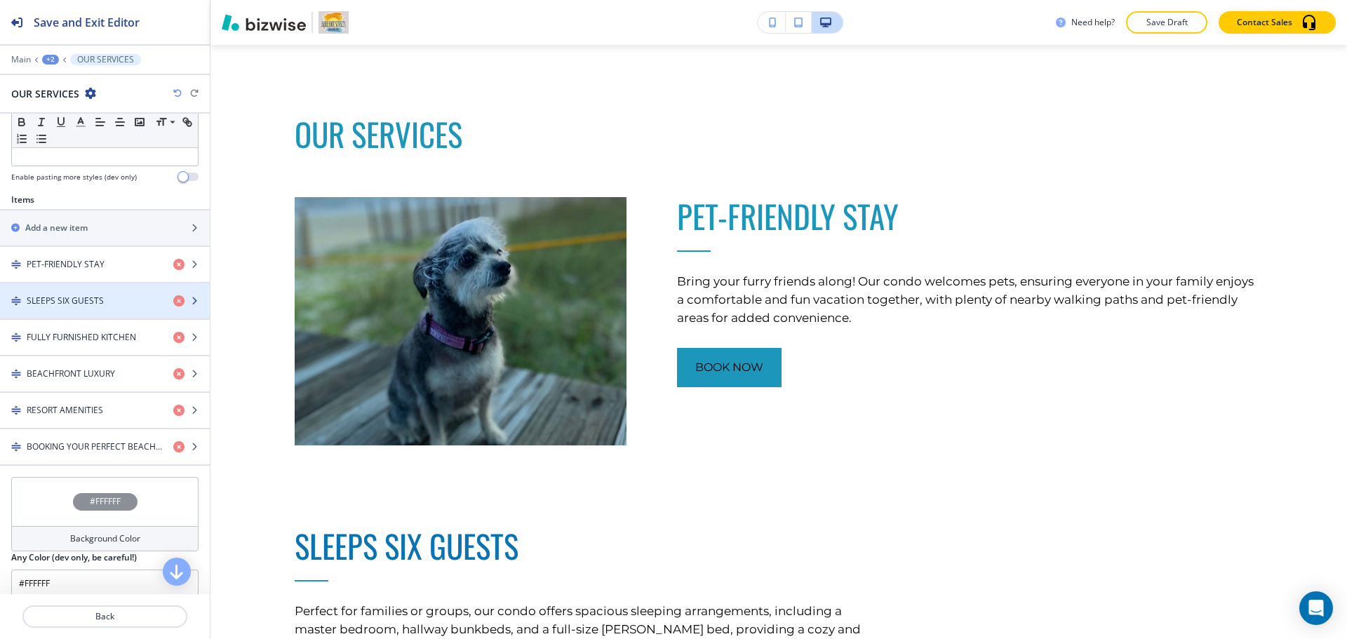
click at [86, 305] on h4 "SLEEPS SIX GUESTS" at bounding box center [65, 301] width 77 height 13
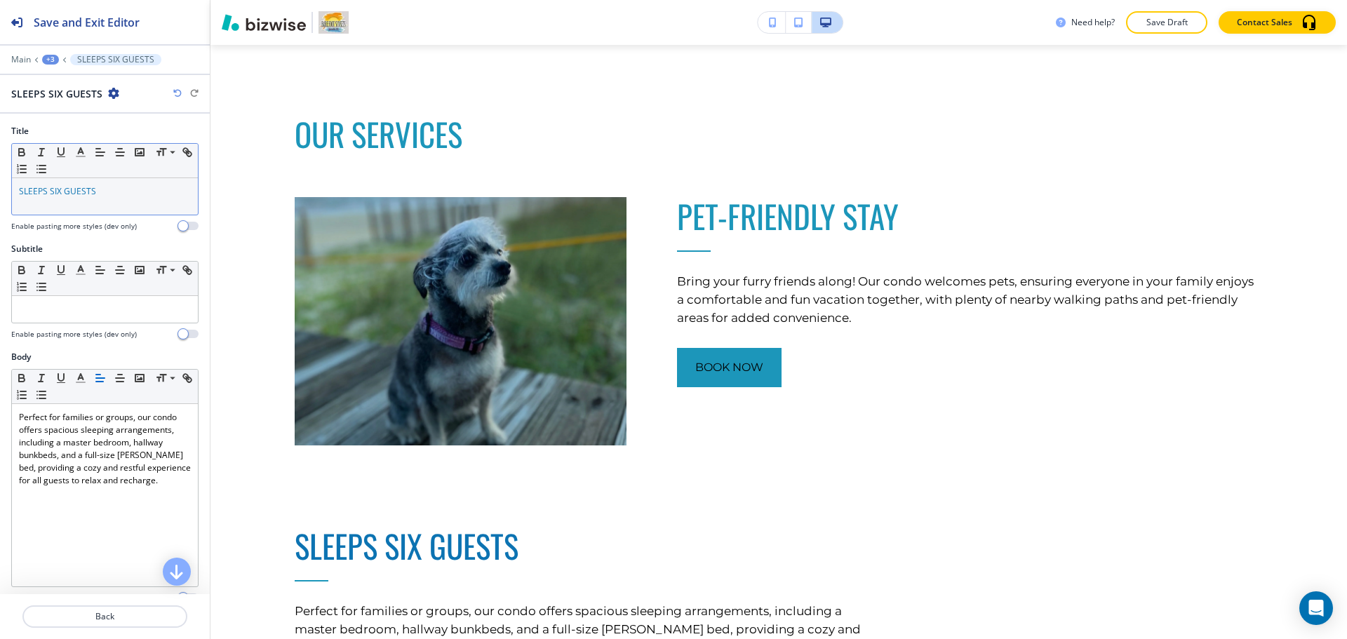
click at [87, 192] on span "SLEEPS SIX GUESTS" at bounding box center [57, 191] width 77 height 12
click at [85, 159] on button "button" at bounding box center [81, 152] width 20 height 17
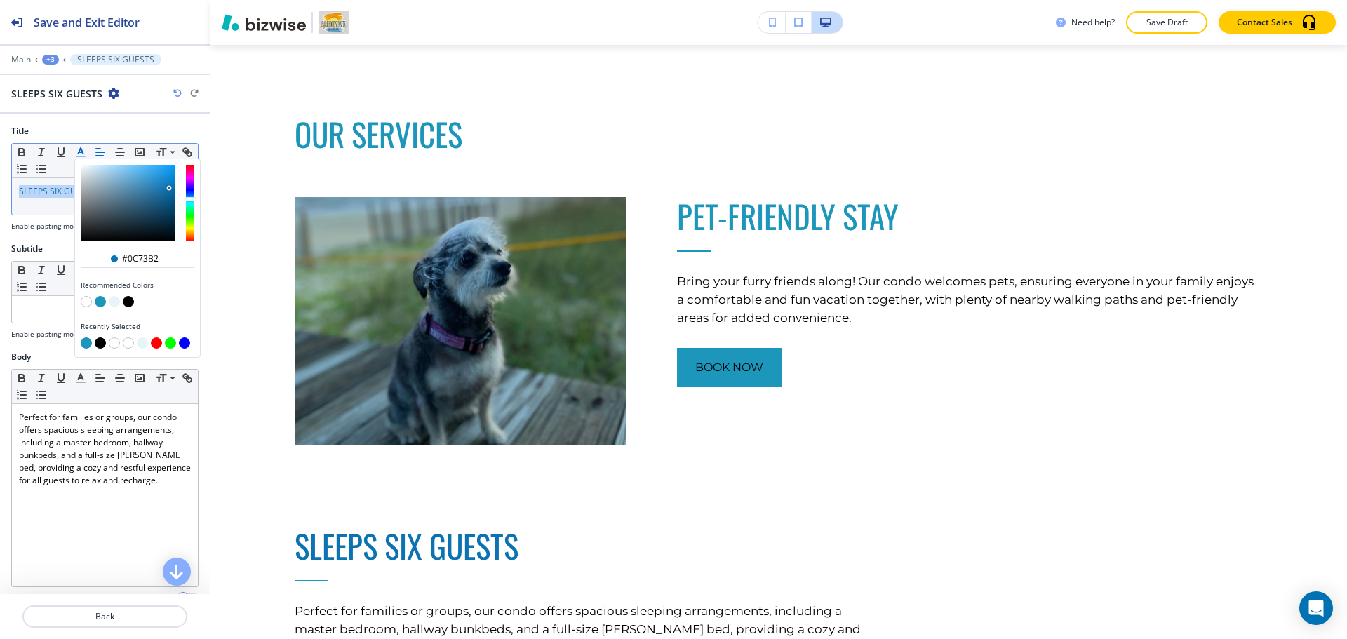
click at [103, 301] on button "button" at bounding box center [100, 301] width 11 height 11
type input "#1c96ba"
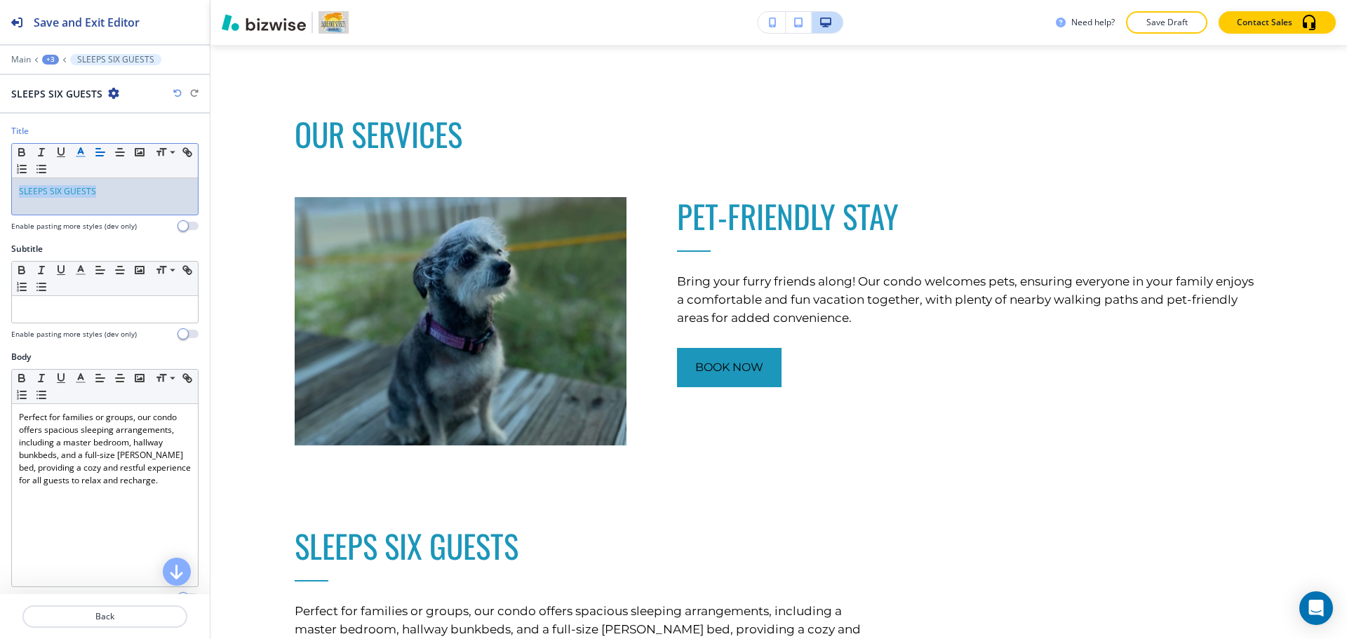
click at [52, 208] on div "SLEEPS SIX GUESTS" at bounding box center [105, 196] width 186 height 36
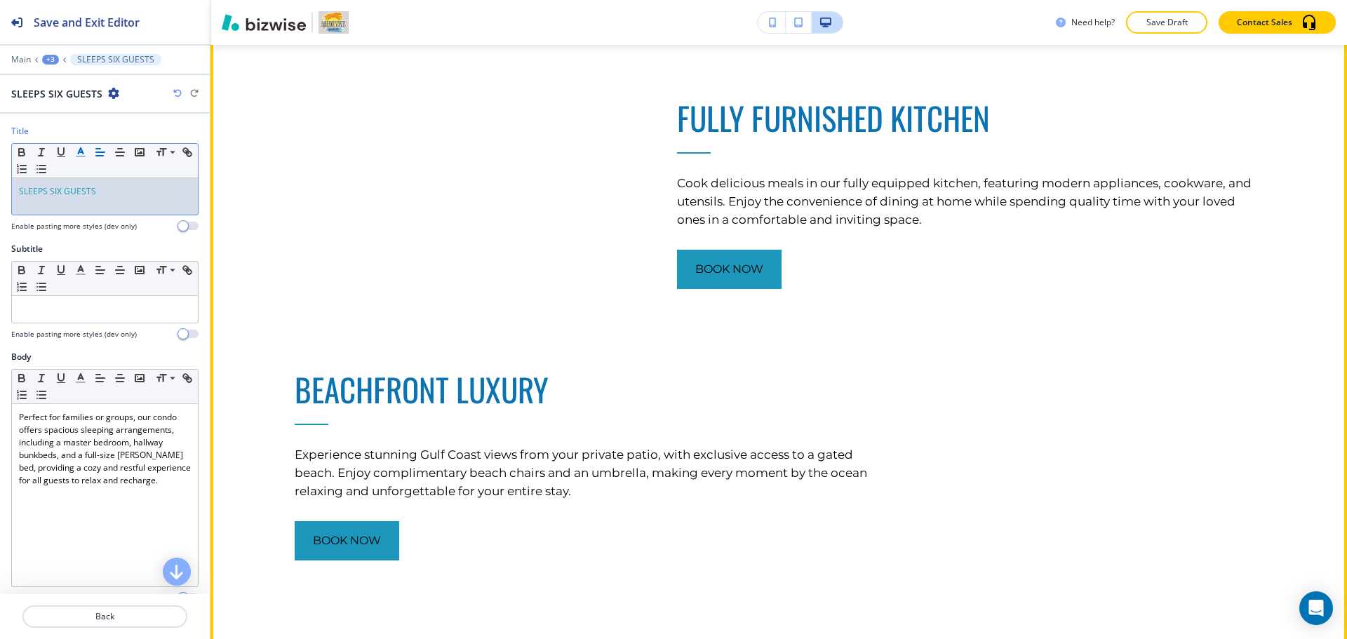
scroll to position [1379, 0]
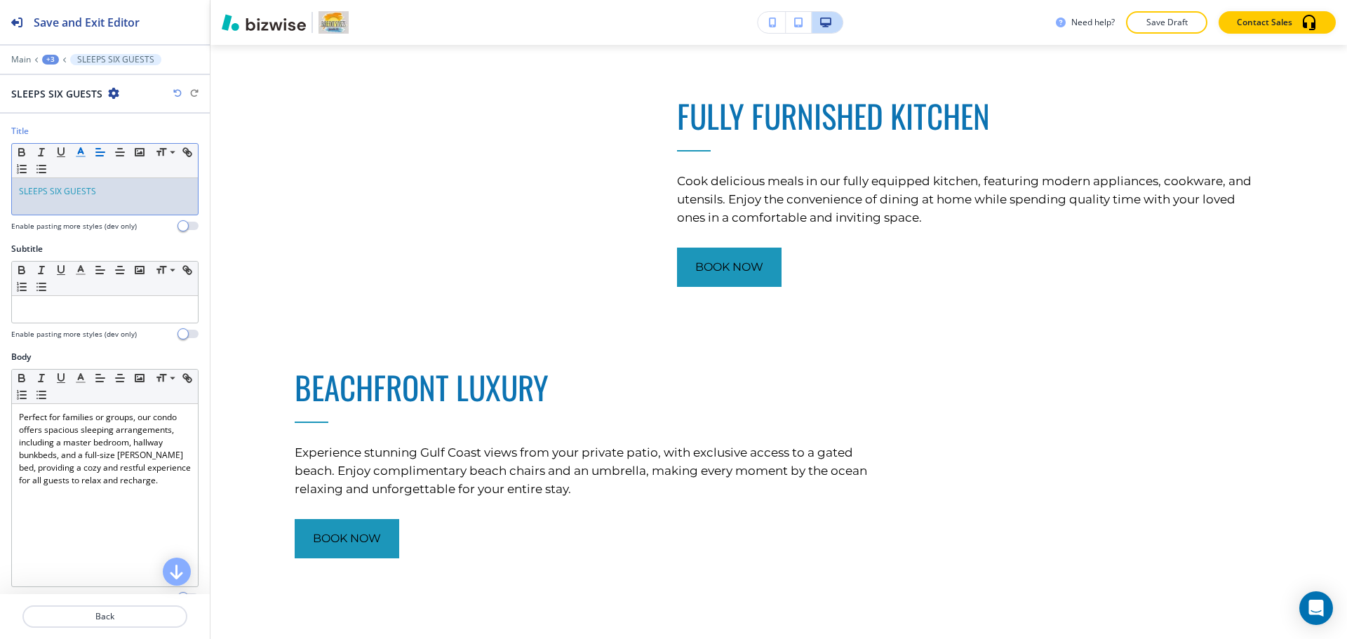
click at [51, 58] on div "+3" at bounding box center [50, 60] width 17 height 10
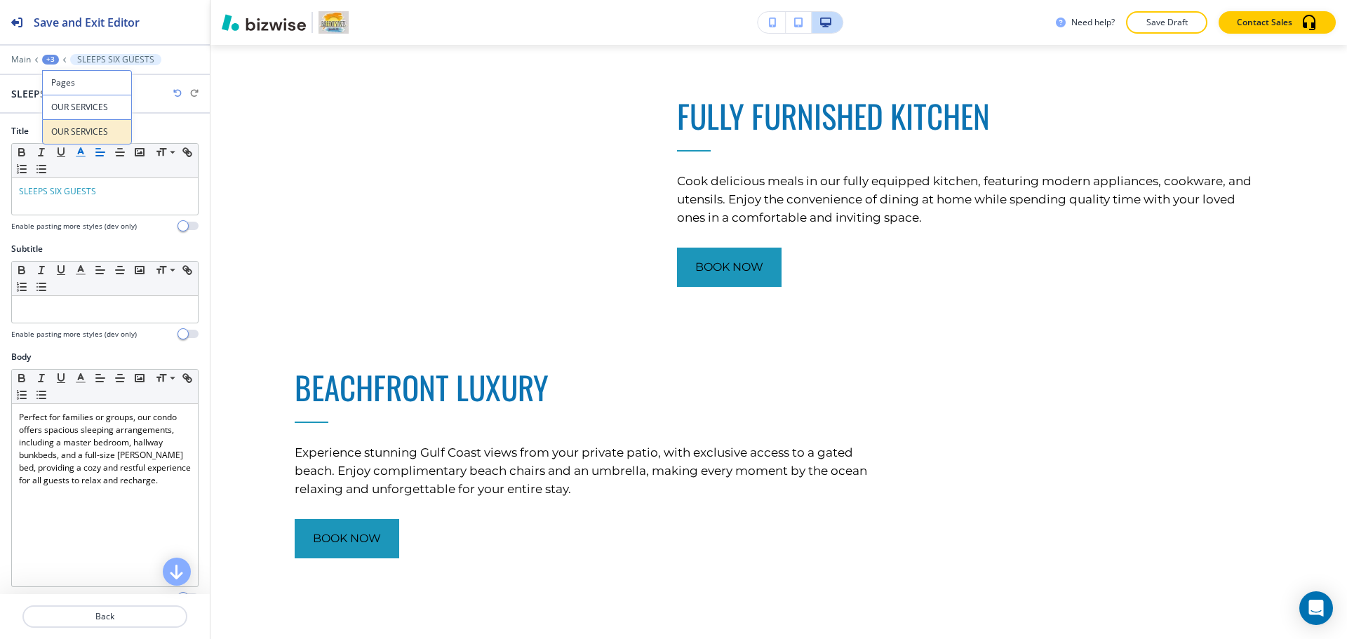
click at [73, 137] on button "OUR SERVICES" at bounding box center [87, 131] width 90 height 25
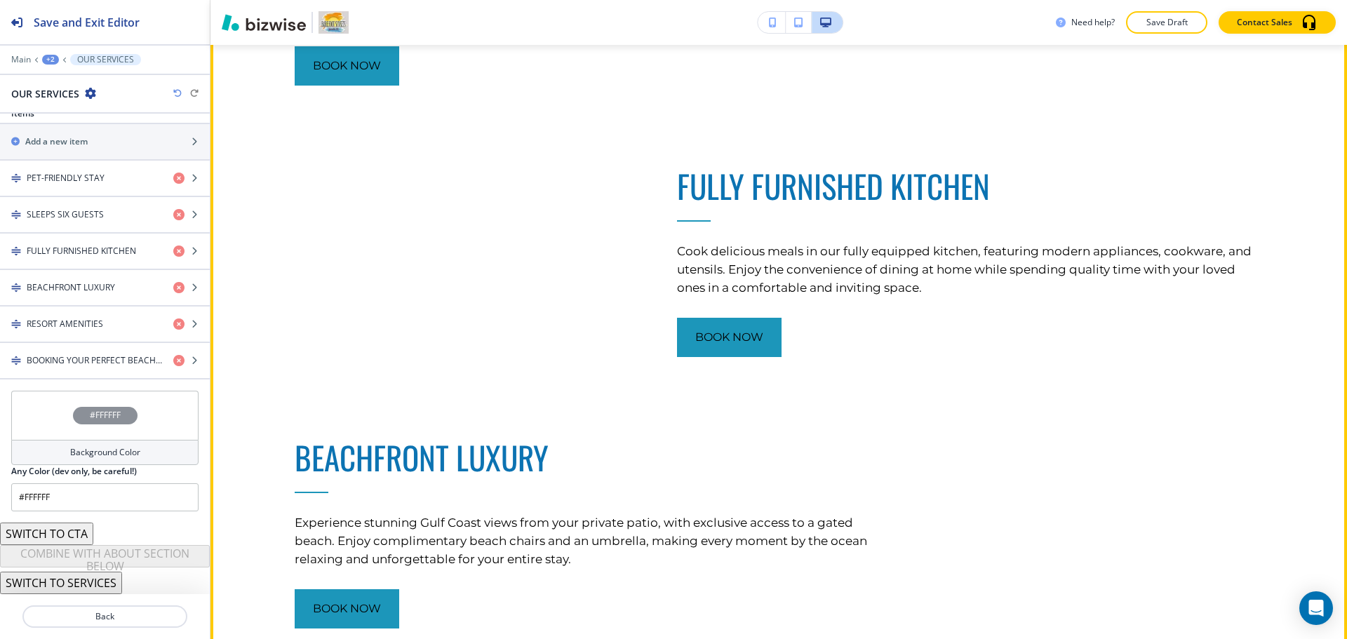
scroll to position [1028, 0]
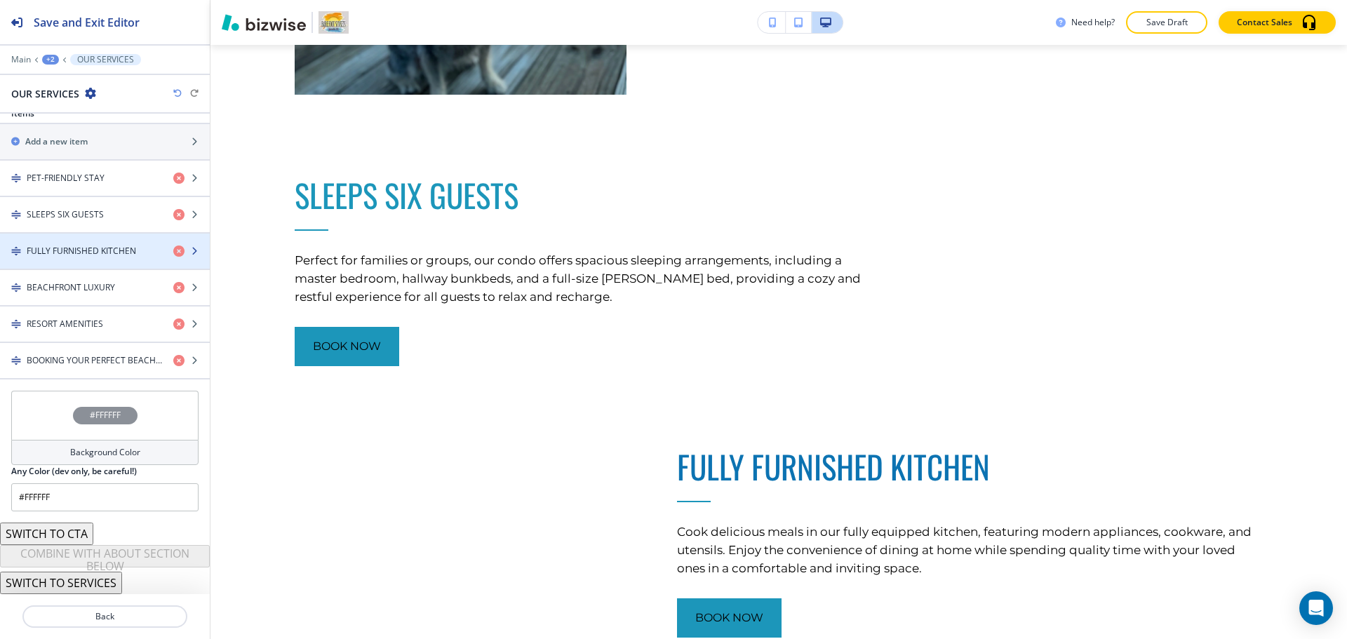
click at [102, 257] on div "button" at bounding box center [105, 262] width 210 height 11
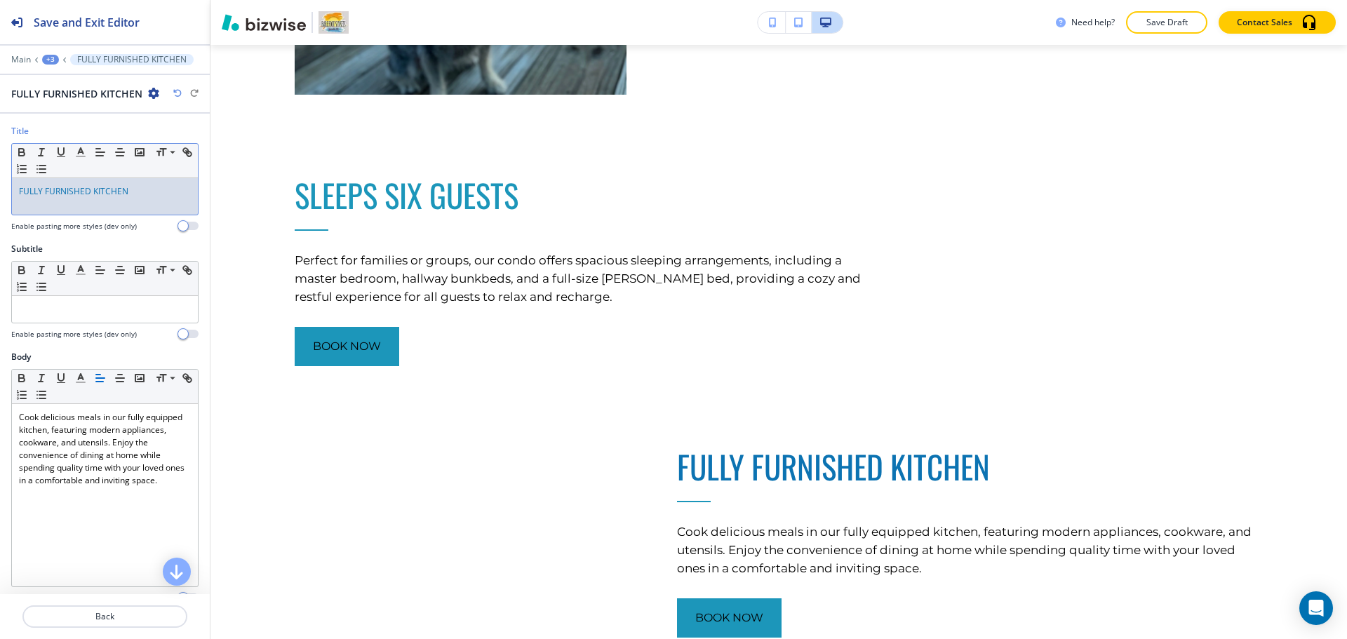
click at [109, 200] on div "FULLY FURNISHED KITCHEN" at bounding box center [105, 196] width 186 height 36
click at [76, 156] on line "button" at bounding box center [80, 156] width 8 height 0
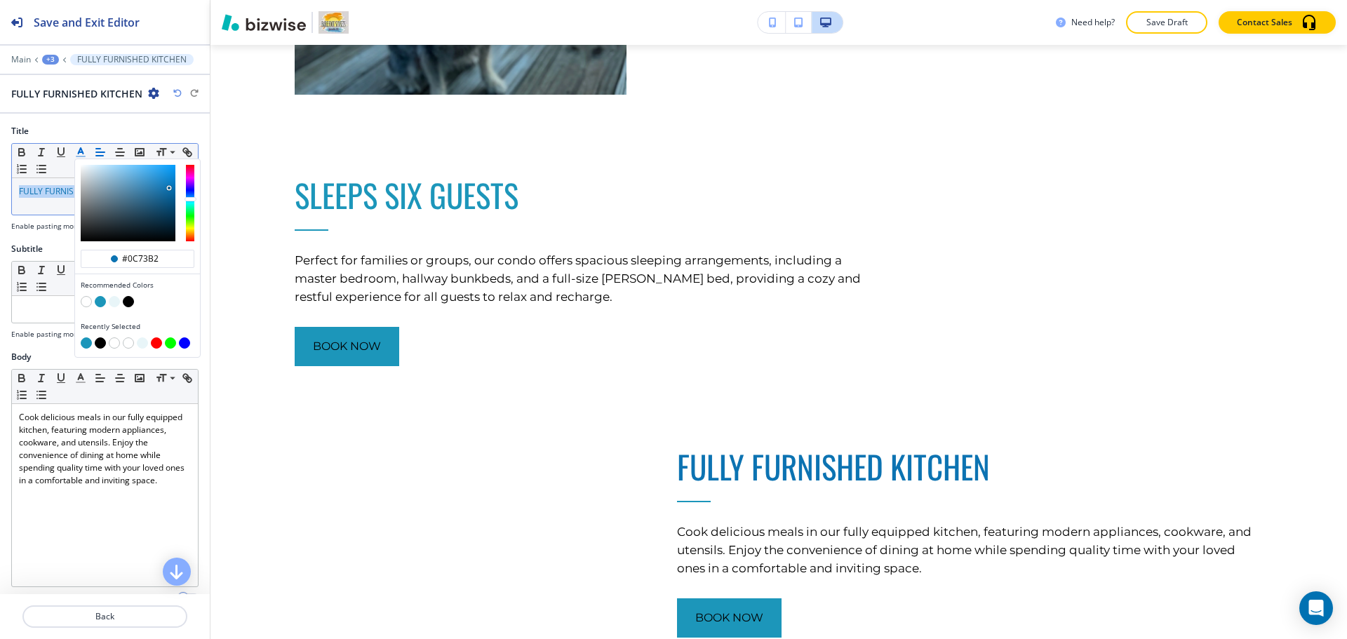
click at [100, 302] on button "button" at bounding box center [100, 301] width 11 height 11
type input "#1c96ba"
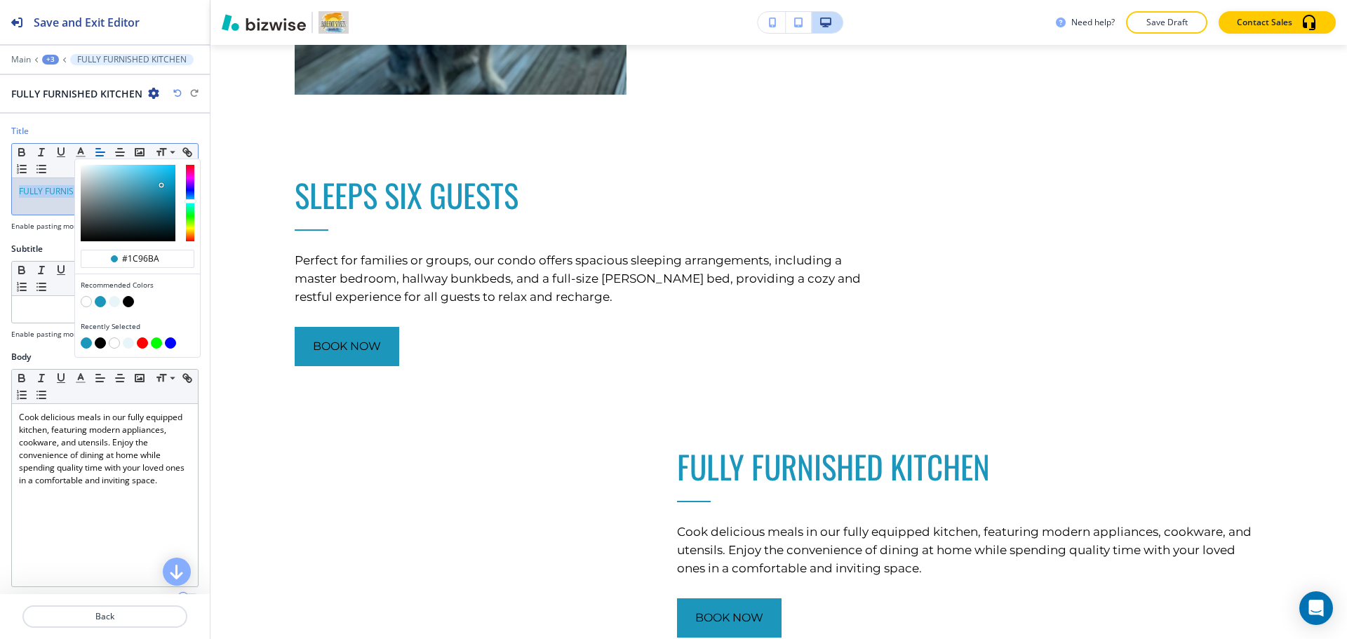
click at [51, 59] on div "+3" at bounding box center [50, 60] width 17 height 10
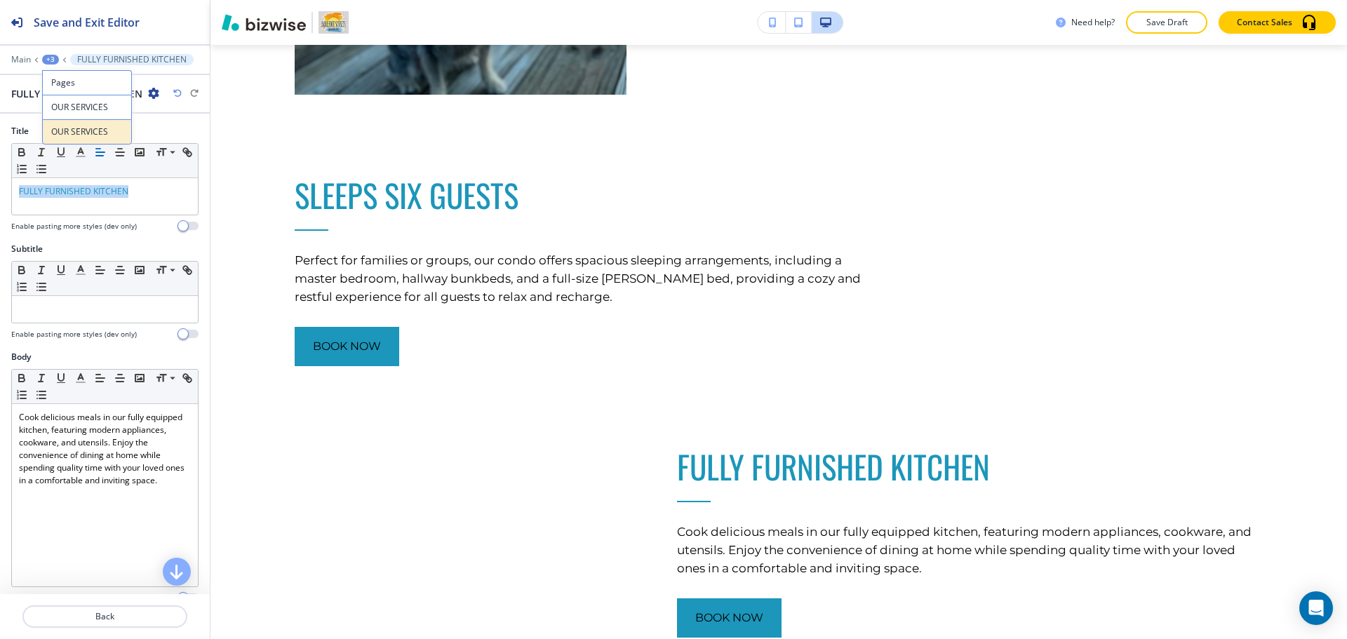
click at [65, 130] on p "OUR SERVICES" at bounding box center [87, 132] width 72 height 13
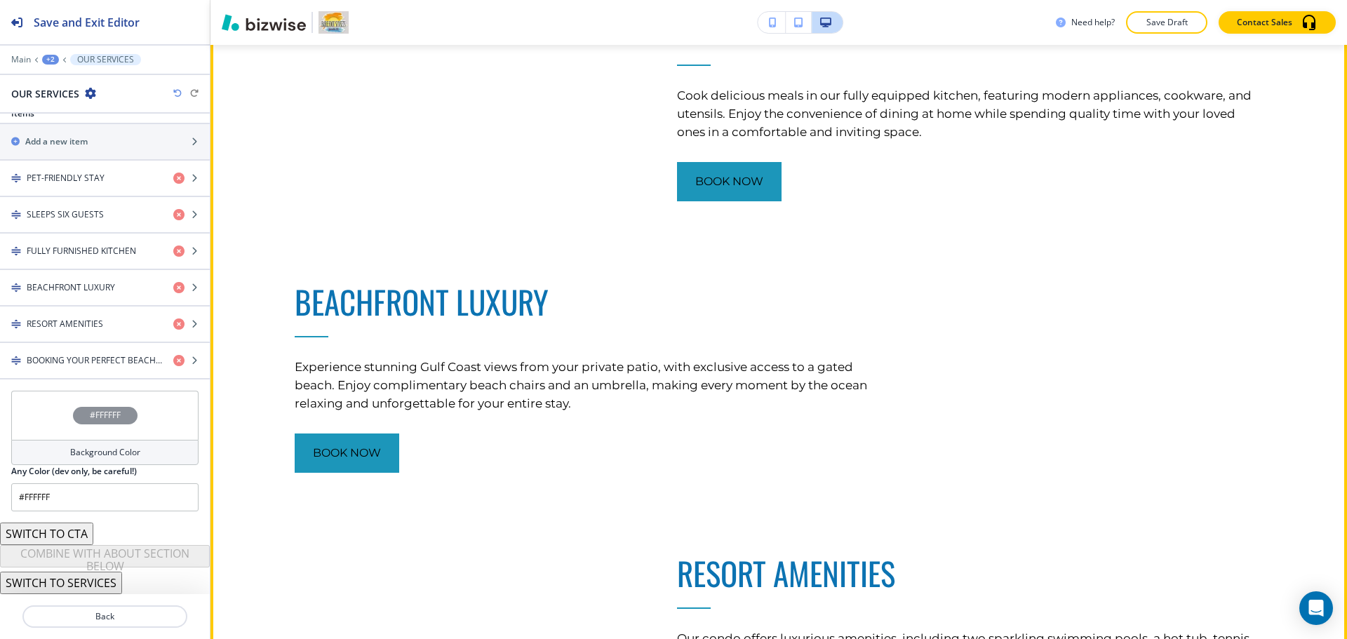
scroll to position [1660, 0]
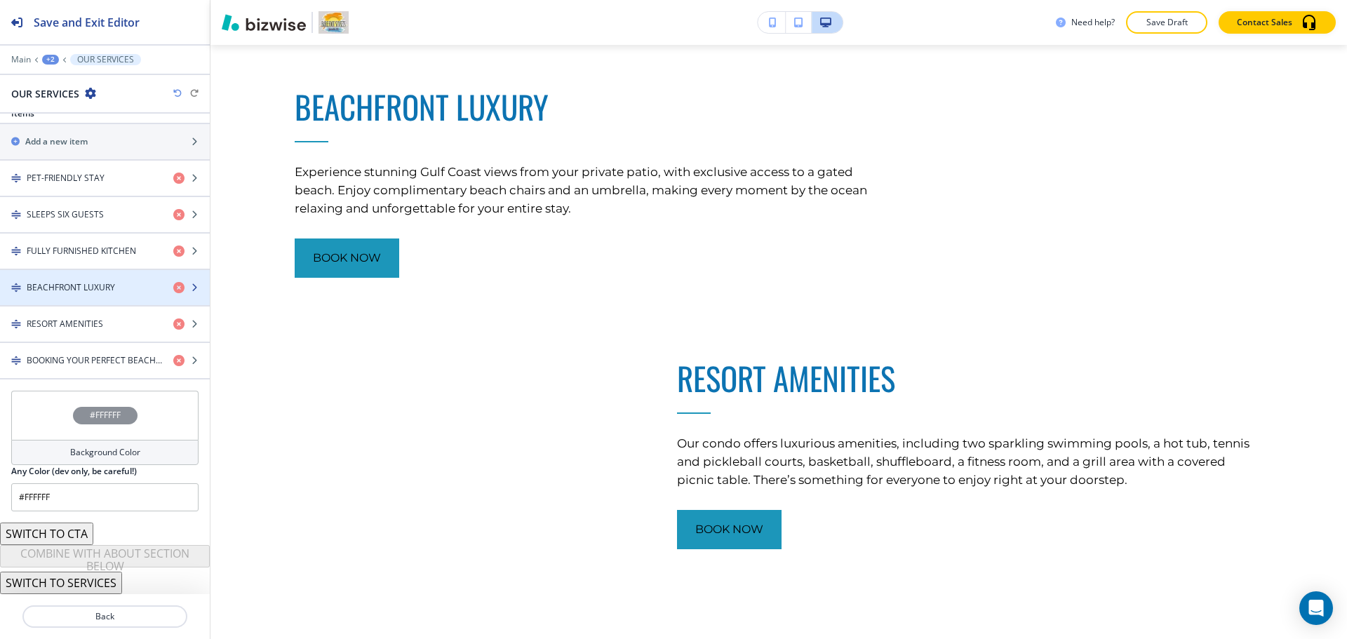
click at [103, 284] on h4 "BEACHFRONT LUXURY" at bounding box center [71, 287] width 88 height 13
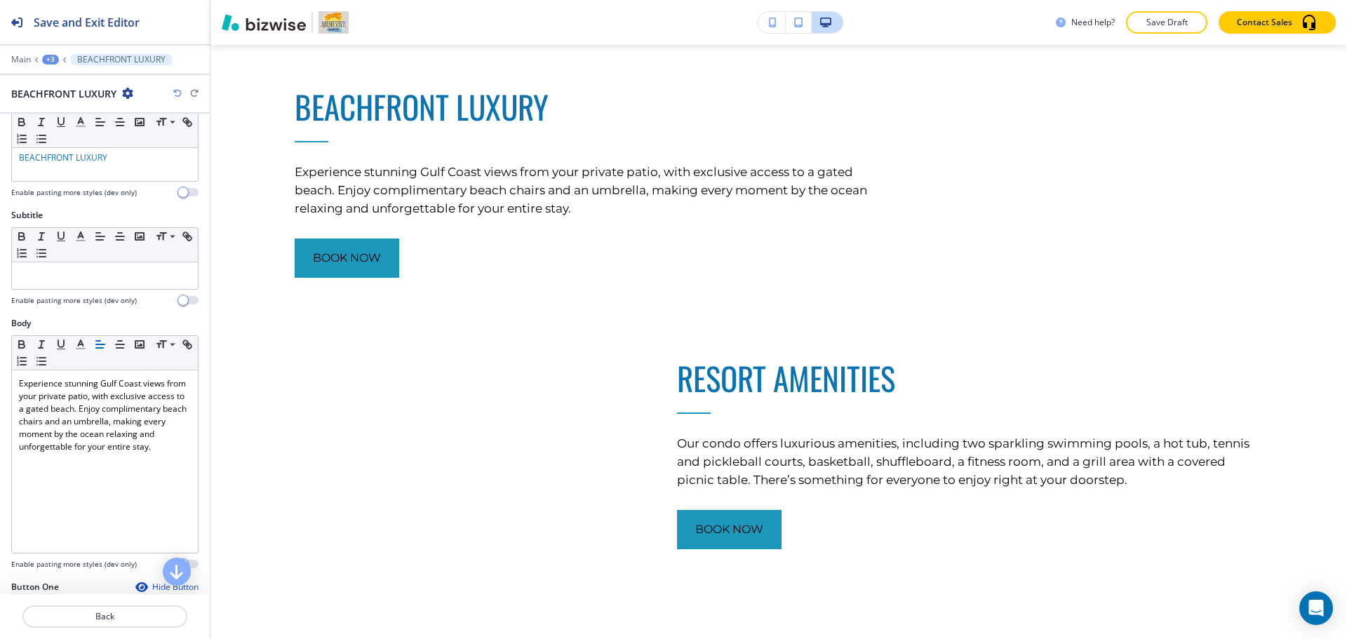
scroll to position [0, 0]
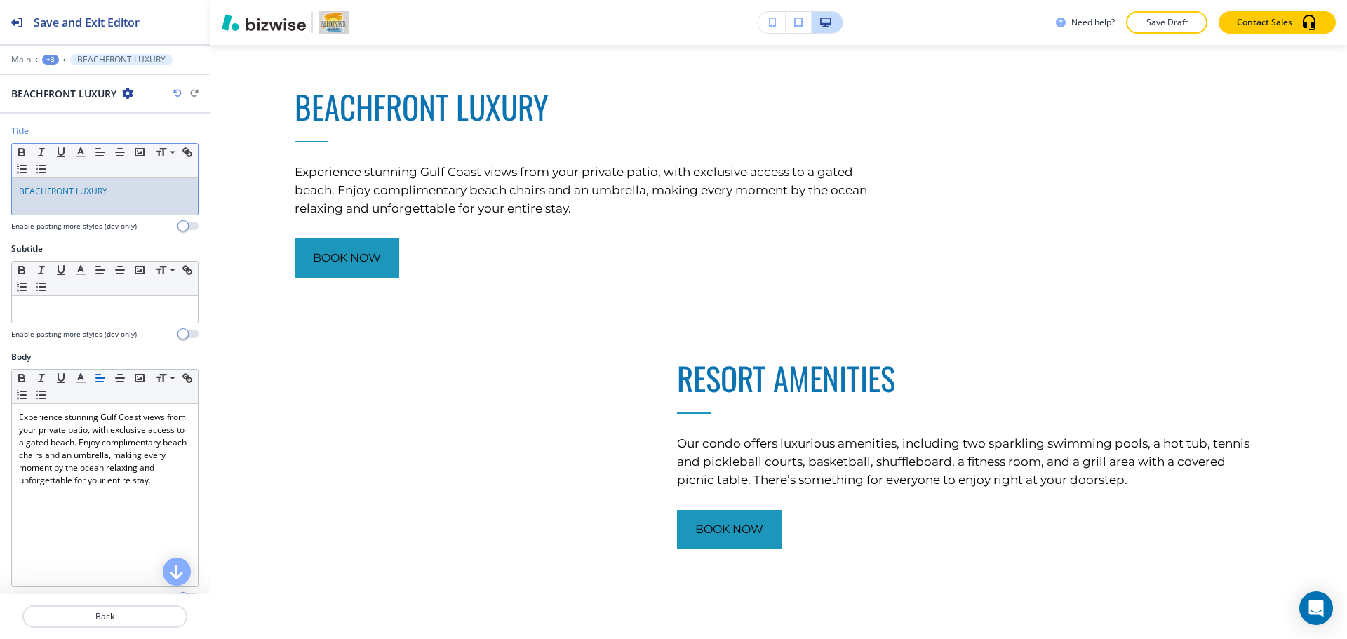
click at [123, 195] on p "BEACHFRONT LUXURY" at bounding box center [105, 191] width 172 height 13
click at [80, 156] on line "button" at bounding box center [80, 156] width 8 height 0
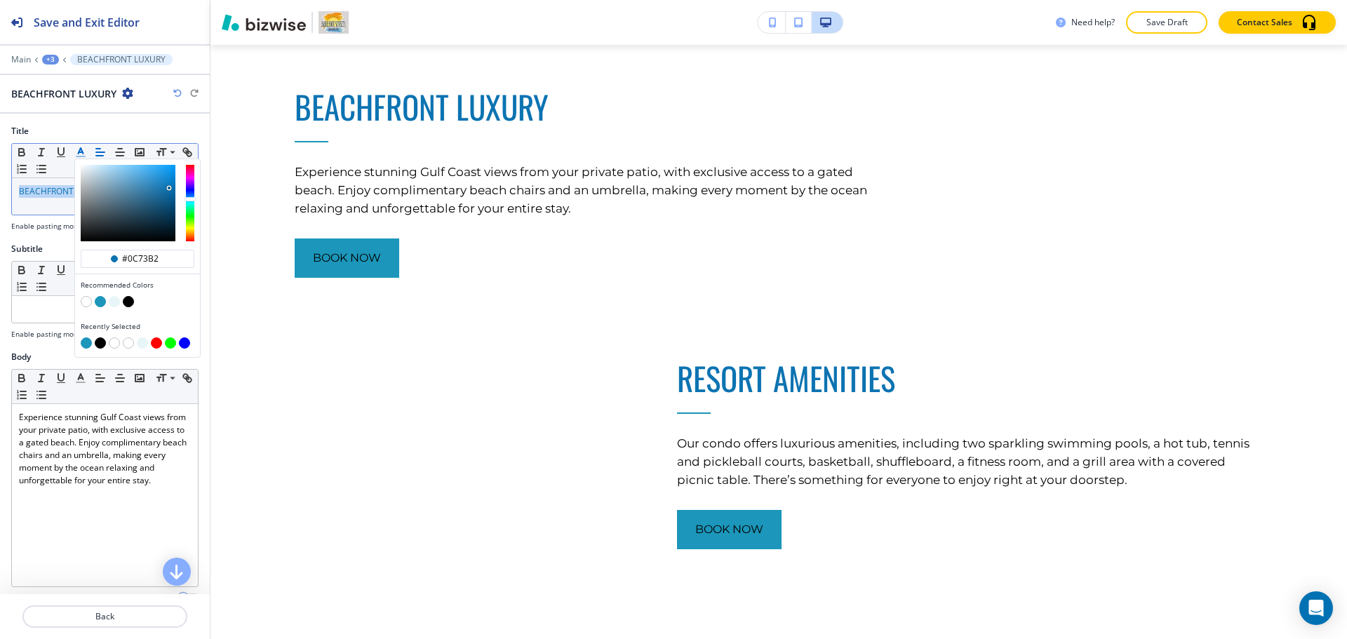
click at [101, 300] on button "button" at bounding box center [100, 301] width 11 height 11
type input "#1c96ba"
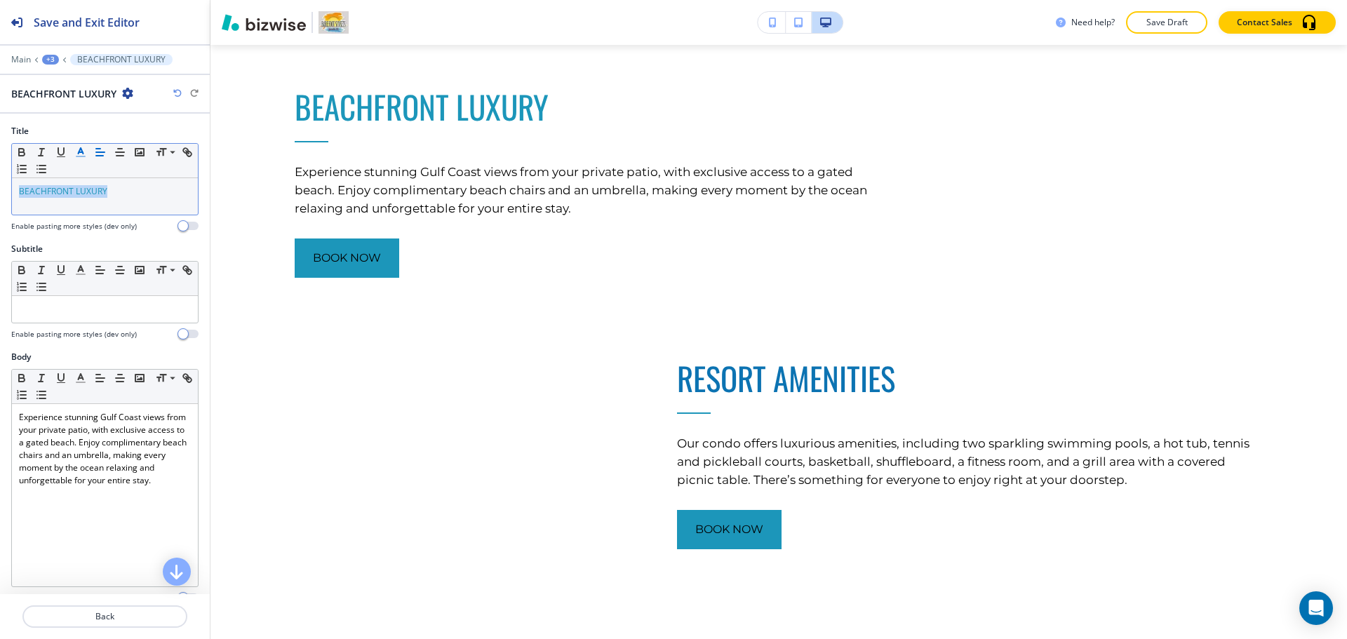
click at [53, 62] on div "+3" at bounding box center [50, 60] width 17 height 10
click at [57, 135] on p "OUR SERVICES" at bounding box center [87, 132] width 72 height 13
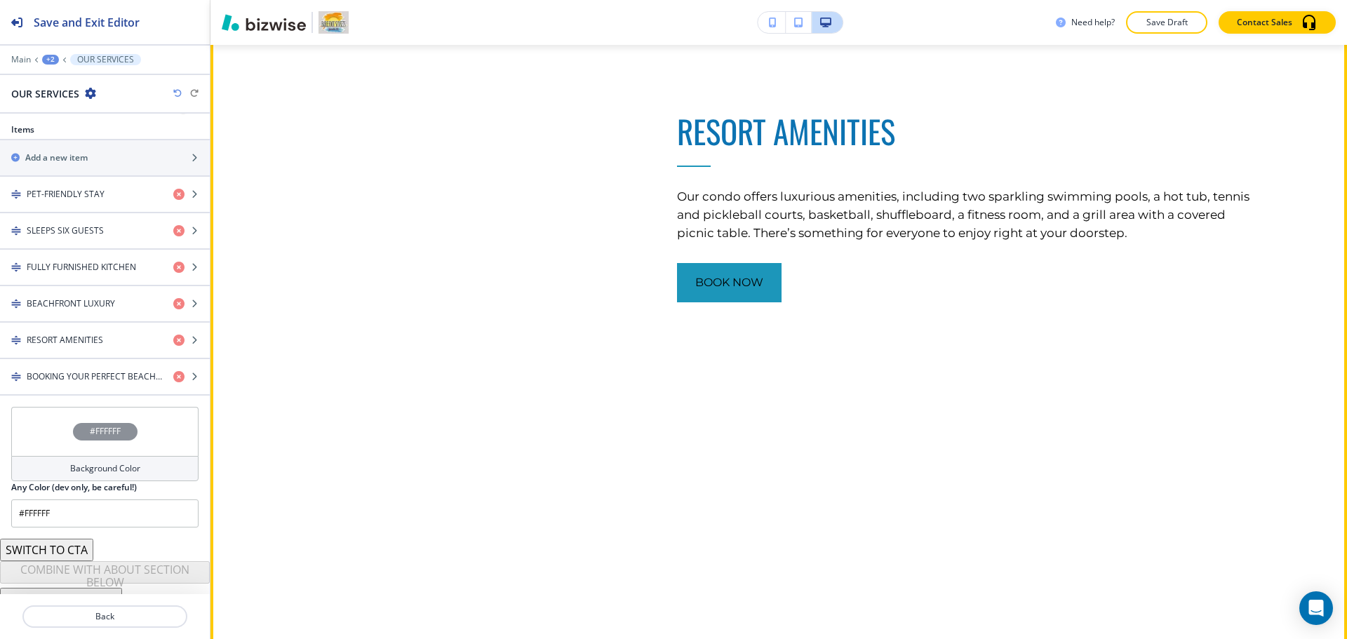
scroll to position [2010, 0]
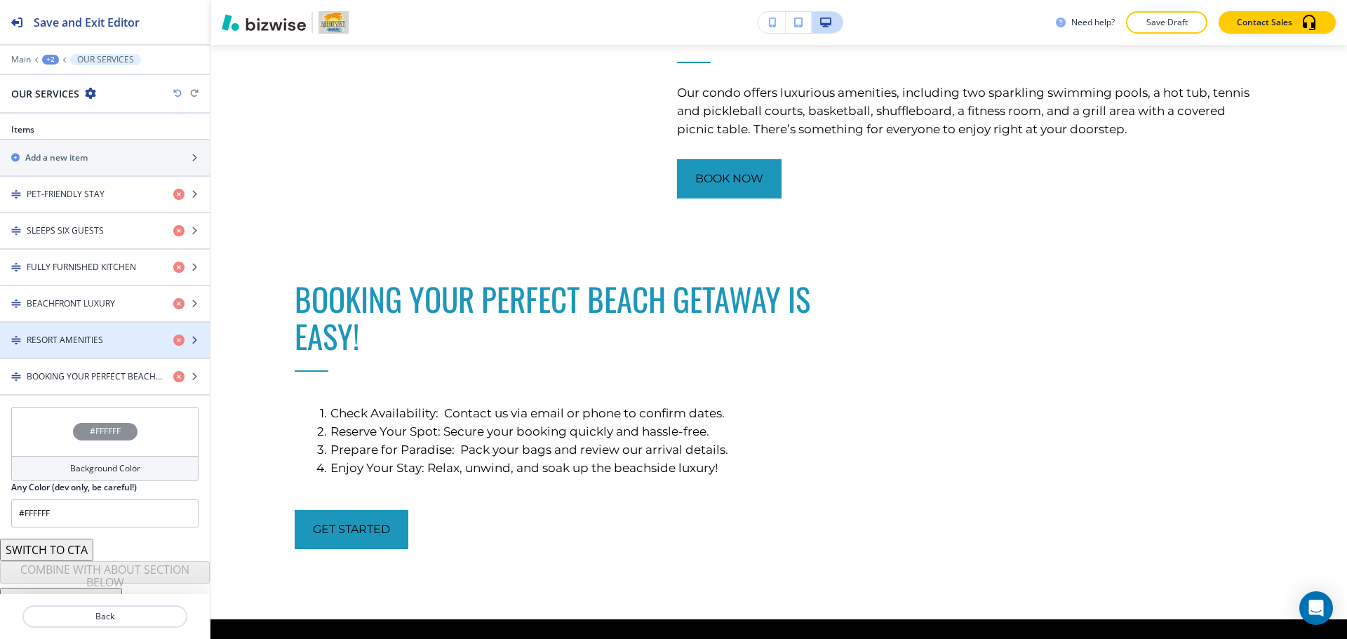
click at [112, 334] on div "RESORT AMENITIES" at bounding box center [81, 340] width 162 height 13
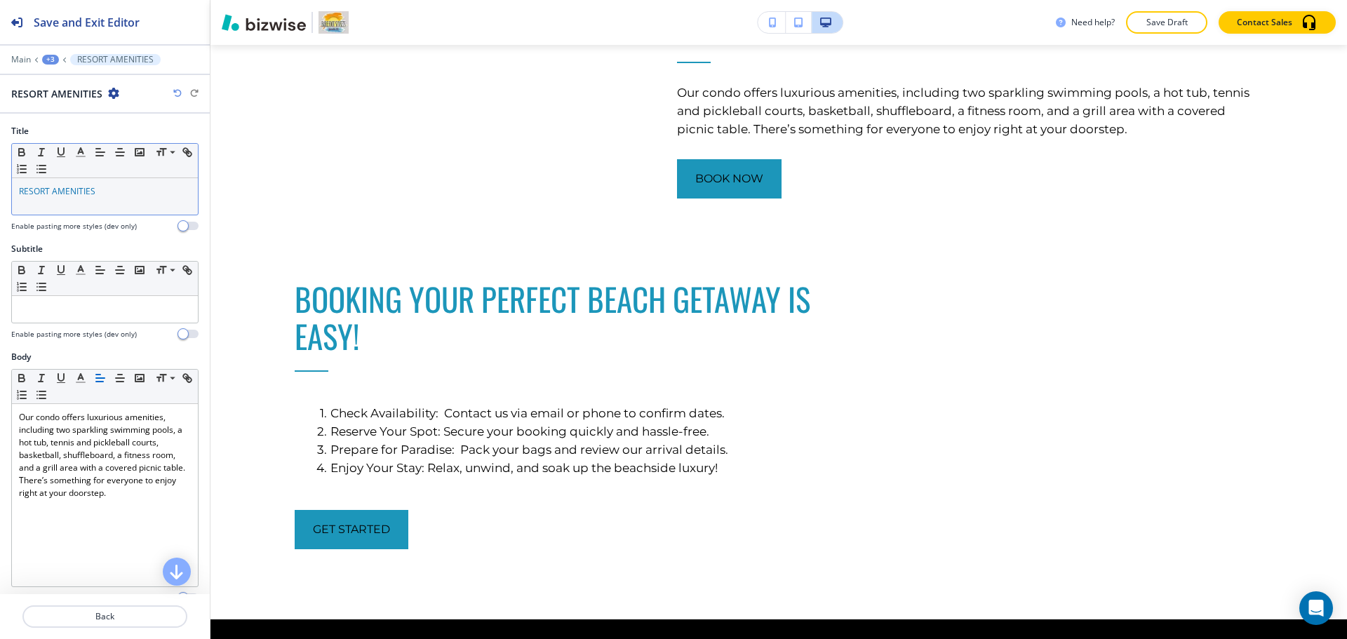
click at [67, 193] on span "RESORT AMENITIES" at bounding box center [57, 191] width 76 height 12
click at [82, 149] on polyline "button" at bounding box center [81, 151] width 5 height 6
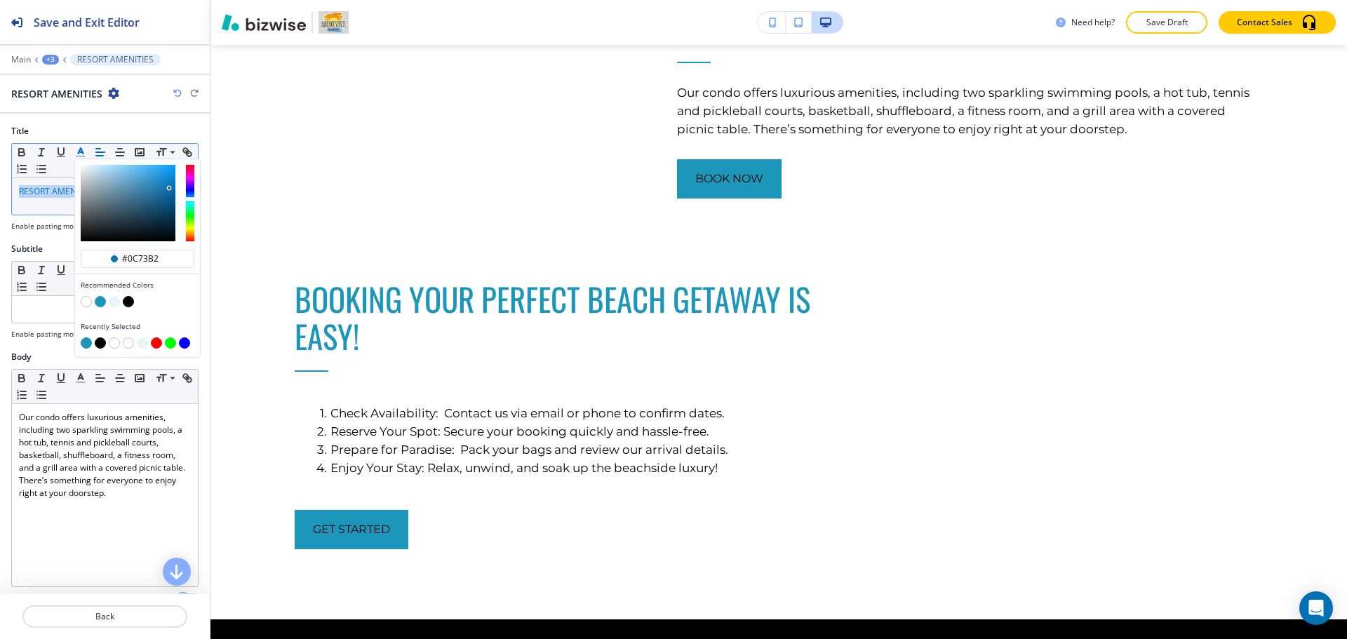
click at [101, 300] on button "button" at bounding box center [100, 301] width 11 height 11
type input "#1c96ba"
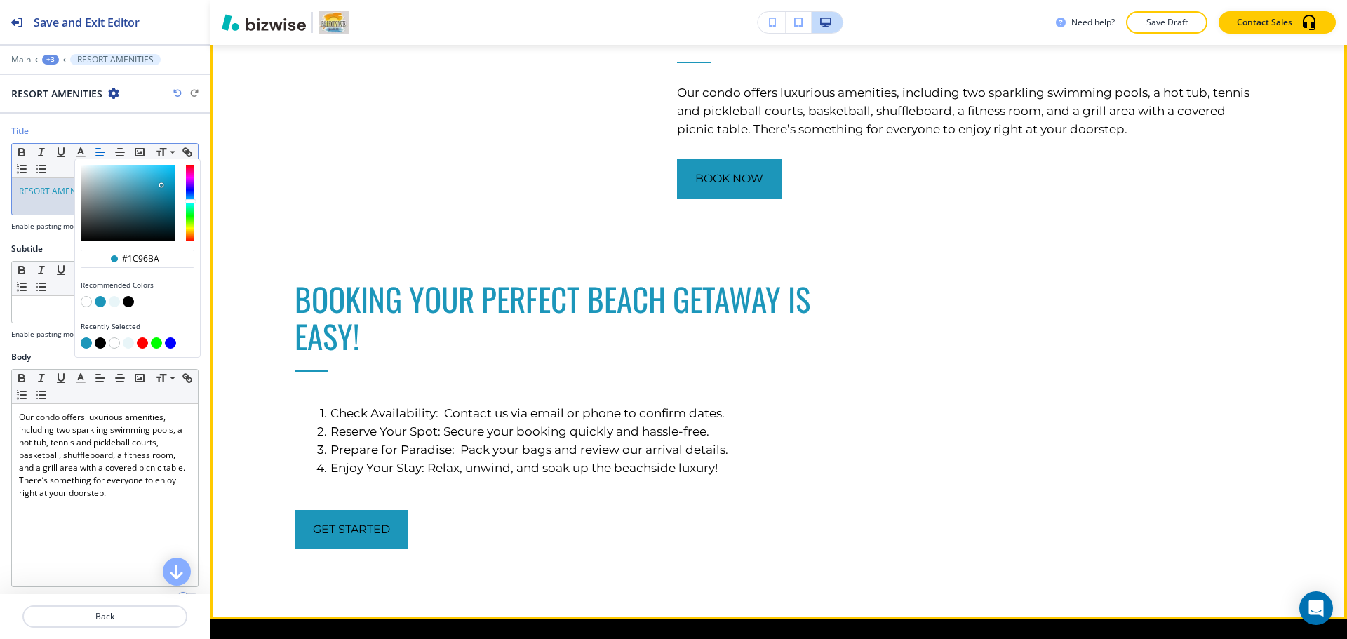
click at [431, 354] on p "BOOKING YOUR PERFECT BEACH GETAWAY IS EASY!" at bounding box center [588, 317] width 586 height 74
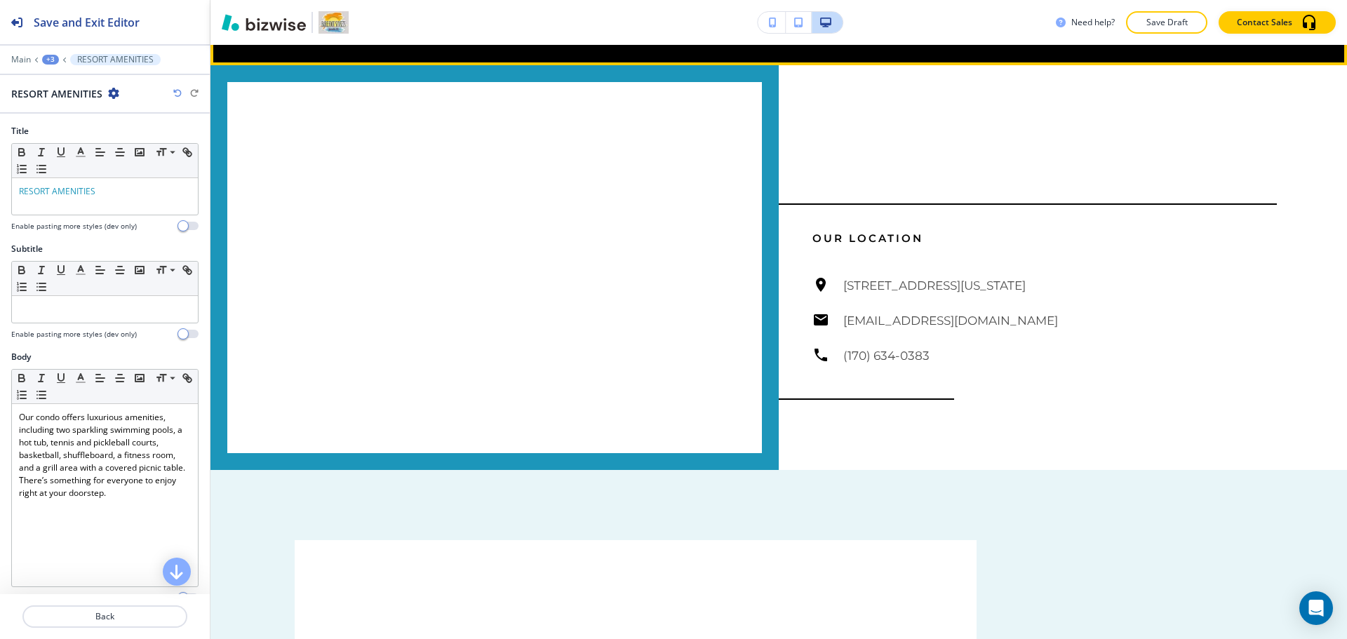
scroll to position [3062, 0]
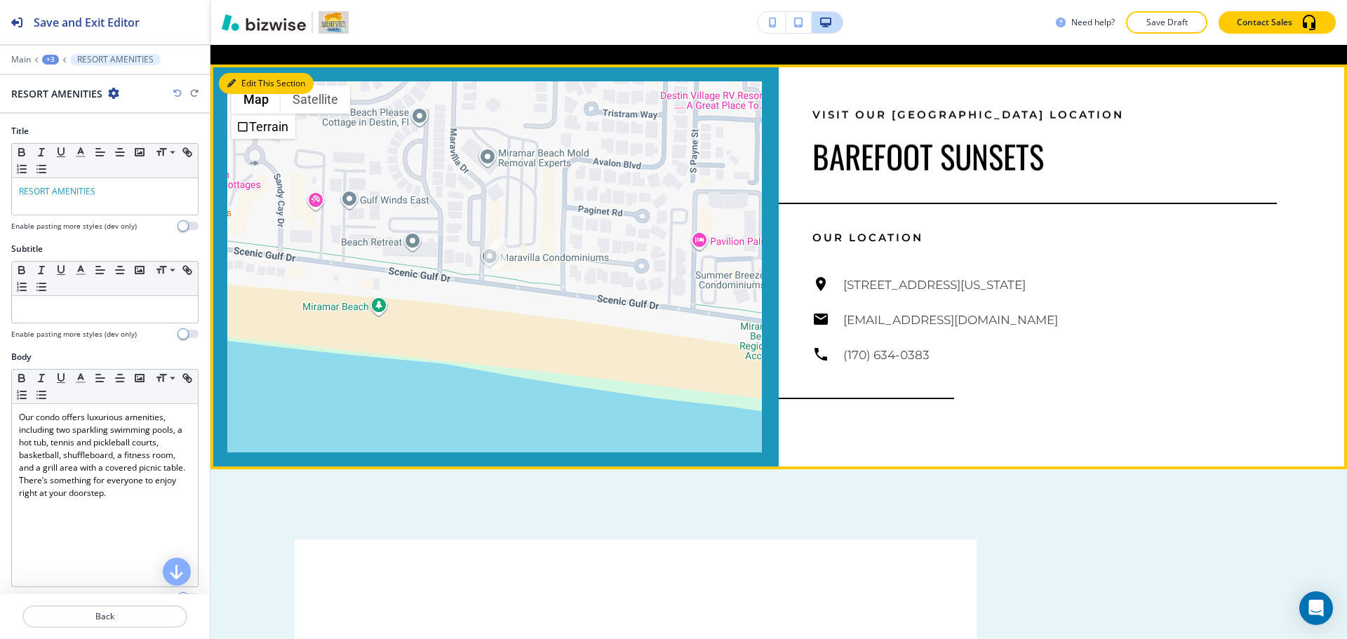
click at [242, 94] on button "Edit This Section" at bounding box center [266, 83] width 95 height 21
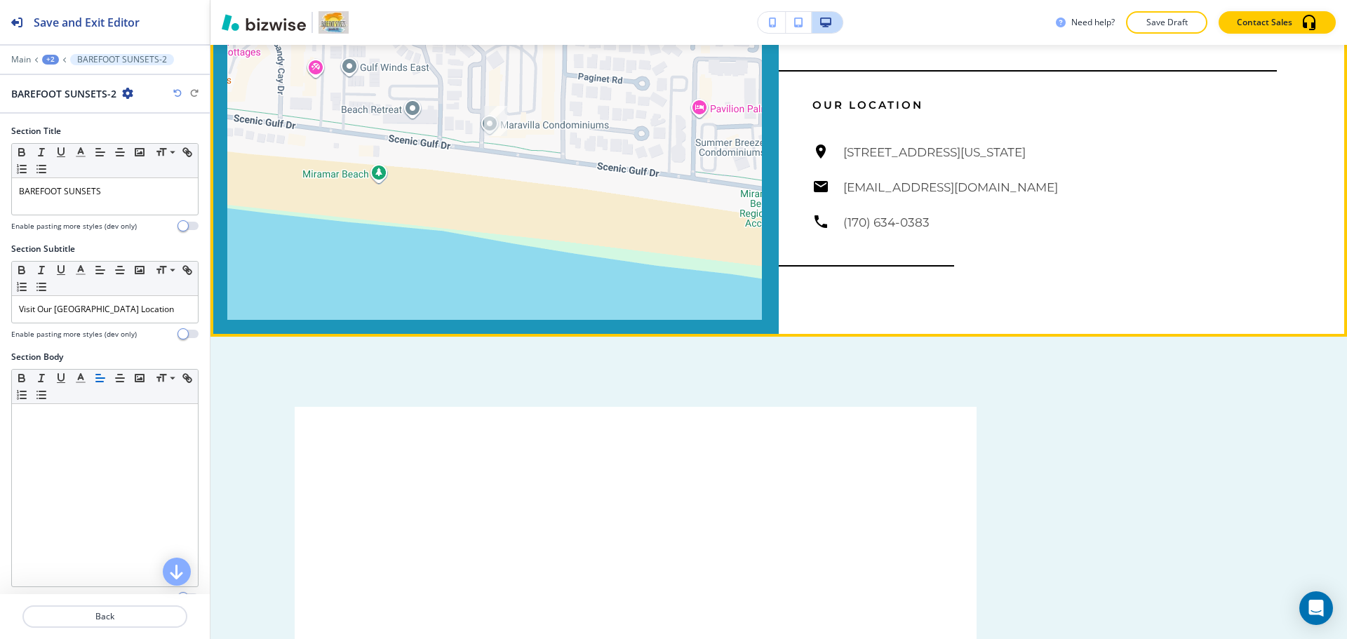
scroll to position [3222, 0]
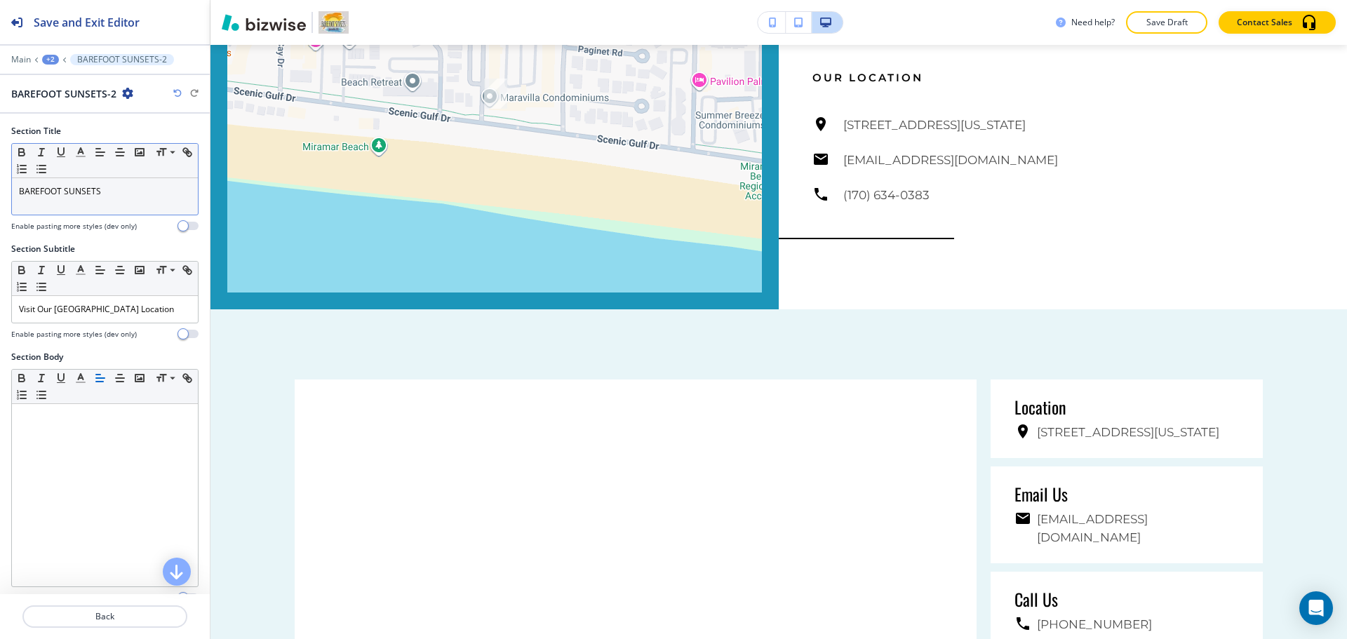
click at [114, 187] on p "BAREFOOT SUNSETS" at bounding box center [105, 191] width 172 height 13
click at [81, 159] on button "button" at bounding box center [81, 152] width 20 height 17
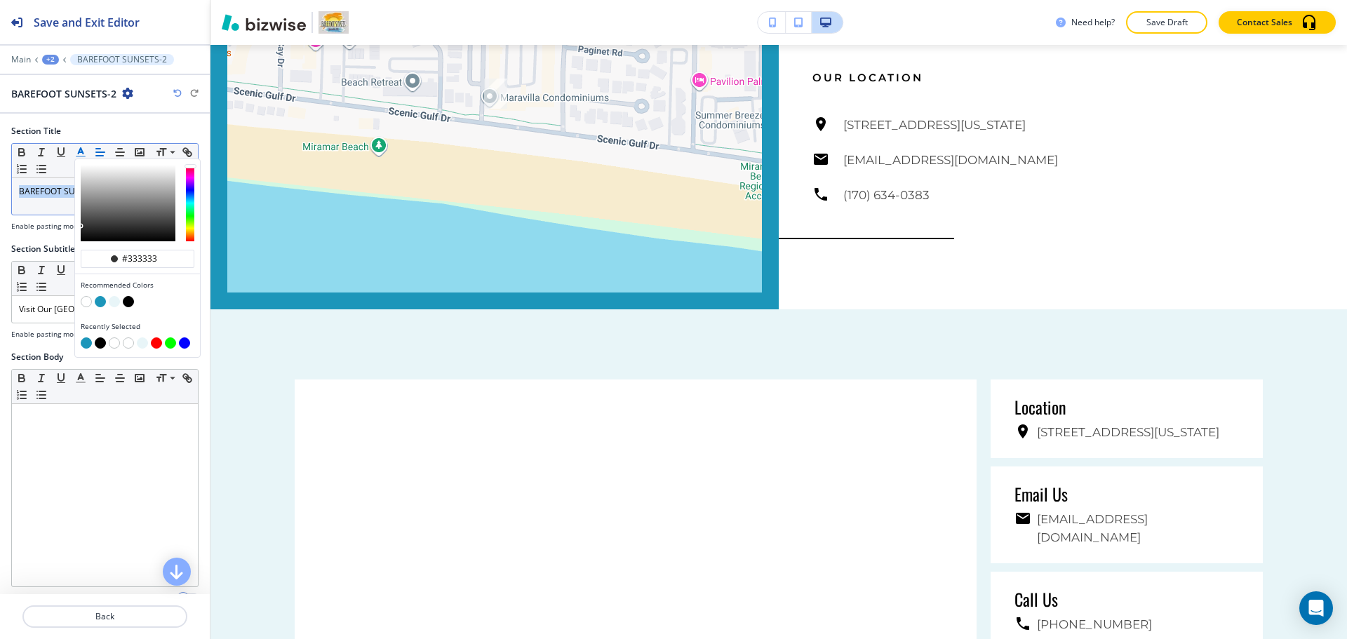
click at [103, 302] on button "button" at bounding box center [100, 301] width 11 height 11
type input "#1c96ba"
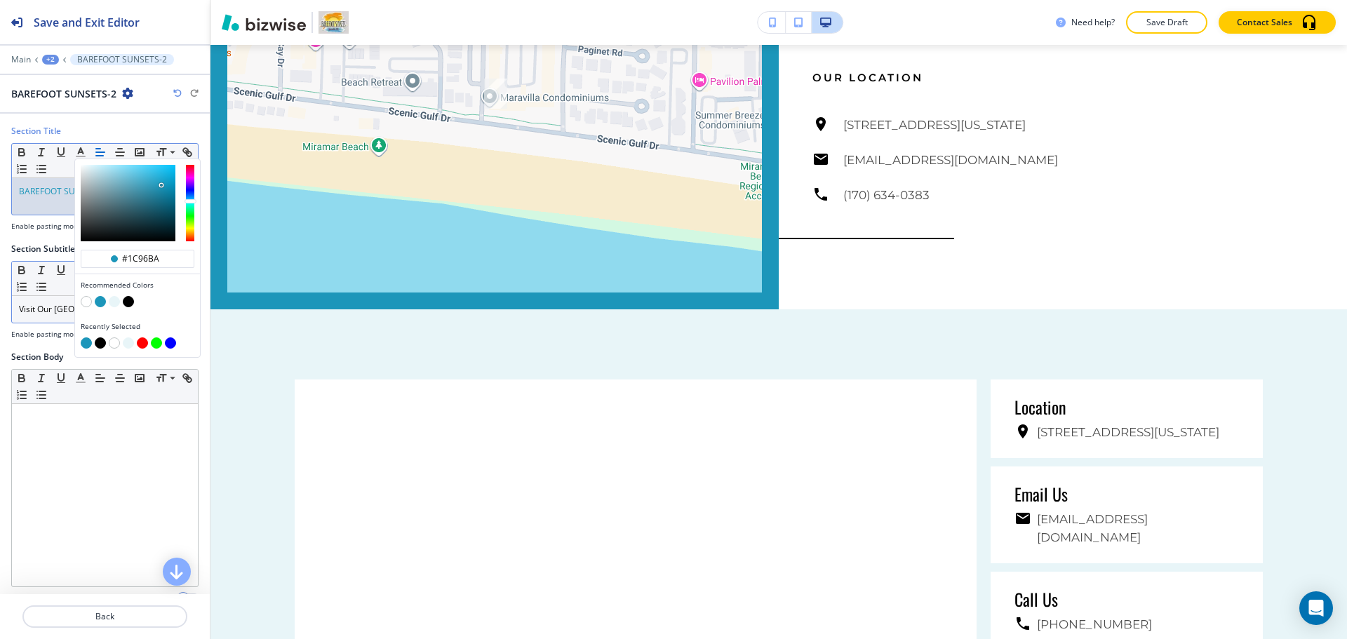
click at [46, 307] on p "Visit Our [GEOGRAPHIC_DATA] Location" at bounding box center [105, 309] width 172 height 13
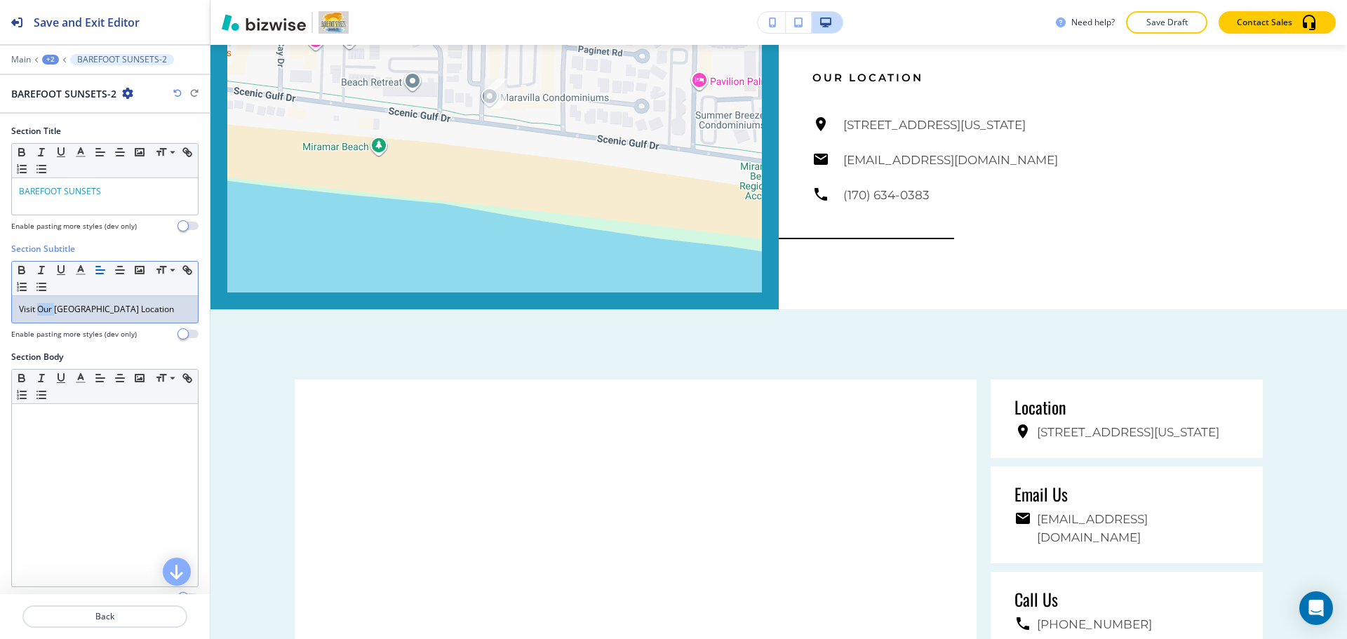
click at [46, 307] on p "Visit Our [GEOGRAPHIC_DATA] Location" at bounding box center [105, 309] width 172 height 13
click at [81, 152] on line "button" at bounding box center [81, 152] width 4 height 0
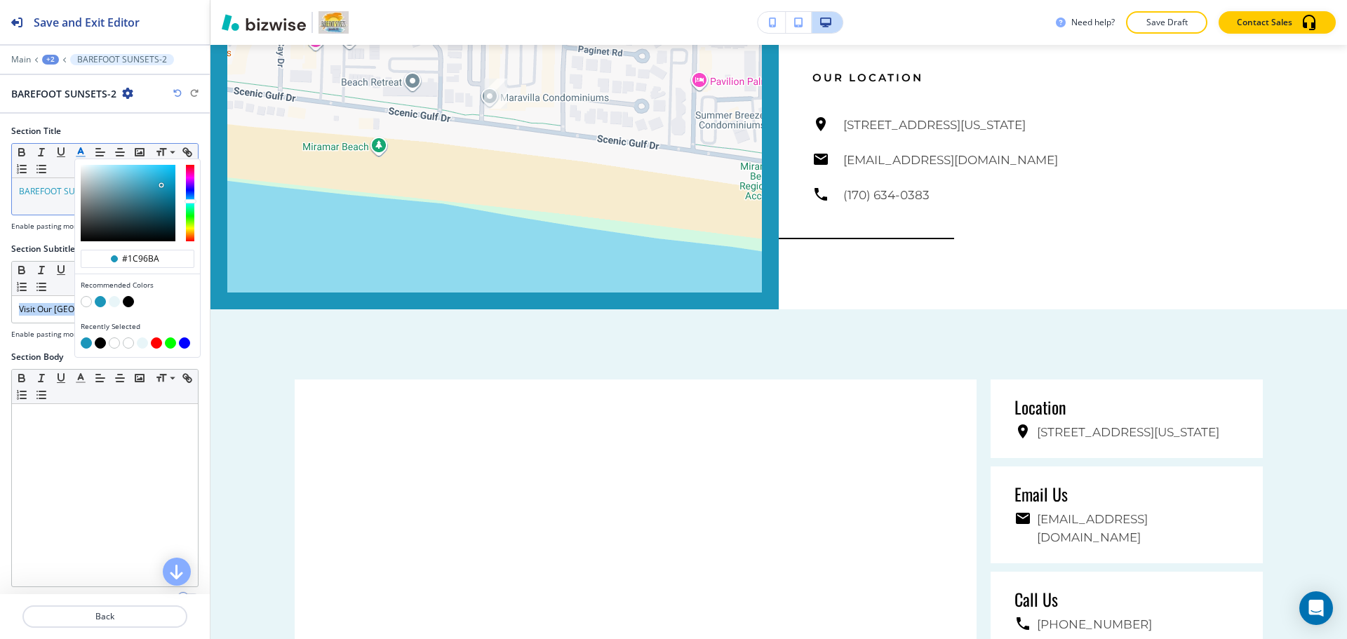
click at [97, 300] on button "button" at bounding box center [100, 301] width 11 height 11
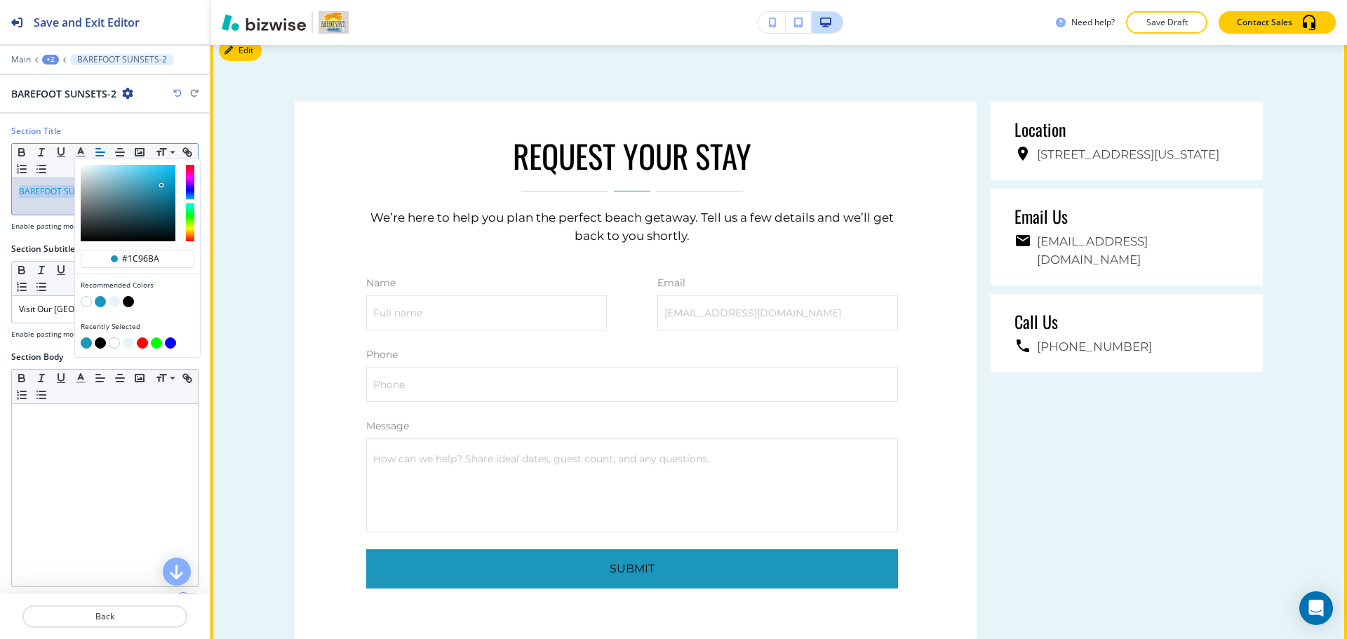
scroll to position [3503, 0]
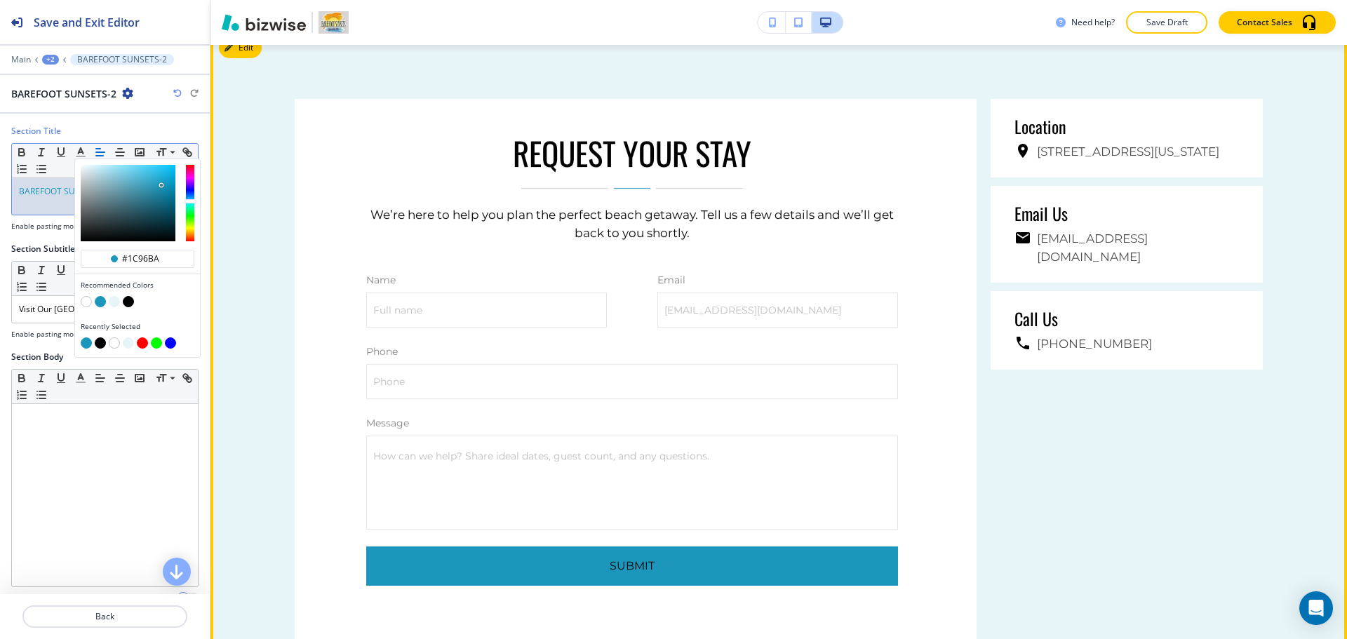
click at [353, 324] on div "REQUEST YOUR STAY We’re here to help you plan the perfect beach getaway. Tell u…" at bounding box center [636, 381] width 682 height 565
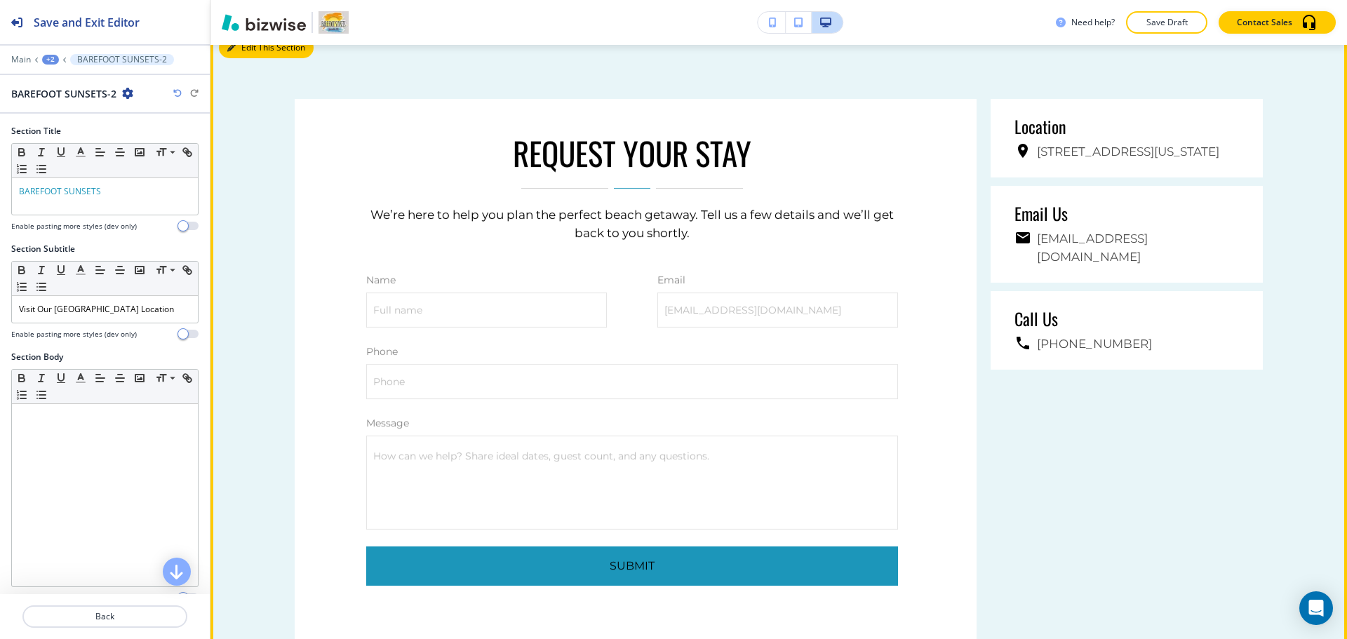
click at [247, 58] on button "Edit This Section" at bounding box center [266, 47] width 95 height 21
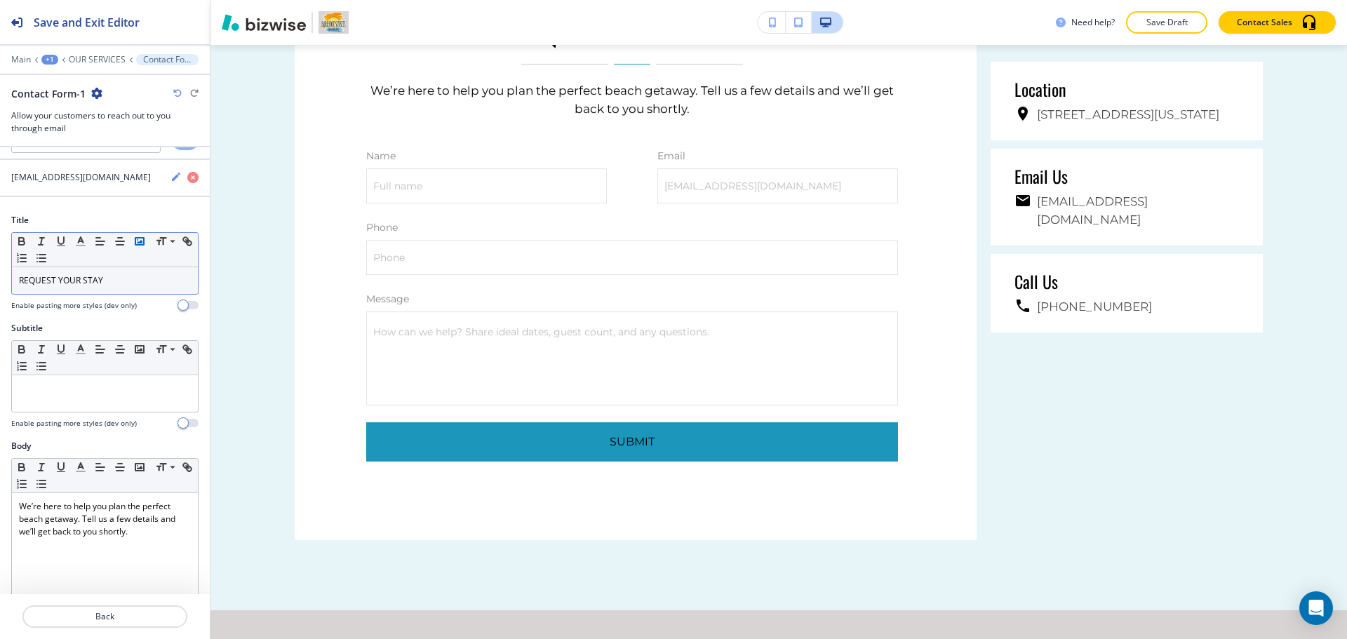
scroll to position [0, 0]
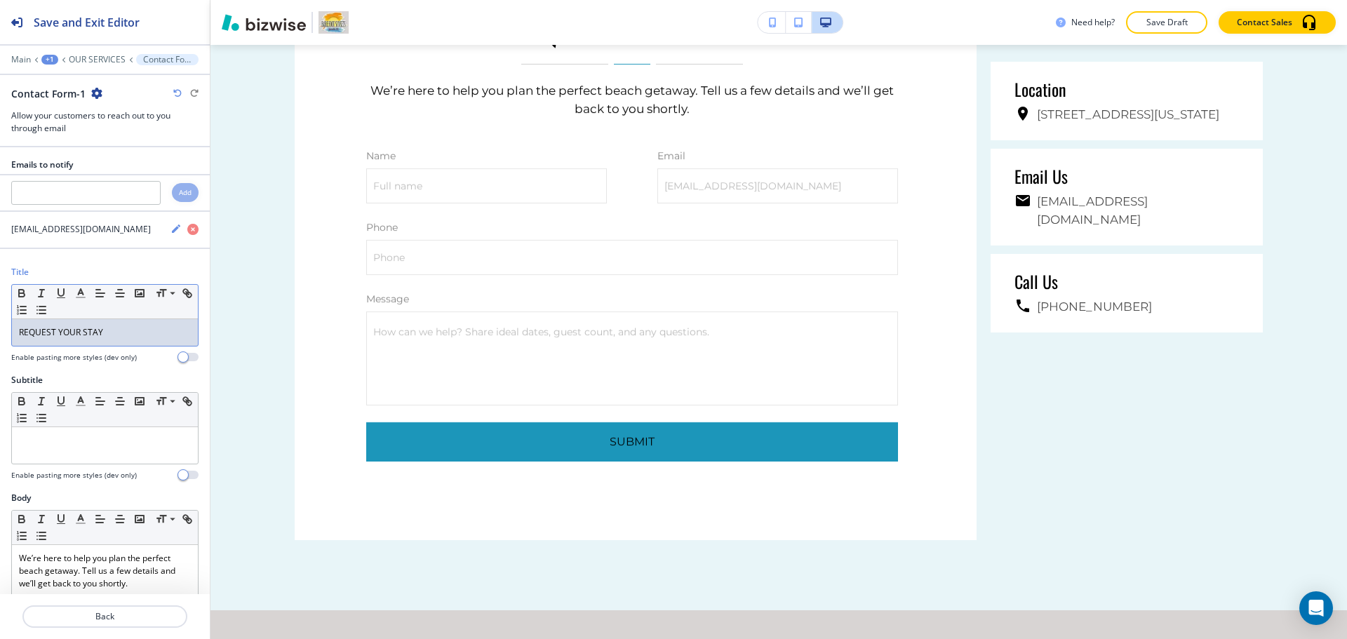
click at [123, 325] on div "REQUEST YOUR STAY" at bounding box center [105, 332] width 186 height 27
click at [81, 296] on icon "button" at bounding box center [80, 293] width 13 height 13
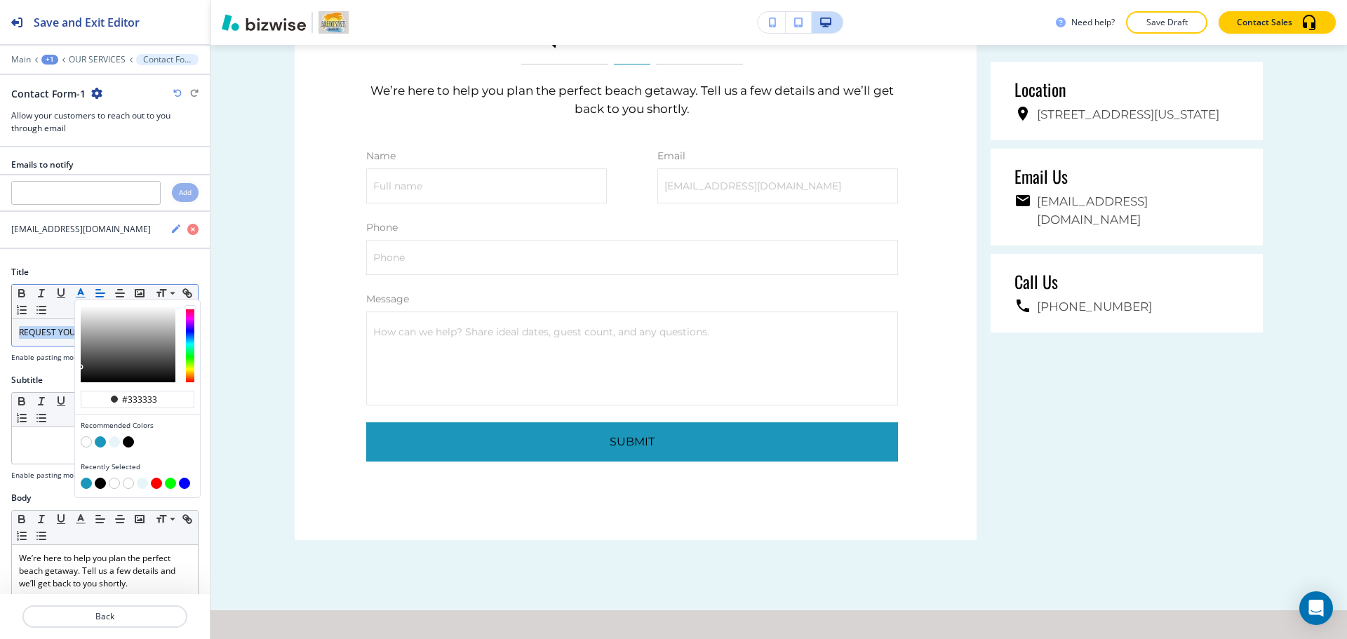
click at [99, 443] on button "button" at bounding box center [100, 441] width 11 height 11
type input "#1c96ba"
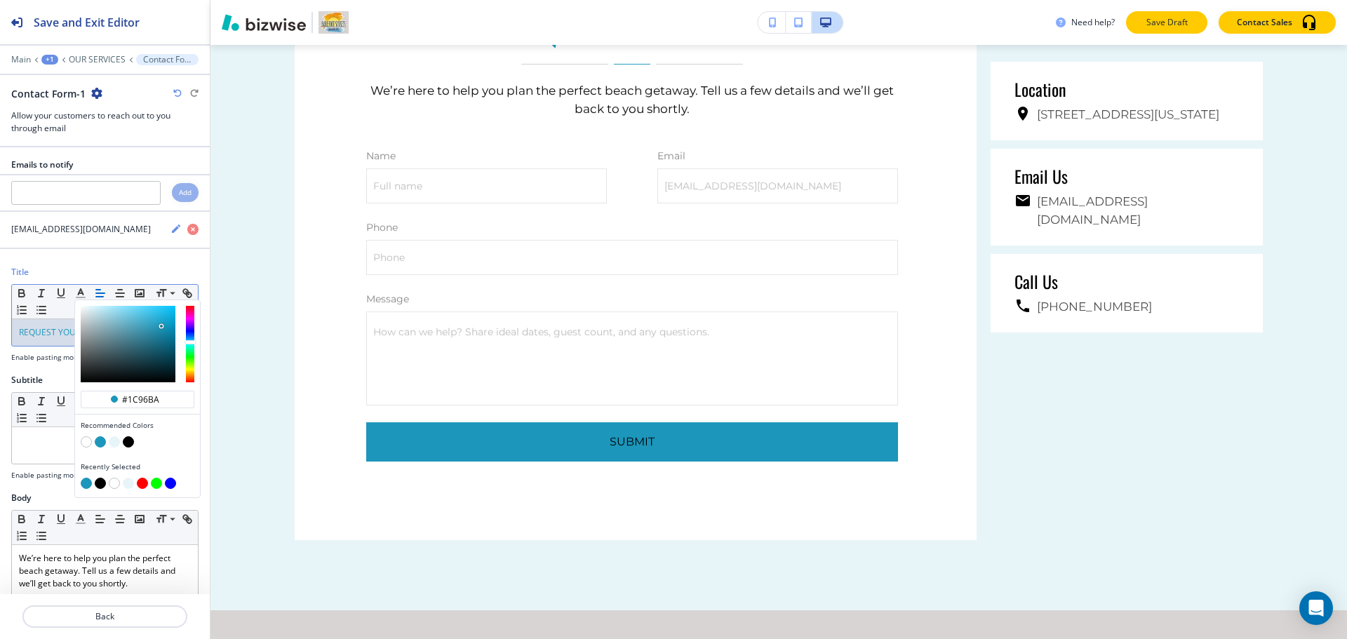
click at [1166, 22] on p "Save Draft" at bounding box center [1166, 22] width 45 height 13
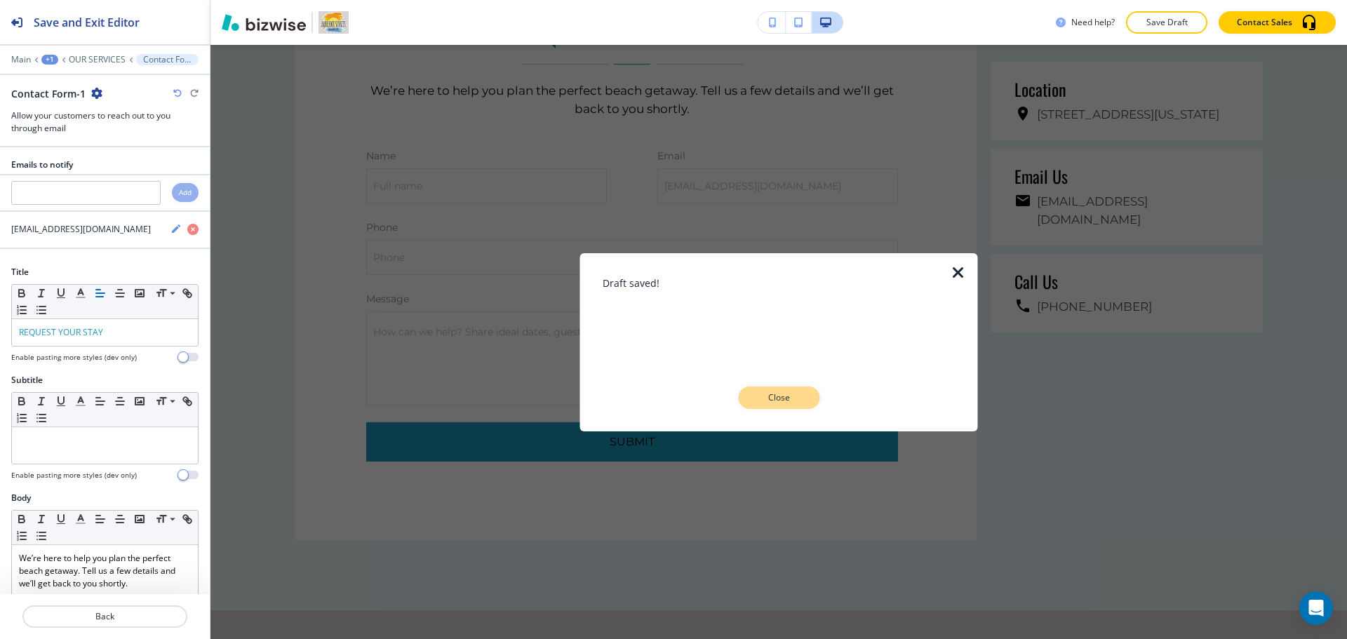
click at [767, 402] on p "Close" at bounding box center [778, 397] width 45 height 13
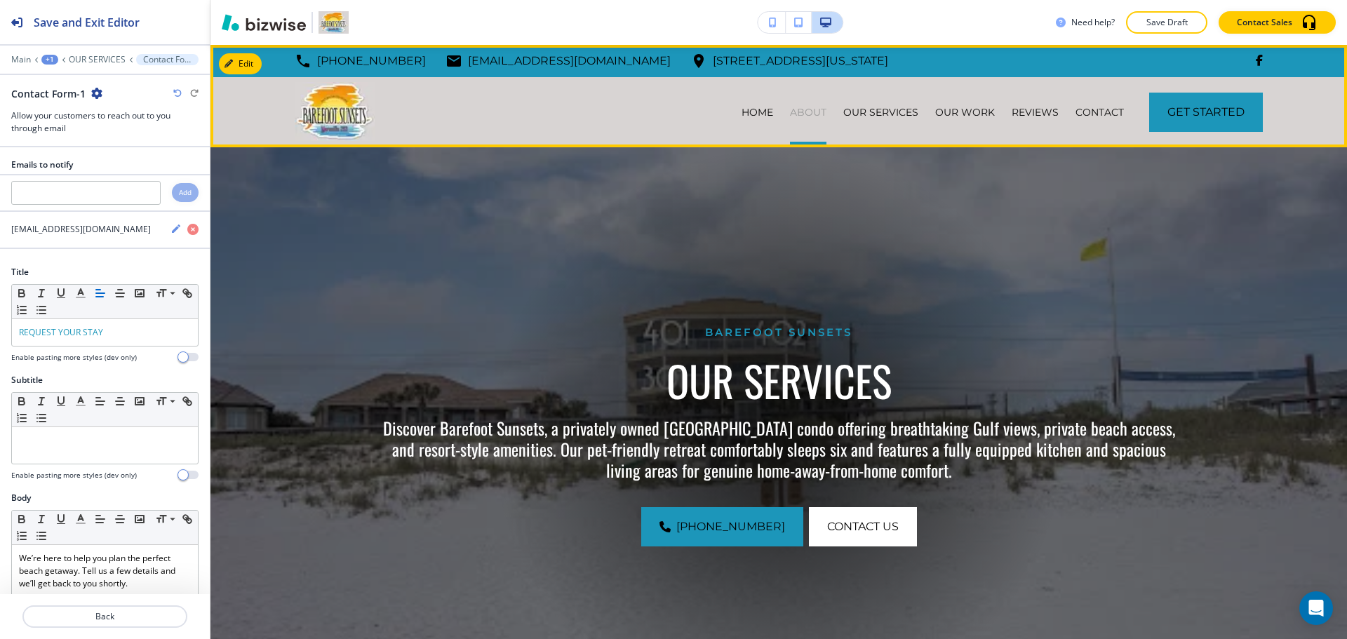
click at [790, 112] on p "ABOUT" at bounding box center [808, 112] width 36 height 14
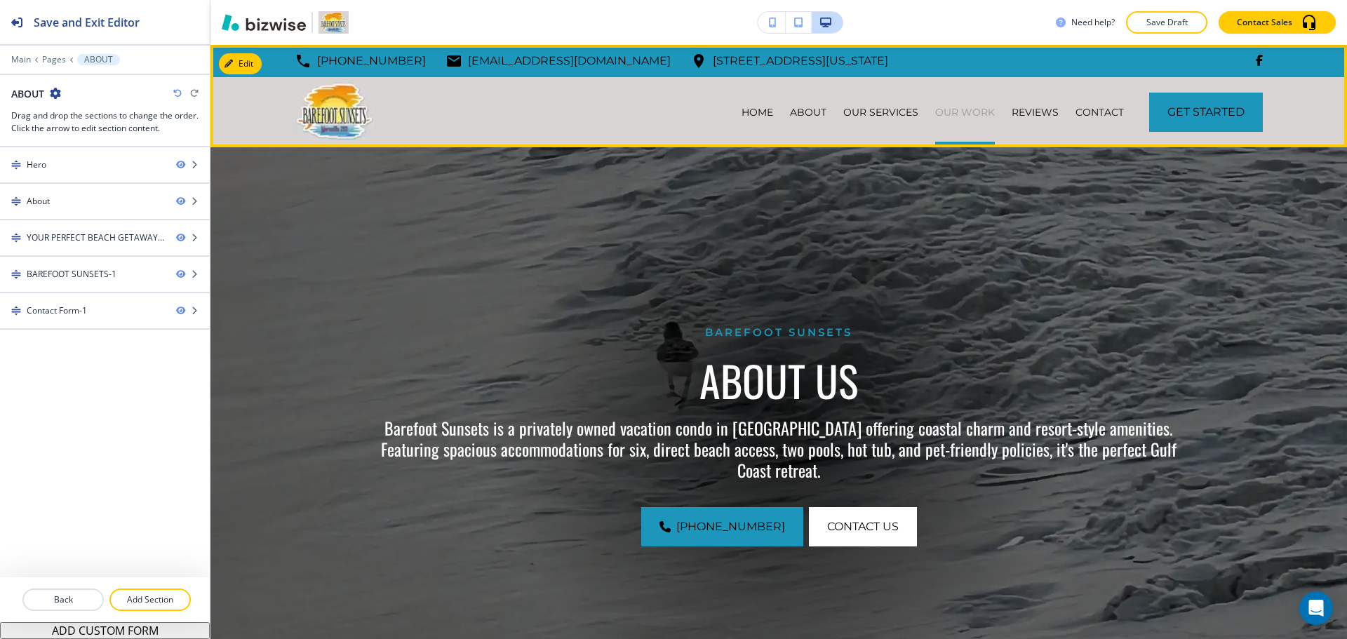
click at [960, 109] on p "OUR WORK" at bounding box center [965, 112] width 60 height 14
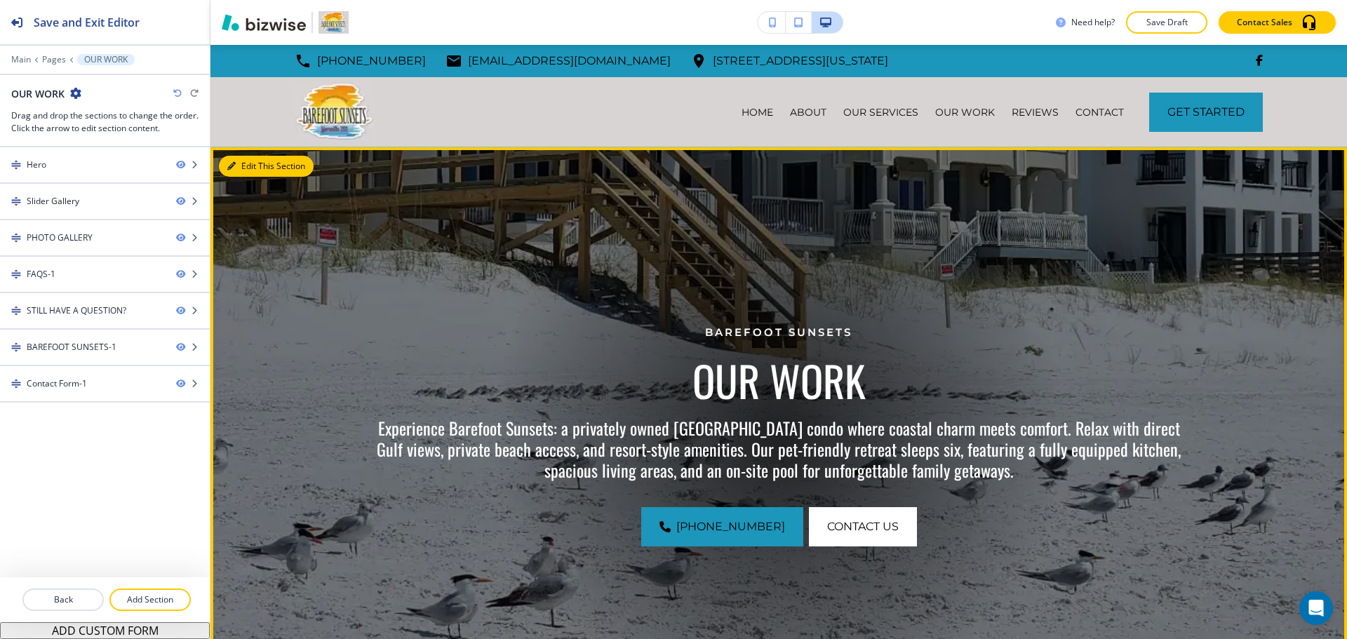
click at [234, 172] on button "Edit This Section" at bounding box center [266, 166] width 95 height 21
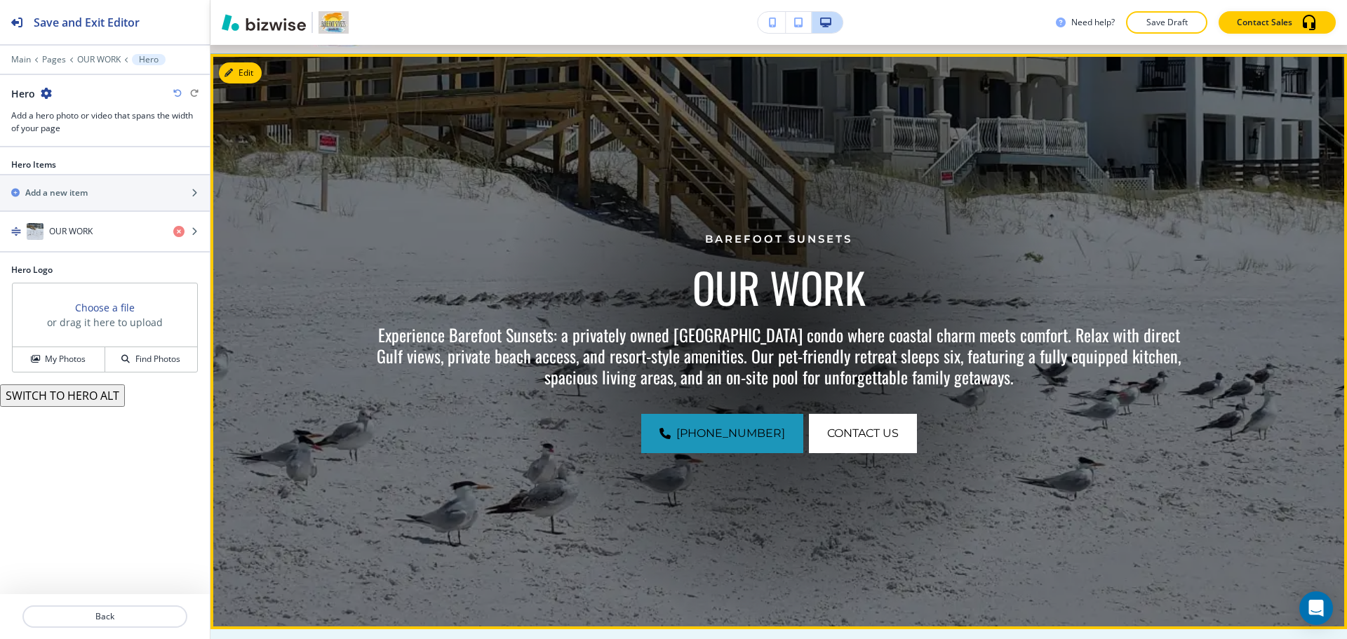
scroll to position [102, 0]
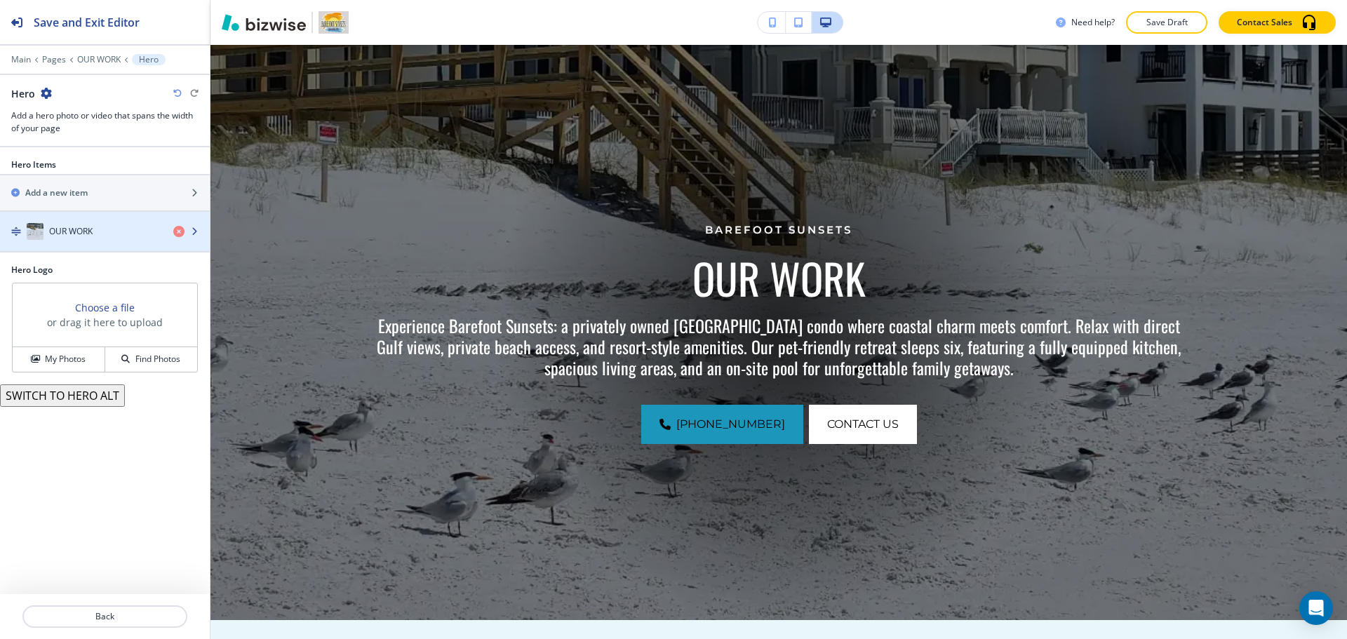
click at [101, 240] on div "button" at bounding box center [105, 245] width 210 height 11
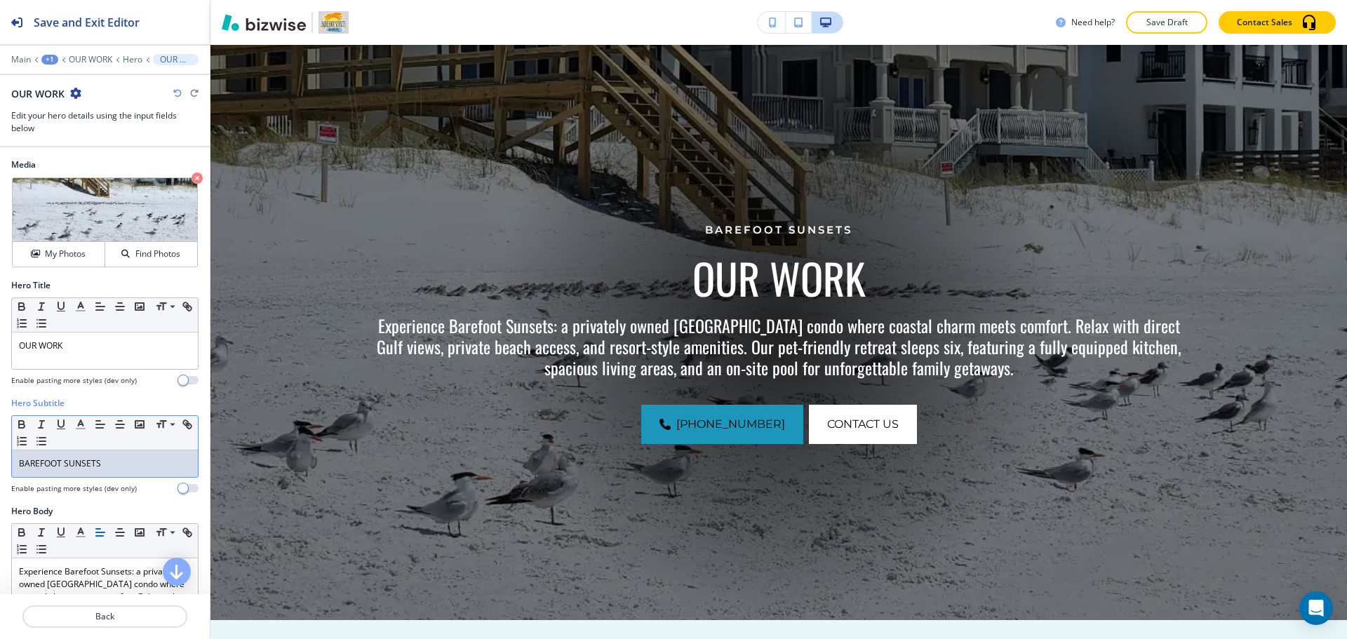
click at [112, 459] on p "BAREFOOT SUNSETS" at bounding box center [105, 463] width 172 height 13
click at [113, 459] on p "BAREFOOT SUNSETS" at bounding box center [105, 463] width 172 height 13
click at [75, 429] on icon "button" at bounding box center [80, 424] width 13 height 13
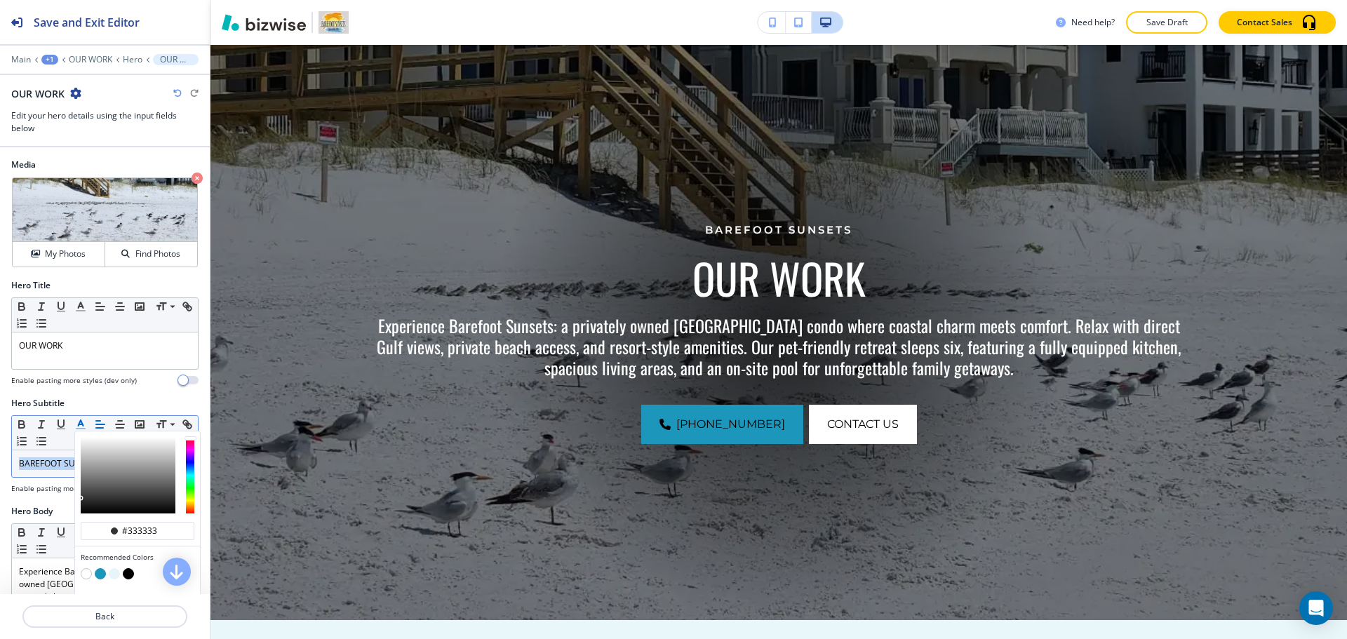
click at [100, 568] on button "button" at bounding box center [100, 573] width 11 height 11
type input "#1c96ba"
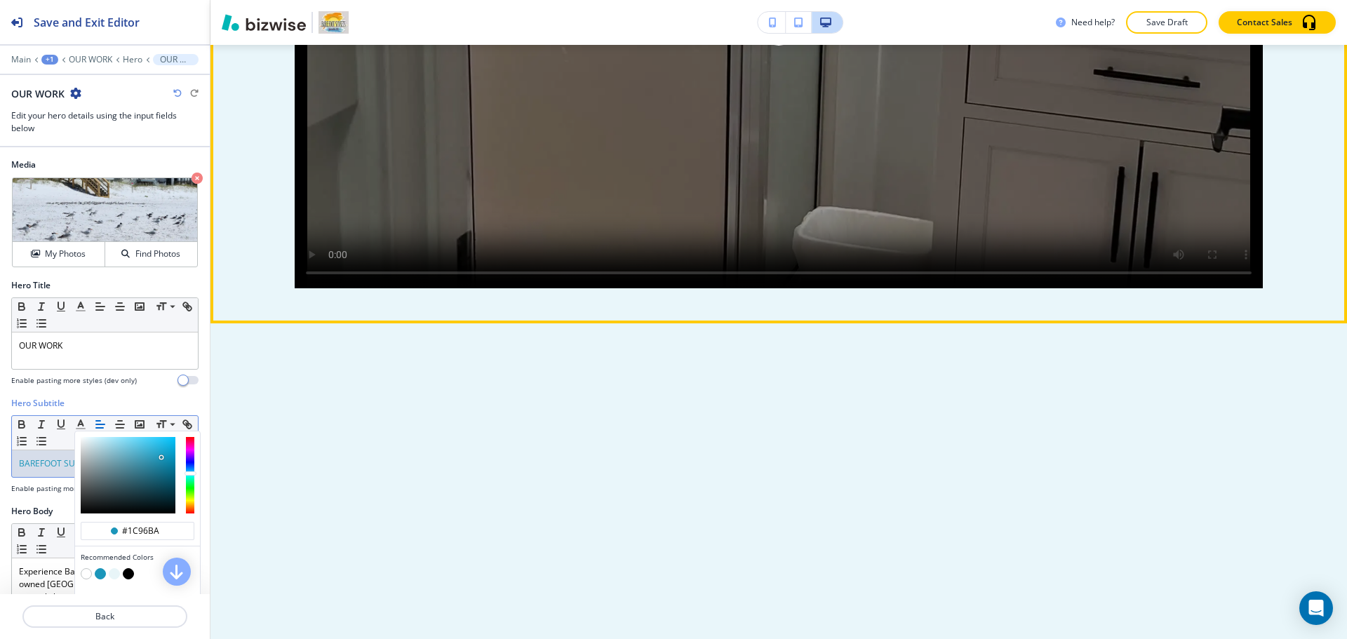
scroll to position [1225, 0]
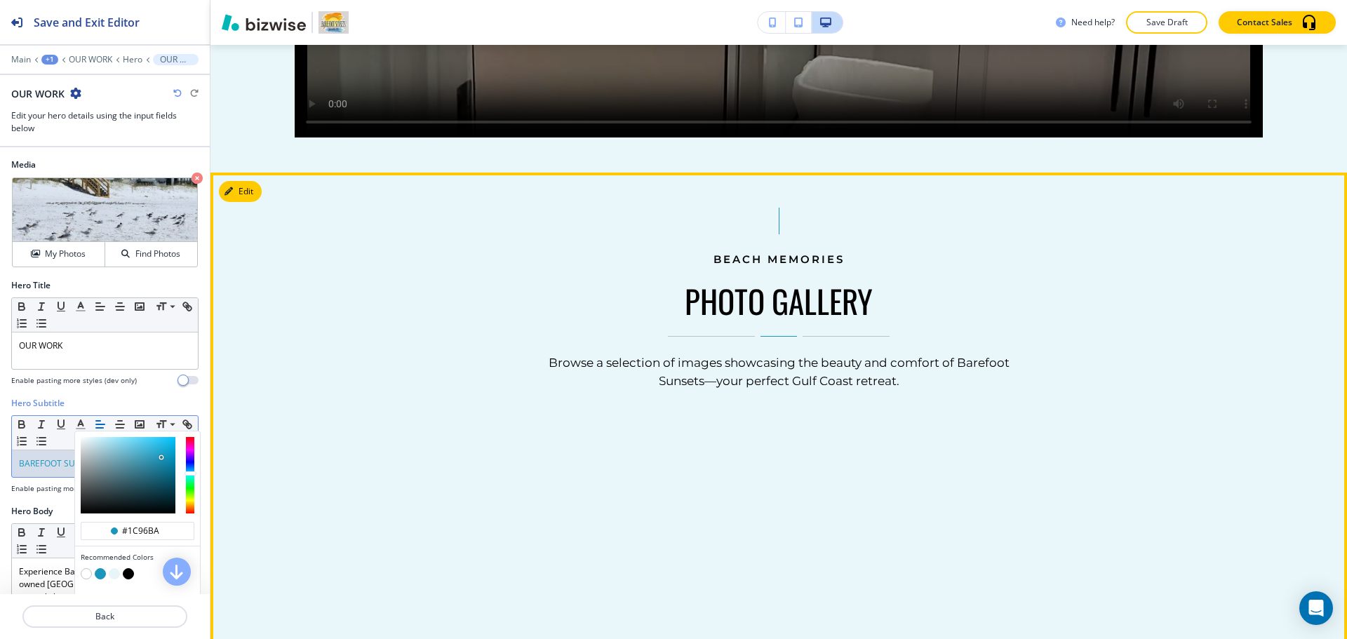
click at [257, 197] on button "Edit" at bounding box center [240, 191] width 43 height 21
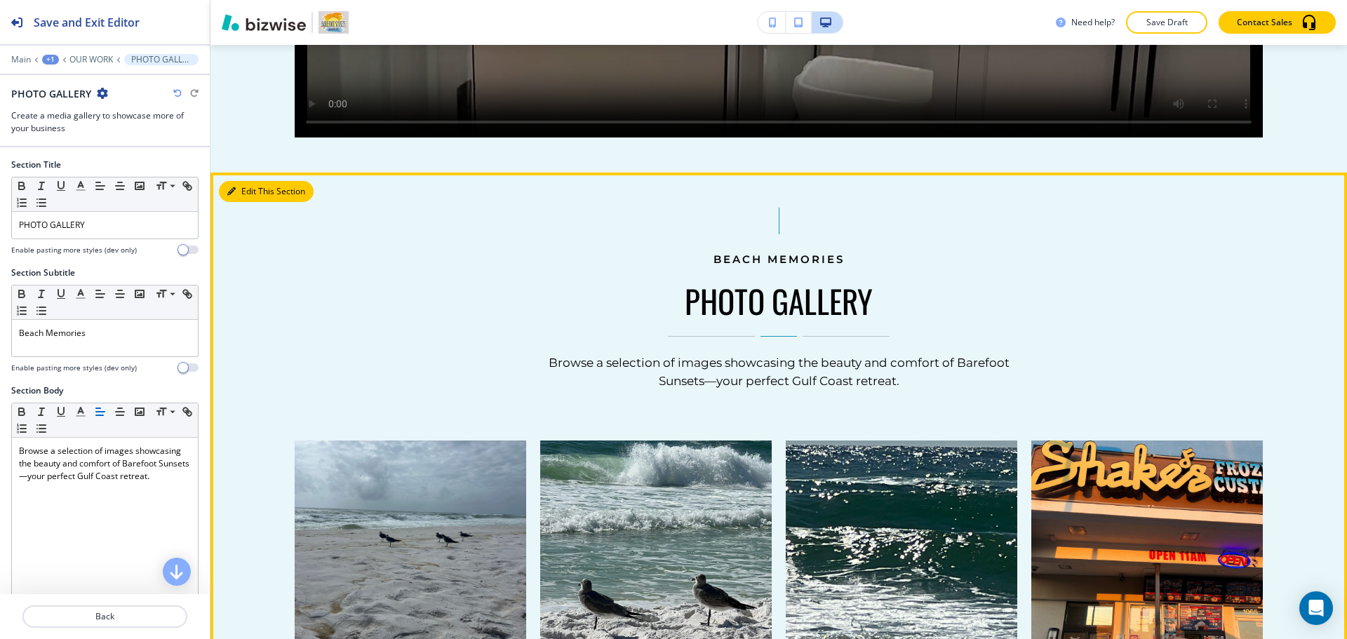
scroll to position [1352, 0]
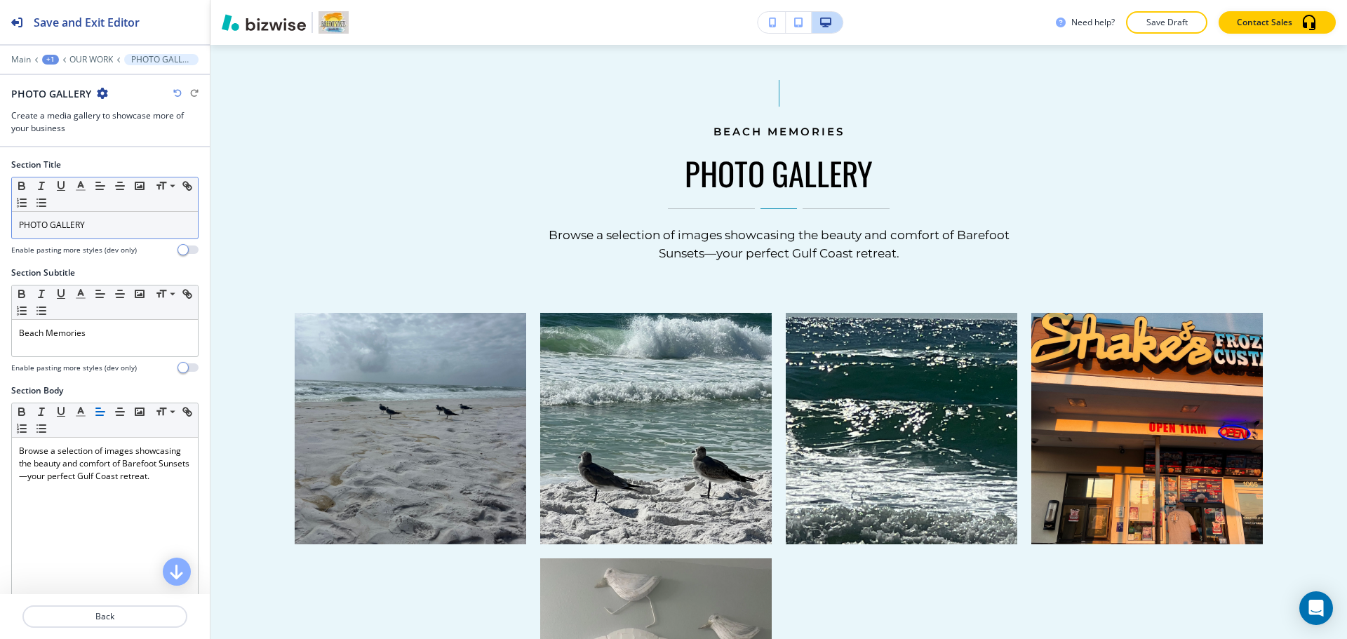
click at [130, 209] on div "Small Normal Large Huge" at bounding box center [105, 194] width 186 height 34
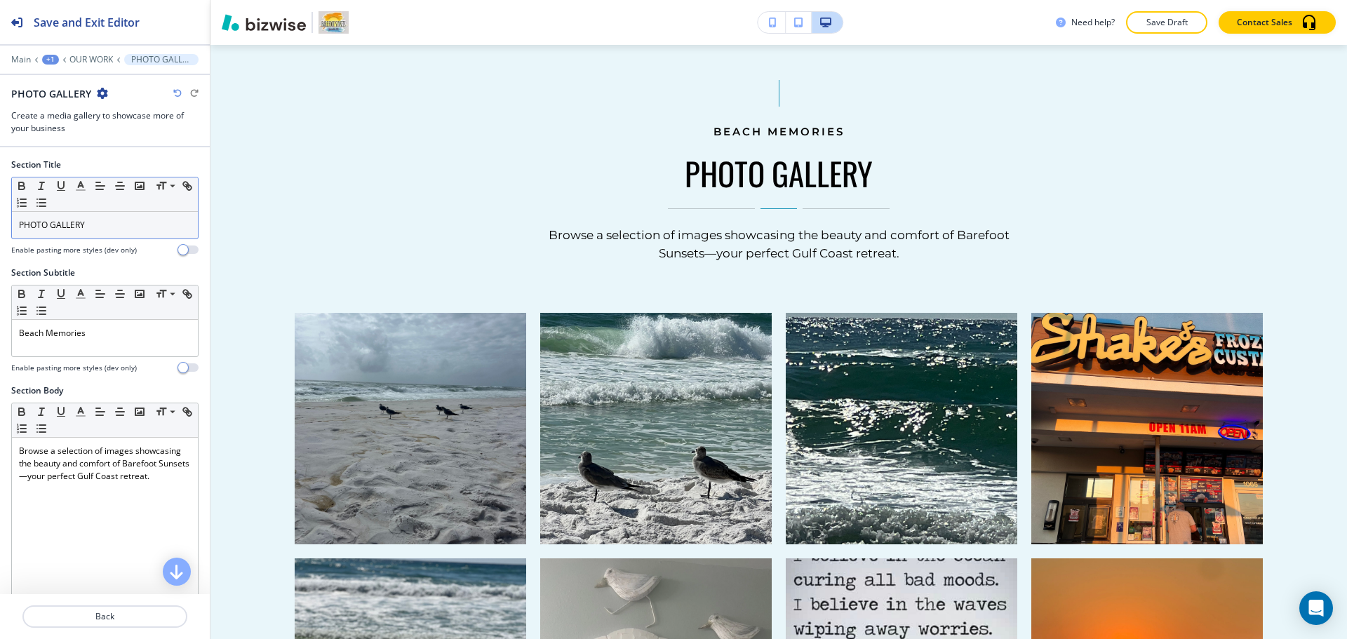
click at [132, 220] on p "PHOTO GALLERY" at bounding box center [105, 225] width 172 height 13
click at [83, 191] on icon "button" at bounding box center [80, 186] width 13 height 13
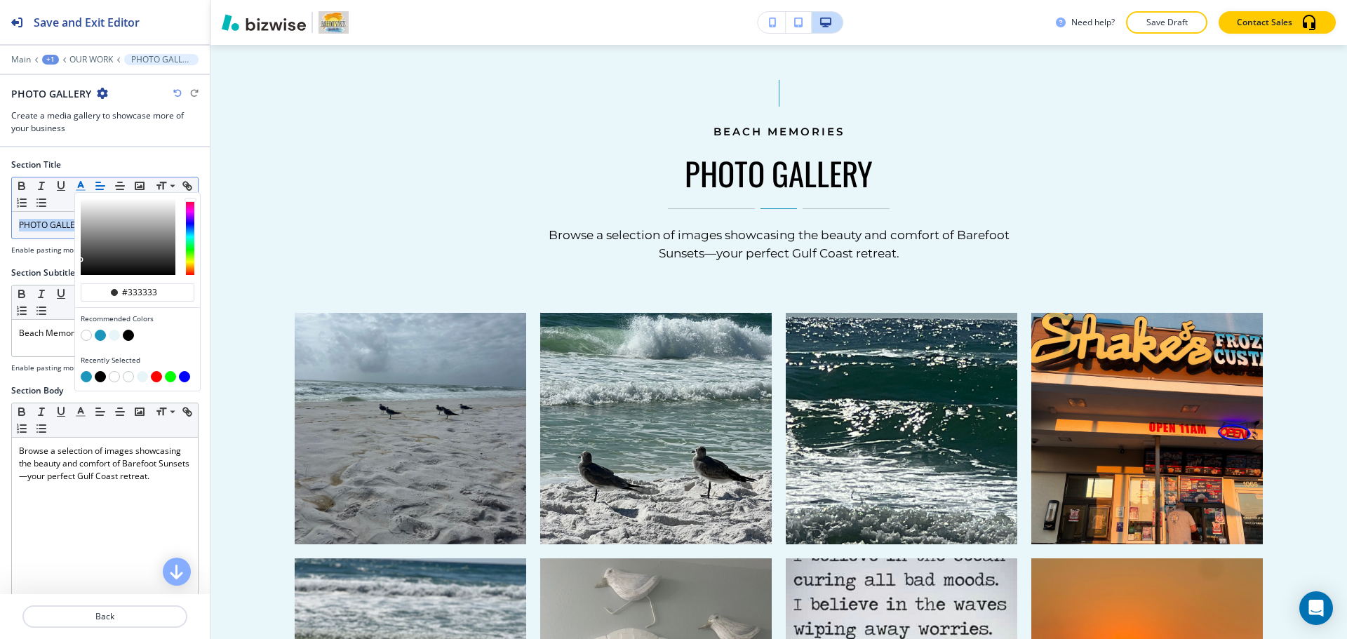
click at [102, 337] on button "button" at bounding box center [100, 335] width 11 height 11
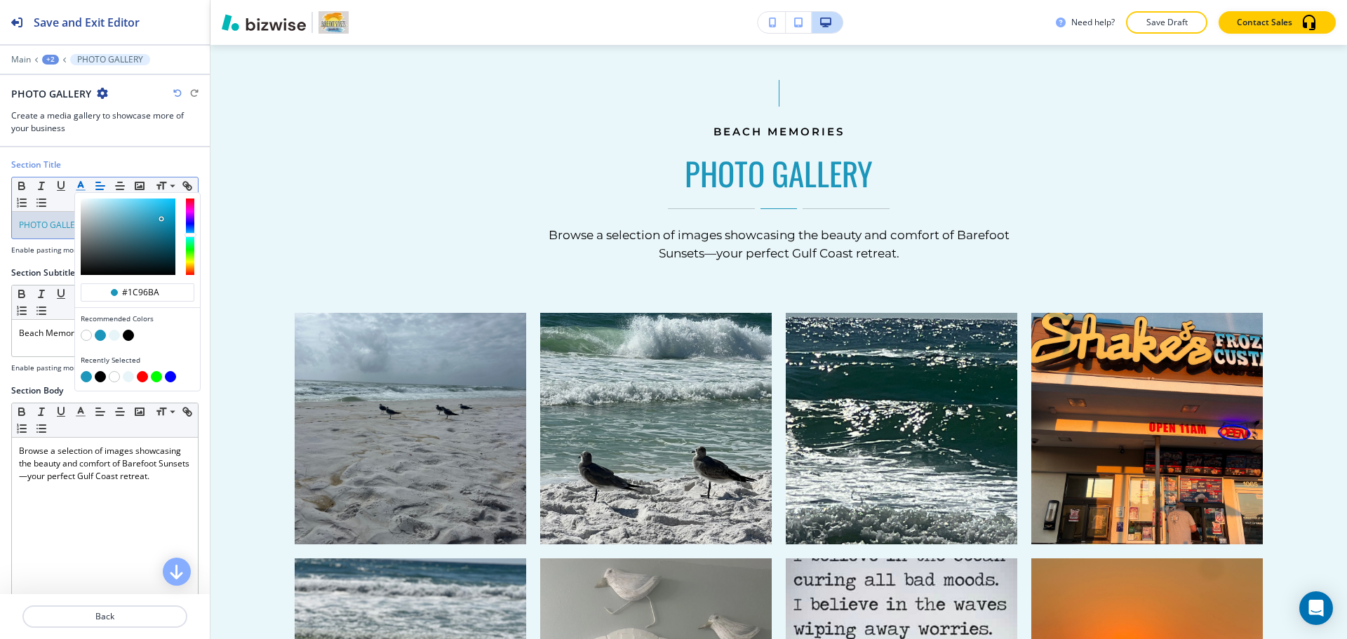
type input "#1c96ba"
click at [36, 335] on p "Beach Memories" at bounding box center [105, 333] width 172 height 13
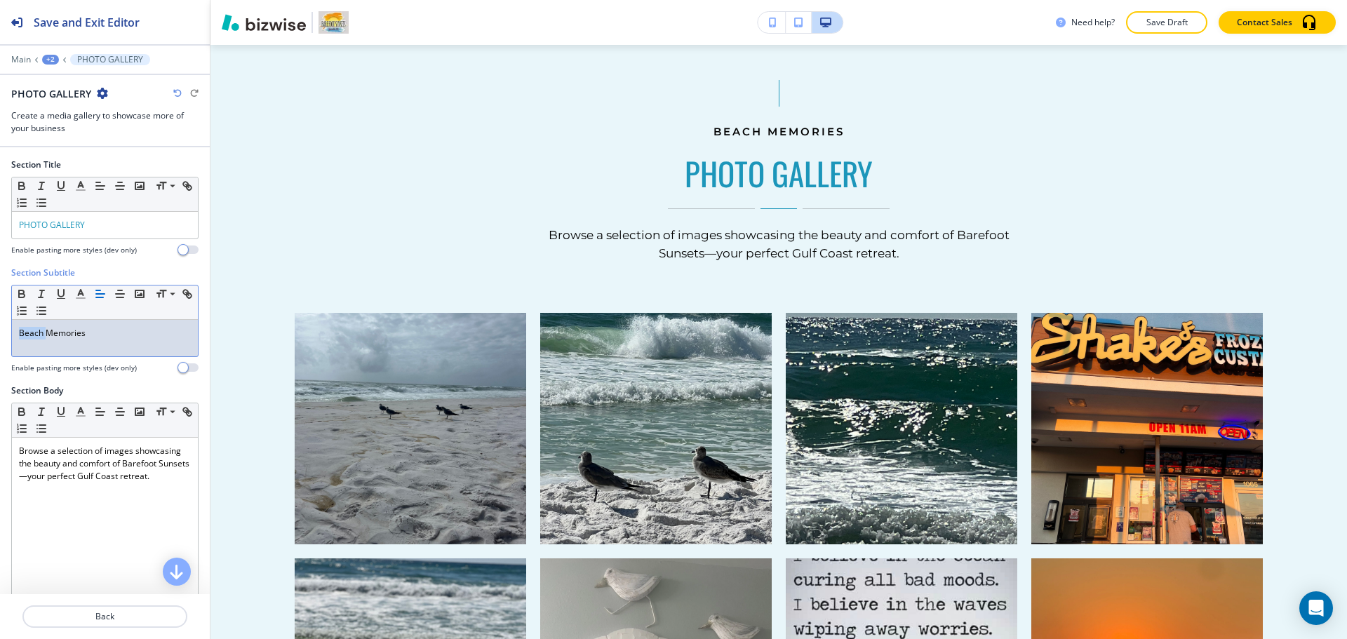
click at [36, 335] on p "Beach Memories" at bounding box center [105, 333] width 172 height 13
click at [77, 183] on icon "button" at bounding box center [80, 186] width 13 height 13
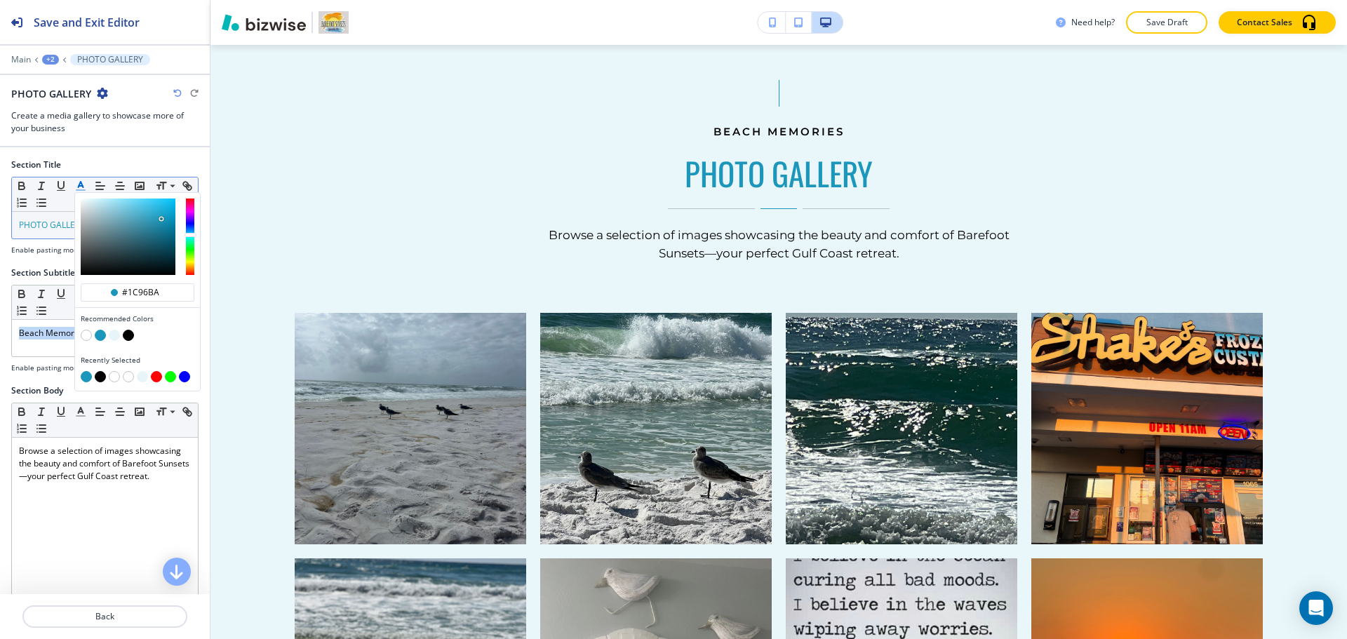
click at [100, 330] on button "button" at bounding box center [100, 335] width 11 height 11
click at [99, 332] on button "button" at bounding box center [100, 335] width 11 height 11
click at [100, 335] on button "button" at bounding box center [100, 335] width 11 height 11
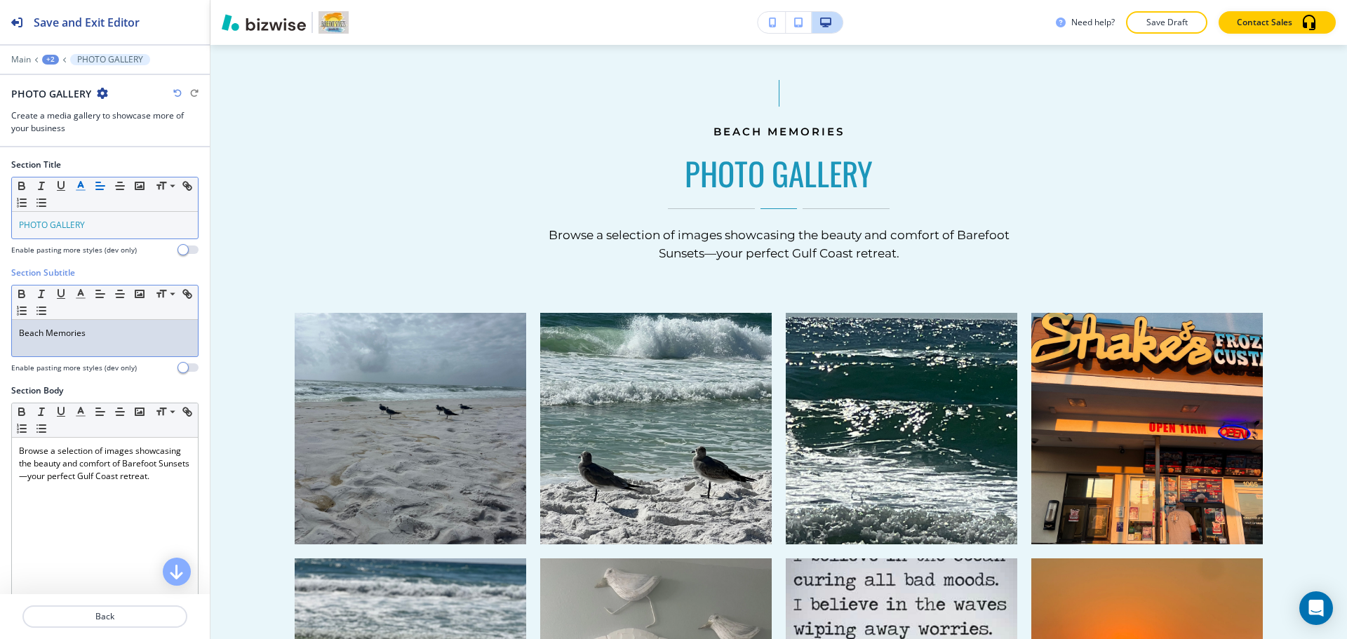
click at [69, 331] on p "Beach Memories" at bounding box center [105, 333] width 172 height 13
click at [68, 331] on p "Beach Memories" at bounding box center [105, 333] width 172 height 13
click at [79, 294] on line "button" at bounding box center [81, 294] width 4 height 0
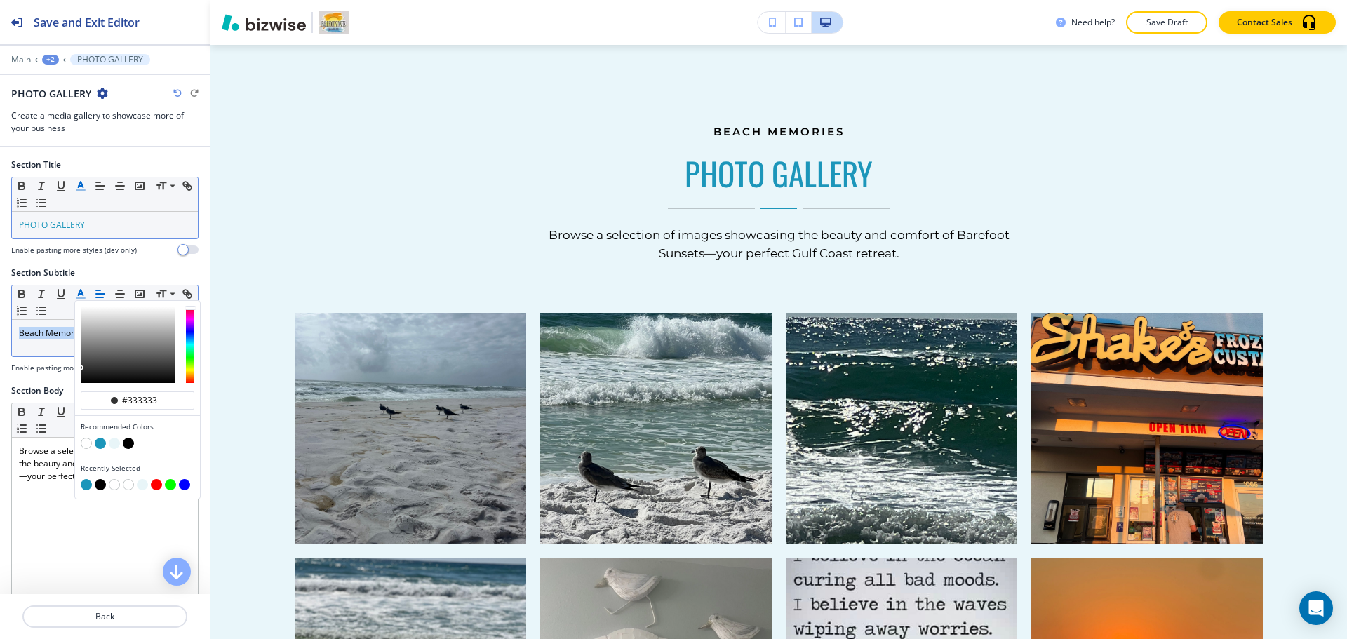
click at [96, 442] on button "button" at bounding box center [100, 443] width 11 height 11
type input "#1c96ba"
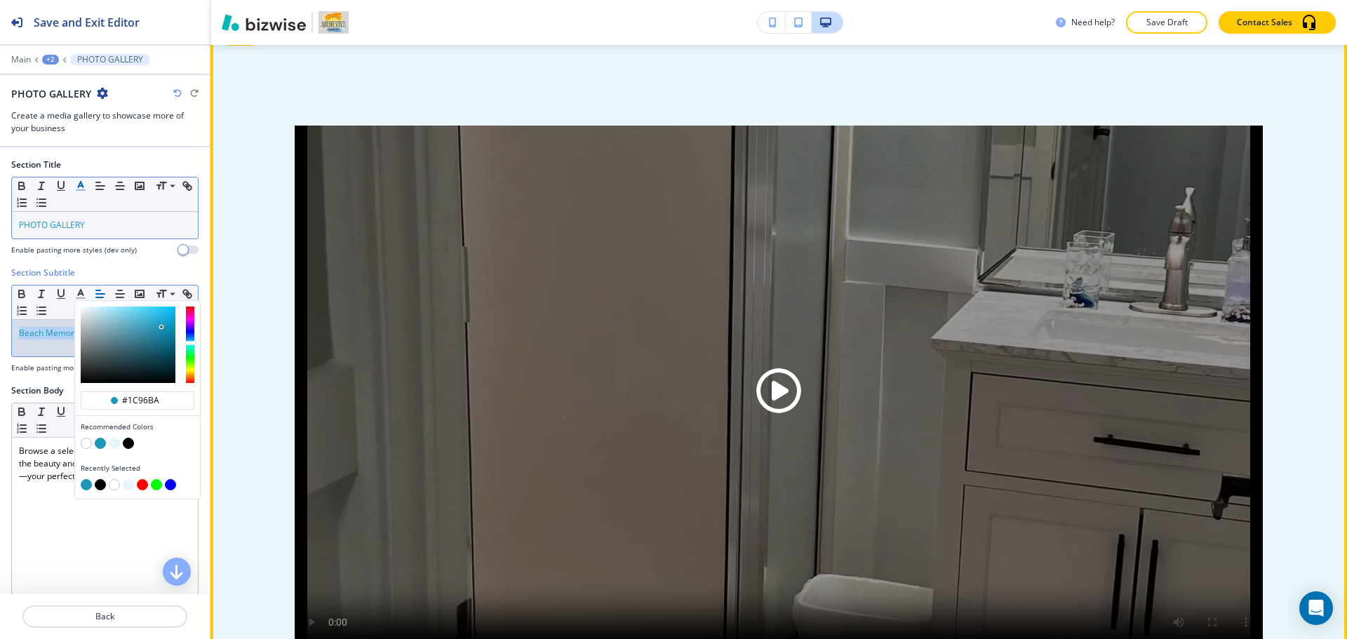
scroll to position [581, 0]
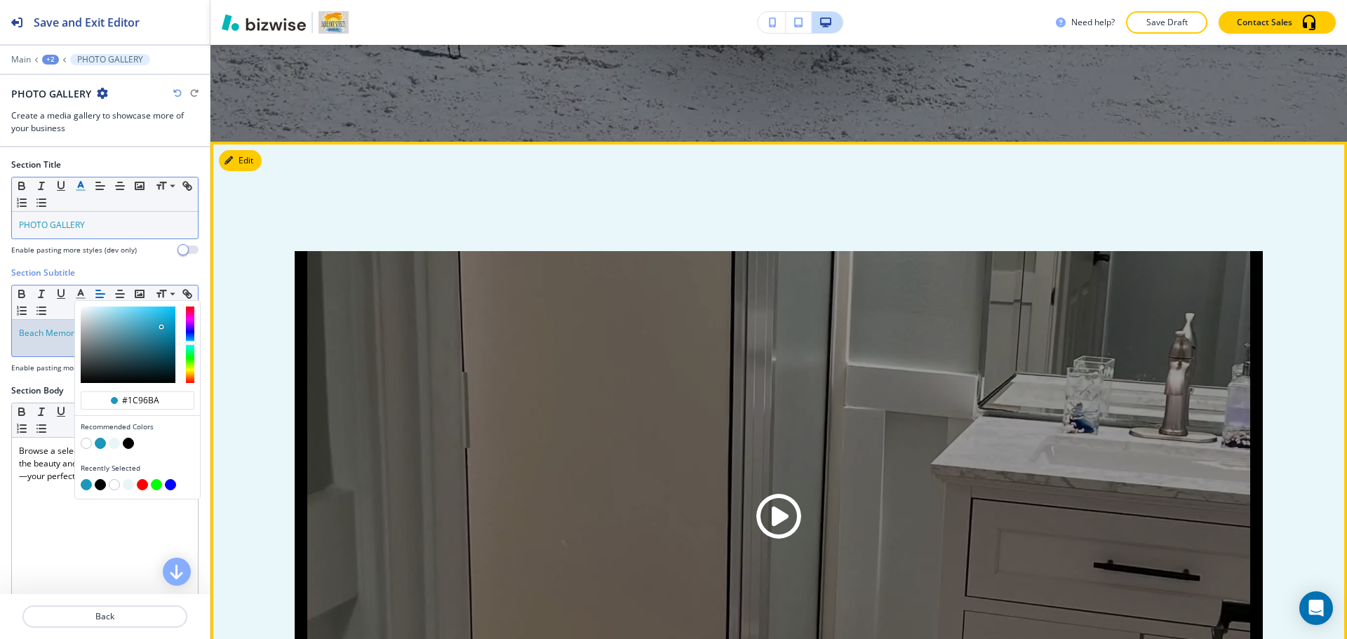
click at [240, 172] on div at bounding box center [778, 479] width 1136 height 675
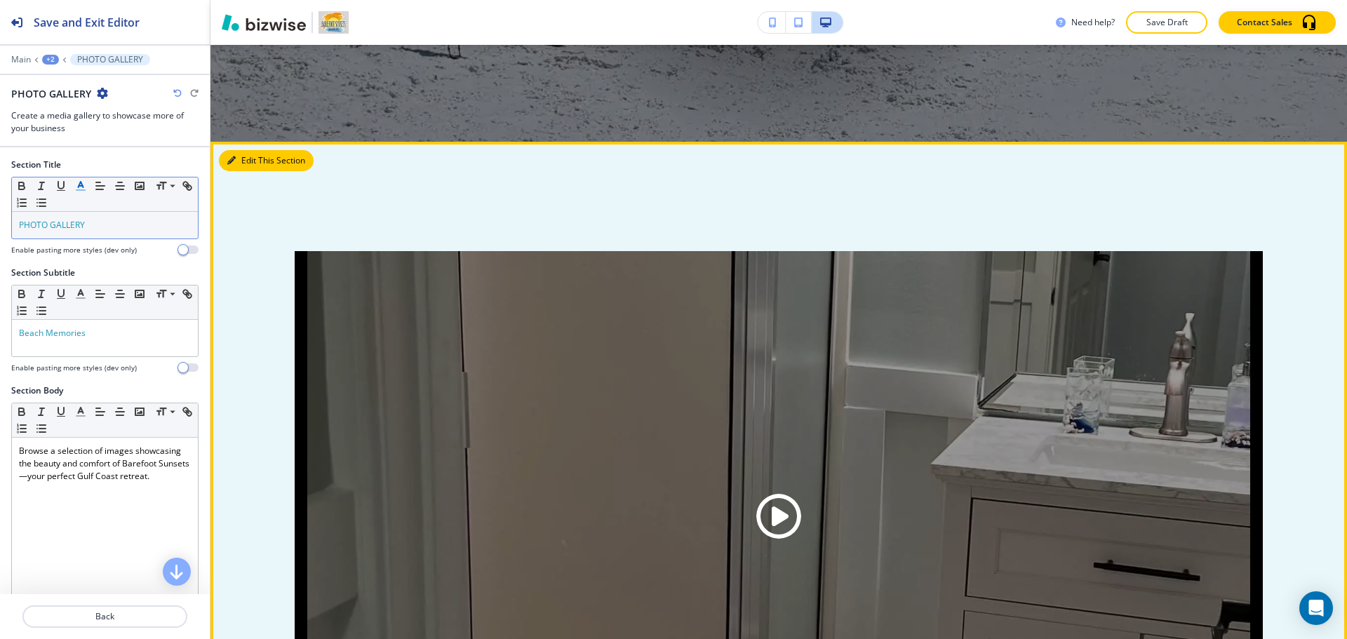
click at [239, 158] on button "Edit This Section" at bounding box center [266, 160] width 95 height 21
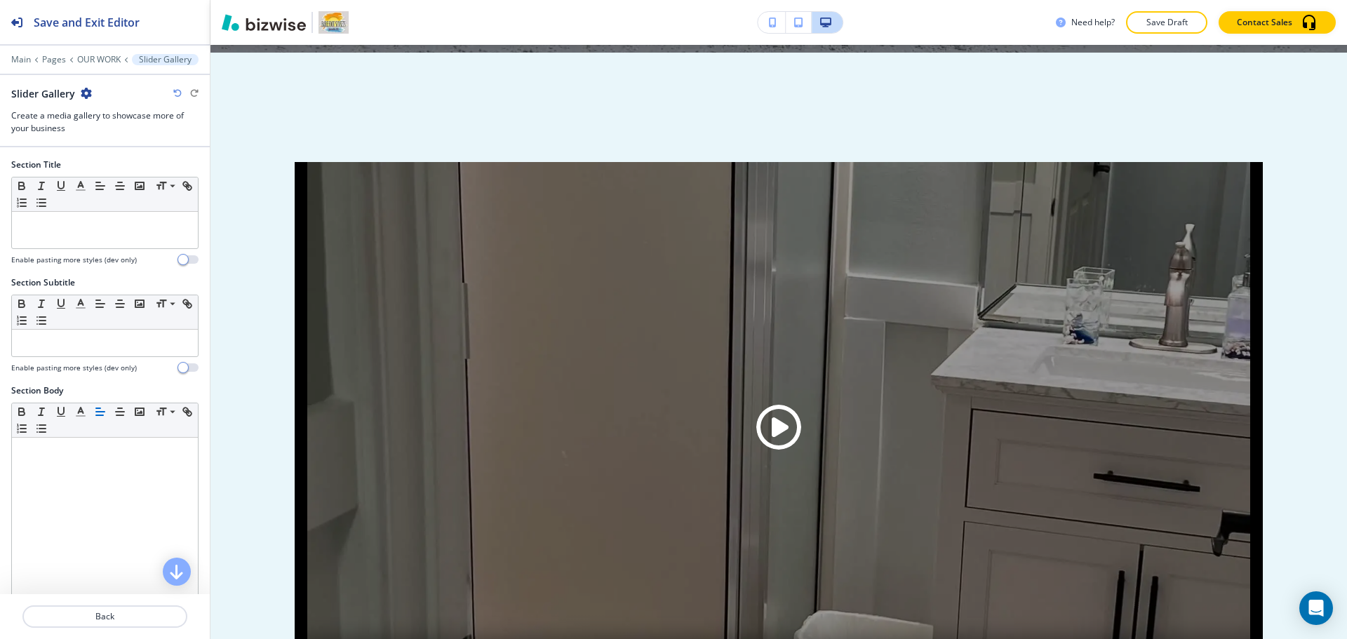
scroll to position [678, 0]
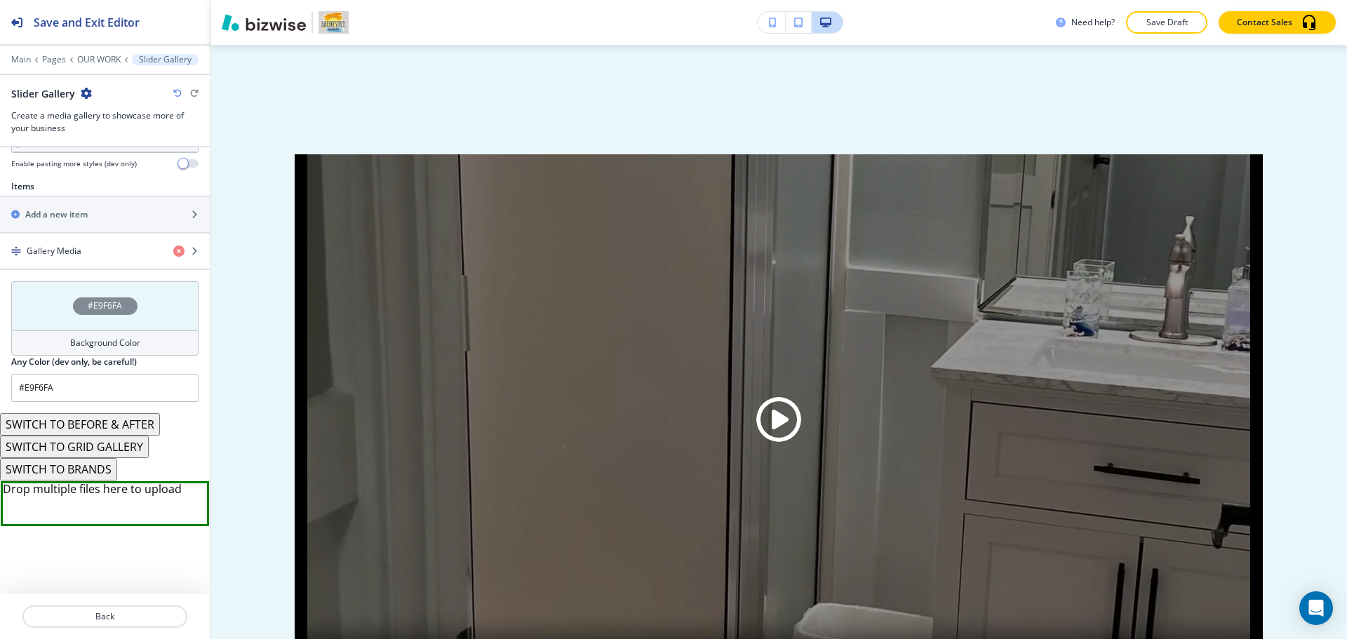
click at [80, 346] on h4 "Background Color" at bounding box center [105, 343] width 70 height 13
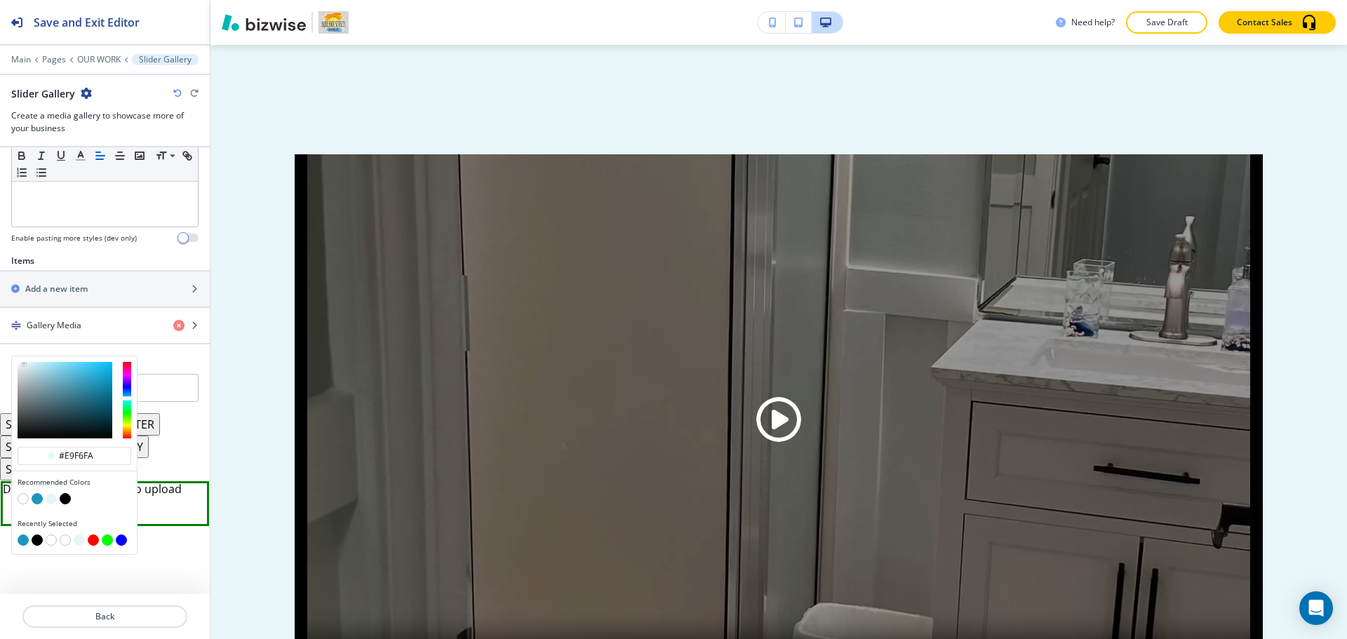
click at [22, 497] on button "button" at bounding box center [23, 498] width 11 height 11
type input "#FFFFFF"
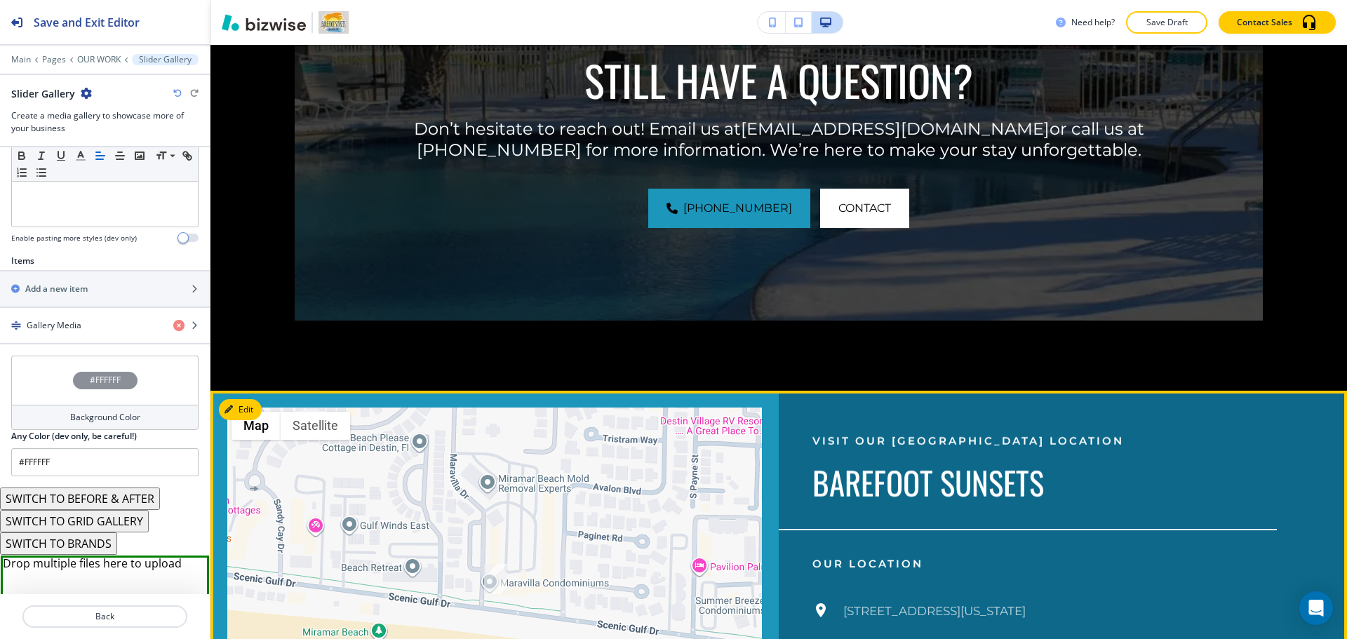
scroll to position [5097, 0]
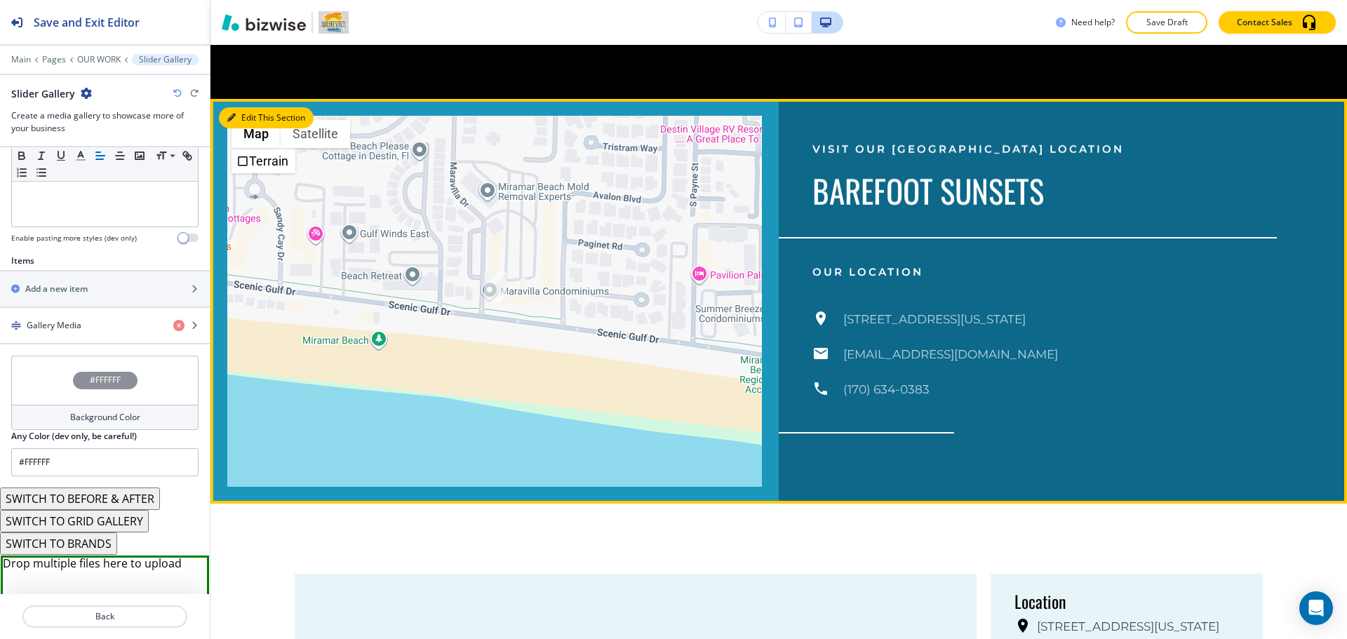
click at [252, 107] on button "Edit This Section" at bounding box center [266, 117] width 95 height 21
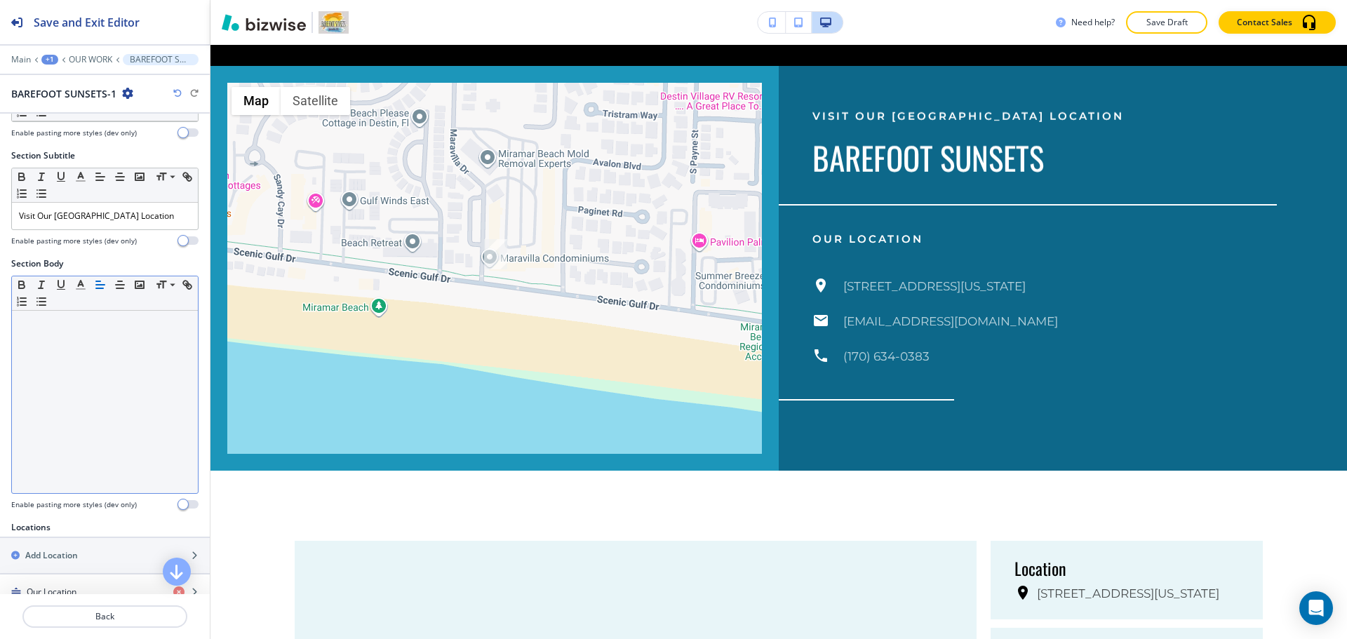
scroll to position [340, 0]
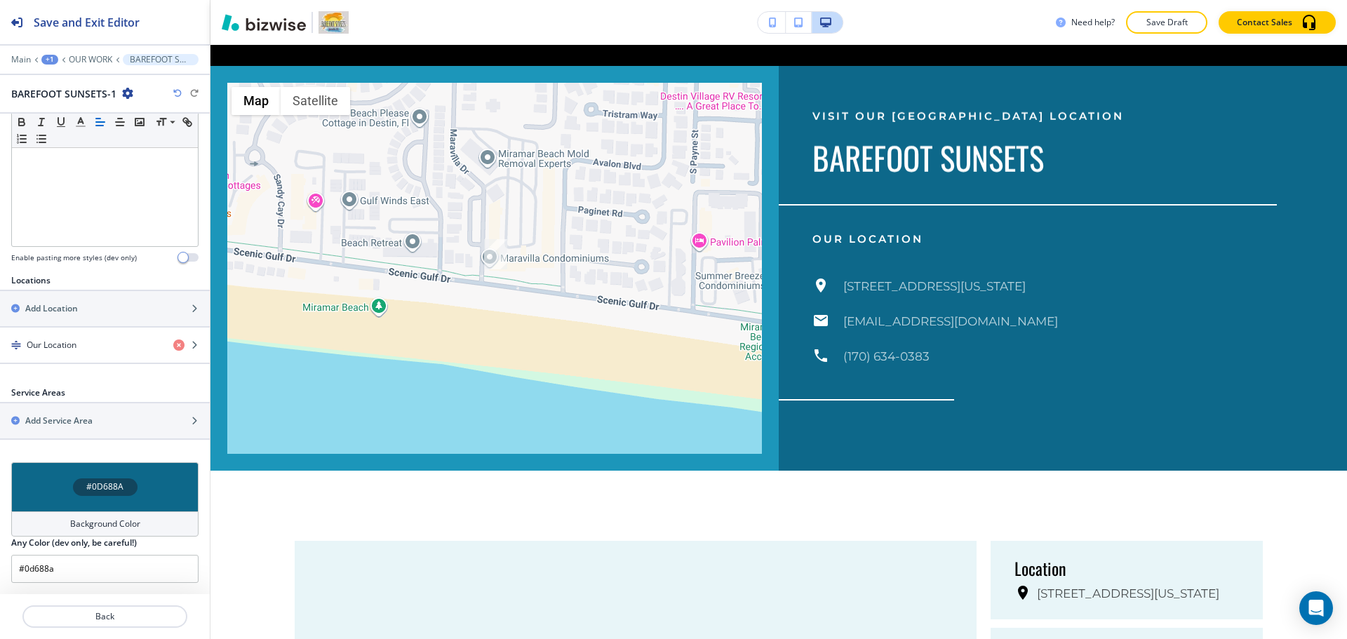
click at [116, 518] on h4 "Background Color" at bounding box center [105, 524] width 70 height 13
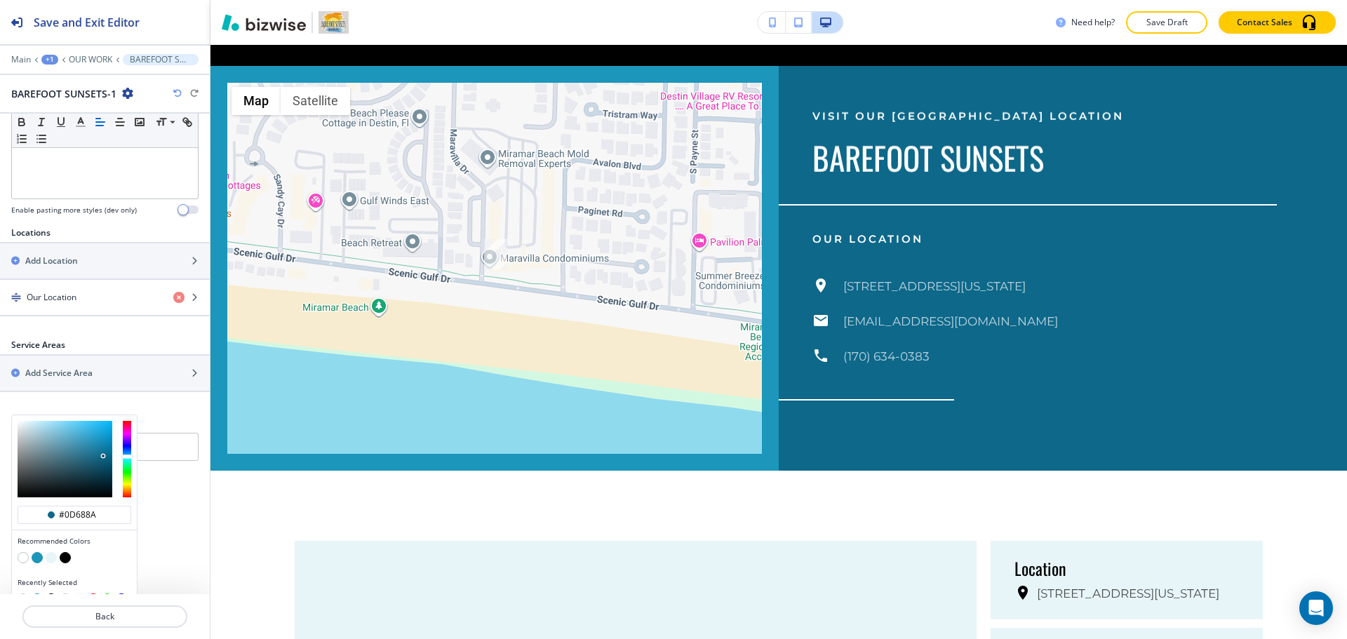
scroll to position [408, 0]
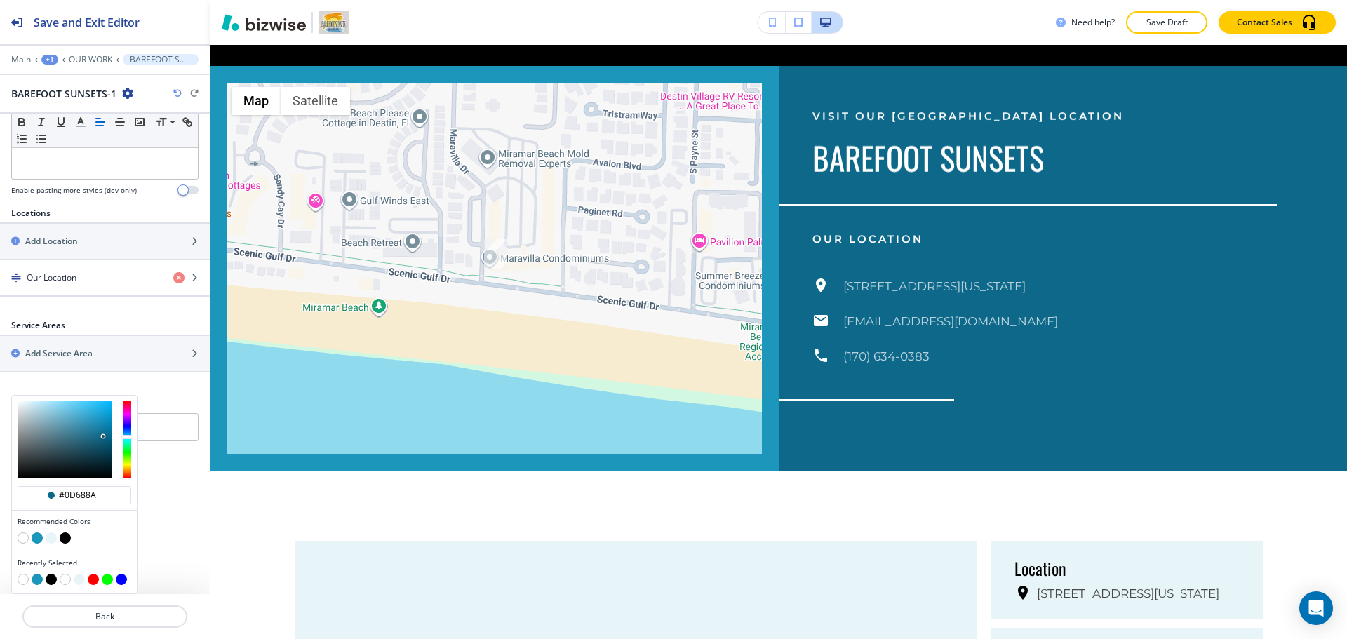
click at [23, 537] on button "button" at bounding box center [23, 537] width 11 height 11
type input "#FFFFFF"
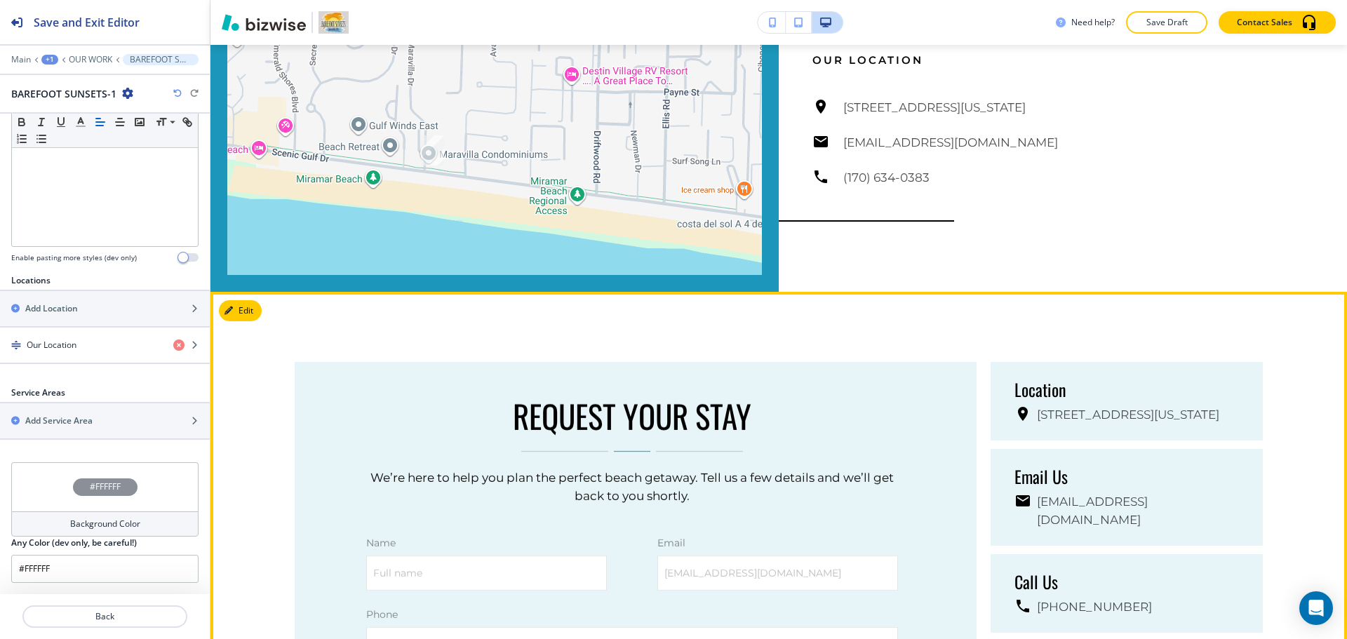
scroll to position [5410, 0]
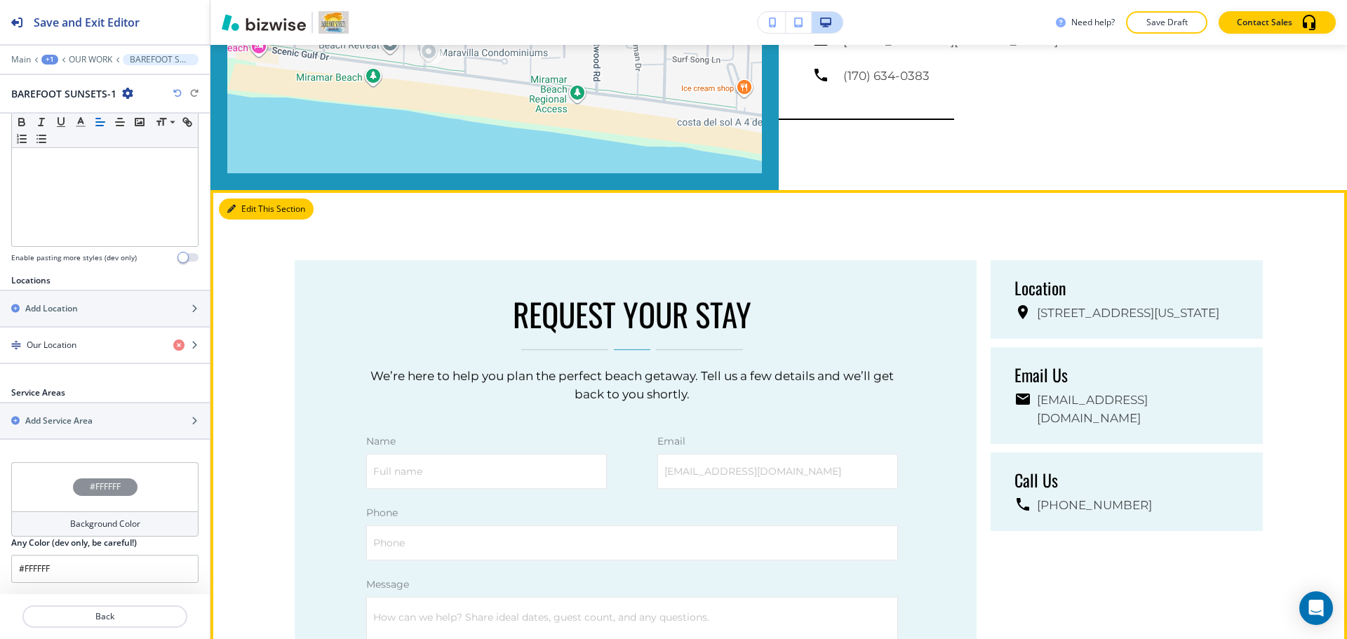
click at [250, 199] on button "Edit This Section" at bounding box center [266, 209] width 95 height 21
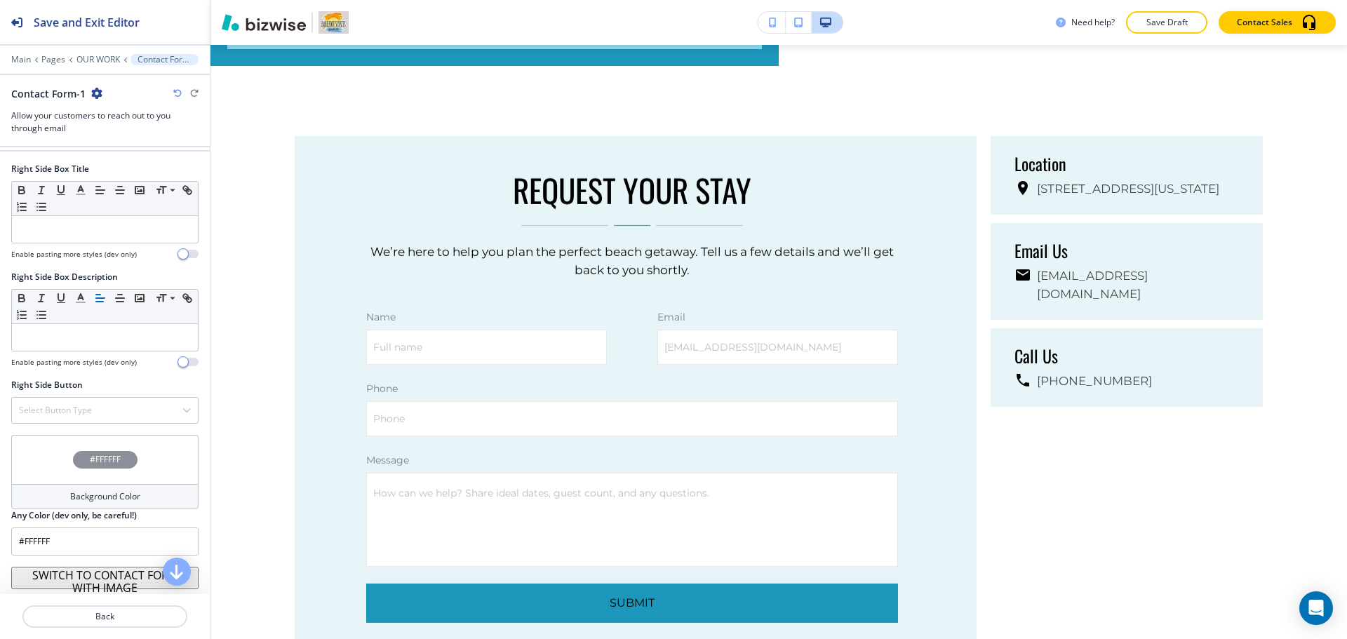
scroll to position [1040, 0]
click at [95, 497] on h4 "Background Color" at bounding box center [105, 495] width 70 height 13
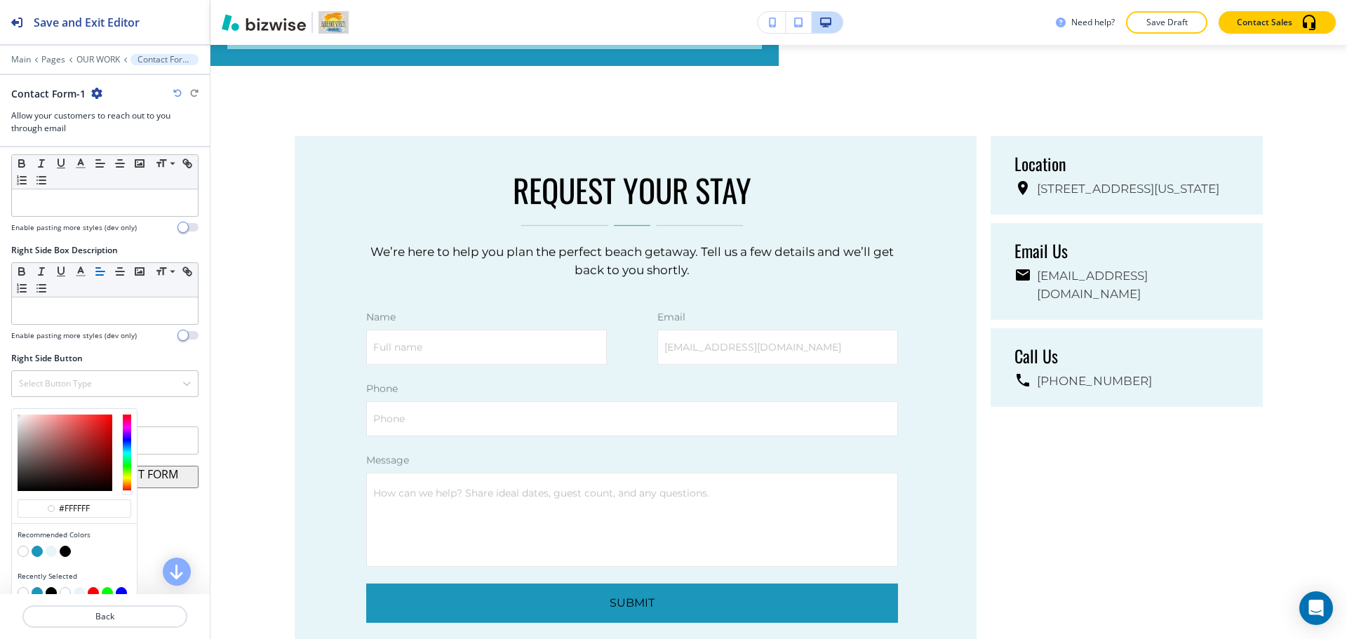
scroll to position [1079, 0]
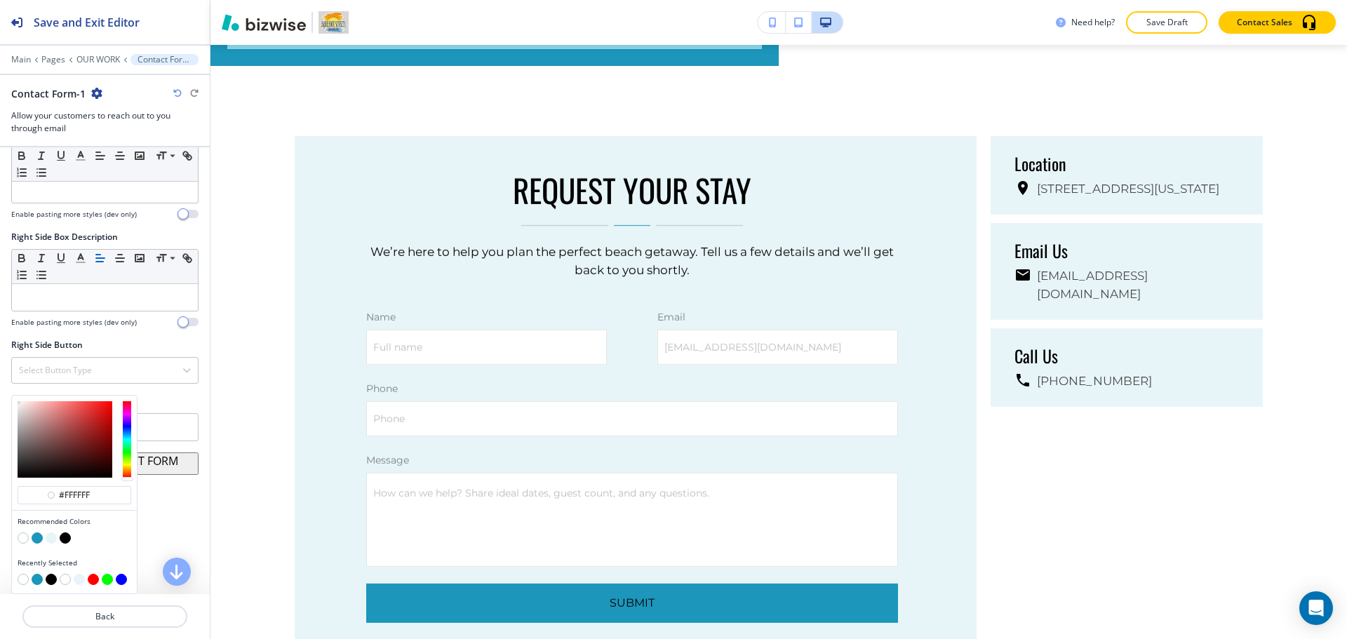
click at [39, 538] on button "button" at bounding box center [37, 537] width 11 height 11
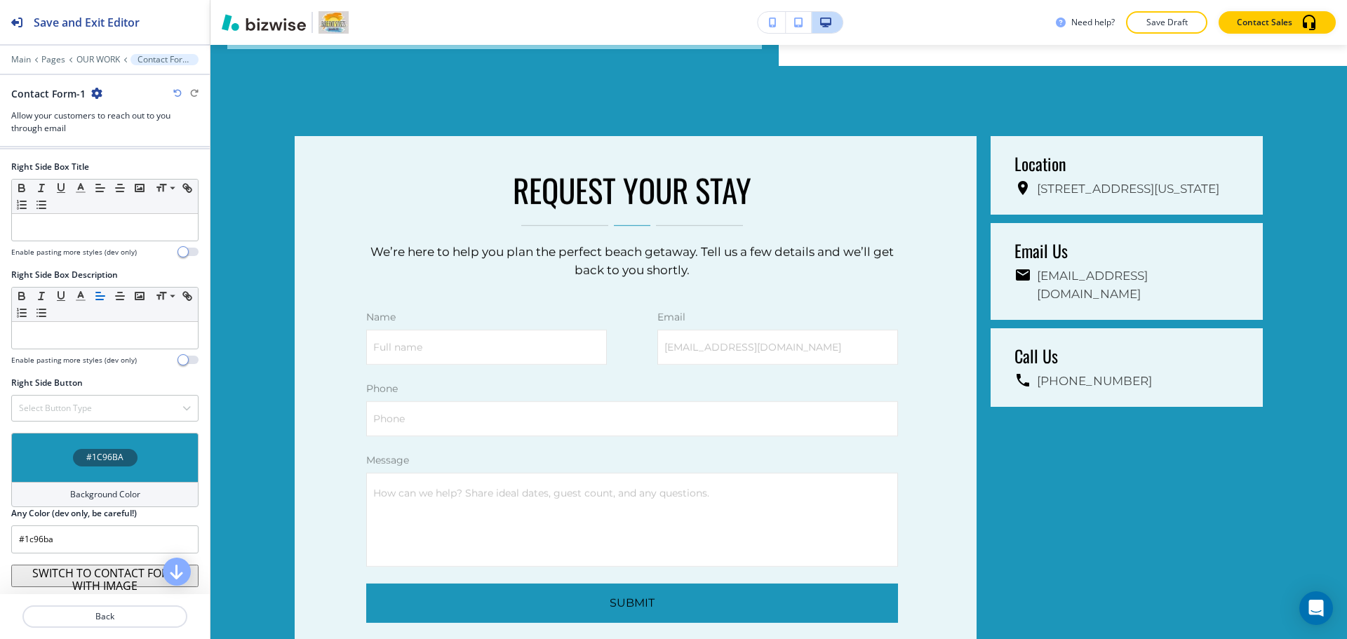
click at [83, 502] on div "Background Color" at bounding box center [104, 494] width 187 height 25
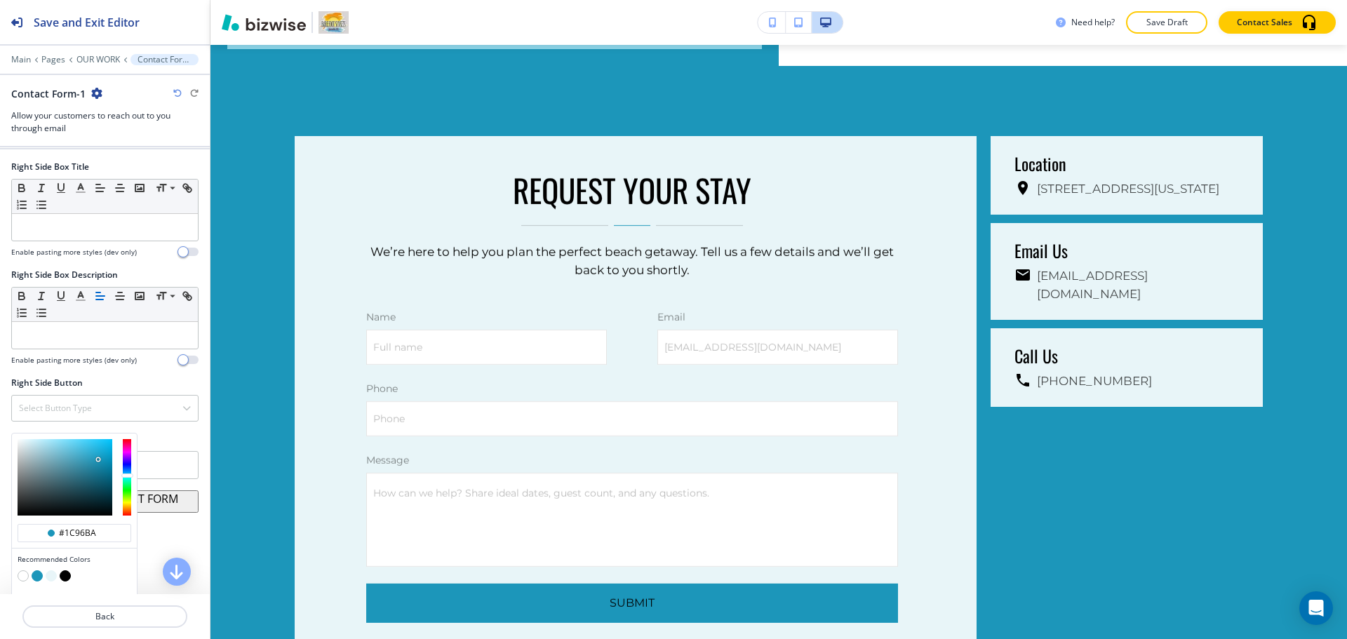
click at [53, 574] on button "button" at bounding box center [51, 575] width 11 height 11
type input "#e8f5f8"
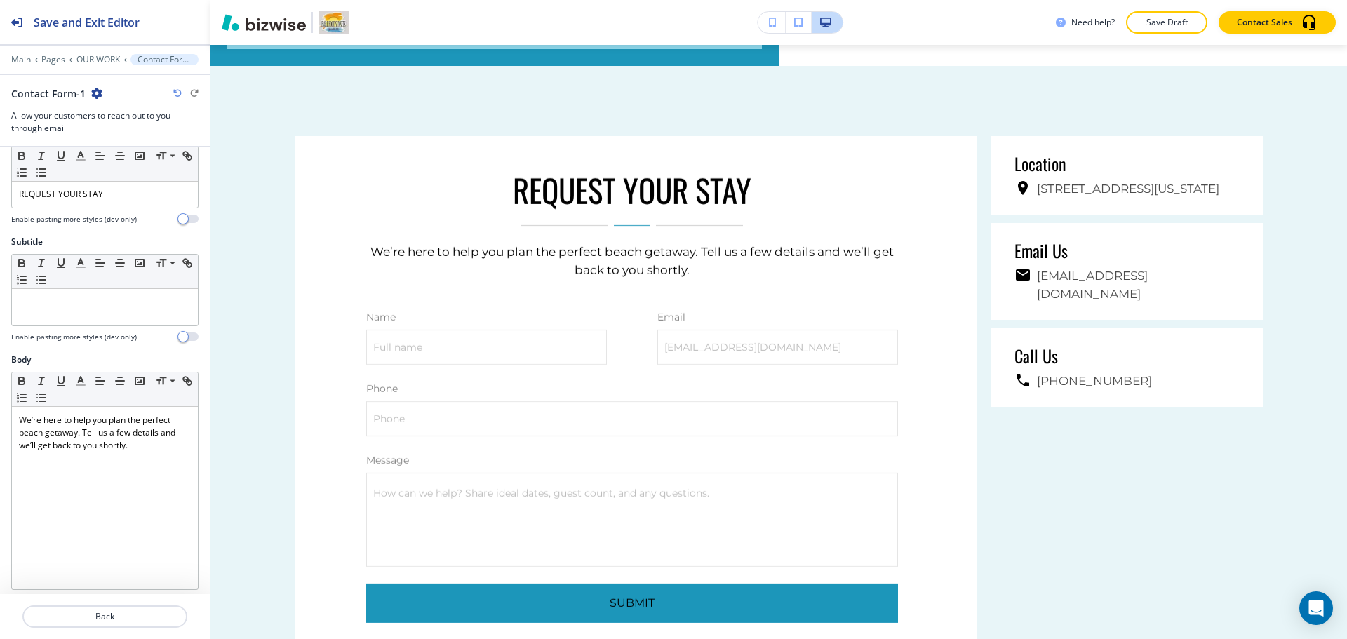
scroll to position [0, 0]
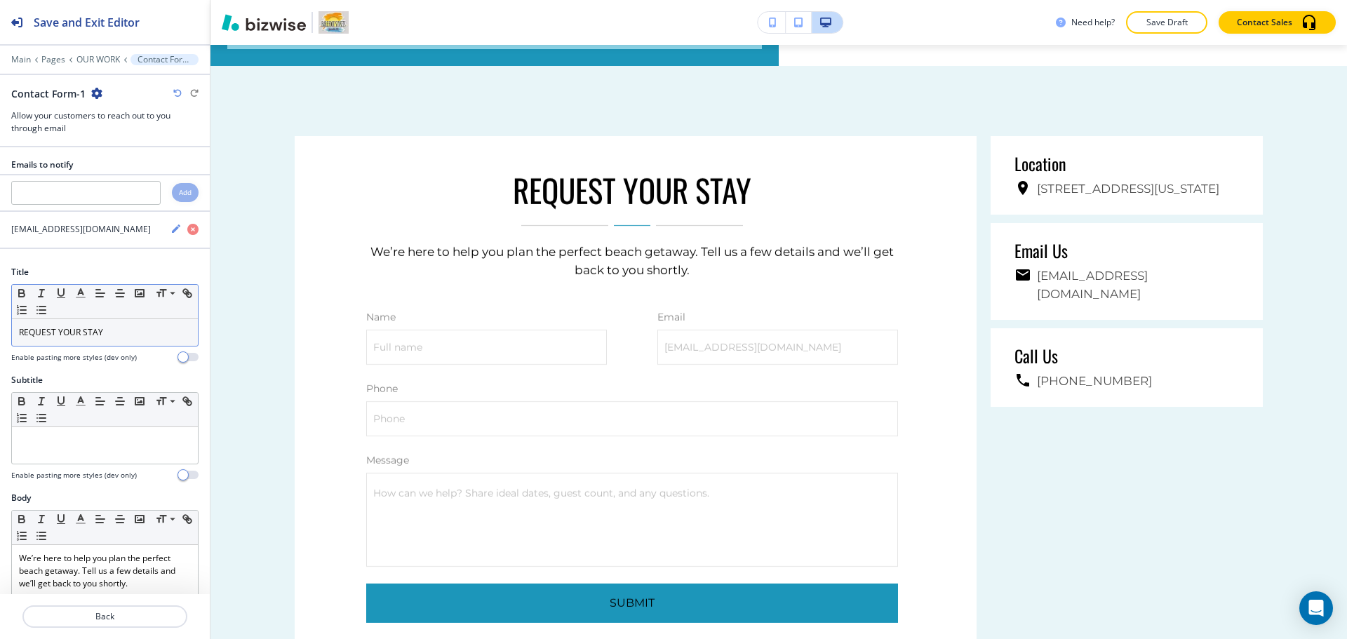
click at [123, 329] on p "REQUEST YOUR STAY" at bounding box center [105, 332] width 172 height 13
click at [79, 292] on polyline "button" at bounding box center [81, 292] width 5 height 6
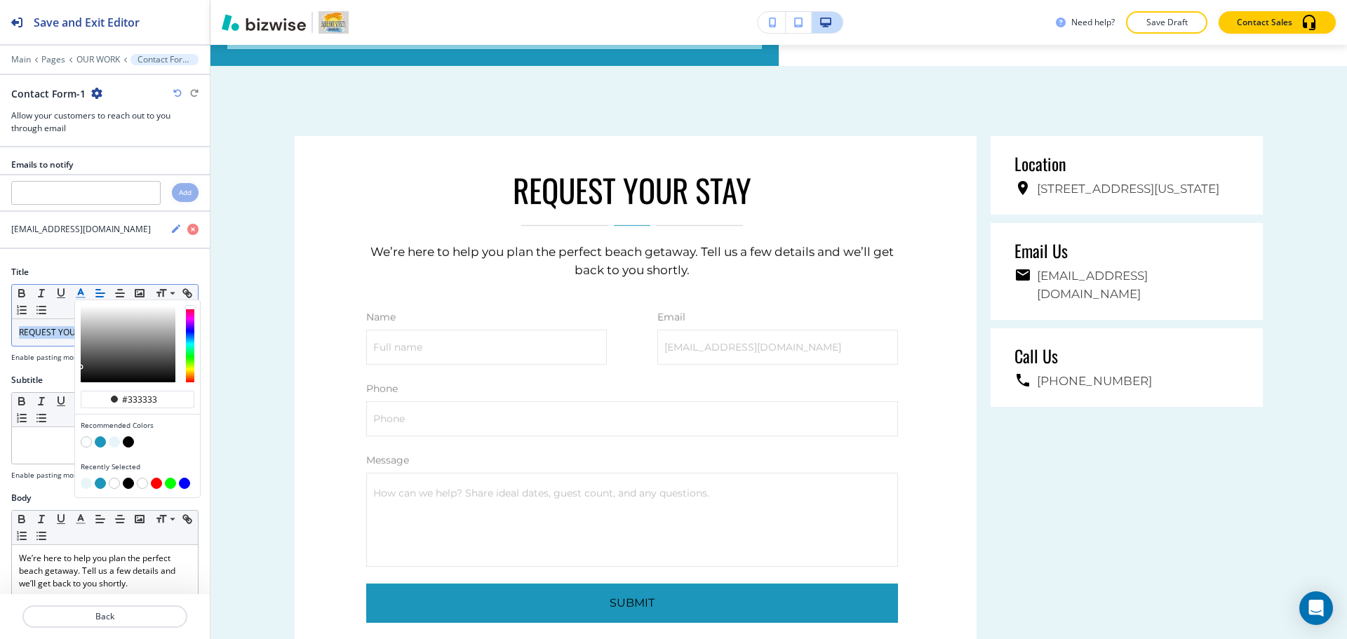
click at [99, 441] on button "button" at bounding box center [100, 441] width 11 height 11
type input "#1c96ba"
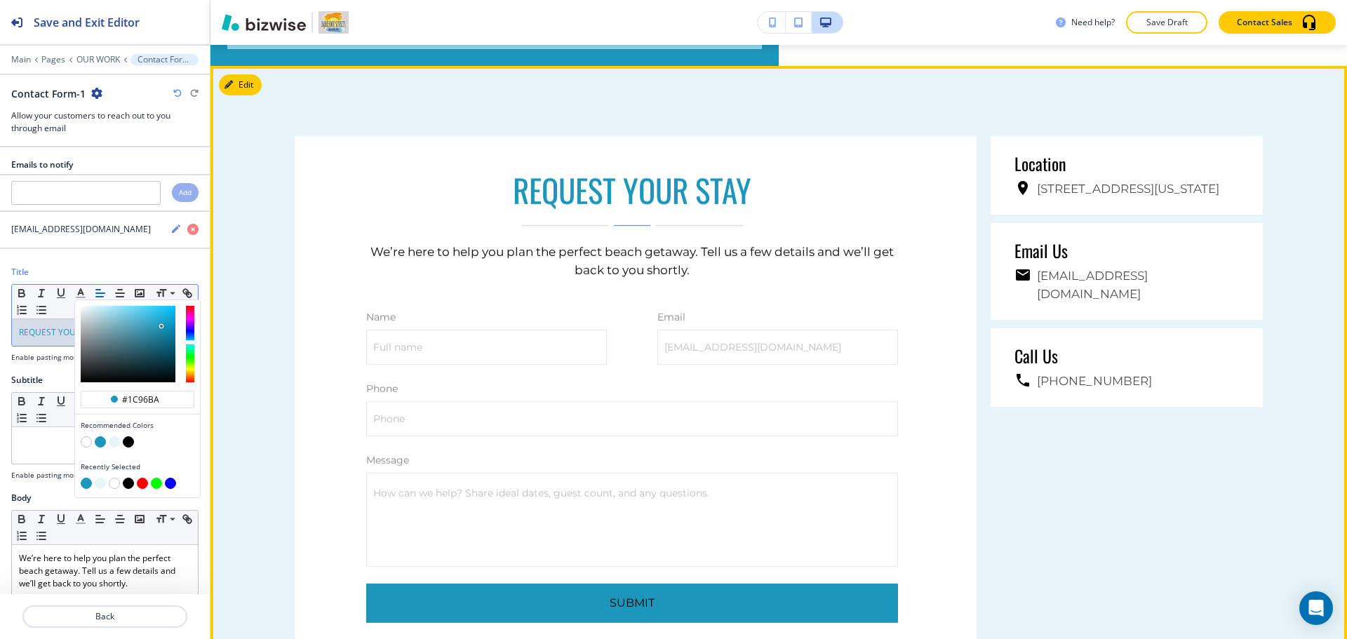
click at [1138, 542] on div "REQUEST YOUR STAY We’re here to help you plan the perfect beach getaway. Tell u…" at bounding box center [772, 418] width 982 height 565
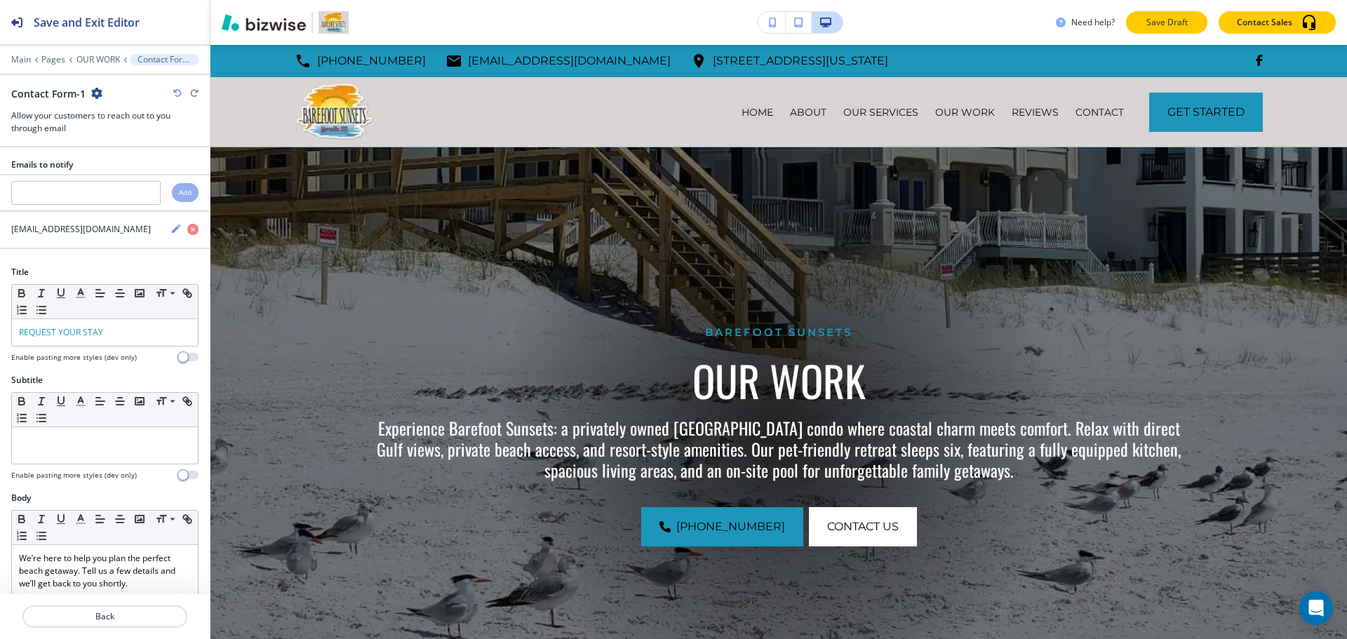
click at [1163, 15] on button "Save Draft" at bounding box center [1166, 22] width 81 height 22
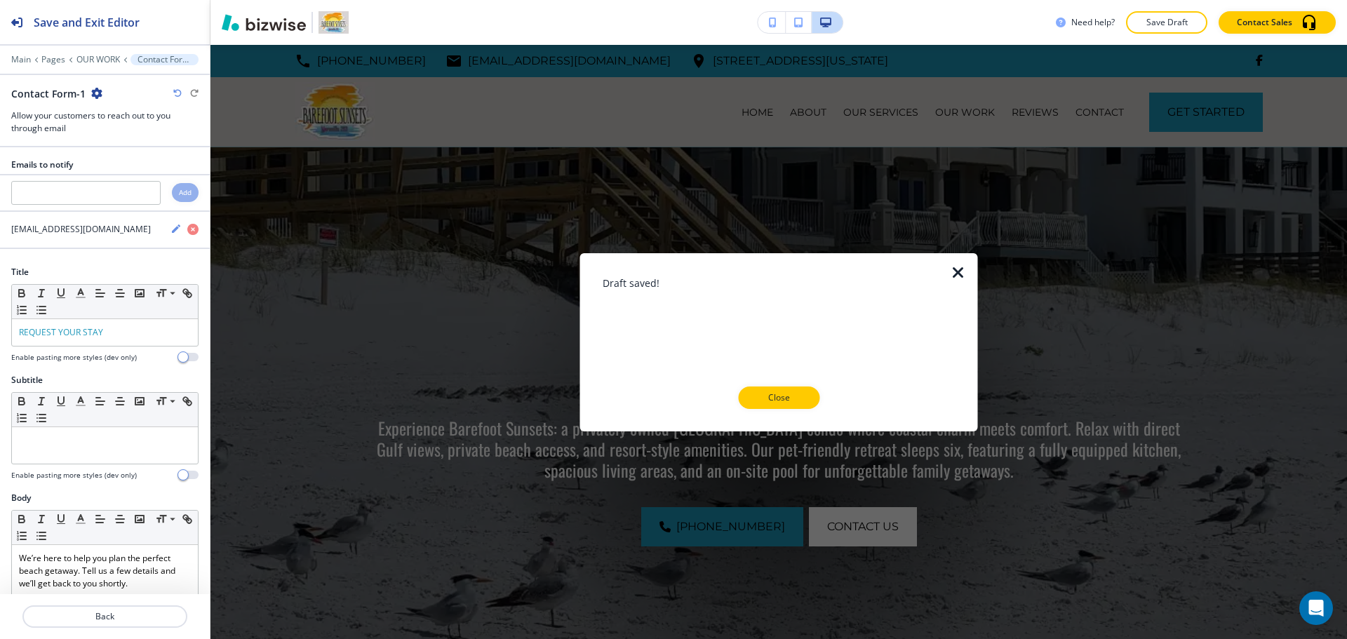
drag, startPoint x: 768, startPoint y: 409, endPoint x: 887, endPoint y: 337, distance: 138.8
click at [777, 405] on div "Draft saved! Close" at bounding box center [779, 342] width 353 height 178
click at [779, 408] on div "Draft saved! Close" at bounding box center [779, 342] width 353 height 178
click at [790, 400] on p "Close" at bounding box center [778, 397] width 45 height 13
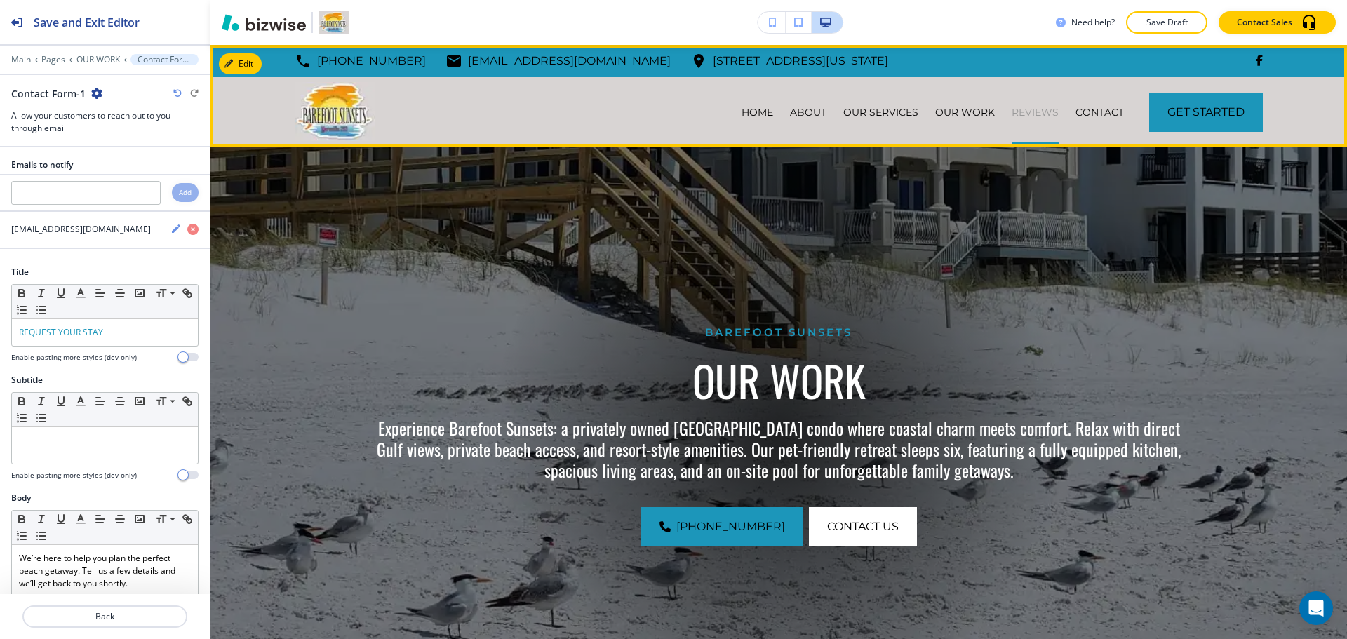
click at [1018, 107] on p "REVIEWS" at bounding box center [1034, 112] width 47 height 14
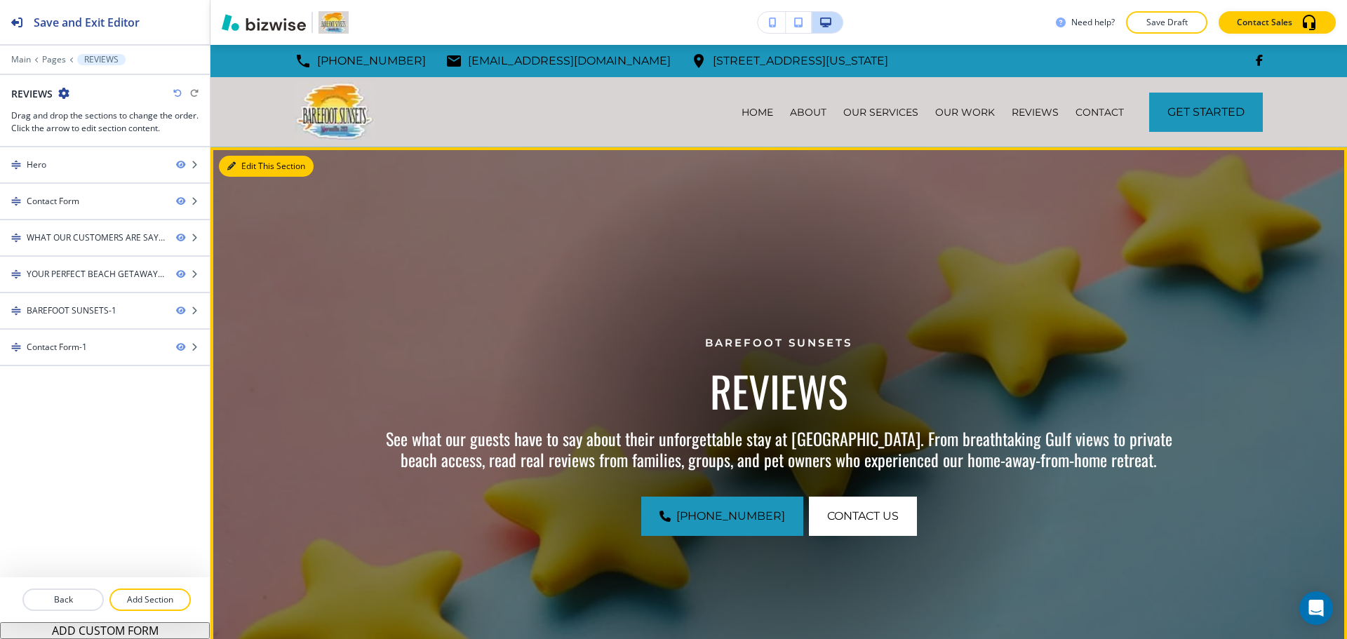
click at [256, 170] on button "Edit This Section" at bounding box center [266, 166] width 95 height 21
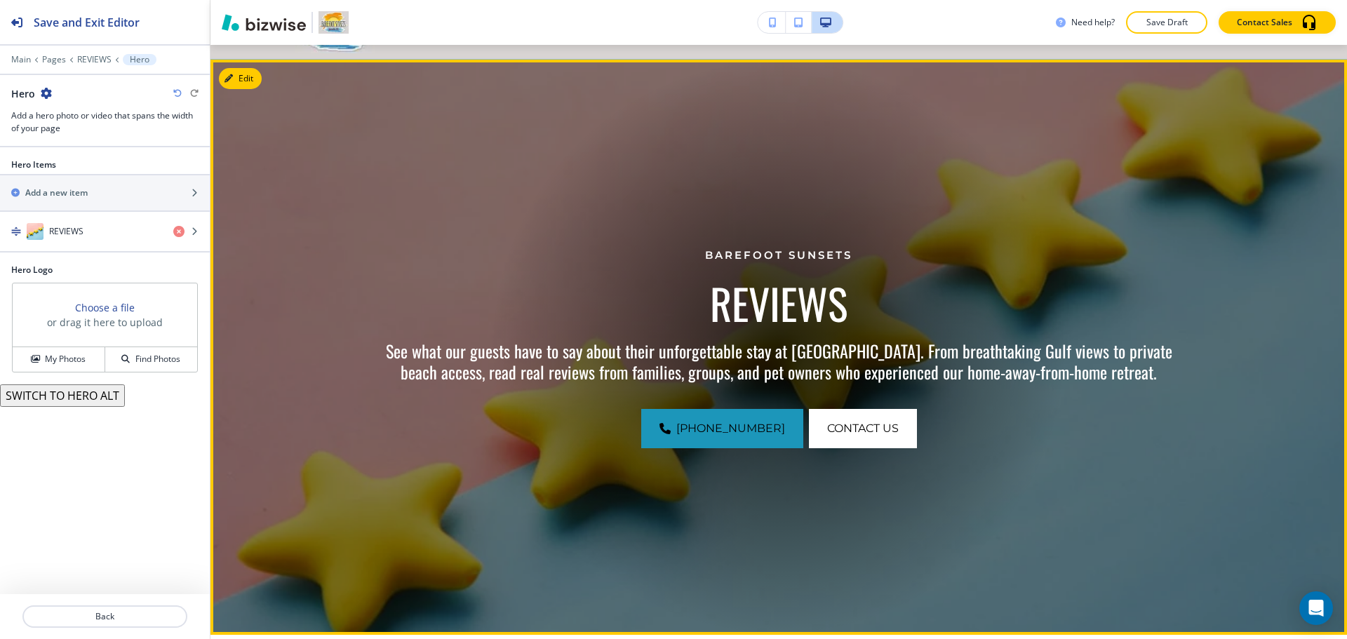
scroll to position [102, 0]
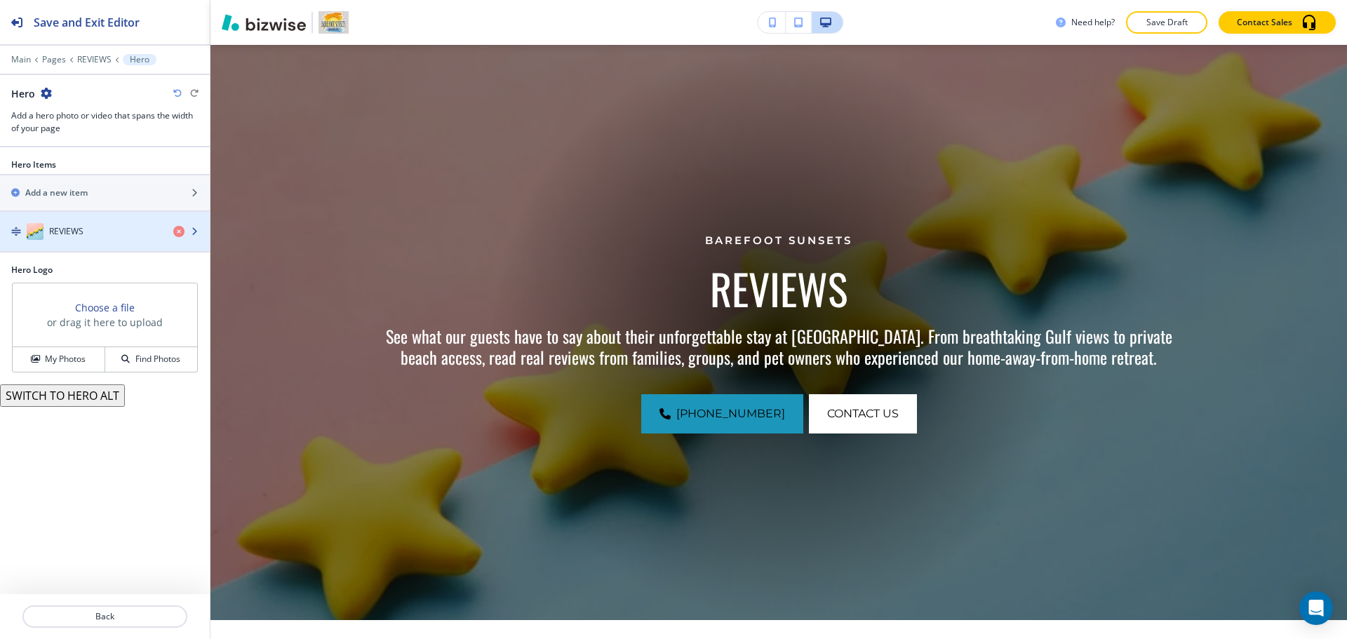
click at [118, 221] on div "button" at bounding box center [105, 217] width 210 height 11
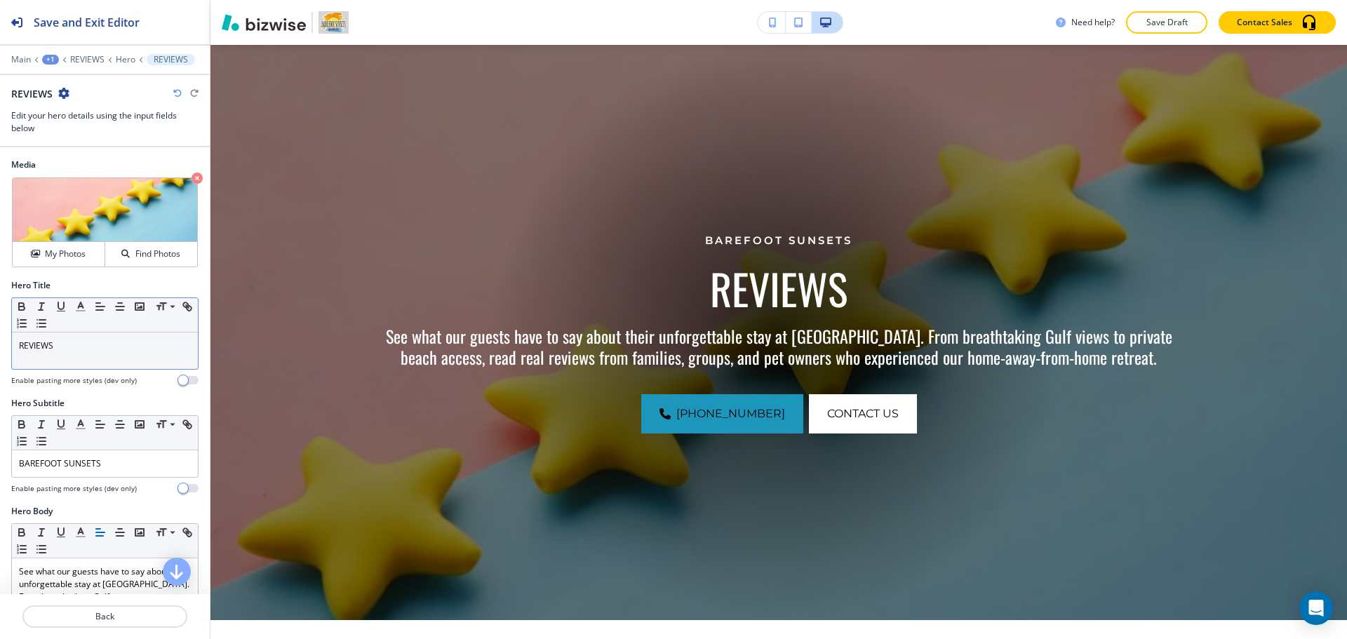
click at [90, 350] on p "REVIEWS" at bounding box center [105, 345] width 172 height 13
click at [83, 311] on line "button" at bounding box center [80, 311] width 8 height 0
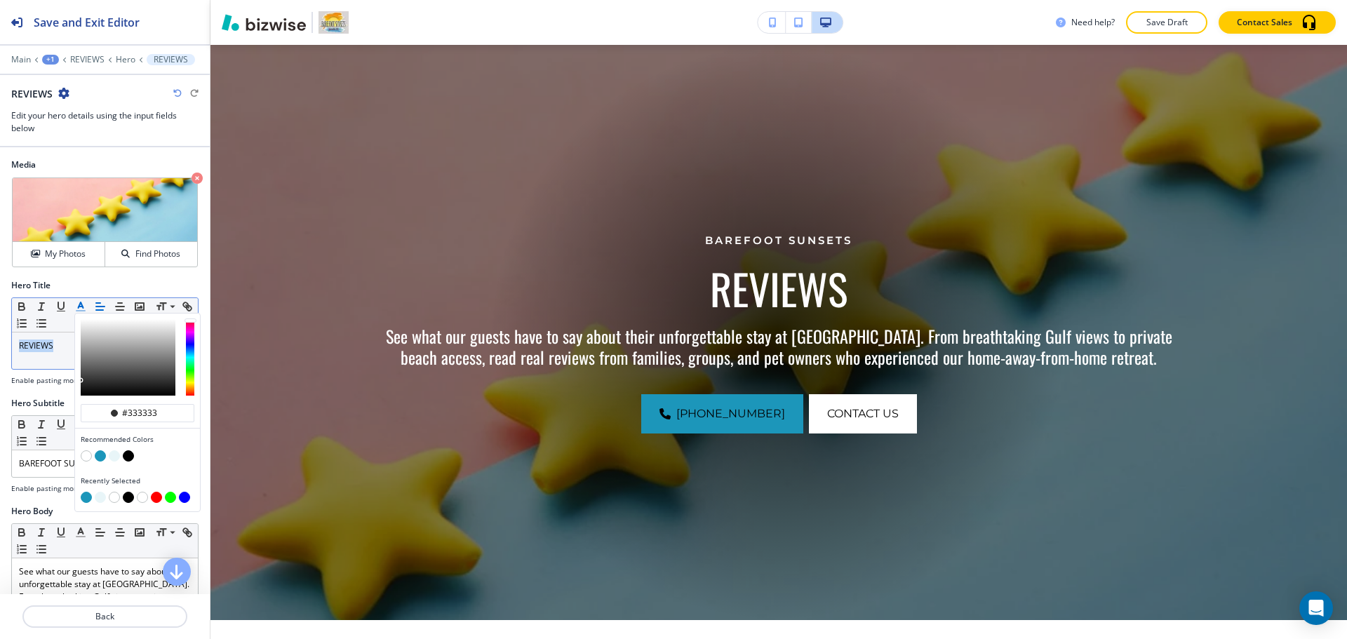
click at [100, 455] on button "button" at bounding box center [100, 455] width 11 height 11
type input "#1c96ba"
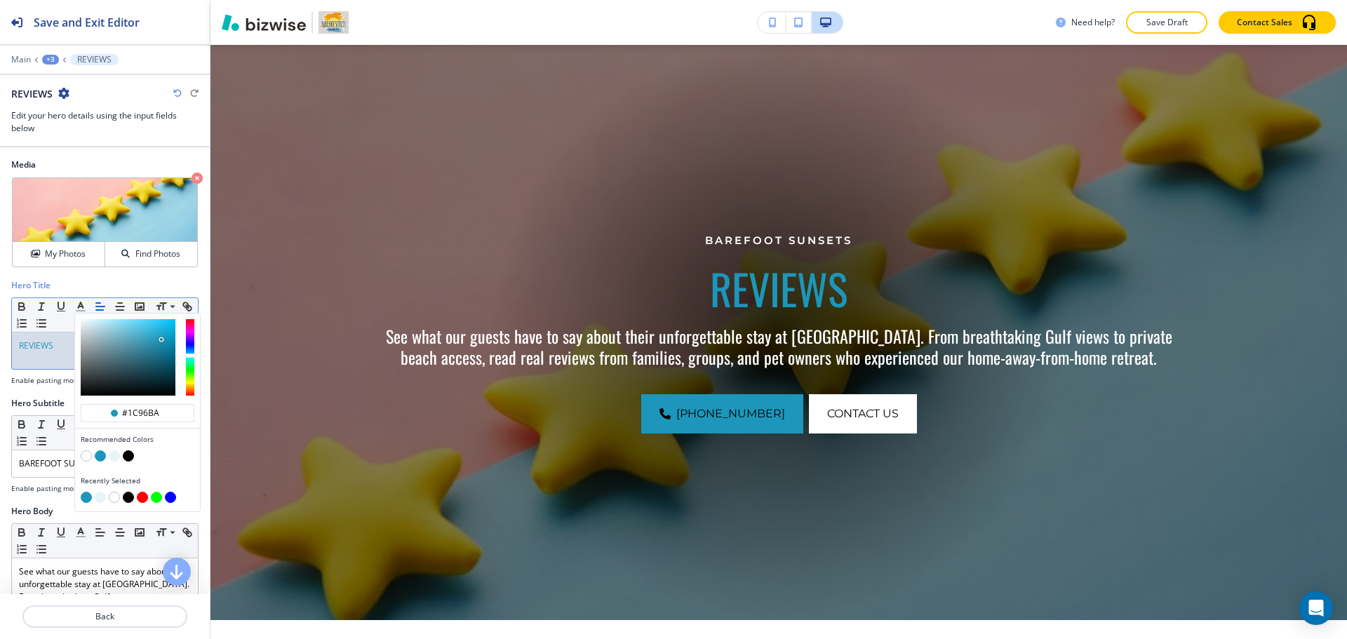
click at [176, 95] on icon "button" at bounding box center [177, 93] width 8 height 8
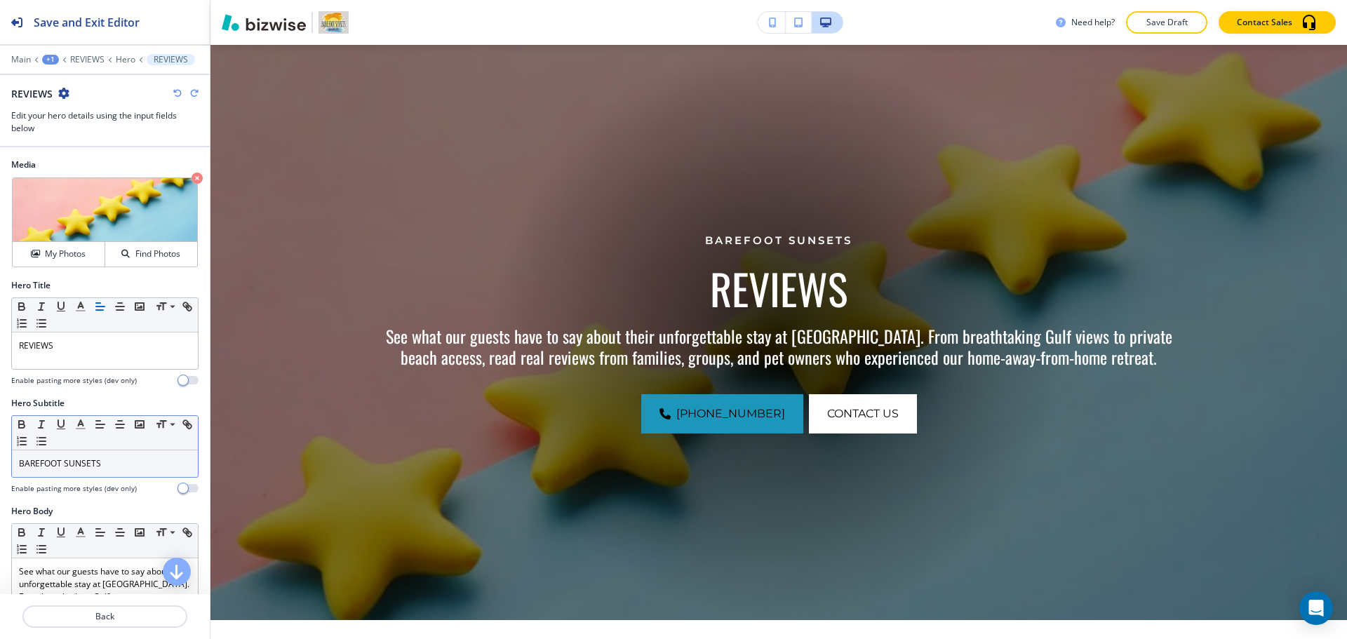
click at [109, 461] on p "BAREFOOT SUNSETS" at bounding box center [105, 463] width 172 height 13
click at [110, 462] on p "BAREFOOT SUNSETS" at bounding box center [105, 463] width 172 height 13
click at [80, 427] on icon "button" at bounding box center [80, 424] width 13 height 13
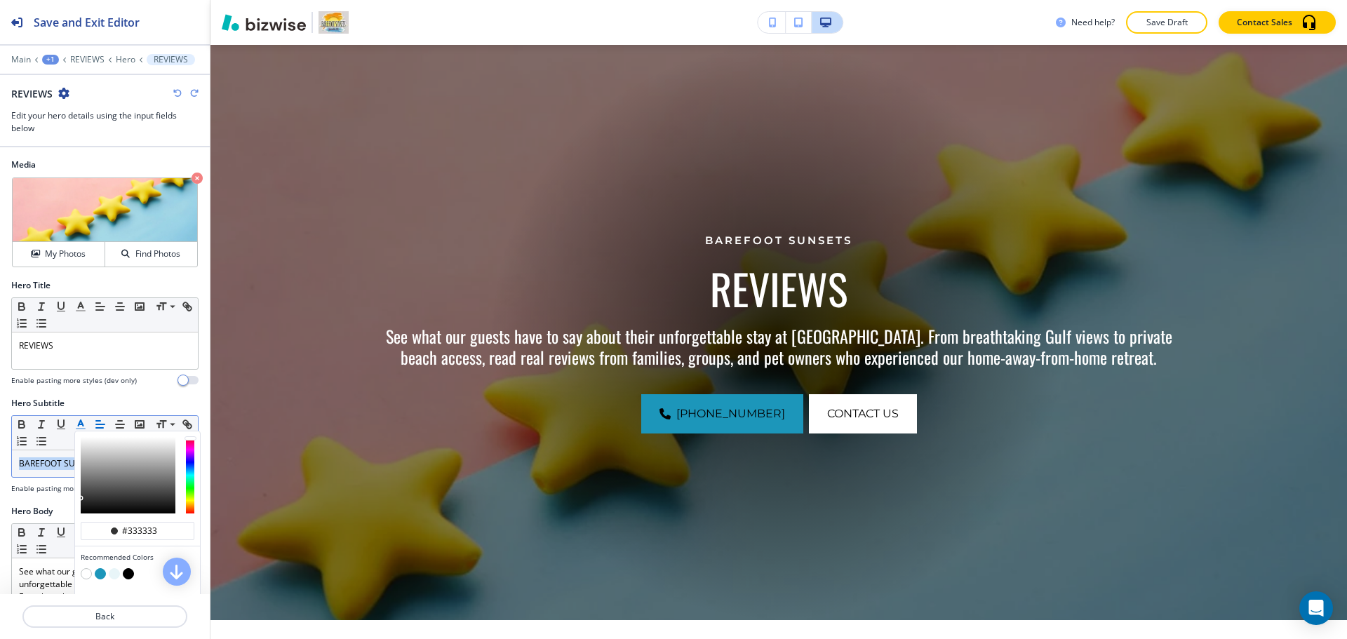
click at [103, 572] on button "button" at bounding box center [100, 573] width 11 height 11
type input "#1c96ba"
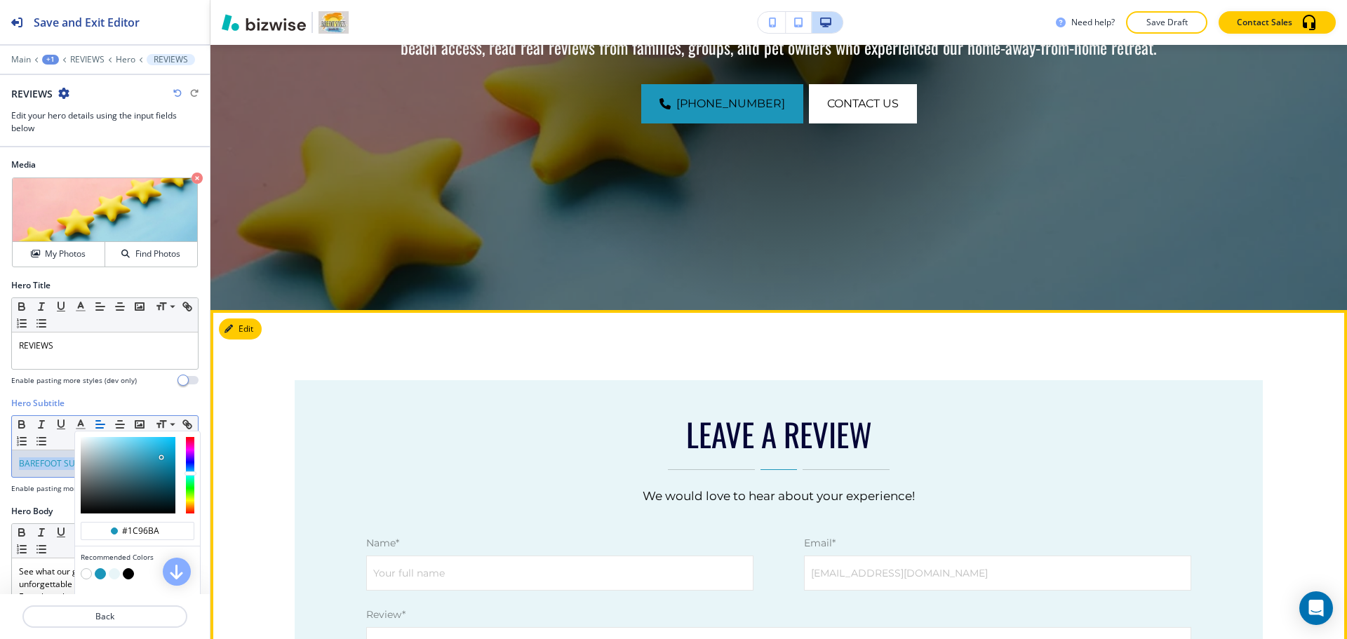
scroll to position [453, 0]
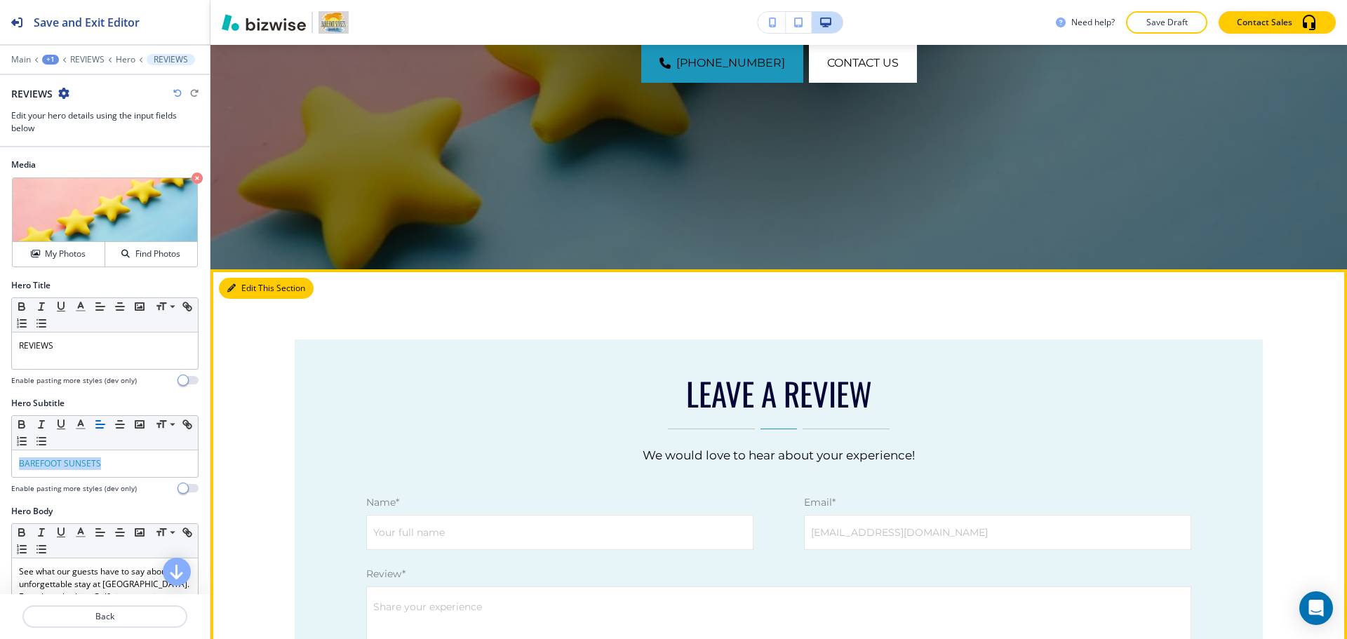
click at [243, 287] on button "Edit This Section" at bounding box center [266, 288] width 95 height 21
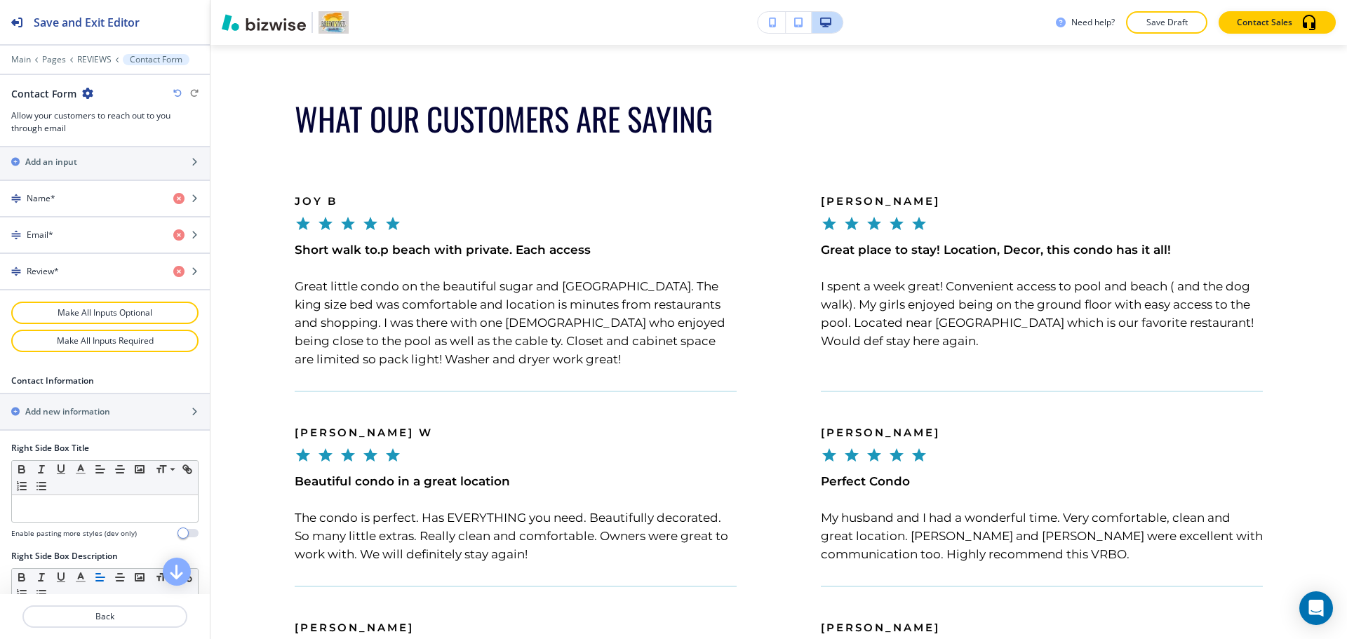
scroll to position [893, 0]
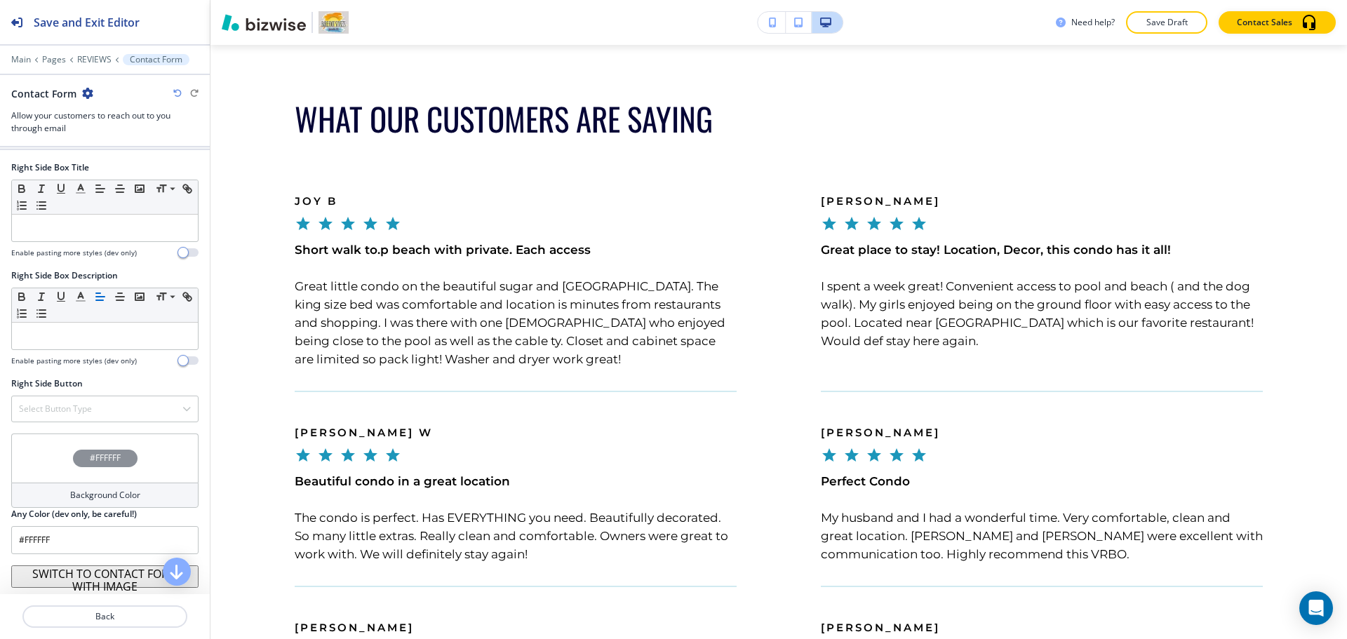
click at [104, 492] on h4 "Background Color" at bounding box center [105, 495] width 70 height 13
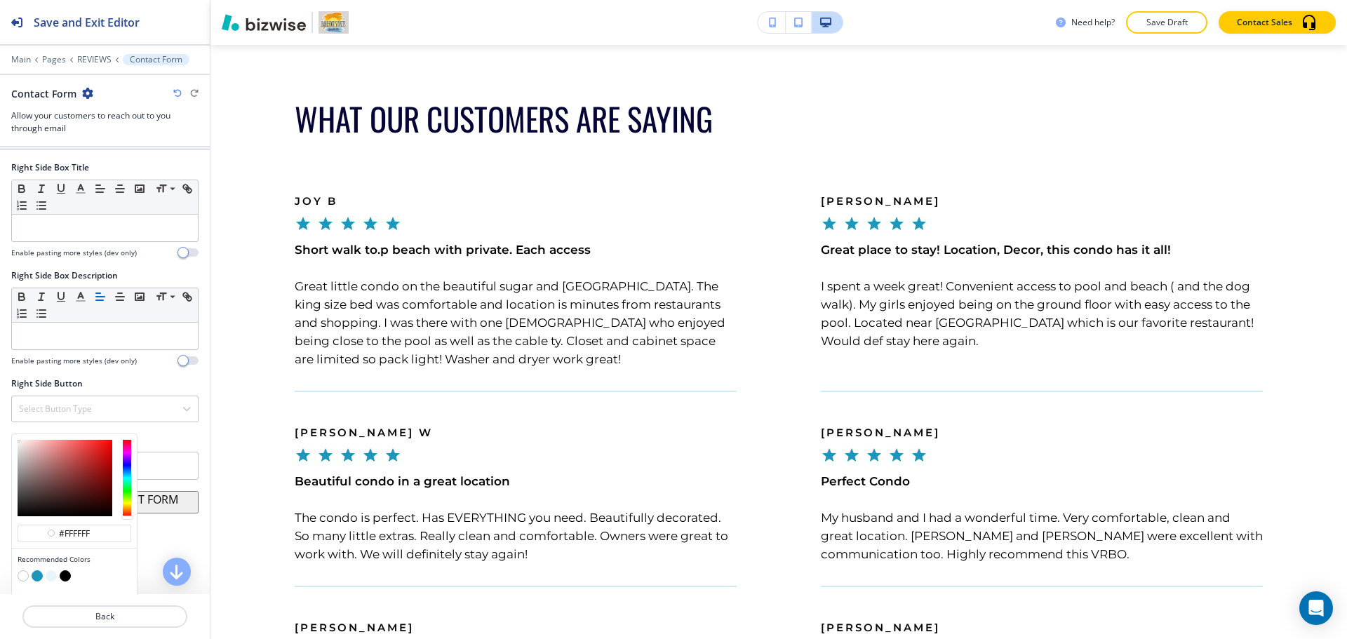
click at [53, 577] on button "button" at bounding box center [51, 575] width 11 height 11
type input "#e8f5f8"
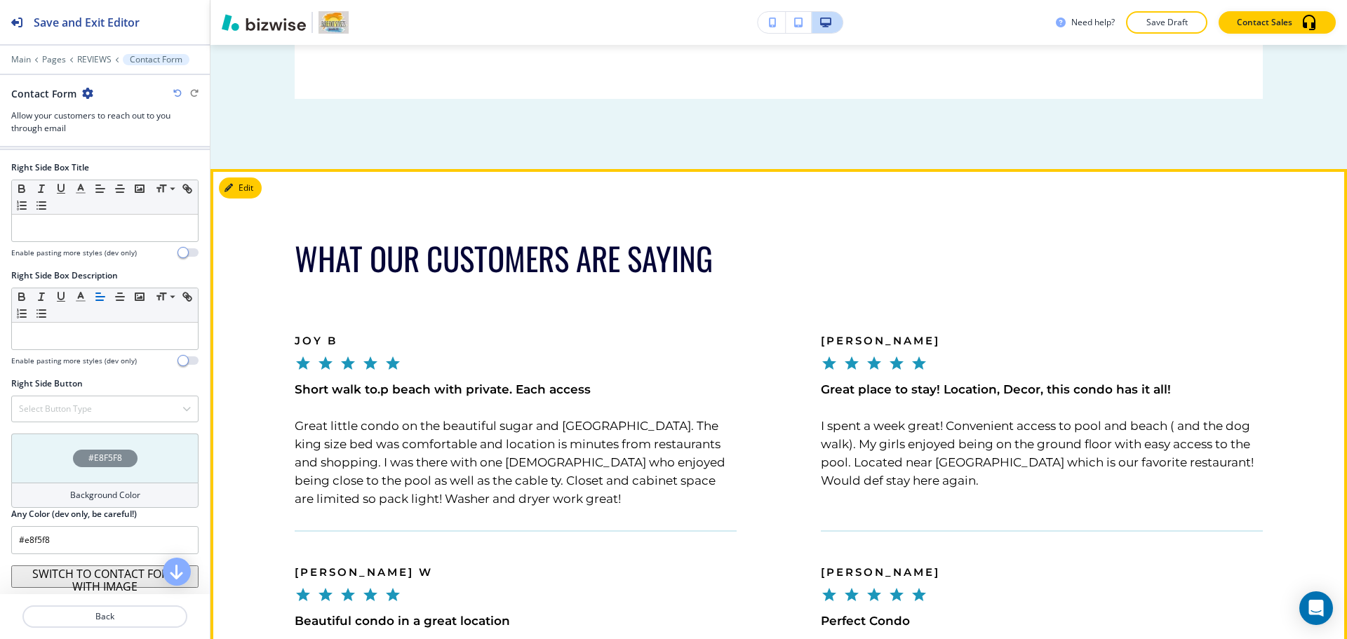
scroll to position [1169, 0]
click at [253, 189] on button "Edit This Section" at bounding box center [266, 188] width 95 height 21
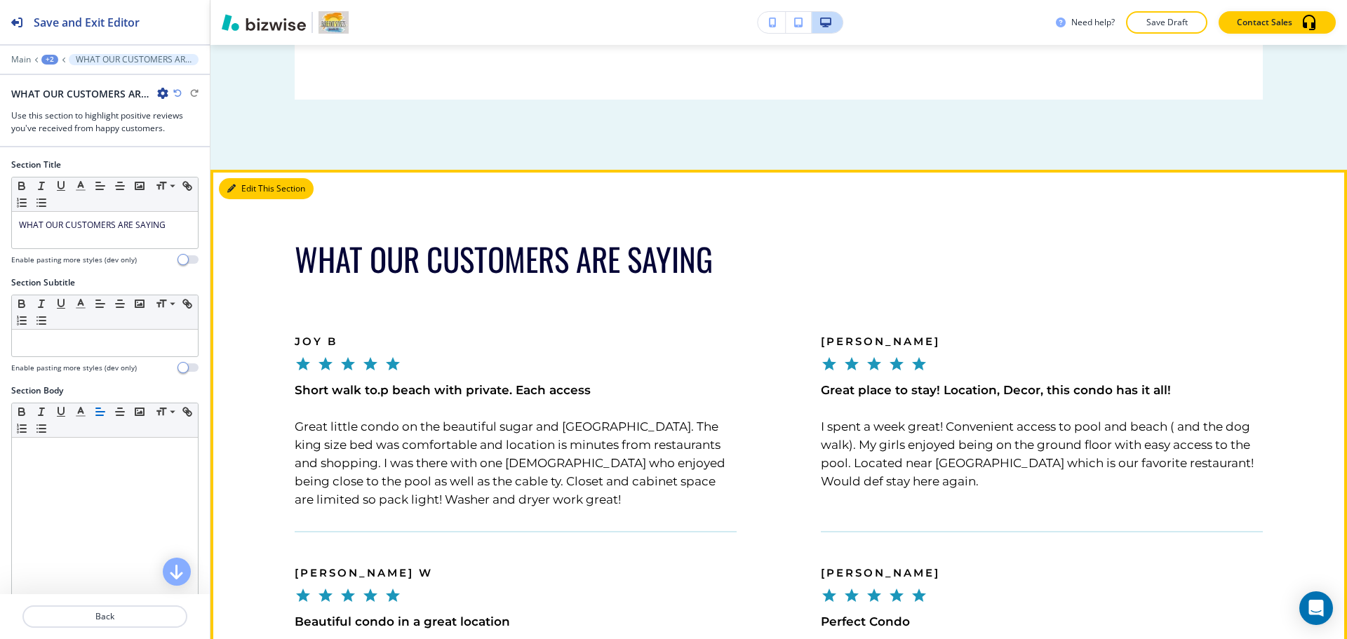
scroll to position [1293, 0]
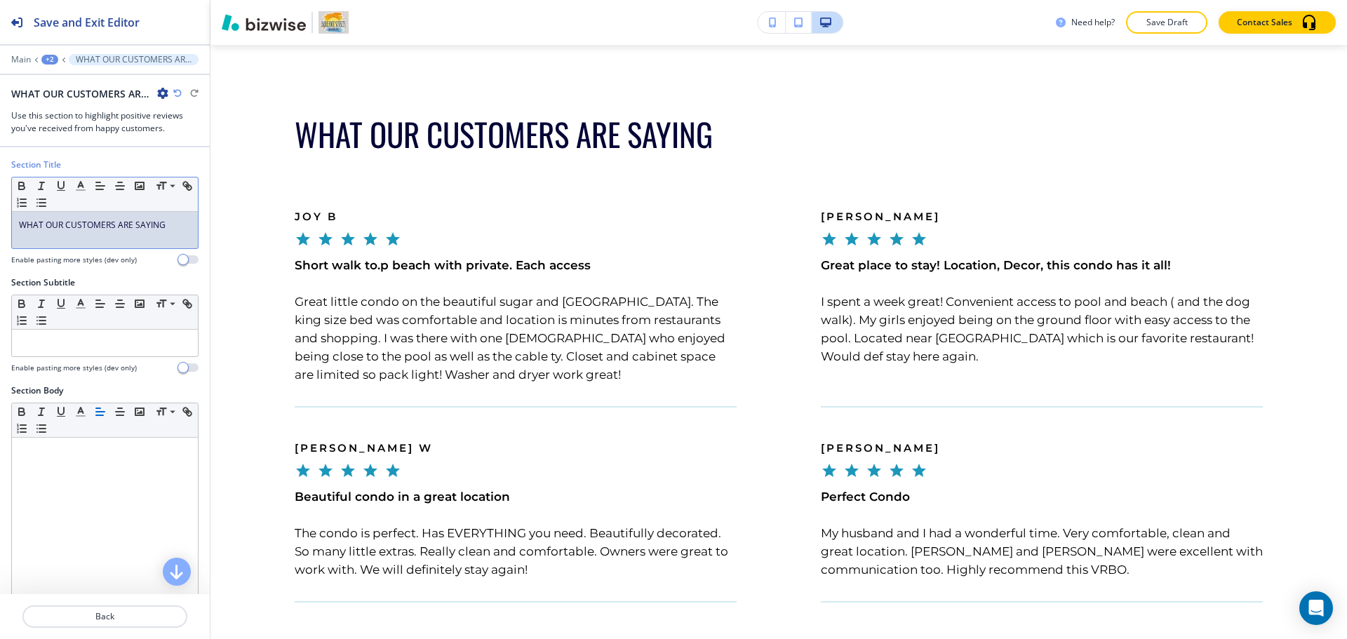
click at [116, 219] on span "WHAT OUR CUSTOMERS ARE SAYING" at bounding box center [92, 225] width 147 height 12
click at [78, 184] on icon "button" at bounding box center [80, 186] width 13 height 13
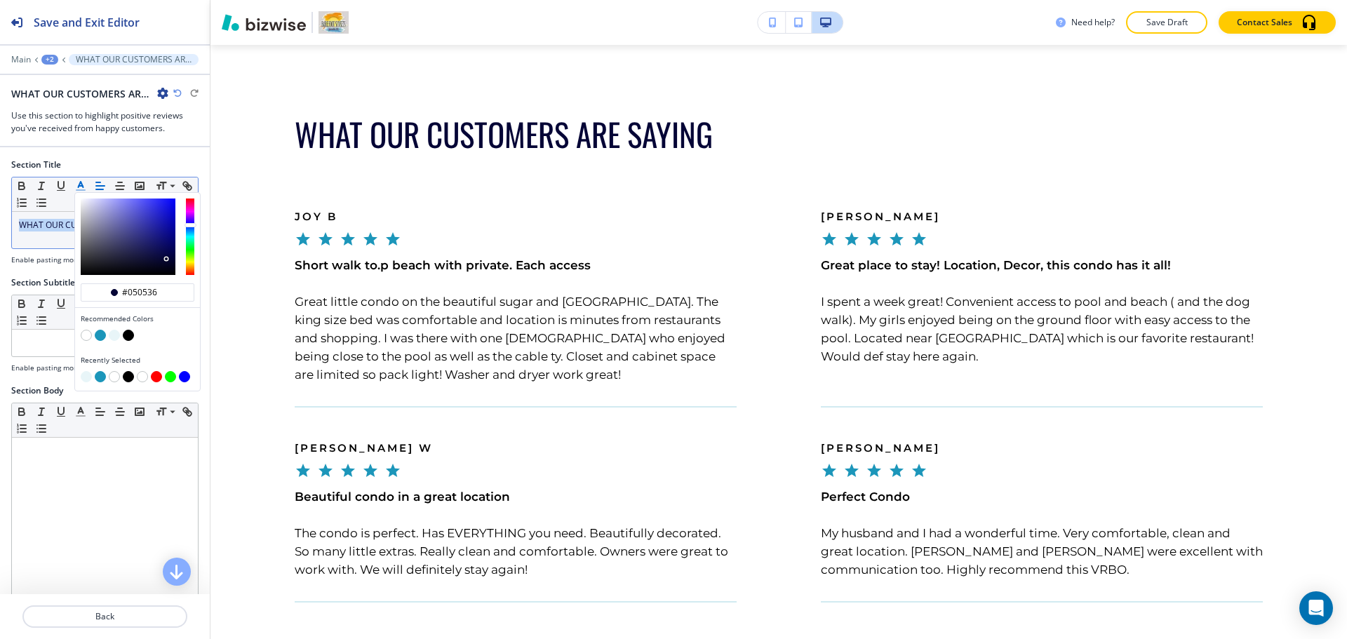
click at [112, 335] on button "button" at bounding box center [114, 335] width 11 height 11
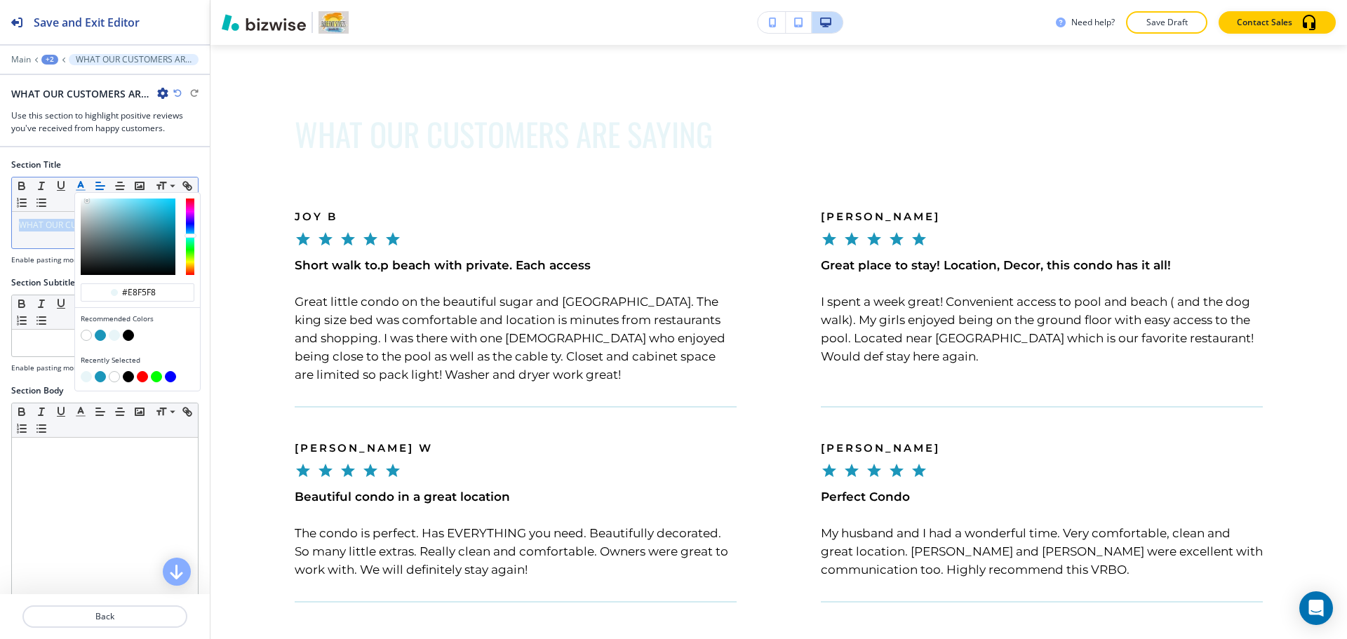
click at [102, 336] on button "button" at bounding box center [100, 335] width 11 height 11
type input "#1c96ba"
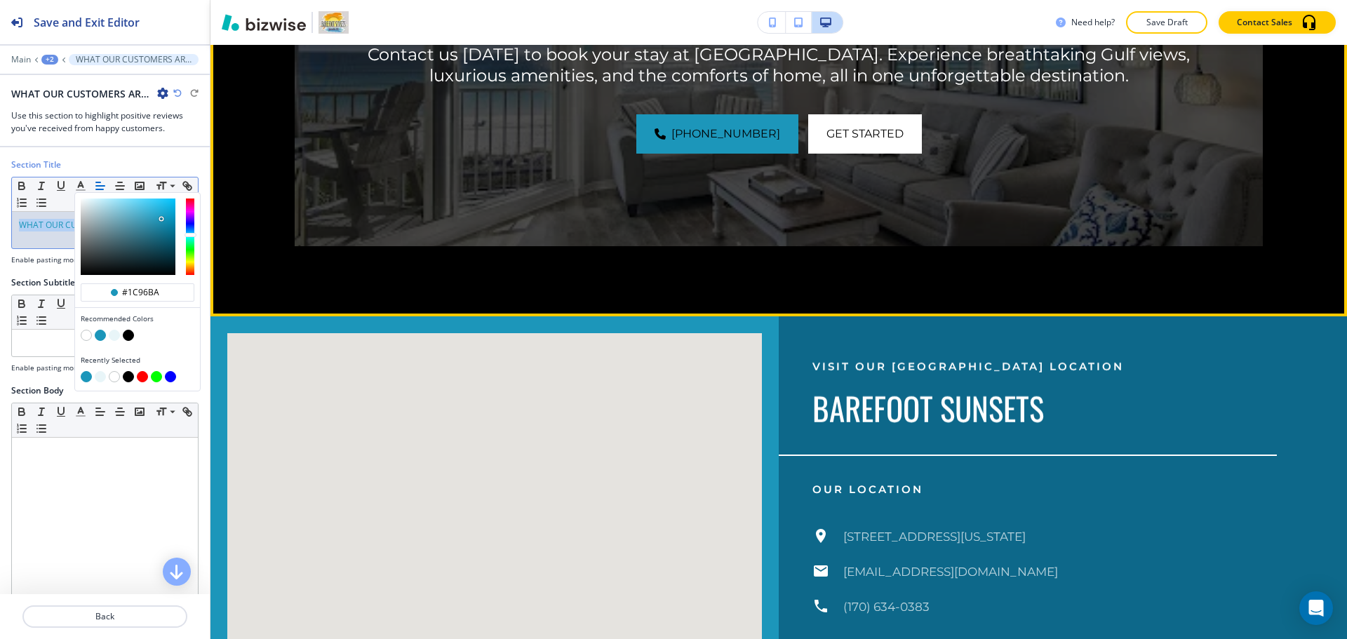
scroll to position [2907, 0]
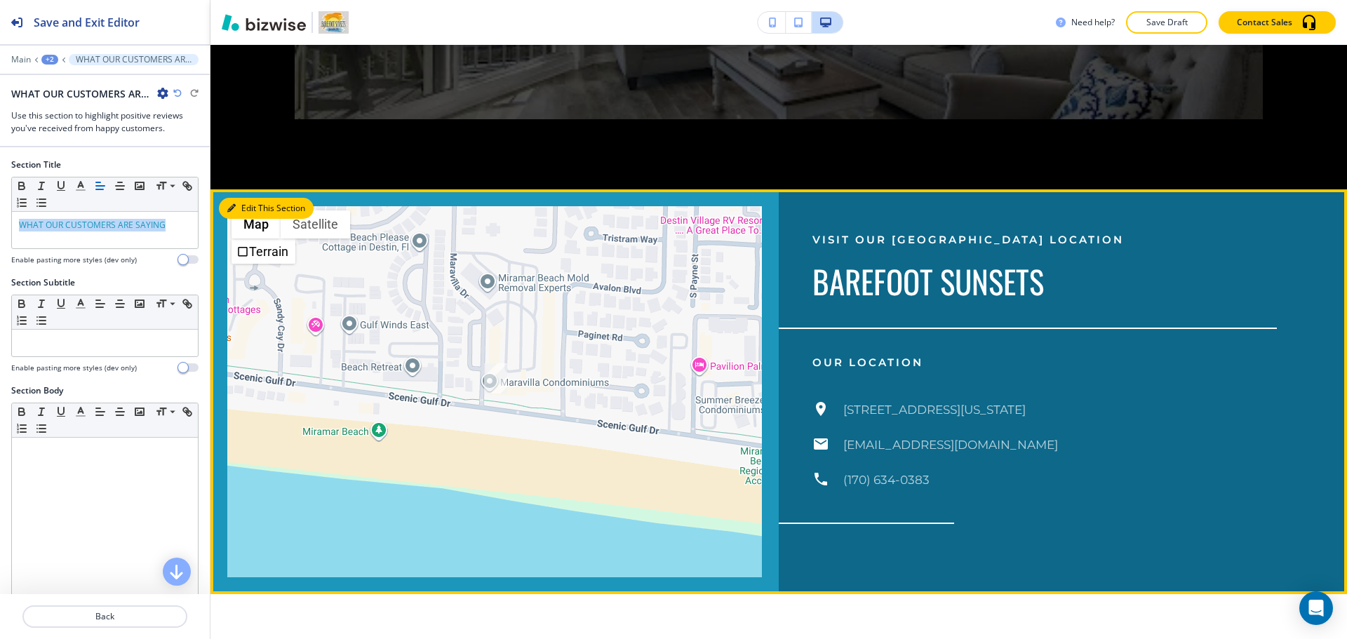
click at [242, 210] on button "Edit This Section" at bounding box center [266, 208] width 95 height 21
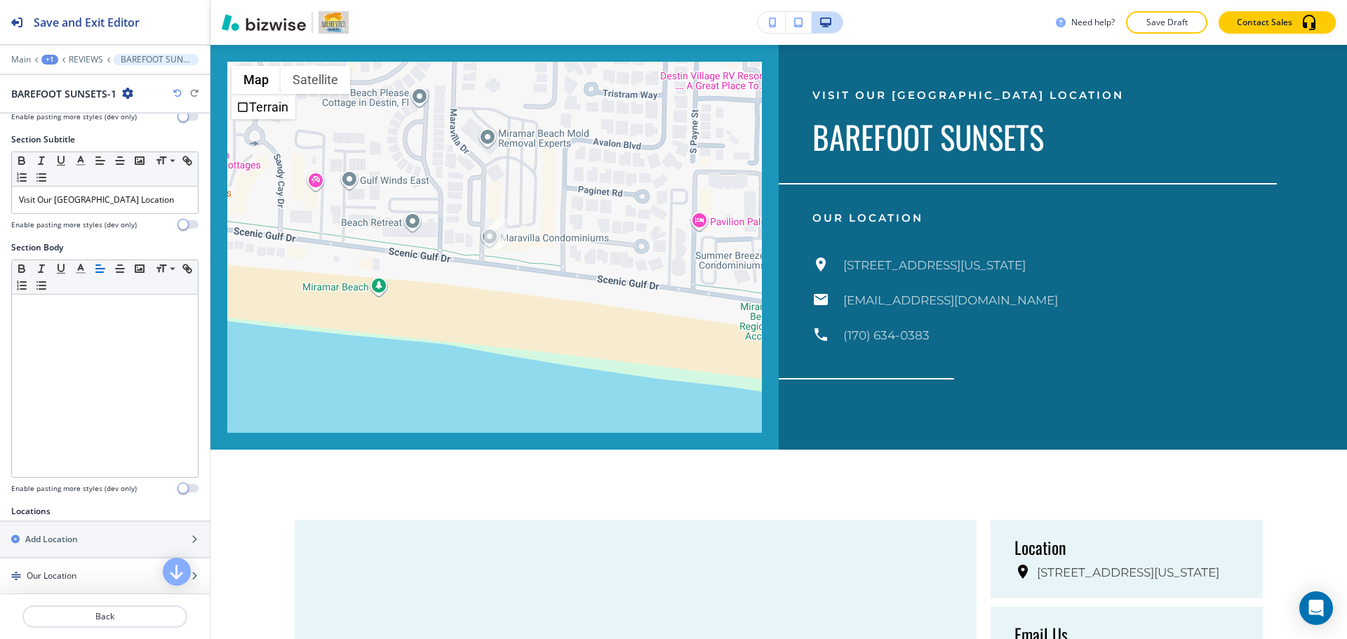
scroll to position [340, 0]
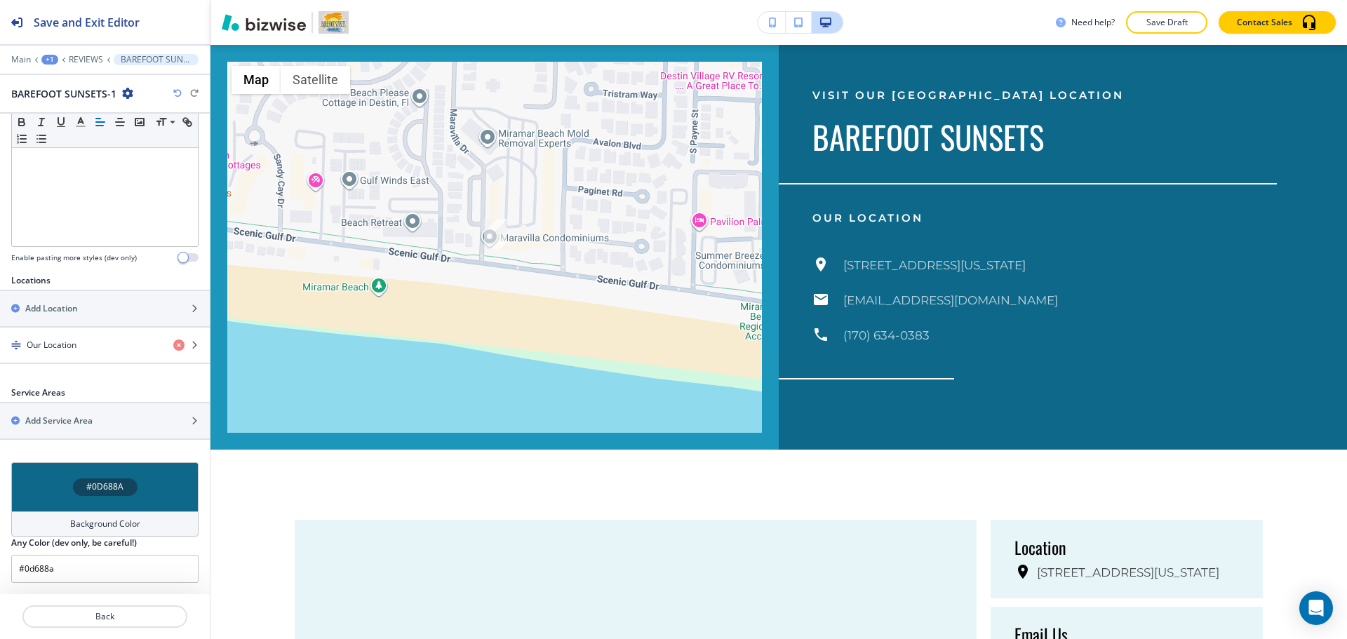
click at [85, 528] on h4 "Background Color" at bounding box center [105, 524] width 70 height 13
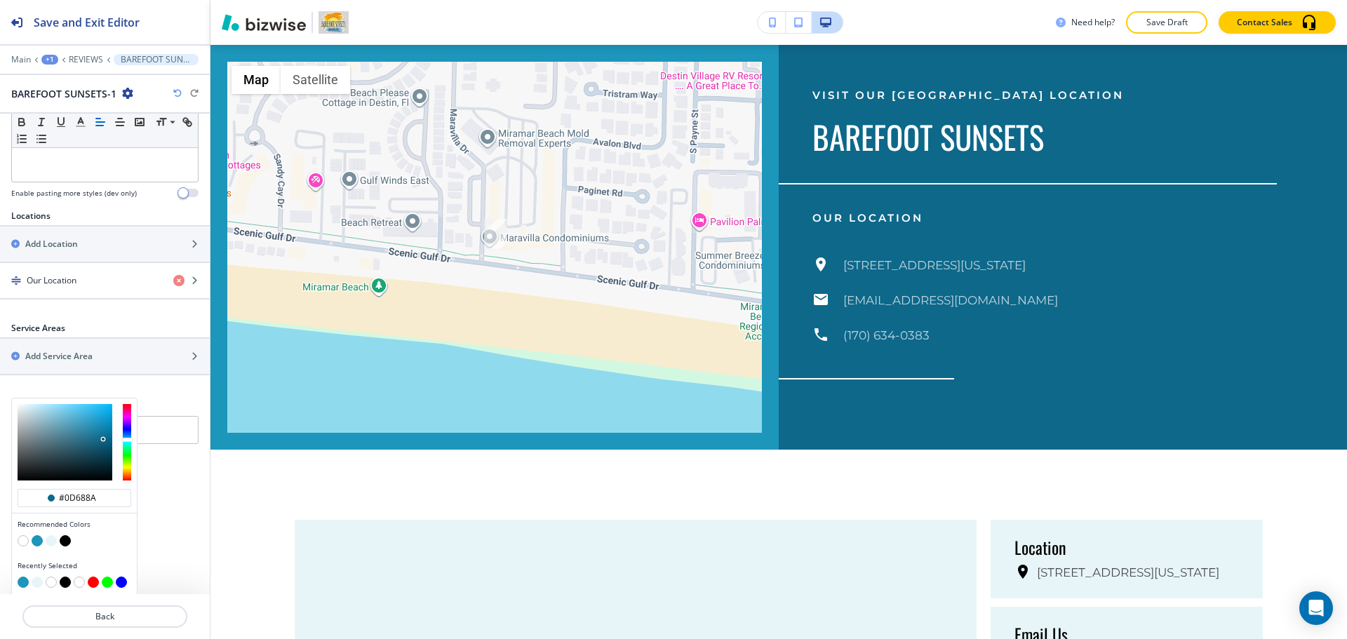
scroll to position [408, 0]
click at [21, 538] on button "button" at bounding box center [23, 537] width 11 height 11
type input "#FFFFFF"
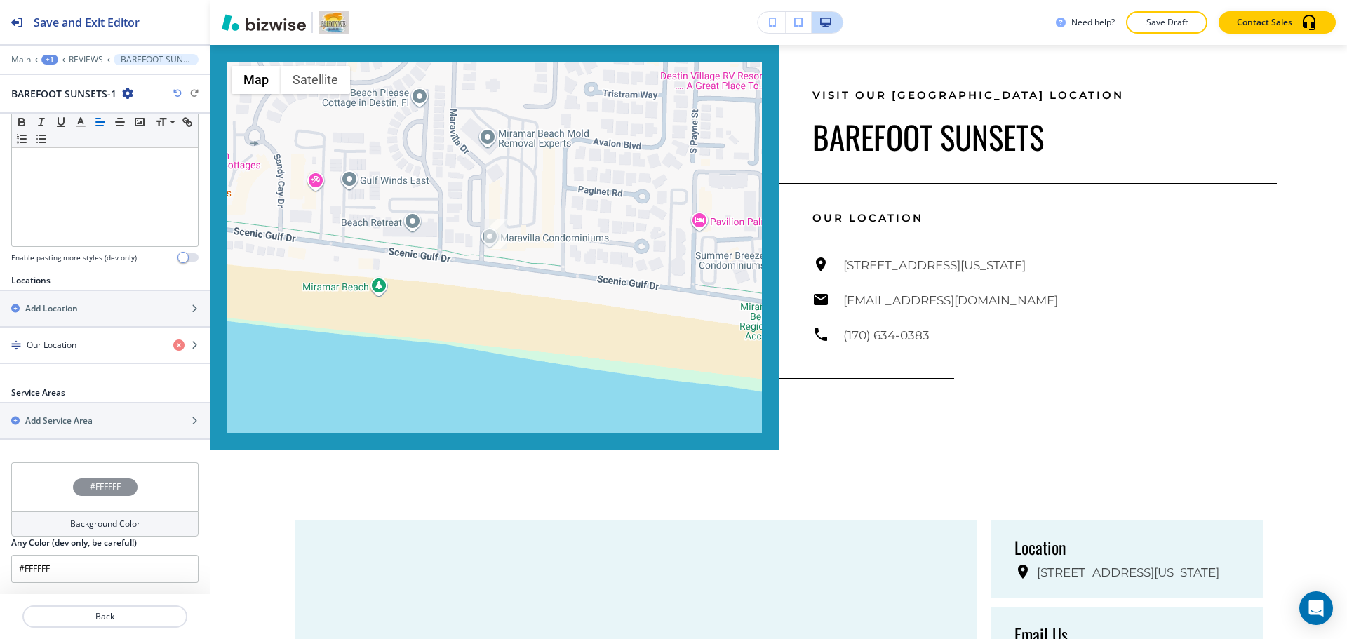
scroll to position [340, 0]
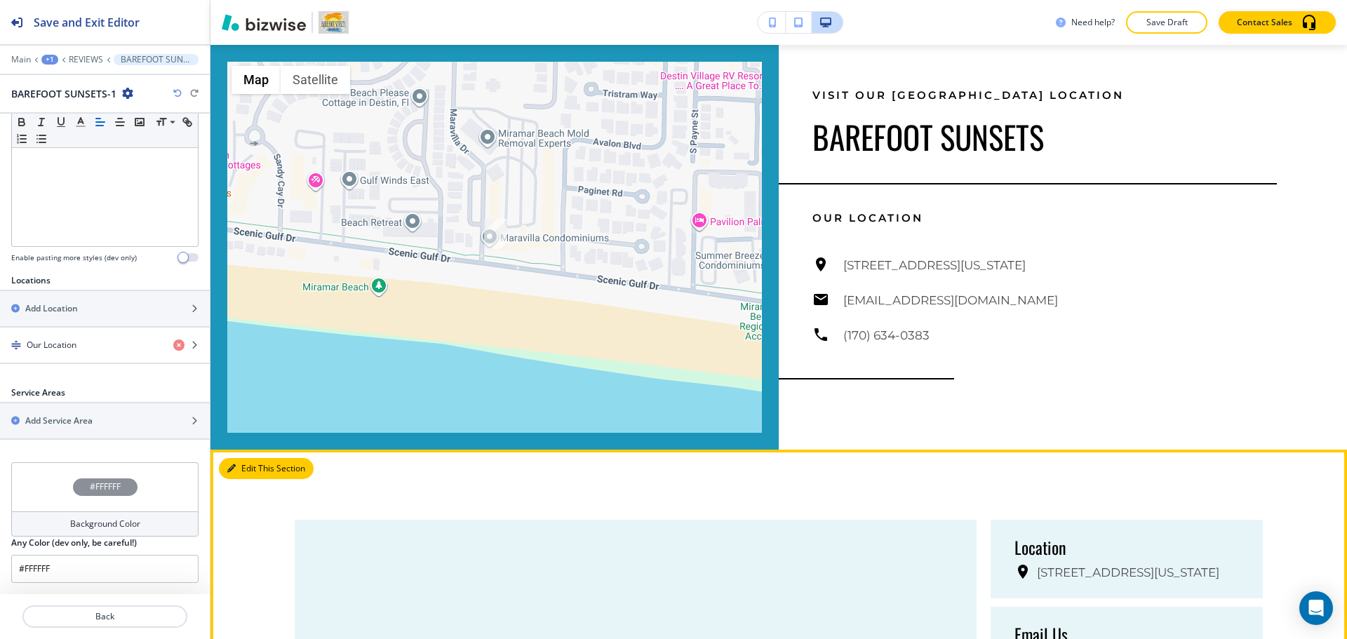
click at [241, 473] on button "Edit This Section" at bounding box center [266, 468] width 95 height 21
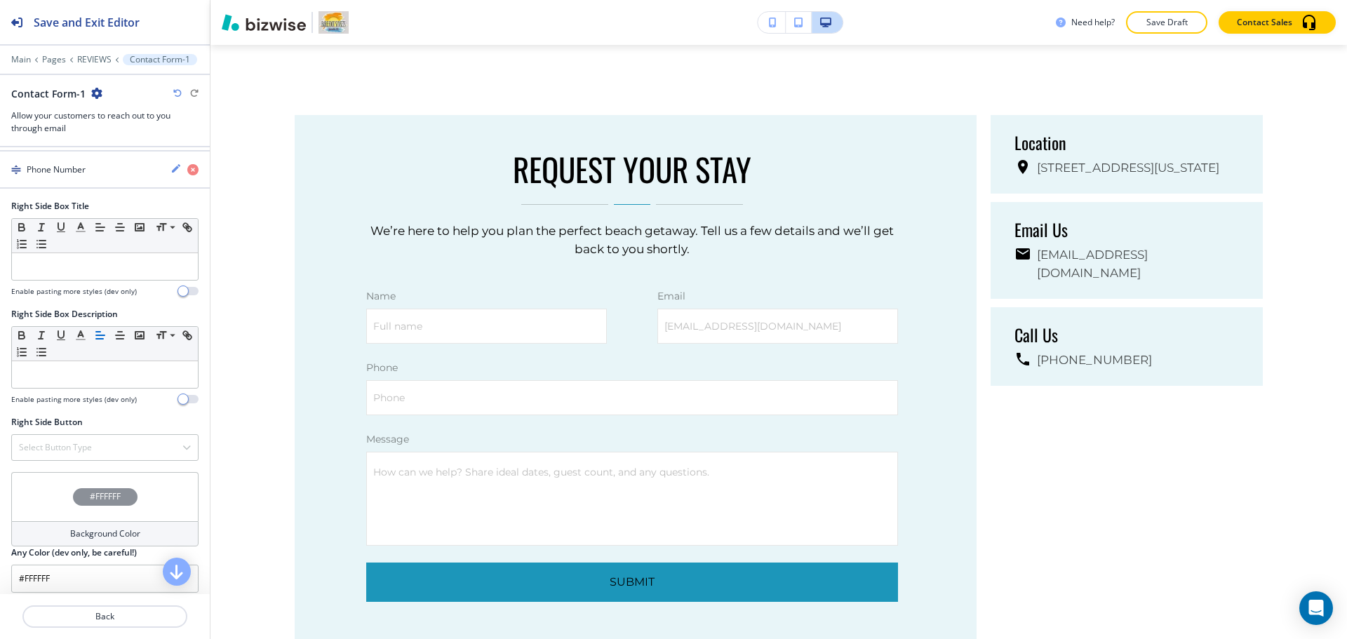
scroll to position [1040, 0]
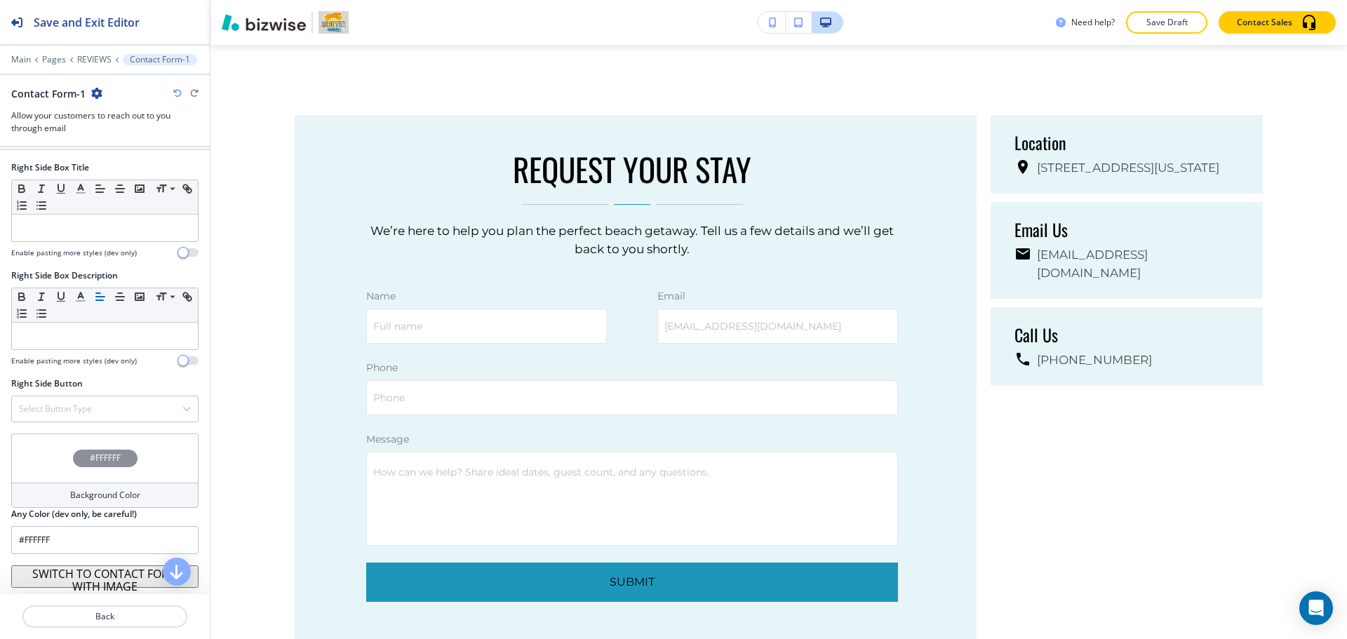
click at [97, 499] on h4 "Background Color" at bounding box center [105, 495] width 70 height 13
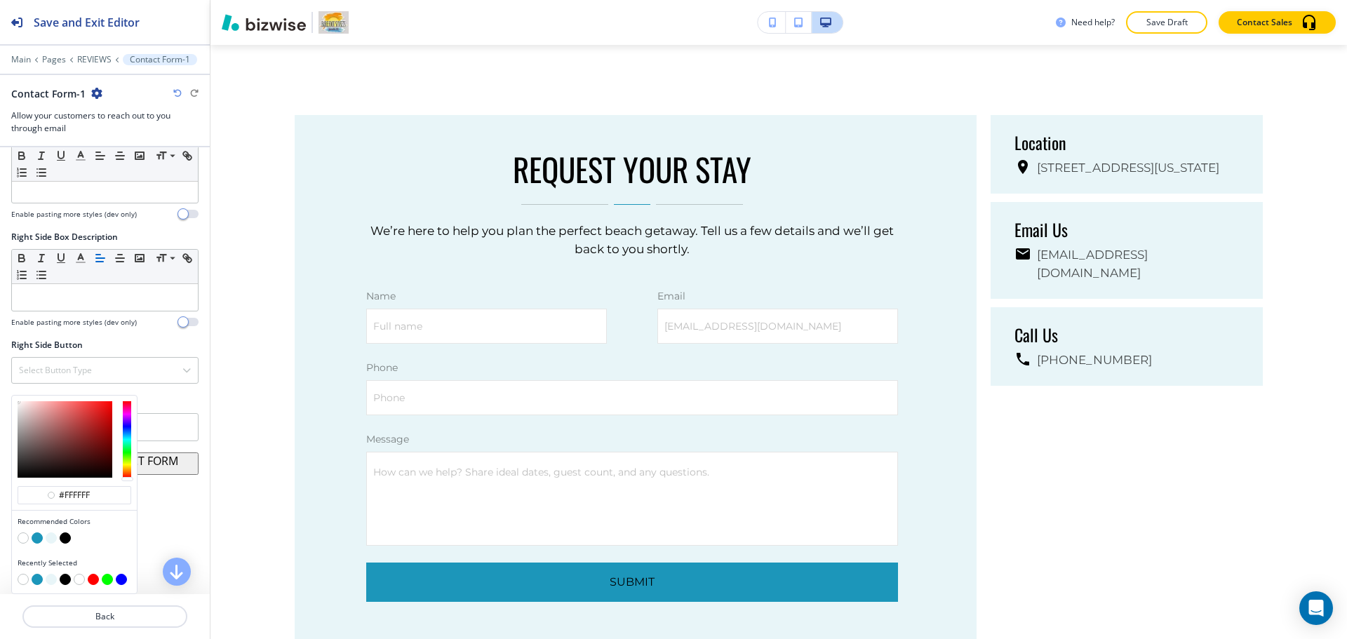
click at [53, 535] on button "button" at bounding box center [51, 537] width 11 height 11
type input "#e8f5f8"
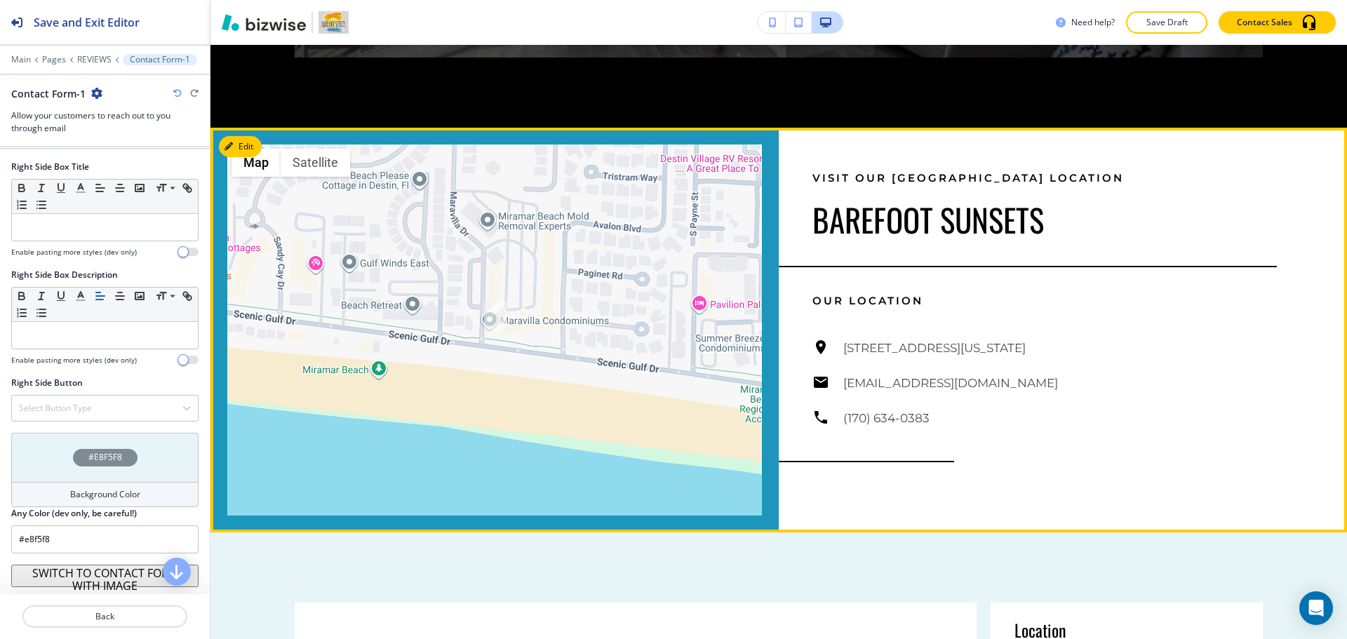
scroll to position [3121, 0]
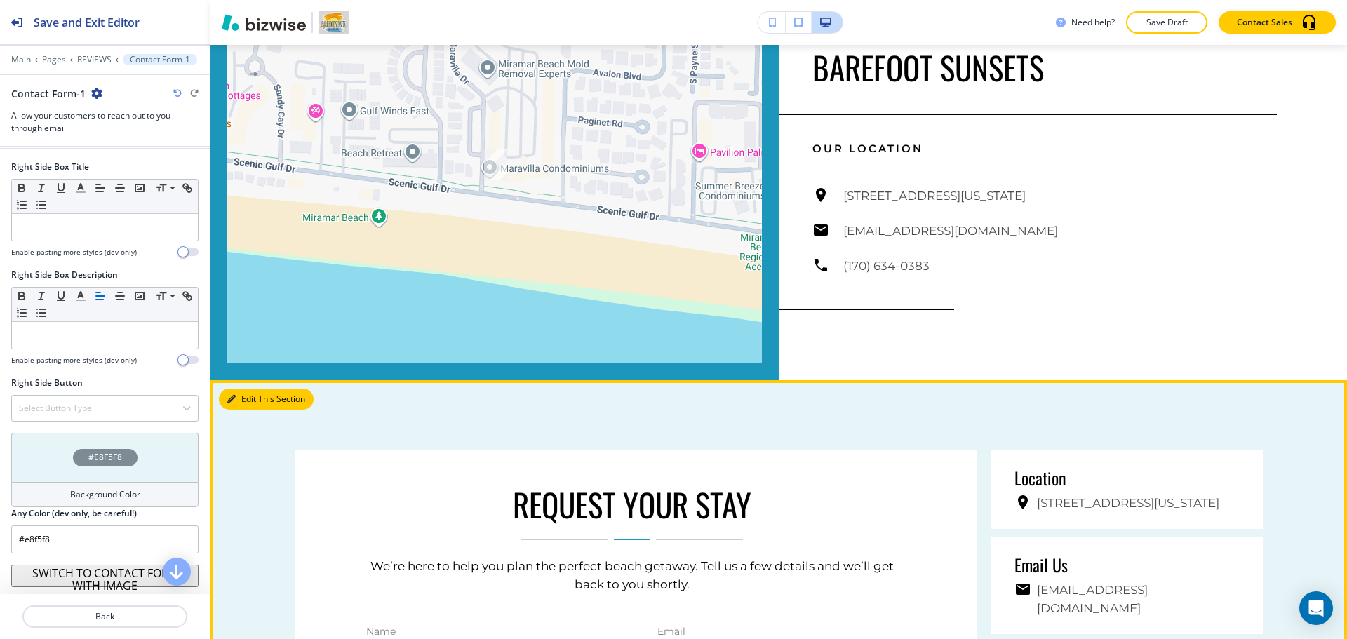
click at [252, 400] on button "Edit This Section" at bounding box center [266, 399] width 95 height 21
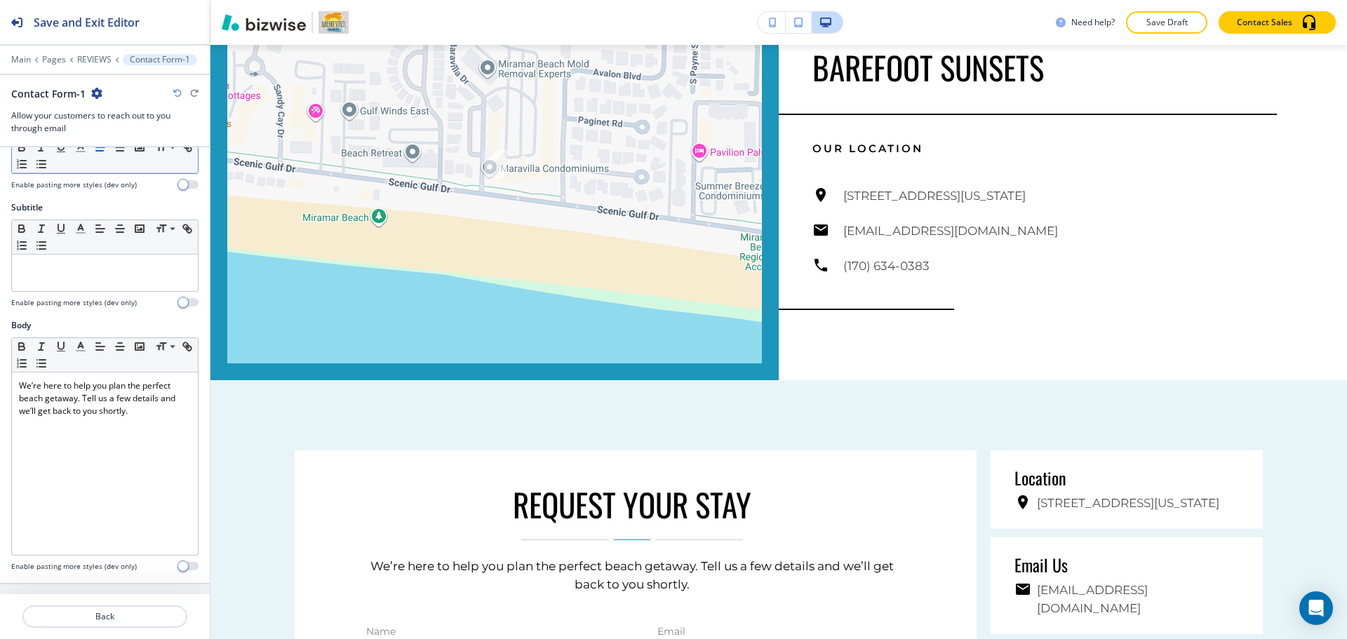
scroll to position [0, 0]
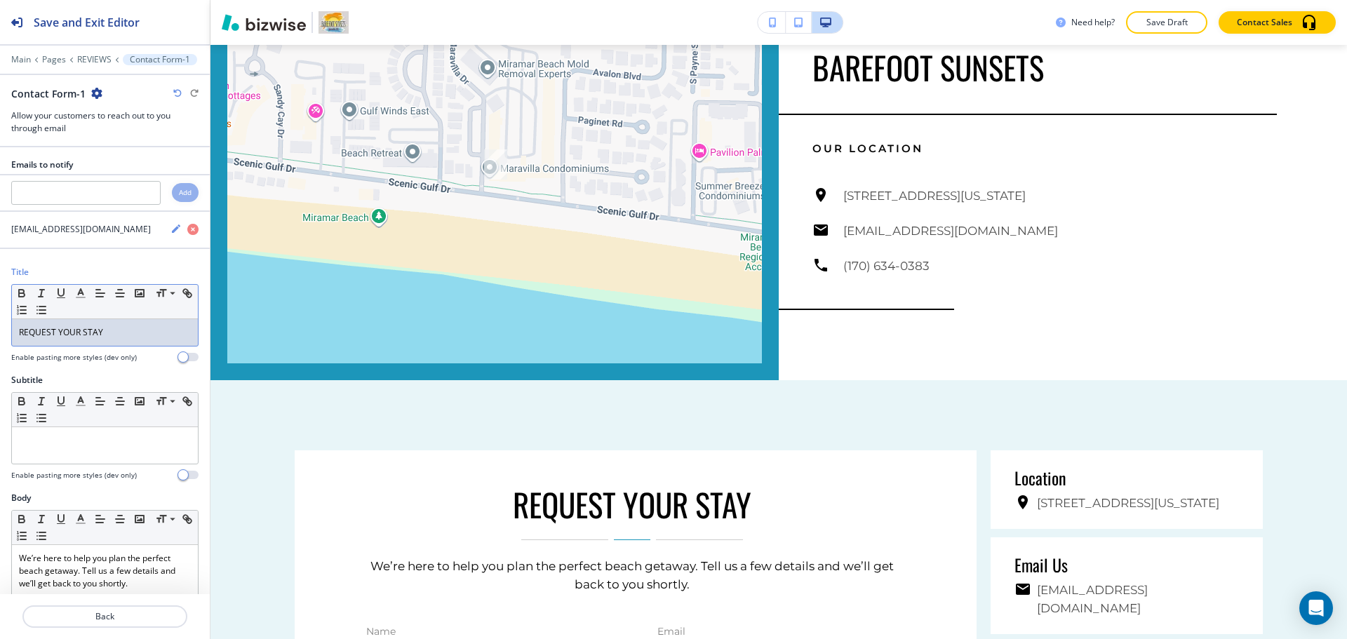
click at [109, 330] on p "REQUEST YOUR STAY" at bounding box center [105, 332] width 172 height 13
click at [84, 297] on line "button" at bounding box center [80, 297] width 8 height 0
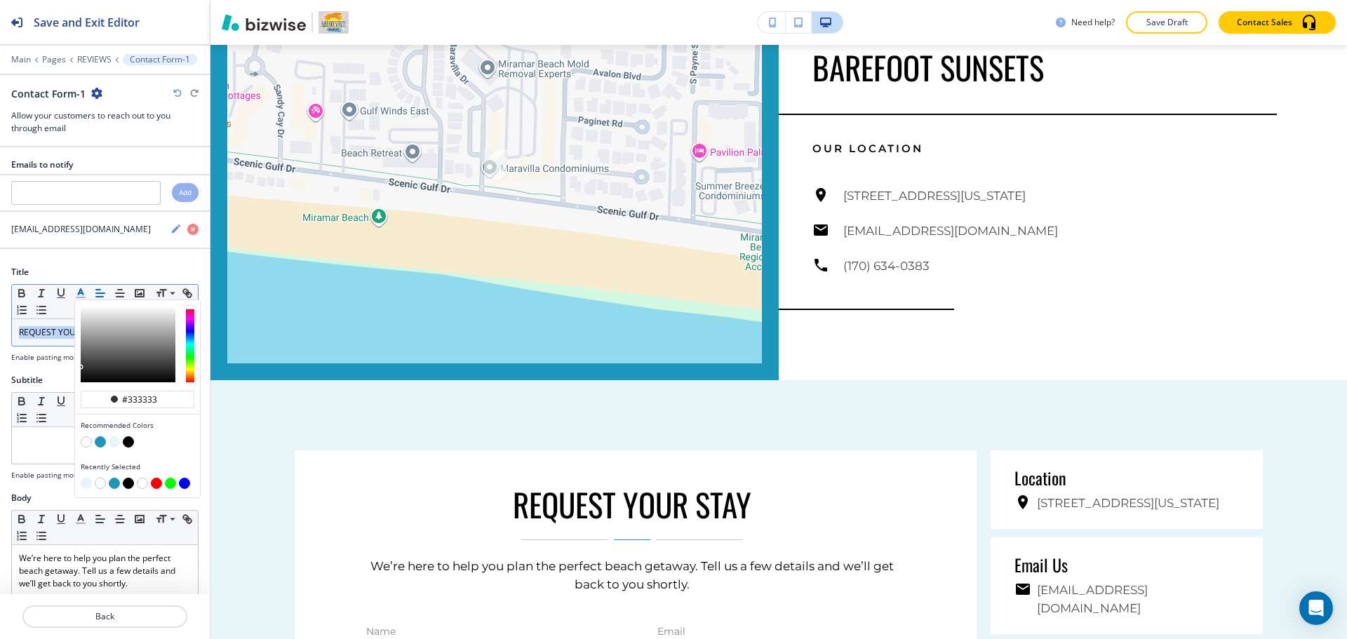
click at [100, 441] on button "button" at bounding box center [100, 441] width 11 height 11
type input "#1c96ba"
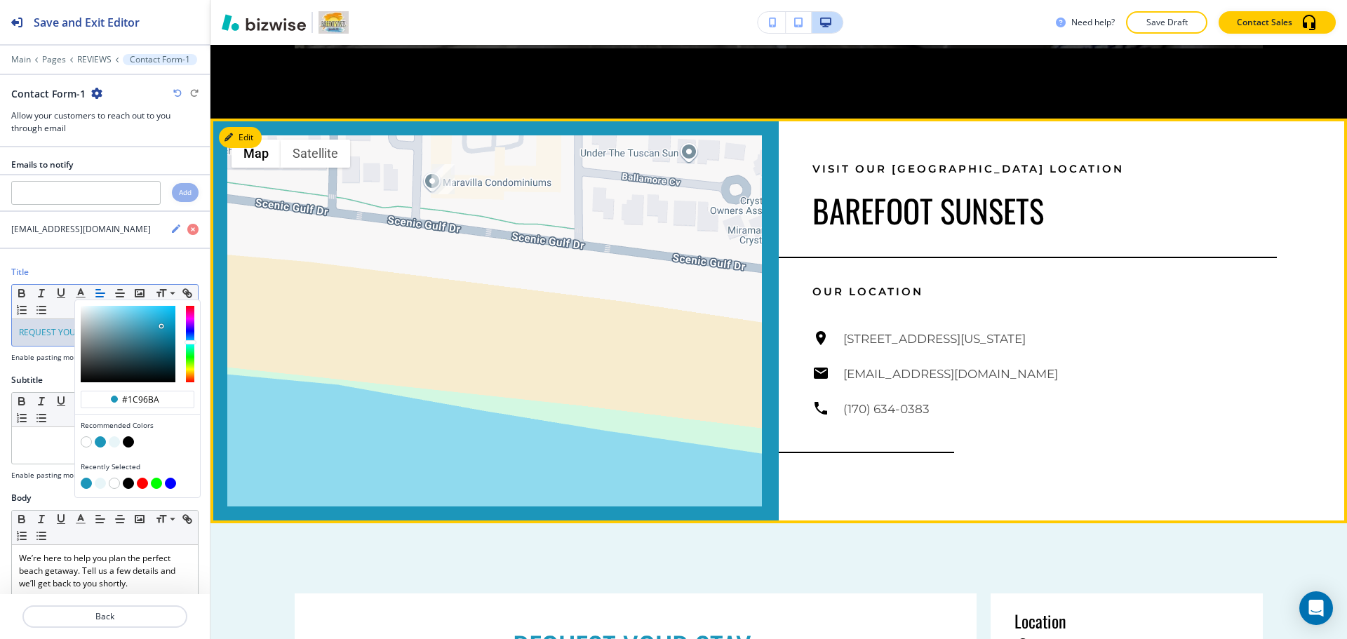
scroll to position [2980, 0]
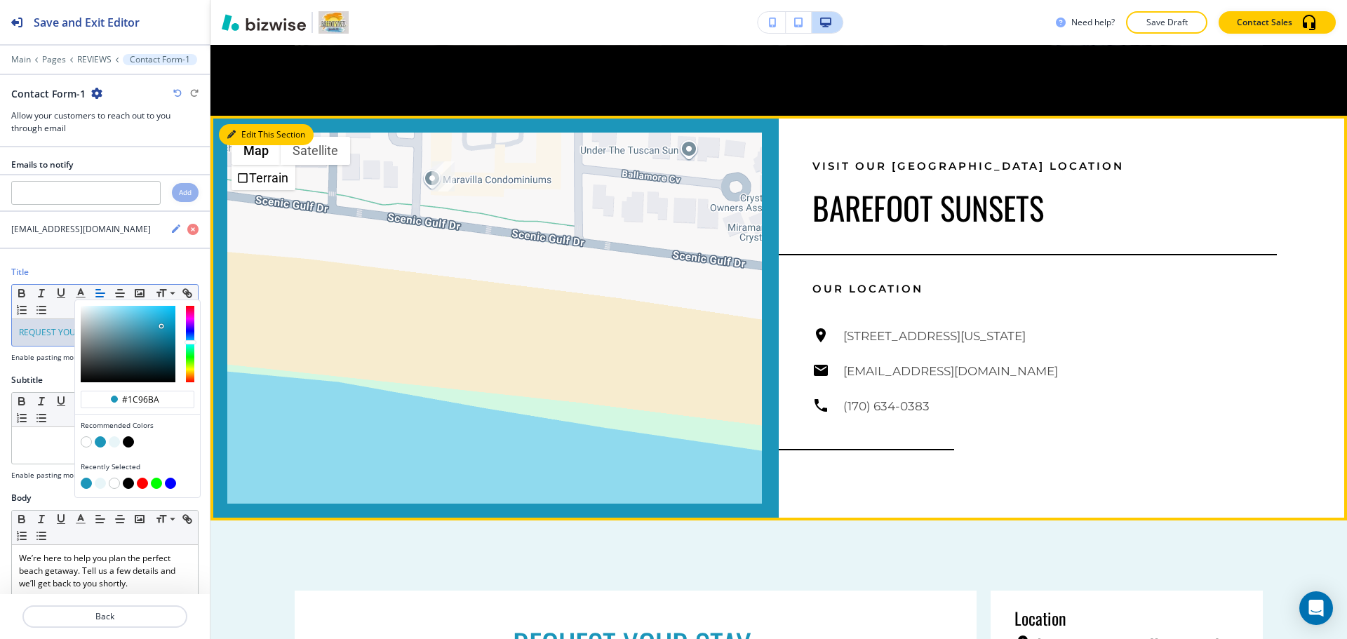
click at [231, 130] on icon "button" at bounding box center [231, 134] width 8 height 8
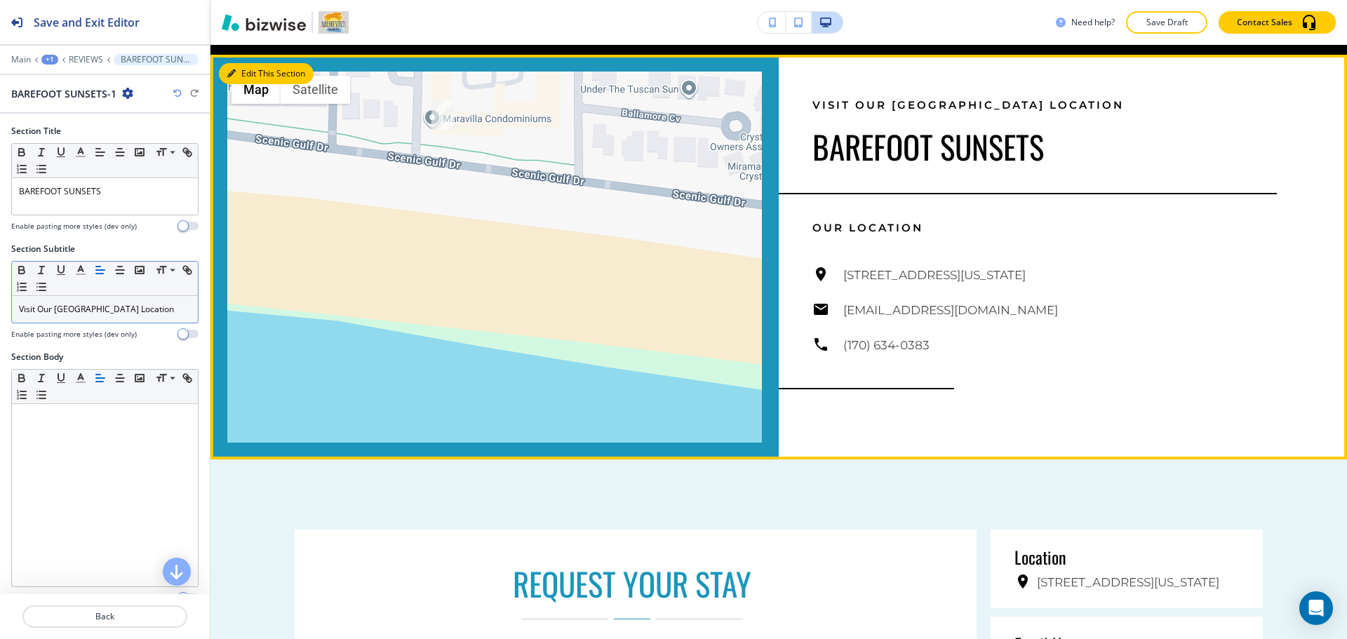
scroll to position [3051, 0]
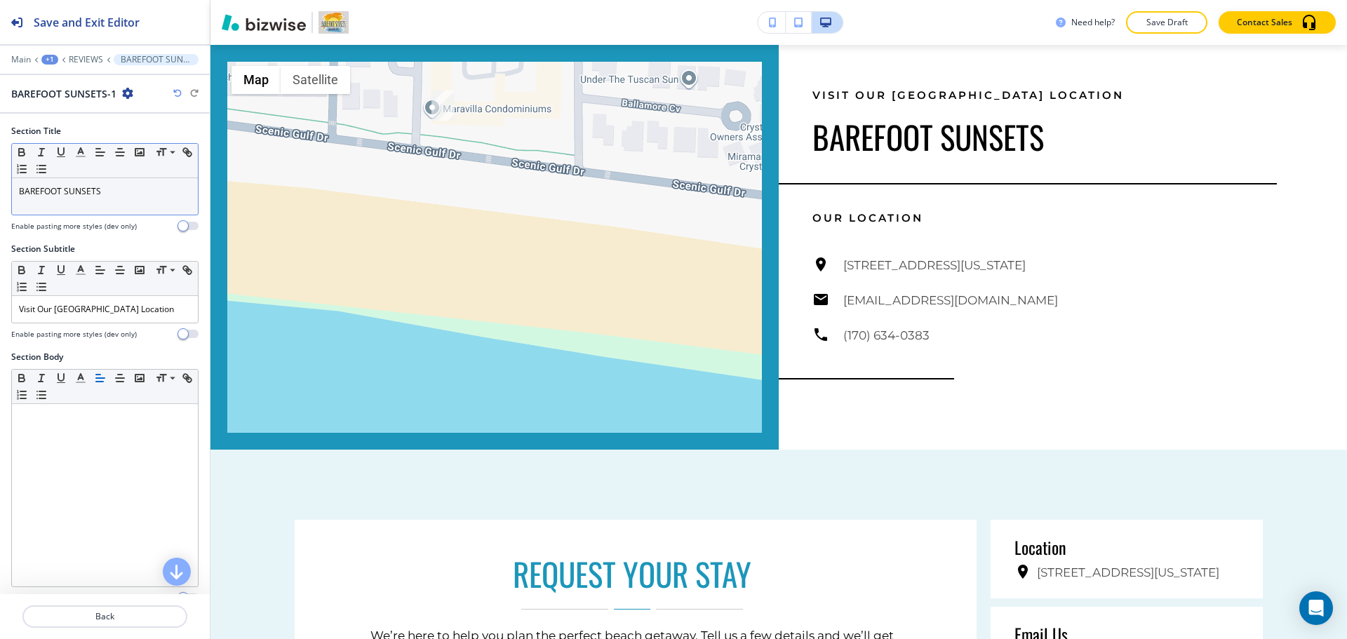
click at [97, 198] on div "BAREFOOT SUNSETS" at bounding box center [105, 196] width 186 height 36
click at [82, 157] on icon "button" at bounding box center [80, 152] width 13 height 13
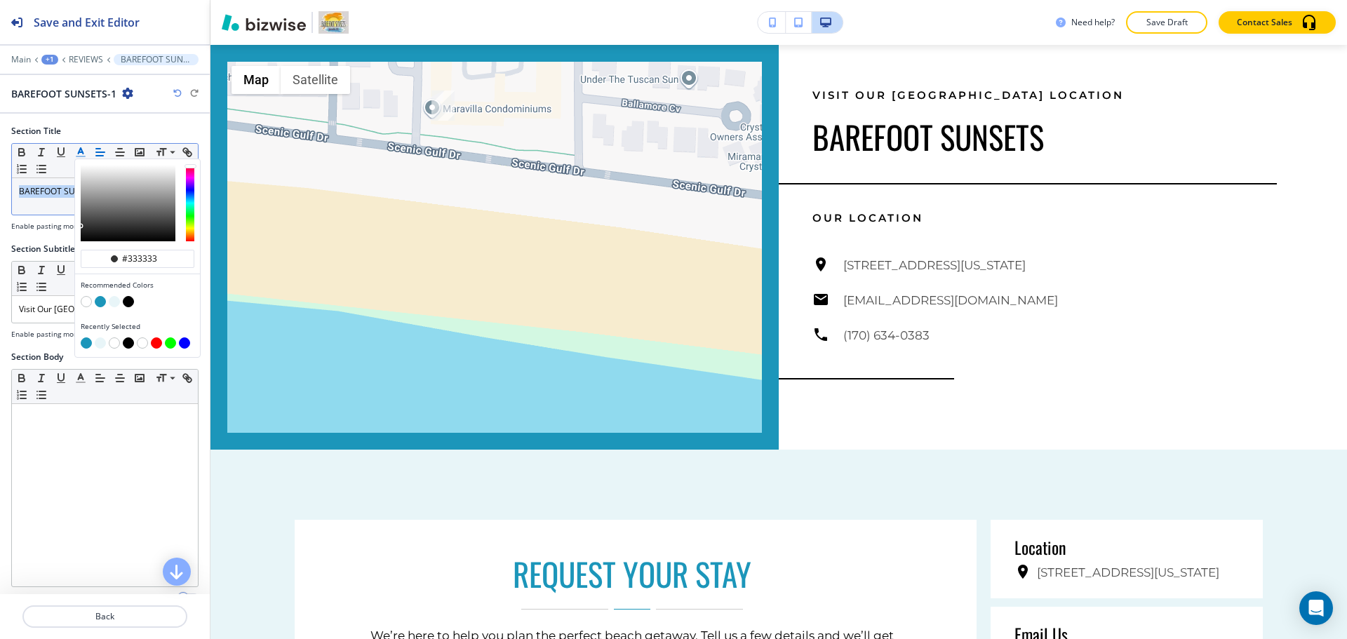
click at [101, 301] on button "button" at bounding box center [100, 301] width 11 height 11
type input "#1c96ba"
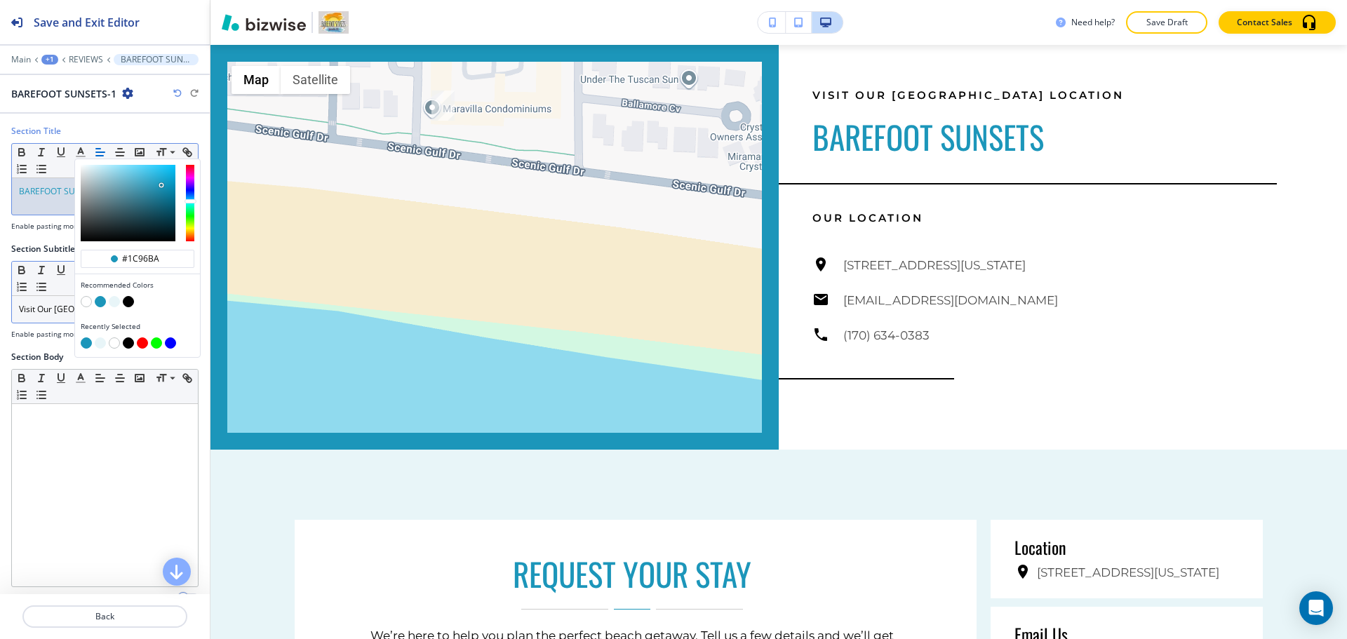
click at [55, 316] on div "Visit Our [GEOGRAPHIC_DATA] Location" at bounding box center [105, 309] width 186 height 27
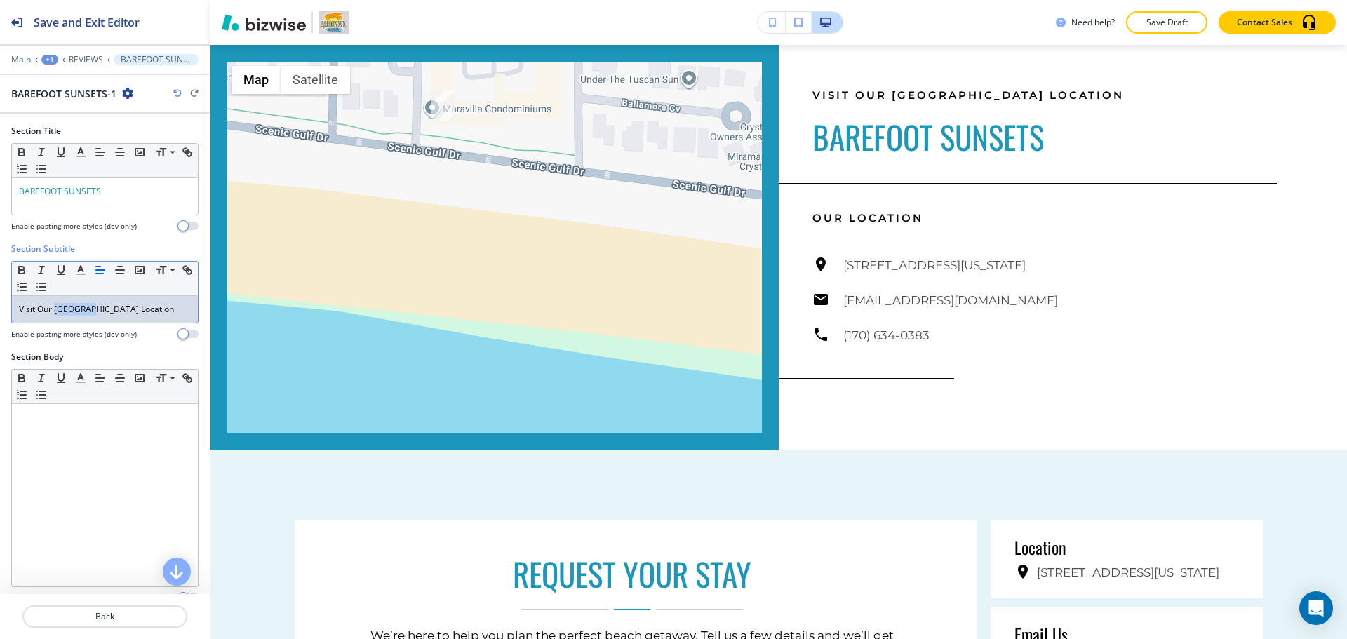
click at [55, 316] on div "Visit Our [GEOGRAPHIC_DATA] Location" at bounding box center [105, 309] width 186 height 27
click at [83, 271] on polyline "button" at bounding box center [81, 269] width 5 height 6
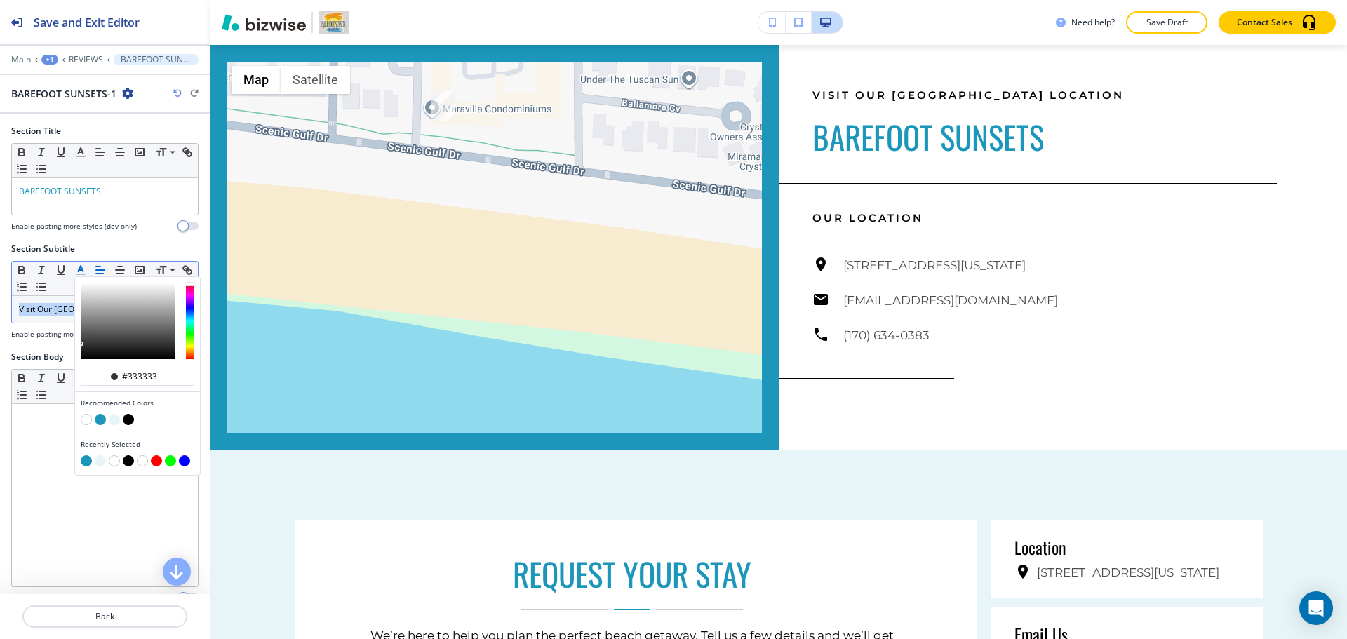
click at [101, 419] on button "button" at bounding box center [100, 419] width 11 height 11
type input "#1c96ba"
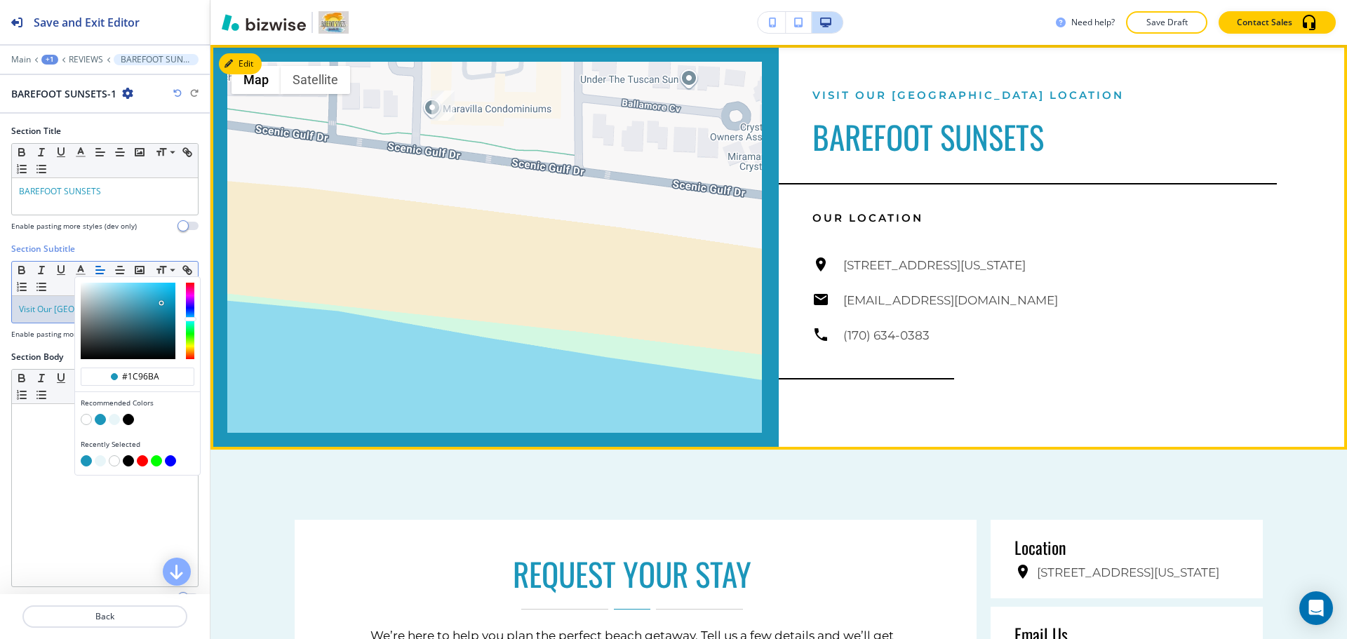
click at [1064, 309] on div "[STREET_ADDRESS][US_STATE] [EMAIL_ADDRESS][DOMAIN_NAME] (170) 634-0383" at bounding box center [1044, 300] width 464 height 88
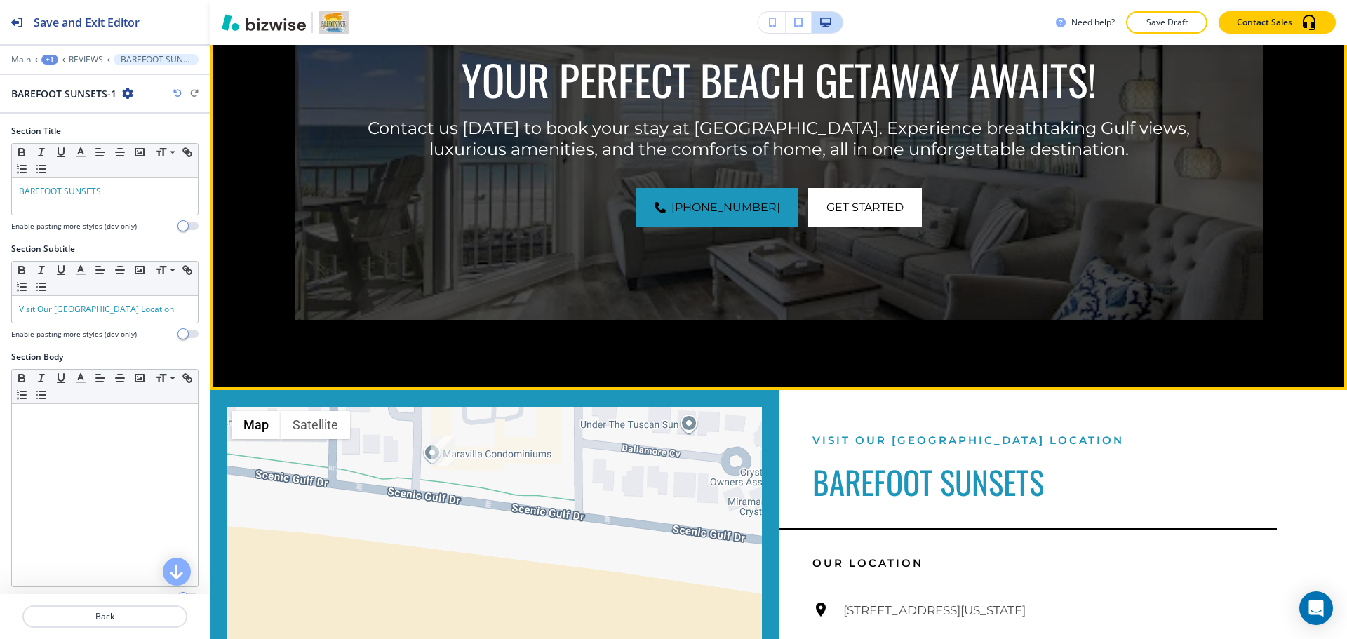
scroll to position [2560, 0]
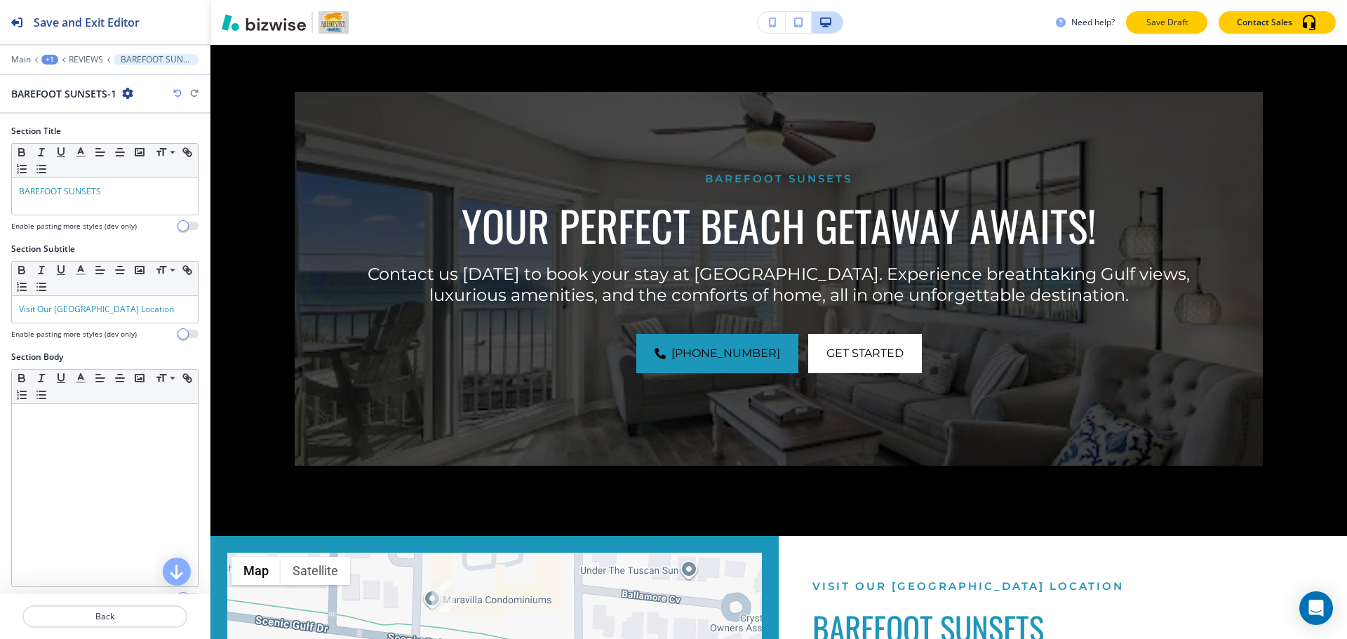
click at [1189, 21] on p "Save Draft" at bounding box center [1166, 22] width 45 height 13
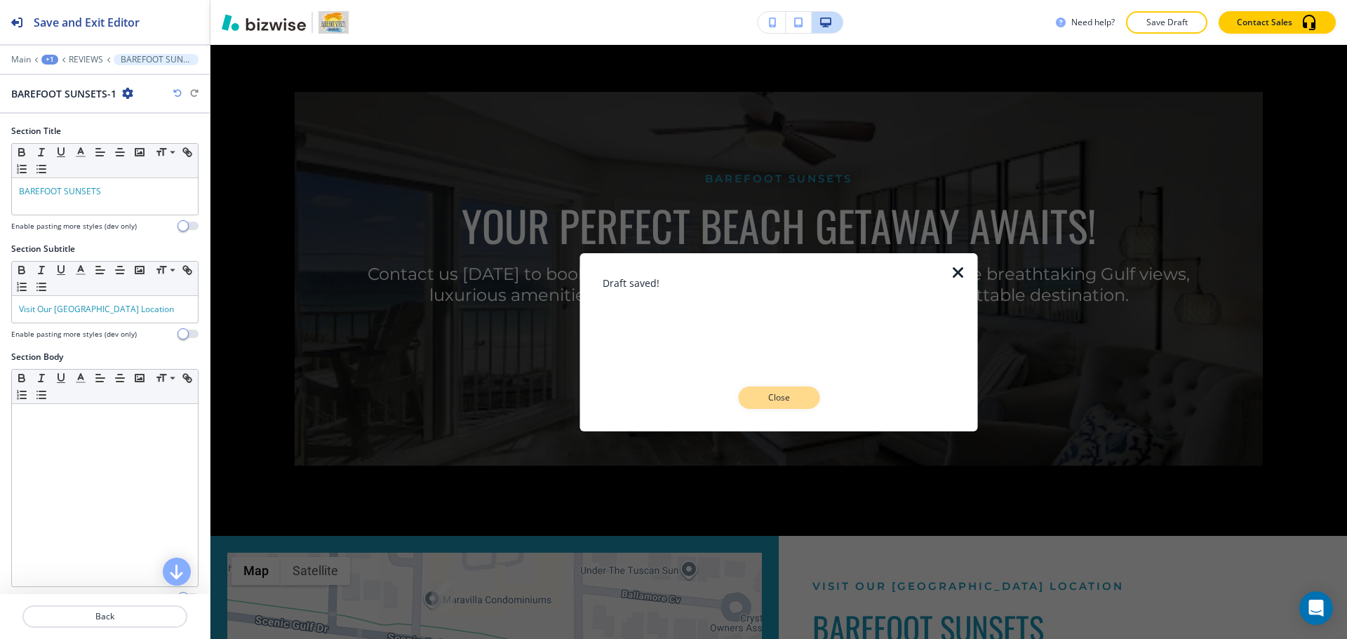
click at [786, 396] on p "Close" at bounding box center [778, 397] width 45 height 13
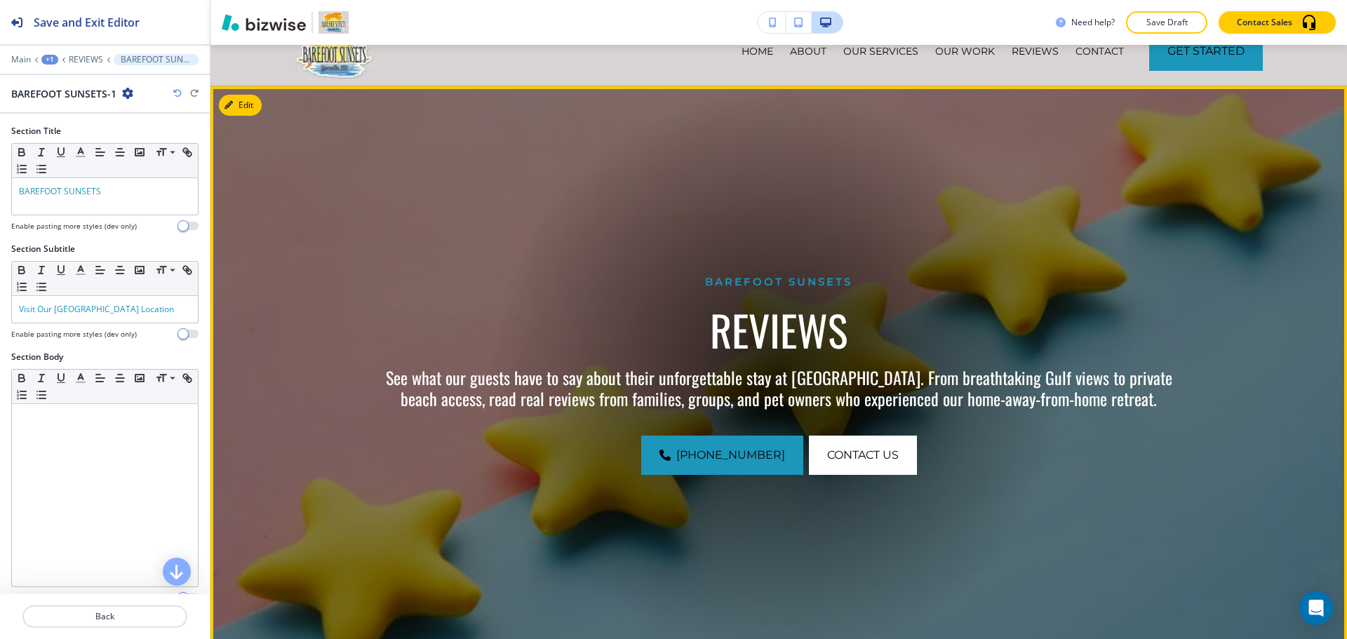
scroll to position [0, 0]
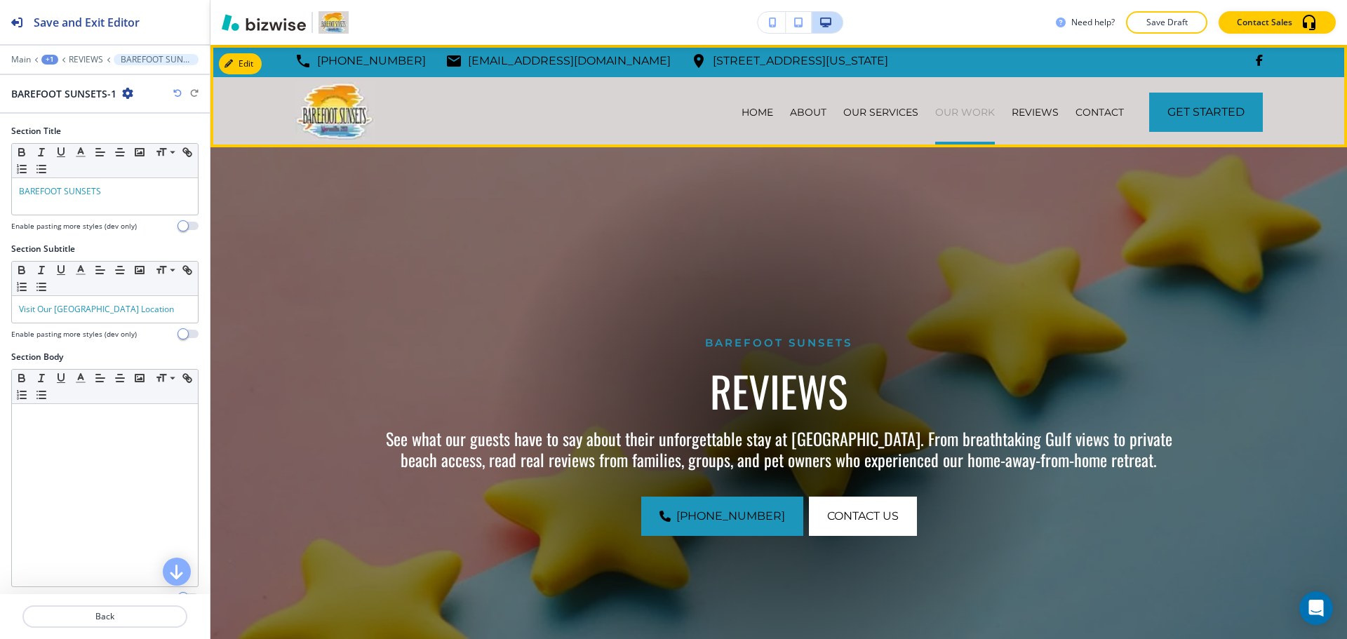
click at [964, 111] on p "OUR WORK" at bounding box center [965, 112] width 60 height 14
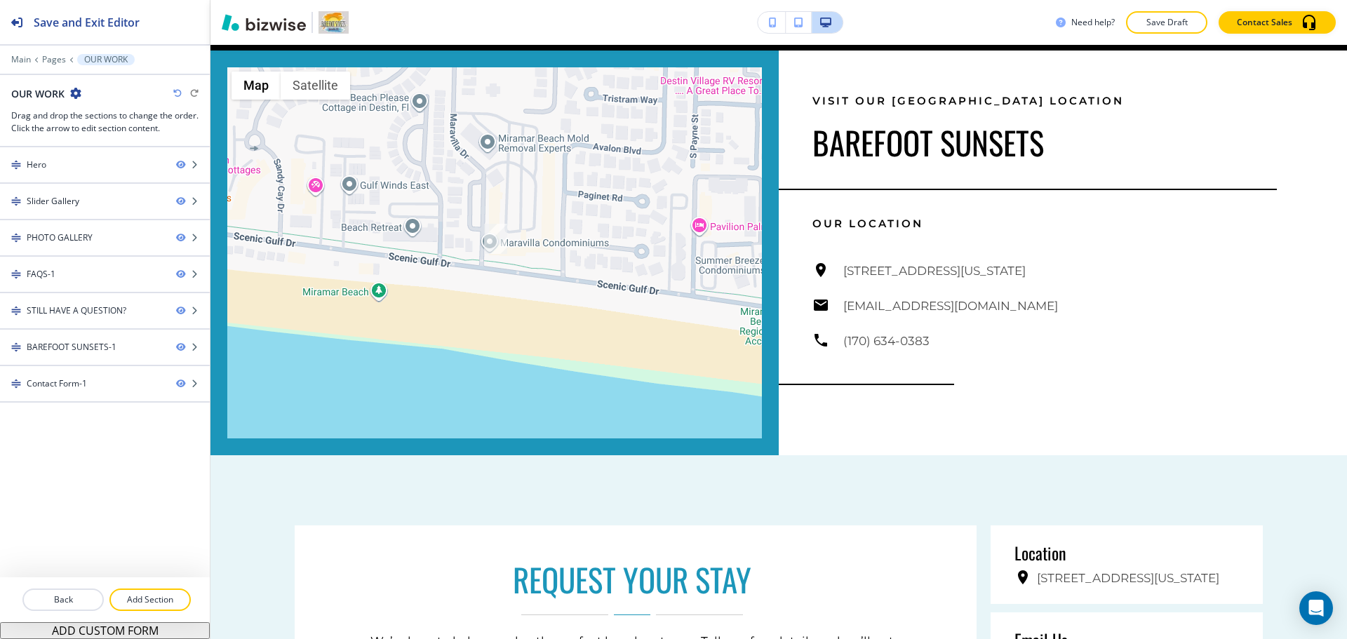
scroll to position [5012, 0]
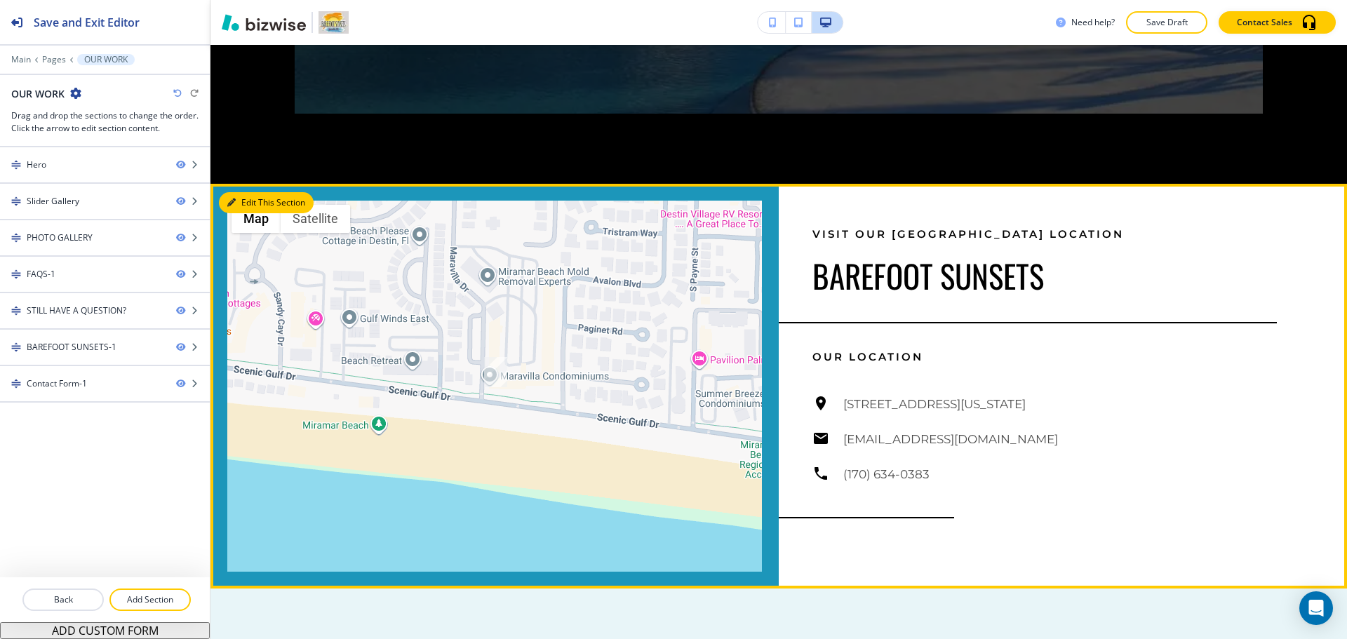
click at [243, 192] on button "Edit This Section" at bounding box center [266, 202] width 95 height 21
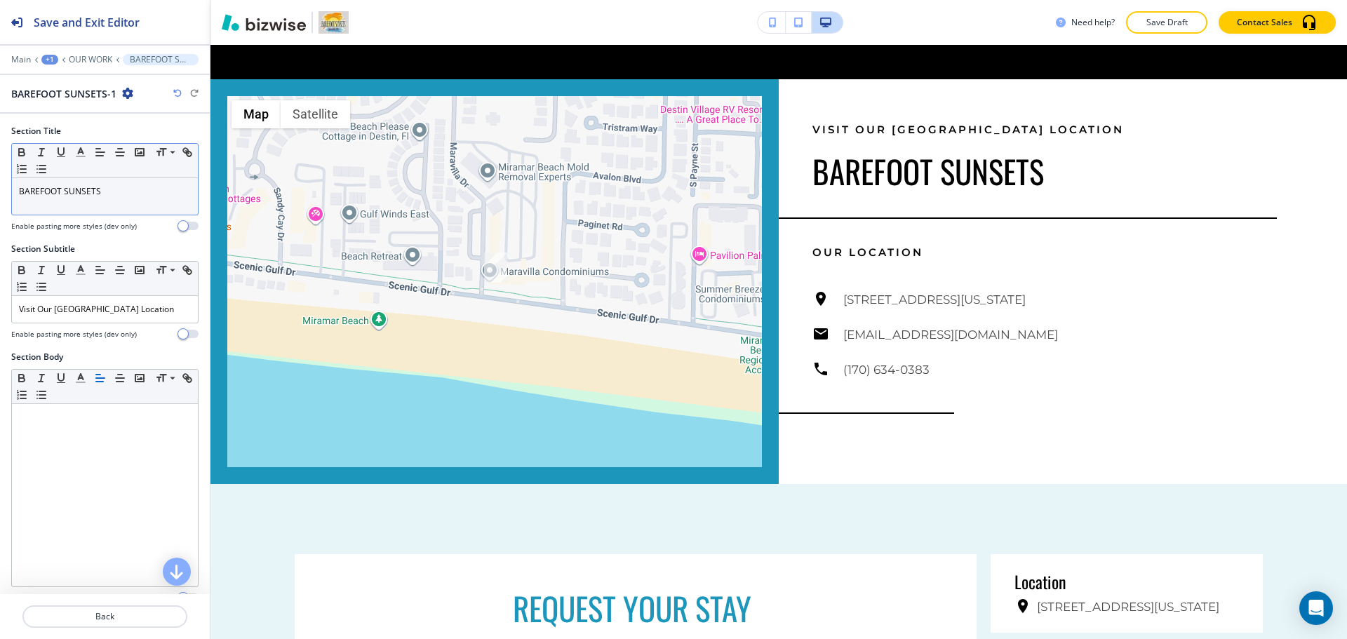
scroll to position [5129, 0]
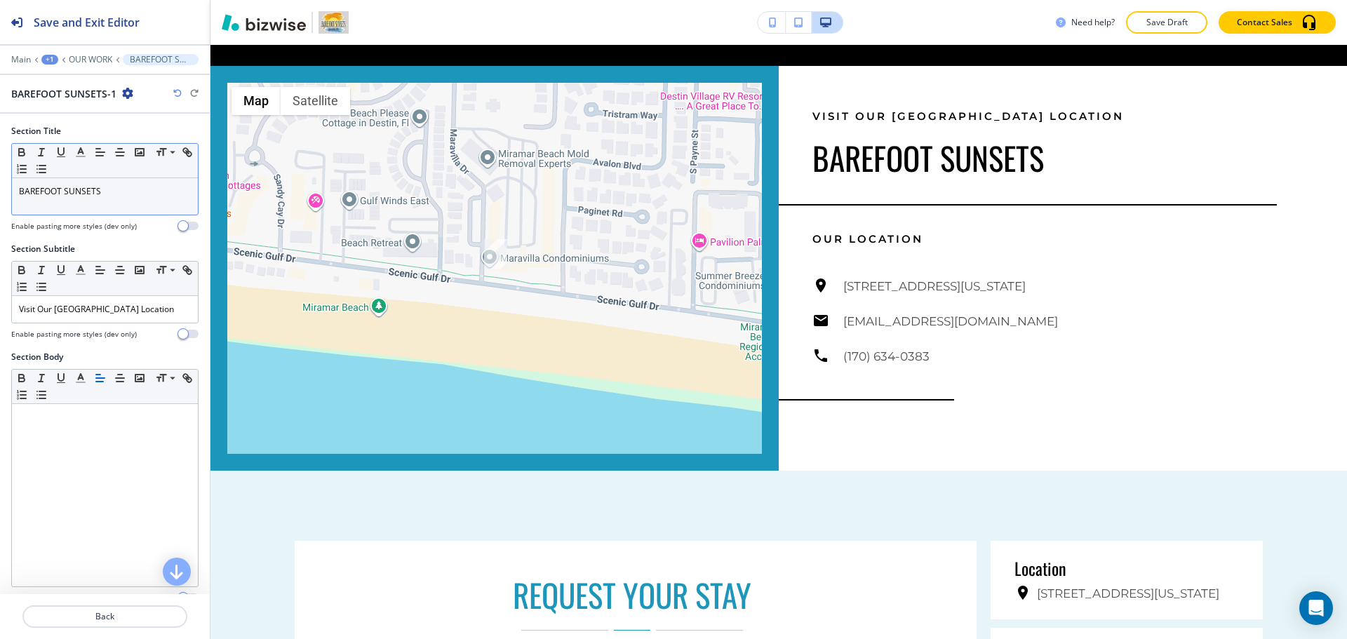
click at [110, 194] on p "BAREFOOT SUNSETS" at bounding box center [105, 191] width 172 height 13
click at [79, 149] on icon "button" at bounding box center [80, 152] width 13 height 13
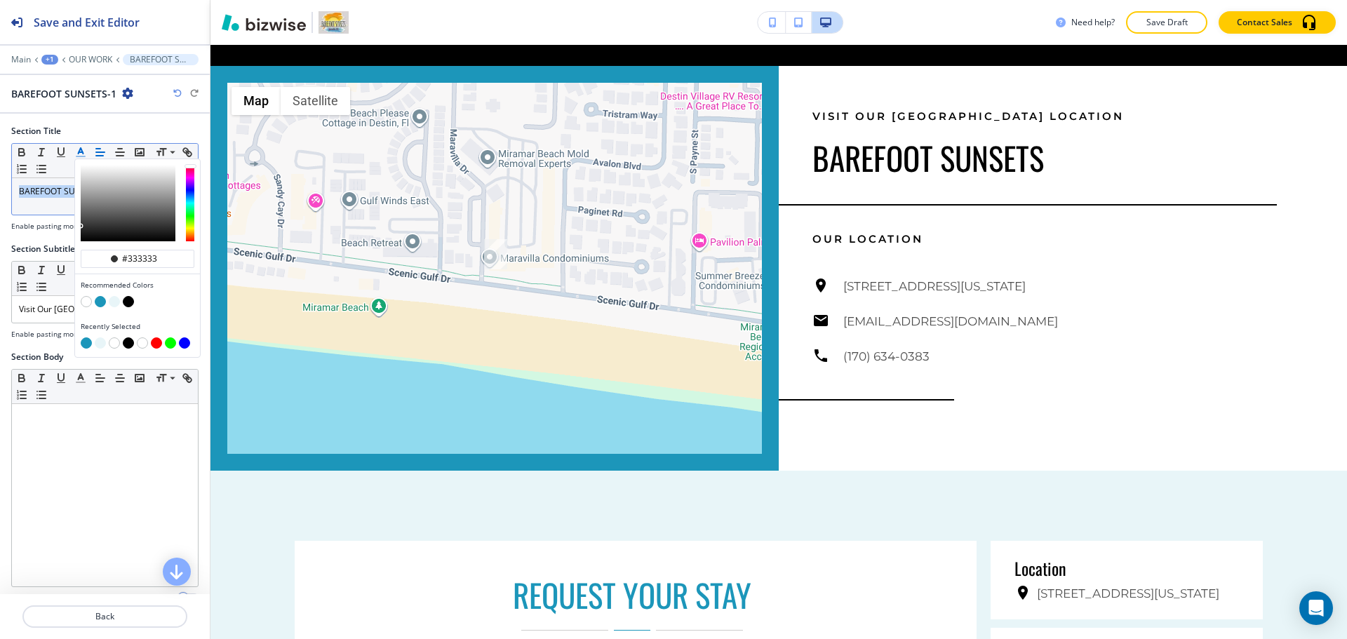
click at [102, 300] on button "button" at bounding box center [100, 301] width 11 height 11
type input "#1c96ba"
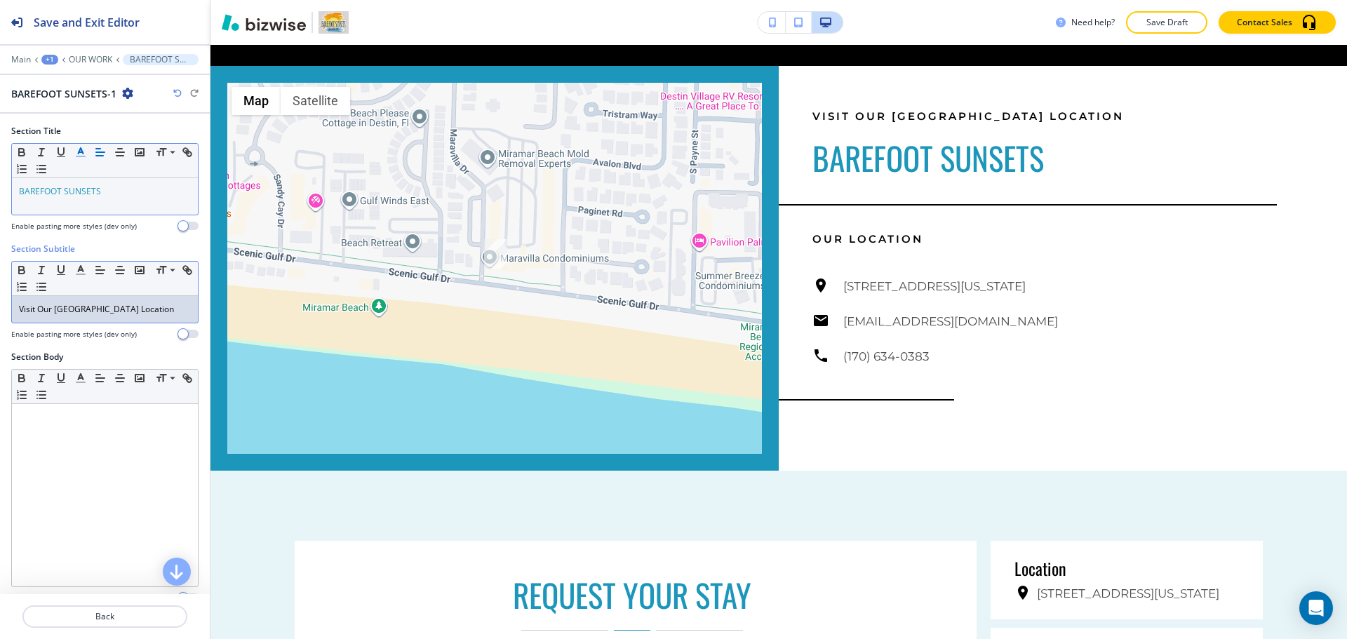
click at [53, 314] on p "Visit Our [GEOGRAPHIC_DATA] Location" at bounding box center [105, 309] width 172 height 13
click at [53, 313] on p "Visit Our [GEOGRAPHIC_DATA] Location" at bounding box center [105, 309] width 172 height 13
click at [79, 272] on icon "button" at bounding box center [80, 270] width 13 height 13
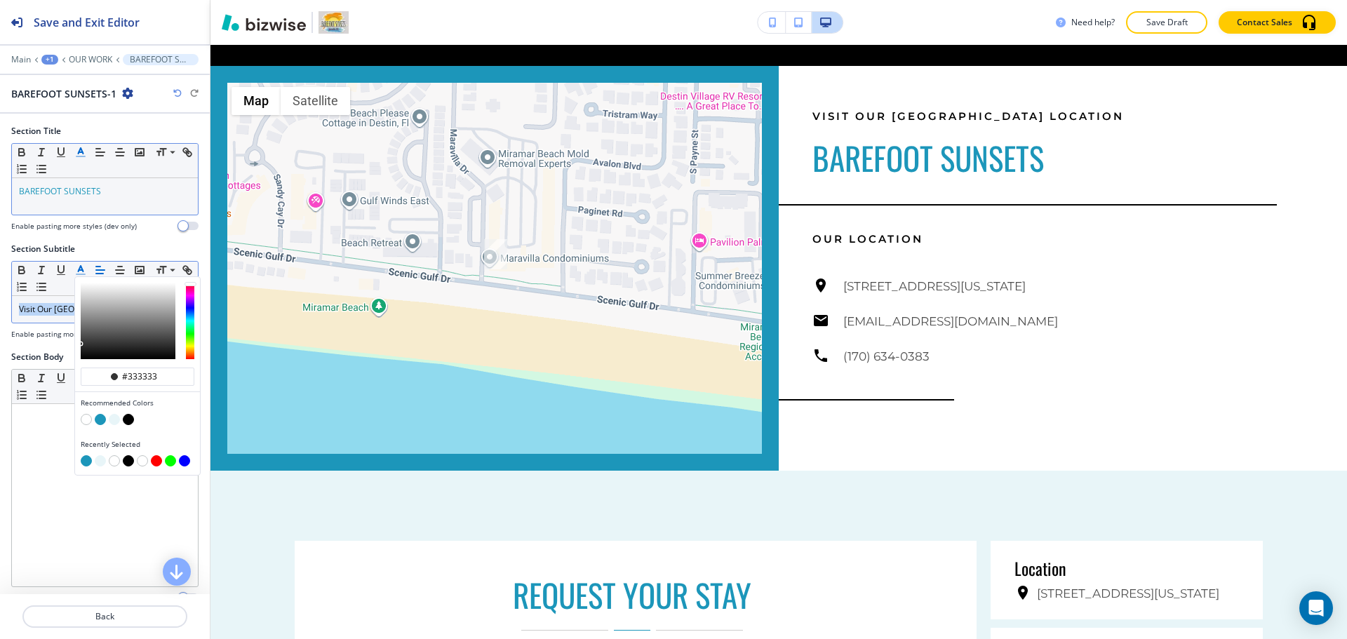
click at [101, 421] on button "button" at bounding box center [100, 419] width 11 height 11
type input "#1c96ba"
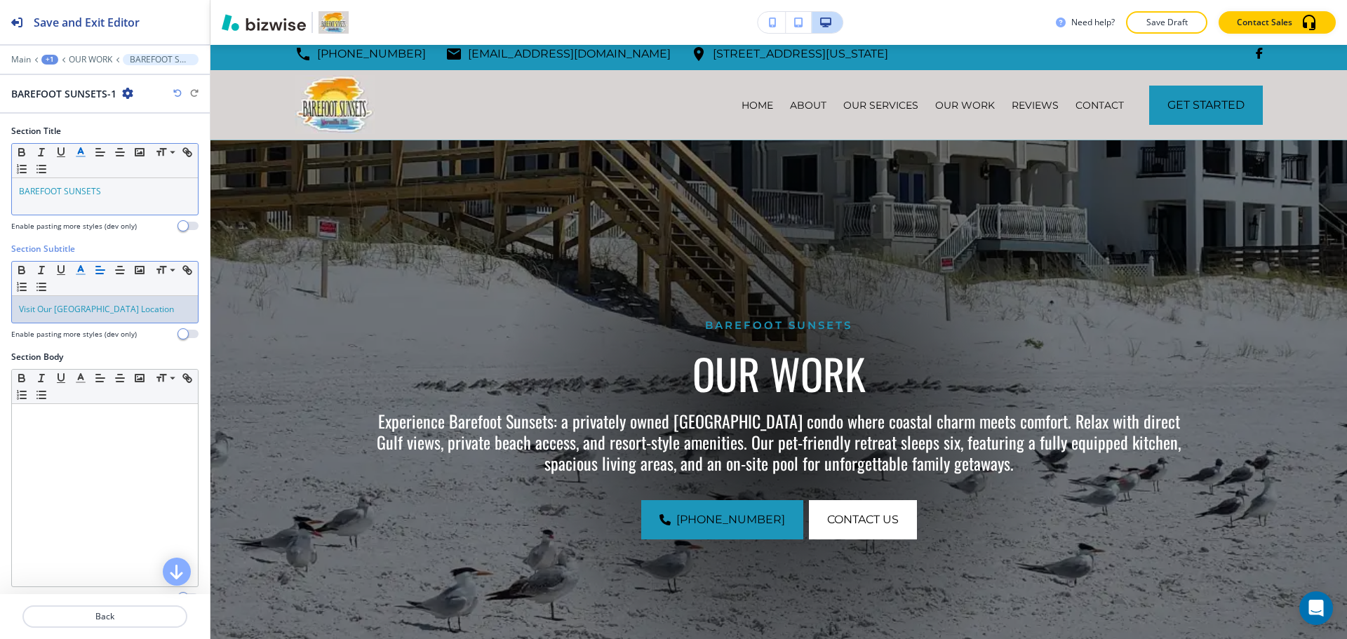
scroll to position [0, 0]
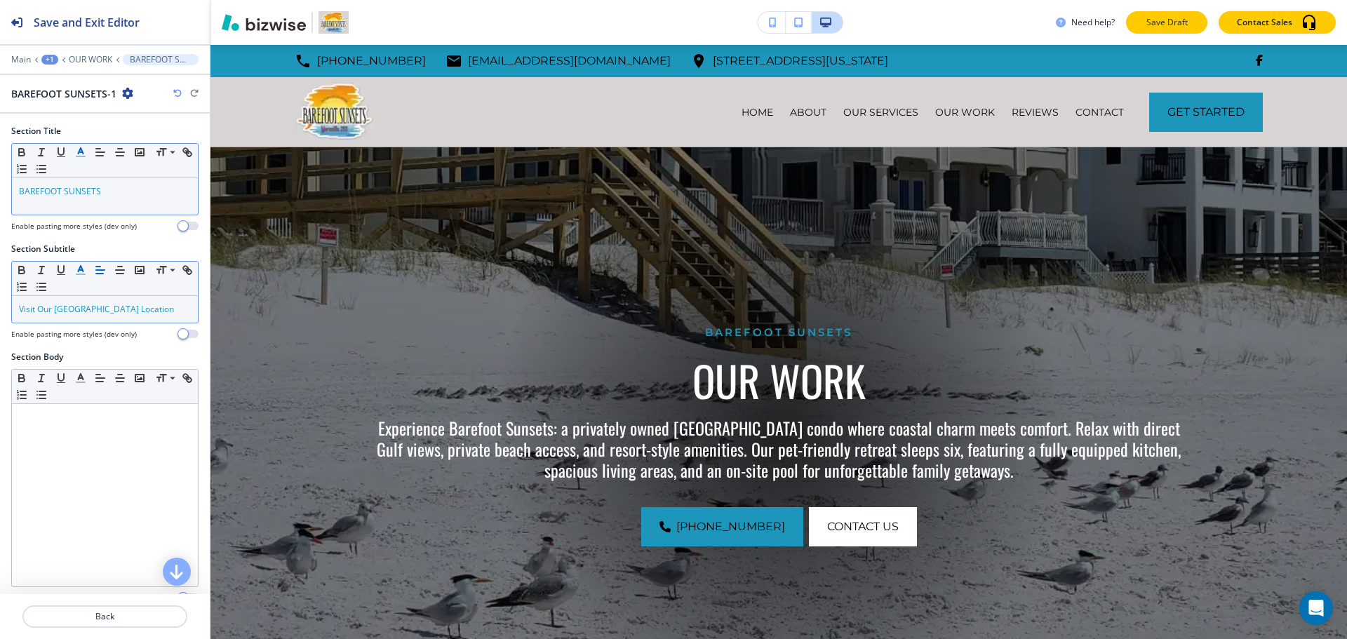
click at [1157, 18] on p "Save Draft" at bounding box center [1166, 22] width 45 height 13
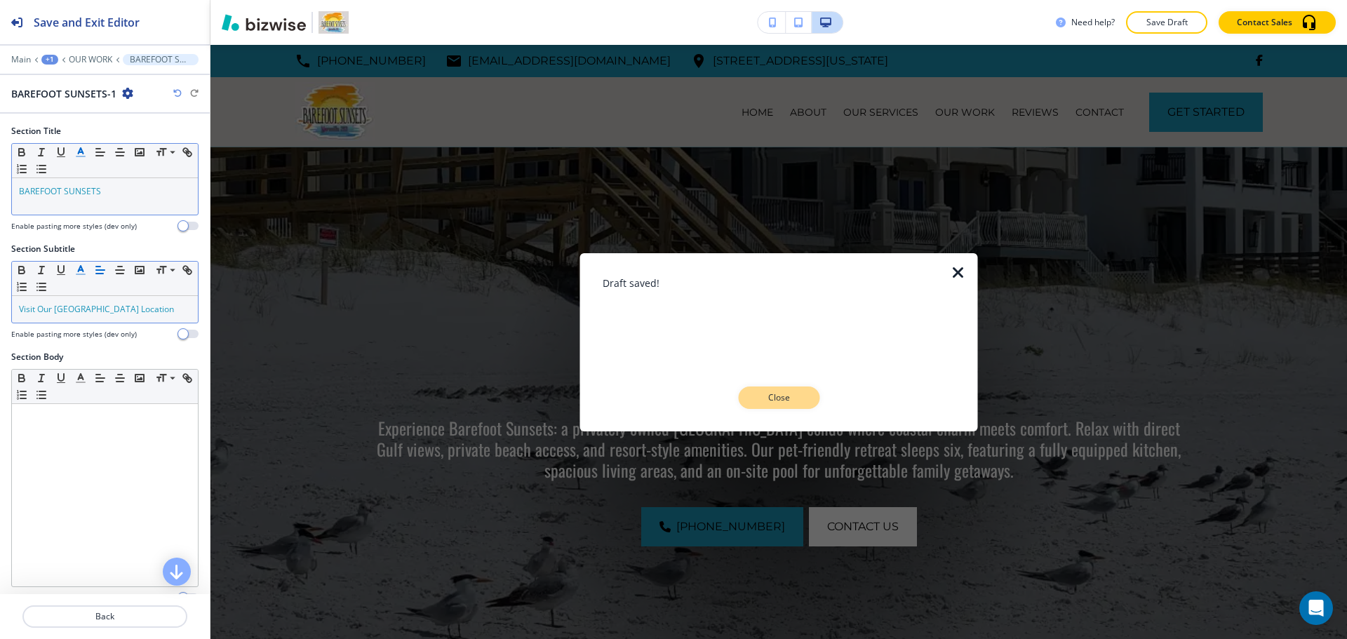
click at [795, 405] on button "Close" at bounding box center [778, 397] width 81 height 22
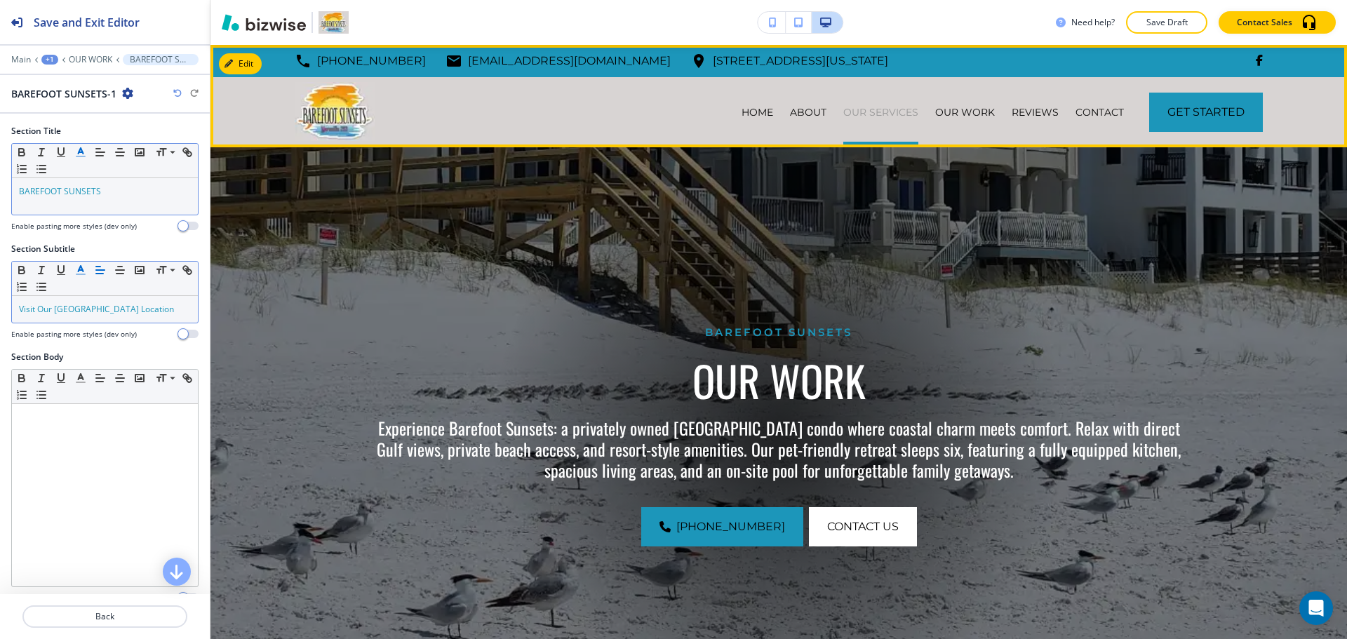
click at [884, 108] on p "OUR SERVICES" at bounding box center [880, 112] width 75 height 14
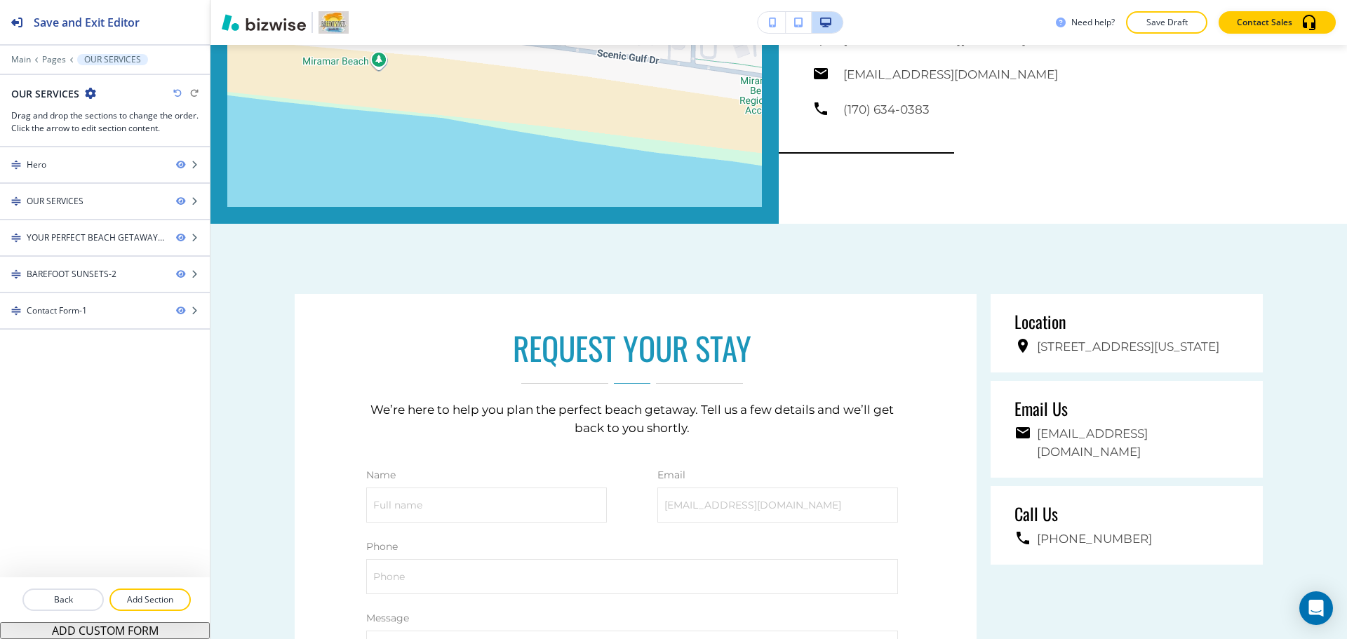
scroll to position [3200, 0]
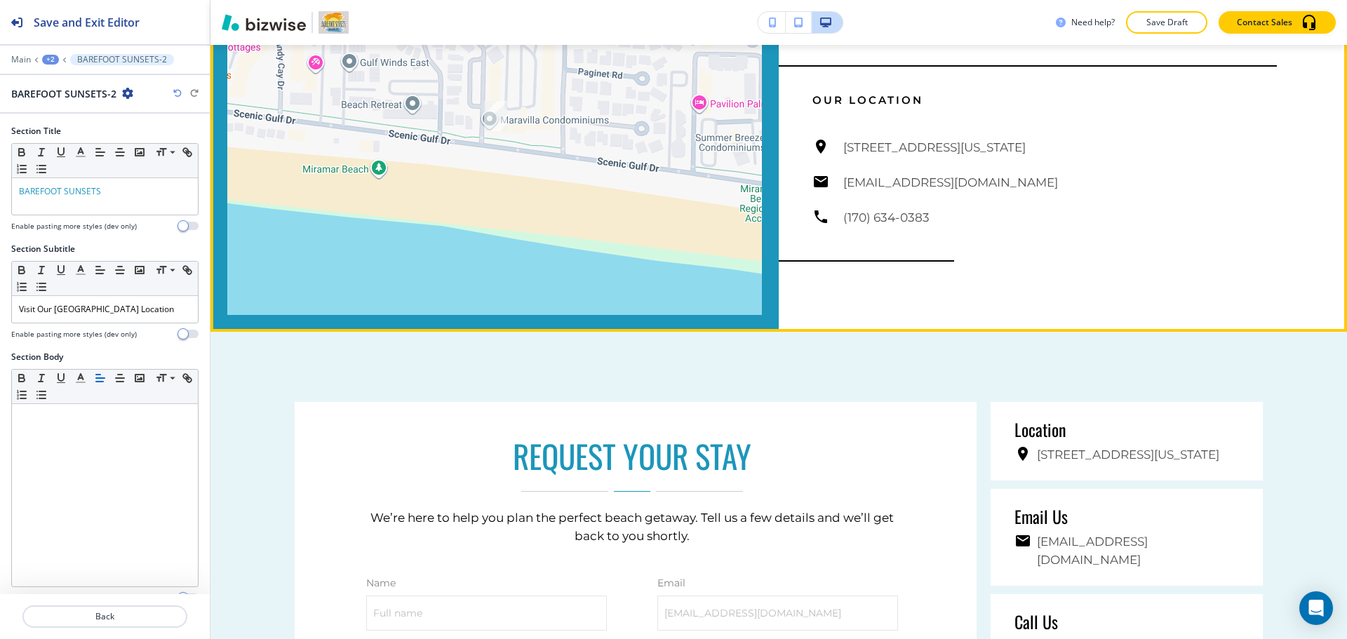
scroll to position [3222, 0]
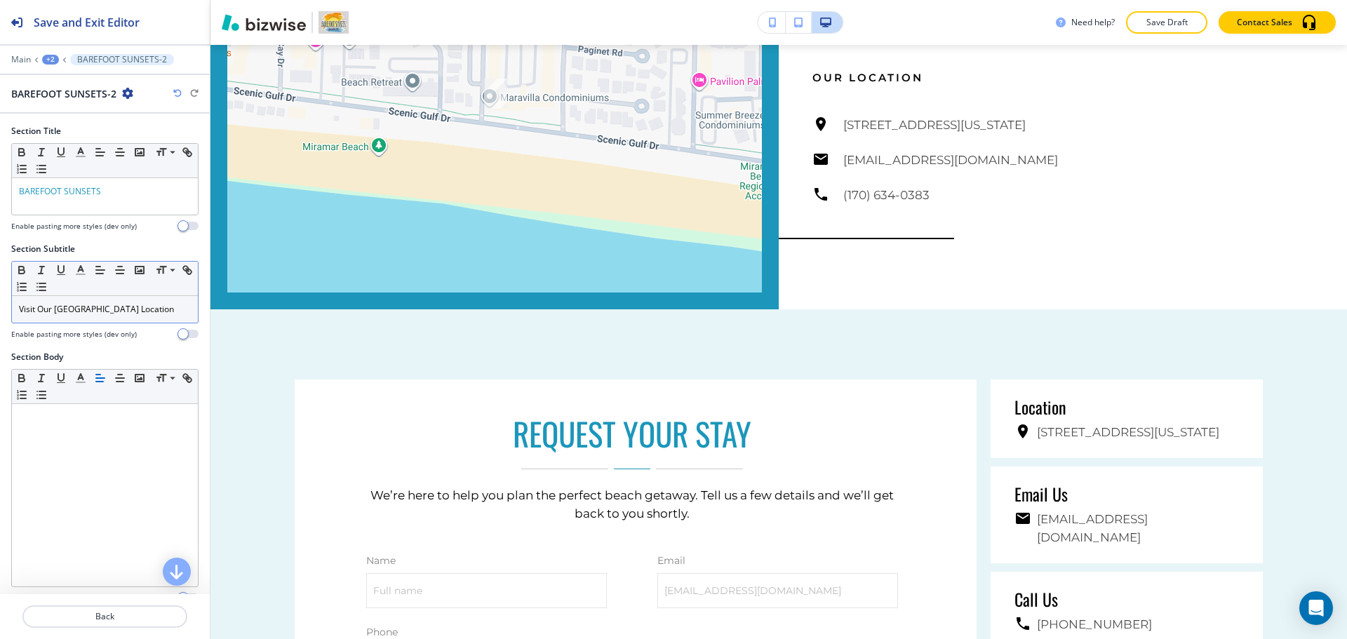
click at [81, 311] on p "Visit Our [GEOGRAPHIC_DATA] Location" at bounding box center [105, 309] width 172 height 13
click at [79, 273] on icon "button" at bounding box center [80, 270] width 13 height 13
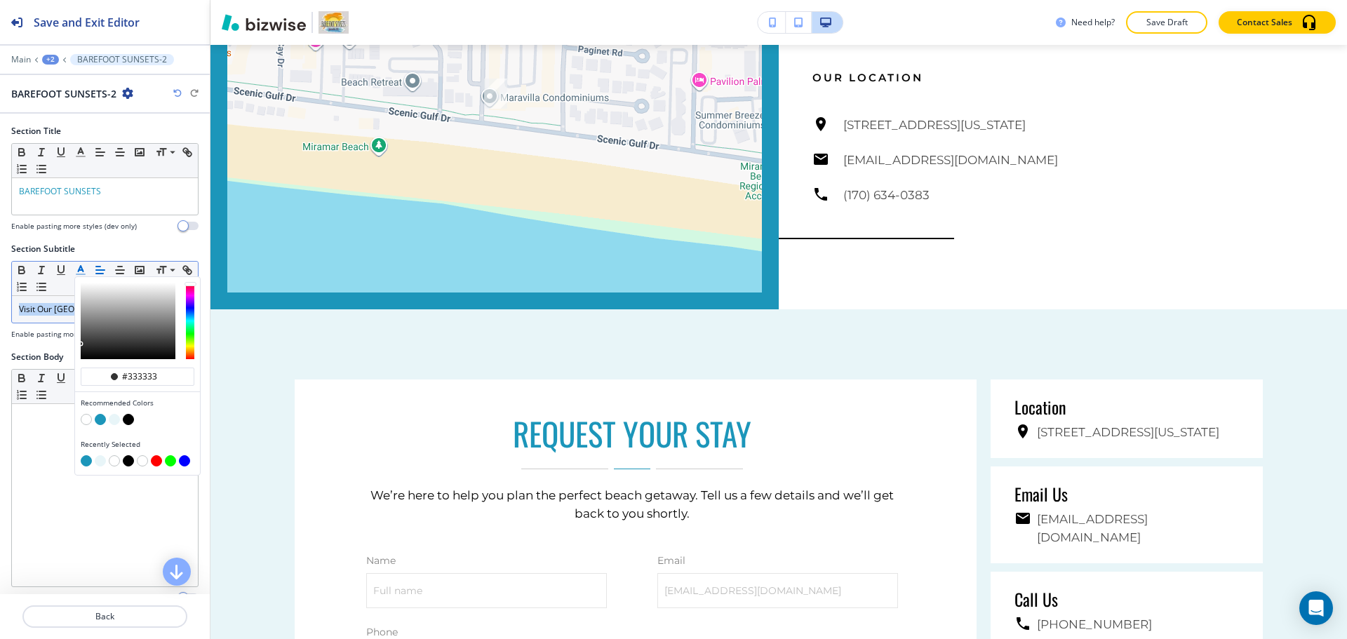
click at [99, 418] on button "button" at bounding box center [100, 419] width 11 height 11
type input "#1c96ba"
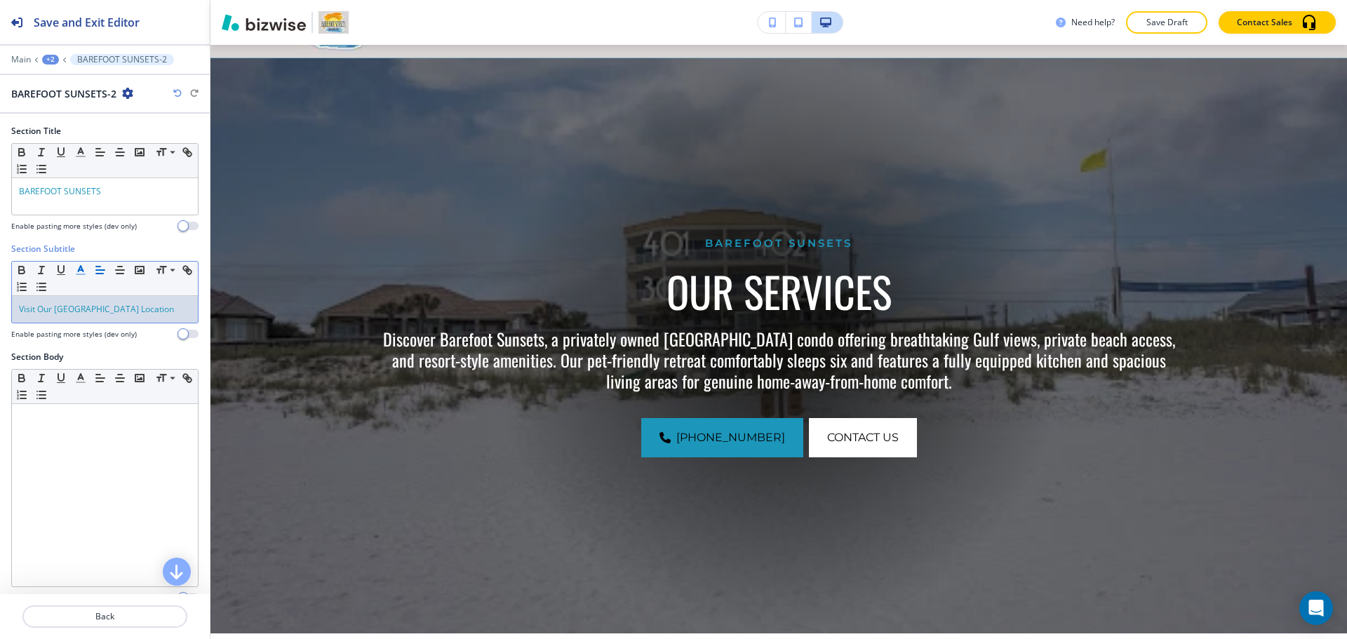
scroll to position [0, 0]
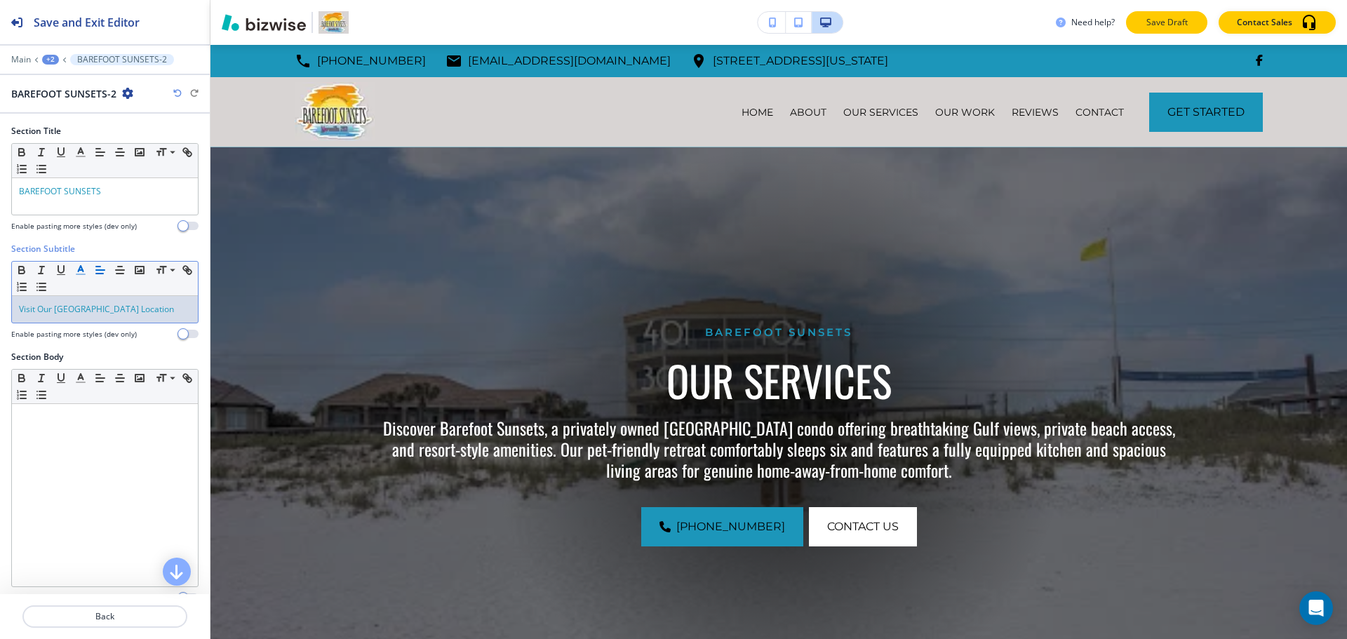
click at [1158, 21] on p "Save Draft" at bounding box center [1166, 22] width 45 height 13
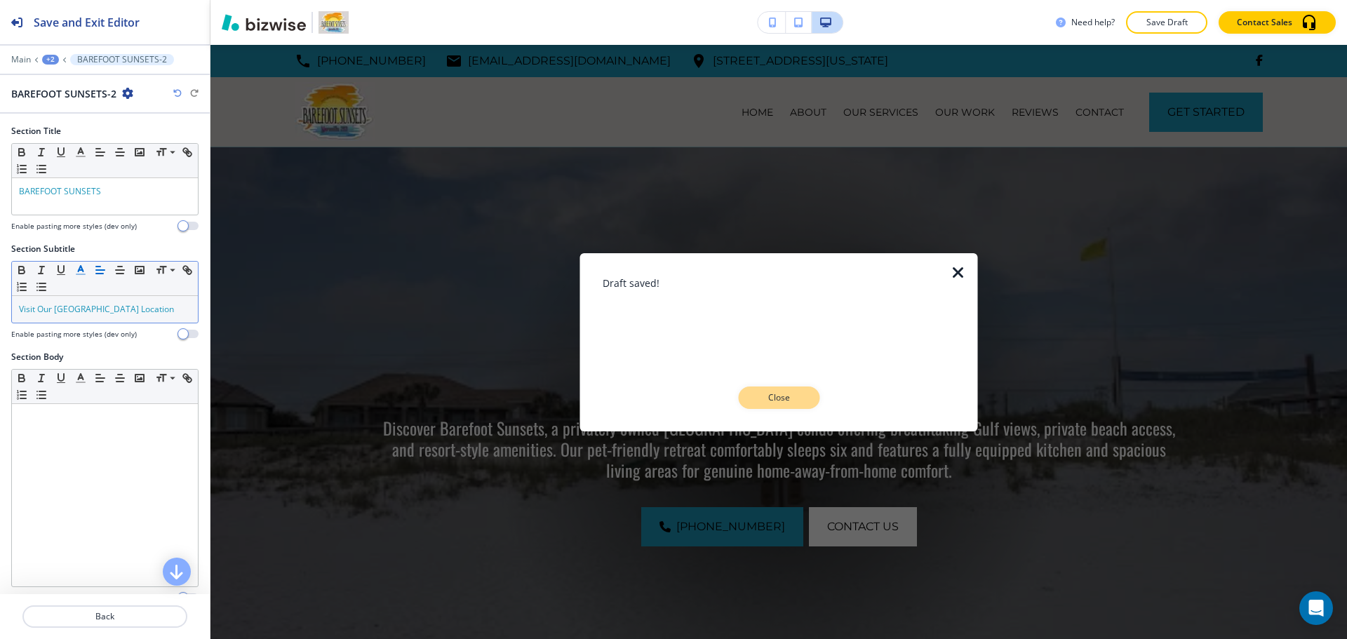
click at [778, 400] on p "Close" at bounding box center [778, 397] width 45 height 13
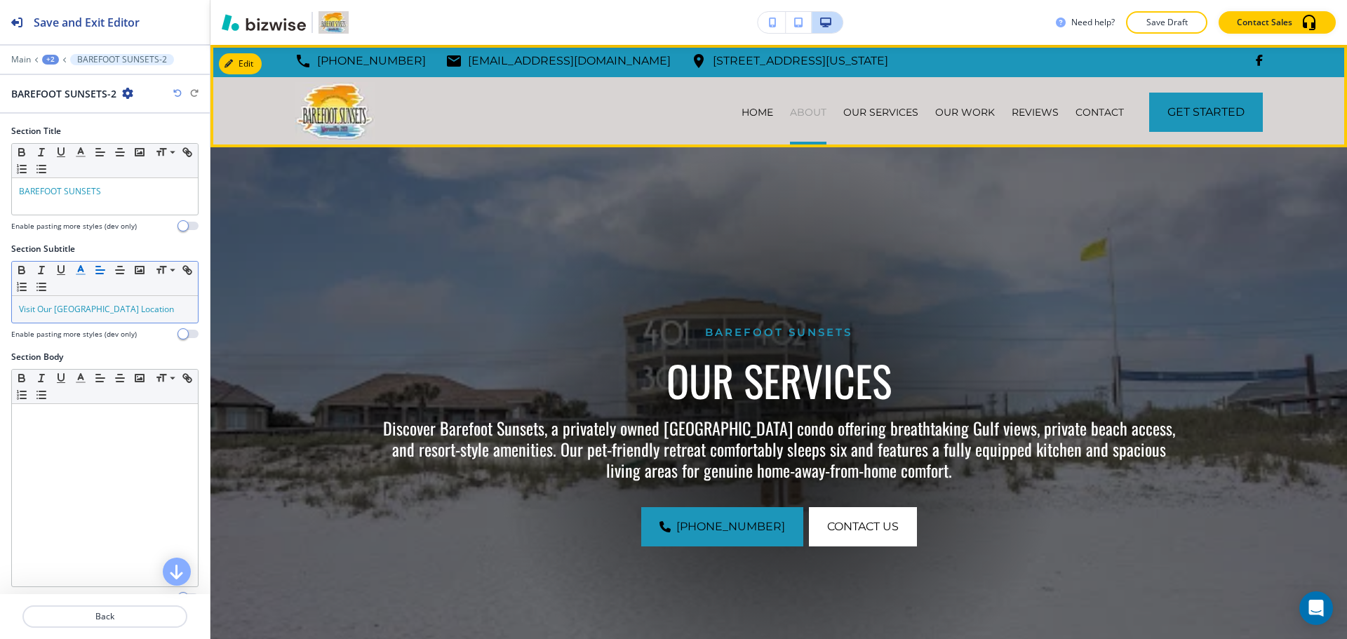
click at [808, 112] on p "ABOUT" at bounding box center [808, 112] width 36 height 14
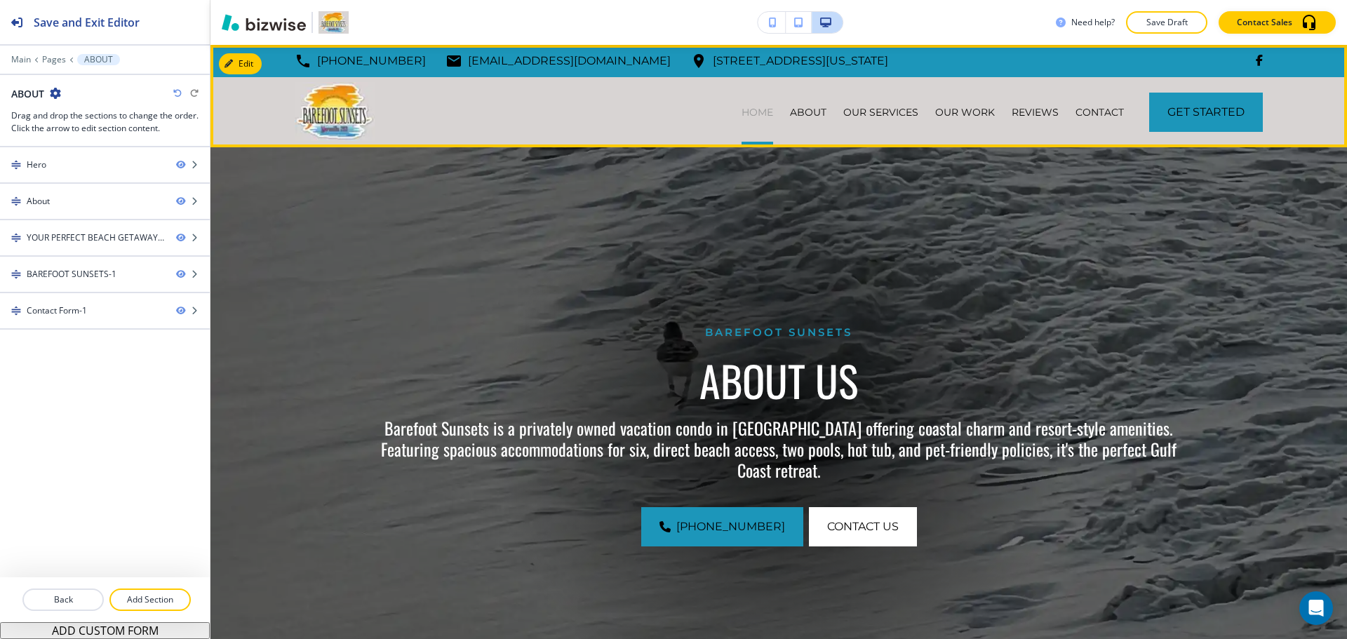
click at [753, 115] on p "HOME" at bounding box center [757, 112] width 32 height 14
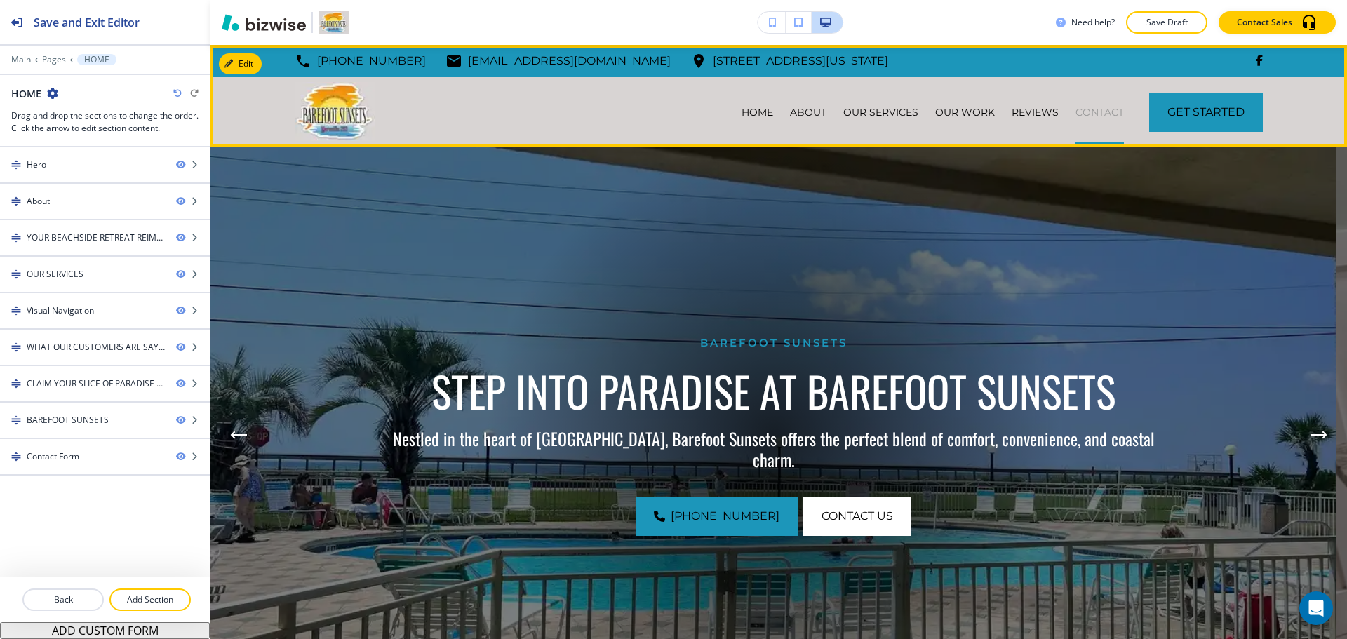
click at [1089, 110] on p "CONTACT" at bounding box center [1099, 112] width 48 height 14
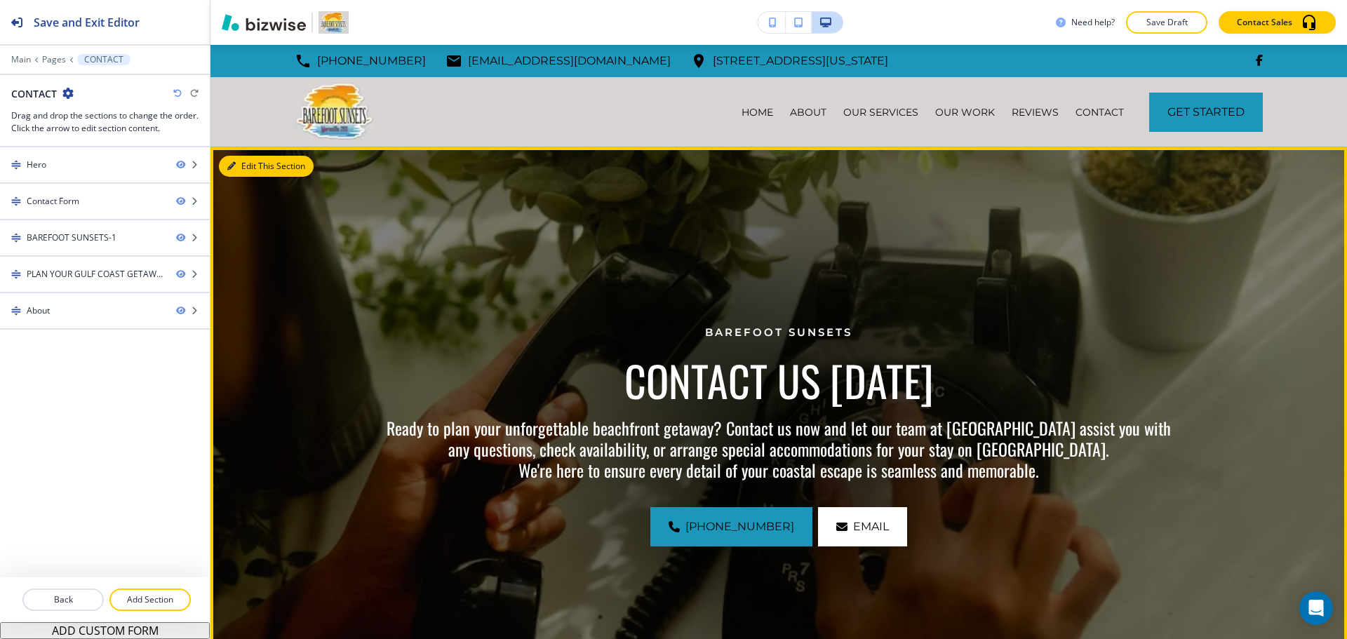
click at [236, 168] on button "Edit This Section" at bounding box center [266, 166] width 95 height 21
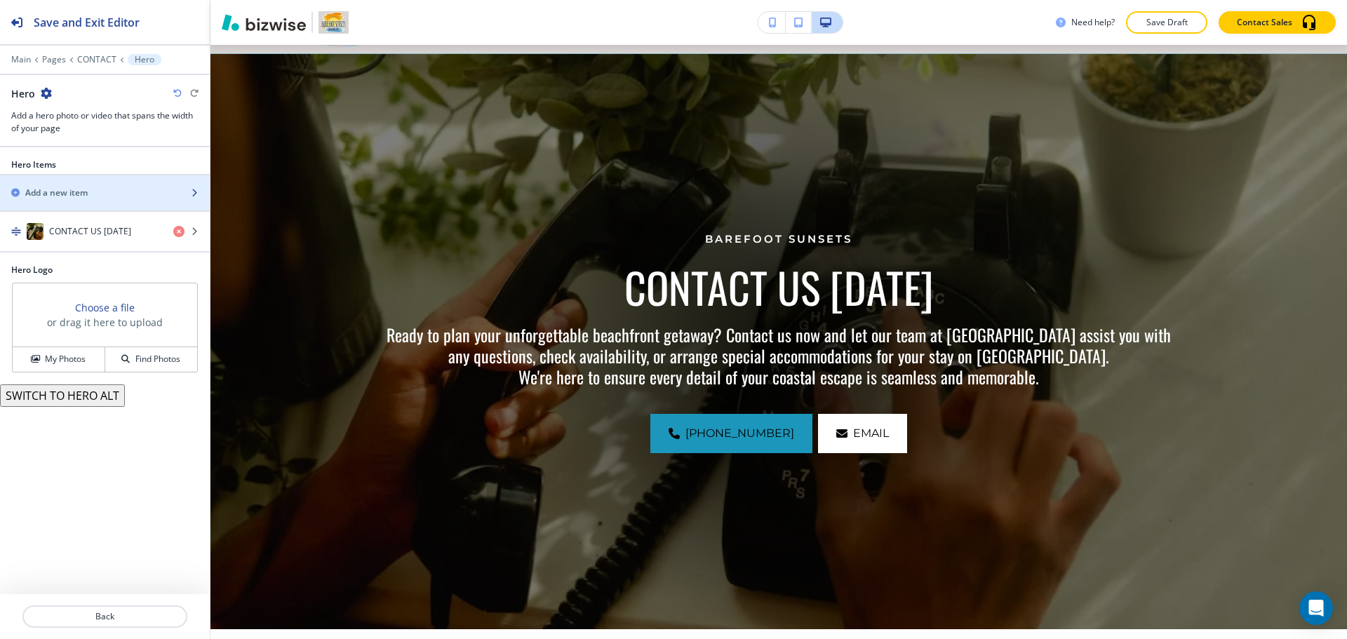
scroll to position [102, 0]
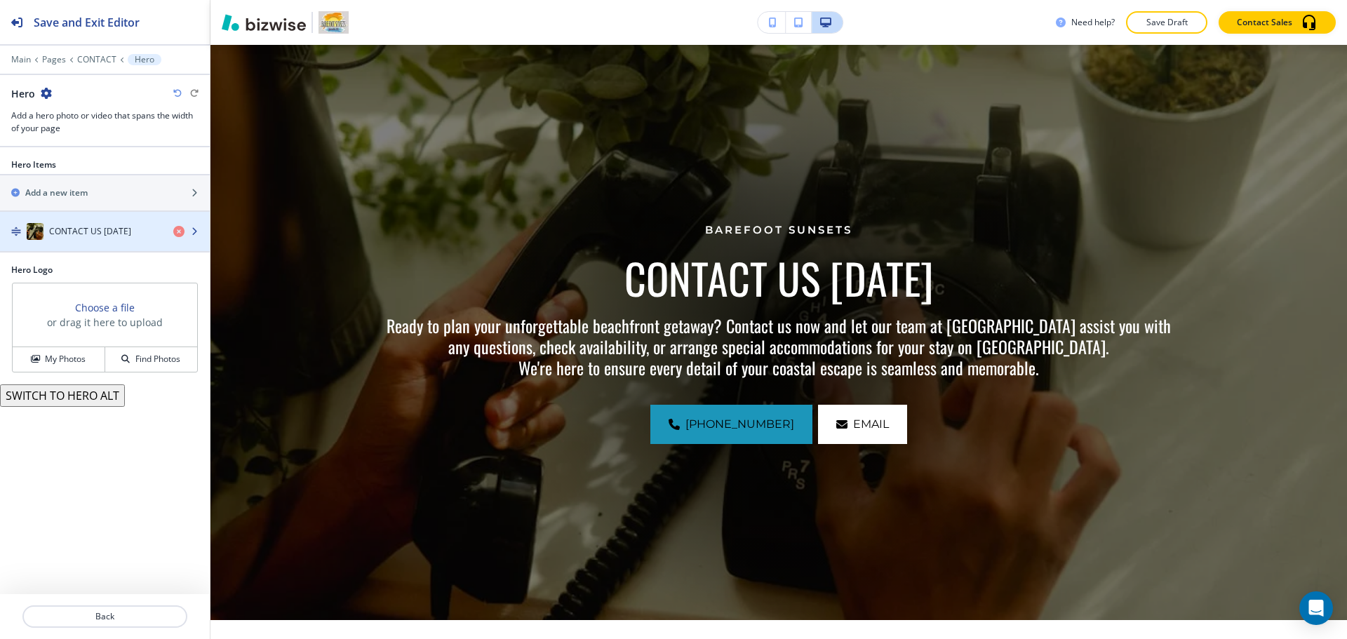
click at [110, 233] on h4 "CONTACT US [DATE]" at bounding box center [90, 231] width 82 height 13
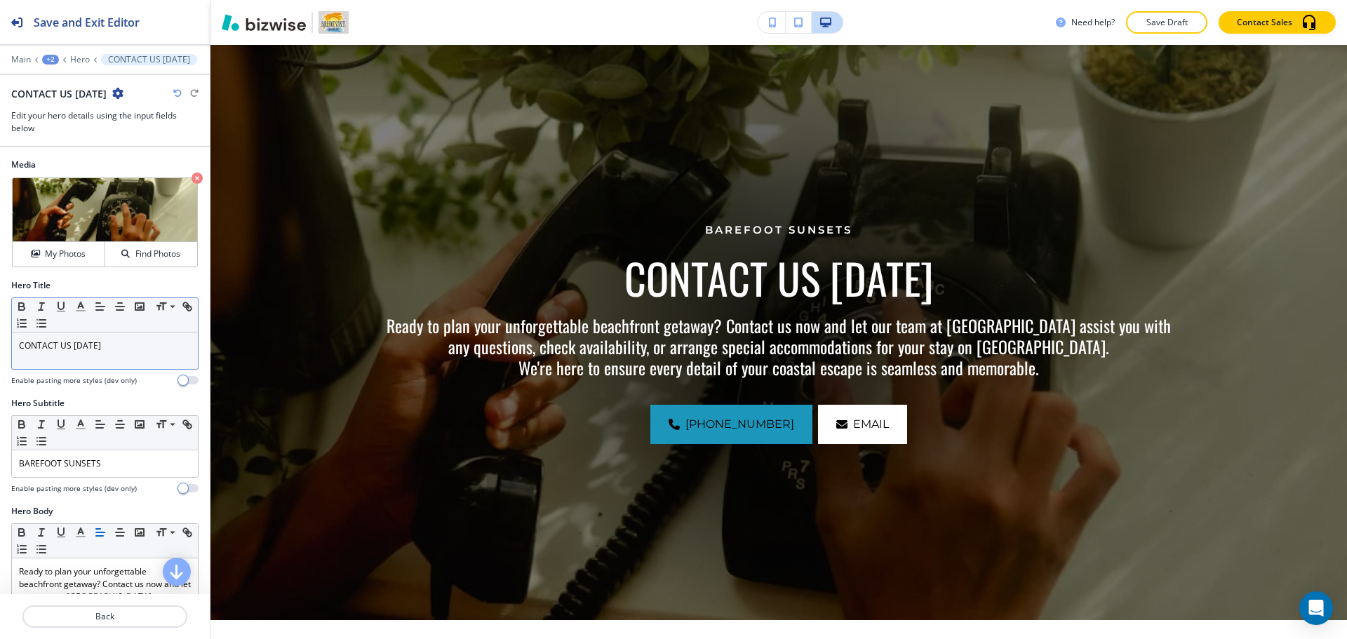
click at [110, 347] on p "CONTACT US [DATE]" at bounding box center [105, 345] width 172 height 13
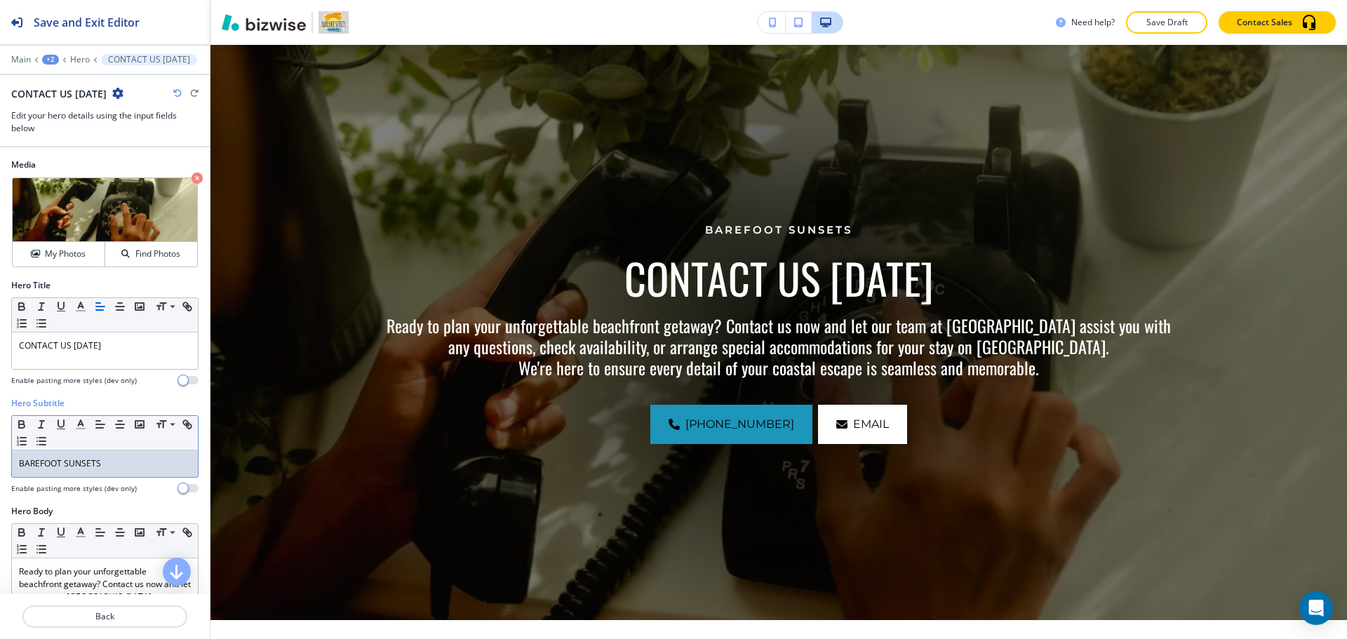
click at [122, 455] on div "BAREFOOT SUNSETS" at bounding box center [105, 463] width 186 height 27
click at [123, 457] on div "BAREFOOT SUNSETS" at bounding box center [105, 463] width 186 height 27
click at [123, 457] on p "BAREFOOT SUNSETS" at bounding box center [105, 463] width 172 height 13
click at [79, 429] on line "button" at bounding box center [80, 429] width 8 height 0
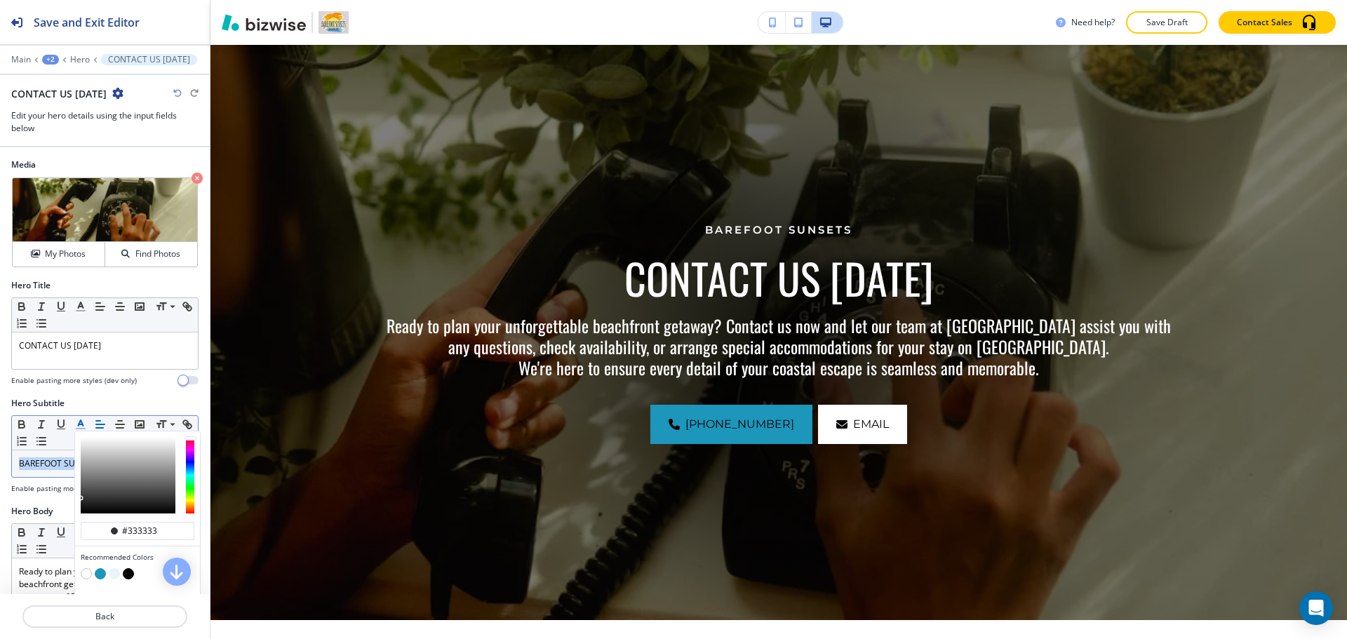
click at [100, 570] on button "button" at bounding box center [100, 573] width 11 height 11
type input "#1c96ba"
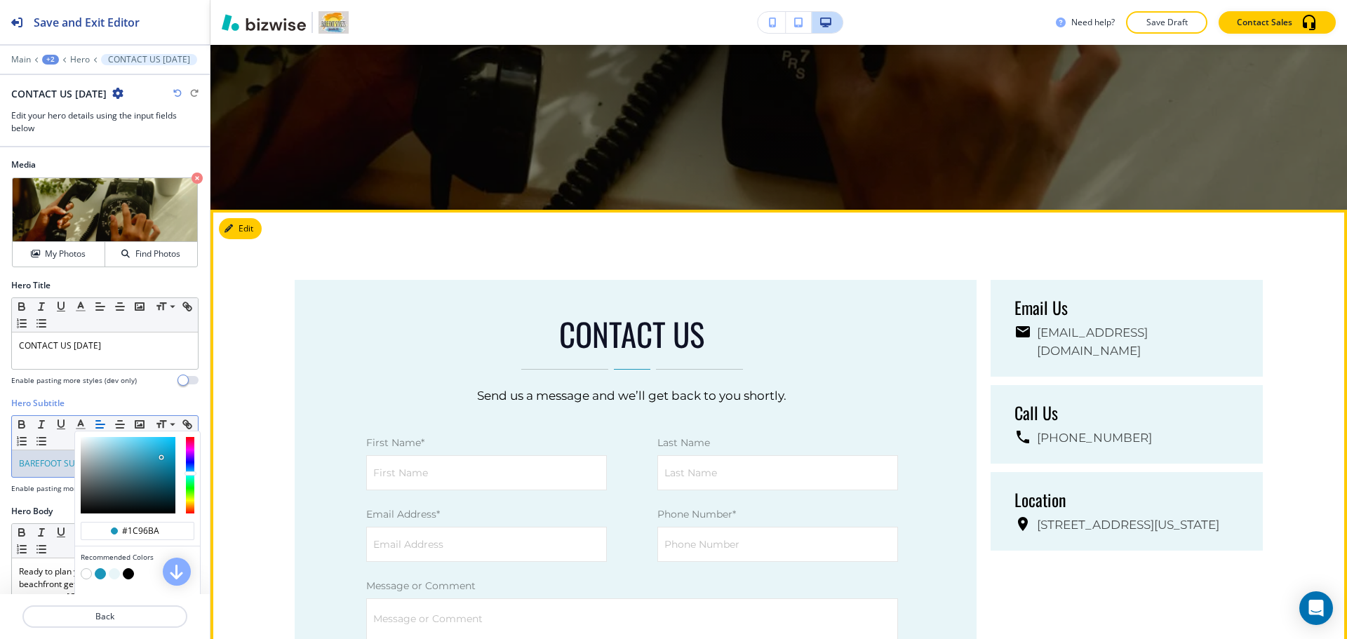
scroll to position [664, 0]
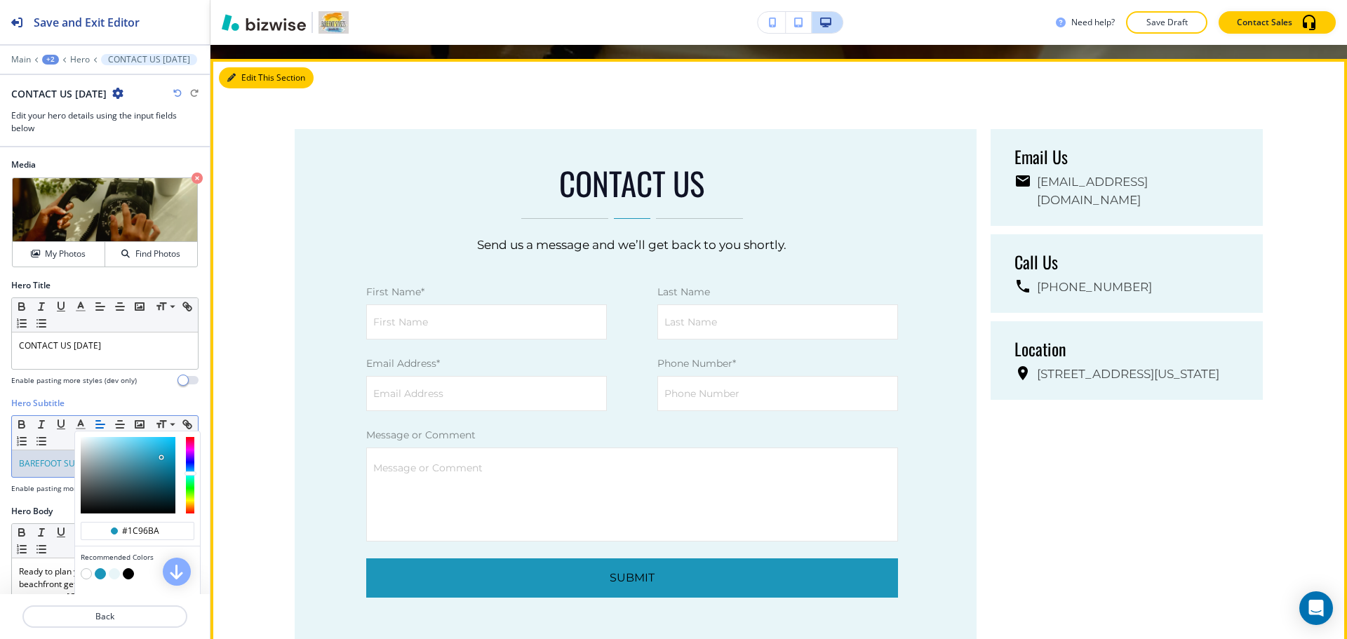
click at [248, 77] on button "Edit This Section" at bounding box center [266, 77] width 95 height 21
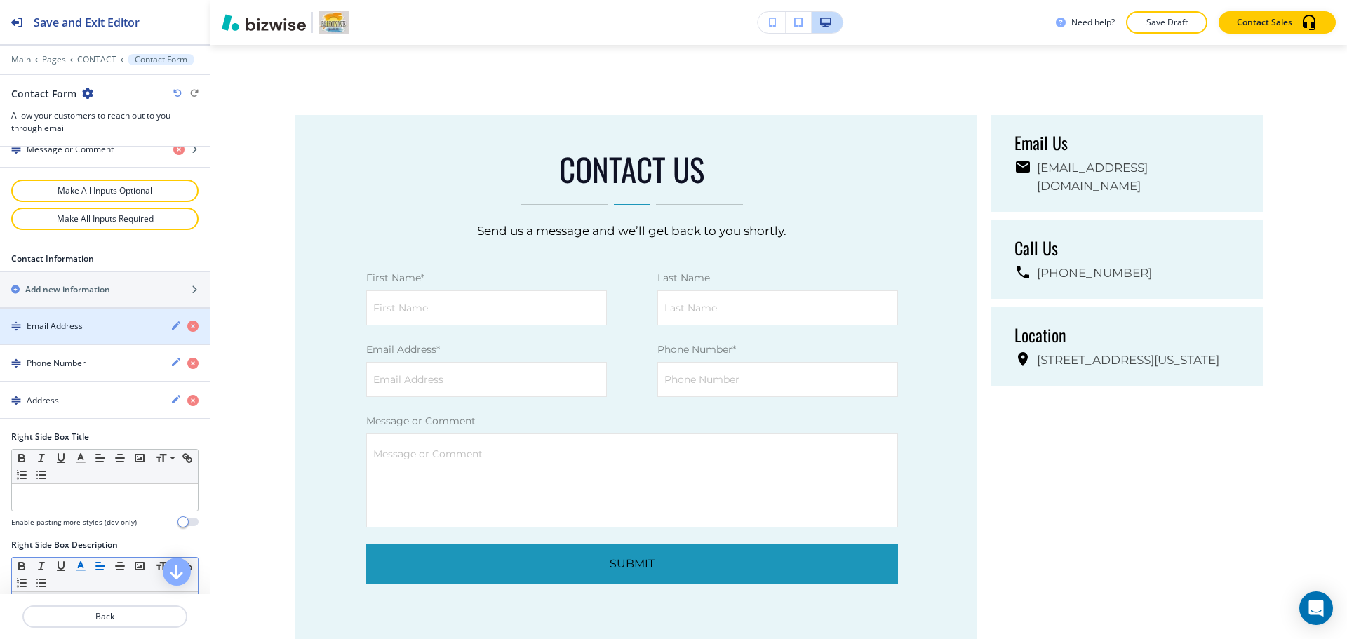
scroll to position [1077, 0]
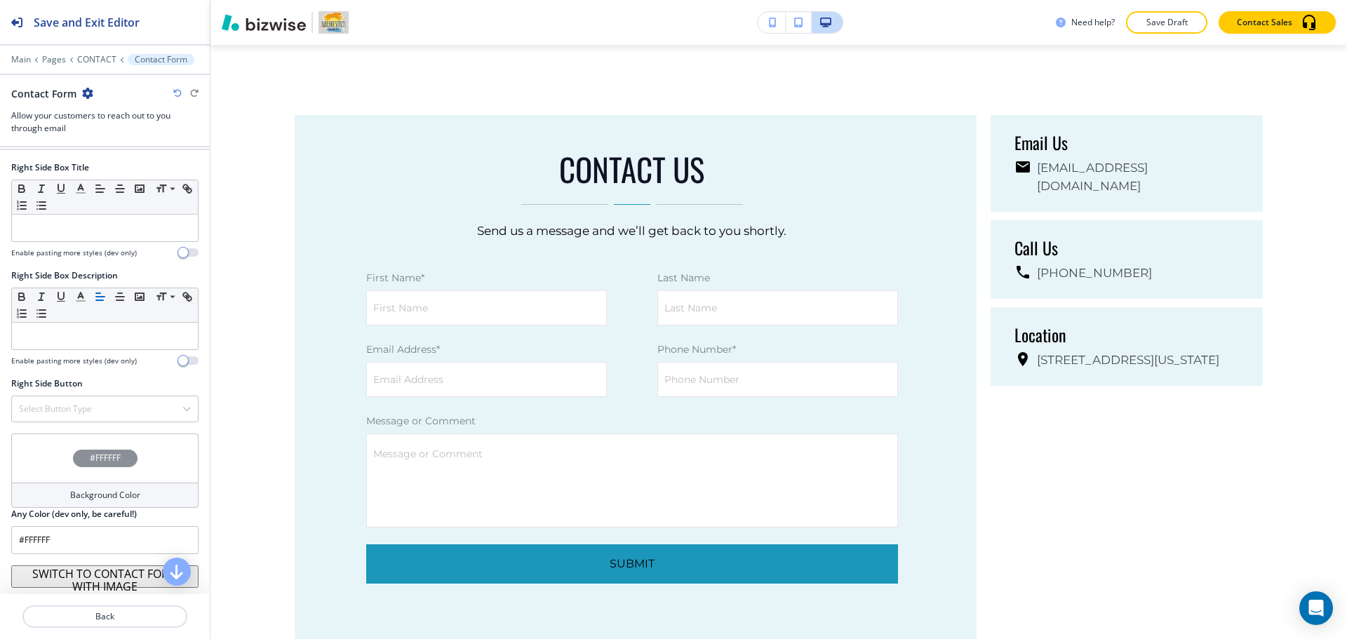
click at [94, 489] on h4 "Background Color" at bounding box center [105, 495] width 70 height 13
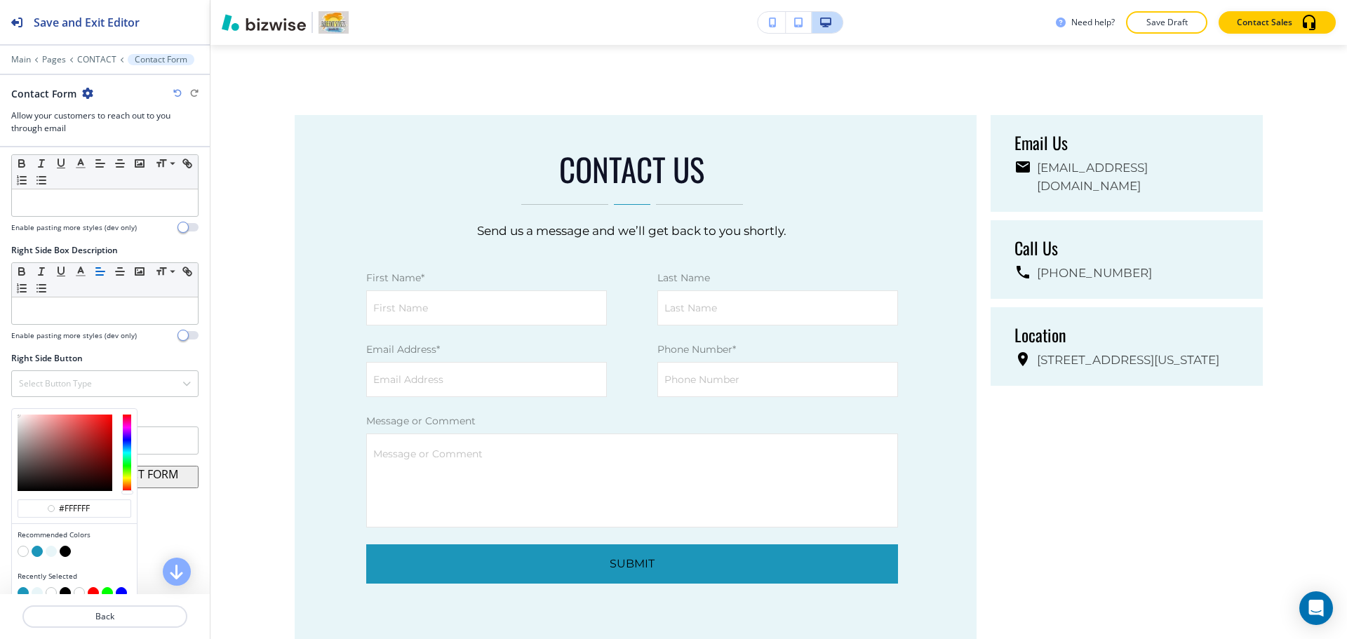
scroll to position [1115, 0]
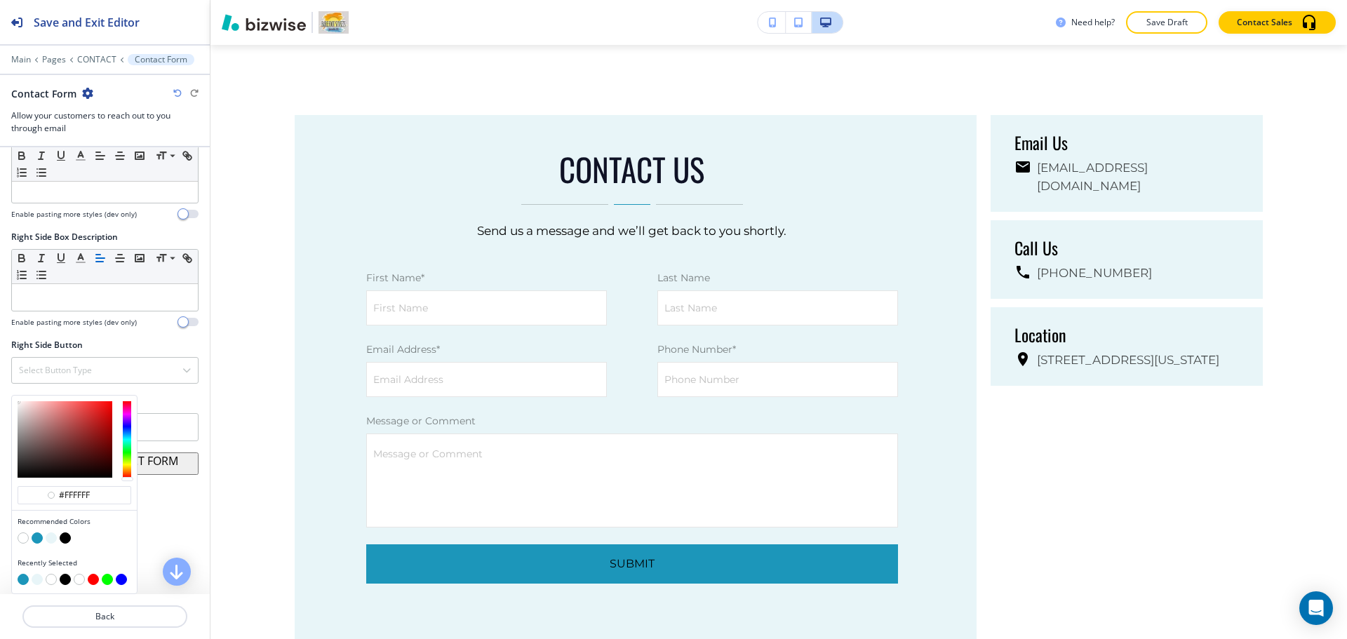
click at [51, 538] on button "button" at bounding box center [51, 537] width 11 height 11
type input "#e8f5f8"
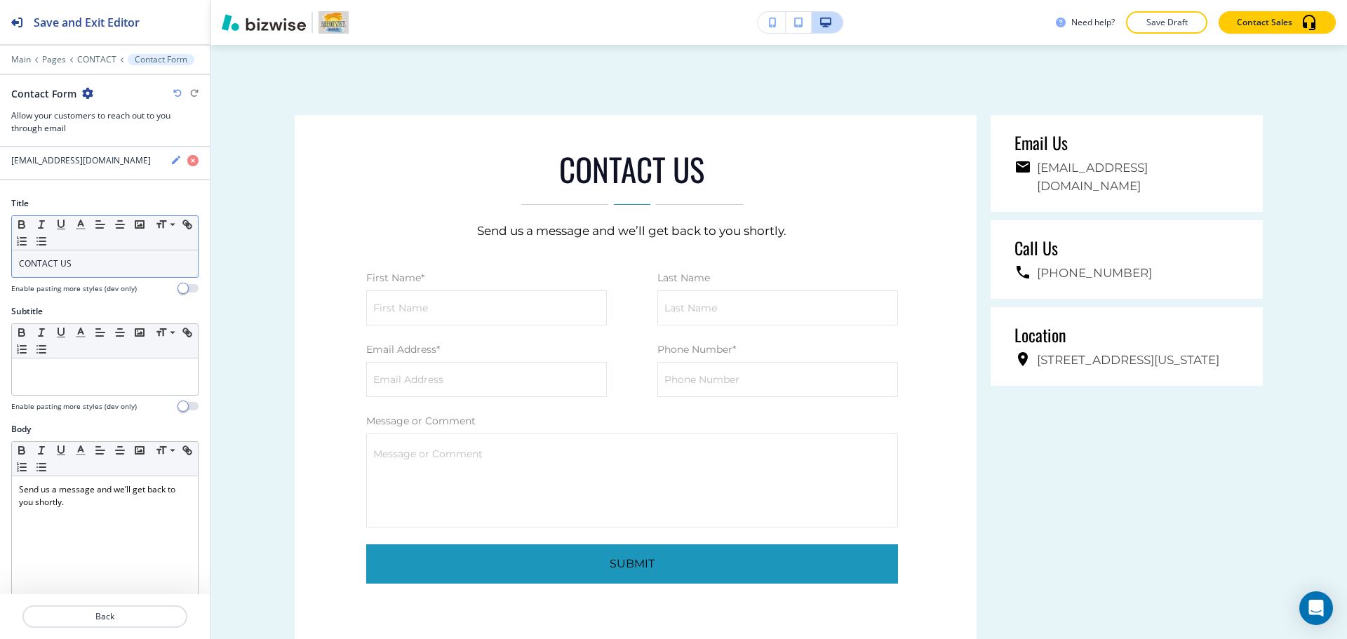
scroll to position [0, 0]
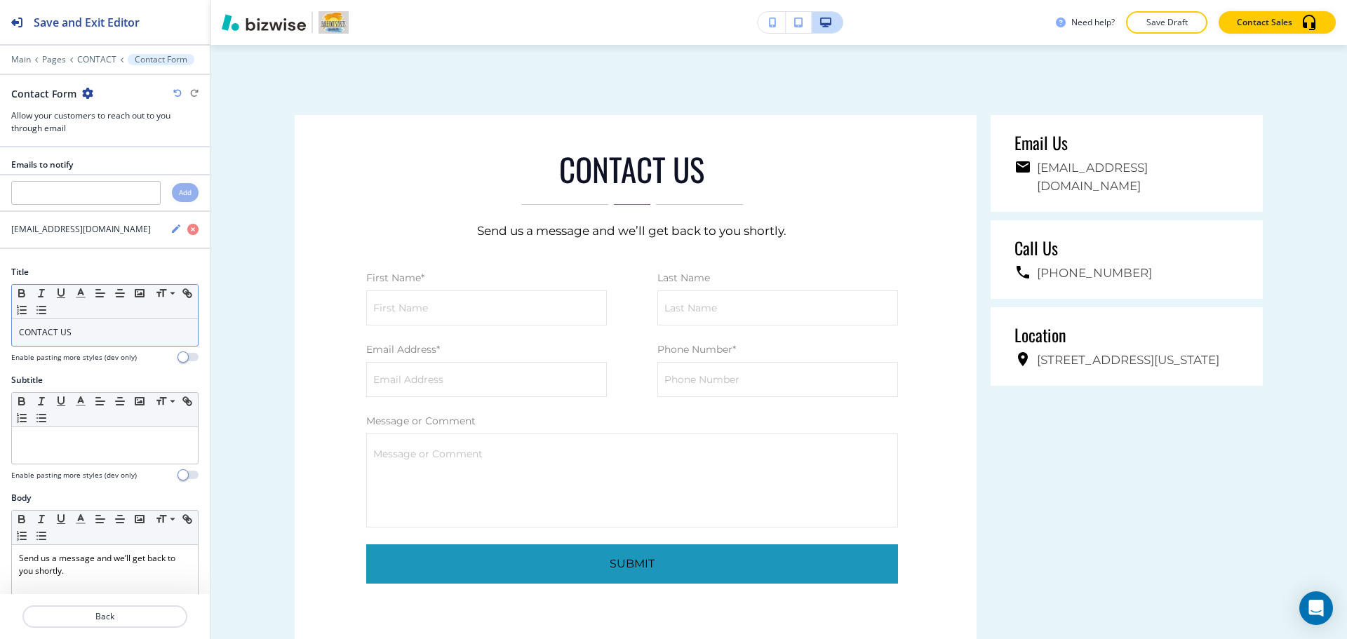
click at [94, 324] on div "CONTACT US" at bounding box center [105, 332] width 186 height 27
click at [83, 294] on polyline "button" at bounding box center [81, 292] width 5 height 6
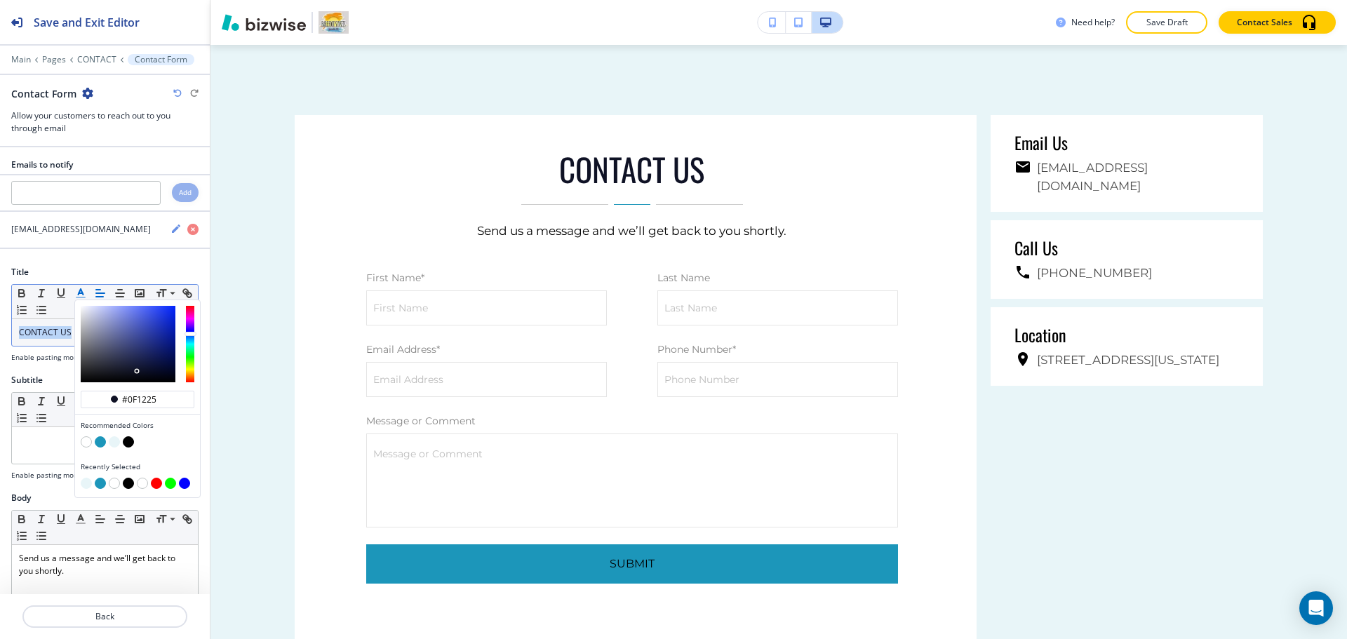
click at [115, 441] on button "button" at bounding box center [114, 441] width 11 height 11
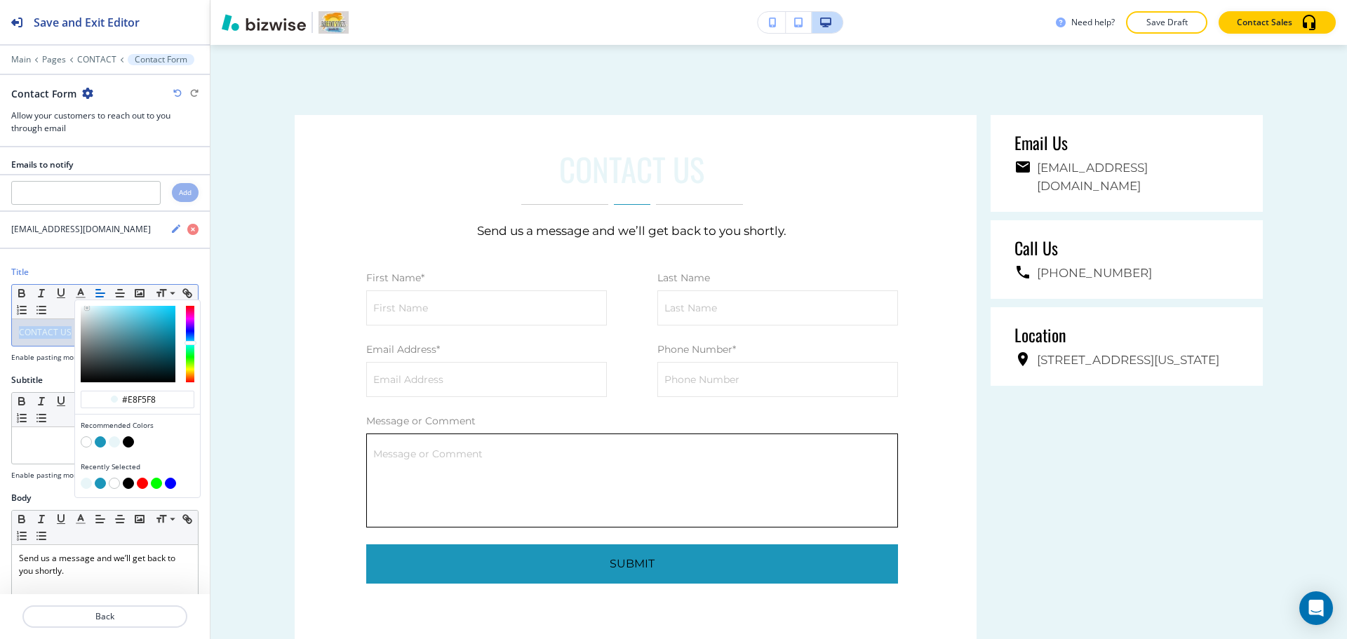
scroll to position [1239, 0]
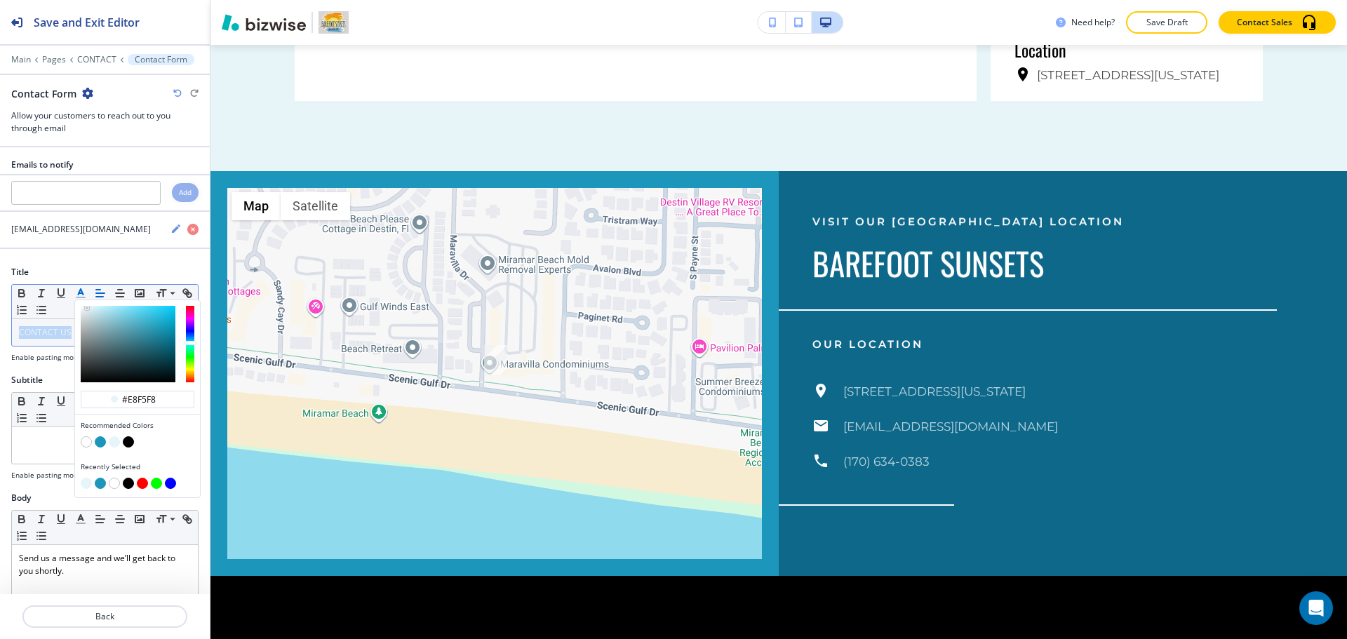
click at [95, 442] on button "button" at bounding box center [100, 441] width 11 height 11
type input "#1c96ba"
click at [101, 440] on button "button" at bounding box center [100, 441] width 11 height 11
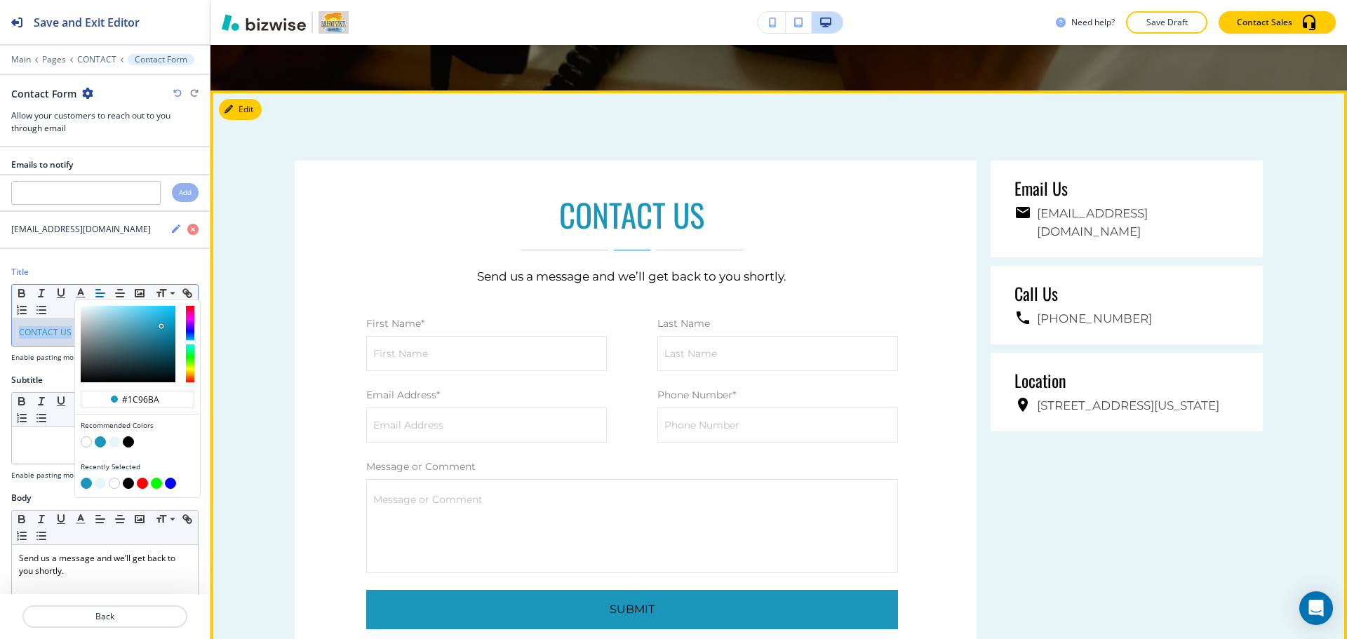
scroll to position [327, 0]
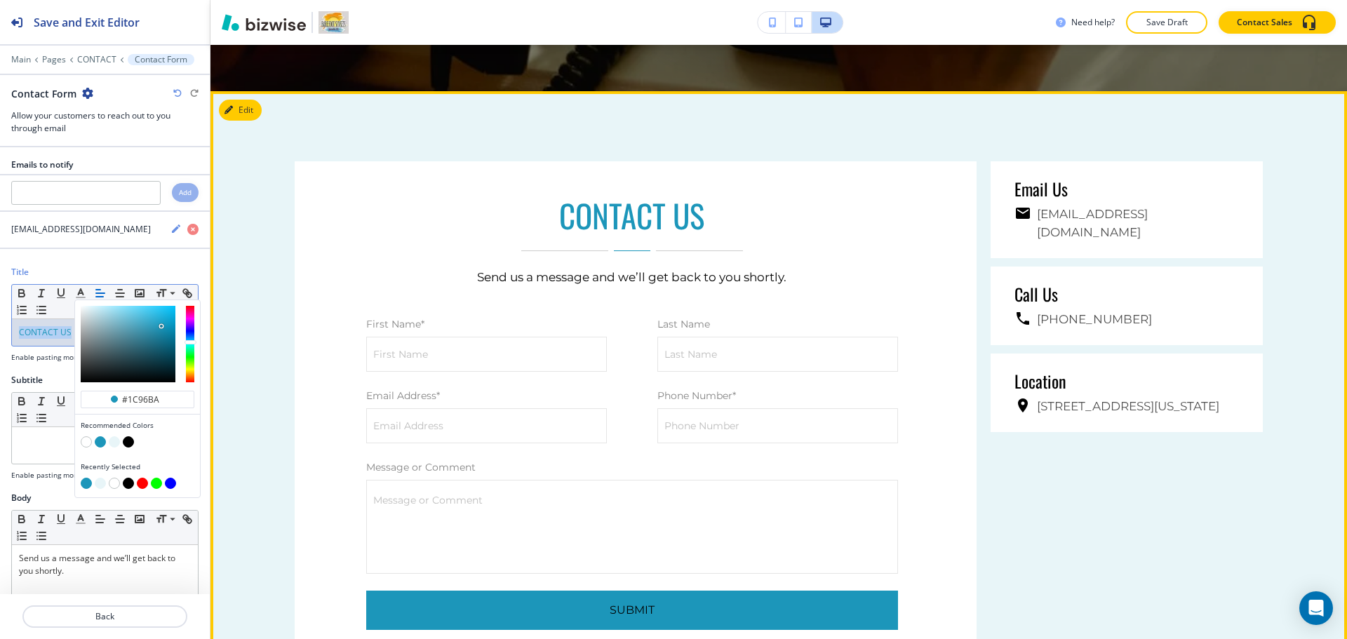
scroll to position [1122, 0]
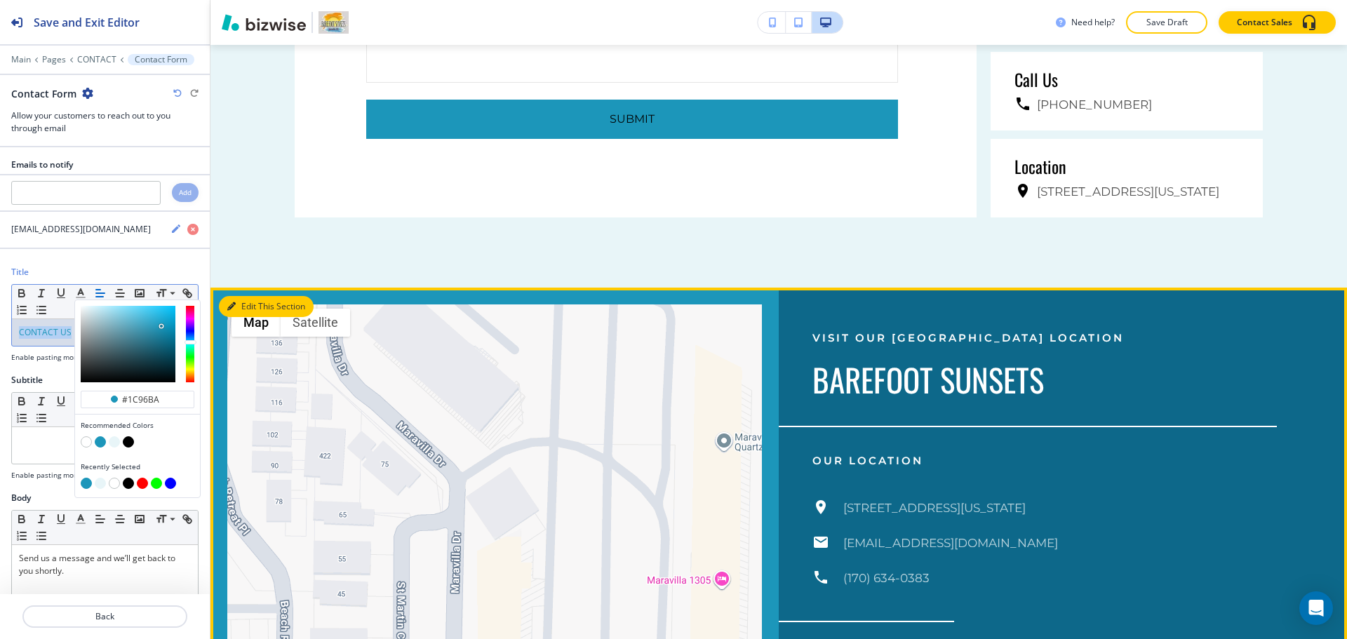
click at [226, 307] on button "Edit This Section" at bounding box center [266, 306] width 95 height 21
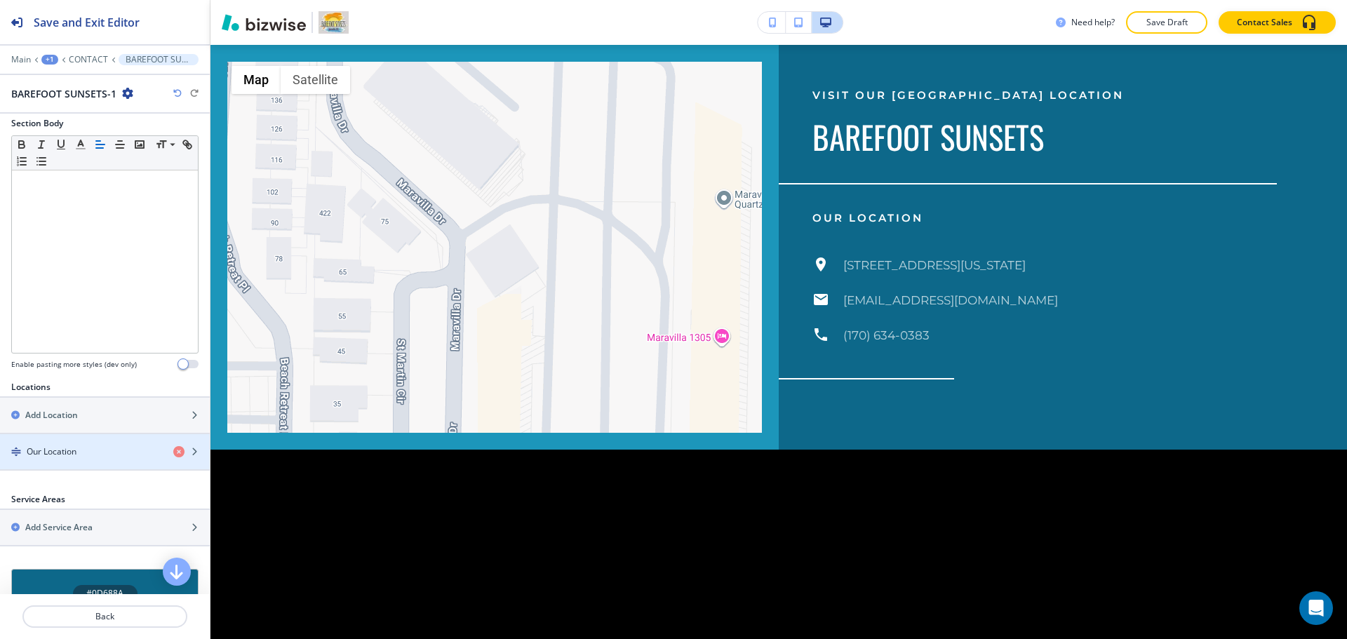
scroll to position [340, 0]
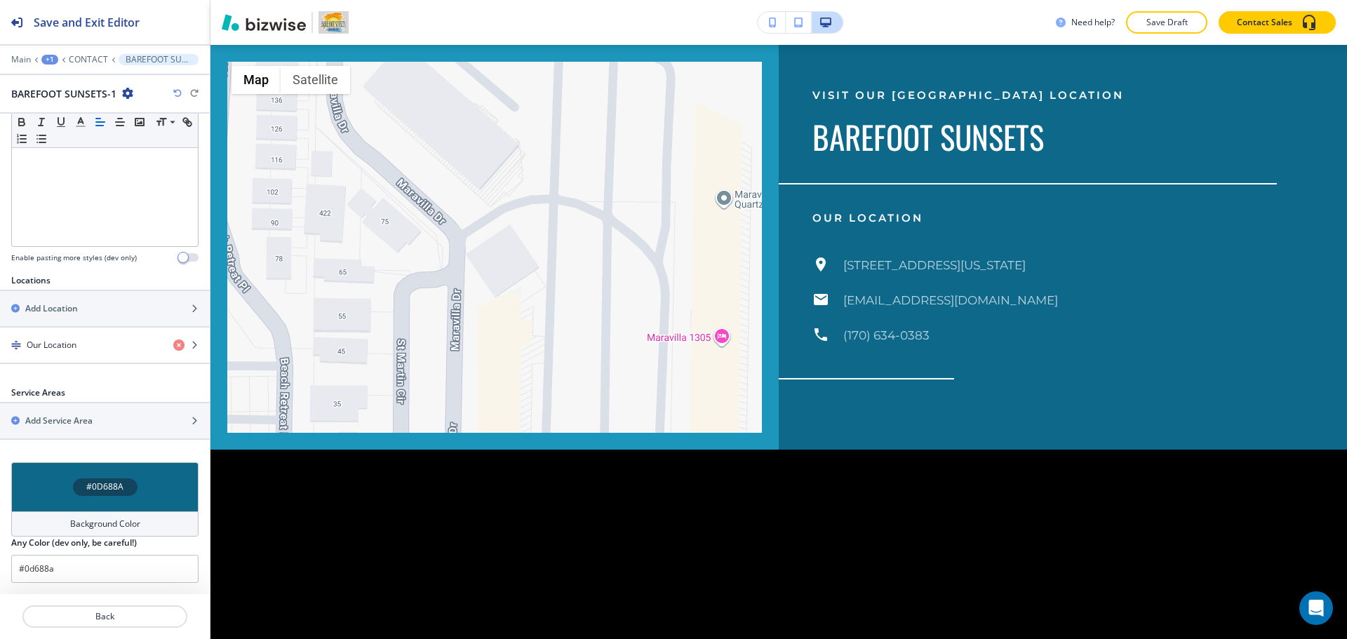
click at [82, 519] on h4 "Background Color" at bounding box center [105, 524] width 70 height 13
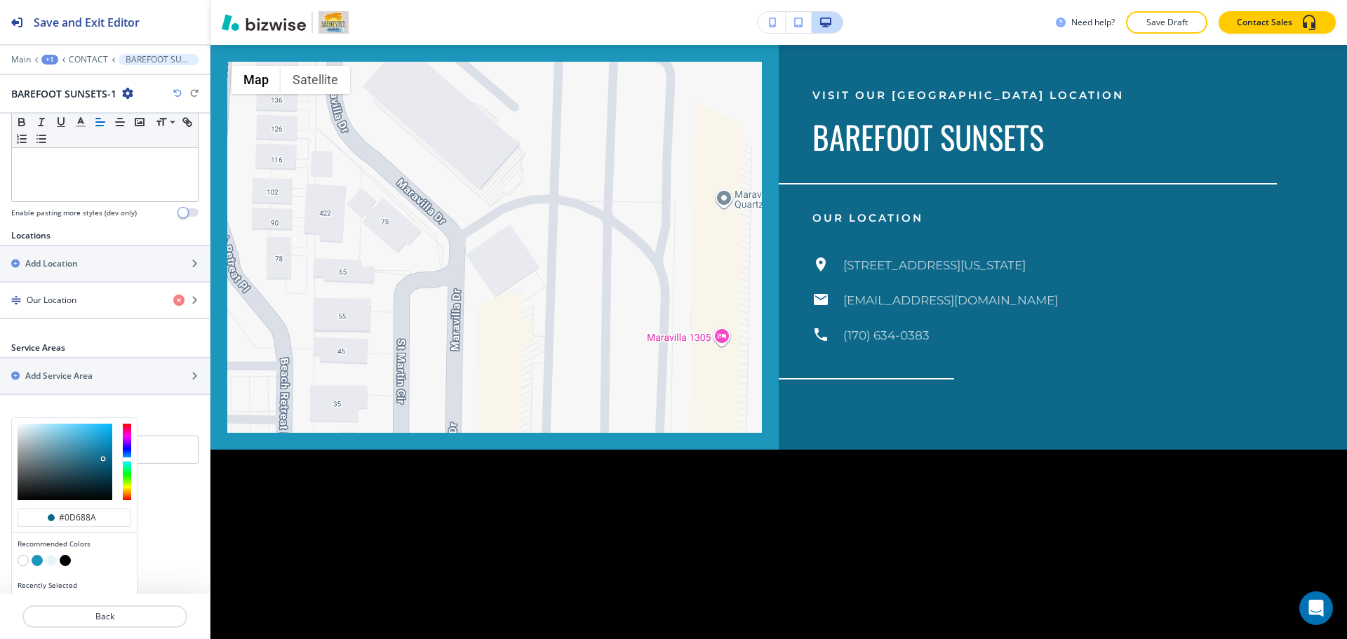
scroll to position [408, 0]
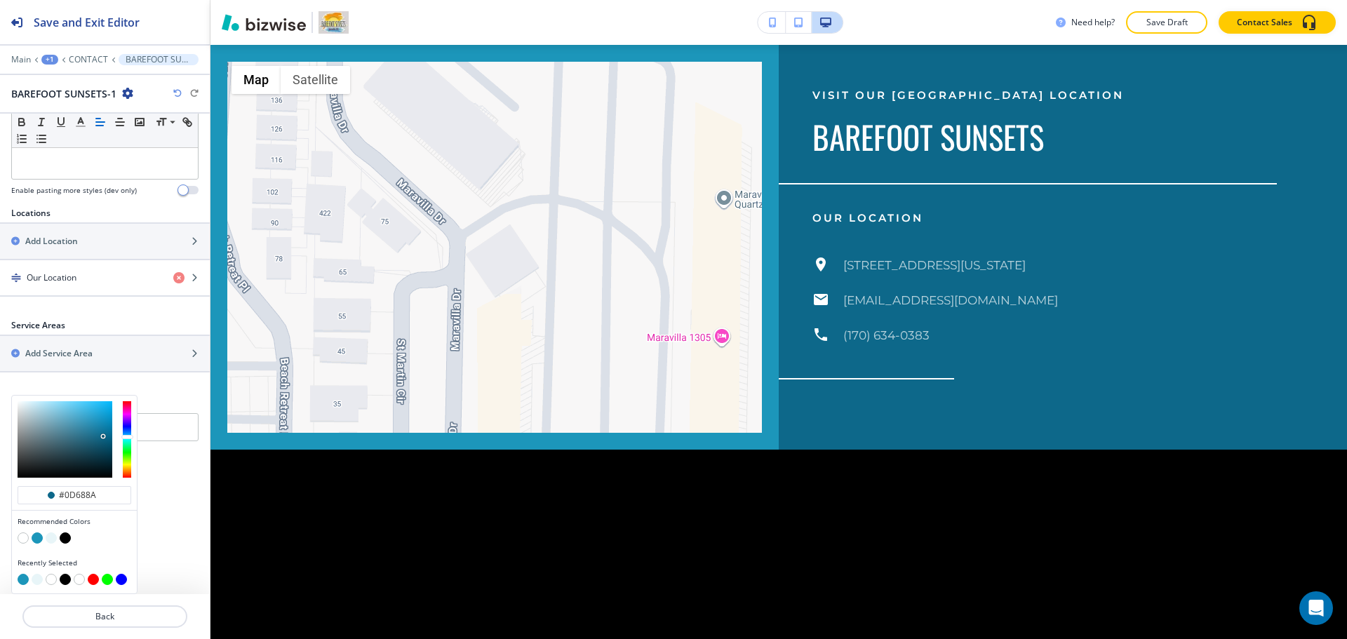
click at [25, 541] on button "button" at bounding box center [23, 537] width 11 height 11
type input "#FFFFFF"
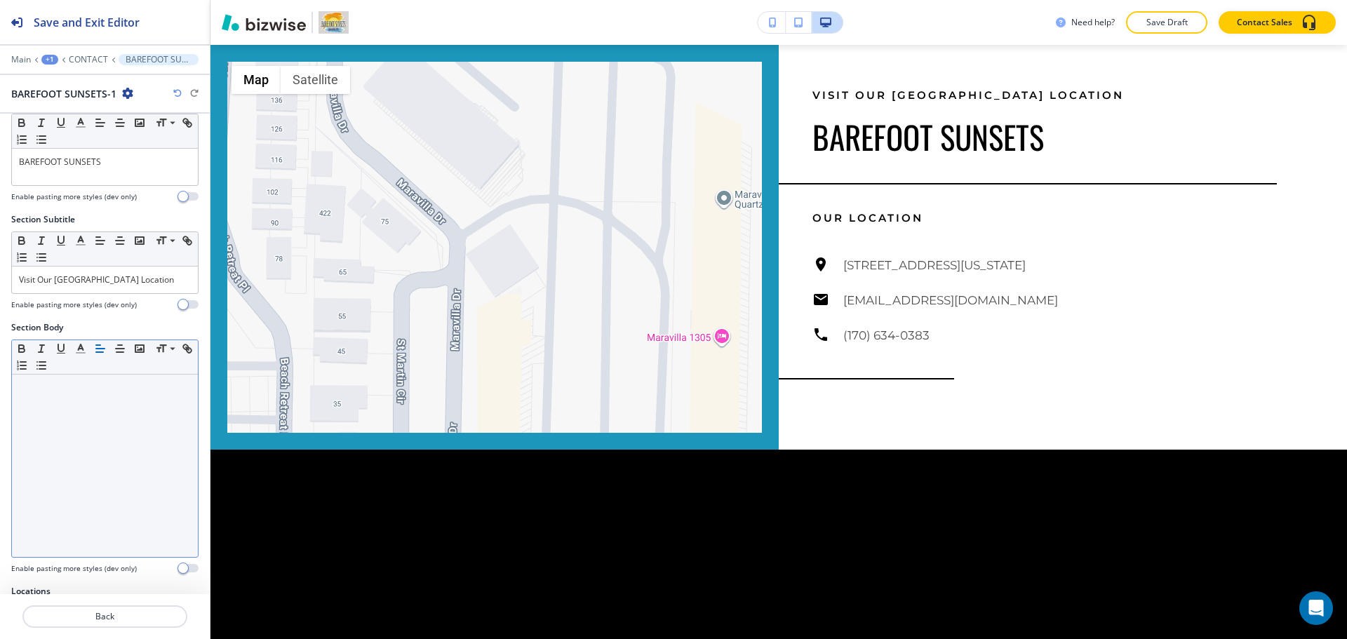
scroll to position [0, 0]
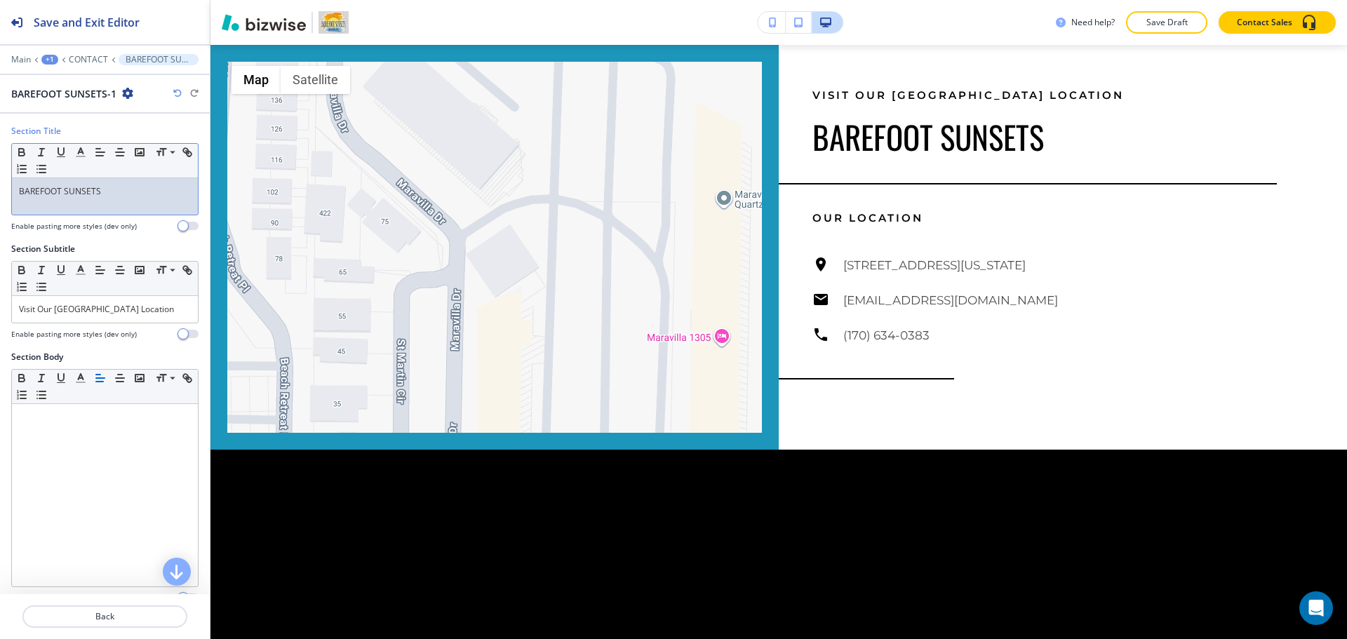
click at [118, 196] on p "BAREFOOT SUNSETS" at bounding box center [105, 191] width 172 height 13
click at [76, 152] on icon "button" at bounding box center [80, 152] width 13 height 13
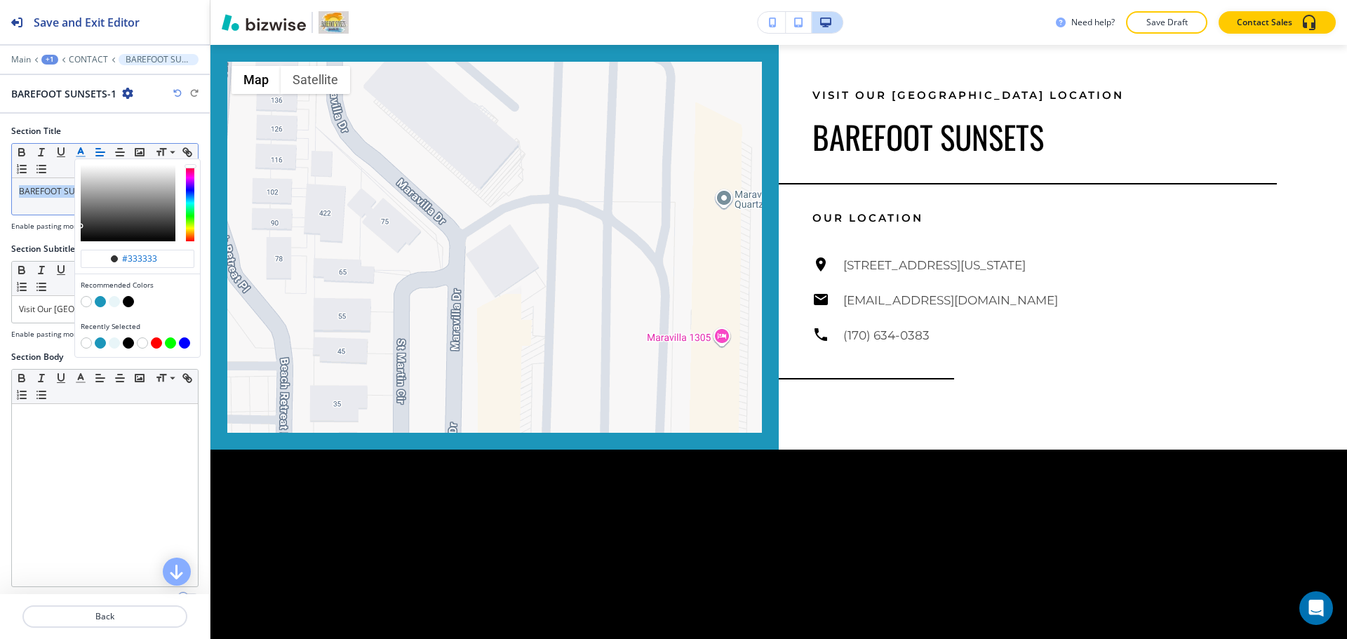
click at [101, 302] on button "button" at bounding box center [100, 301] width 11 height 11
type input "#1c96ba"
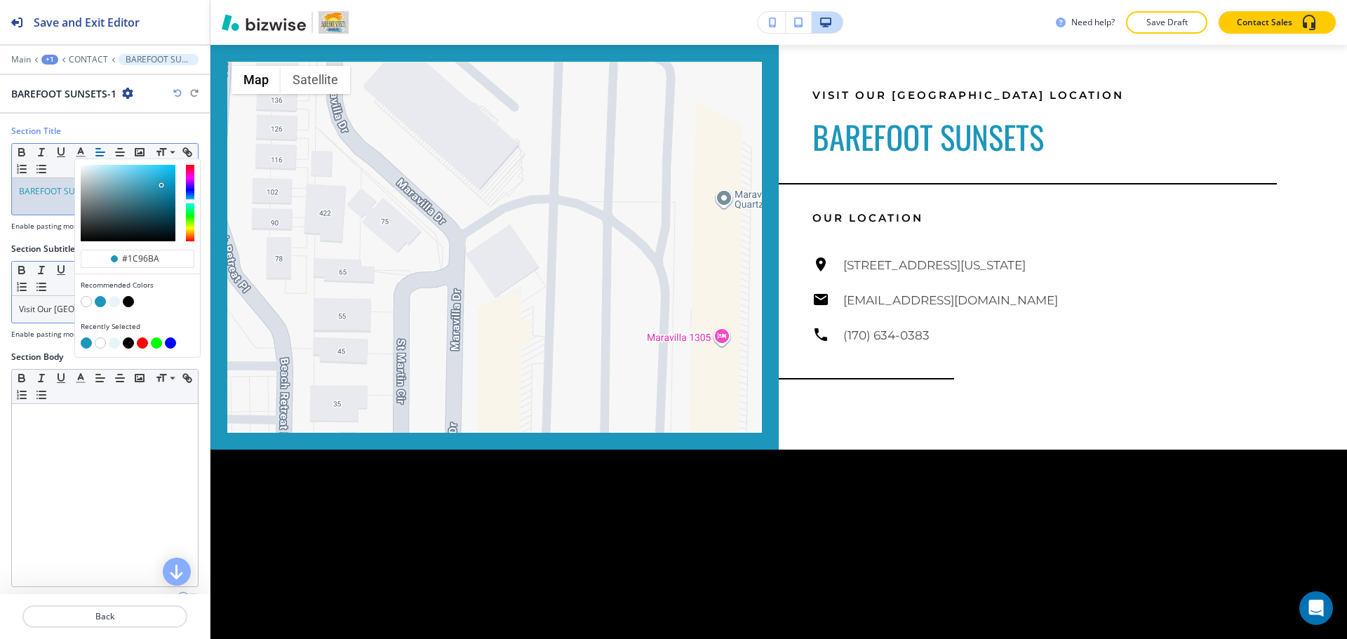
click at [69, 307] on p "Visit Our [GEOGRAPHIC_DATA] Location" at bounding box center [105, 309] width 172 height 13
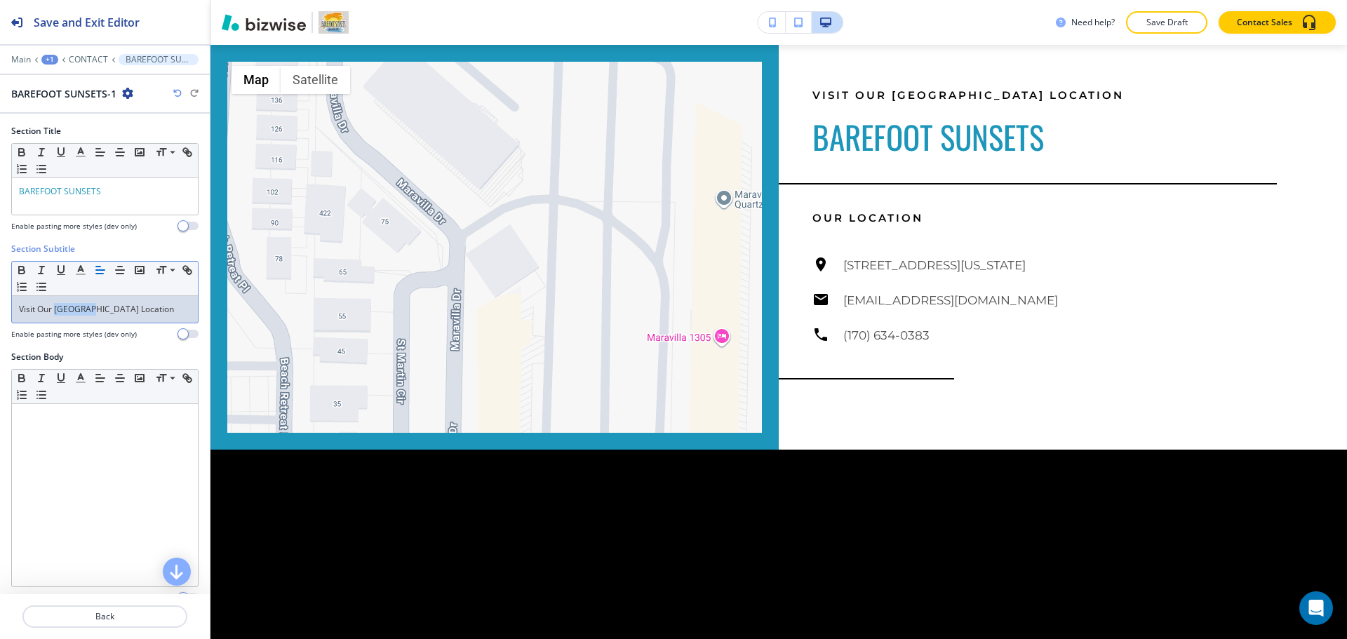
click at [69, 307] on p "Visit Our [GEOGRAPHIC_DATA] Location" at bounding box center [105, 309] width 172 height 13
click at [83, 271] on polyline "button" at bounding box center [81, 269] width 5 height 6
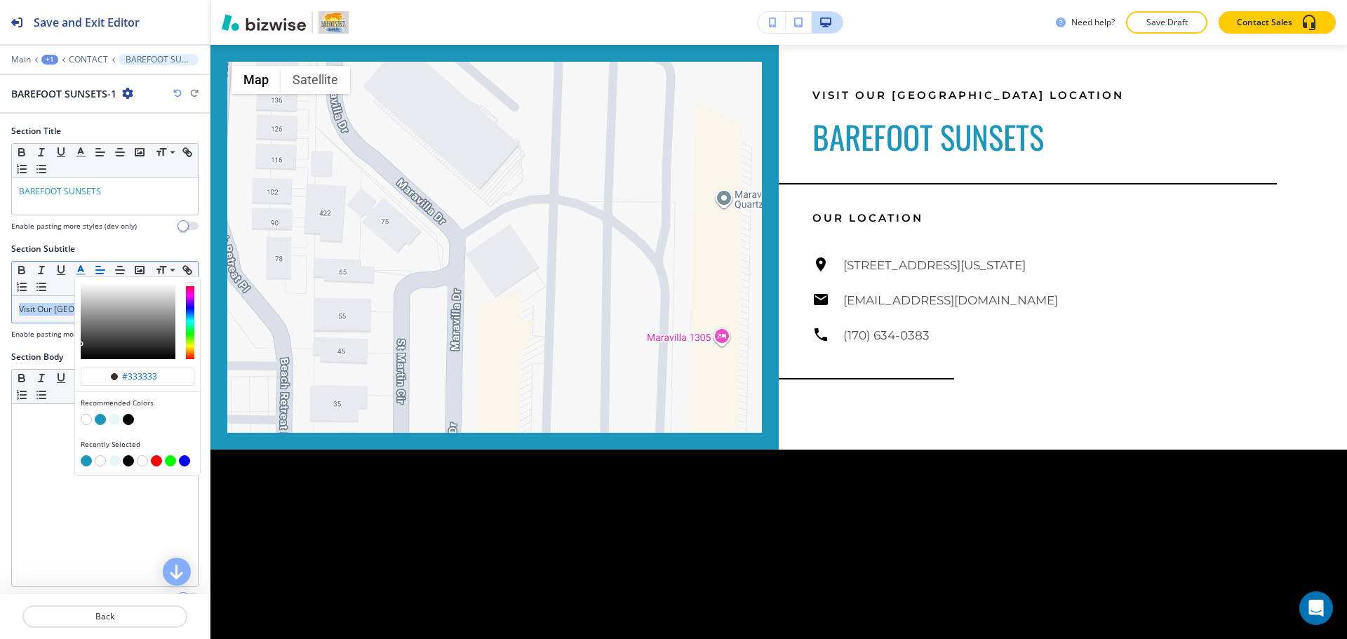
click at [101, 422] on button "button" at bounding box center [100, 419] width 11 height 11
type input "#1c96ba"
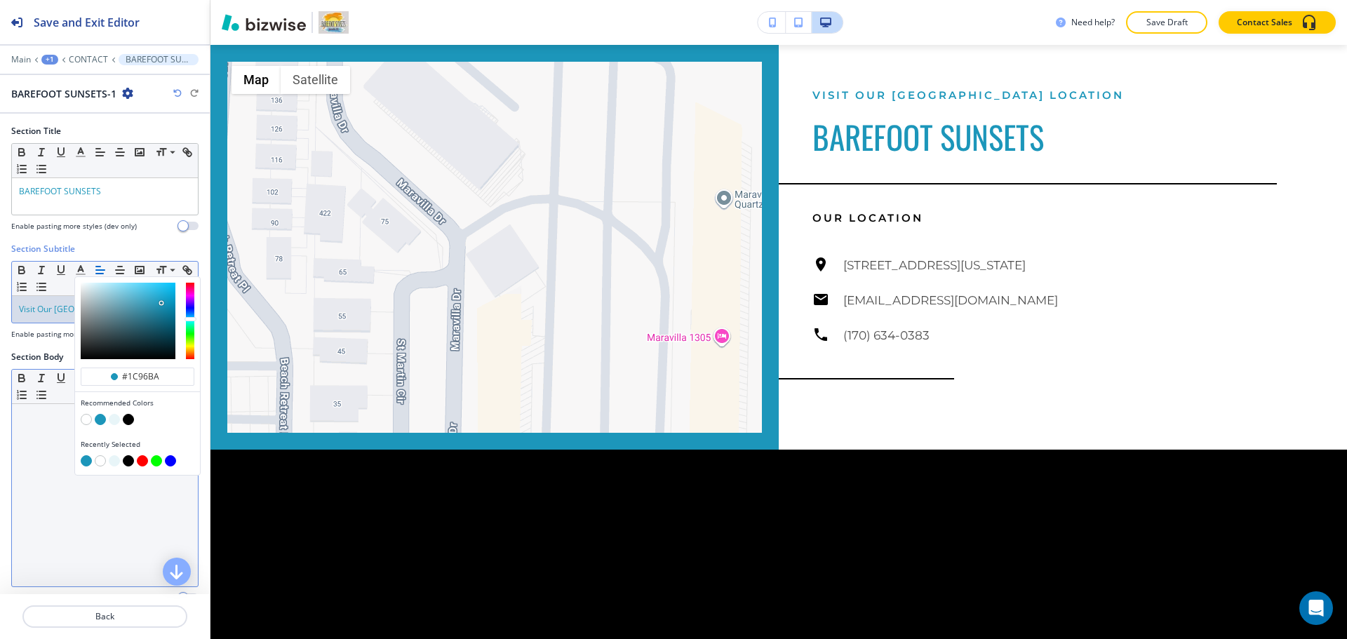
click at [61, 433] on div at bounding box center [105, 495] width 186 height 182
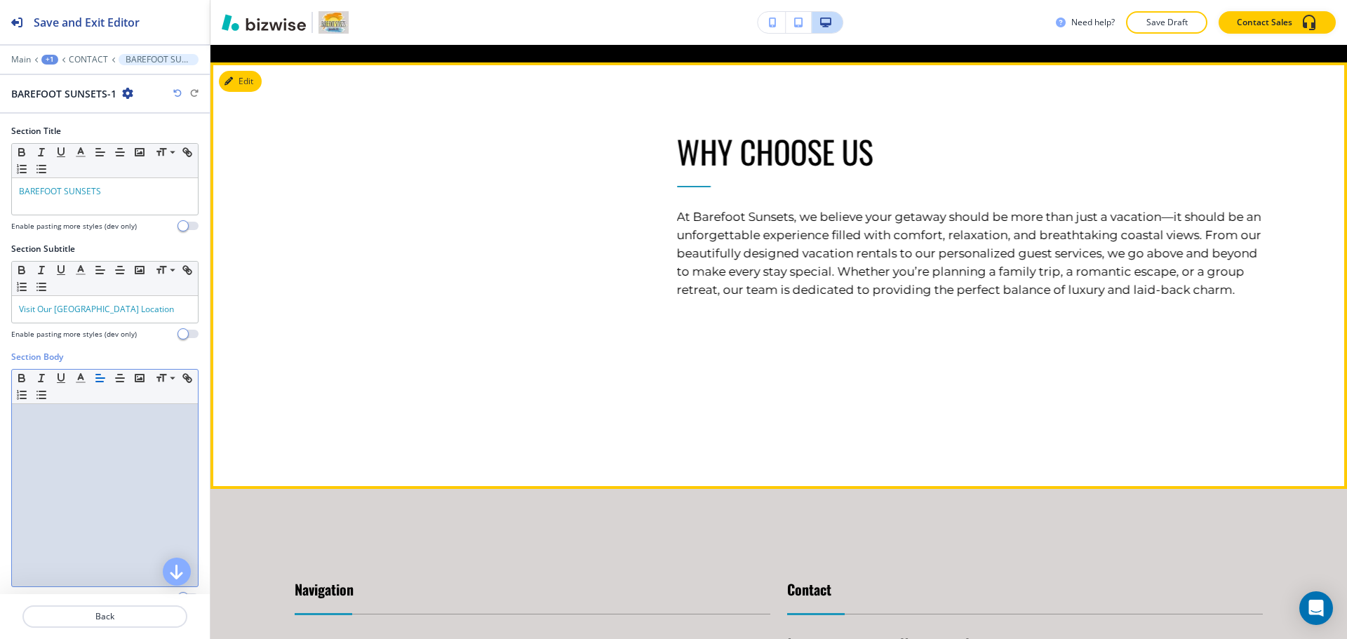
scroll to position [2277, 0]
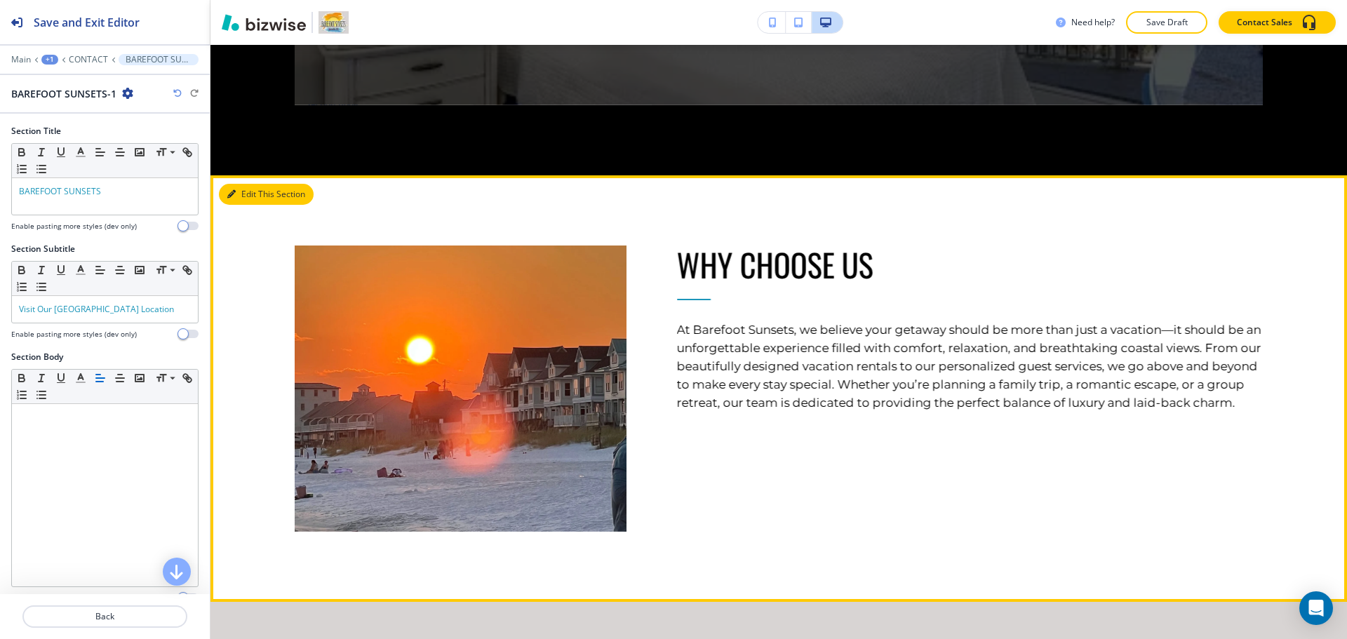
click at [245, 196] on button "Edit This Section" at bounding box center [266, 194] width 95 height 21
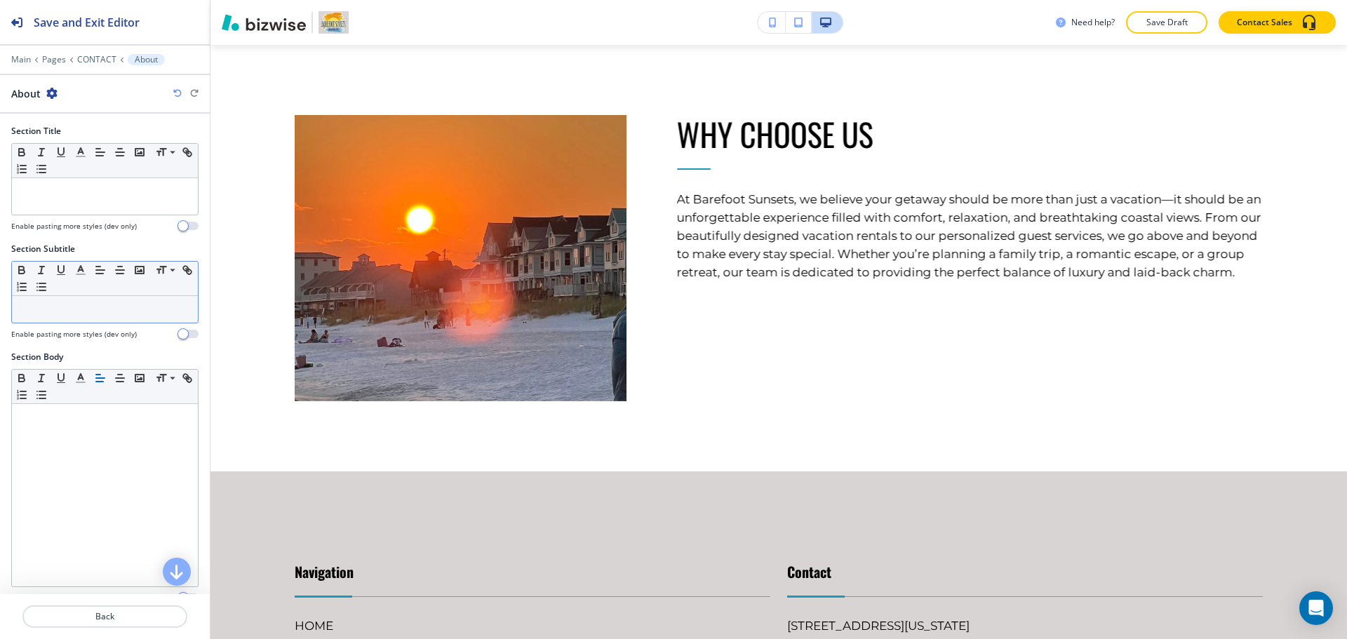
scroll to position [325, 0]
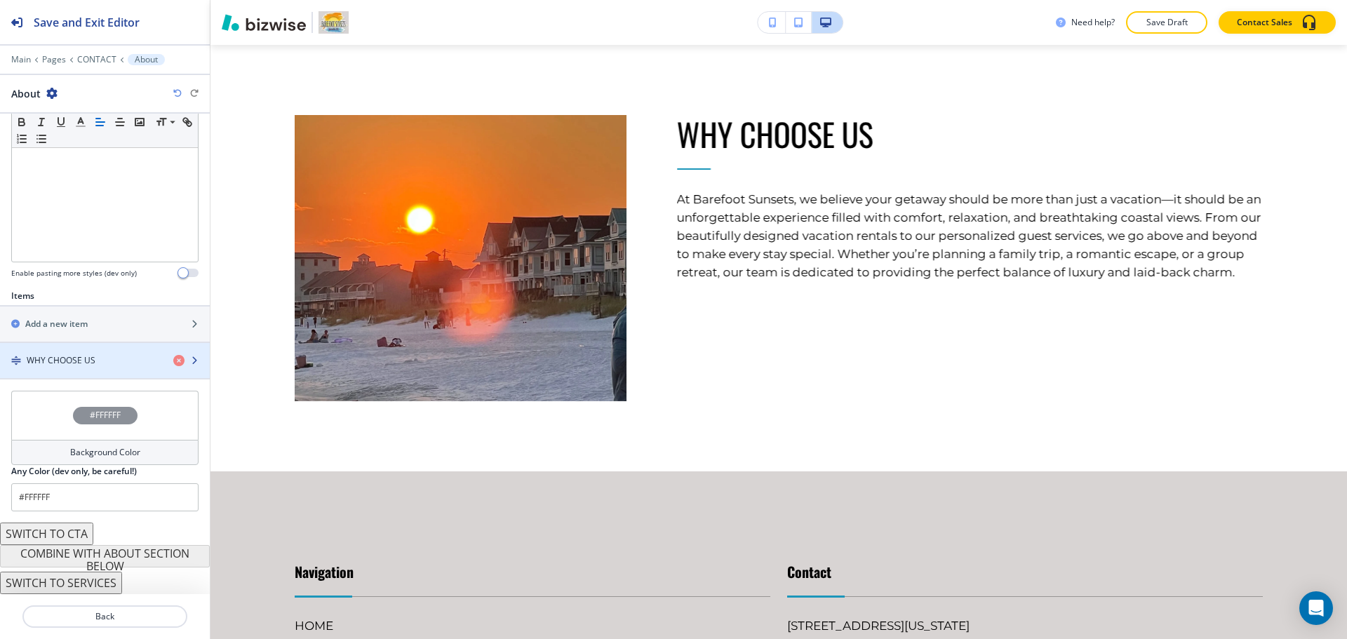
click at [104, 360] on div "WHY CHOOSE US" at bounding box center [81, 360] width 162 height 13
click at [103, 366] on div "WHY CHOOSE US" at bounding box center [105, 360] width 210 height 35
click at [105, 377] on div "button" at bounding box center [105, 372] width 210 height 11
click at [105, 368] on div "button" at bounding box center [105, 372] width 210 height 11
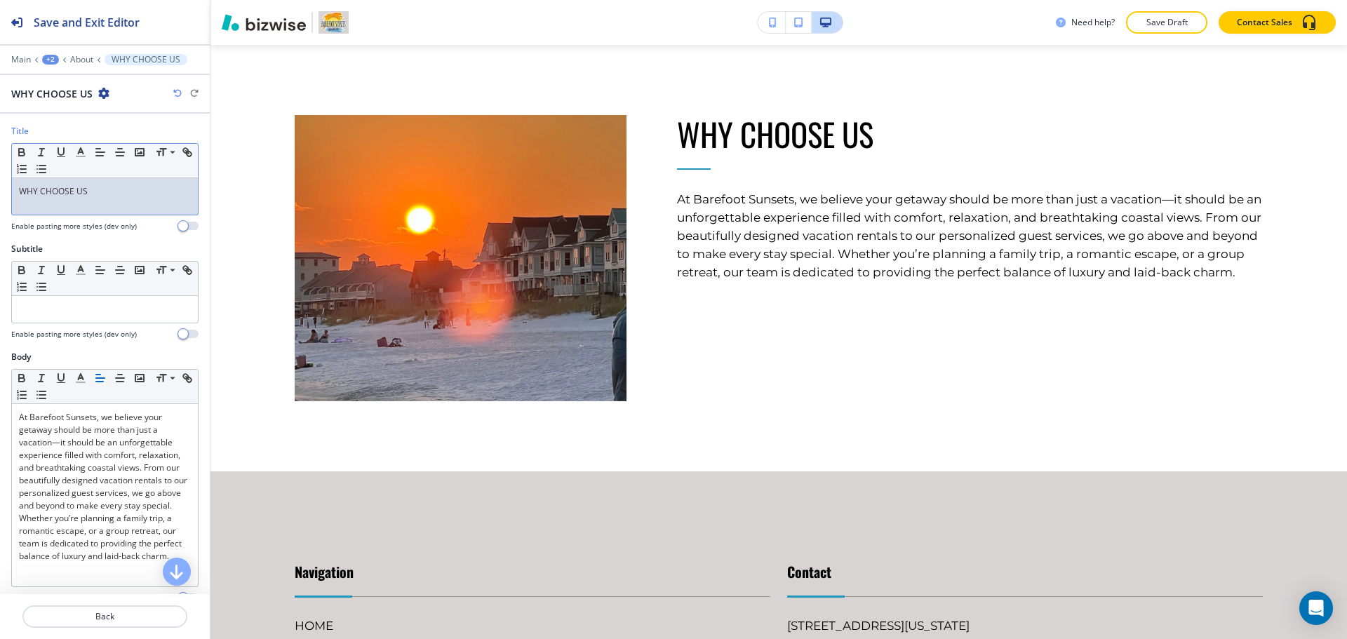
click at [118, 199] on div "WHY CHOOSE US" at bounding box center [105, 196] width 186 height 36
click at [79, 154] on polyline "button" at bounding box center [81, 151] width 5 height 6
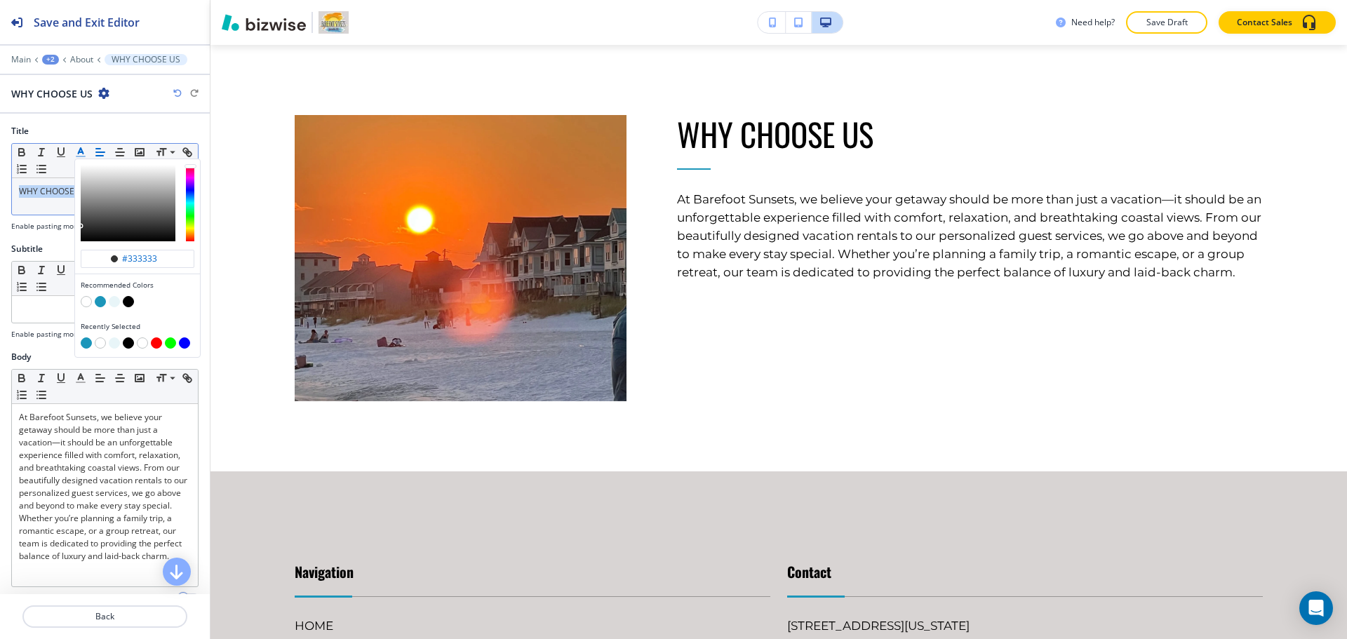
click at [99, 302] on button "button" at bounding box center [100, 301] width 11 height 11
type input "#1c96ba"
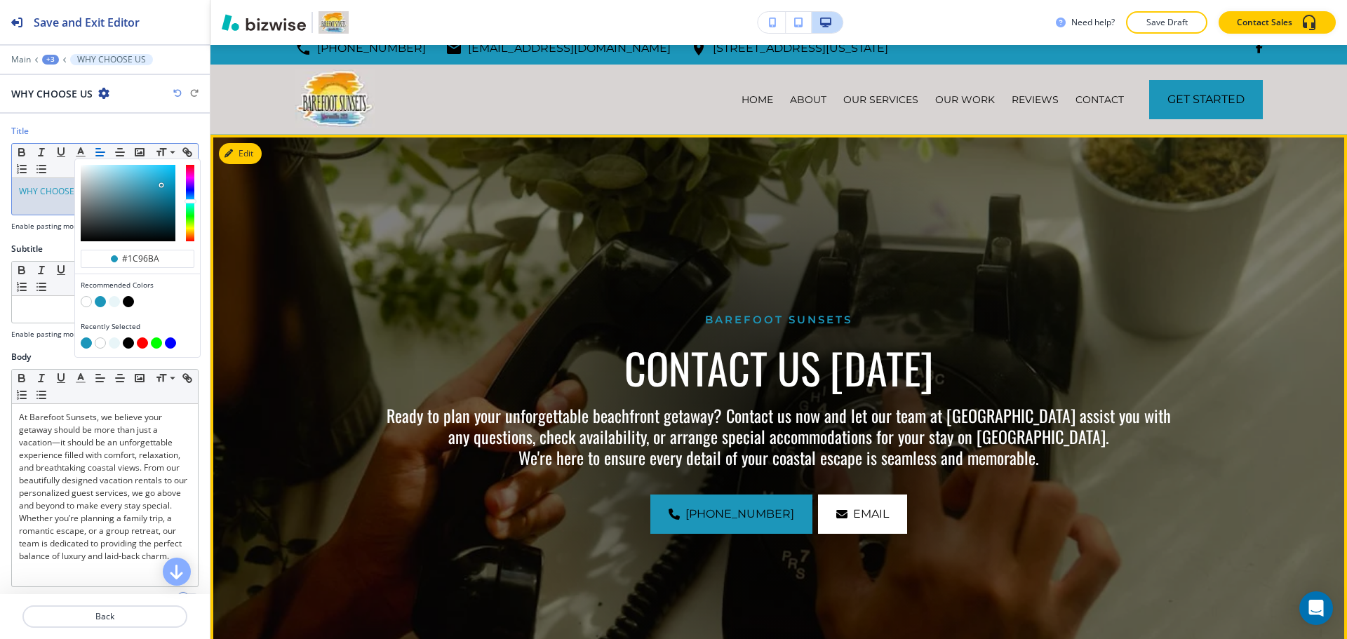
scroll to position [0, 0]
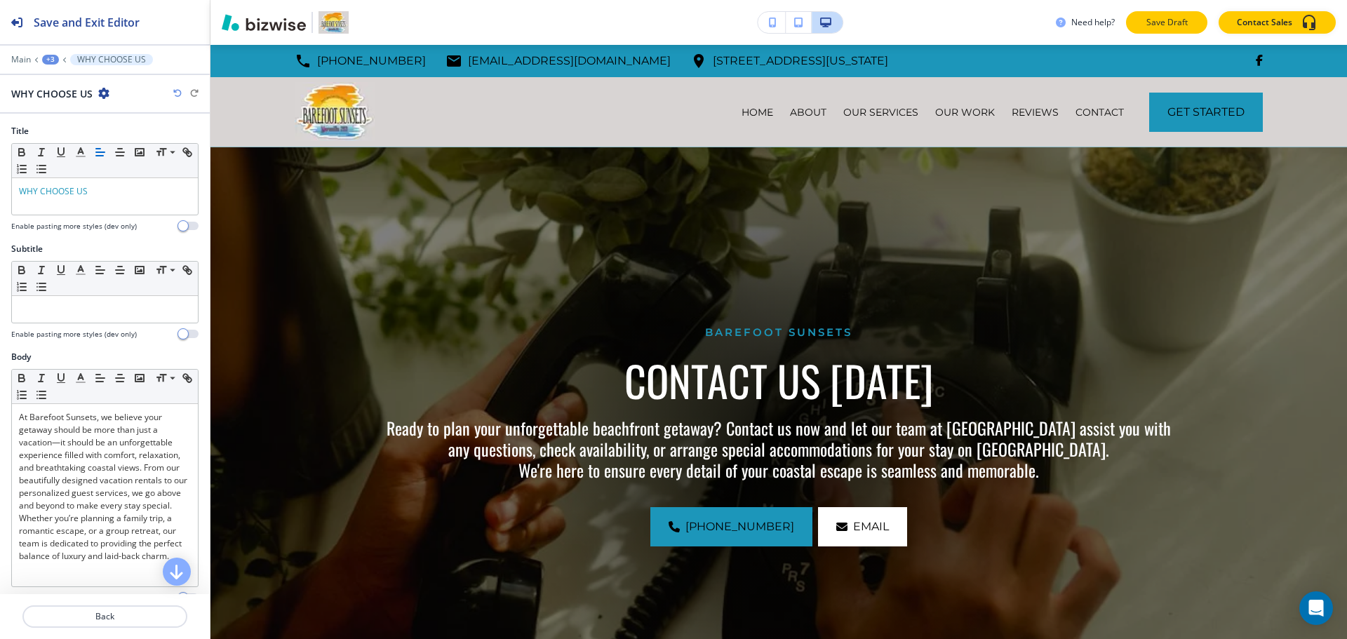
click at [1180, 17] on p "Save Draft" at bounding box center [1166, 22] width 45 height 13
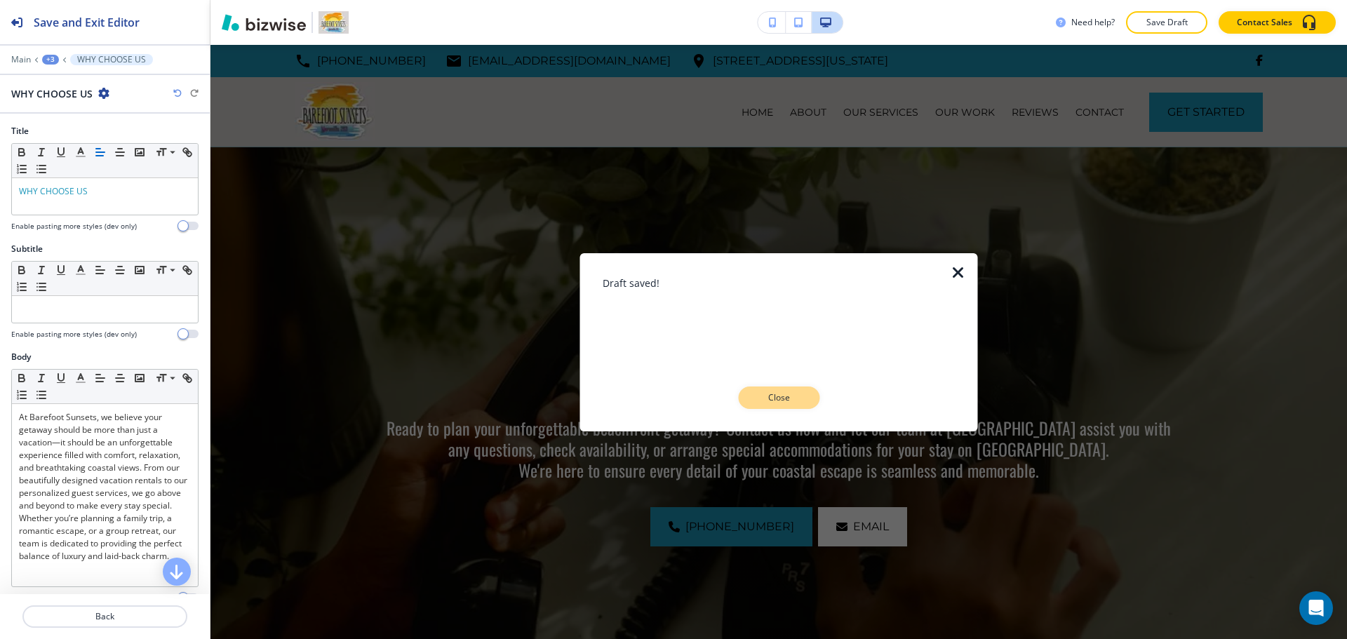
click at [788, 394] on p "Close" at bounding box center [778, 397] width 45 height 13
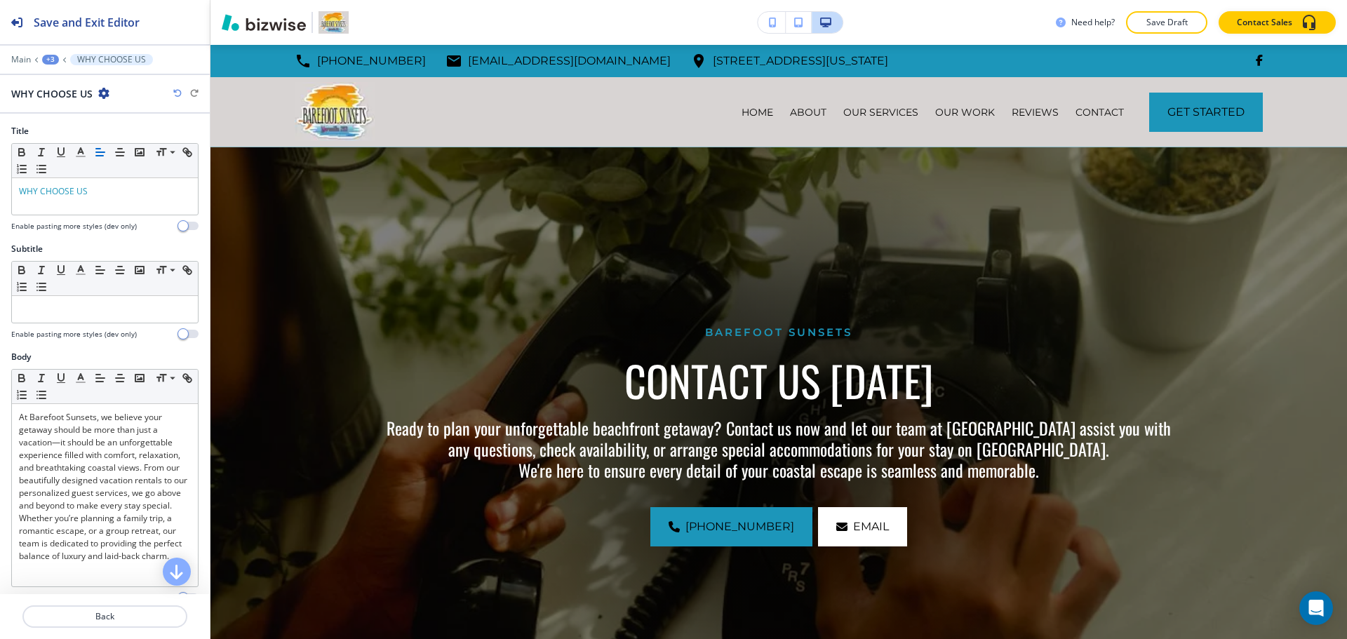
click at [54, 60] on div "+3" at bounding box center [50, 60] width 17 height 10
click at [68, 77] on p "Pages" at bounding box center [87, 82] width 72 height 13
